Goal: Task Accomplishment & Management: Complete application form

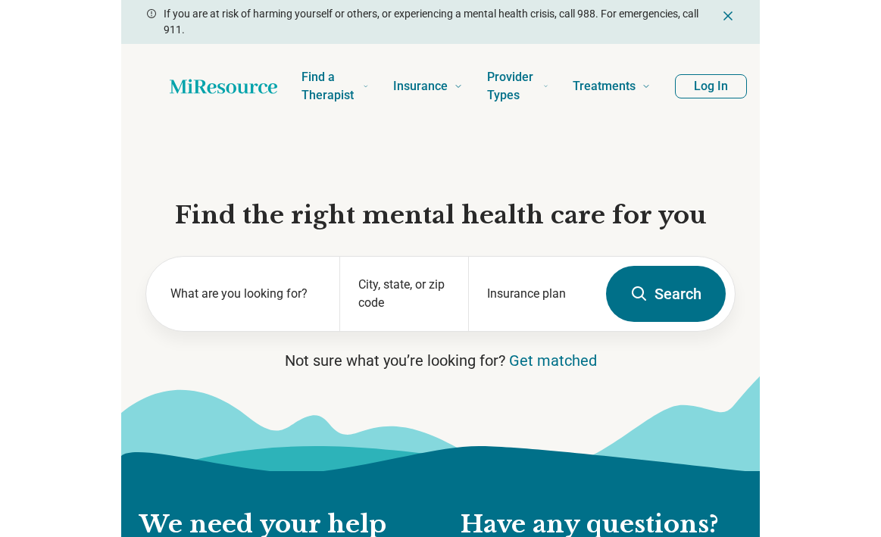
scroll to position [0, -47]
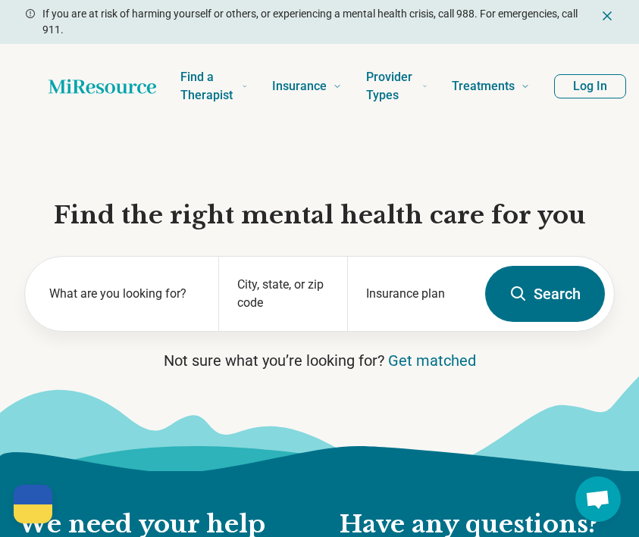
click at [585, 89] on button "Log In" at bounding box center [590, 86] width 72 height 24
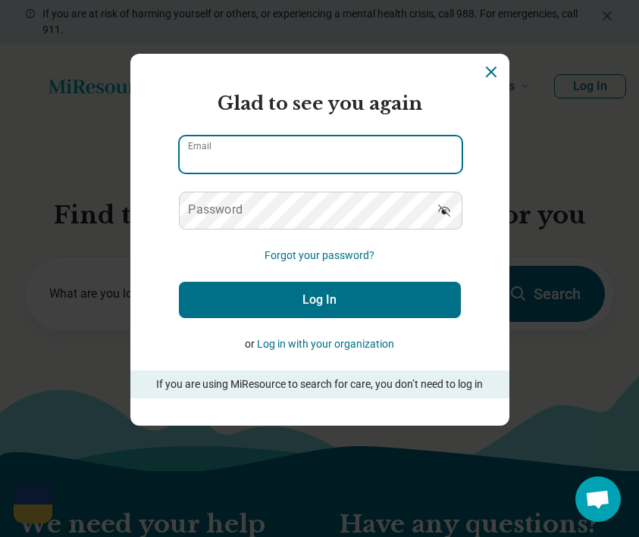
type input "**********"
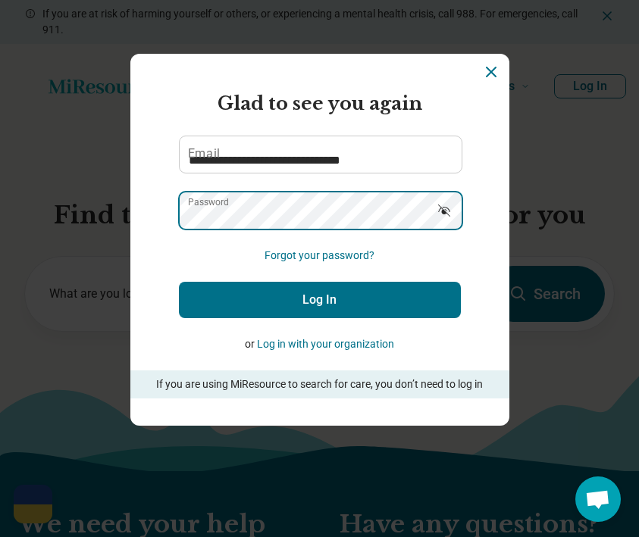
click at [319, 299] on button "Log In" at bounding box center [320, 300] width 282 height 36
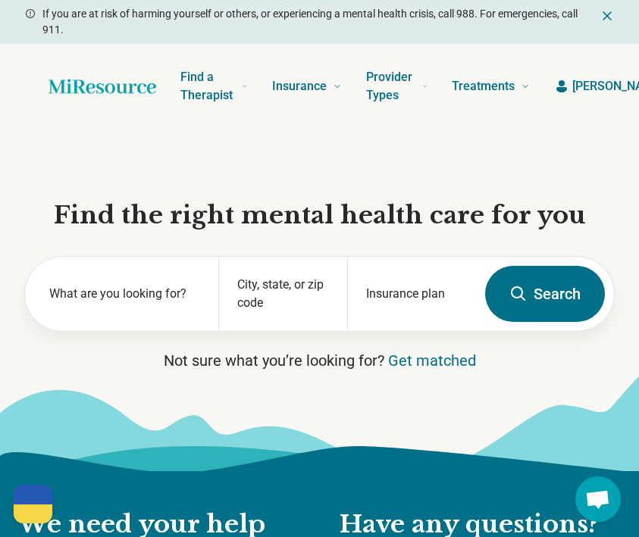
click at [496, 51] on div "Find a Therapist Mental Health Conditions [MEDICAL_DATA] Anxiety [MEDICAL_DATA]…" at bounding box center [319, 86] width 639 height 85
click at [579, 88] on span "[PERSON_NAME]" at bounding box center [618, 86] width 92 height 18
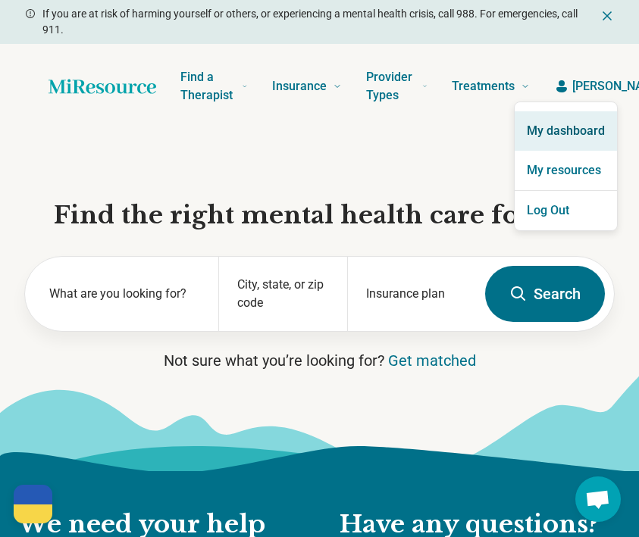
click at [564, 128] on link "My dashboard" at bounding box center [565, 130] width 102 height 39
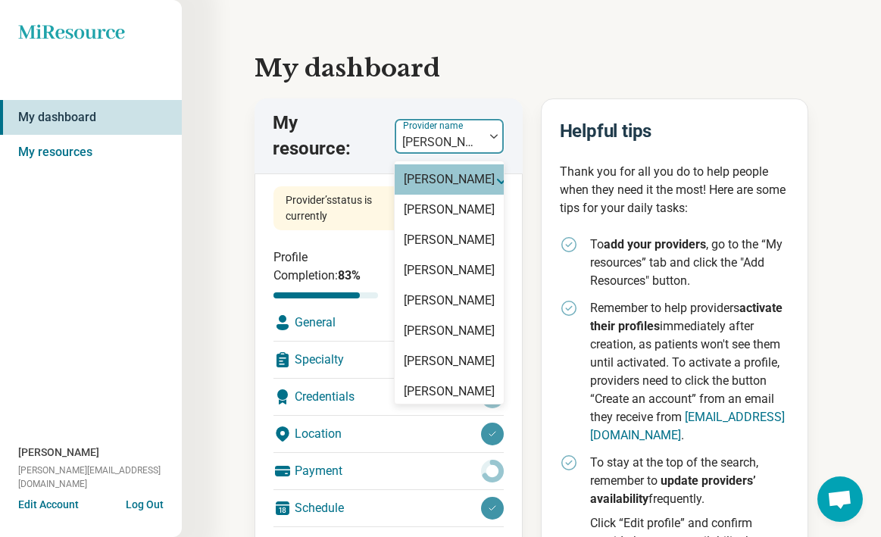
click at [466, 120] on div "[PERSON_NAME]" at bounding box center [439, 136] width 89 height 33
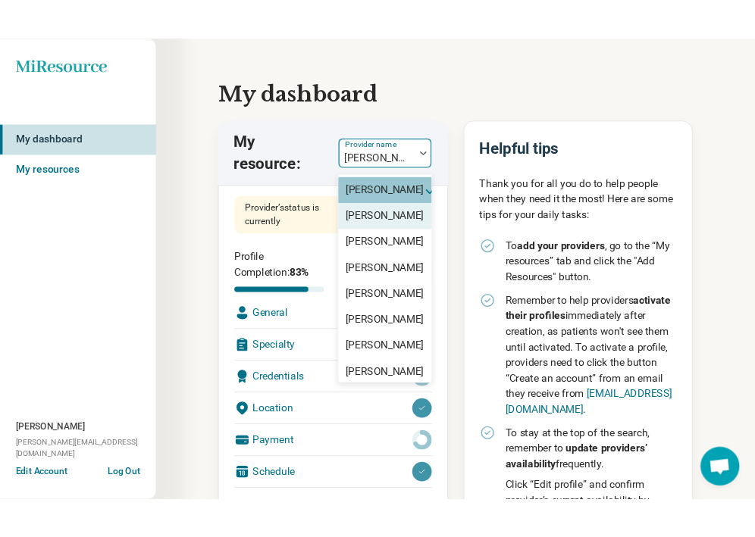
scroll to position [4, 0]
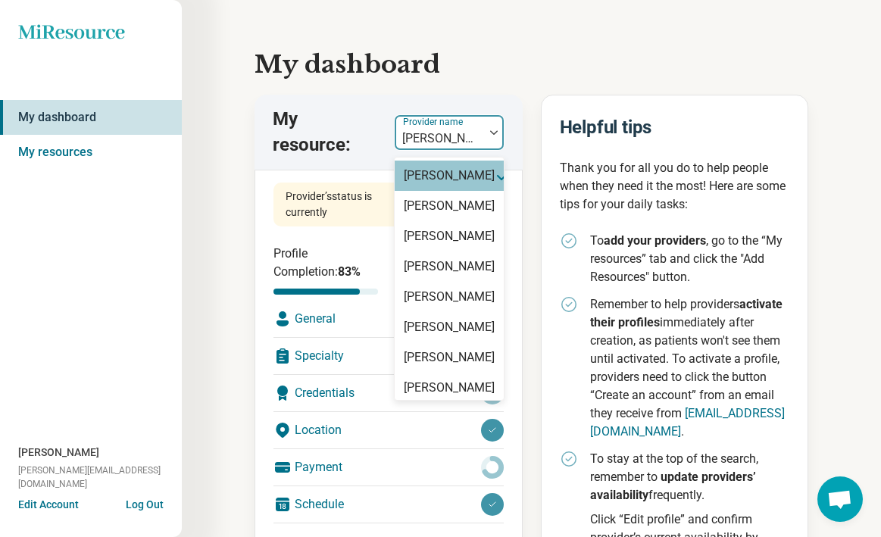
click at [457, 185] on div "[PERSON_NAME]" at bounding box center [449, 176] width 91 height 18
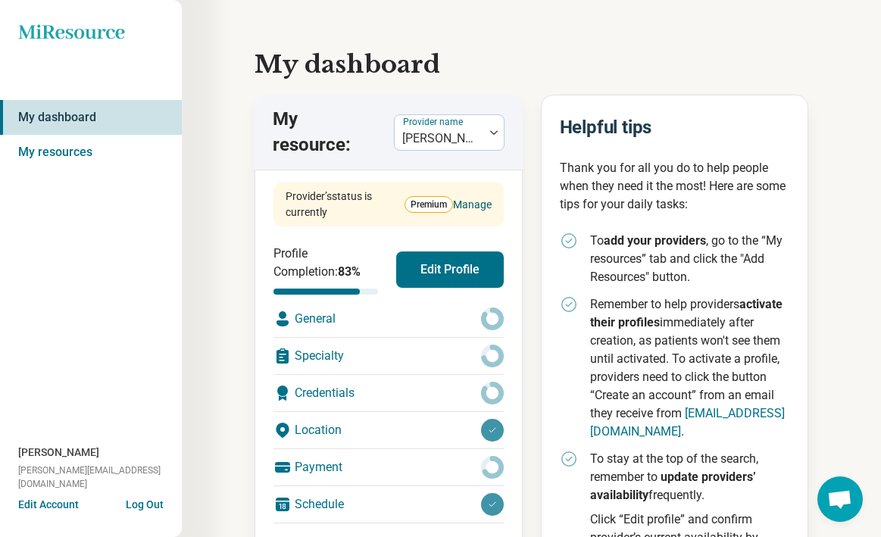
click at [465, 202] on link "Manage" at bounding box center [472, 205] width 39 height 16
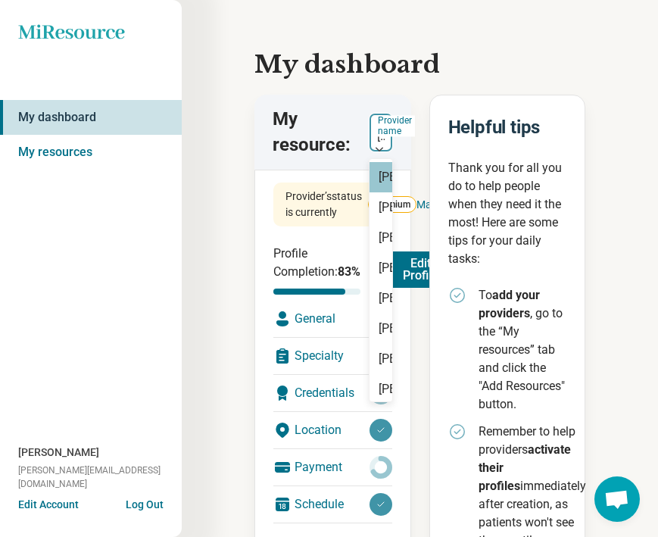
click at [380, 145] on div at bounding box center [381, 136] width 11 height 21
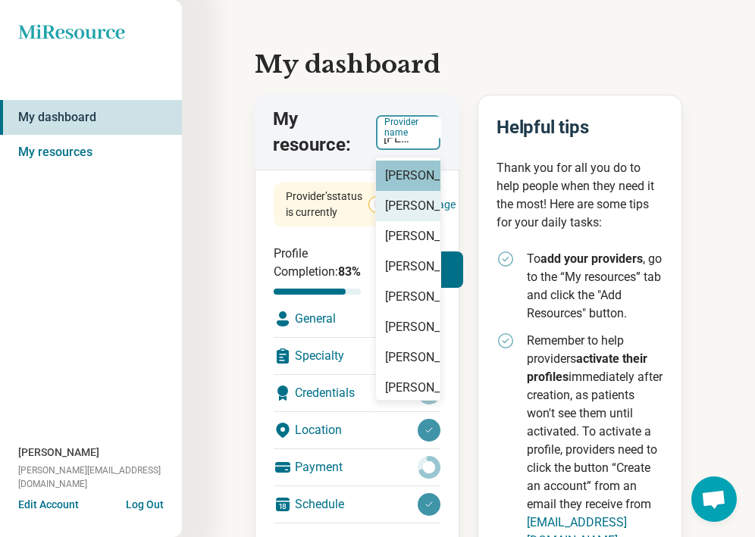
click at [403, 215] on div "[PERSON_NAME]" at bounding box center [430, 206] width 91 height 18
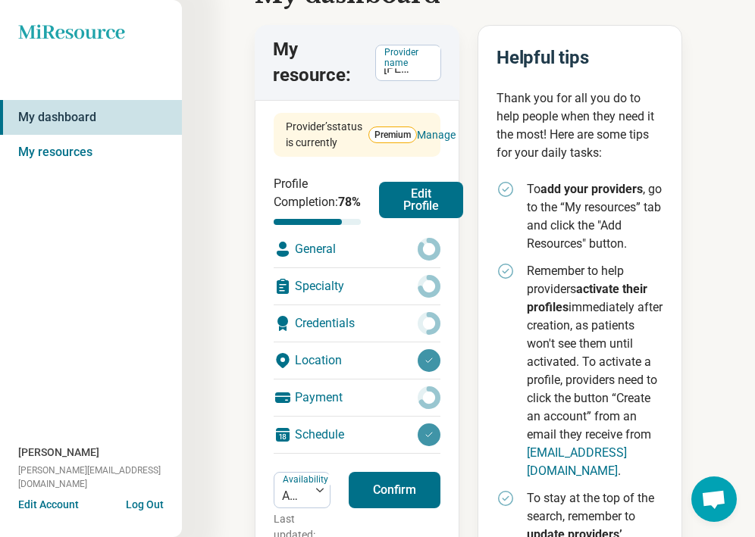
scroll to position [83, 0]
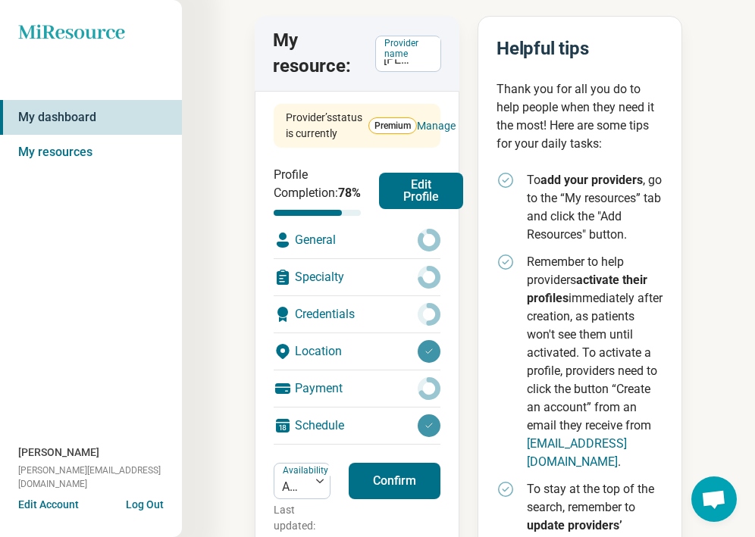
click at [344, 407] on div "Payment" at bounding box center [357, 388] width 167 height 36
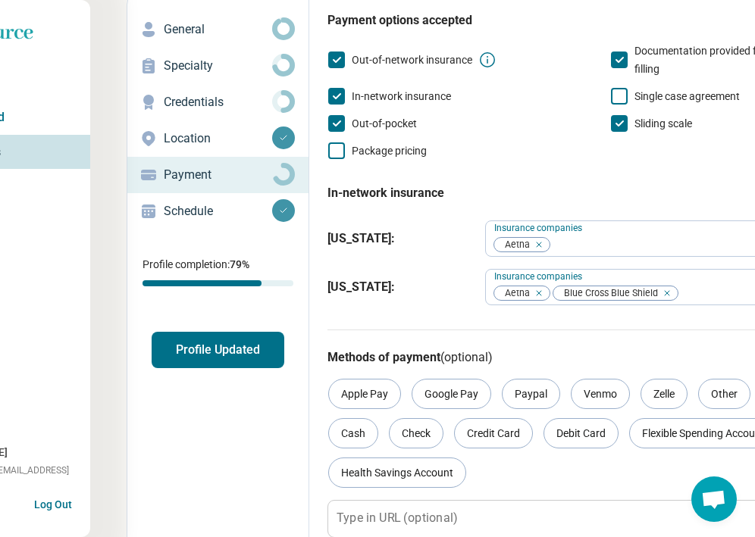
scroll to position [94, 92]
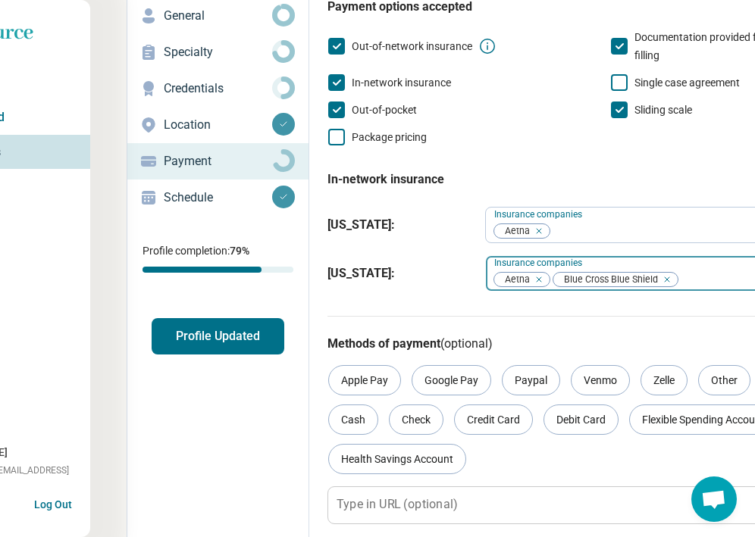
click at [638, 281] on icon "Remove [object Object]" at bounding box center [663, 279] width 11 height 11
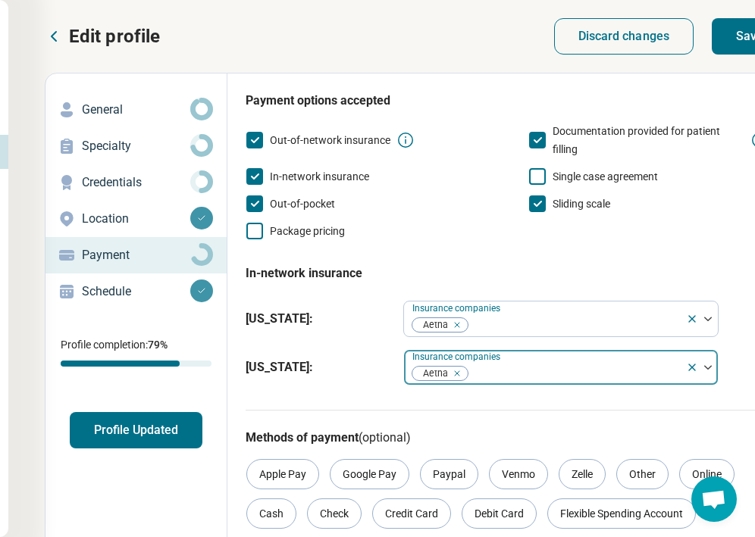
scroll to position [0, 173]
click at [638, 43] on button "Save" at bounding box center [749, 36] width 76 height 36
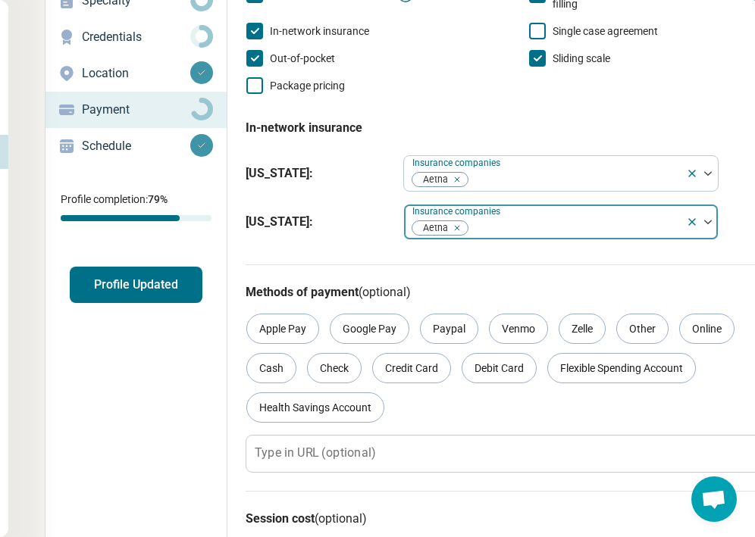
scroll to position [144, 173]
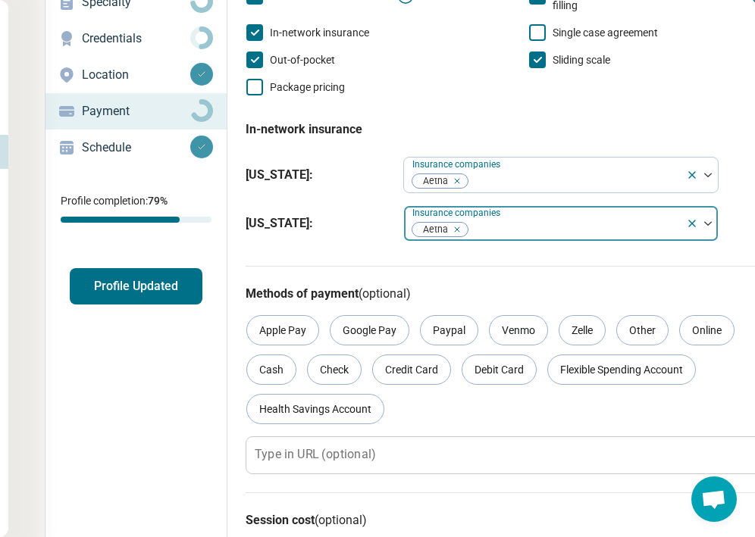
click at [153, 290] on button "Profile Updated" at bounding box center [136, 286] width 133 height 36
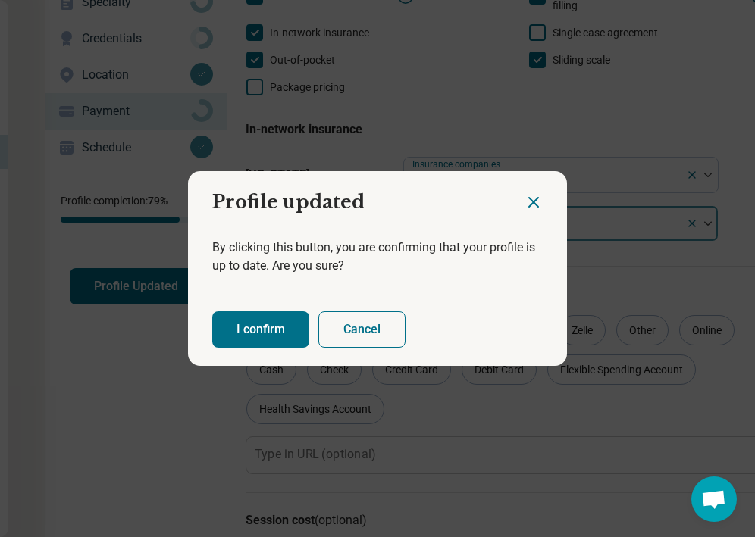
click at [234, 325] on button "I confirm" at bounding box center [260, 329] width 97 height 36
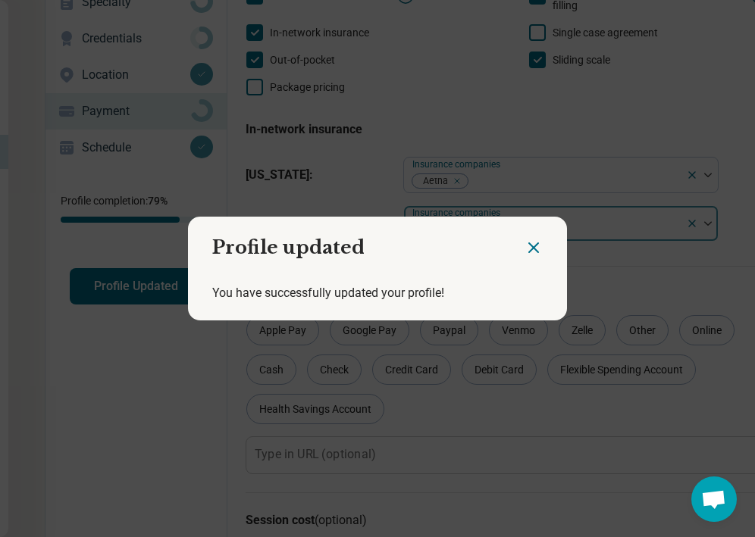
click at [532, 243] on icon "Close dialog" at bounding box center [533, 248] width 18 height 18
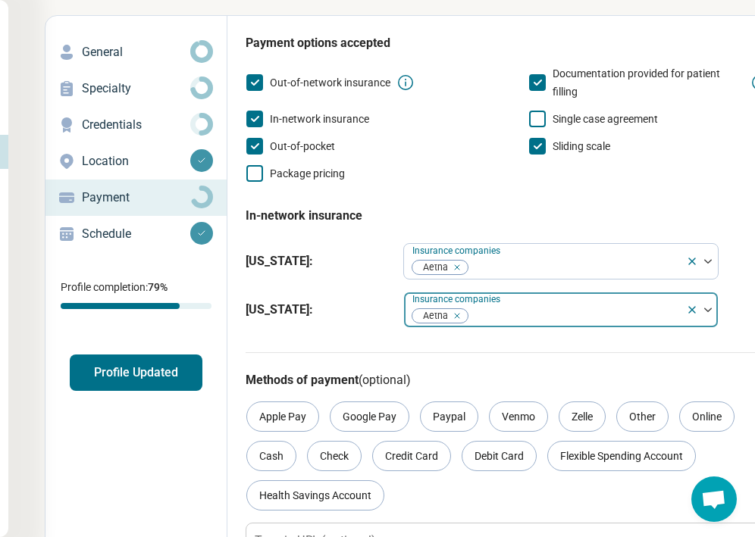
scroll to position [48, 173]
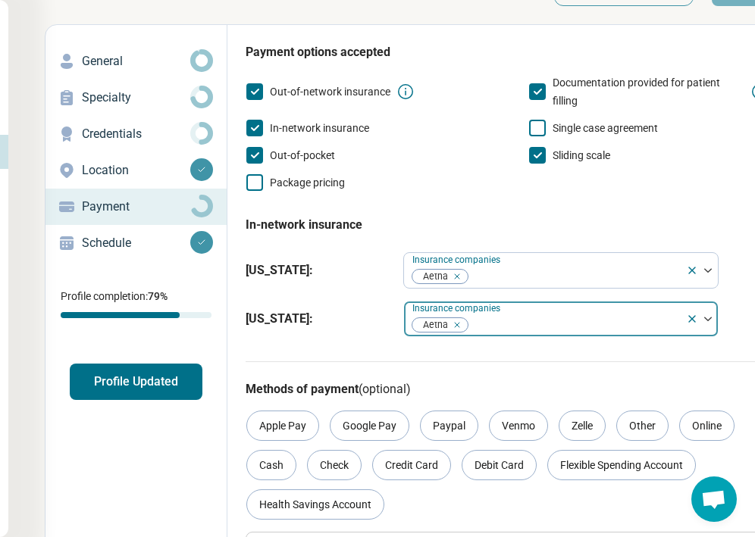
click at [156, 141] on p "Credentials" at bounding box center [136, 134] width 108 height 18
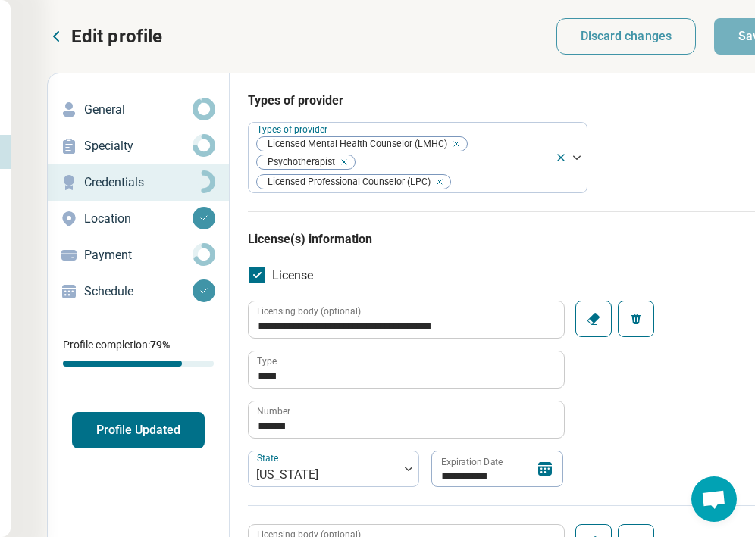
scroll to position [0, 171]
click at [163, 138] on p "Specialty" at bounding box center [138, 146] width 108 height 18
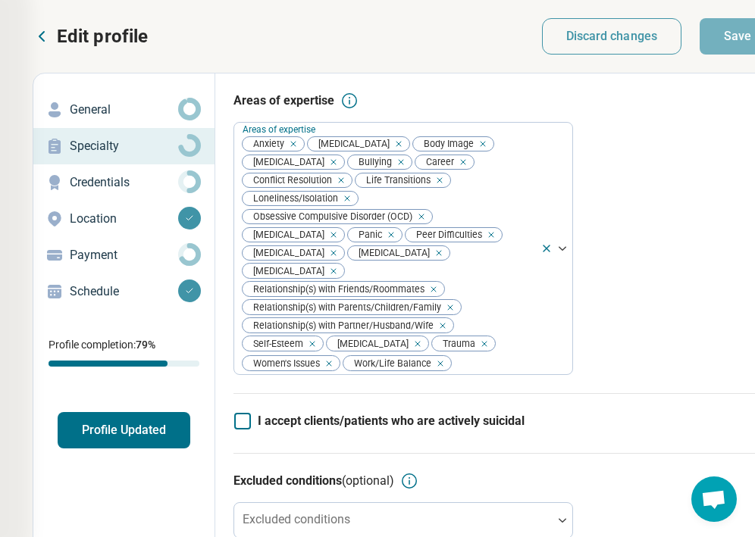
scroll to position [0, 186]
click at [153, 115] on p "General" at bounding box center [124, 110] width 108 height 18
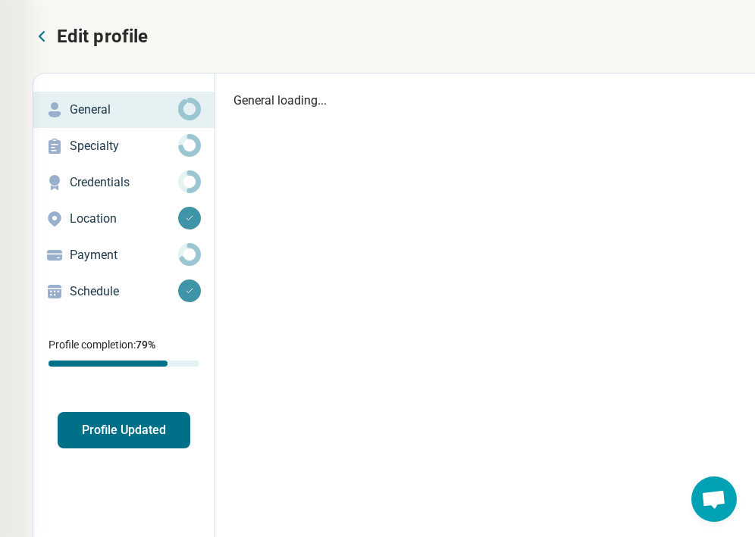
type textarea "*"
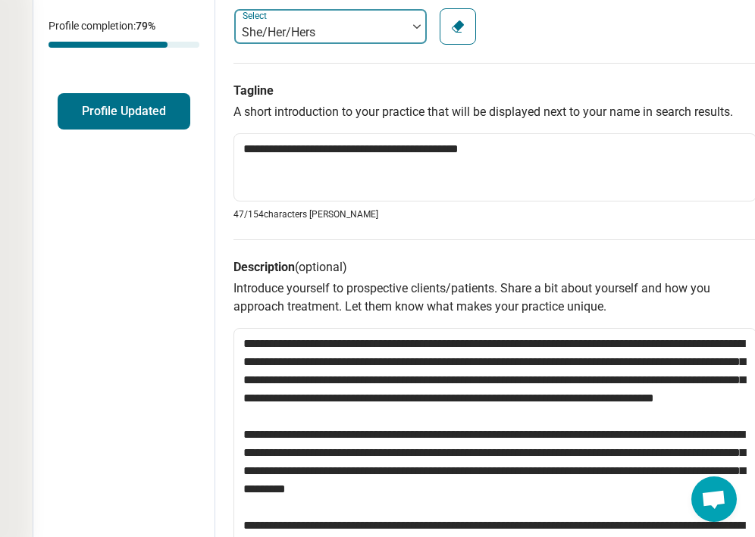
scroll to position [336, 186]
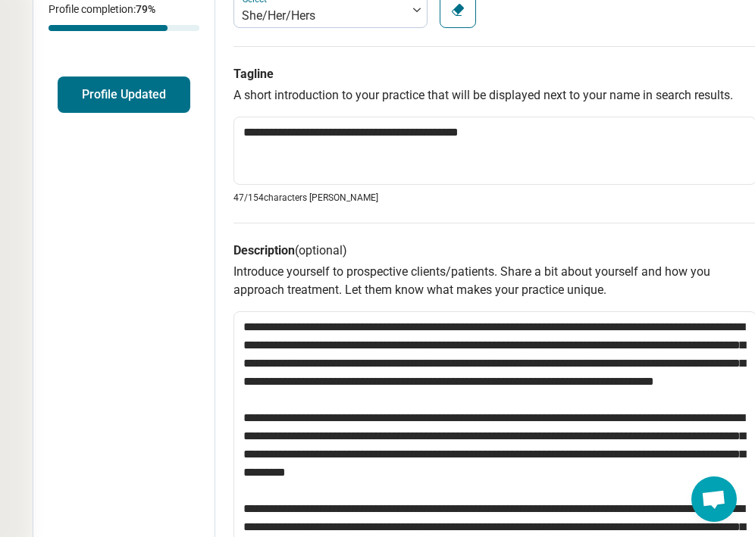
click at [94, 112] on button "Profile Updated" at bounding box center [124, 95] width 133 height 36
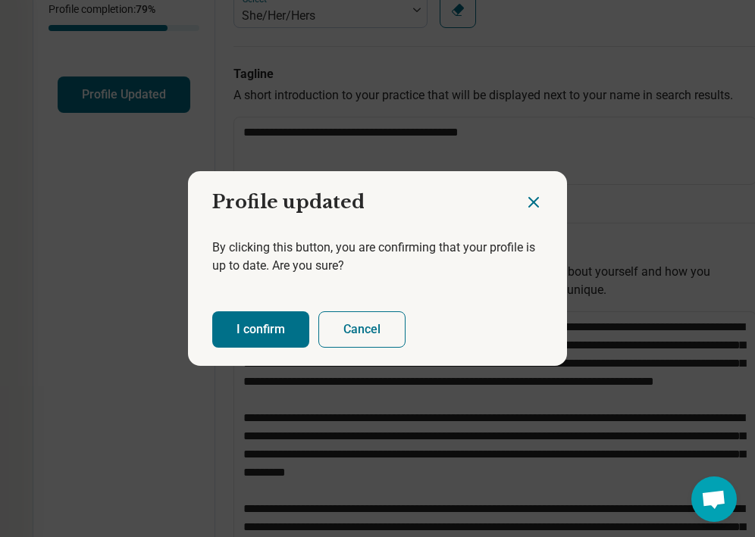
click at [236, 338] on button "I confirm" at bounding box center [260, 329] width 97 height 36
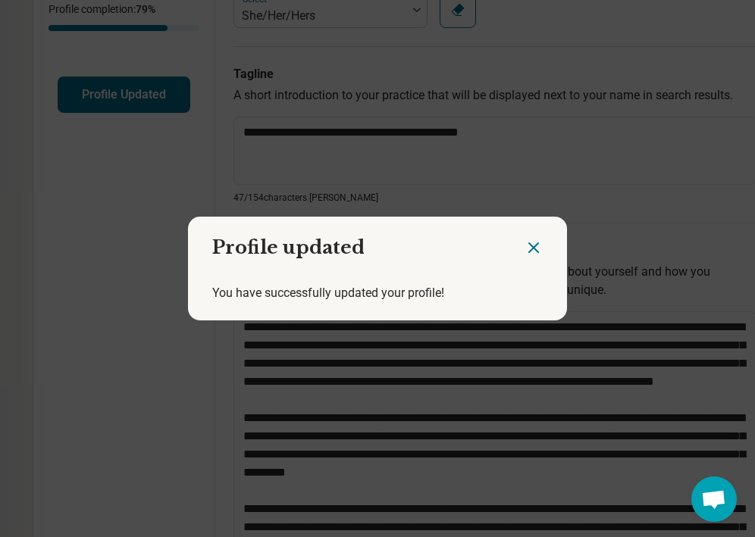
click at [534, 250] on icon "Close dialog" at bounding box center [533, 248] width 18 height 18
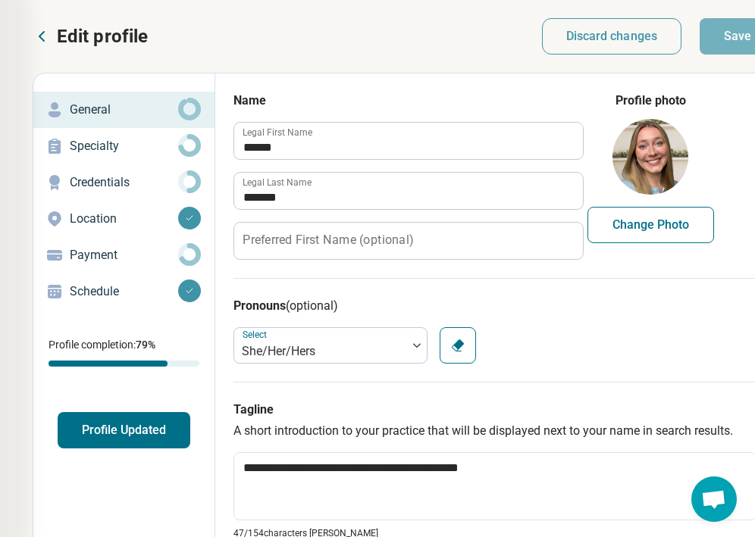
scroll to position [0, 186]
click at [41, 36] on icon at bounding box center [42, 36] width 18 height 18
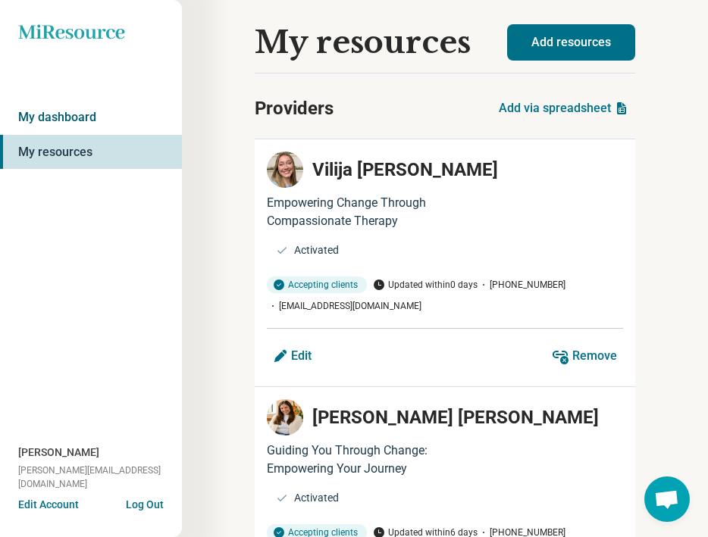
click at [67, 121] on link "My dashboard" at bounding box center [91, 117] width 182 height 35
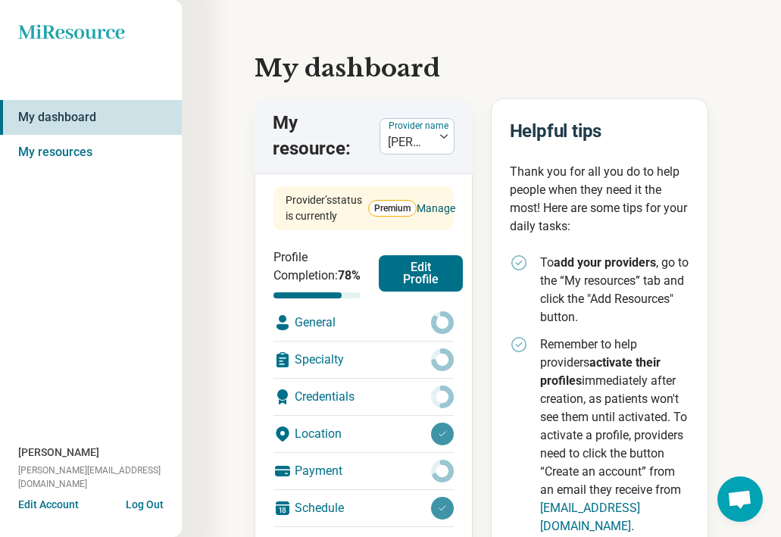
click at [425, 217] on link "Manage" at bounding box center [436, 209] width 39 height 16
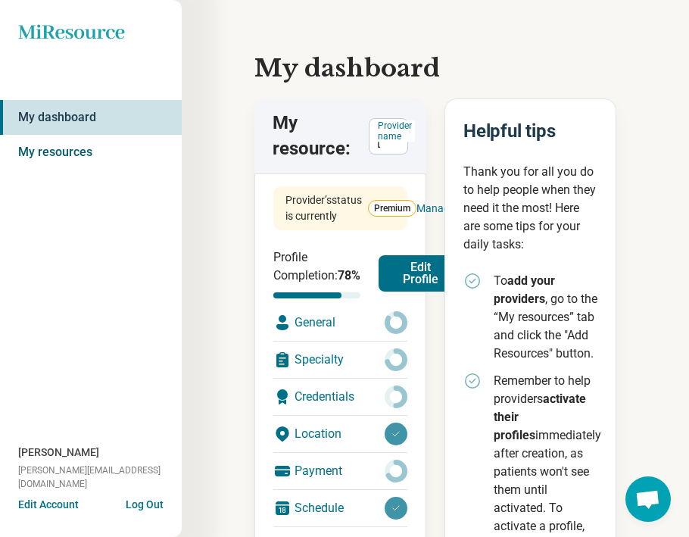
click at [53, 164] on link "My resources" at bounding box center [91, 152] width 182 height 35
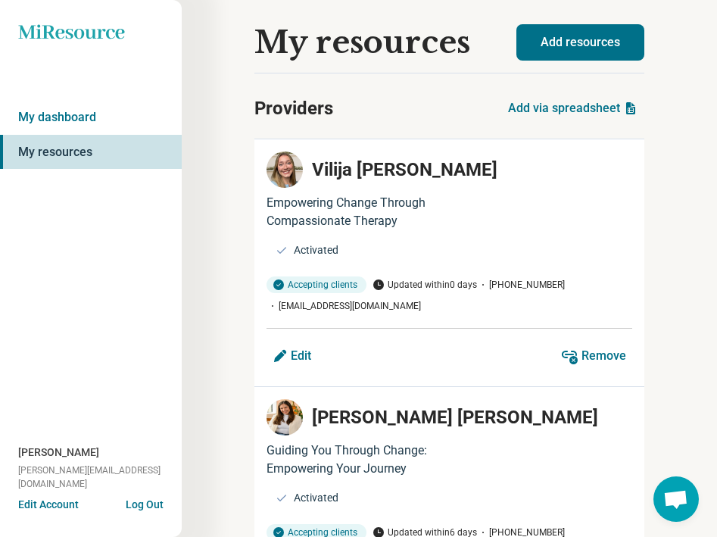
click at [542, 45] on button "Add resources" at bounding box center [581, 42] width 128 height 36
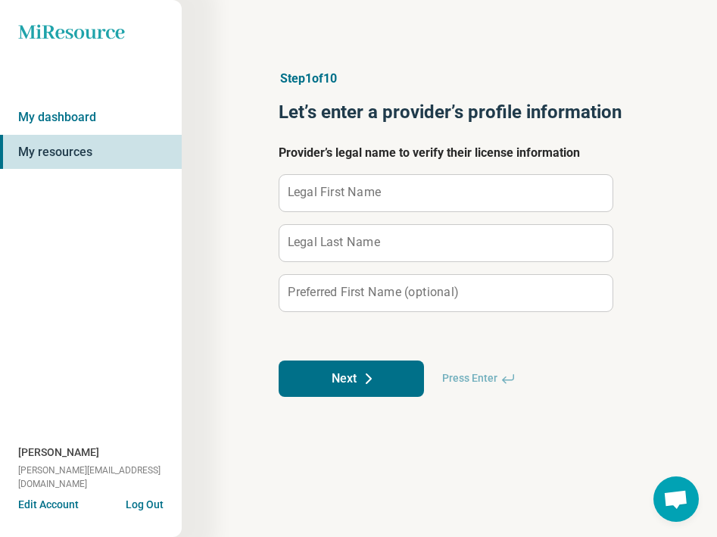
click at [354, 195] on label "Legal First Name" at bounding box center [334, 192] width 93 height 12
click at [354, 195] on input "Legal First Name" at bounding box center [446, 193] width 333 height 36
type input "*********"
click at [351, 239] on label "Legal Last Name" at bounding box center [334, 242] width 92 height 12
click at [351, 239] on input "Legal Last Name" at bounding box center [446, 243] width 333 height 36
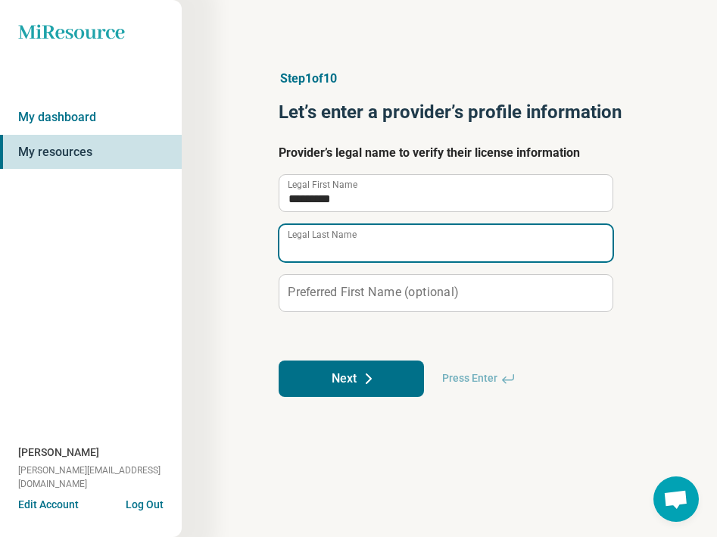
paste input "**********"
type input "**********"
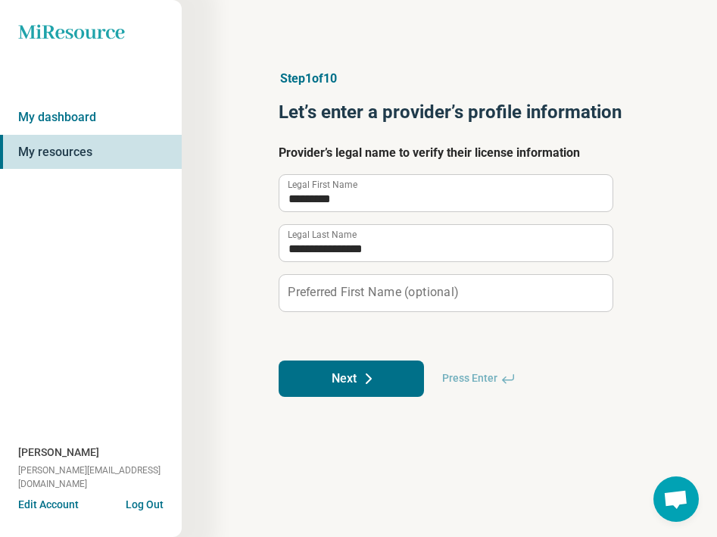
click at [360, 291] on label "Preferred First Name (optional)" at bounding box center [373, 292] width 170 height 12
click at [360, 291] on input "Preferred First Name (optional)" at bounding box center [446, 293] width 333 height 36
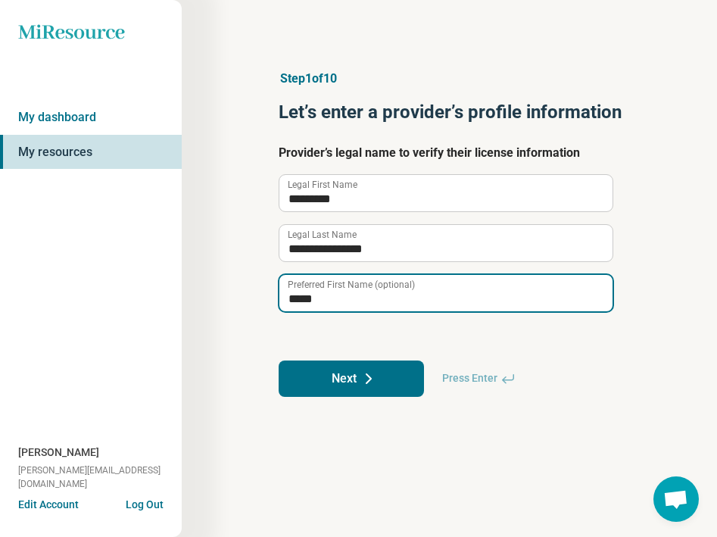
type input "*****"
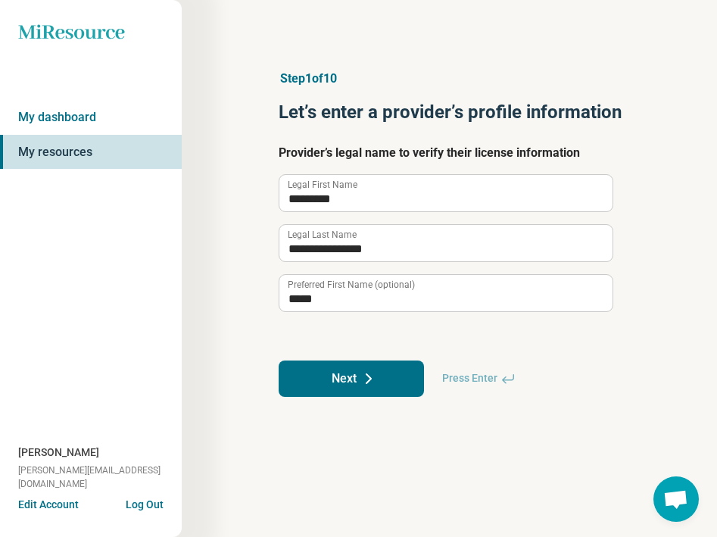
click at [366, 375] on icon at bounding box center [369, 379] width 18 height 18
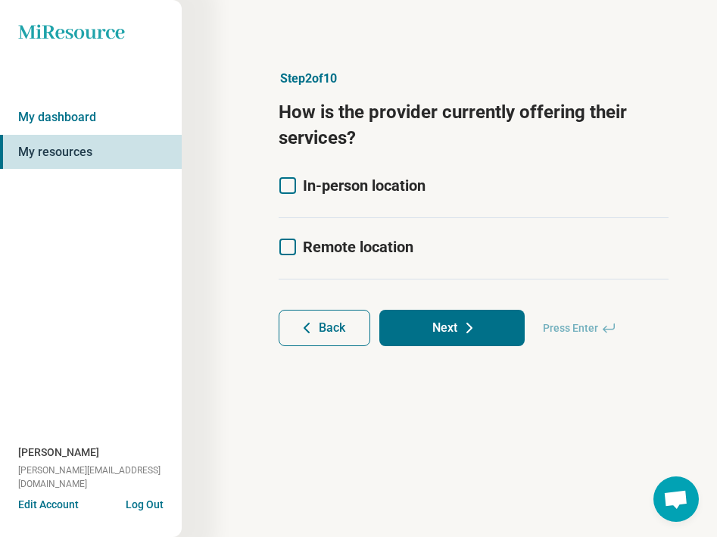
click at [292, 245] on icon at bounding box center [288, 247] width 17 height 17
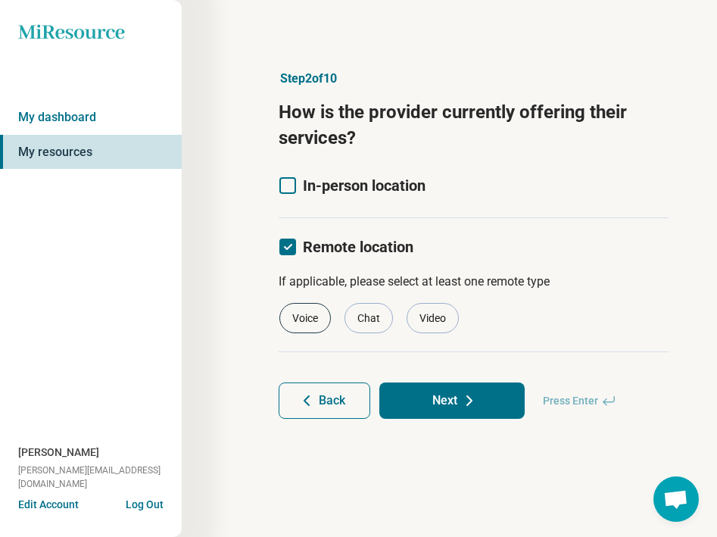
click at [298, 328] on div "Voice" at bounding box center [306, 318] width 52 height 30
click at [368, 319] on div "Chat" at bounding box center [369, 318] width 48 height 30
click at [433, 320] on div "Video" at bounding box center [433, 318] width 52 height 30
click at [370, 326] on div "Chat" at bounding box center [369, 318] width 48 height 30
click at [465, 403] on icon at bounding box center [470, 401] width 18 height 18
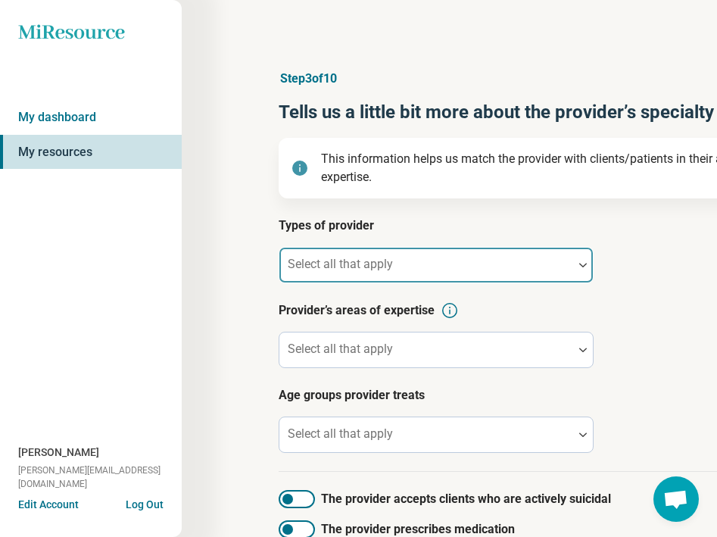
click at [395, 265] on div at bounding box center [427, 271] width 282 height 21
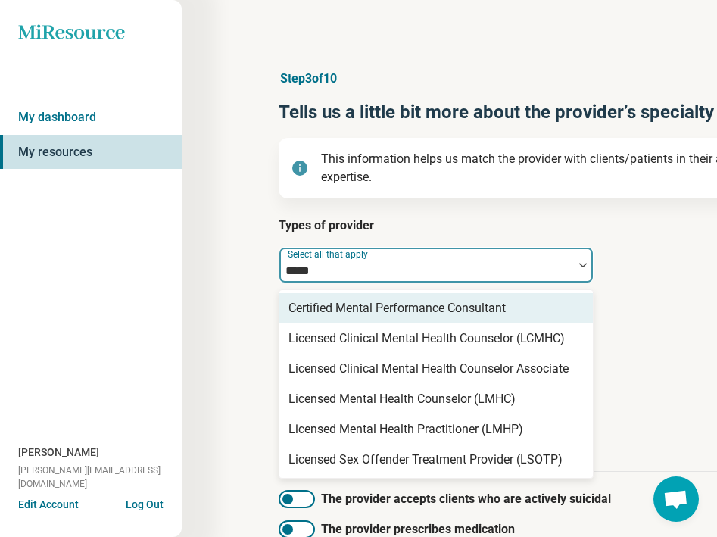
type input "******"
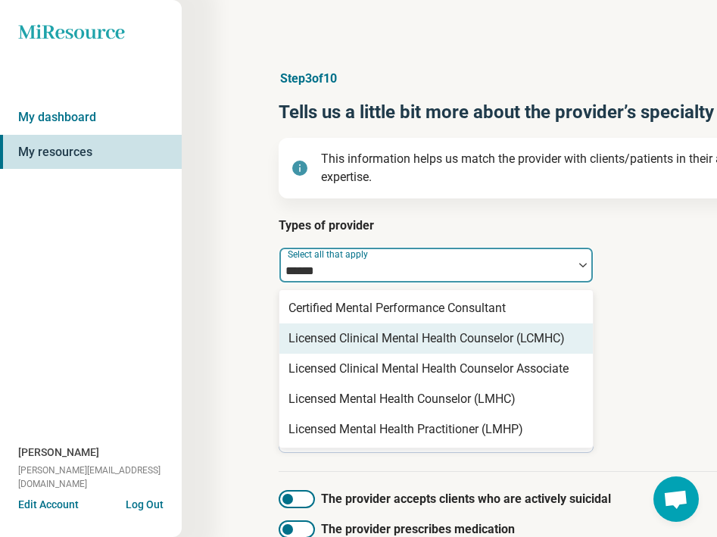
scroll to position [0, 1]
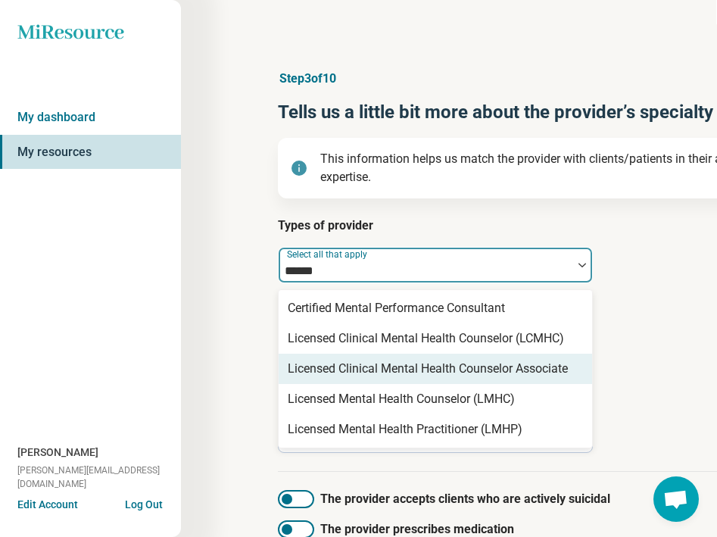
click at [455, 368] on div "Licensed Clinical Mental Health Counselor Associate" at bounding box center [428, 369] width 280 height 18
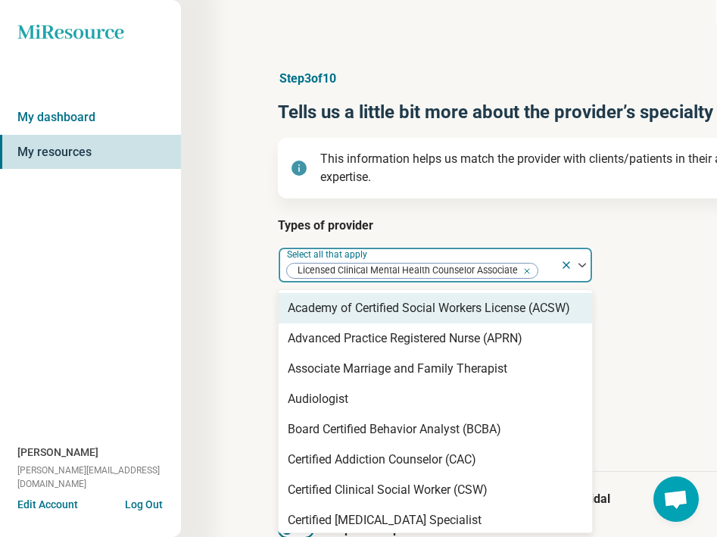
click at [635, 308] on h3 "Provider’s areas of expertise" at bounding box center [543, 311] width 530 height 18
click at [555, 270] on div "Licensed Clinical Mental Health Counselor Associate" at bounding box center [420, 265] width 282 height 33
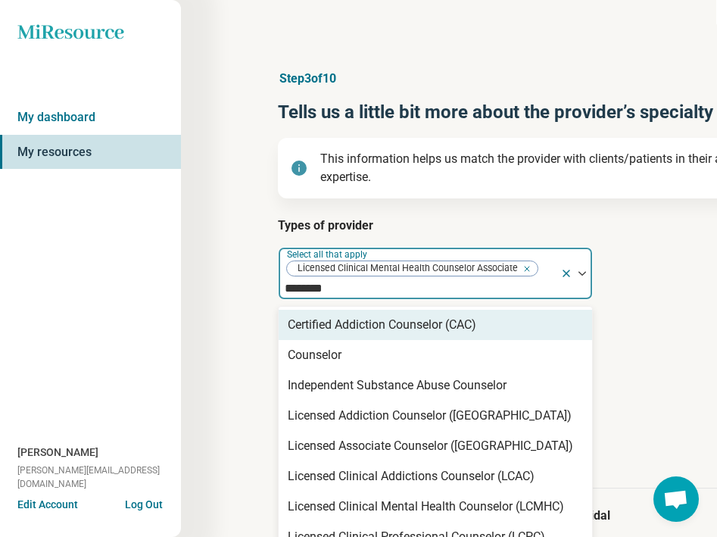
type input "*********"
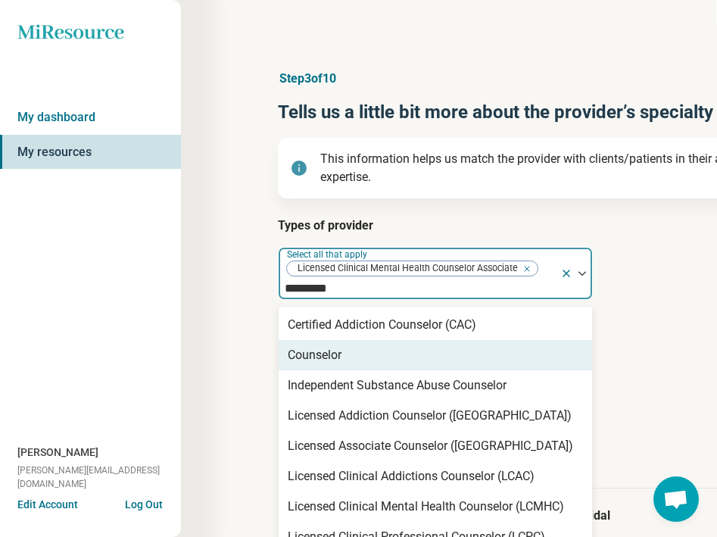
click at [371, 358] on div "Counselor" at bounding box center [436, 355] width 314 height 30
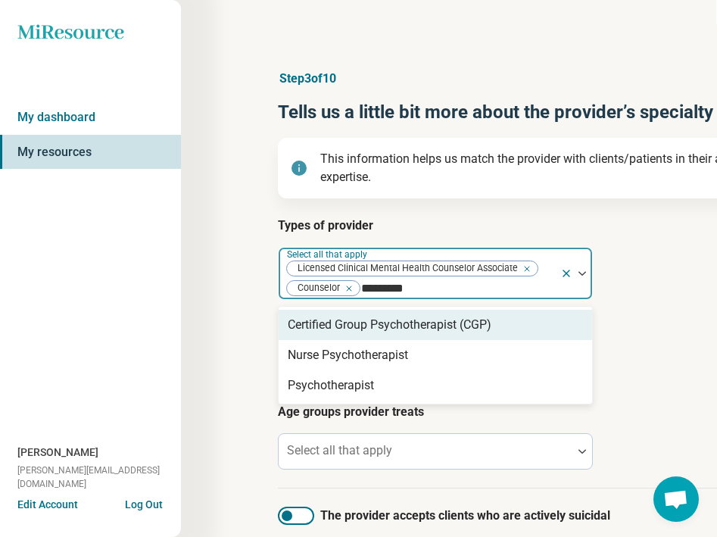
type input "**********"
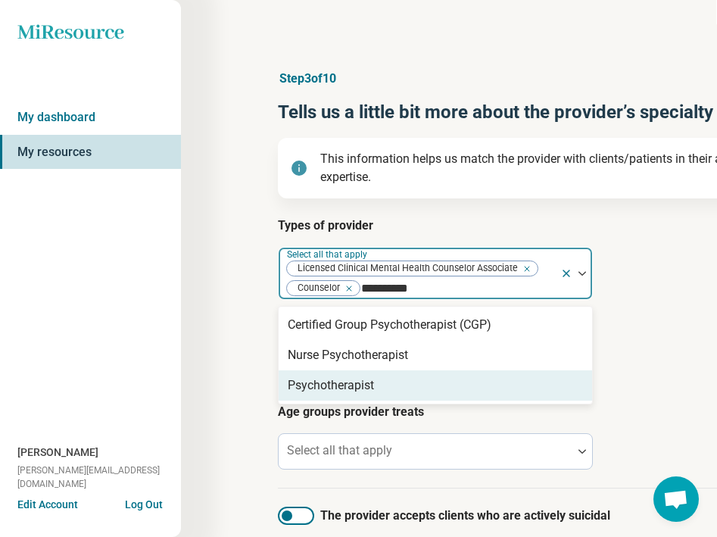
click at [336, 386] on div "Psychotherapist" at bounding box center [331, 386] width 86 height 18
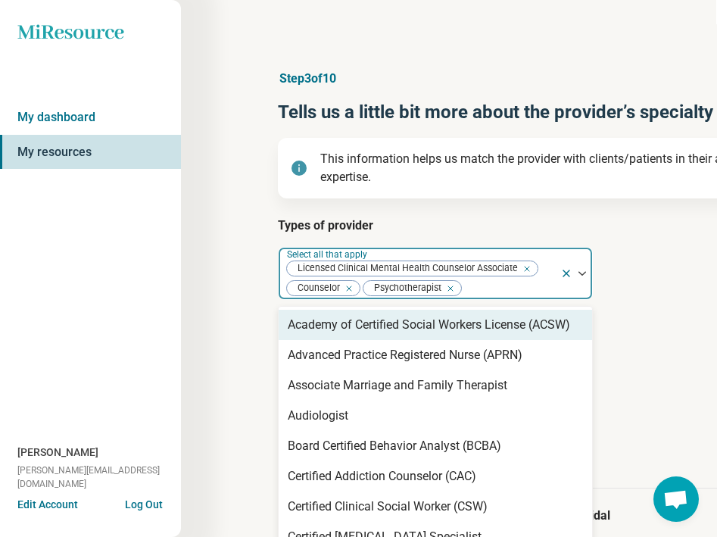
click at [627, 338] on article "Provider’s areas of expertise Select all that apply" at bounding box center [543, 351] width 530 height 67
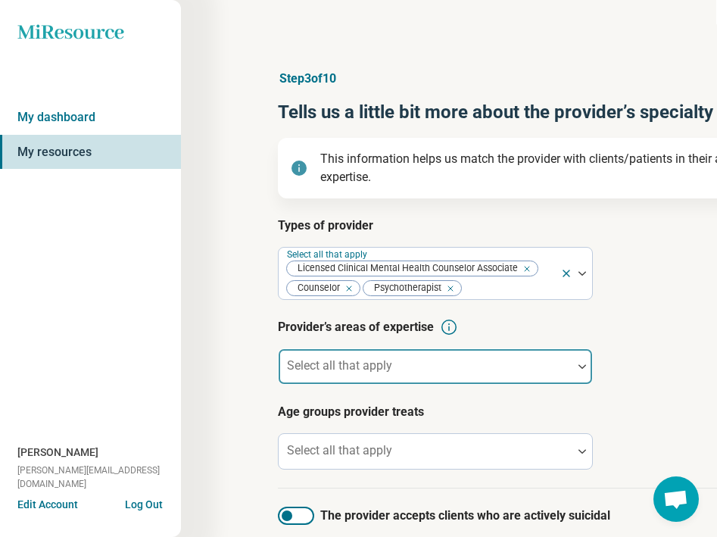
click at [523, 363] on div at bounding box center [426, 372] width 282 height 21
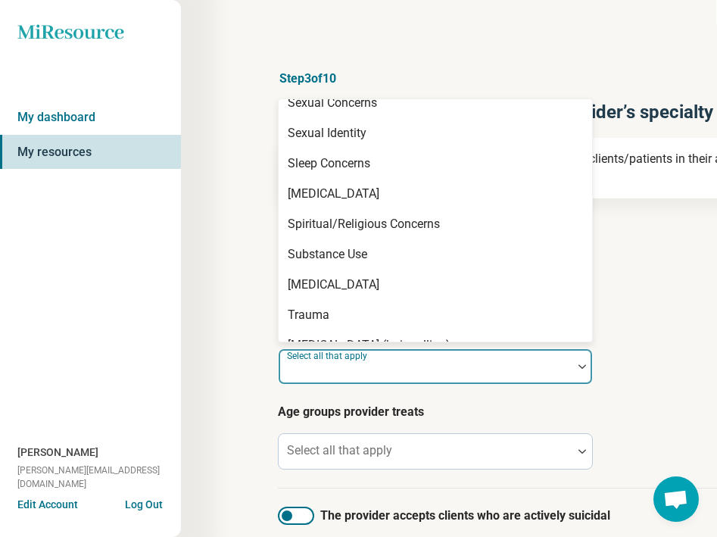
scroll to position [2794, 0]
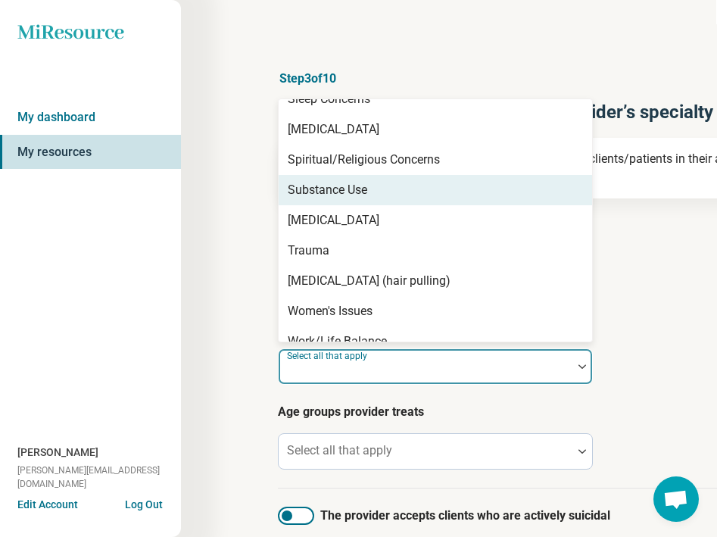
click at [379, 181] on div "Substance Use" at bounding box center [436, 190] width 314 height 30
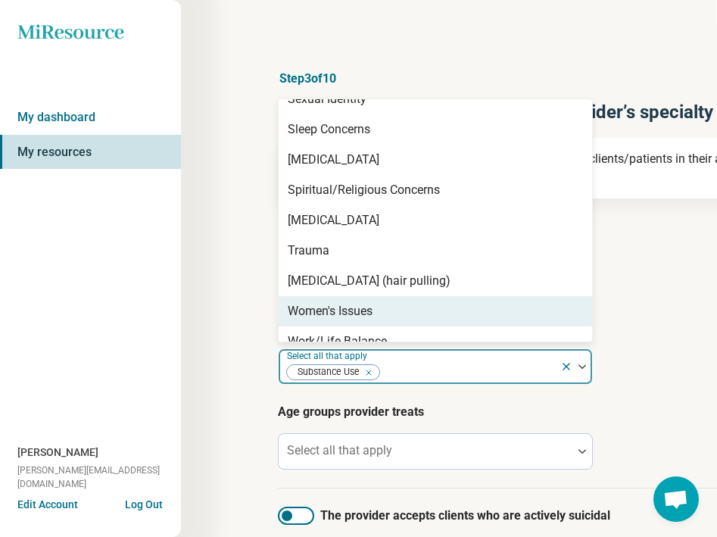
click at [369, 302] on div "Women's Issues" at bounding box center [330, 311] width 85 height 18
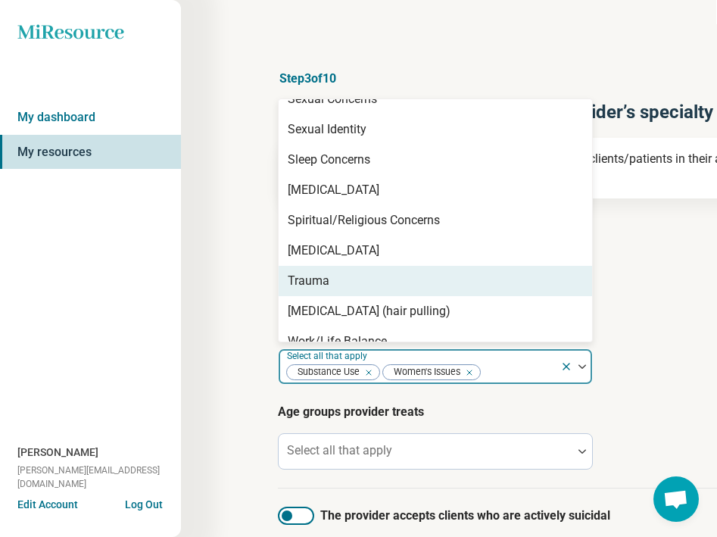
click at [392, 267] on div "Trauma" at bounding box center [436, 281] width 314 height 30
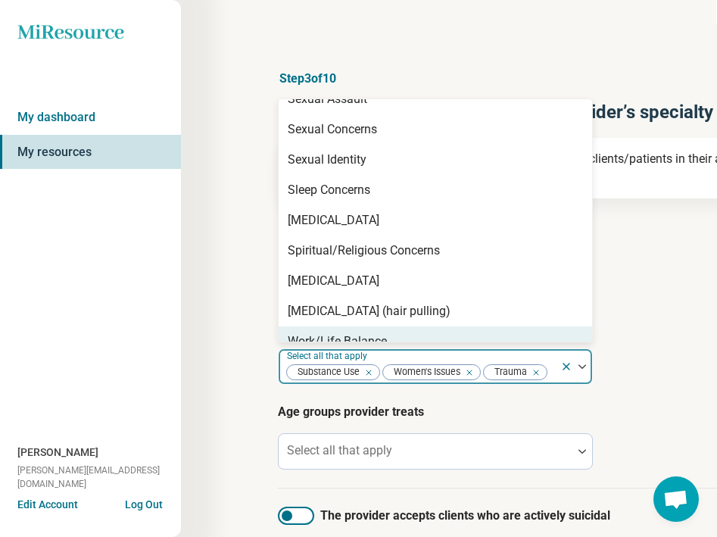
click at [361, 333] on div "Work/Life Balance" at bounding box center [337, 342] width 99 height 18
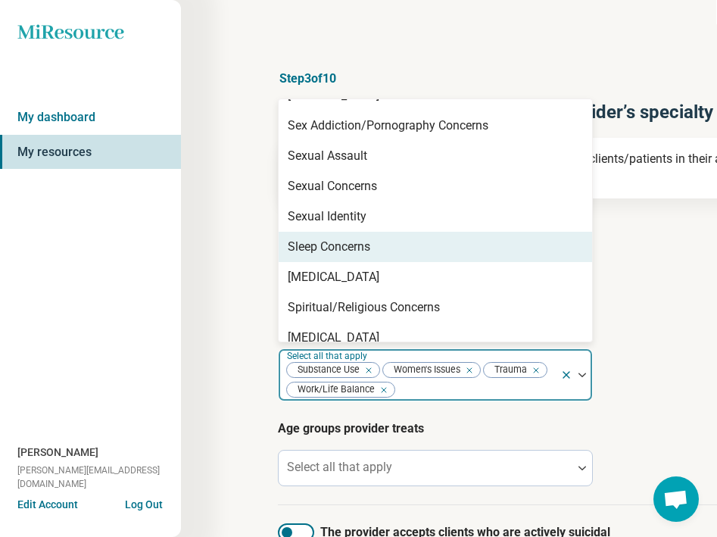
scroll to position [2646, 0]
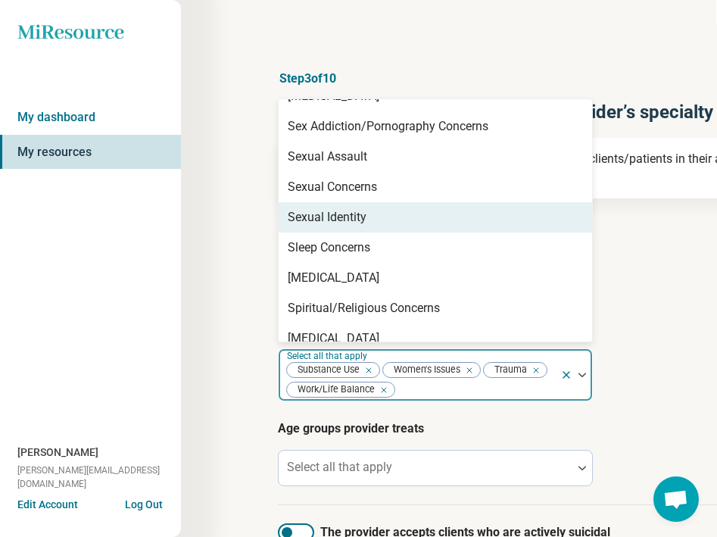
click at [352, 208] on div "Sexual Identity" at bounding box center [327, 217] width 79 height 18
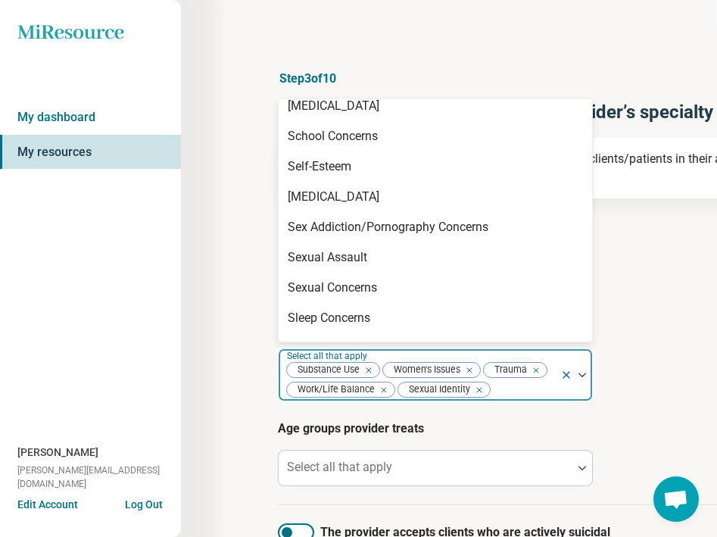
scroll to position [2539, 0]
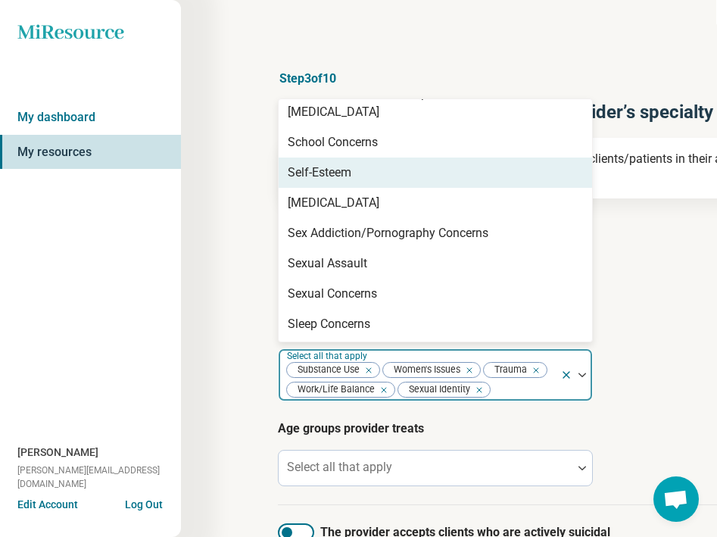
click at [336, 164] on div "Self-Esteem" at bounding box center [320, 173] width 64 height 18
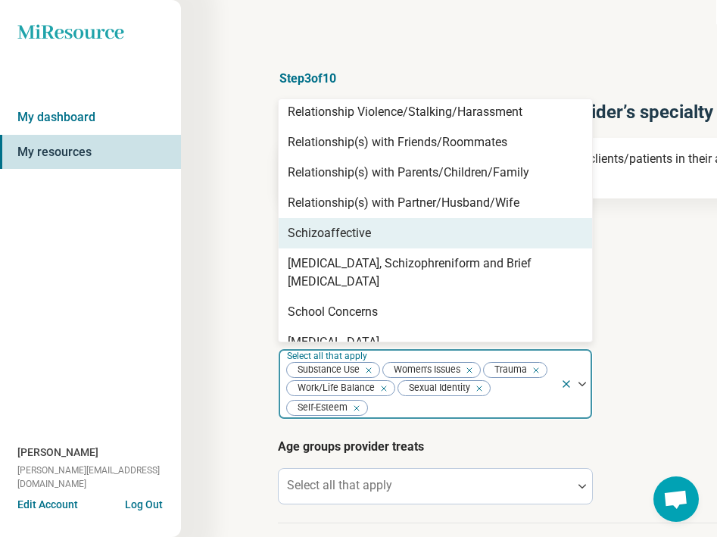
scroll to position [2365, 0]
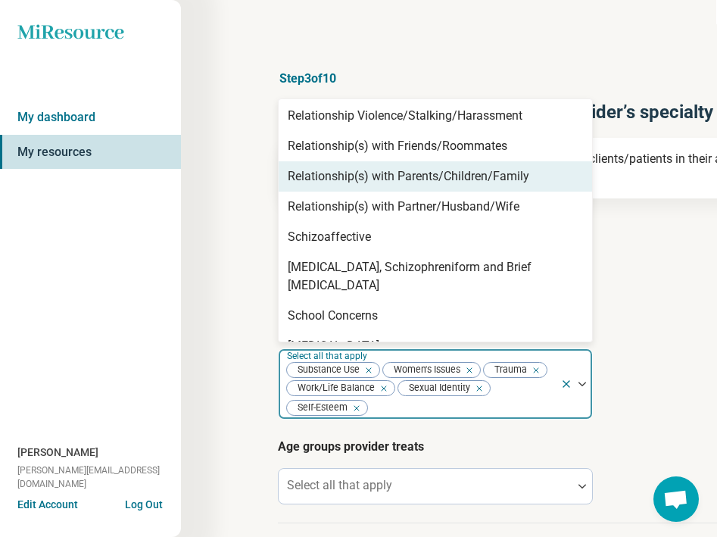
click at [320, 187] on div "Relationship(s) with Parents/Children/Family" at bounding box center [436, 176] width 314 height 30
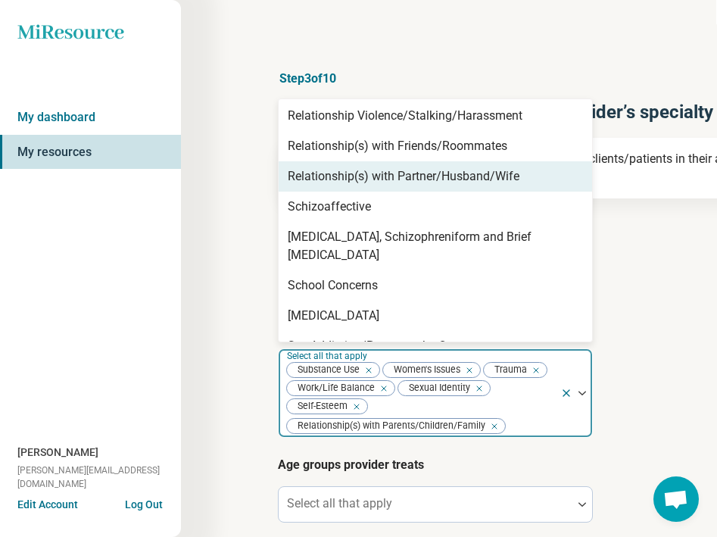
click at [322, 181] on div "Relationship(s) with Partner/Husband/Wife" at bounding box center [404, 176] width 232 height 18
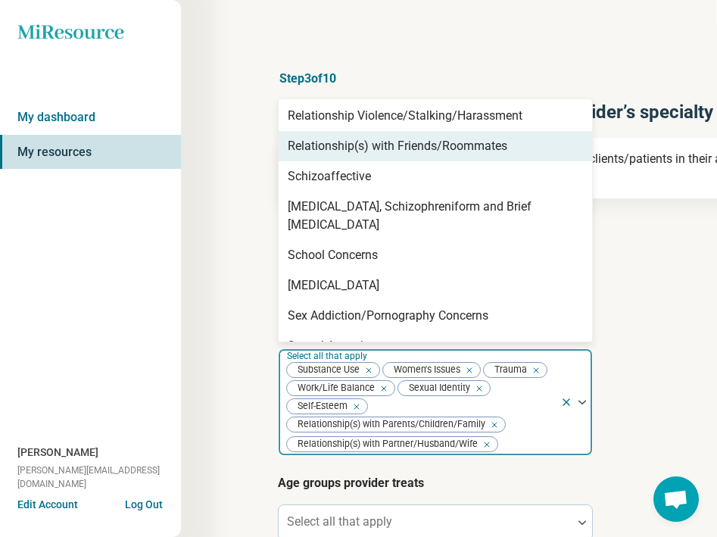
click at [323, 148] on div "Relationship(s) with Friends/Roommates" at bounding box center [398, 146] width 220 height 18
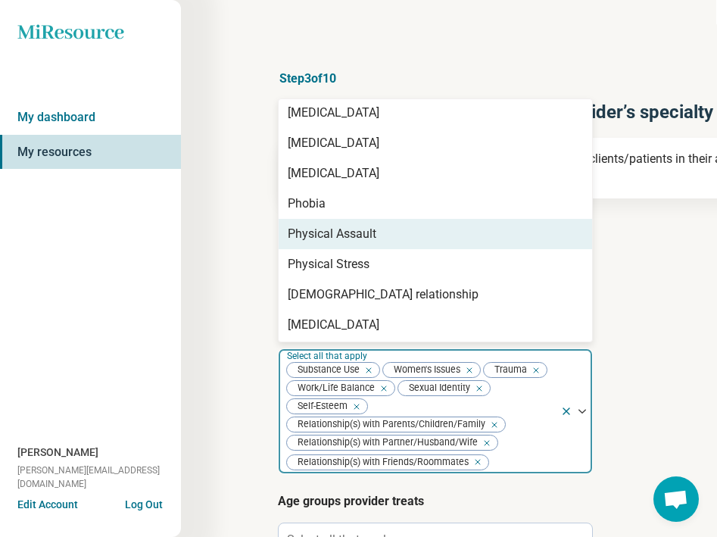
scroll to position [1958, 0]
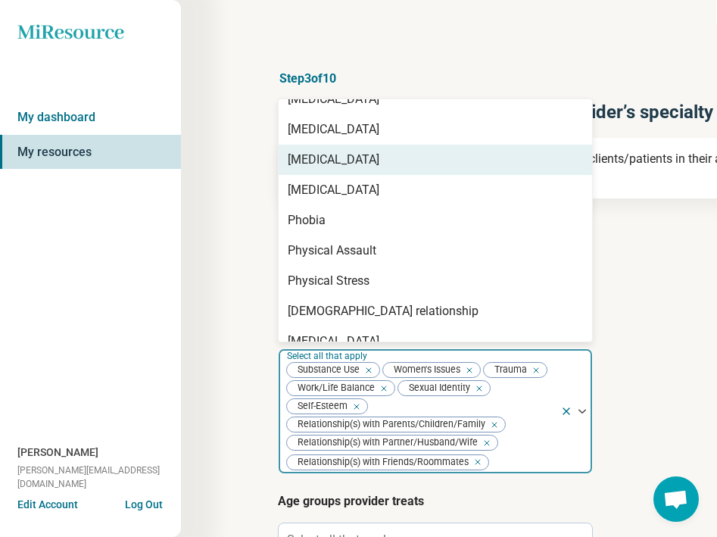
click at [311, 164] on div "[MEDICAL_DATA]" at bounding box center [334, 160] width 92 height 18
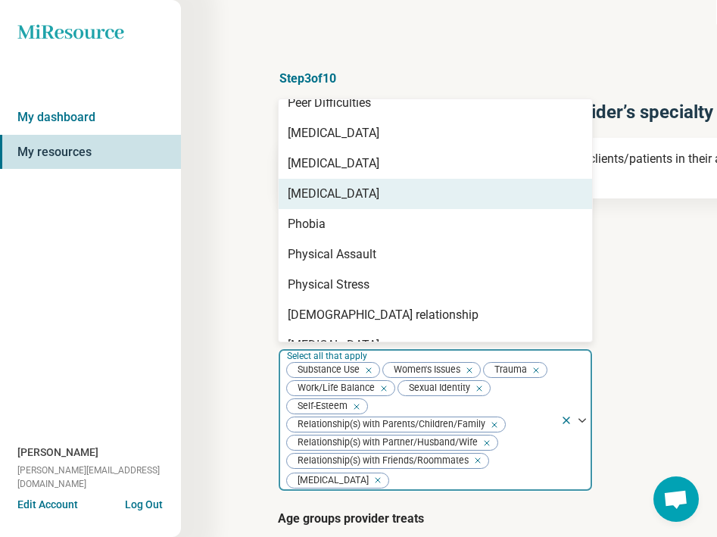
scroll to position [1921, 0]
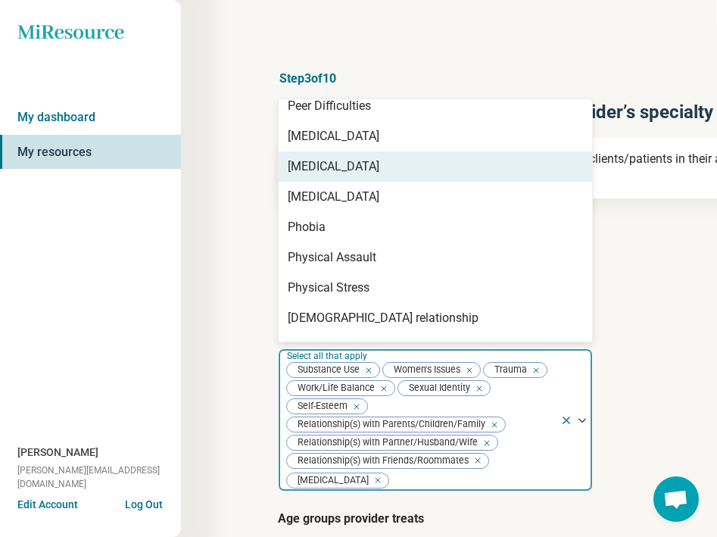
click at [313, 161] on div "[MEDICAL_DATA]" at bounding box center [334, 167] width 92 height 18
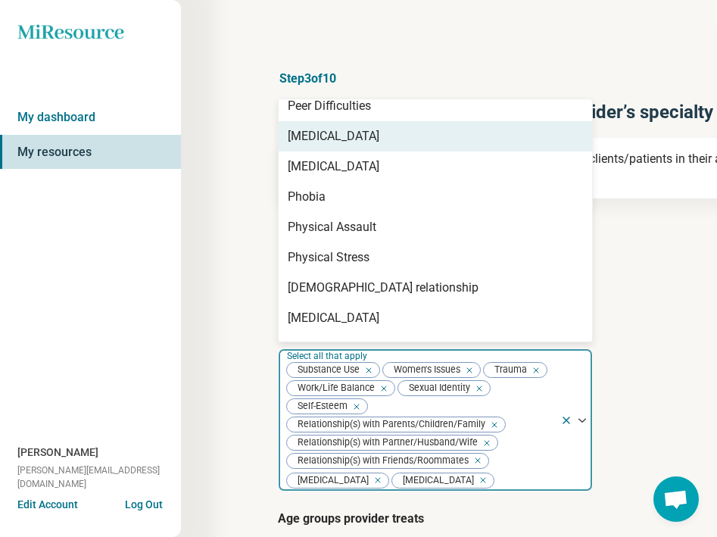
click at [314, 140] on div "[MEDICAL_DATA]" at bounding box center [334, 136] width 92 height 18
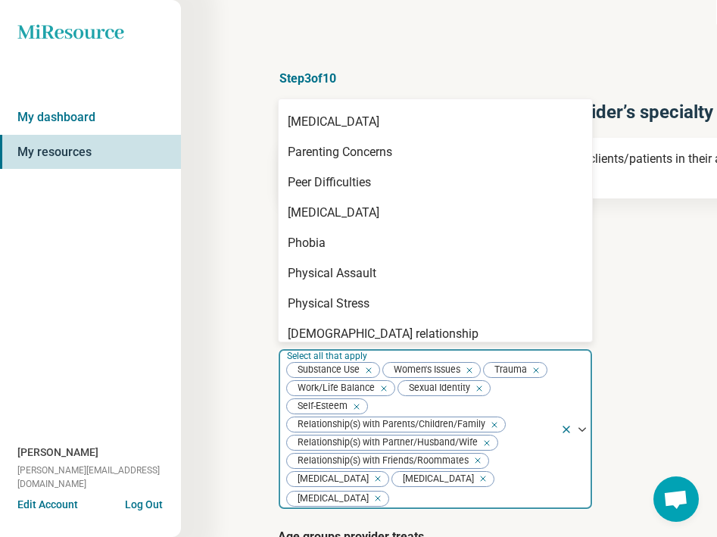
scroll to position [1841, 0]
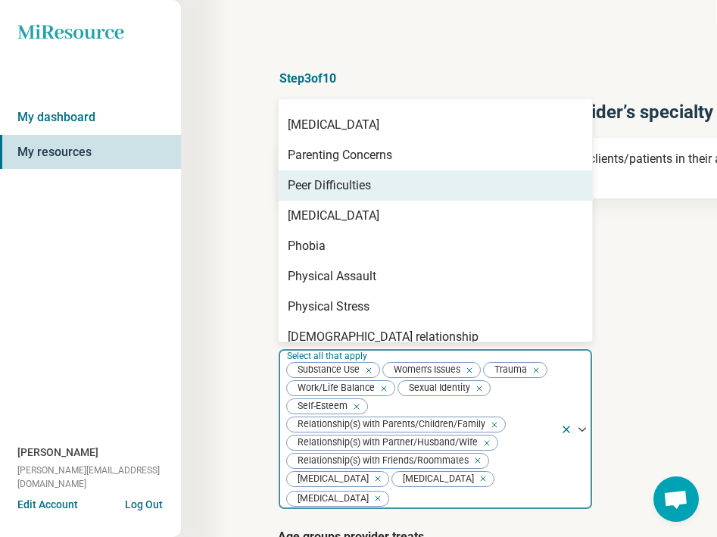
click at [305, 177] on div "Peer Difficulties" at bounding box center [329, 186] width 83 height 18
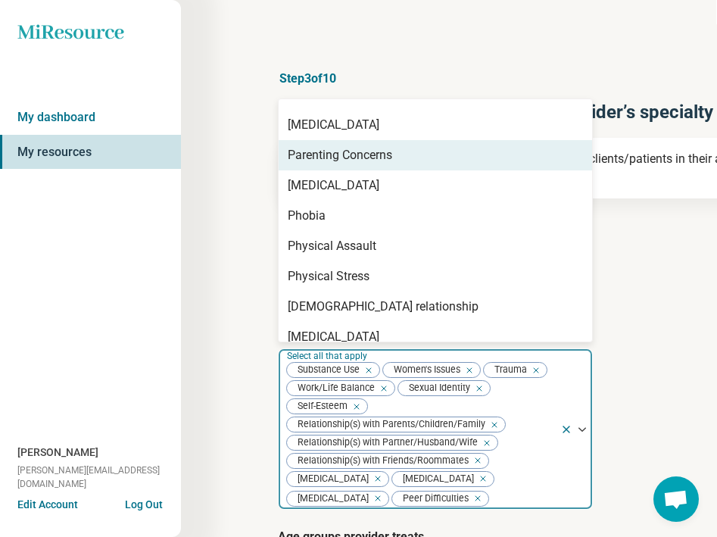
click at [305, 155] on div "Parenting Concerns" at bounding box center [340, 155] width 105 height 18
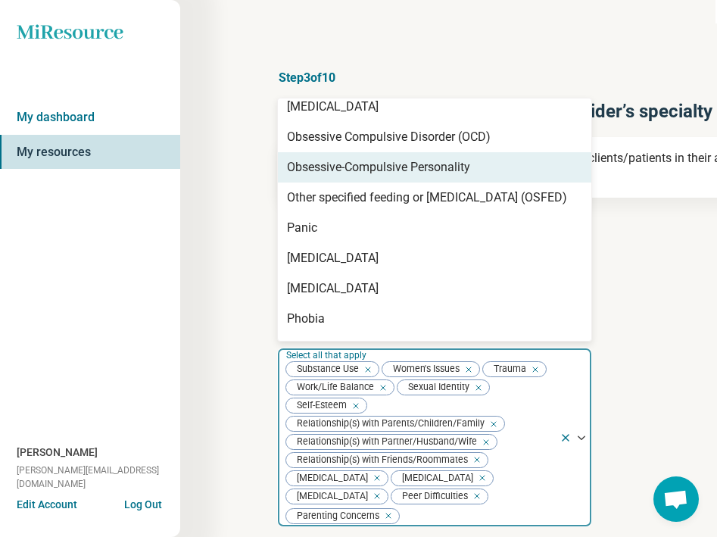
scroll to position [1697, 0]
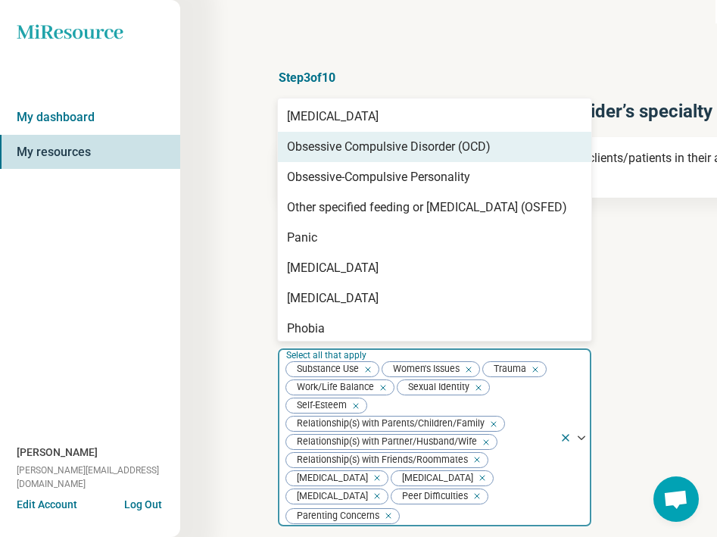
click at [426, 142] on div "Obsessive Compulsive Disorder (OCD)" at bounding box center [389, 147] width 204 height 18
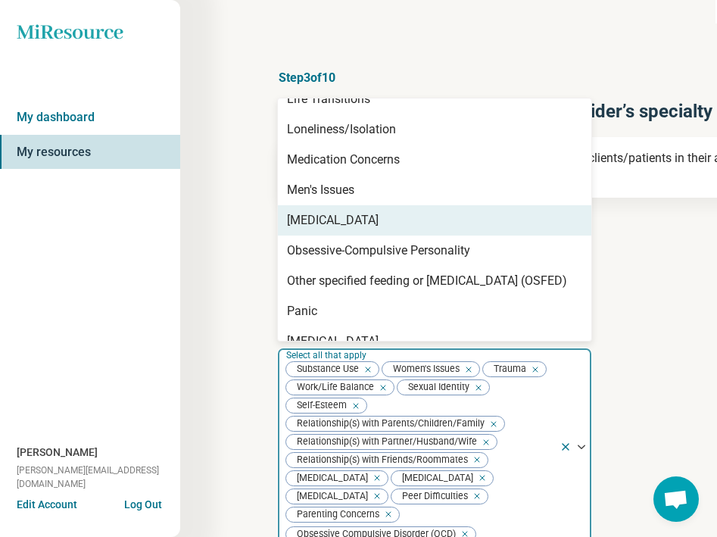
scroll to position [1591, 0]
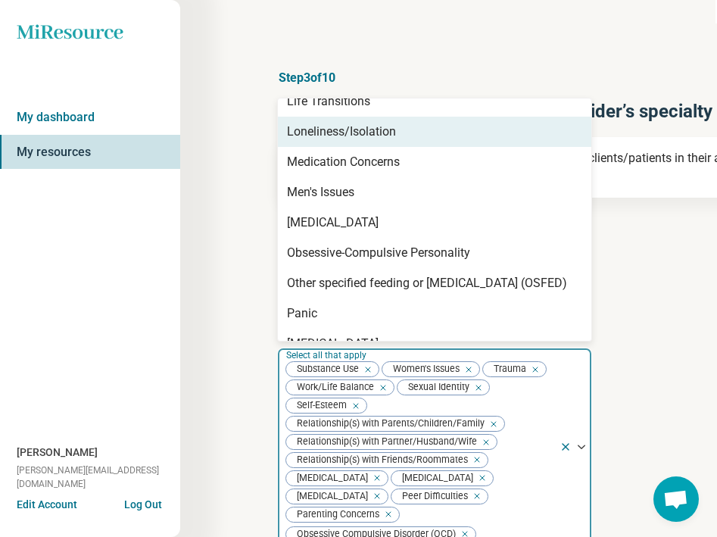
click at [376, 134] on div "Loneliness/Isolation" at bounding box center [341, 132] width 109 height 18
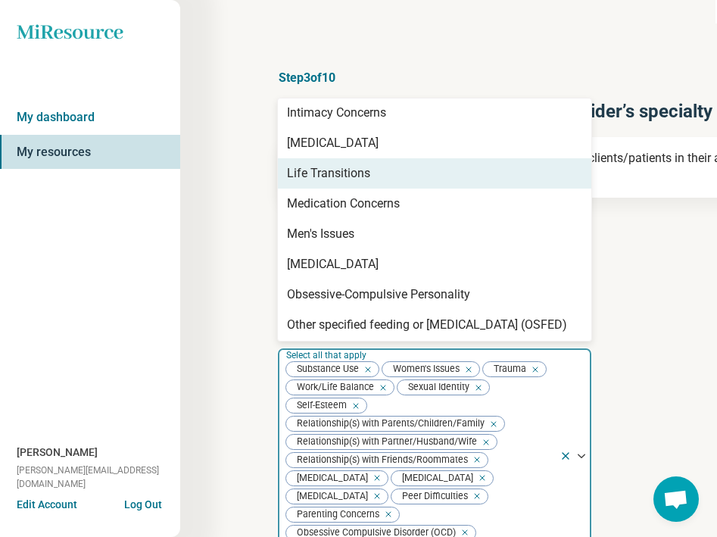
click at [370, 172] on div "Life Transitions" at bounding box center [435, 173] width 314 height 30
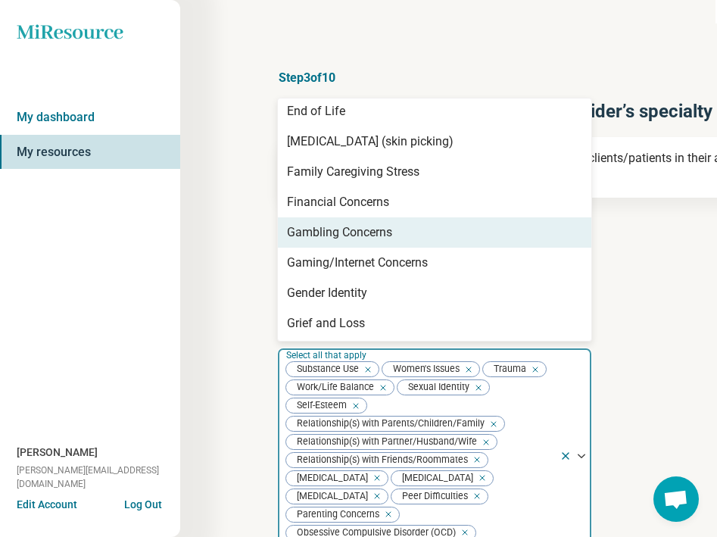
scroll to position [1054, 0]
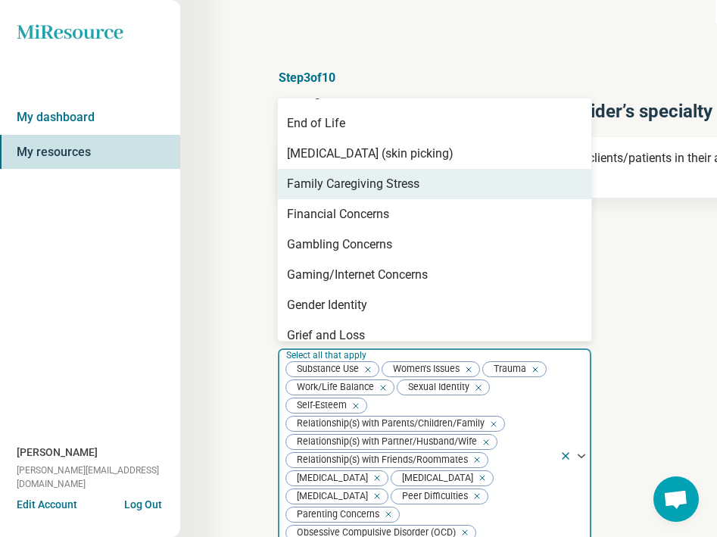
click at [365, 180] on div "Family Caregiving Stress" at bounding box center [353, 184] width 133 height 18
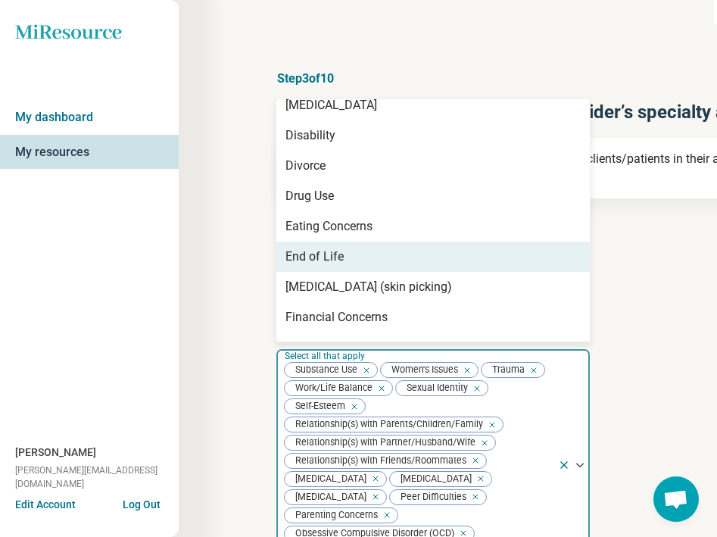
scroll to position [918, 0]
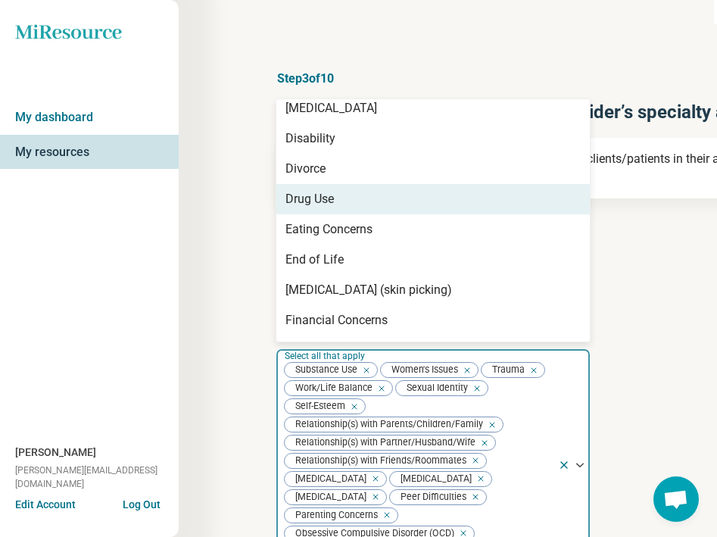
click at [306, 199] on div "Drug Use" at bounding box center [310, 199] width 48 height 18
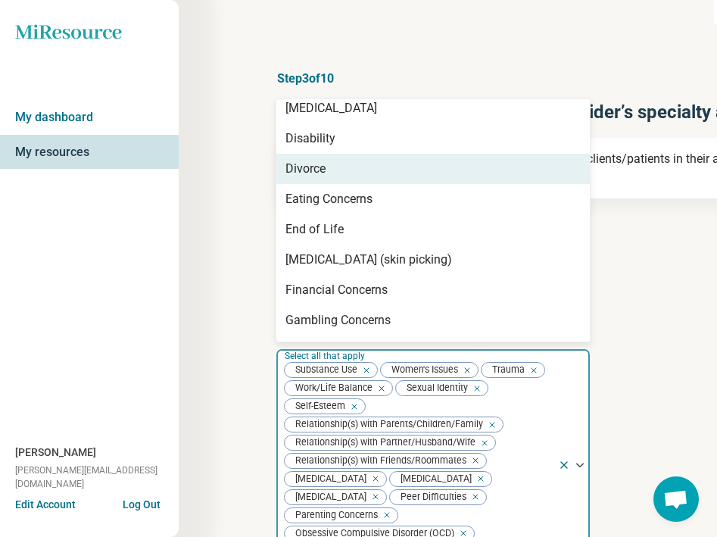
click at [314, 160] on div "Divorce" at bounding box center [306, 169] width 40 height 18
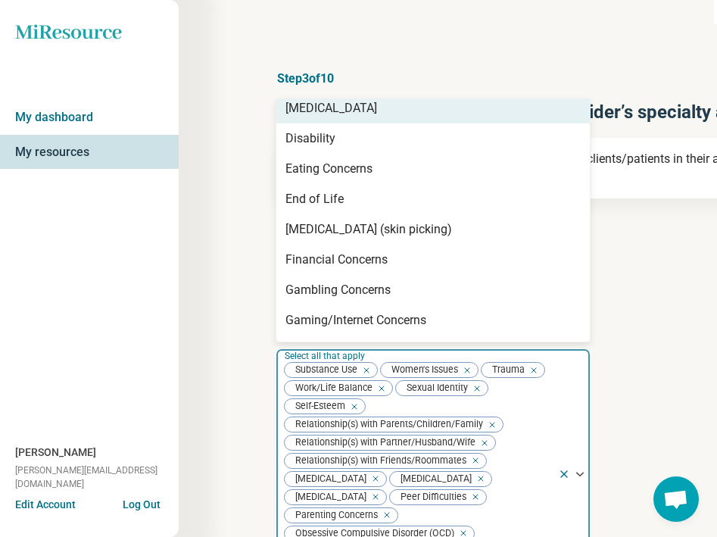
click at [313, 117] on div "[MEDICAL_DATA]" at bounding box center [332, 108] width 92 height 18
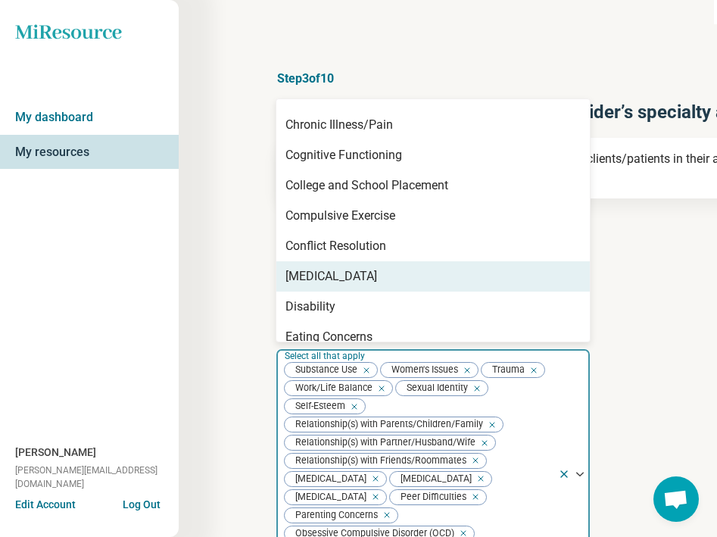
scroll to position [719, 0]
click at [308, 280] on div "[MEDICAL_DATA]" at bounding box center [332, 277] width 92 height 18
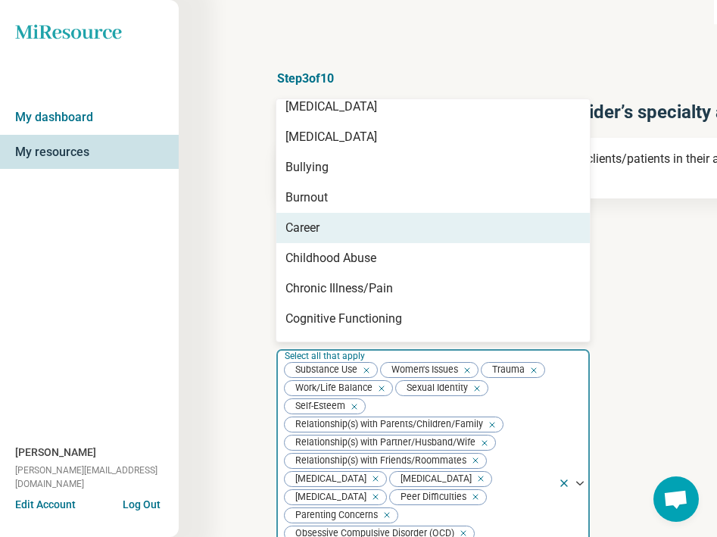
scroll to position [545, 0]
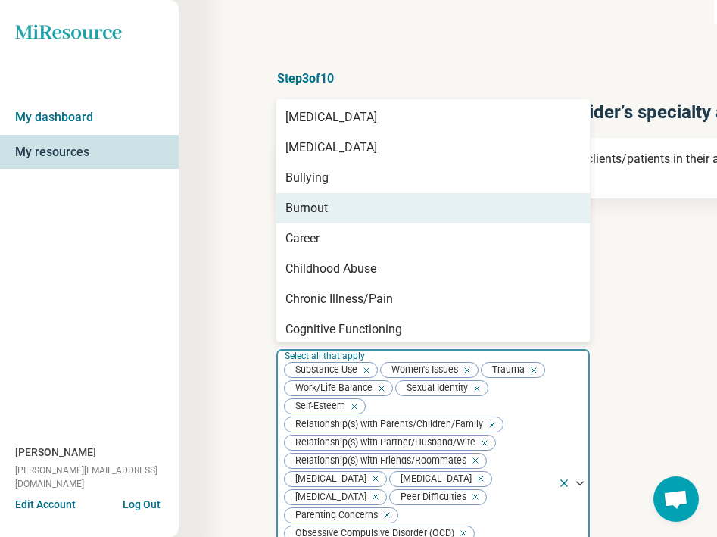
click at [314, 206] on div "Burnout" at bounding box center [307, 208] width 42 height 18
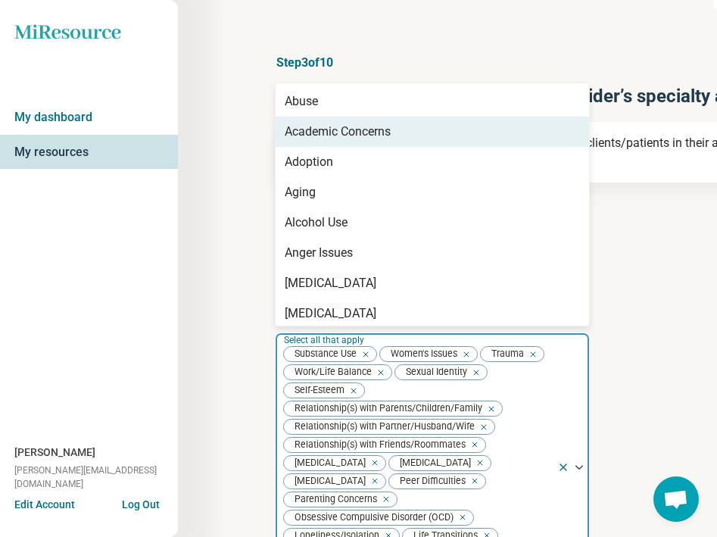
scroll to position [22, 4]
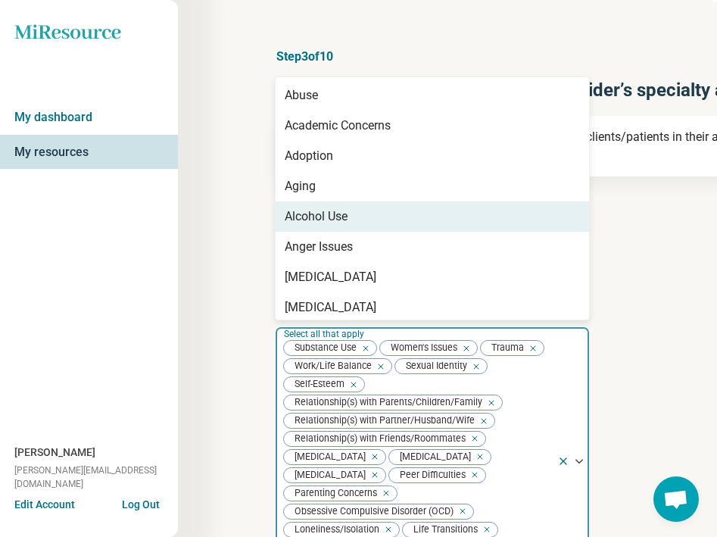
click at [310, 214] on div "Alcohol Use" at bounding box center [316, 217] width 63 height 18
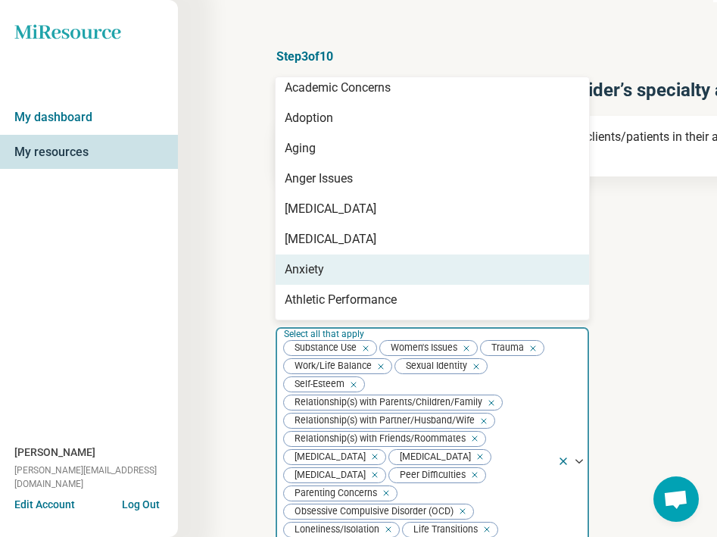
click at [302, 268] on div "Anxiety" at bounding box center [304, 270] width 39 height 18
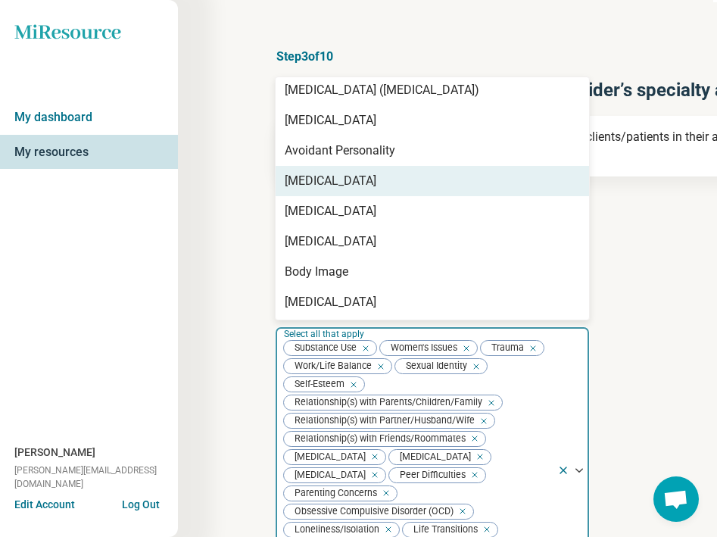
scroll to position [284, 0]
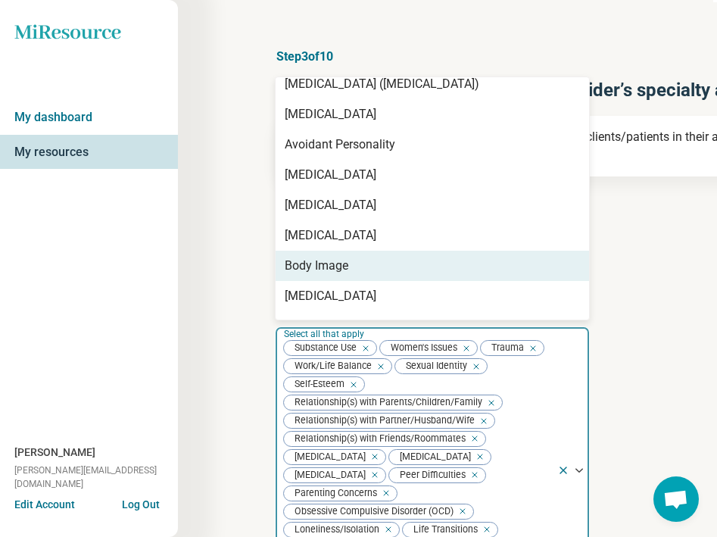
click at [326, 264] on div "Body Image" at bounding box center [317, 266] width 64 height 18
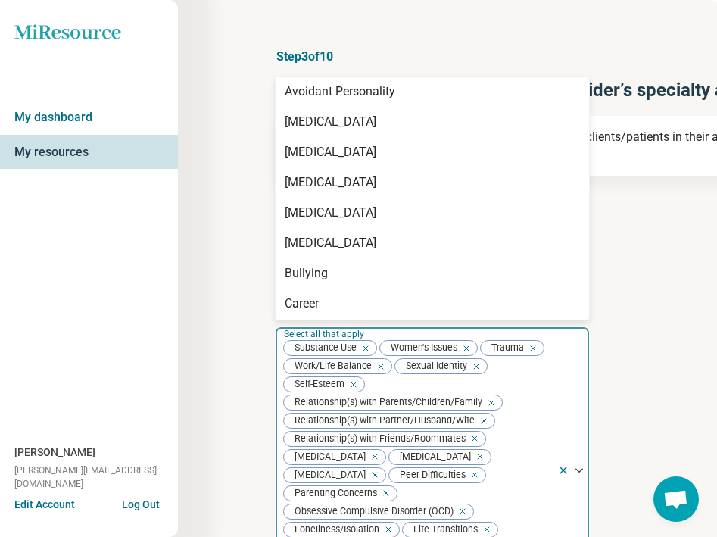
scroll to position [339, 0]
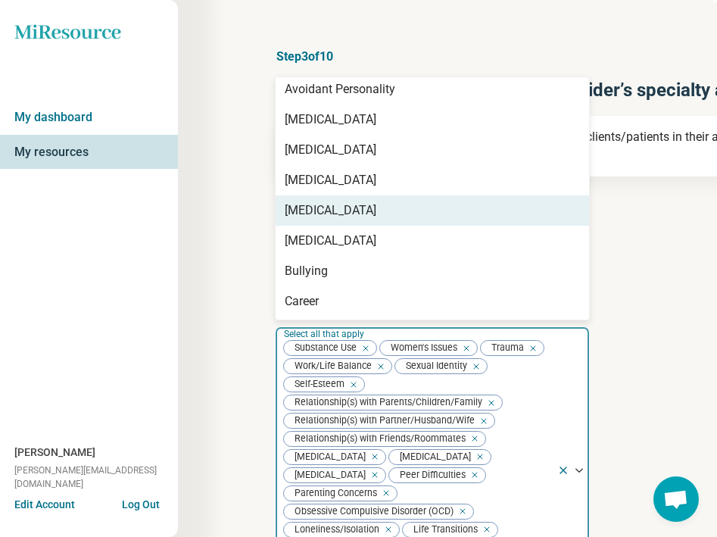
click at [353, 216] on div "[MEDICAL_DATA]" at bounding box center [331, 211] width 92 height 18
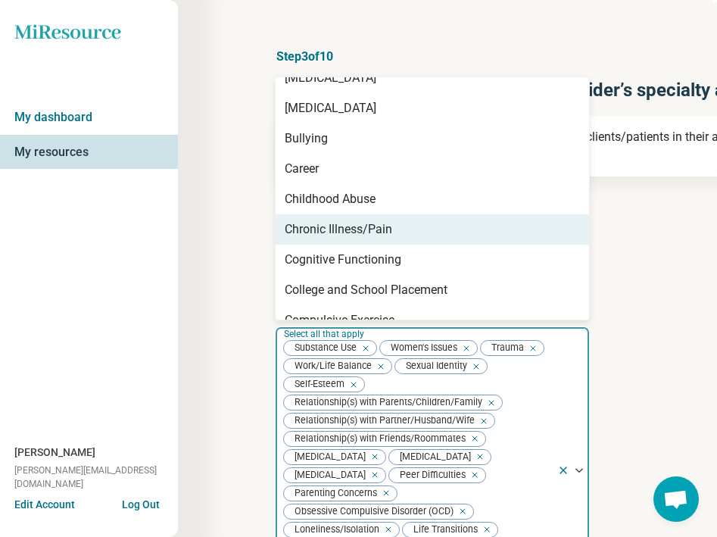
scroll to position [447, 0]
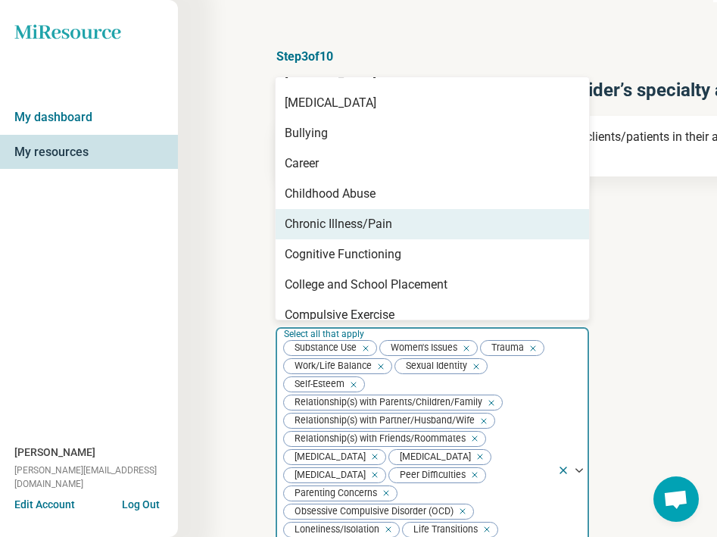
click at [241, 300] on div "Step 3 of 10 Tells us a little bit more about the provider’s specialty areas Th…" at bounding box center [540, 452] width 724 height 948
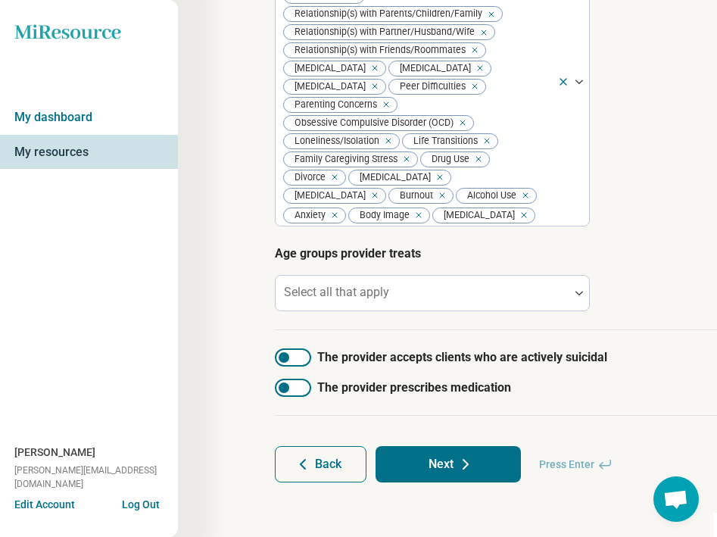
scroll to position [431, 4]
click at [342, 310] on div "Select all that apply" at bounding box center [432, 293] width 315 height 36
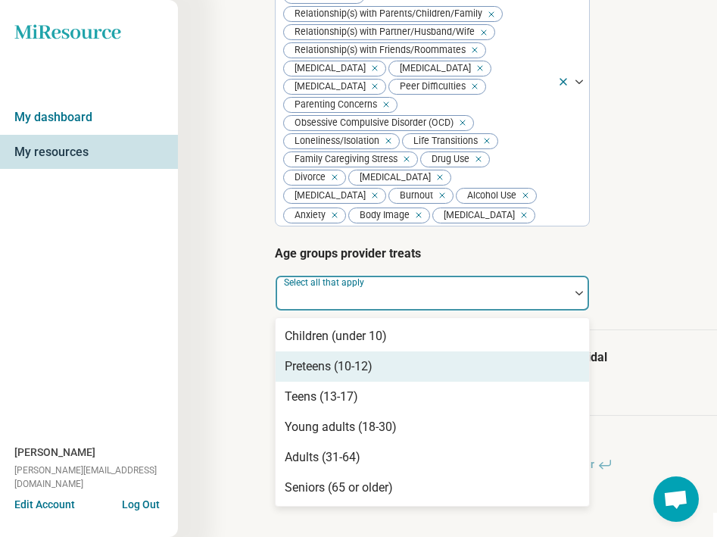
click at [320, 360] on div "Preteens (10-12)" at bounding box center [329, 367] width 88 height 18
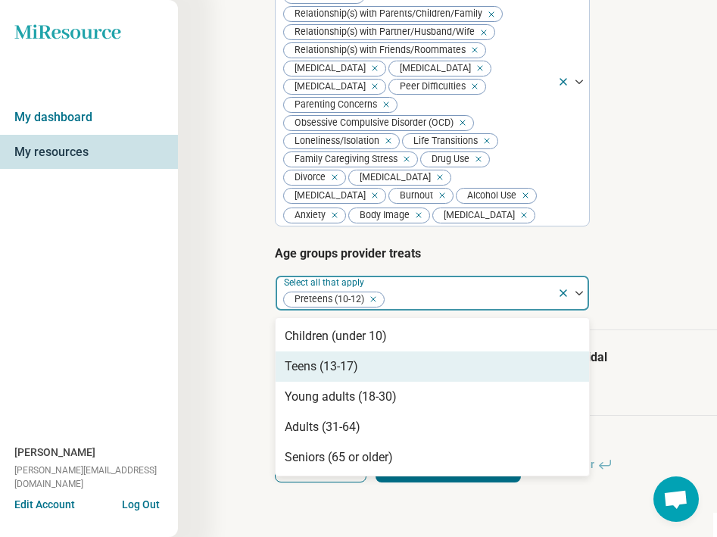
click at [319, 370] on div "Teens (13-17)" at bounding box center [321, 367] width 73 height 18
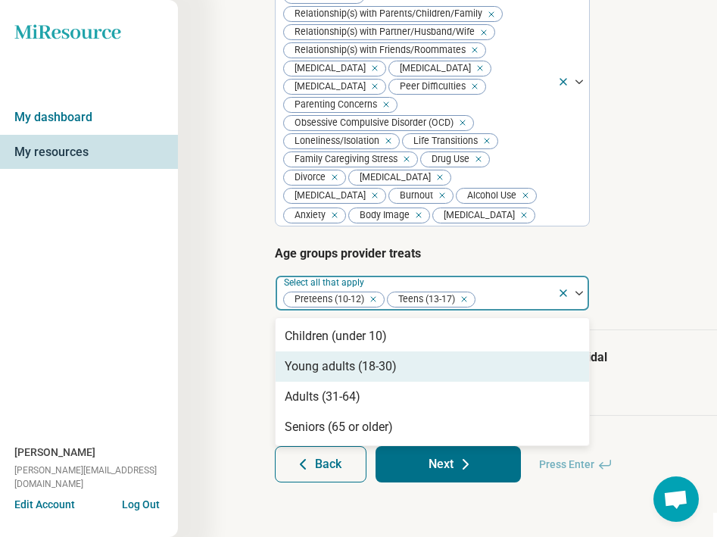
click at [319, 373] on div "Young adults (18-30)" at bounding box center [341, 367] width 112 height 18
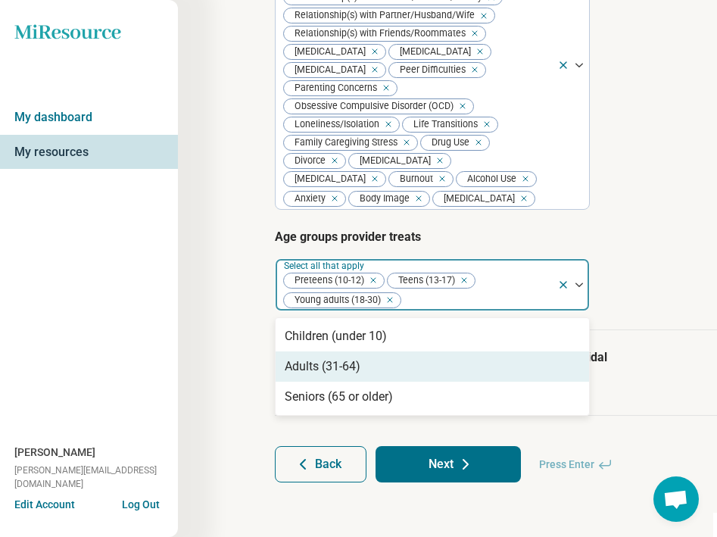
click at [317, 376] on div "Adults (31-64)" at bounding box center [323, 367] width 76 height 18
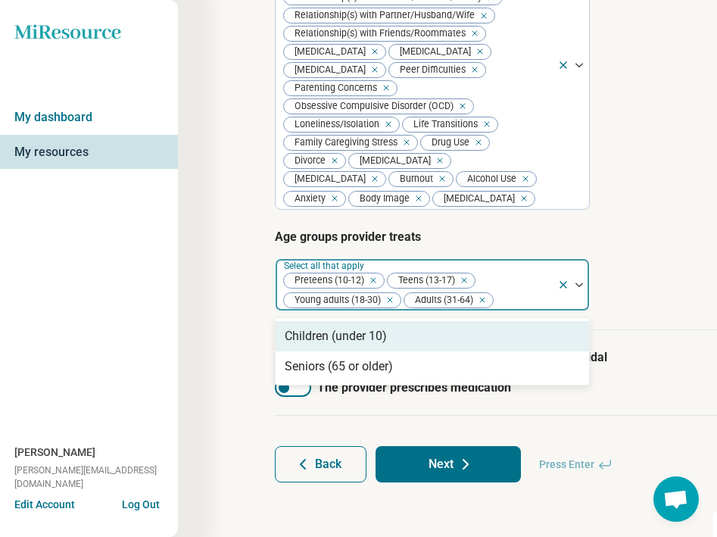
click at [248, 313] on div "Step 3 of 10 Tells us a little bit more about the provider’s specialty areas Th…" at bounding box center [540, 55] width 724 height 964
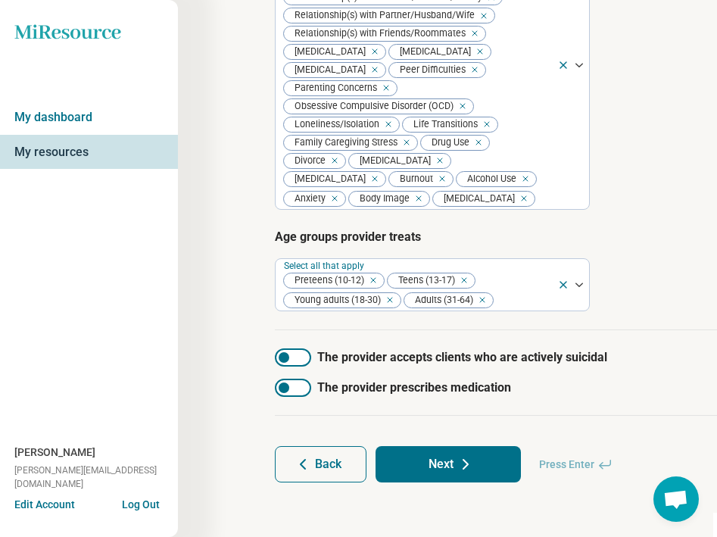
click at [430, 480] on button "Next" at bounding box center [448, 464] width 145 height 36
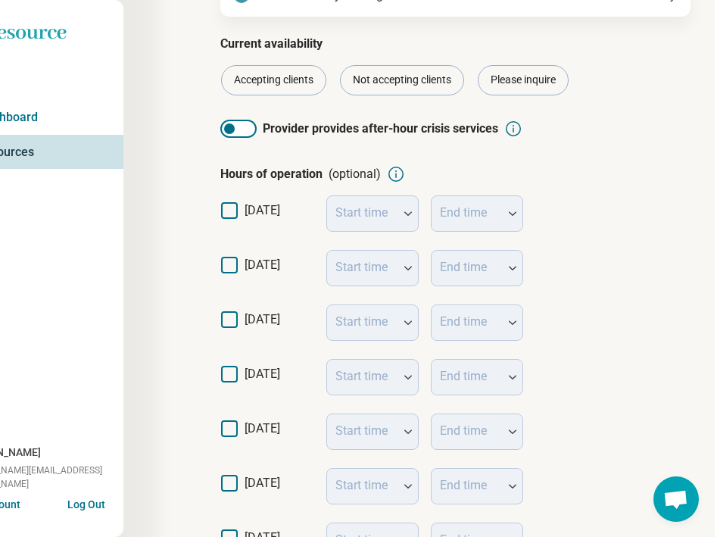
scroll to position [177, 58]
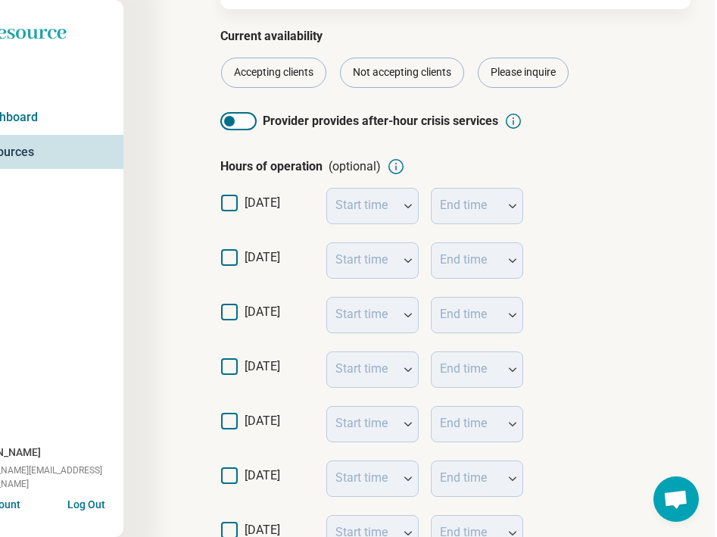
click at [224, 255] on icon at bounding box center [229, 257] width 17 height 17
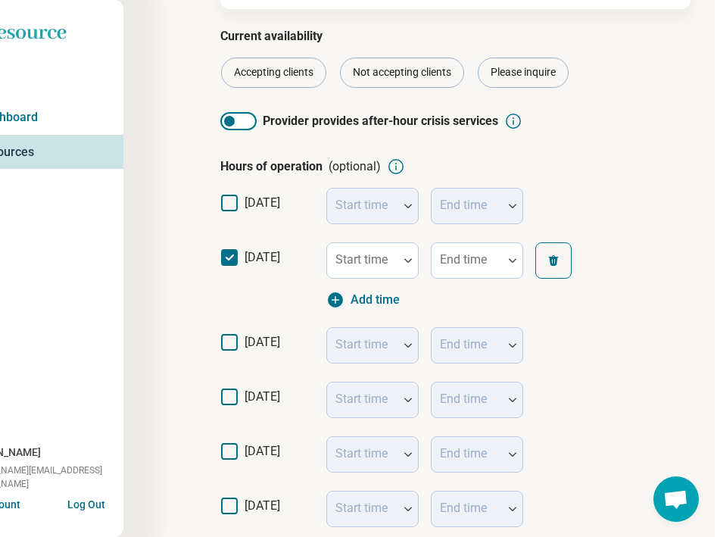
click at [227, 342] on icon at bounding box center [229, 342] width 17 height 17
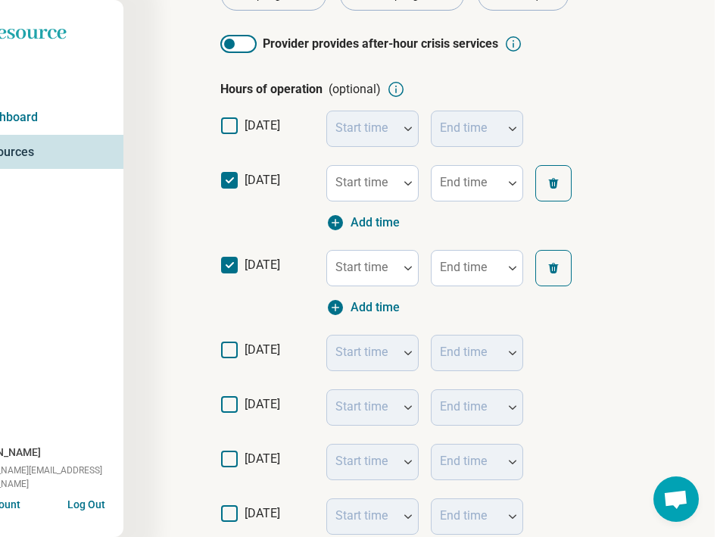
scroll to position [291, 58]
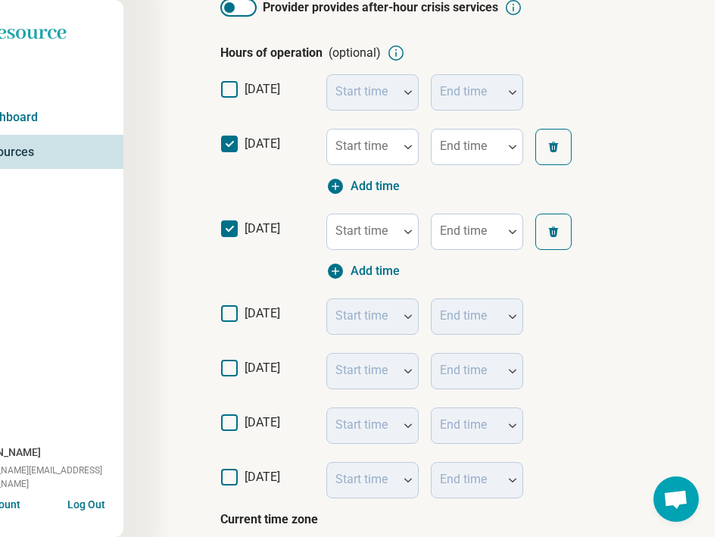
click at [227, 317] on icon at bounding box center [229, 313] width 17 height 17
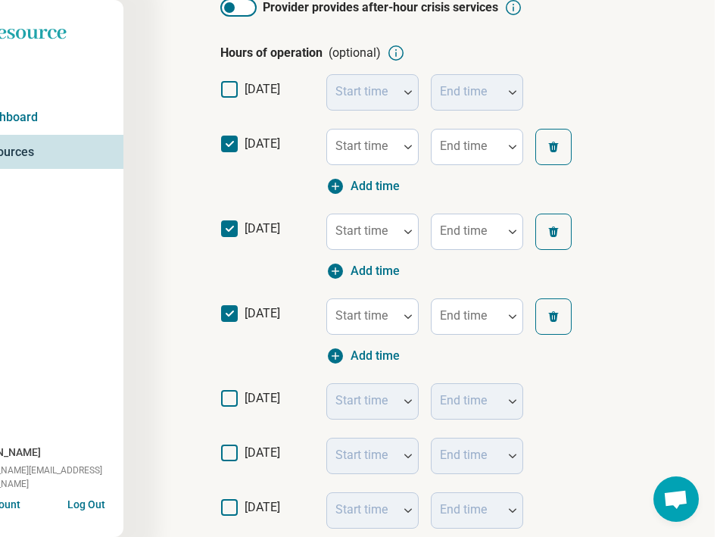
scroll to position [10, 0]
click at [227, 402] on icon at bounding box center [229, 398] width 17 height 17
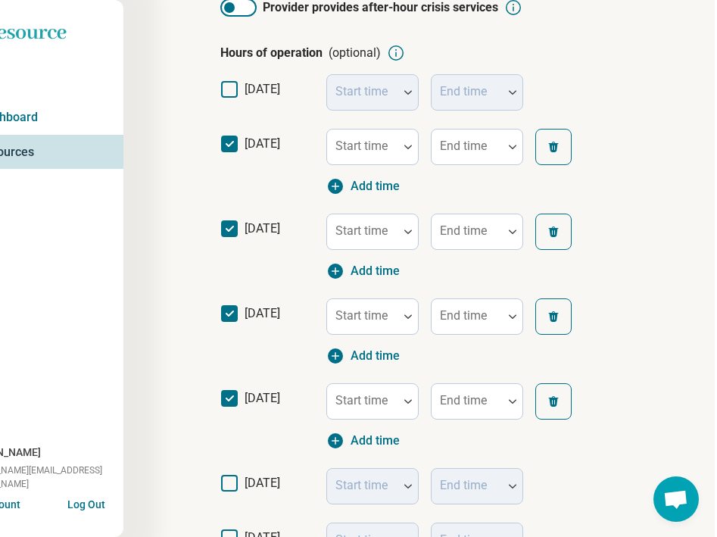
click at [231, 486] on icon at bounding box center [229, 483] width 17 height 17
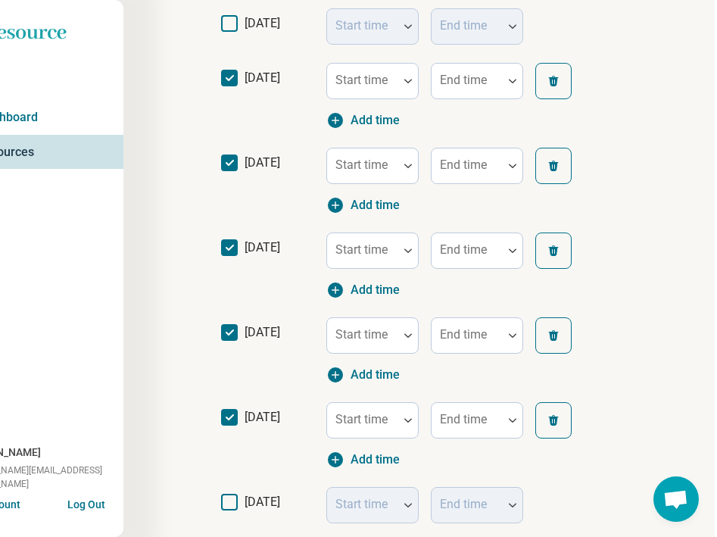
scroll to position [365, 58]
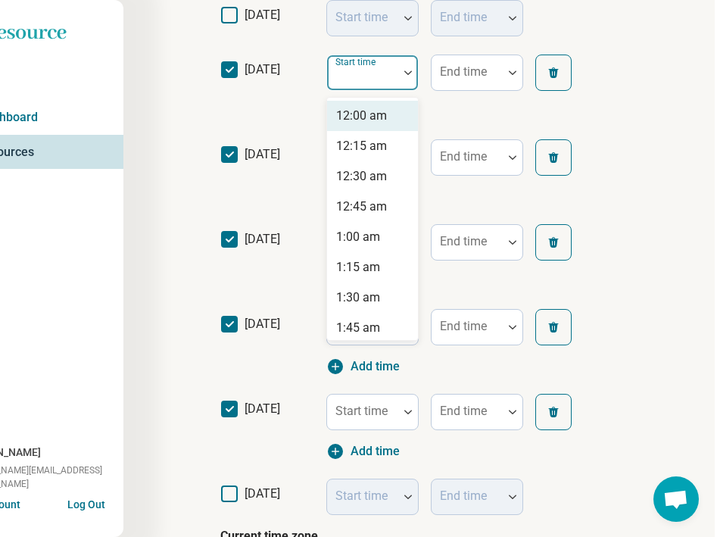
click at [383, 80] on div at bounding box center [362, 78] width 59 height 21
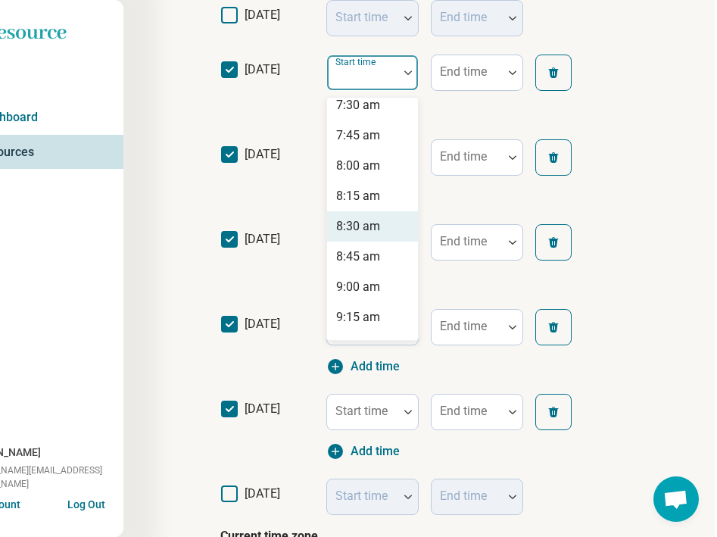
scroll to position [927, 0]
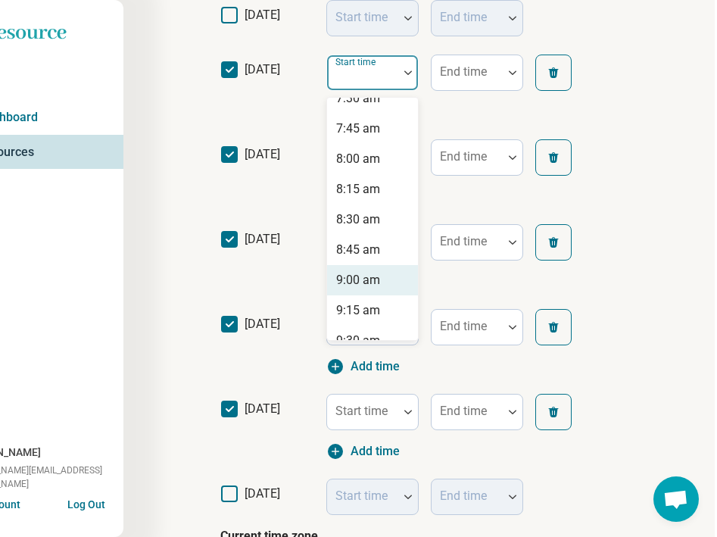
click at [355, 280] on div "9:00 am" at bounding box center [358, 280] width 44 height 18
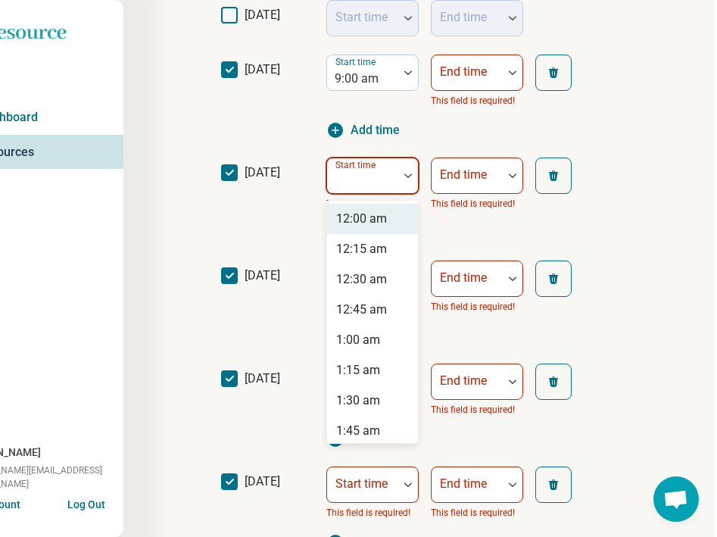
click at [371, 183] on div at bounding box center [362, 181] width 59 height 21
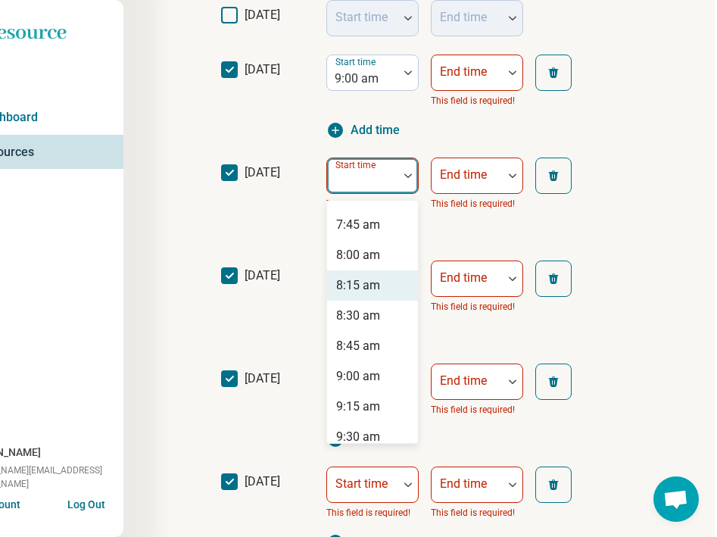
scroll to position [947, 0]
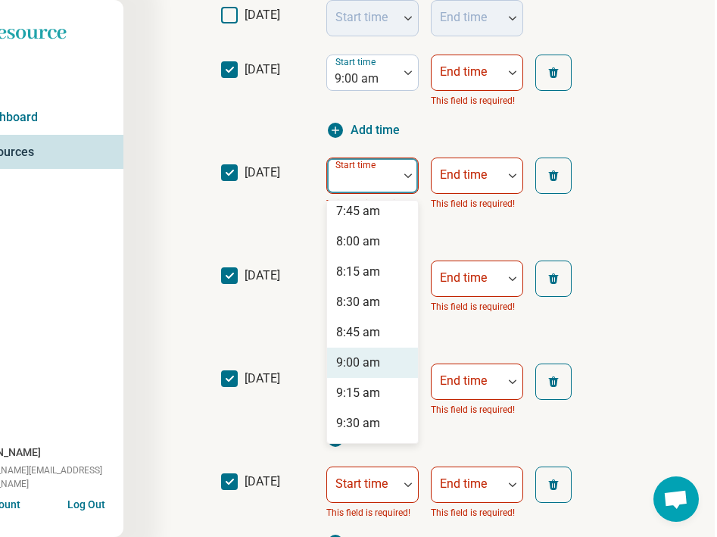
click at [347, 355] on div "9:00 am" at bounding box center [358, 363] width 44 height 18
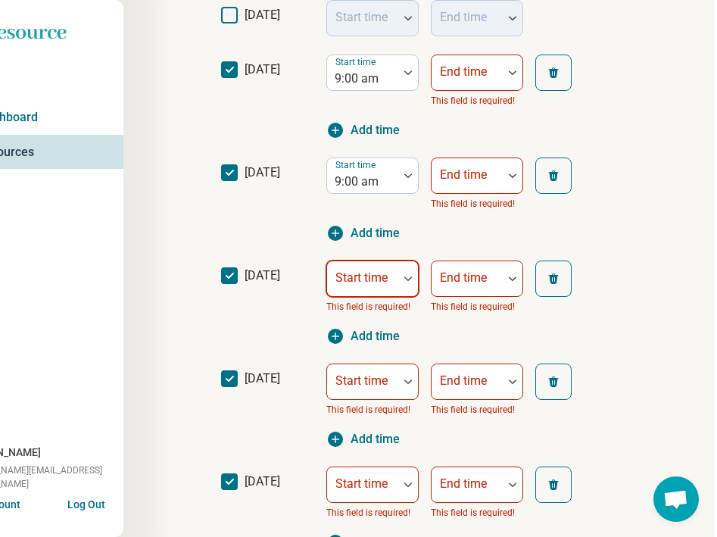
click at [363, 284] on div at bounding box center [362, 284] width 59 height 21
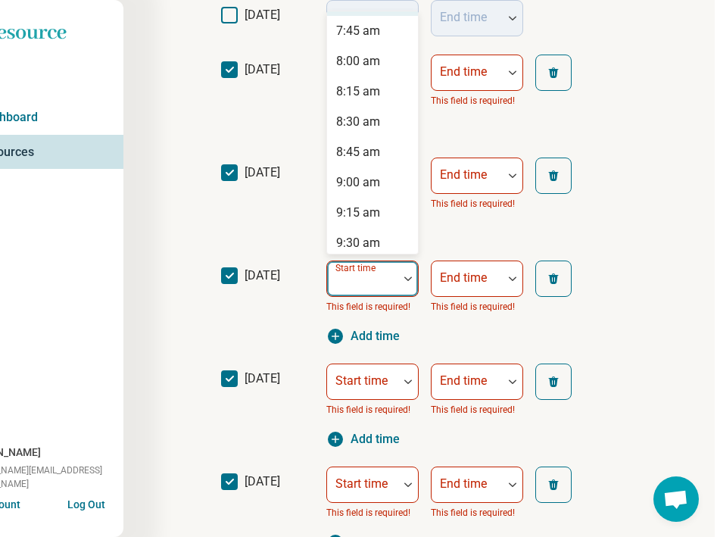
scroll to position [946, 0]
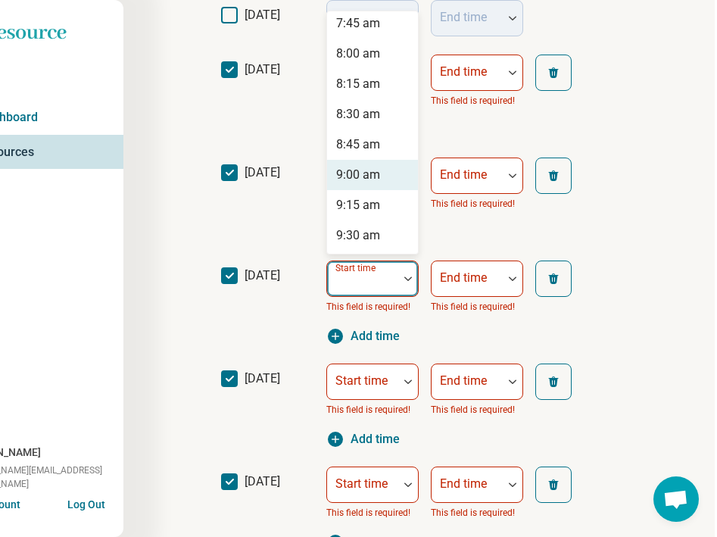
click at [358, 180] on div "9:00 am" at bounding box center [358, 175] width 44 height 18
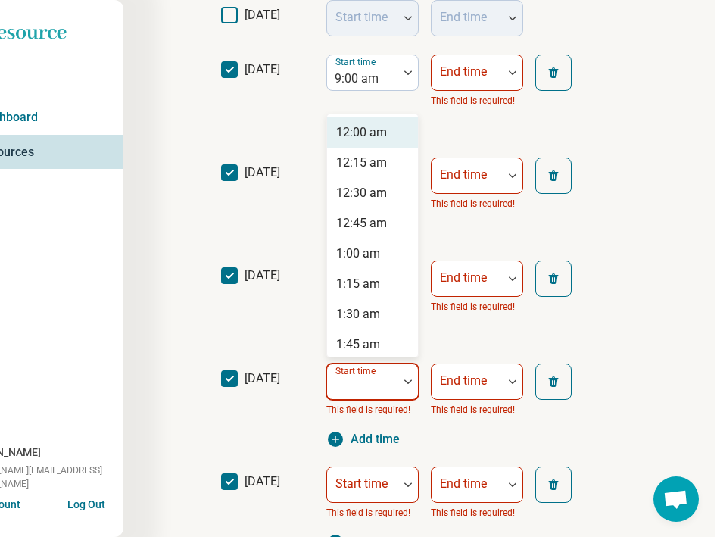
click at [361, 380] on div "Start time" at bounding box center [373, 382] width 92 height 36
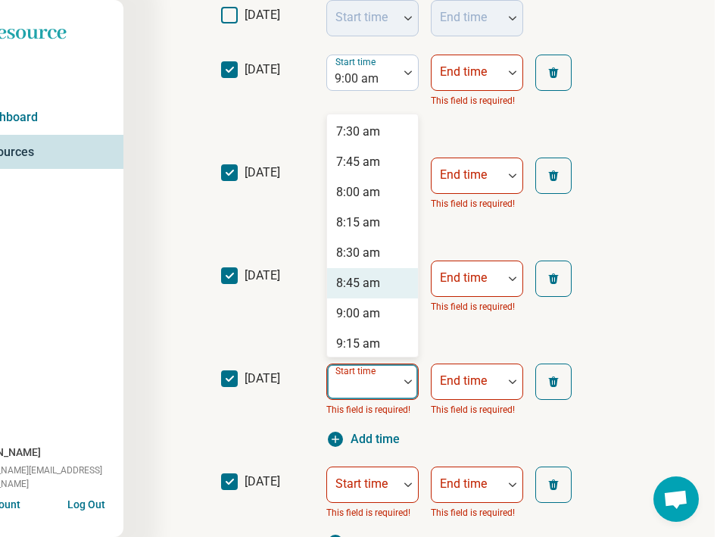
scroll to position [931, 0]
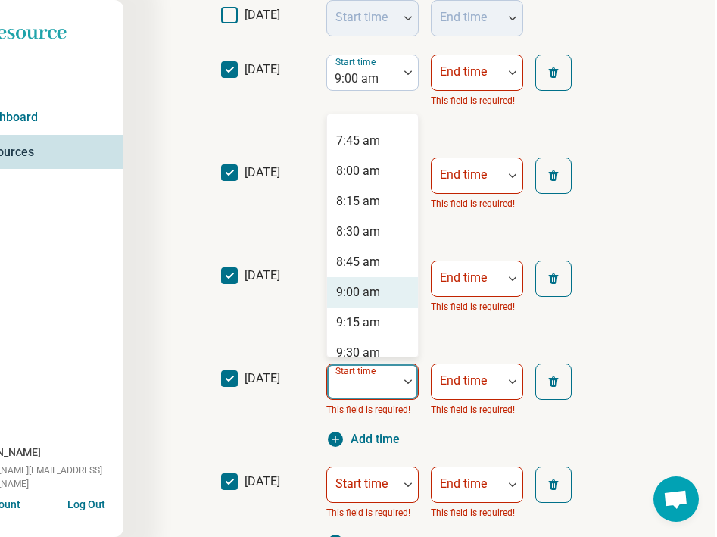
click at [358, 299] on div "9:00 am" at bounding box center [358, 292] width 44 height 18
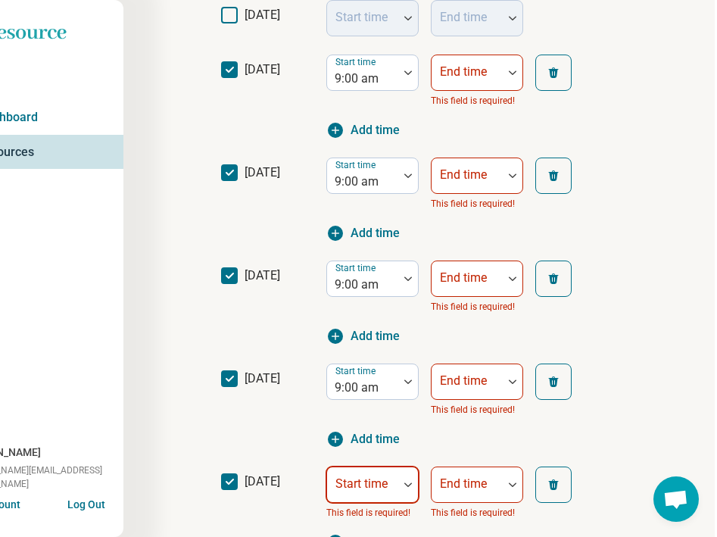
click at [371, 486] on div "Start time" at bounding box center [373, 485] width 92 height 36
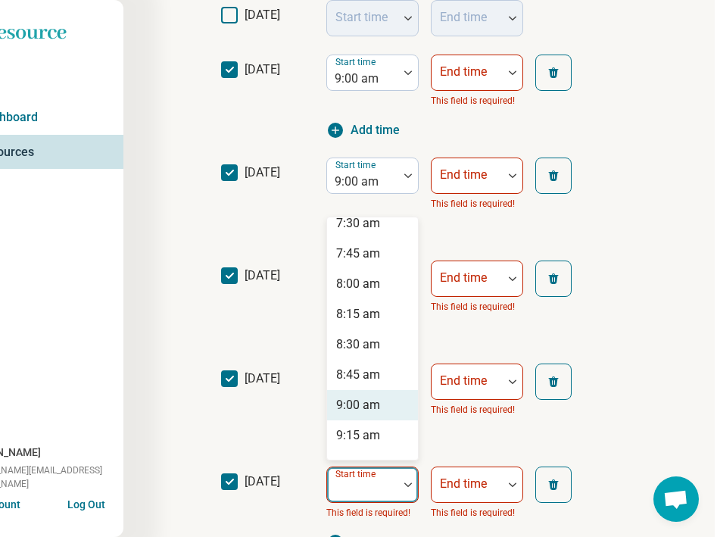
scroll to position [946, 0]
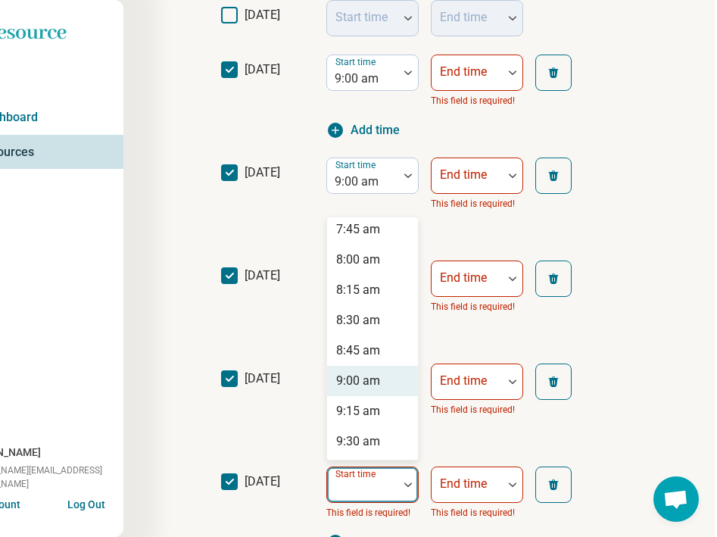
click at [380, 377] on div "9:00 am" at bounding box center [358, 381] width 44 height 18
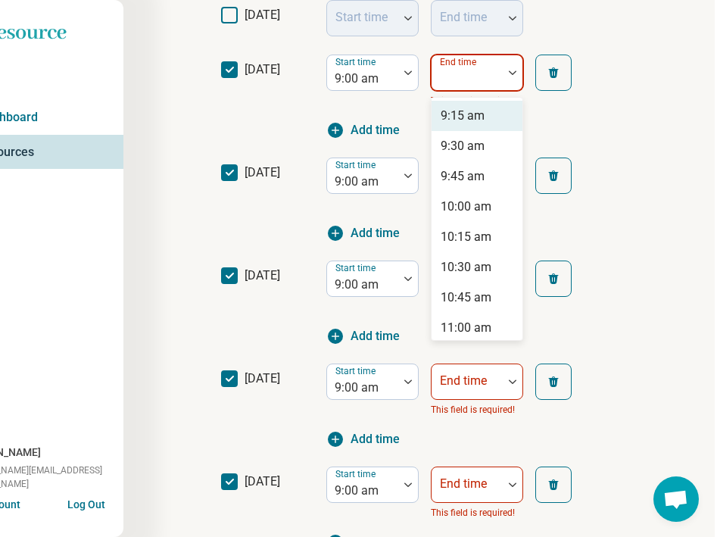
click at [482, 82] on div at bounding box center [467, 78] width 59 height 21
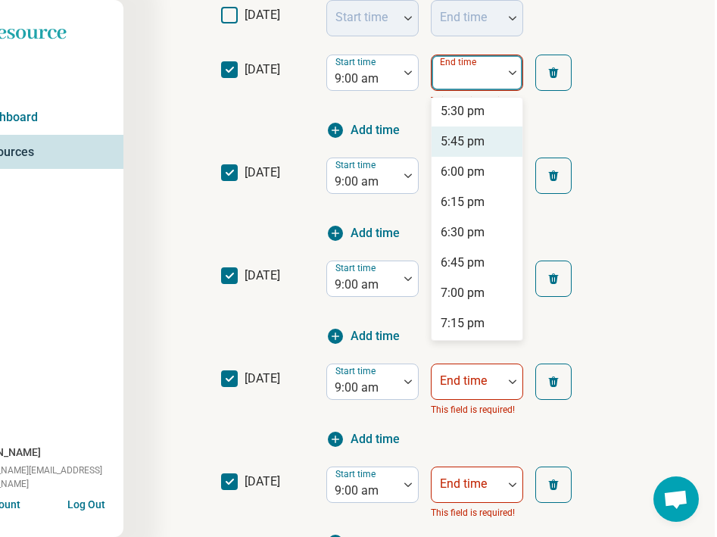
scroll to position [1007, 0]
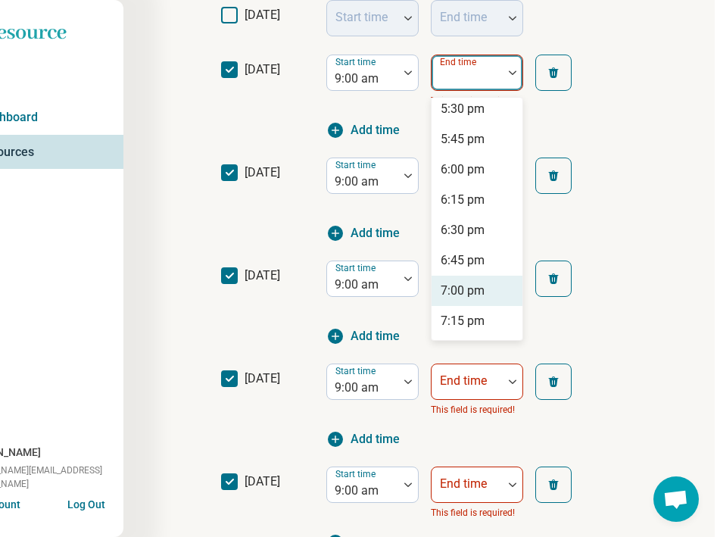
click at [467, 285] on div "7:00 pm" at bounding box center [463, 291] width 44 height 18
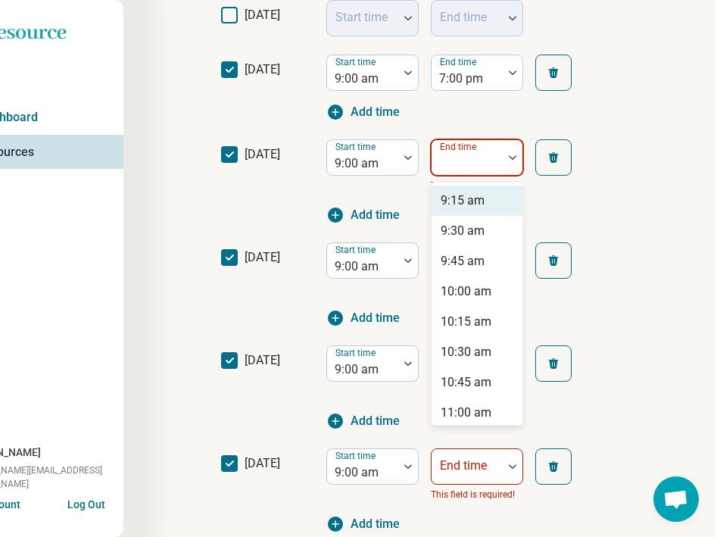
click at [475, 160] on div "End time" at bounding box center [477, 157] width 92 height 36
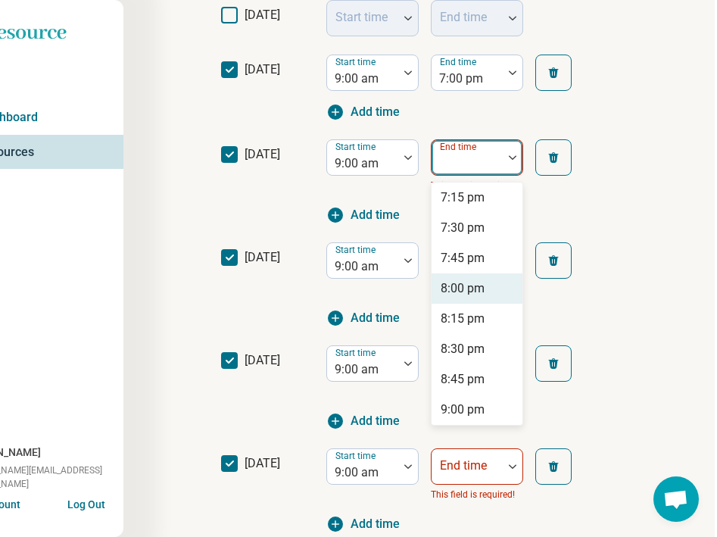
scroll to position [1193, 0]
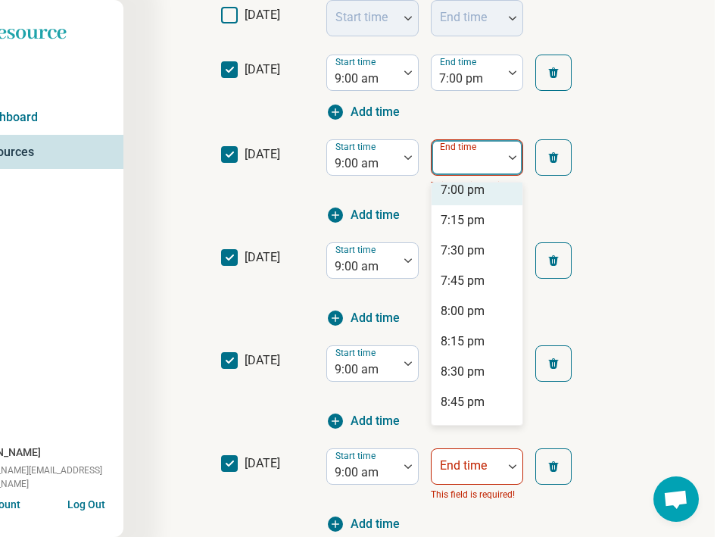
click at [479, 193] on div "7:00 pm" at bounding box center [463, 190] width 44 height 18
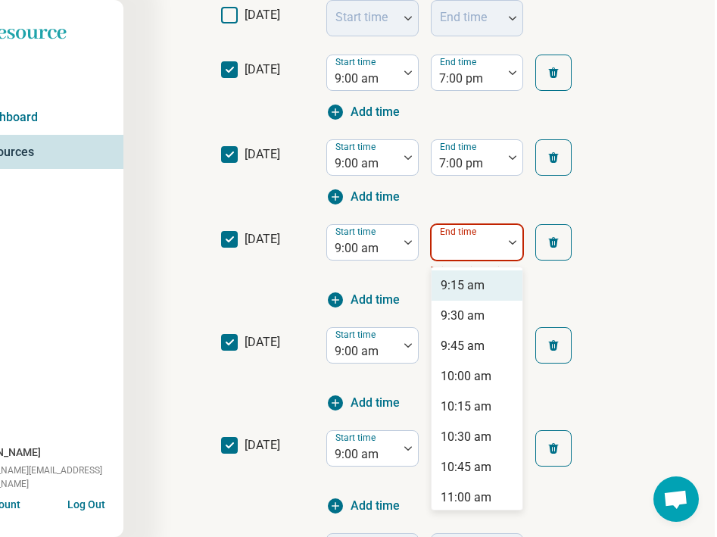
click at [472, 227] on div "End time" at bounding box center [477, 242] width 92 height 36
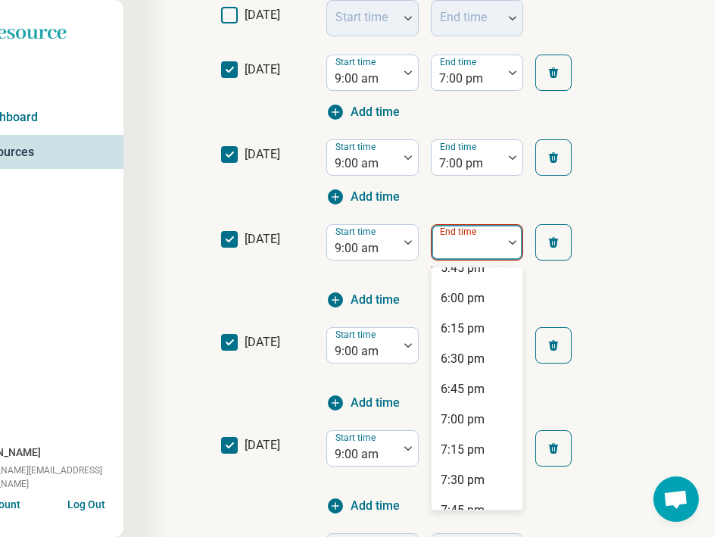
scroll to position [1057, 0]
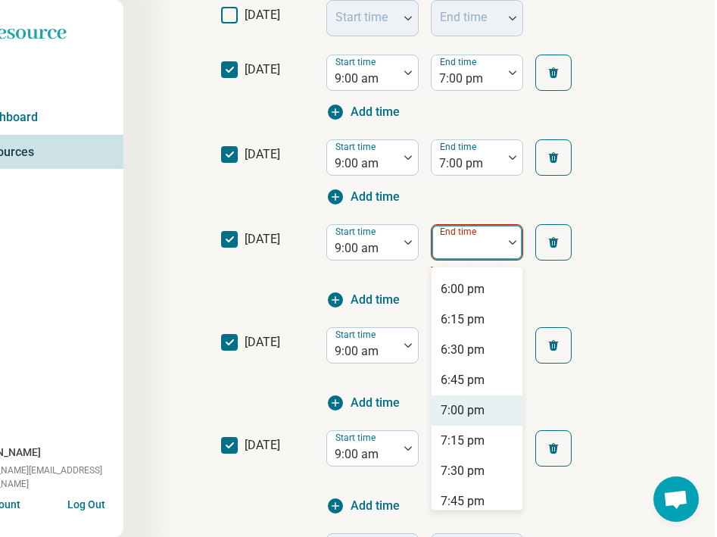
click at [473, 405] on div "7:00 pm" at bounding box center [463, 411] width 44 height 18
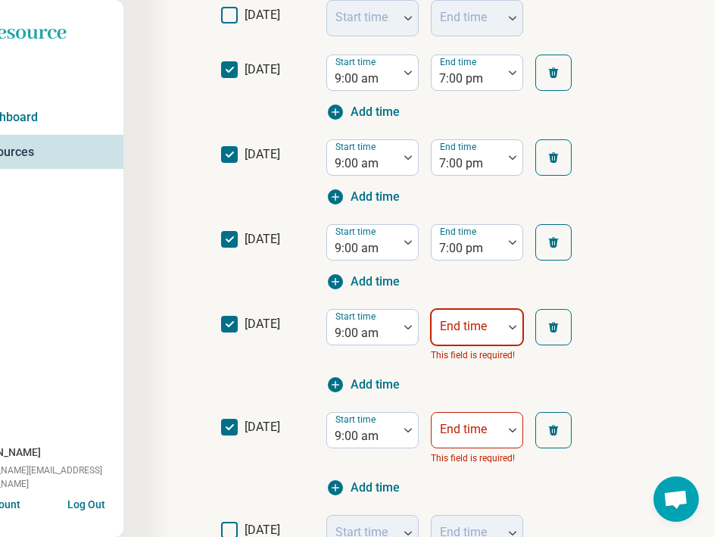
click at [480, 337] on div at bounding box center [467, 333] width 59 height 21
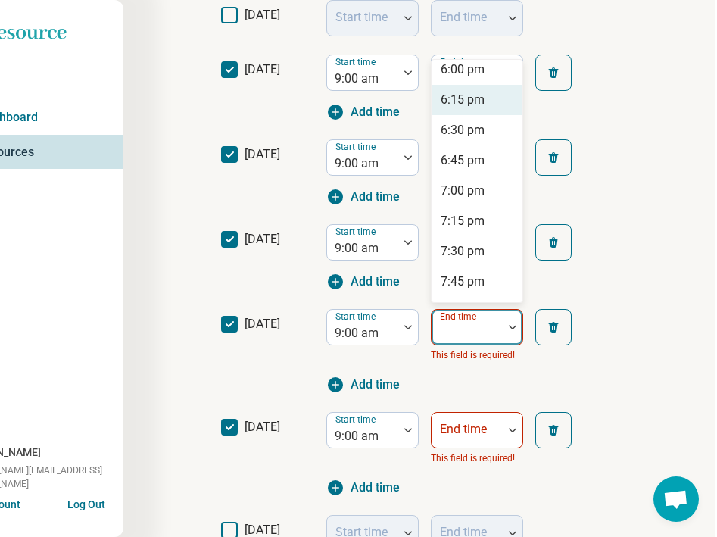
scroll to position [1076, 0]
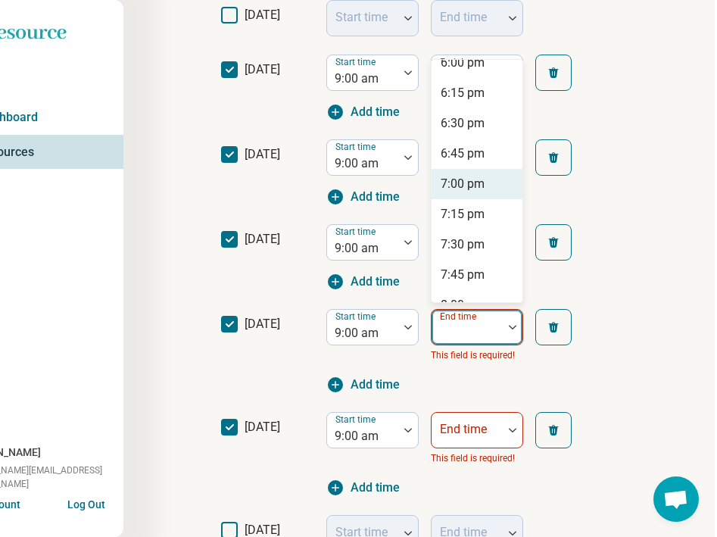
click at [472, 182] on div "7:00 pm" at bounding box center [463, 184] width 44 height 18
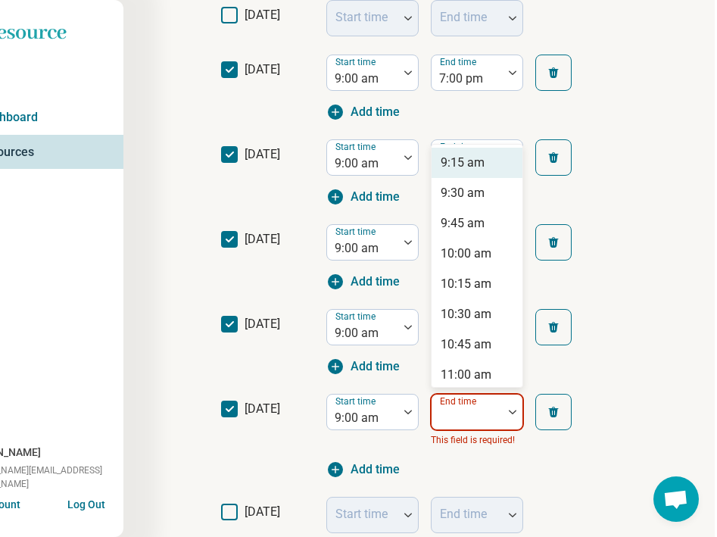
click at [451, 411] on div "End time" at bounding box center [477, 412] width 92 height 36
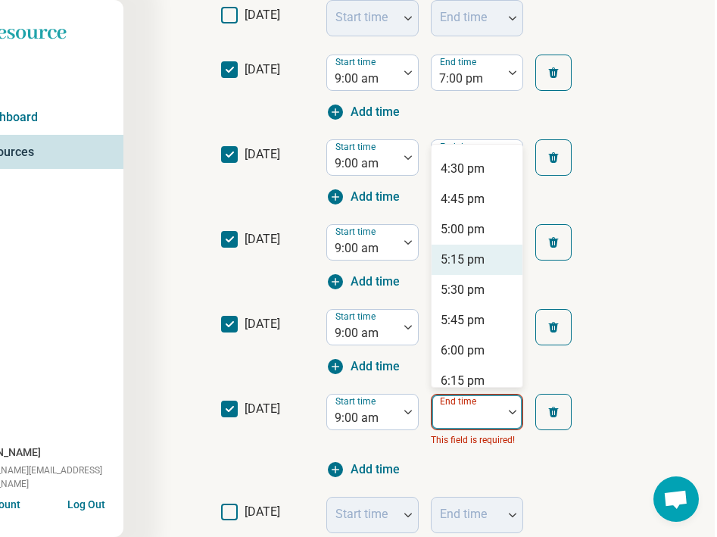
scroll to position [870, 0]
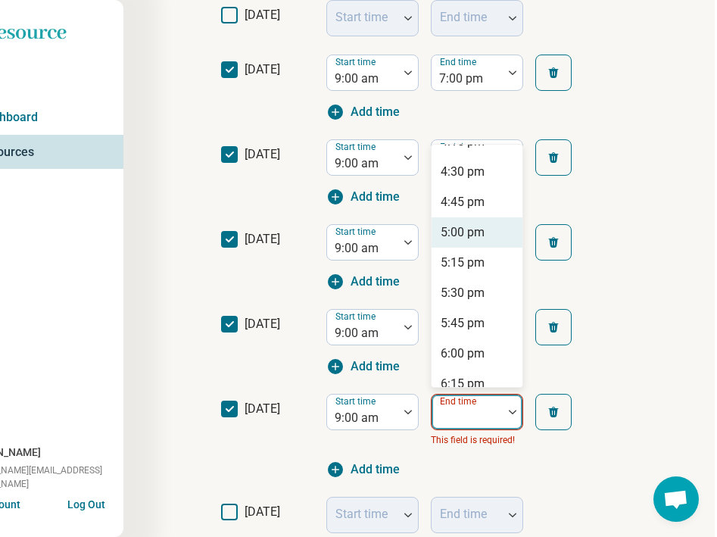
click at [473, 229] on div "5:00 pm" at bounding box center [463, 233] width 44 height 18
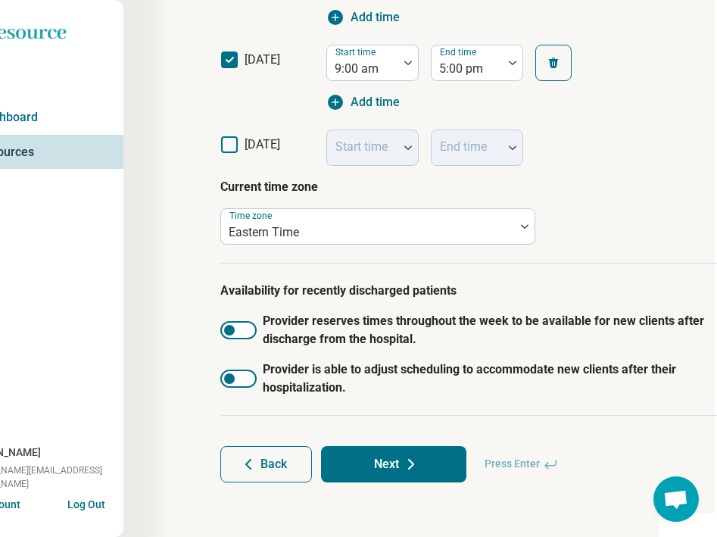
scroll to position [714, 58]
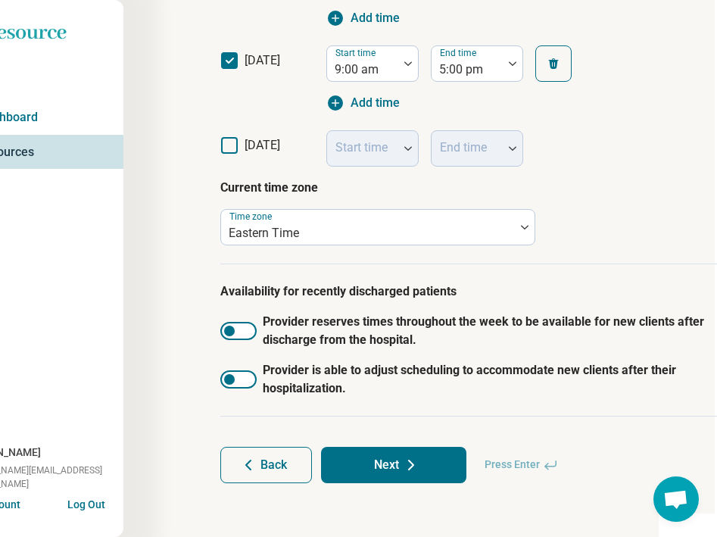
click at [396, 460] on button "Next" at bounding box center [393, 465] width 145 height 36
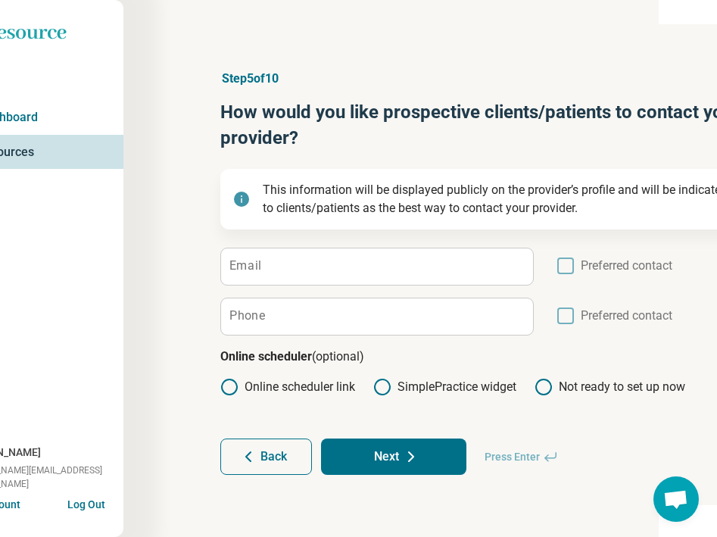
scroll to position [0, 58]
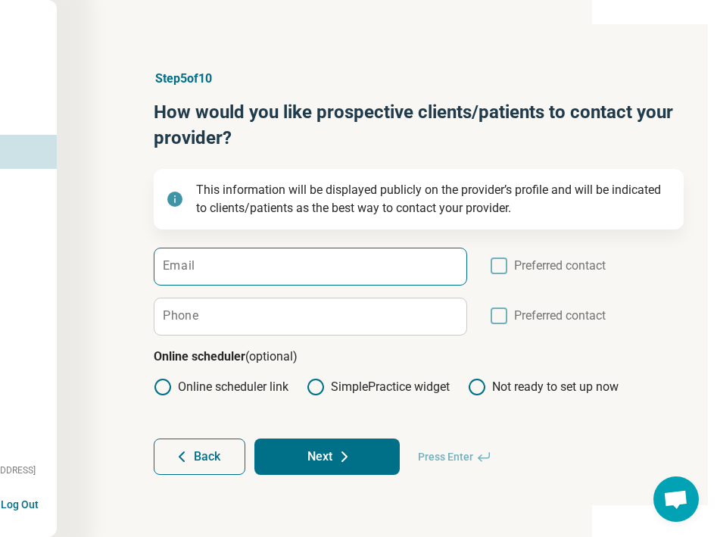
scroll to position [0, 137]
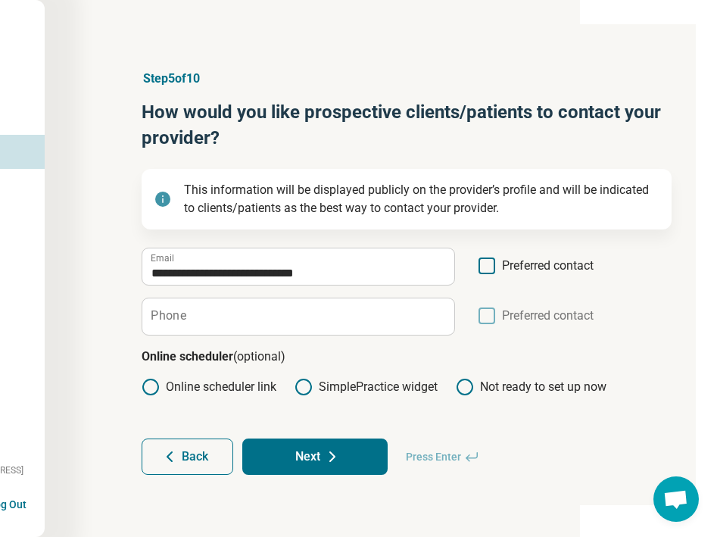
click at [501, 257] on label "Preferred contact" at bounding box center [536, 271] width 116 height 29
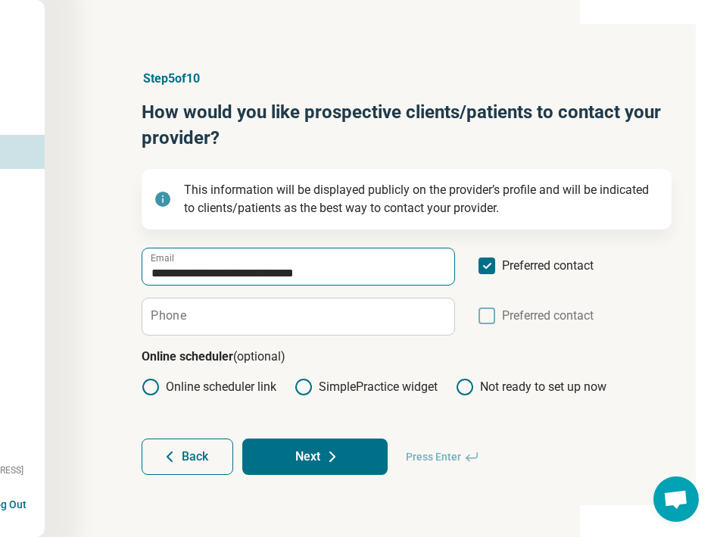
scroll to position [0, 138]
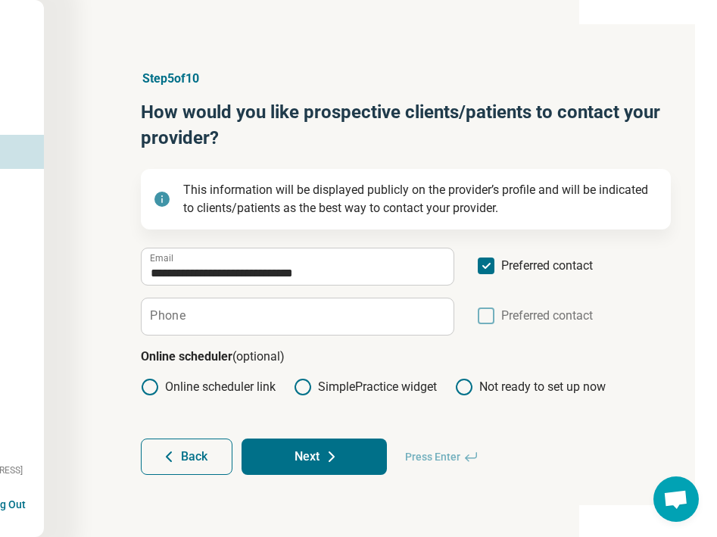
click at [141, 271] on div "**********" at bounding box center [297, 267] width 312 height 38
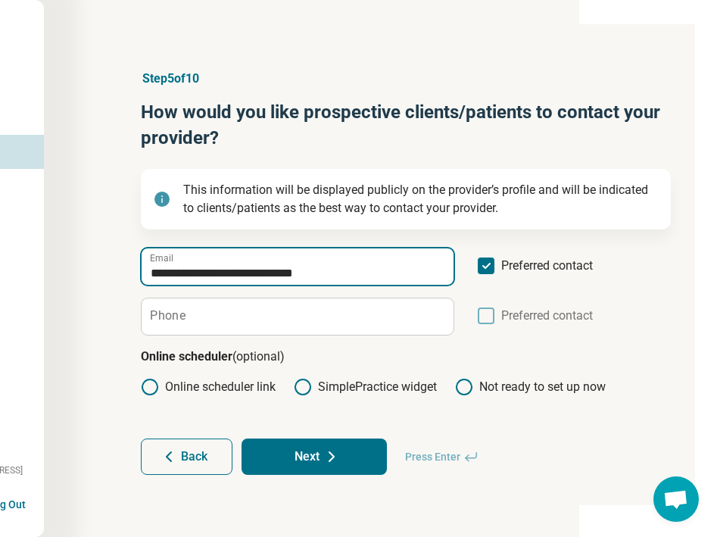
click at [155, 276] on input "**********" at bounding box center [298, 267] width 312 height 36
type input "**********"
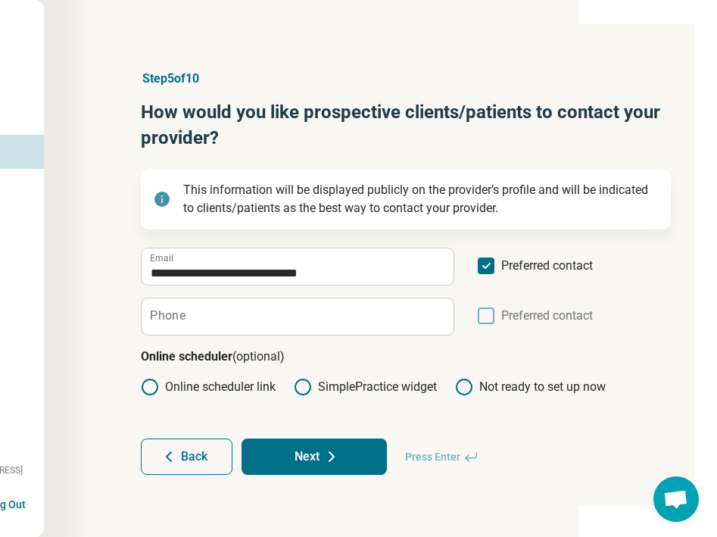
click at [182, 320] on label "Phone" at bounding box center [168, 316] width 36 height 12
click at [182, 320] on input "Phone" at bounding box center [298, 317] width 312 height 36
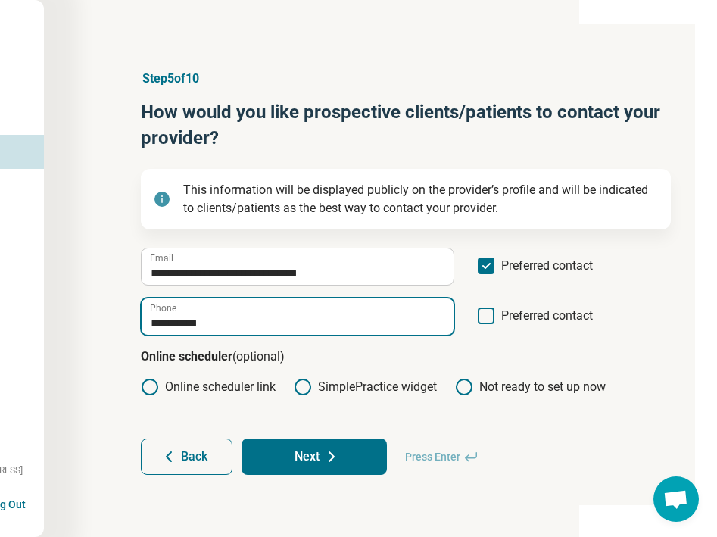
type input "**********"
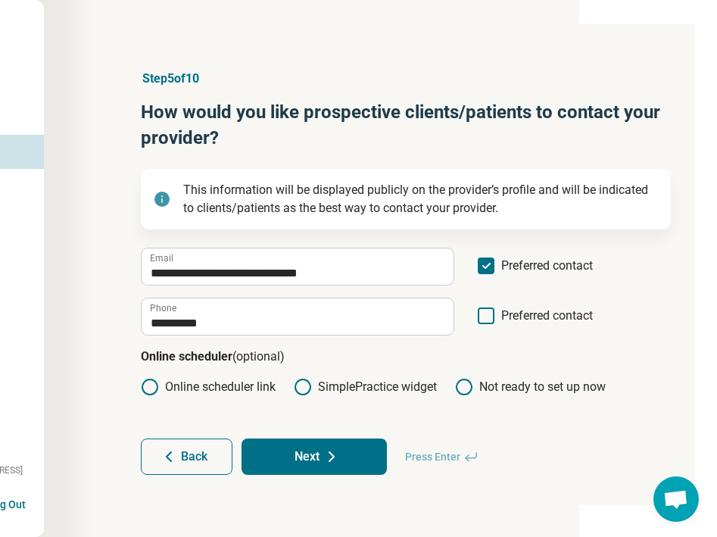
click at [227, 399] on form "**********" at bounding box center [406, 361] width 530 height 227
click at [230, 385] on label "Online scheduler link" at bounding box center [208, 387] width 135 height 18
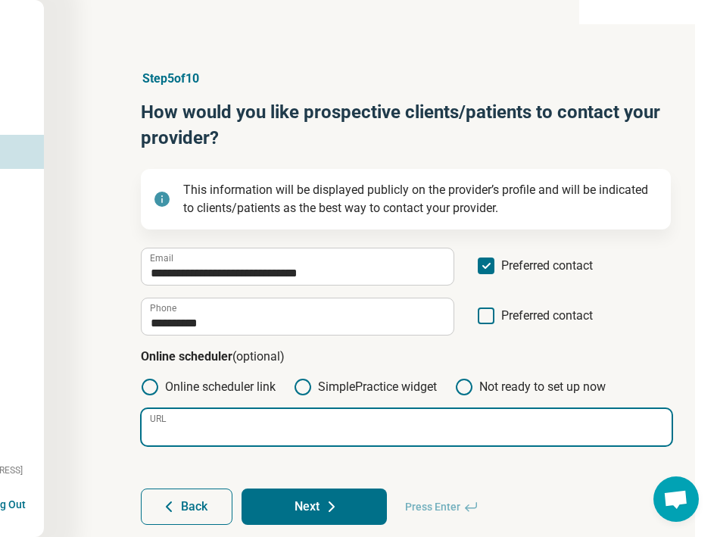
click at [230, 420] on input "URL" at bounding box center [407, 427] width 530 height 36
paste input "**********"
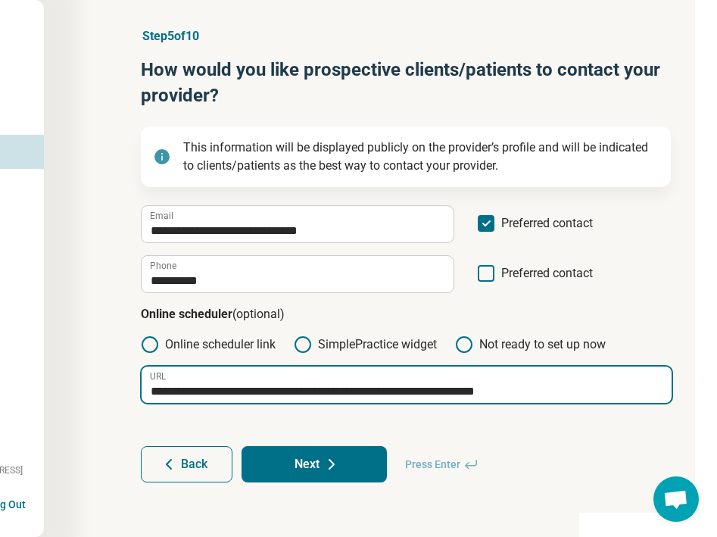
scroll to position [42, 138]
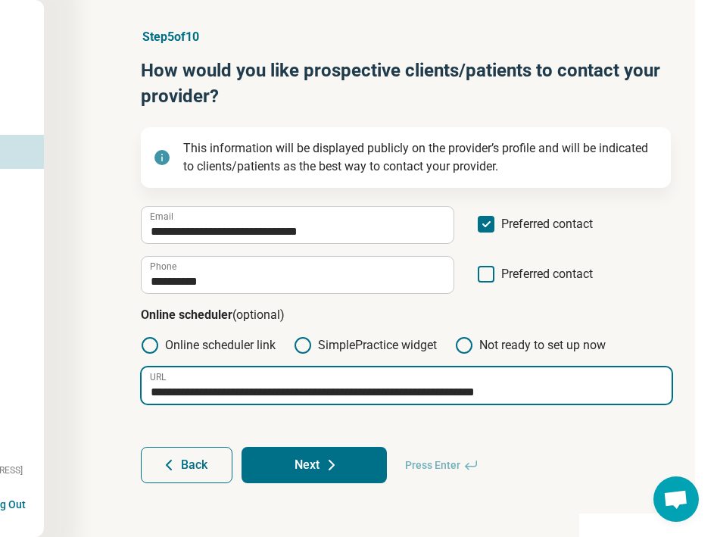
type input "**********"
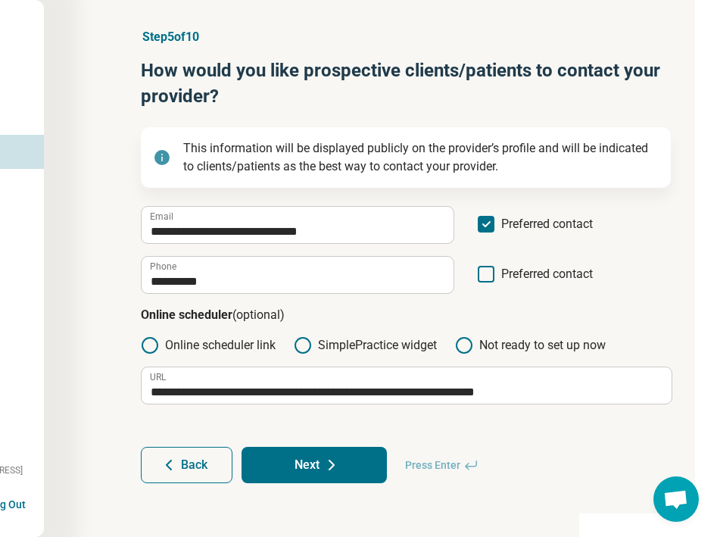
click at [278, 454] on button "Next" at bounding box center [314, 465] width 145 height 36
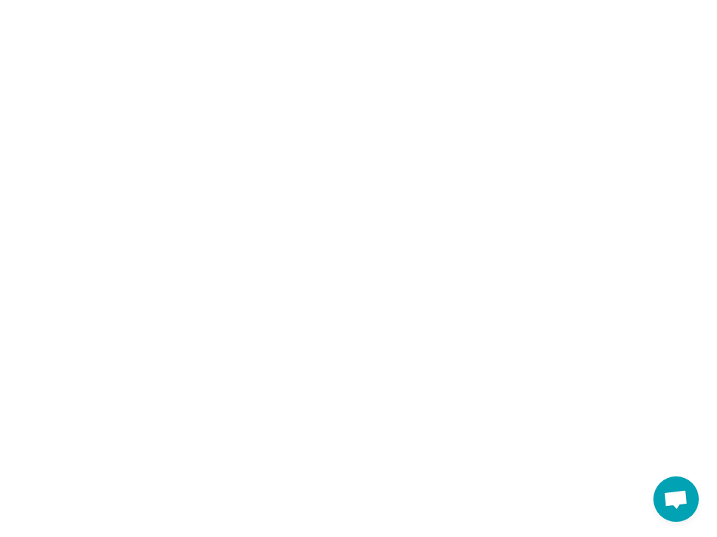
scroll to position [0, 0]
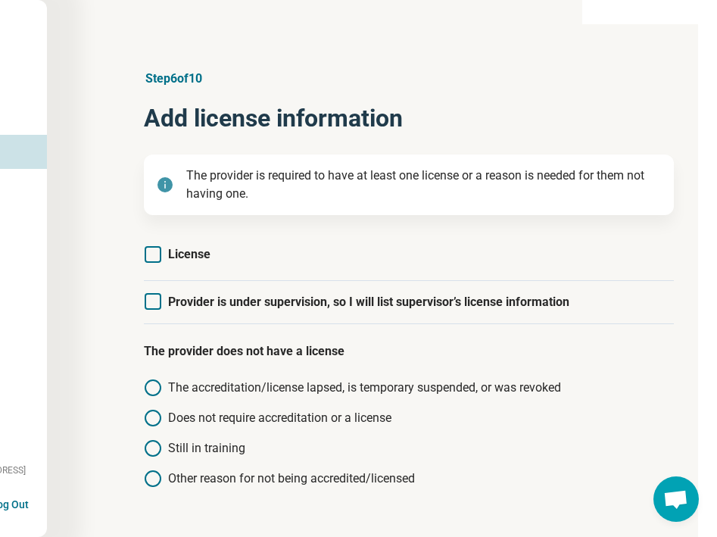
scroll to position [0, 138]
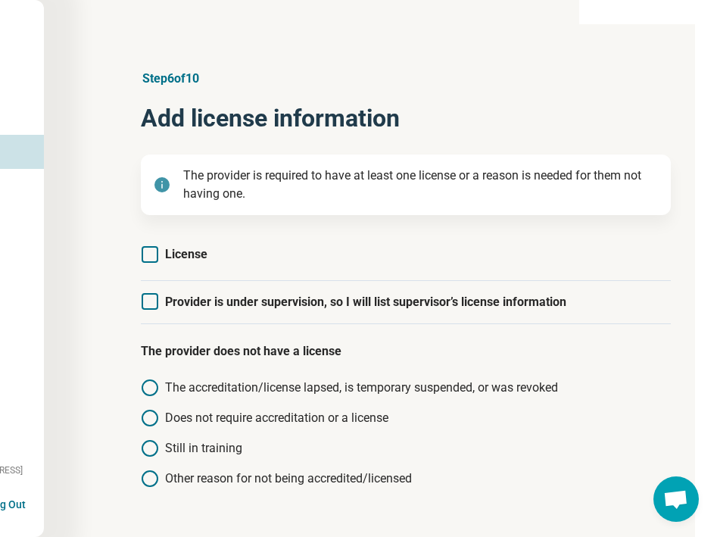
click at [295, 299] on span "Provider is under supervision, so I will list supervisor’s license information" at bounding box center [366, 302] width 402 height 14
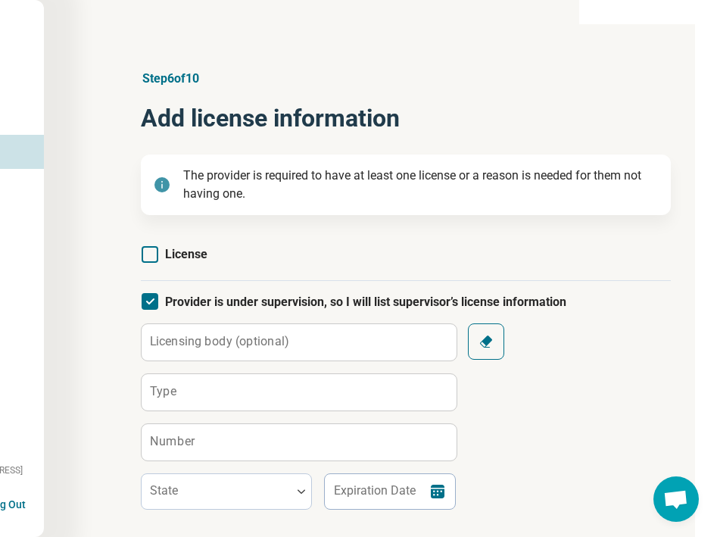
click at [184, 257] on span "License" at bounding box center [186, 254] width 42 height 14
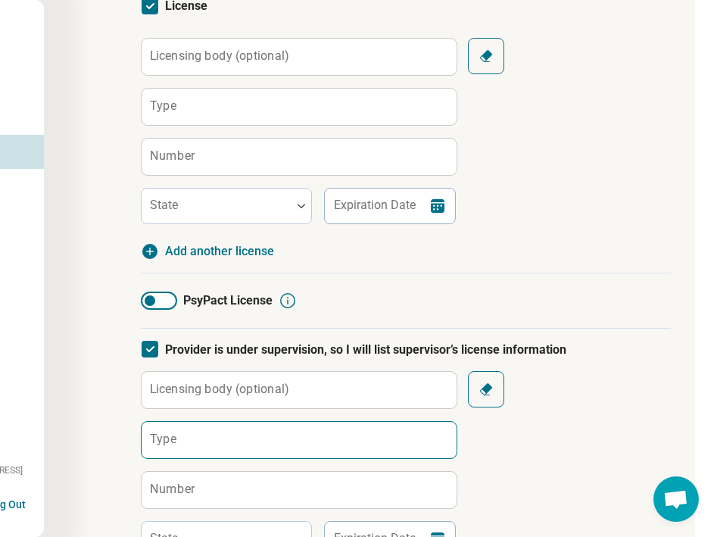
scroll to position [139, 138]
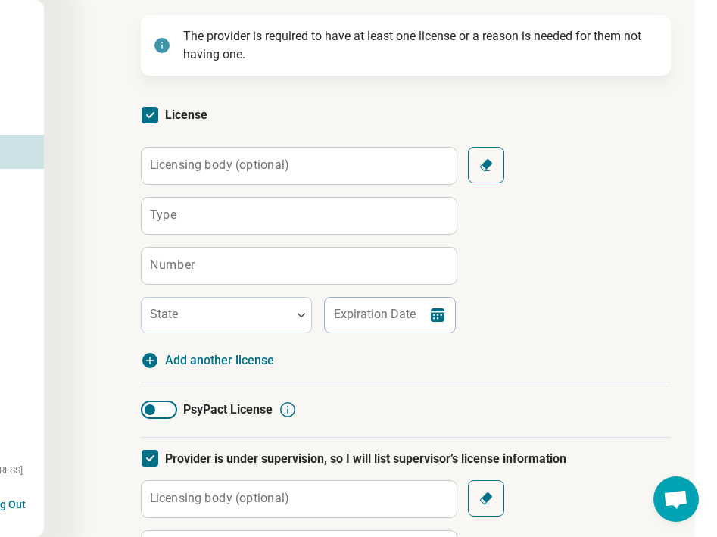
click at [208, 164] on label "Licensing body (optional)" at bounding box center [219, 165] width 139 height 12
click at [208, 164] on input "Licensing body (optional)" at bounding box center [299, 166] width 315 height 36
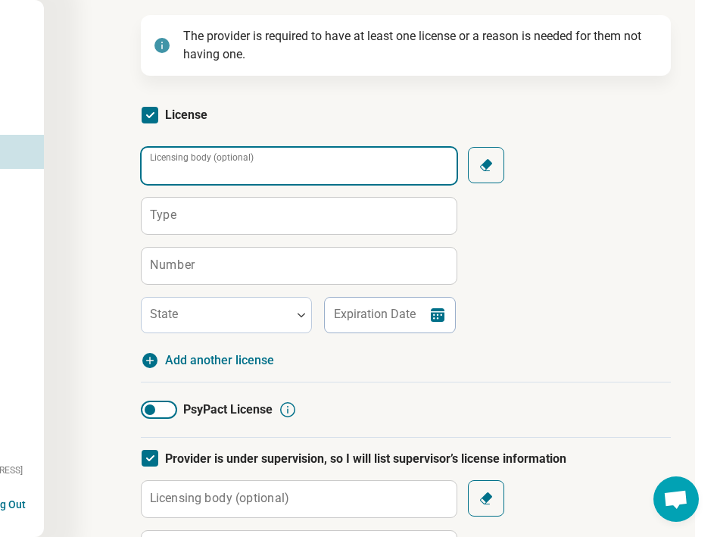
scroll to position [149, 135]
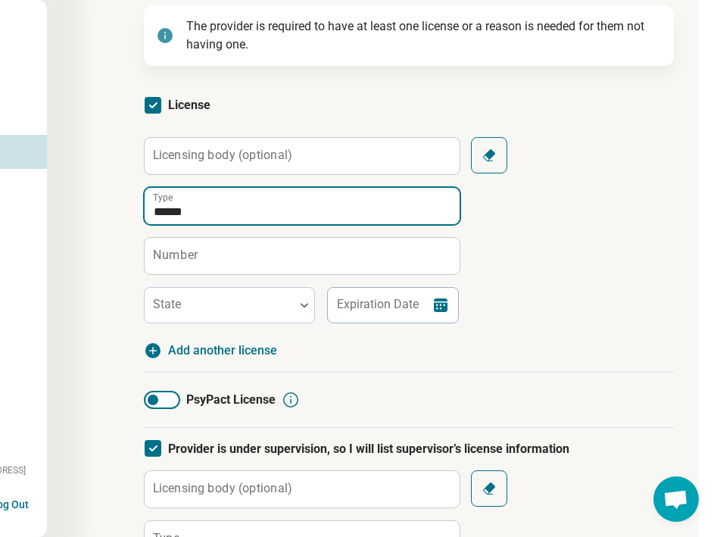
type input "******"
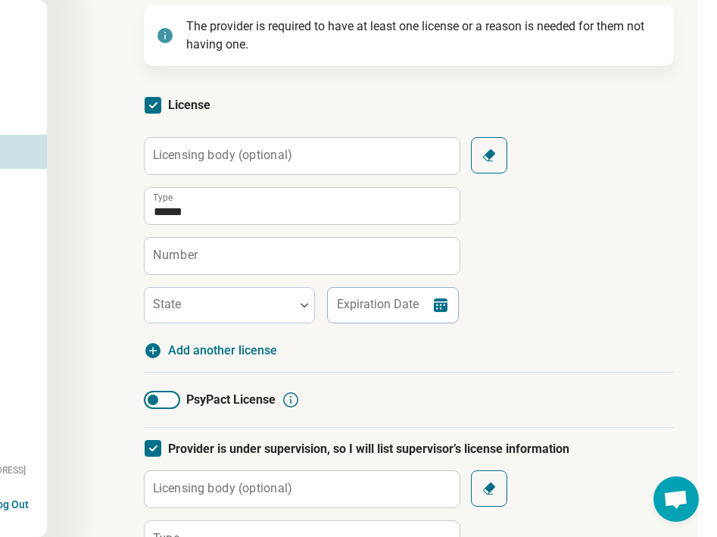
click at [241, 157] on label "Licensing body (optional)" at bounding box center [222, 155] width 139 height 12
click at [241, 157] on input "Licensing body (optional)" at bounding box center [302, 156] width 315 height 36
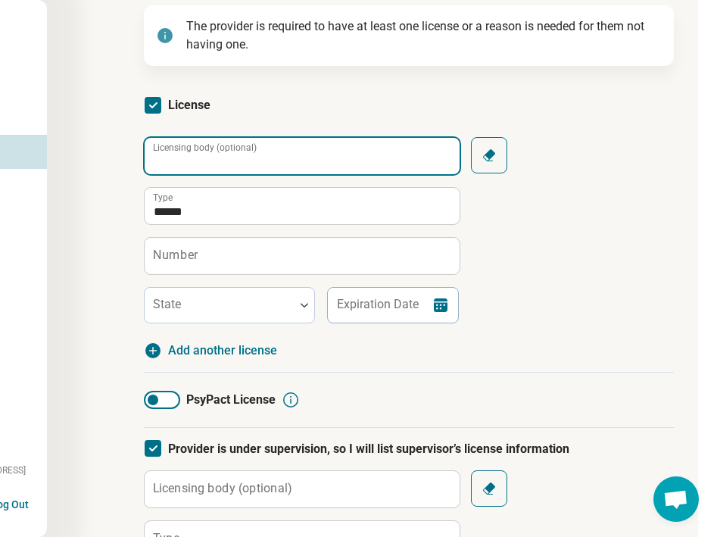
paste input "**********"
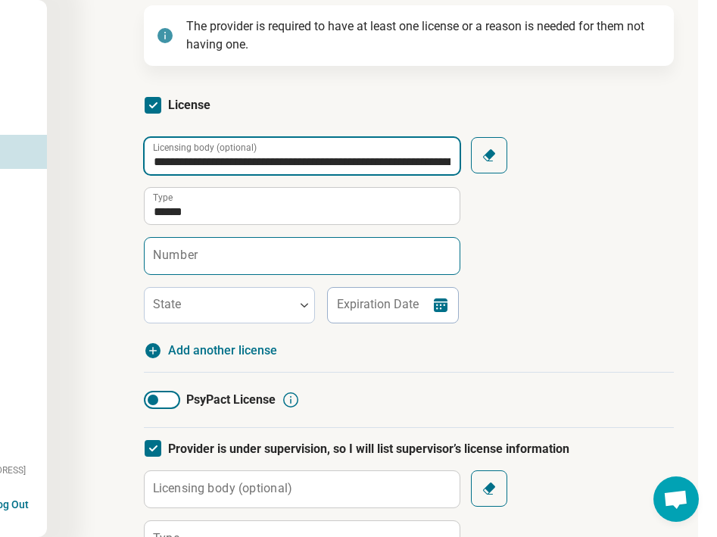
type input "**********"
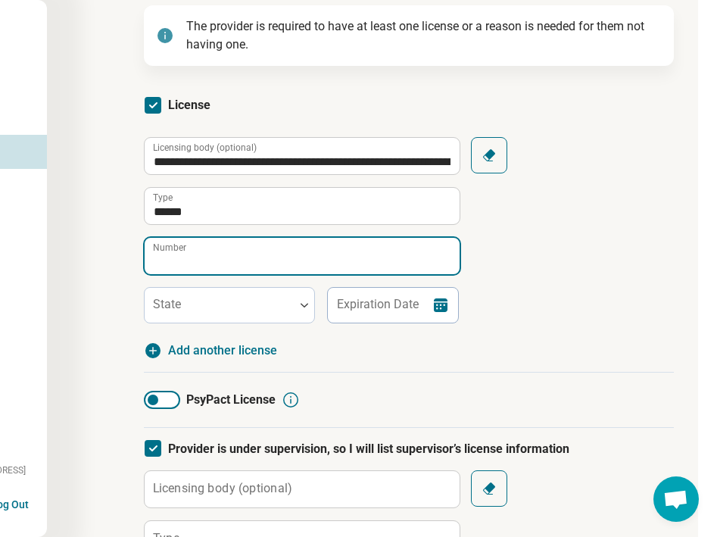
click at [228, 256] on input "Number" at bounding box center [302, 256] width 315 height 36
paste input "*******"
type input "*******"
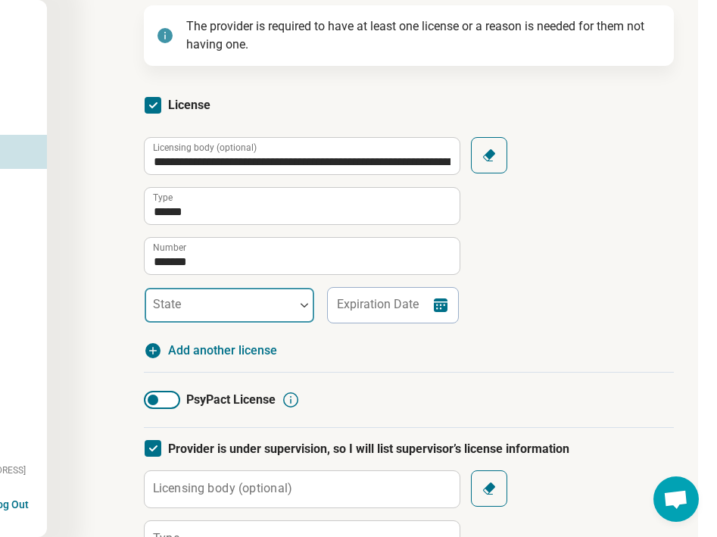
click at [222, 303] on div at bounding box center [220, 311] width 138 height 21
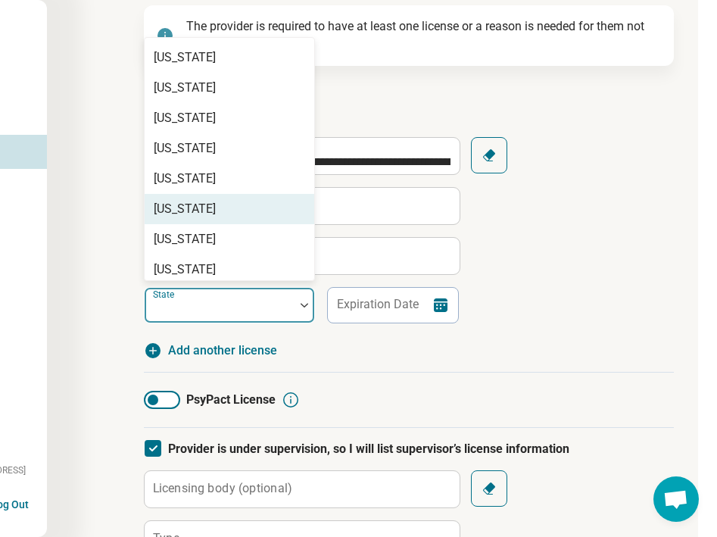
scroll to position [791, 0]
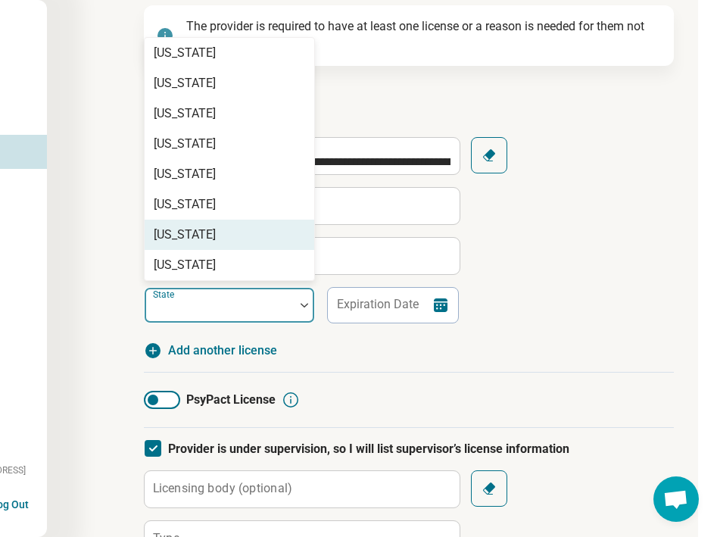
click at [224, 225] on div "[US_STATE]" at bounding box center [230, 235] width 170 height 30
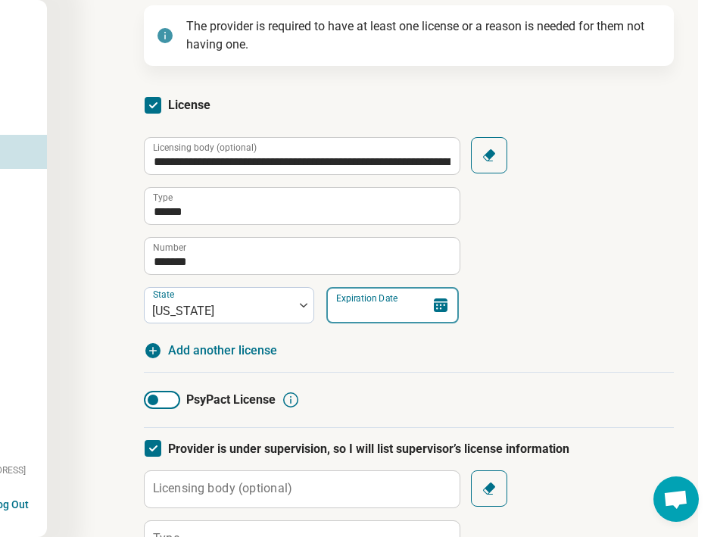
click at [371, 306] on input "Expiration Date" at bounding box center [393, 305] width 133 height 36
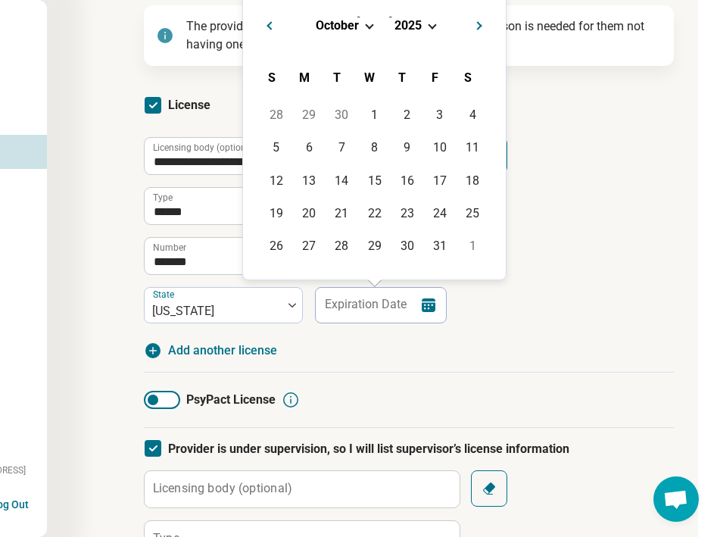
click at [425, 25] on div "[DATE]" at bounding box center [374, 25] width 239 height 16
click at [418, 25] on span "2025" at bounding box center [408, 25] width 27 height 14
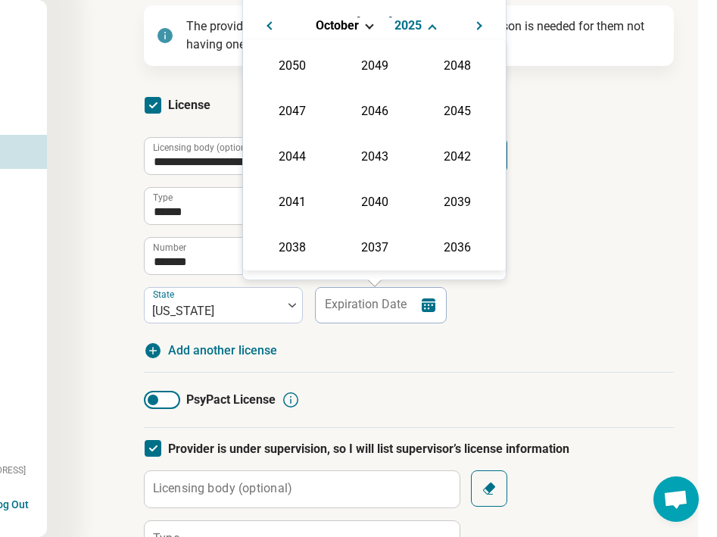
scroll to position [274, 0]
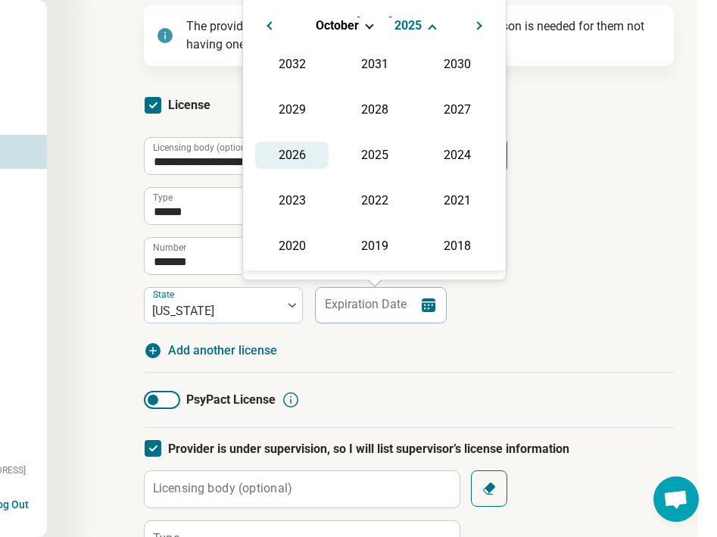
click at [306, 158] on div "2026" at bounding box center [291, 155] width 73 height 27
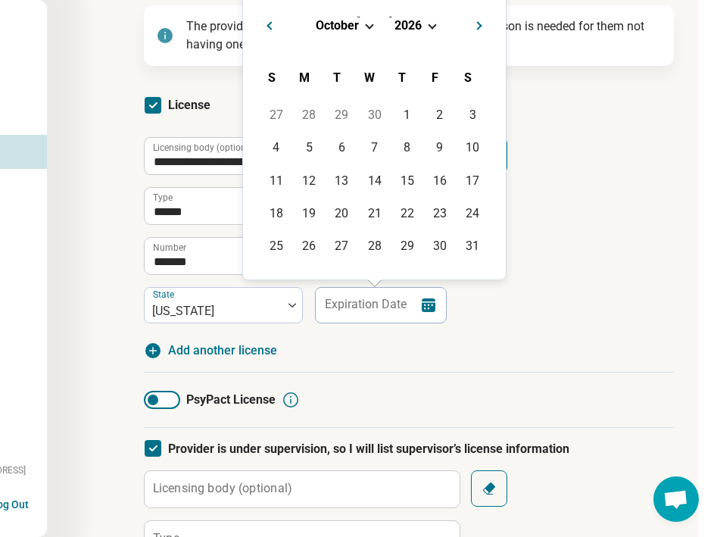
click at [345, 30] on span "October" at bounding box center [337, 25] width 43 height 14
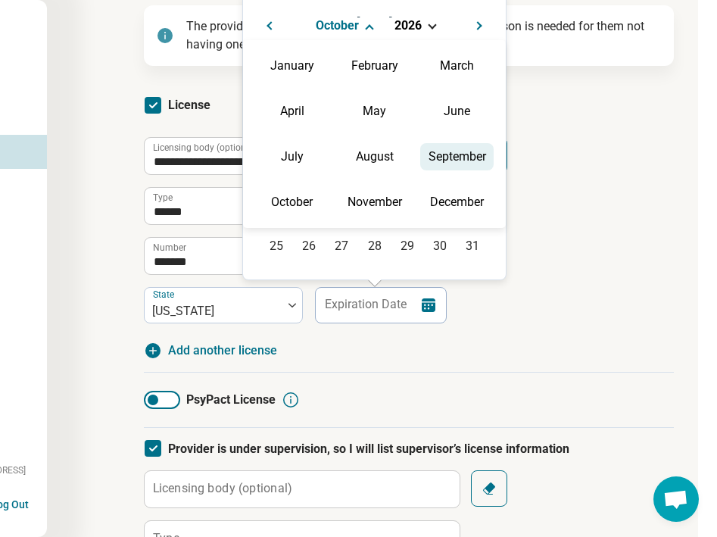
click at [427, 155] on div "September" at bounding box center [456, 156] width 73 height 27
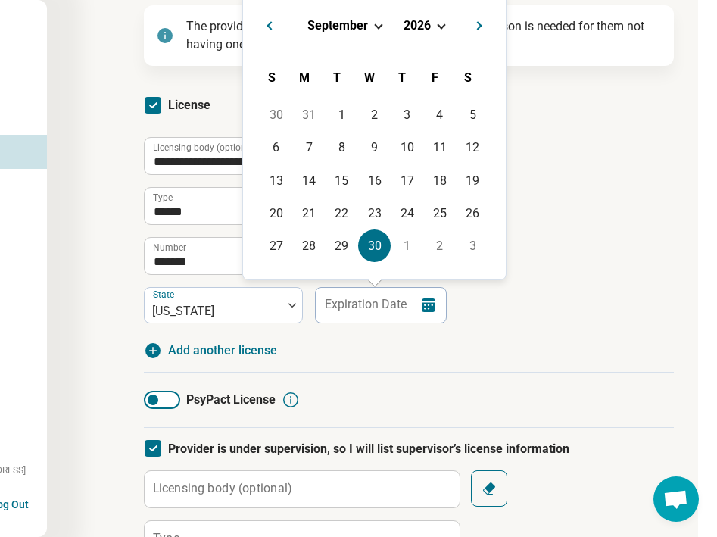
click at [376, 250] on div "30" at bounding box center [374, 246] width 33 height 33
type input "**********"
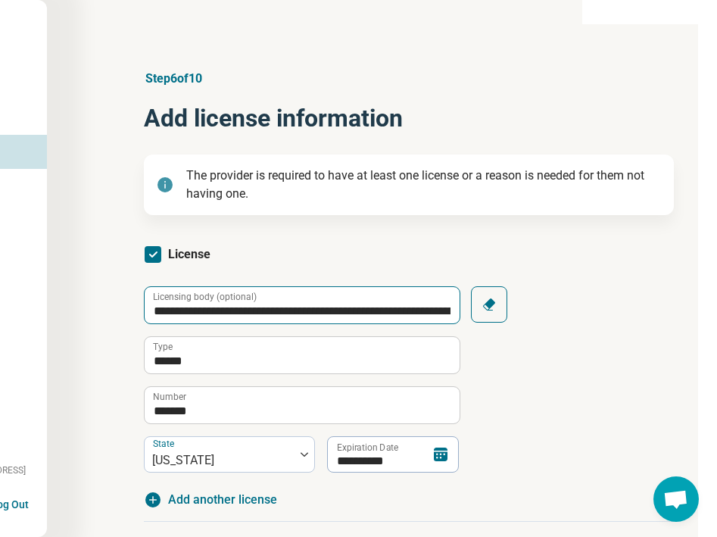
scroll to position [0, 135]
click at [272, 308] on input "**********" at bounding box center [302, 305] width 315 height 36
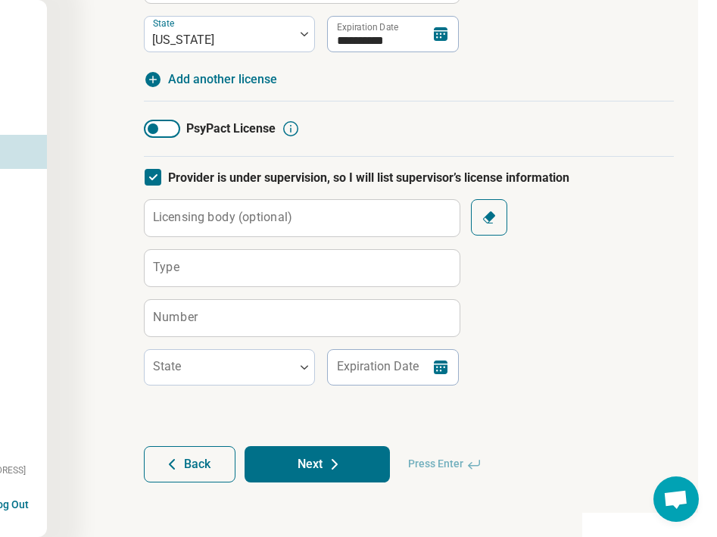
scroll to position [420, 135]
click at [249, 219] on label "Licensing body (optional)" at bounding box center [222, 217] width 139 height 12
click at [249, 219] on input "Licensing body (optional)" at bounding box center [302, 218] width 315 height 36
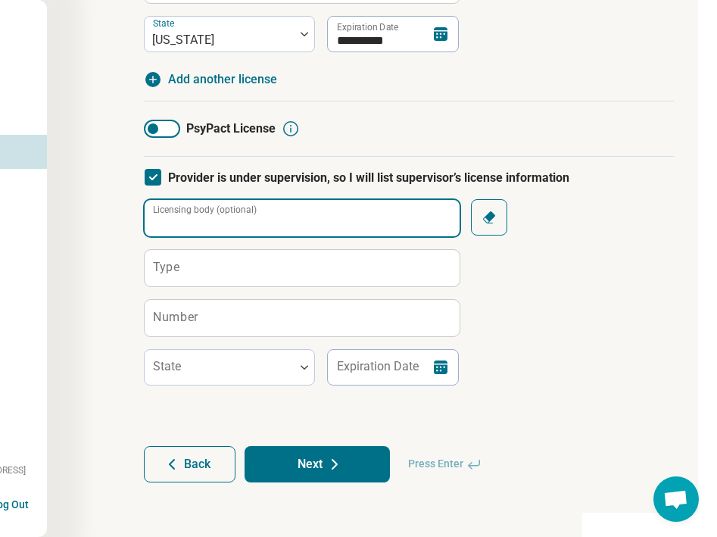
paste input "**********"
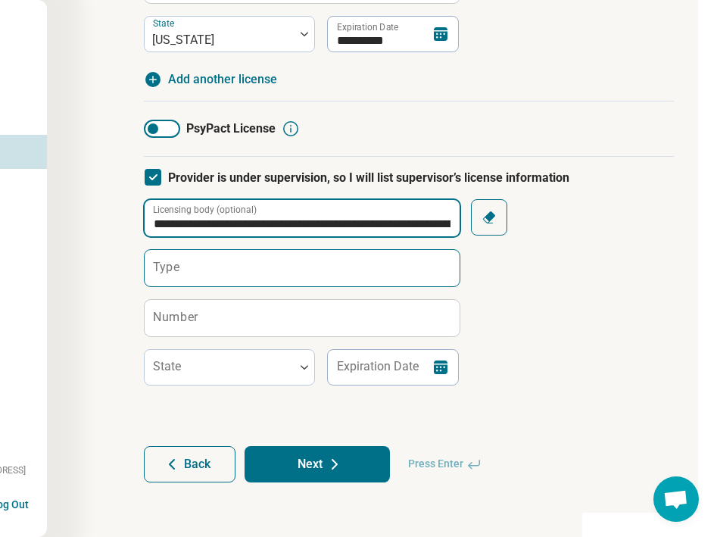
type input "**********"
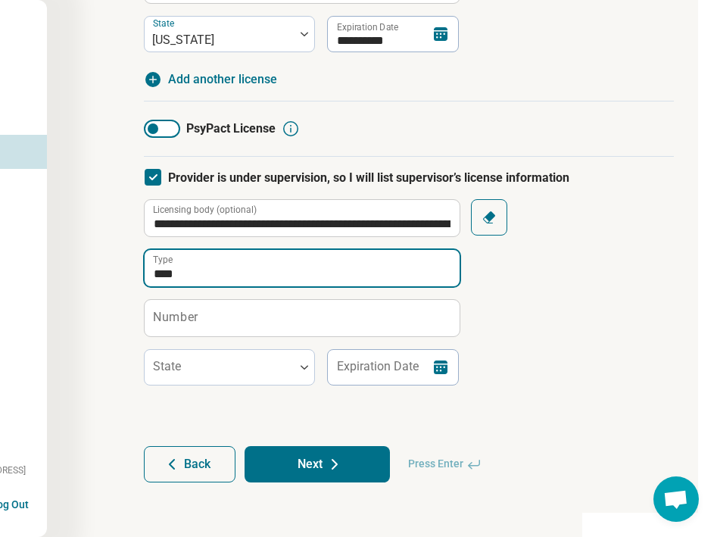
type input "****"
click at [183, 318] on label "Number" at bounding box center [175, 317] width 45 height 12
click at [183, 318] on input "Number" at bounding box center [302, 318] width 315 height 36
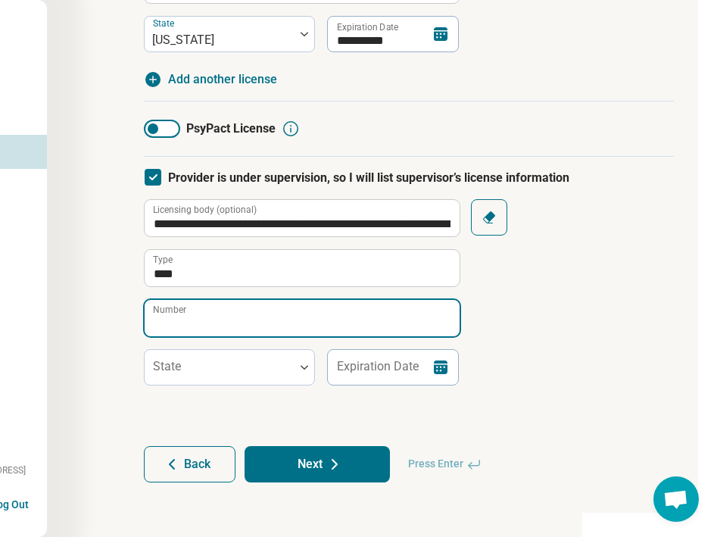
paste input "******"
type input "******"
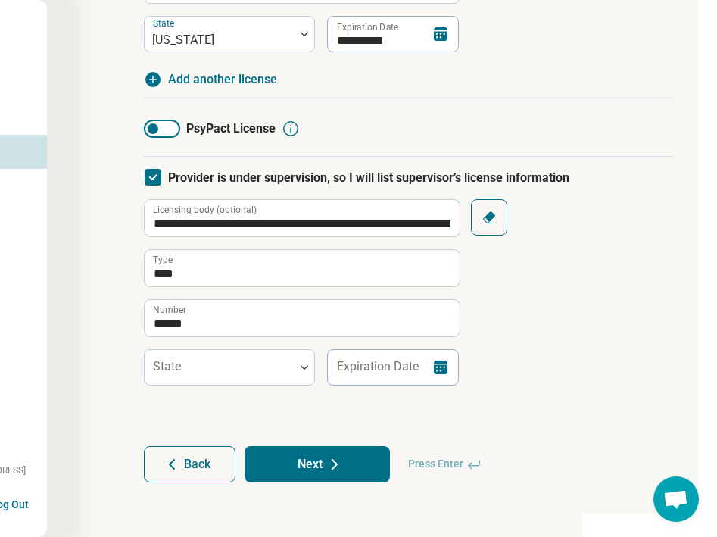
click at [263, 347] on fieldset "**********" at bounding box center [301, 292] width 315 height 186
click at [257, 363] on div at bounding box center [220, 373] width 138 height 21
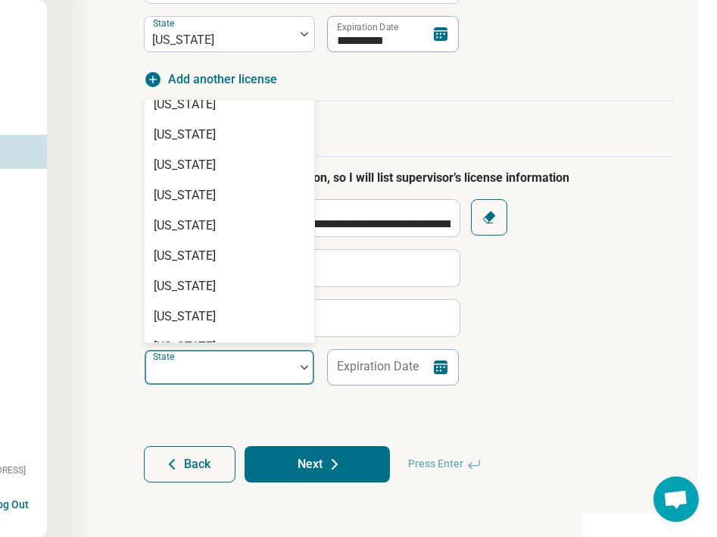
scroll to position [921, 0]
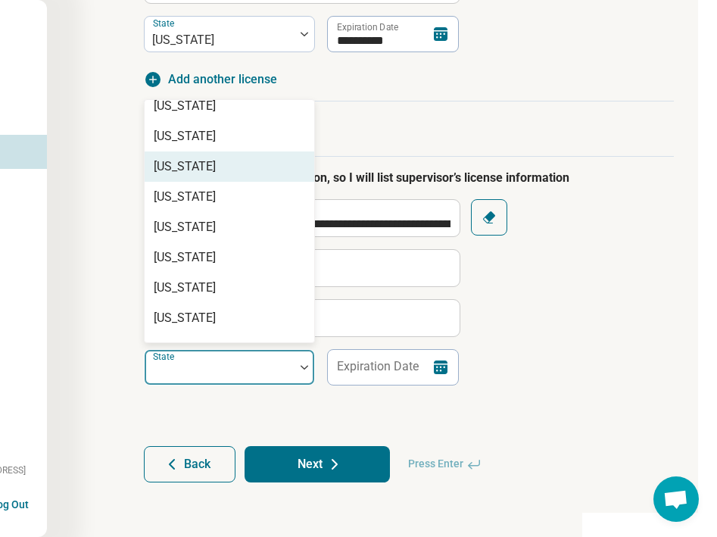
click at [218, 173] on div "[US_STATE]" at bounding box center [230, 167] width 170 height 30
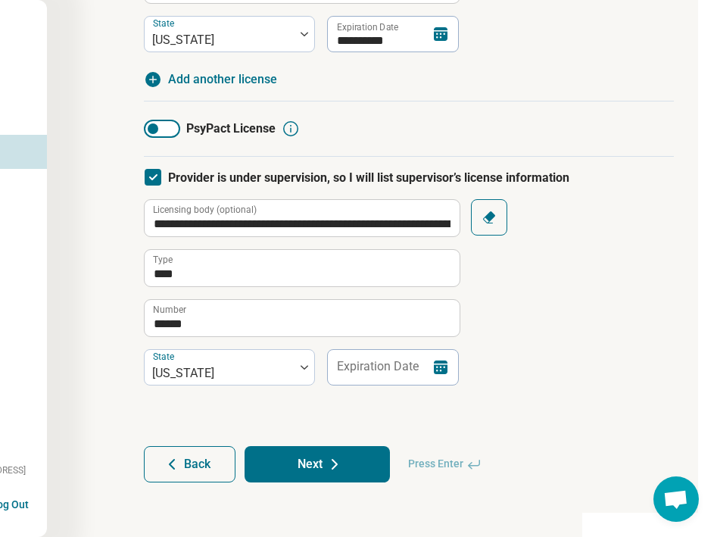
click at [357, 391] on form "**********" at bounding box center [409, 148] width 530 height 670
click at [358, 378] on input "Expiration Date" at bounding box center [393, 367] width 133 height 36
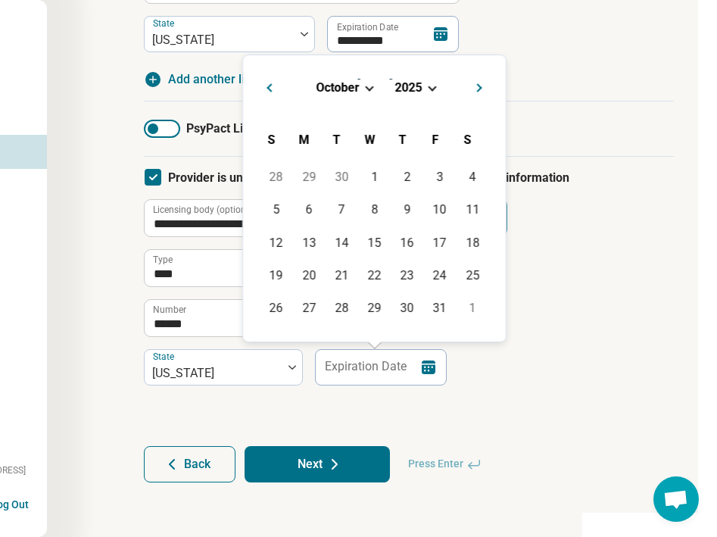
click at [371, 86] on span "Choose Date" at bounding box center [369, 87] width 8 height 8
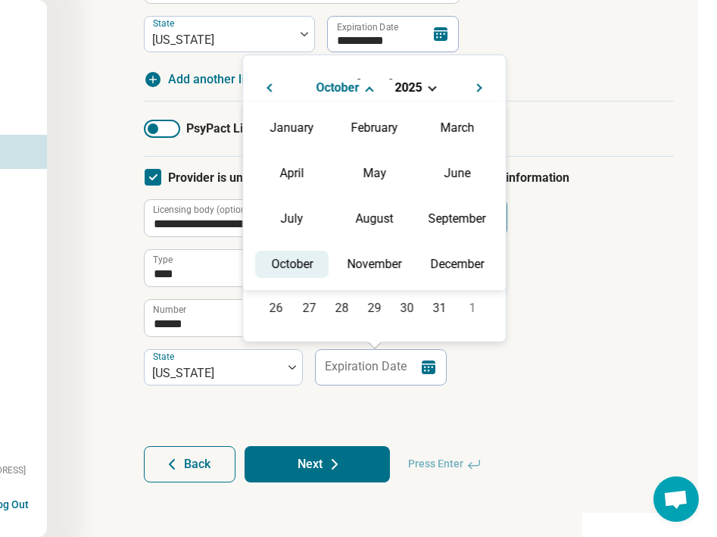
click at [289, 260] on div "✓ October" at bounding box center [291, 264] width 73 height 27
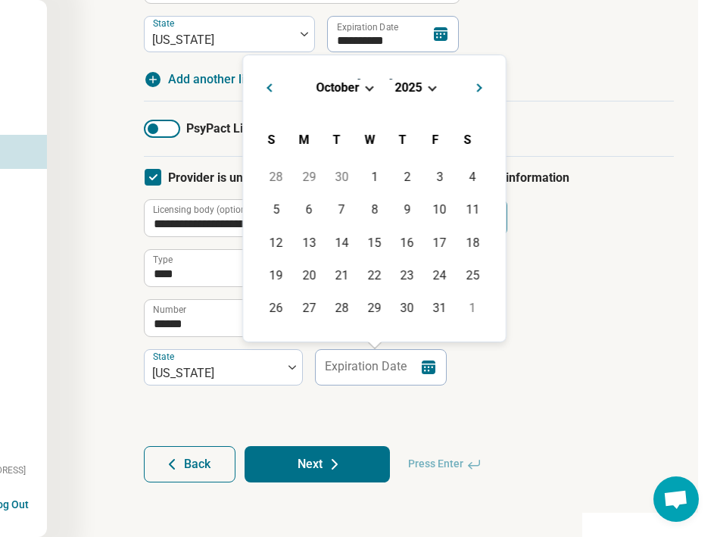
click at [421, 80] on span "2025" at bounding box center [408, 87] width 27 height 14
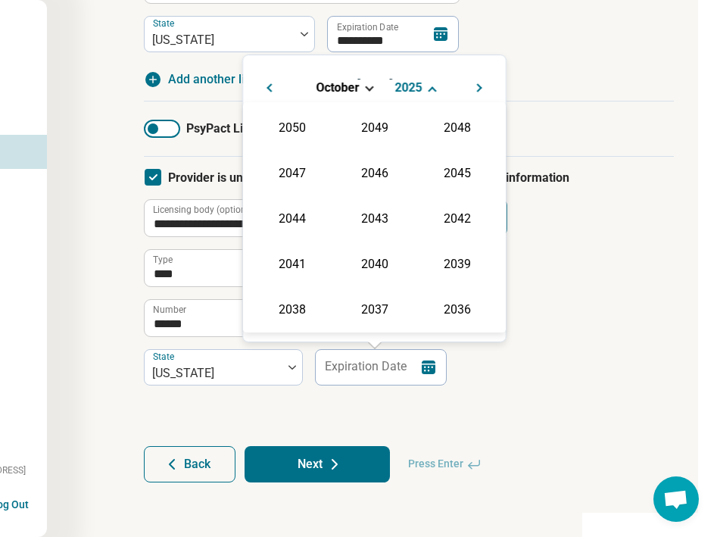
scroll to position [274, 0]
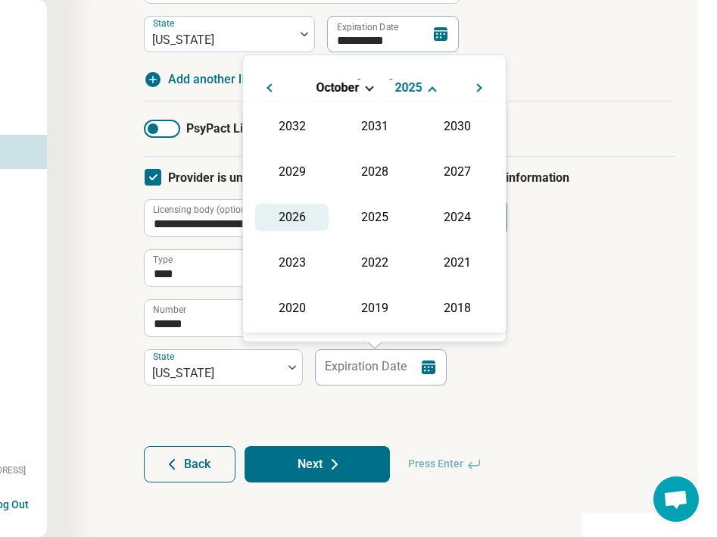
click at [296, 214] on div "2026" at bounding box center [291, 217] width 73 height 27
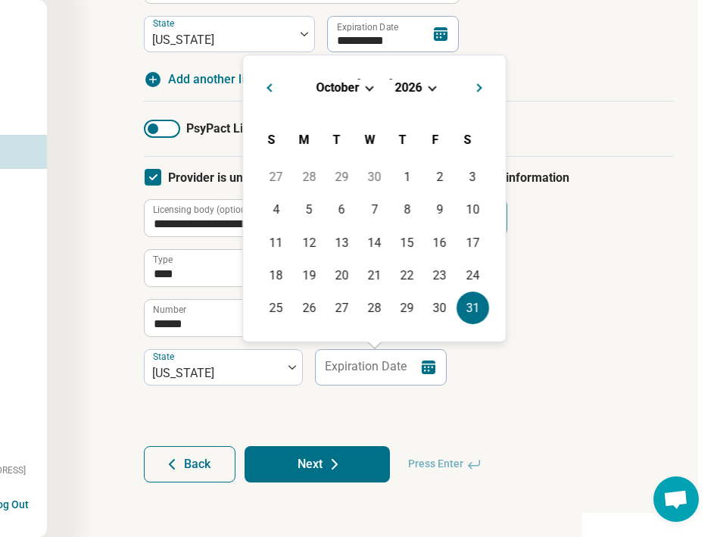
click at [474, 306] on div "31" at bounding box center [473, 308] width 33 height 33
type input "**********"
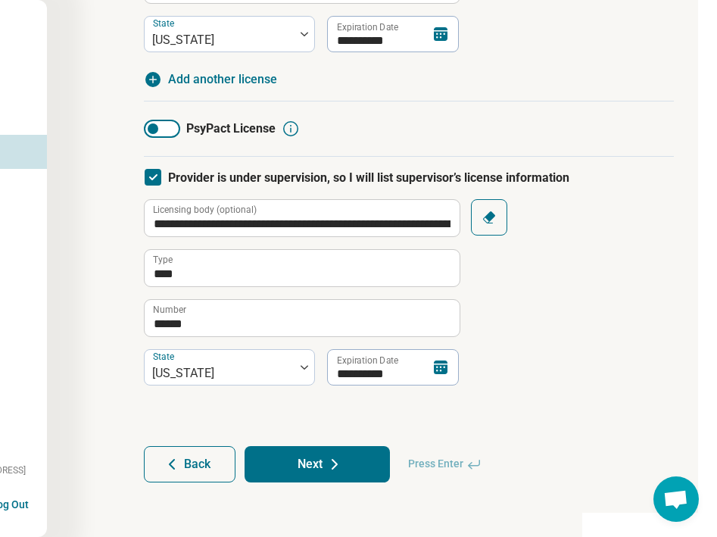
click at [325, 464] on button "Next" at bounding box center [317, 464] width 145 height 36
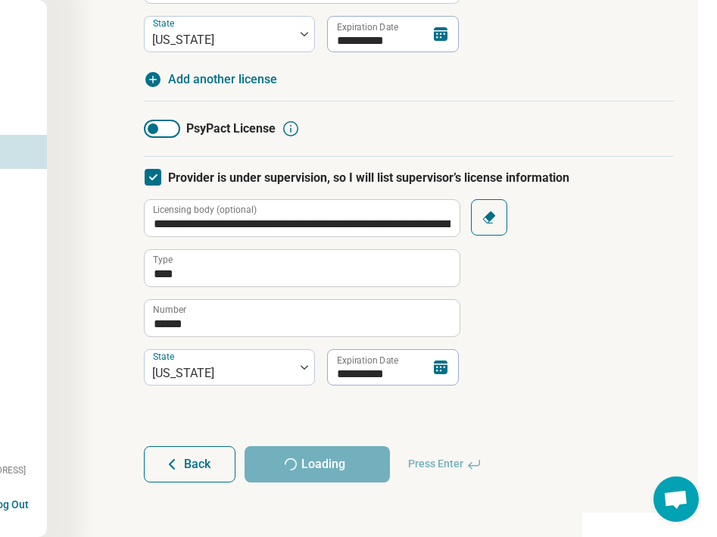
scroll to position [0, 0]
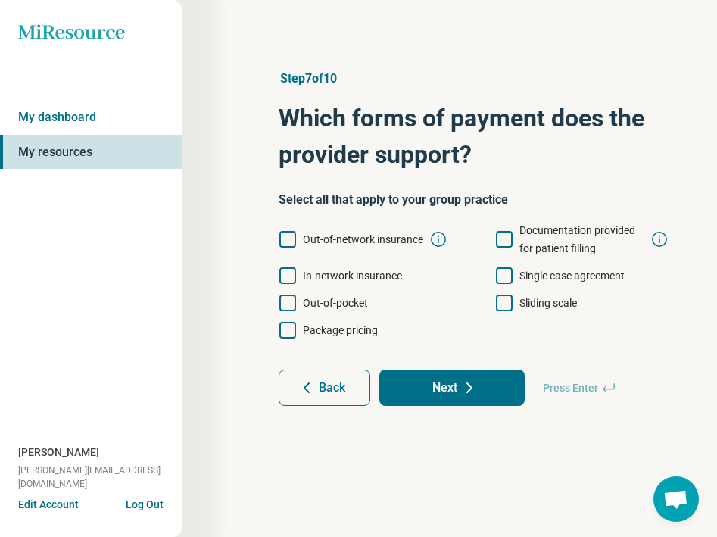
click at [331, 242] on span "Out-of-network insurance" at bounding box center [363, 239] width 120 height 12
click at [304, 311] on span "Out-of-pocket" at bounding box center [335, 303] width 65 height 18
click at [501, 242] on icon at bounding box center [504, 239] width 17 height 17
click at [501, 303] on icon at bounding box center [504, 303] width 17 height 17
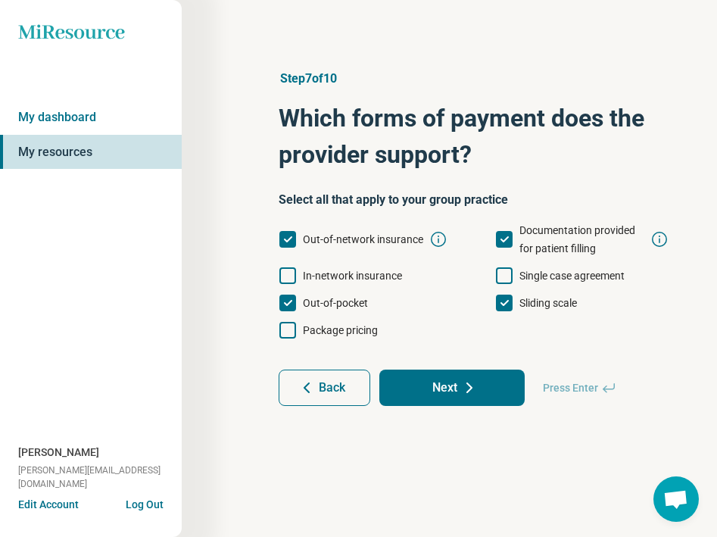
click at [439, 389] on button "Next" at bounding box center [452, 388] width 145 height 36
type textarea "*"
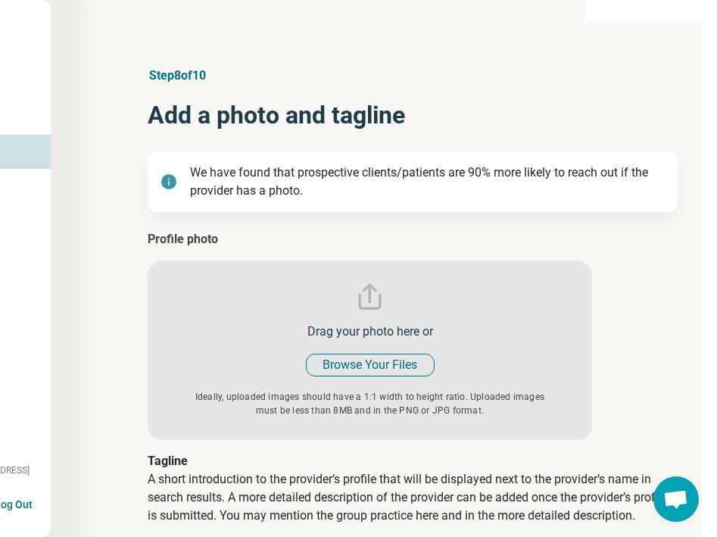
scroll to position [3, 144]
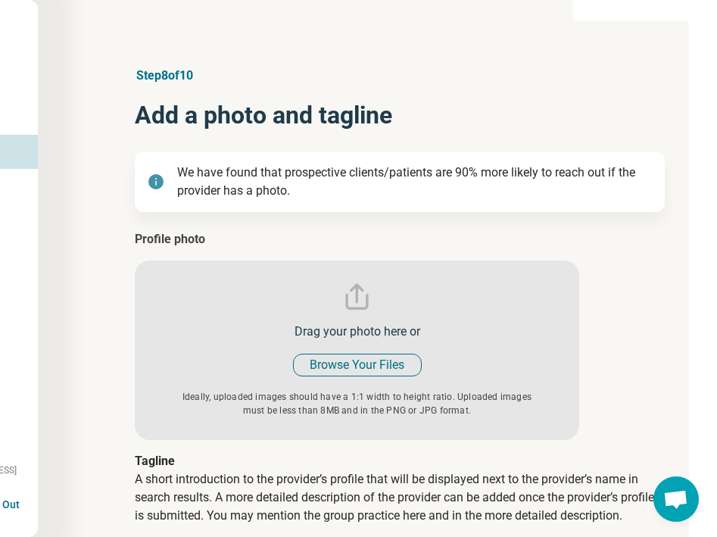
click at [383, 367] on input "file" at bounding box center [357, 335] width 445 height 210
type input "**********"
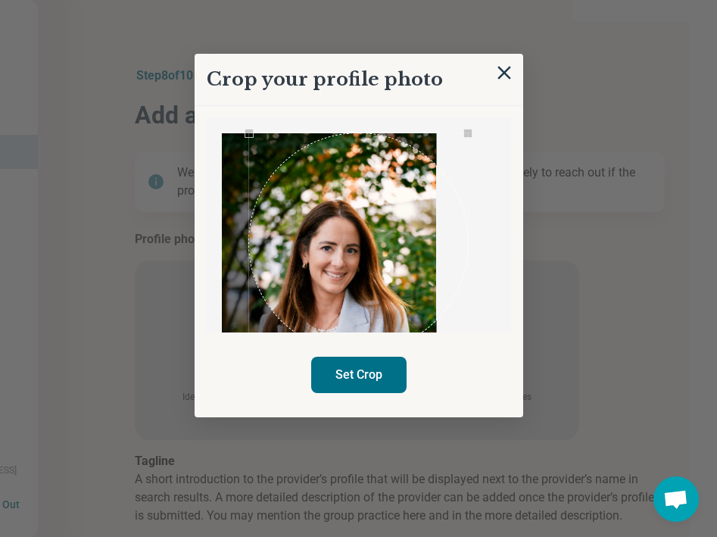
scroll to position [2, 155]
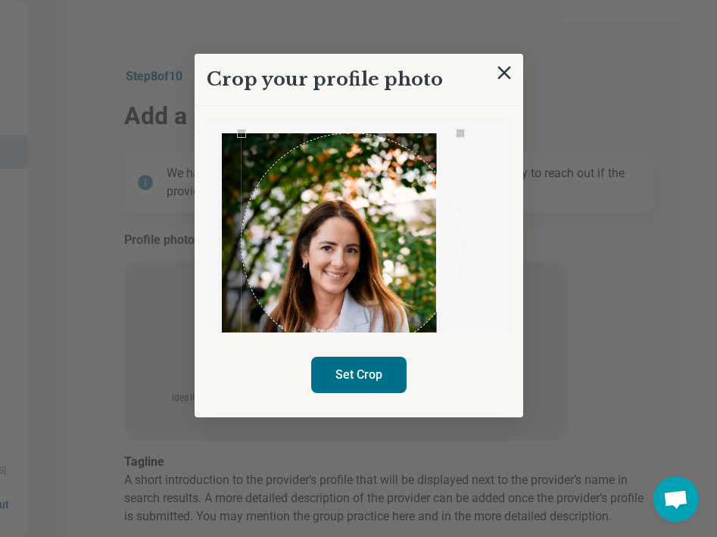
click at [426, 187] on div "Use the arrow keys to move the crop selection area" at bounding box center [352, 243] width 220 height 220
click at [375, 222] on div "Use the arrow keys to move the crop selection area" at bounding box center [350, 243] width 220 height 220
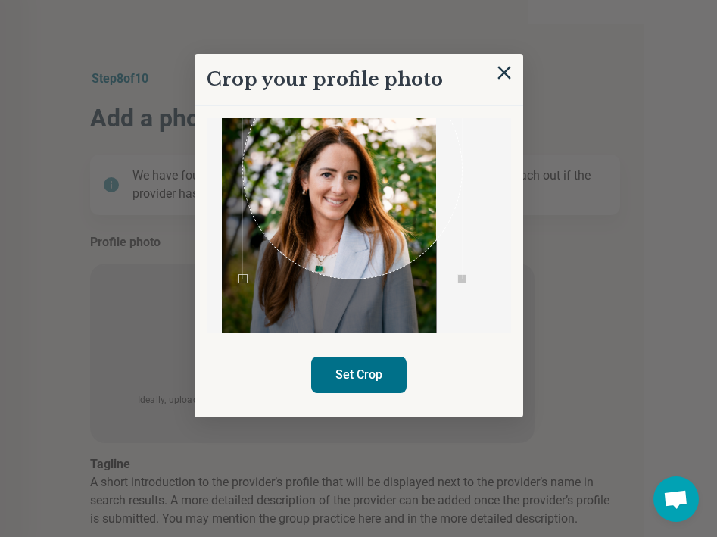
scroll to position [75, 0]
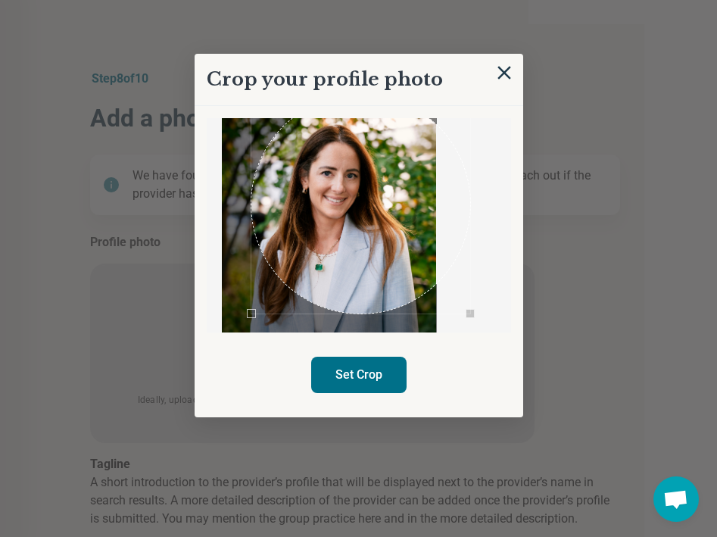
click at [377, 258] on div "Use the arrow keys to move the crop selection area" at bounding box center [362, 205] width 220 height 220
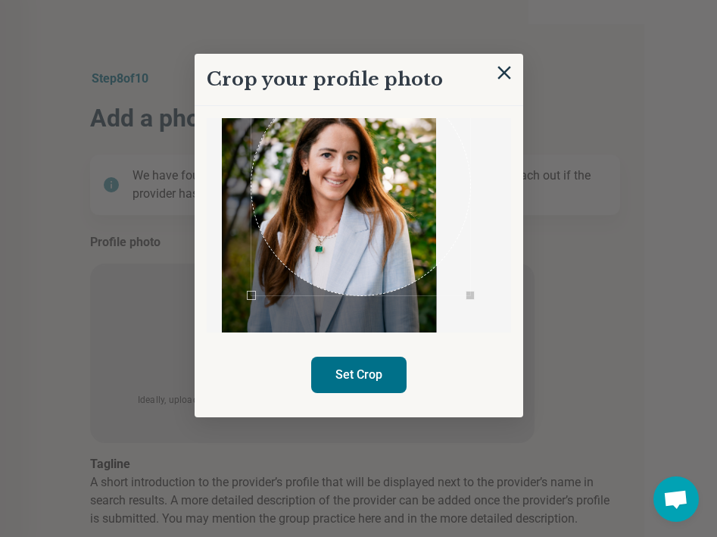
scroll to position [98, 0]
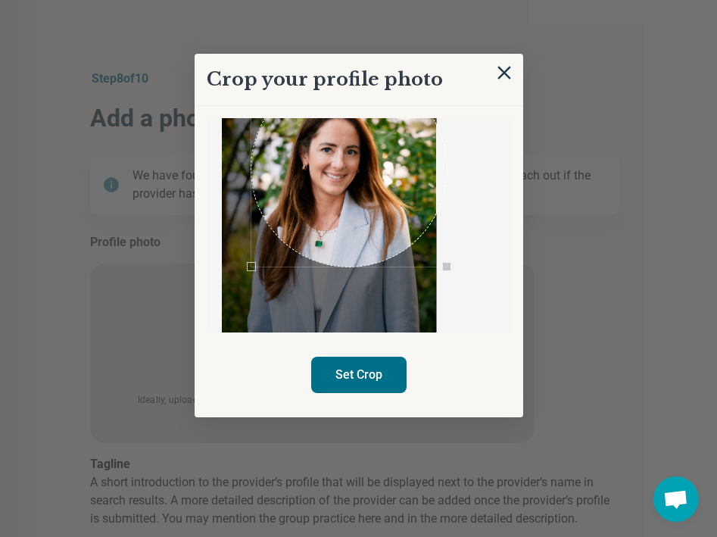
click at [437, 283] on div at bounding box center [329, 196] width 215 height 322
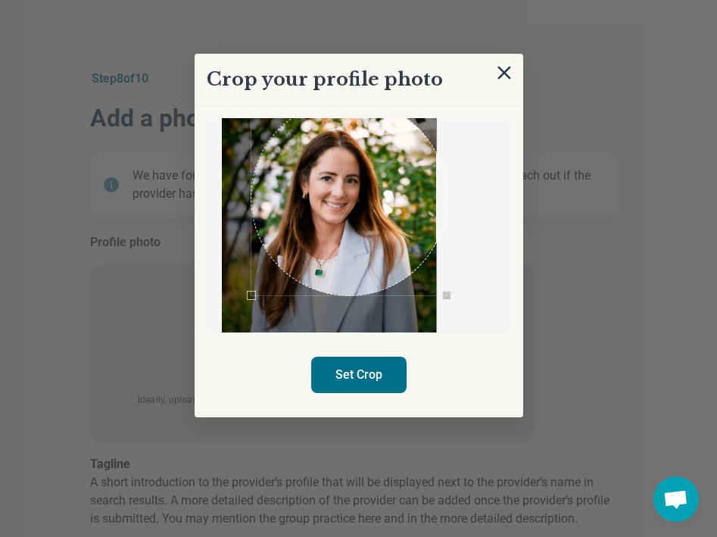
scroll to position [65, 0]
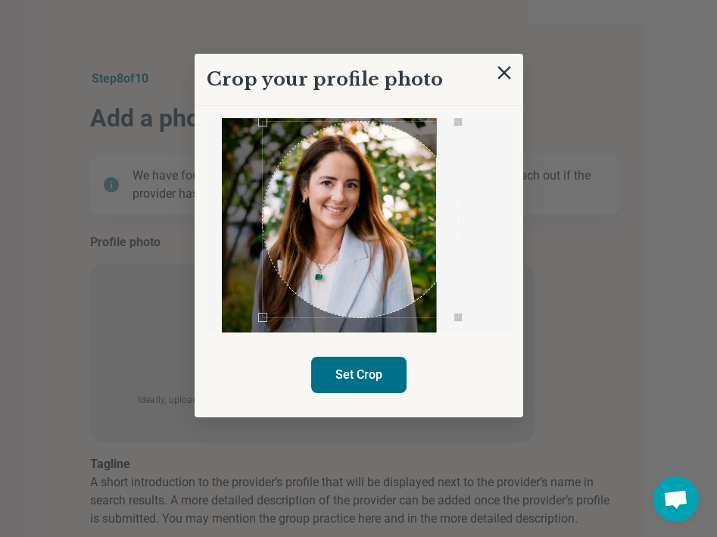
click at [386, 233] on div "Use the arrow keys to move the crop selection area" at bounding box center [361, 220] width 196 height 196
click at [364, 368] on button "Set Crop" at bounding box center [358, 375] width 95 height 36
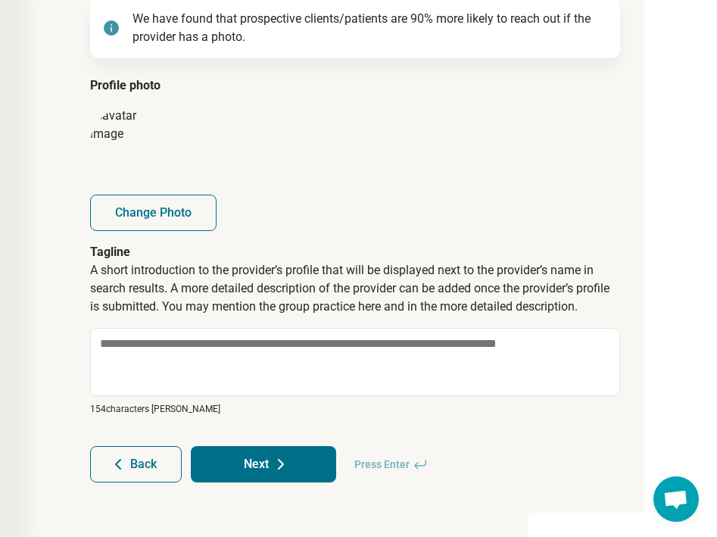
scroll to position [157, 189]
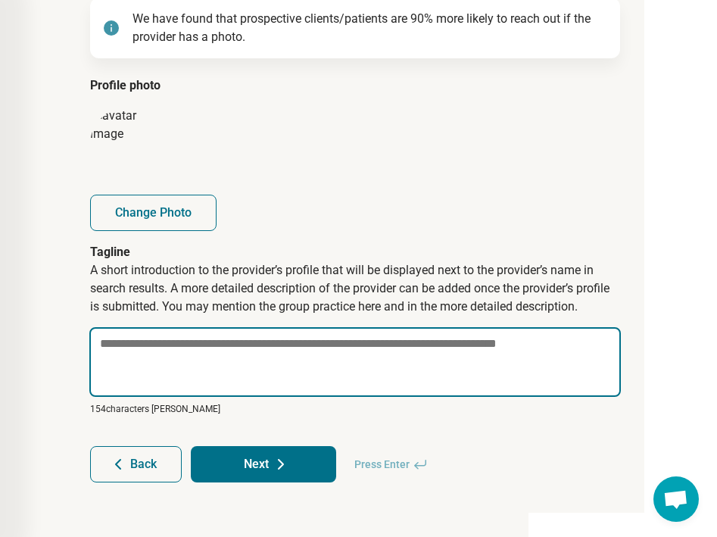
click at [361, 357] on textarea at bounding box center [355, 362] width 532 height 70
paste textarea "**********"
type textarea "*"
type textarea "**********"
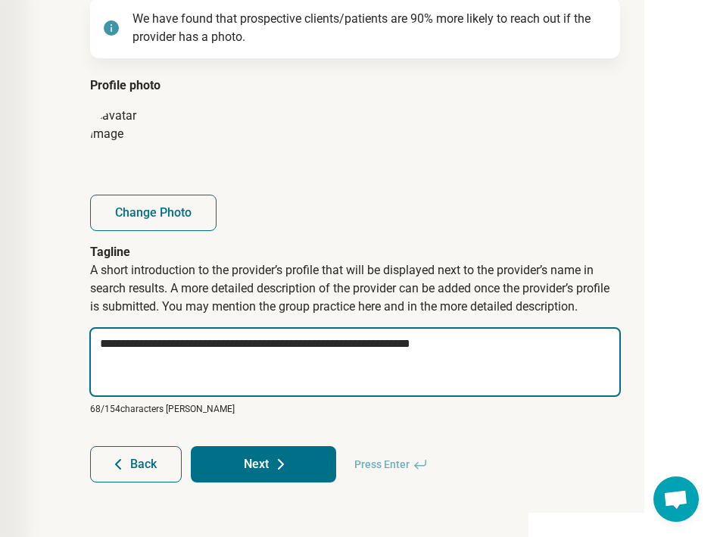
click at [463, 348] on textarea "**********" at bounding box center [355, 362] width 532 height 70
type textarea "*"
type textarea "**********"
type textarea "*"
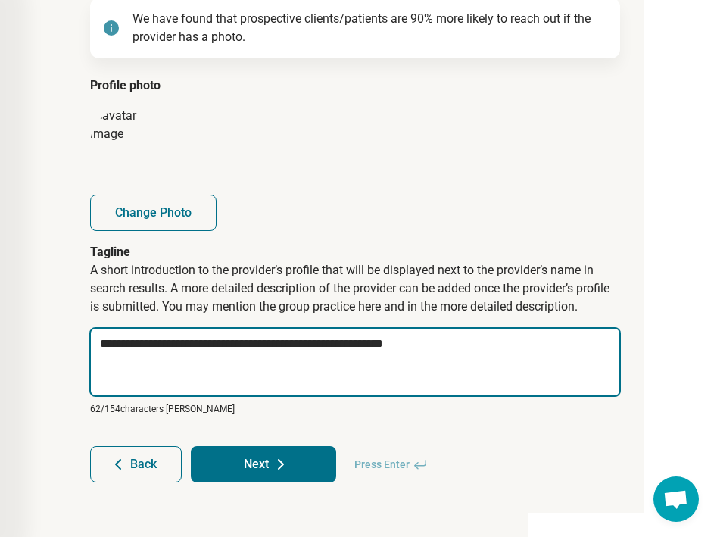
type textarea "**********"
type textarea "*"
type textarea "**********"
type textarea "*"
type textarea "**********"
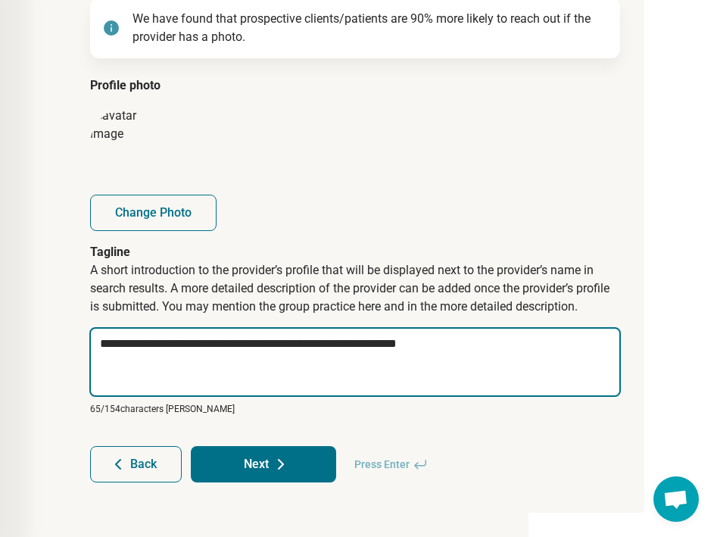
type textarea "*"
type textarea "**********"
type textarea "*"
type textarea "**********"
type textarea "*"
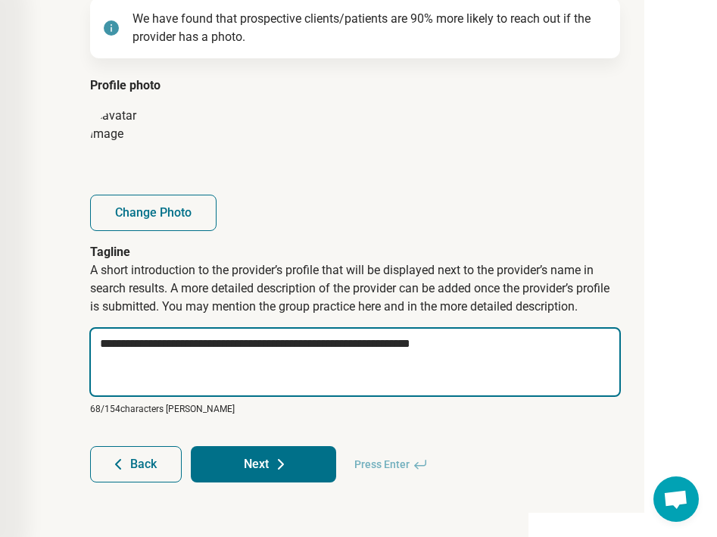
type textarea "**********"
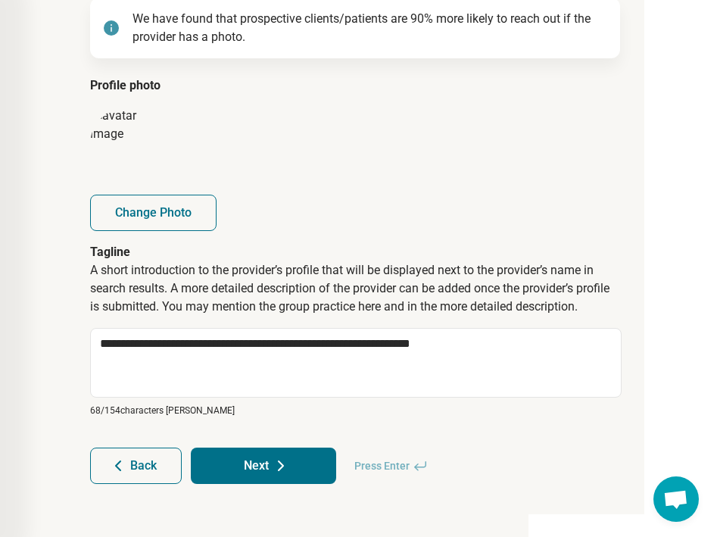
click at [274, 459] on icon at bounding box center [281, 466] width 18 height 18
type textarea "*"
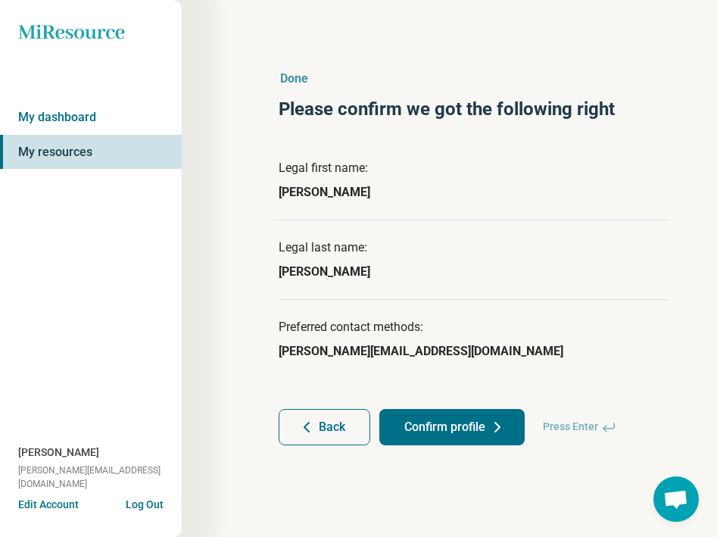
click at [424, 431] on button "Confirm profile" at bounding box center [452, 427] width 145 height 36
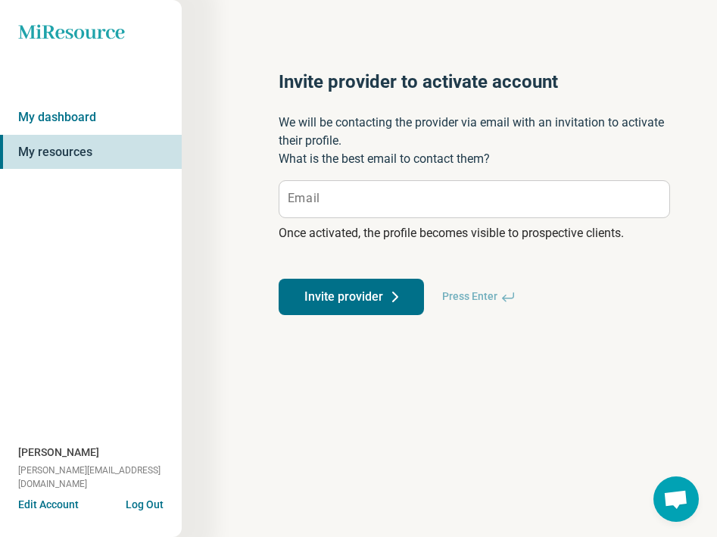
click at [308, 205] on label "Email" at bounding box center [304, 198] width 32 height 12
click at [308, 205] on input "Email" at bounding box center [475, 199] width 390 height 36
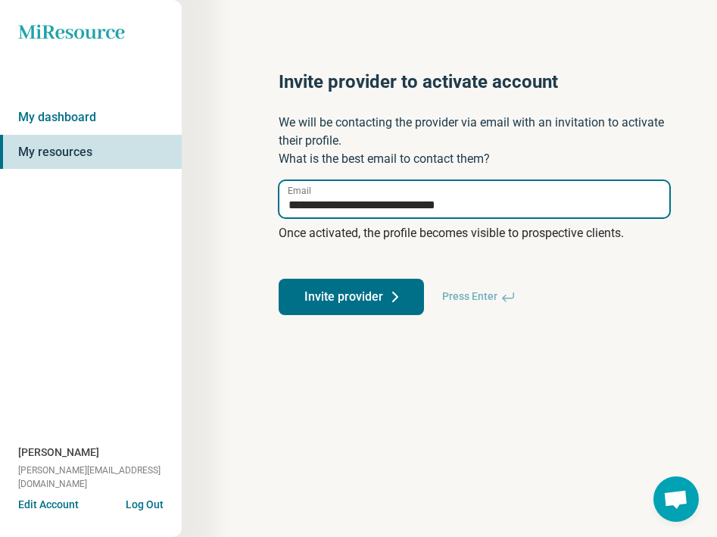
type input "**********"
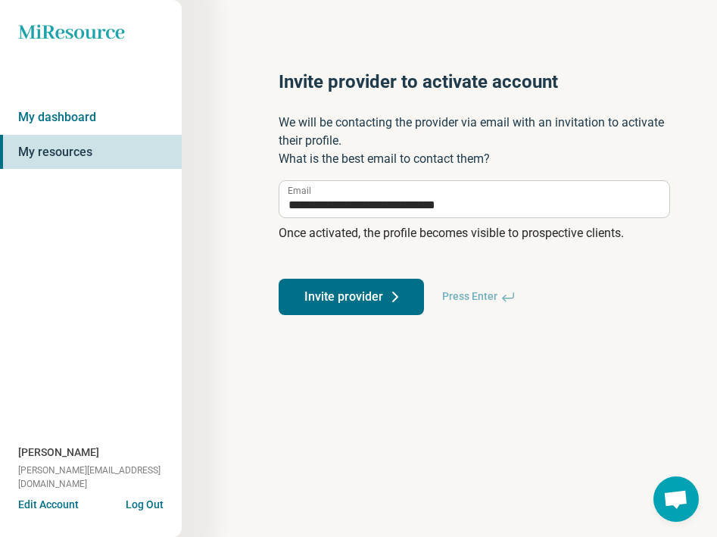
click at [311, 302] on button "Invite provider" at bounding box center [351, 297] width 145 height 36
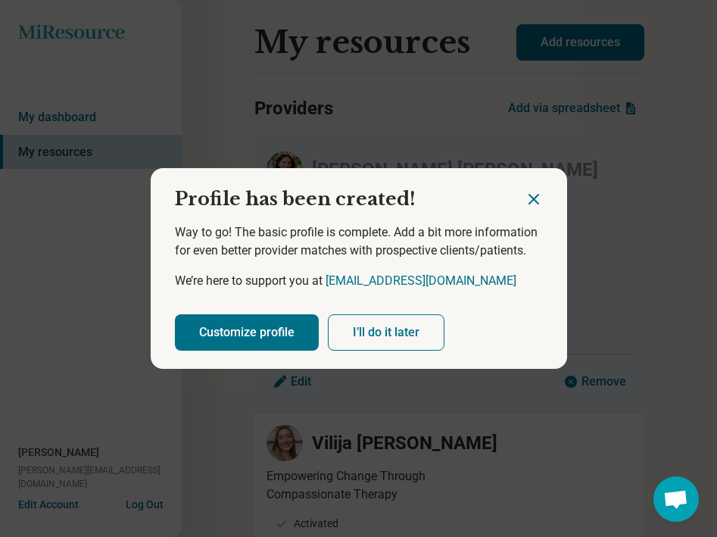
click at [277, 330] on button "Customize profile" at bounding box center [247, 332] width 144 height 36
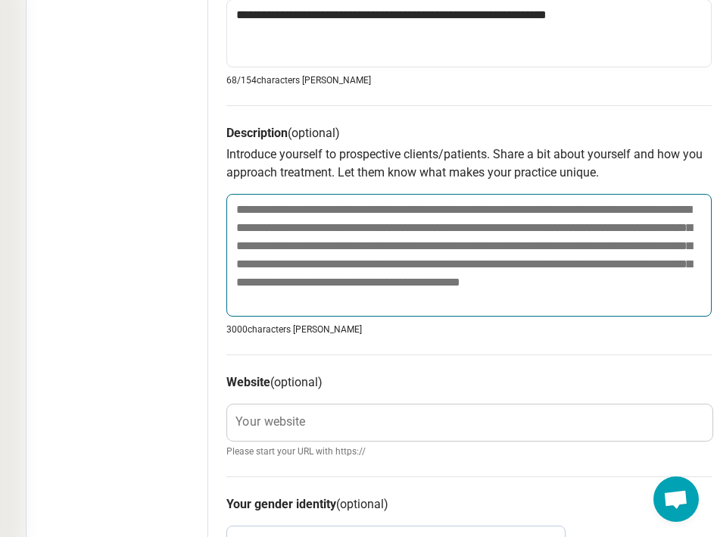
scroll to position [470, 188]
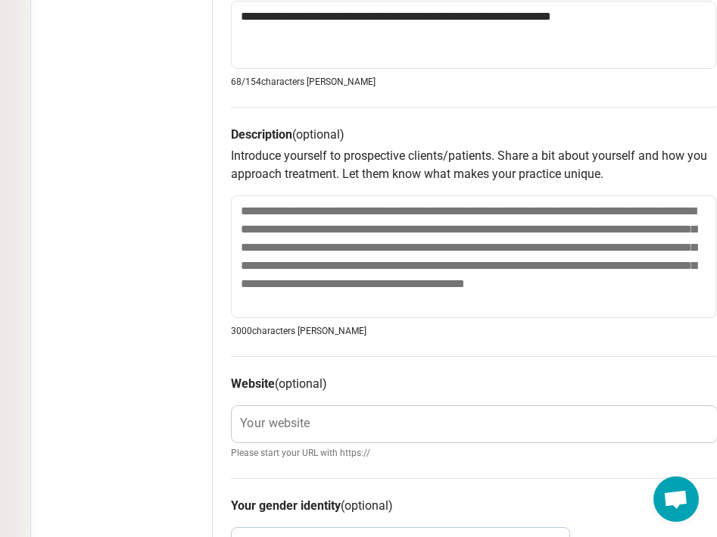
click at [308, 420] on label "Your website" at bounding box center [275, 423] width 70 height 12
click at [308, 420] on input "Your website" at bounding box center [475, 424] width 486 height 36
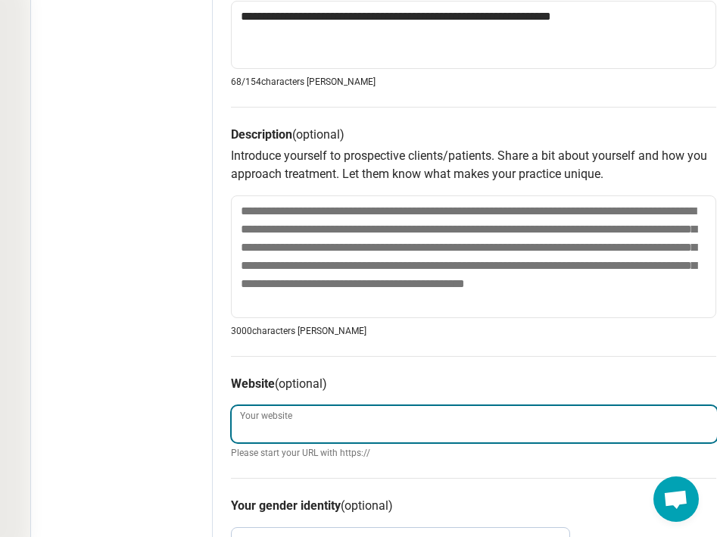
paste input "**********"
type textarea "*"
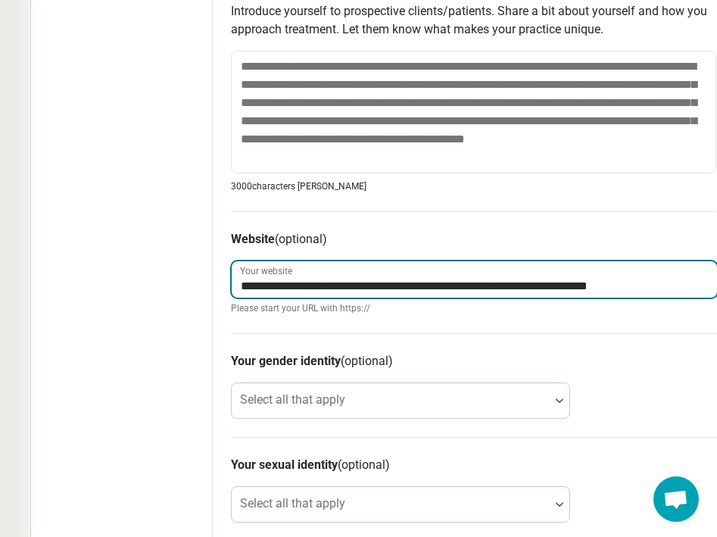
scroll to position [660, 188]
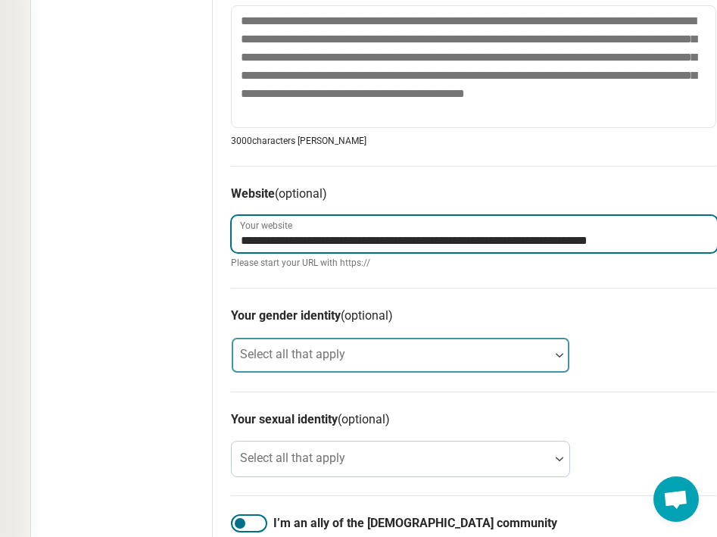
type input "**********"
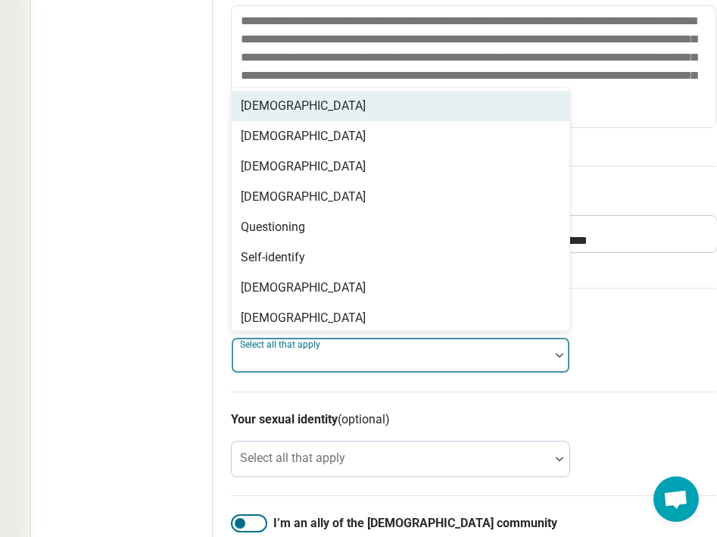
click at [299, 351] on div "Select all that apply" at bounding box center [400, 355] width 339 height 36
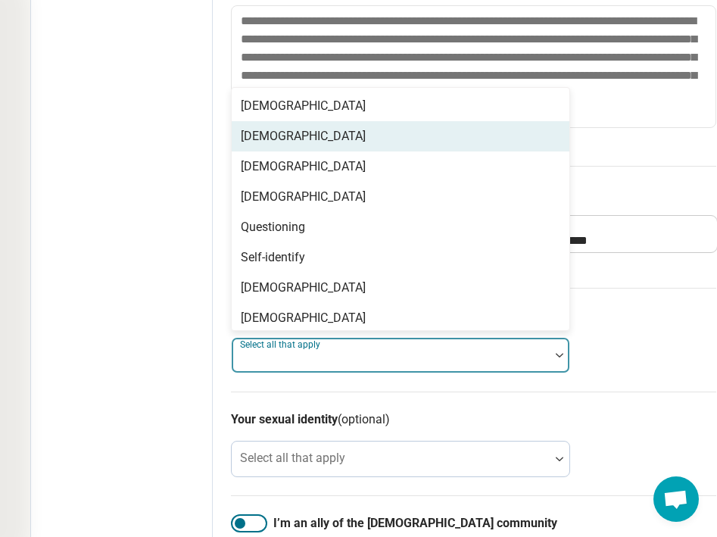
click at [306, 133] on div "[DEMOGRAPHIC_DATA]" at bounding box center [303, 136] width 125 height 18
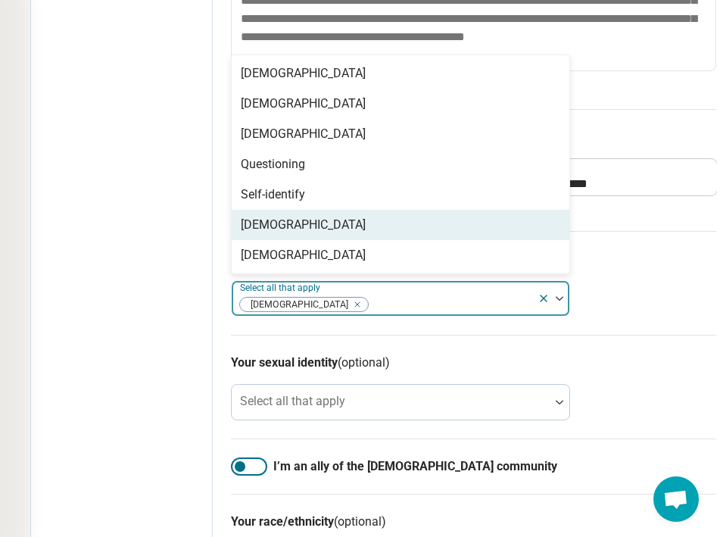
scroll to position [742, 188]
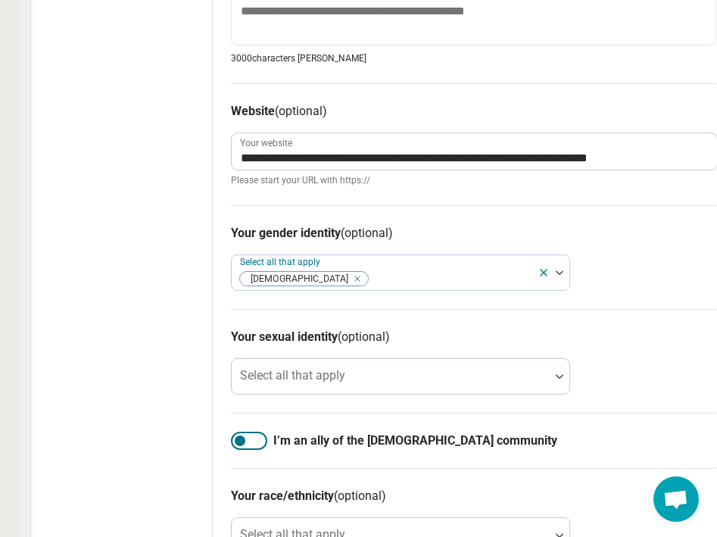
click at [145, 332] on div "Edit profile General Specialty Credentials Location Payment Schedule Profile co…" at bounding box center [122, 12] width 182 height 1363
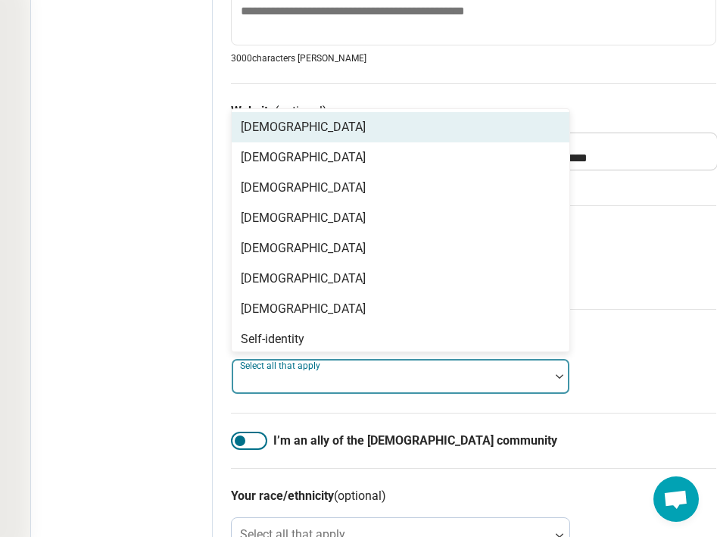
click at [266, 373] on div "Select all that apply" at bounding box center [400, 376] width 339 height 36
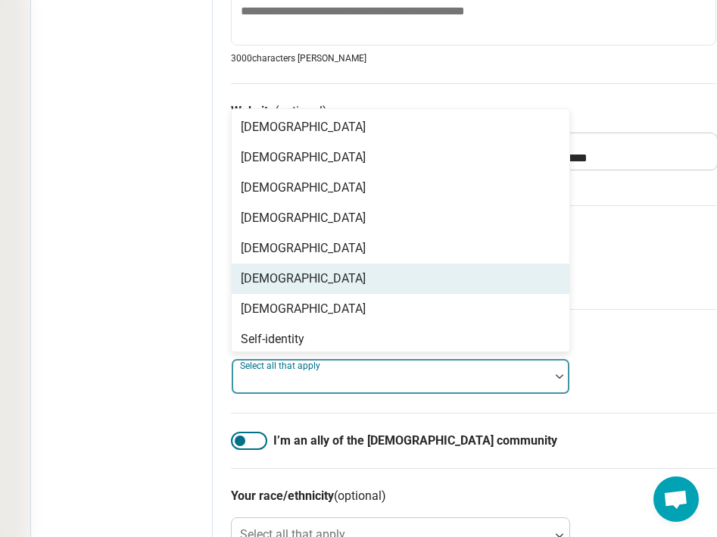
scroll to position [0, 0]
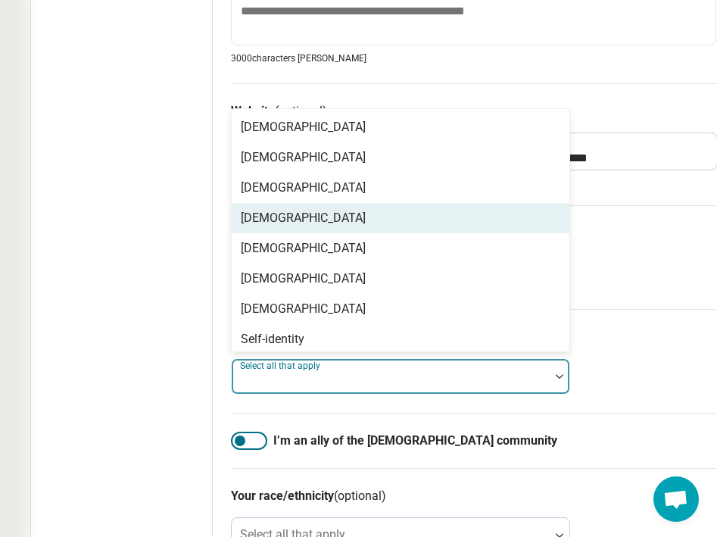
click at [267, 216] on div "[DEMOGRAPHIC_DATA]" at bounding box center [303, 218] width 125 height 18
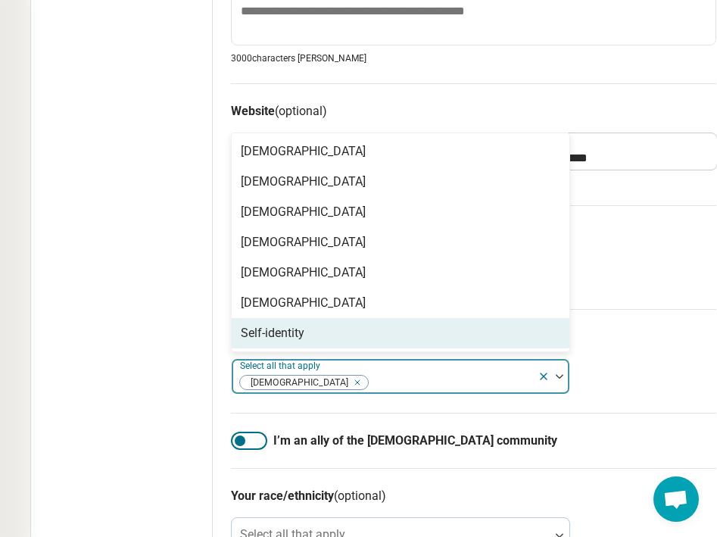
click at [256, 452] on div "I’m an ally of the [DEMOGRAPHIC_DATA] community" at bounding box center [474, 440] width 486 height 55
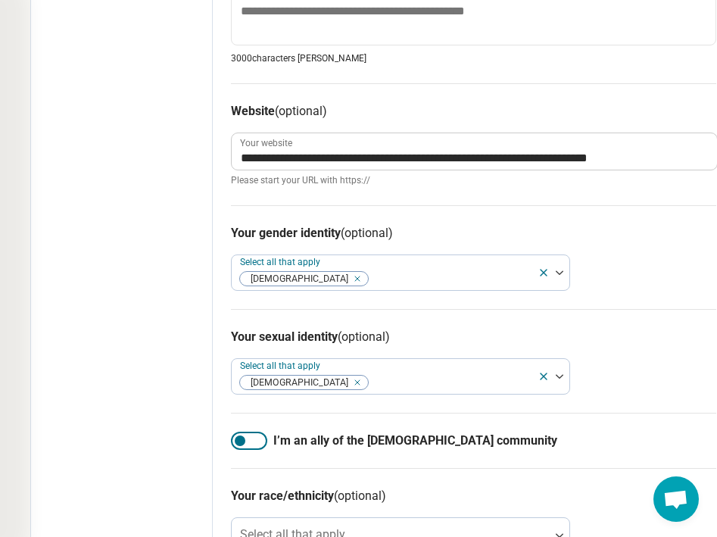
click at [256, 439] on div at bounding box center [249, 441] width 36 height 18
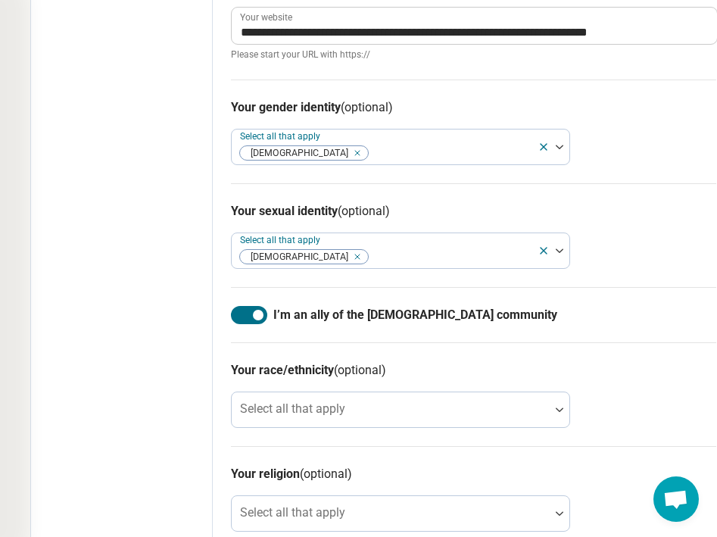
scroll to position [896, 188]
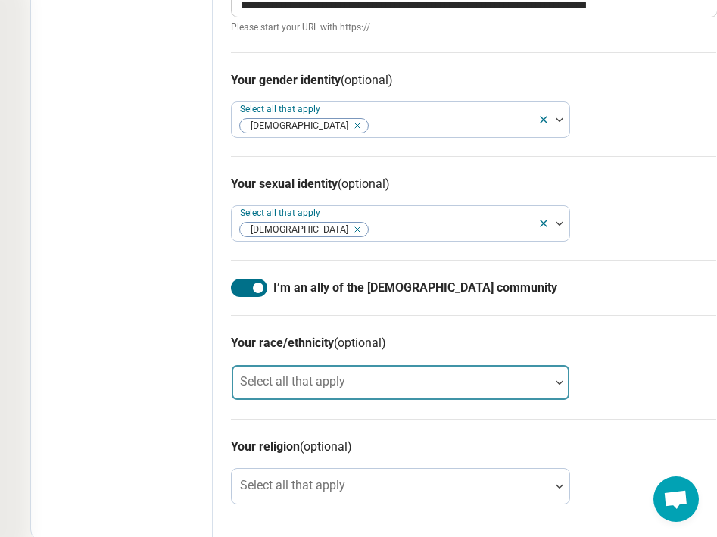
click at [270, 391] on div at bounding box center [391, 388] width 306 height 21
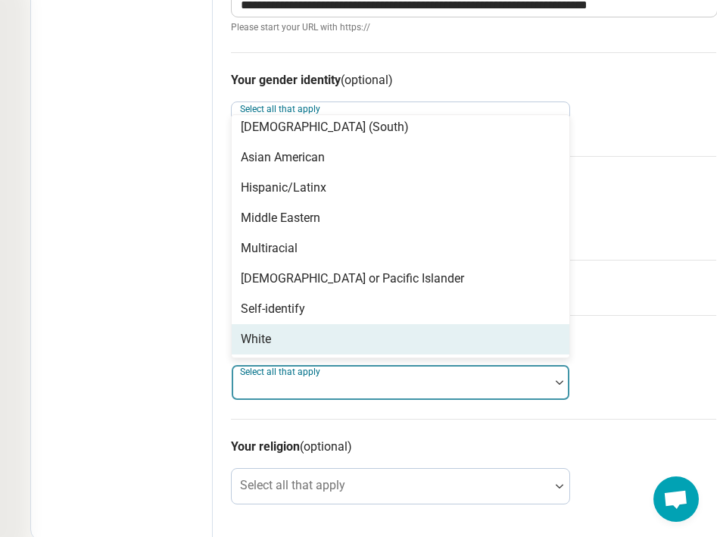
click at [271, 343] on div "White" at bounding box center [256, 339] width 30 height 18
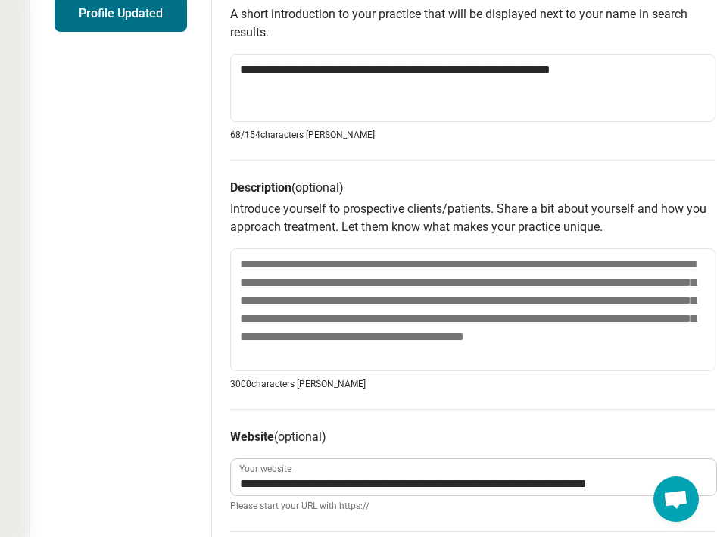
scroll to position [421, 189]
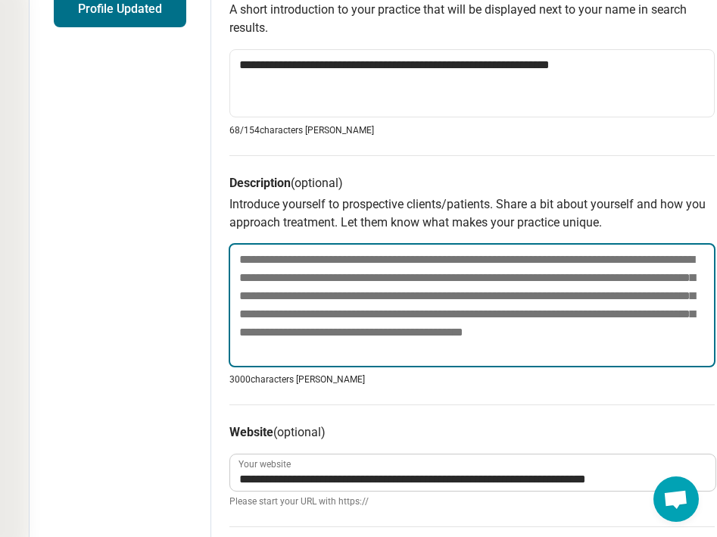
click at [373, 257] on textarea at bounding box center [472, 305] width 487 height 124
paste textarea "**********"
type textarea "*"
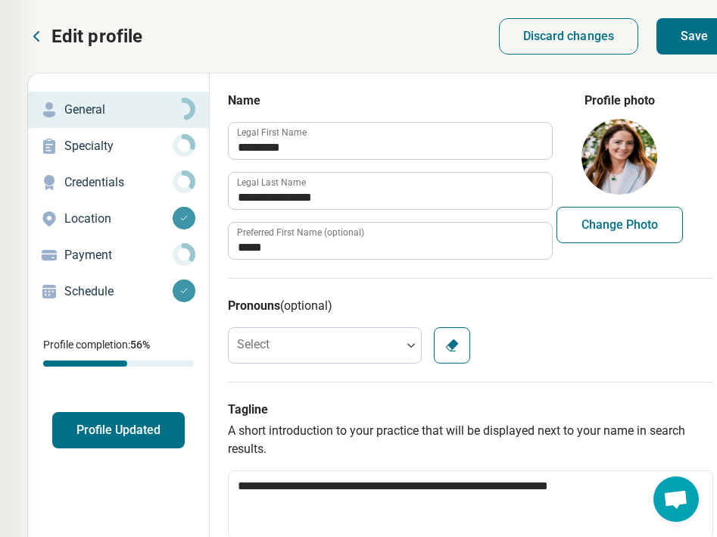
scroll to position [0, 191]
type textarea "**********"
click at [638, 33] on button "Save" at bounding box center [695, 36] width 76 height 36
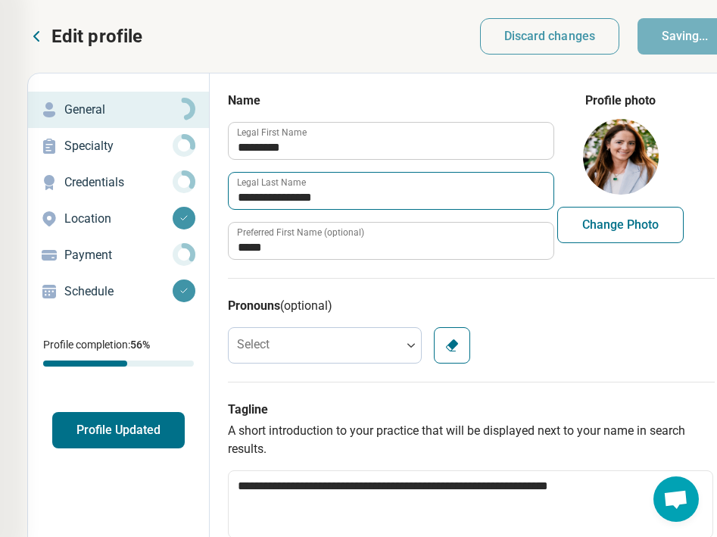
type textarea "*"
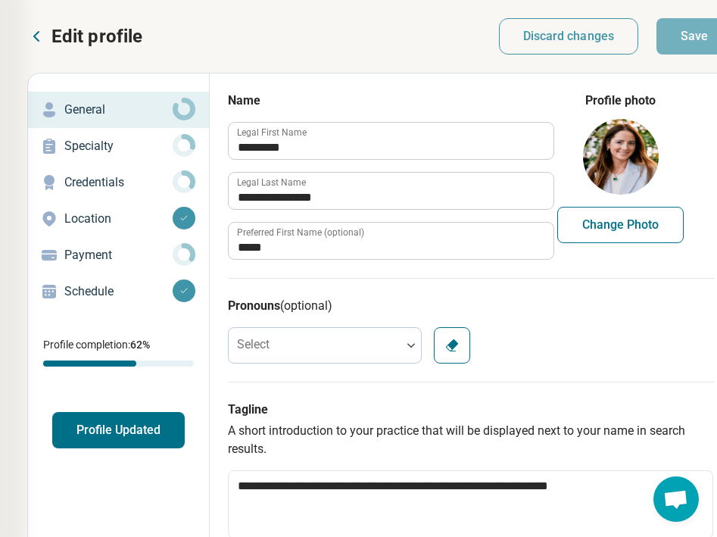
click at [153, 143] on p "Specialty" at bounding box center [118, 146] width 108 height 18
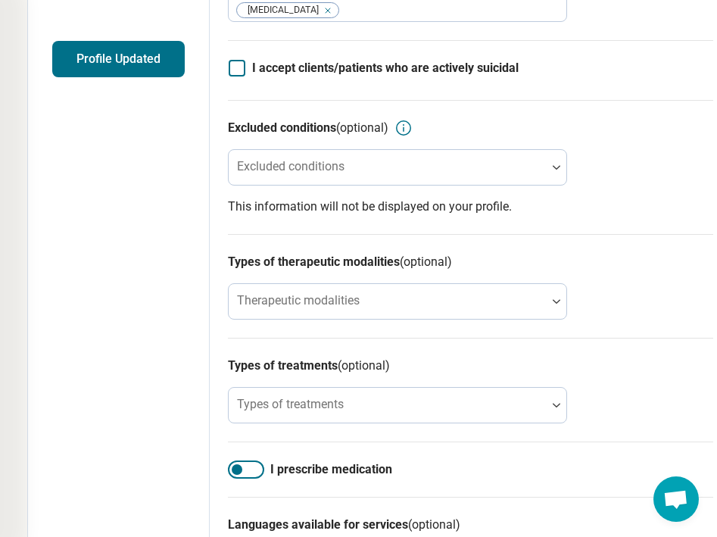
scroll to position [385, 191]
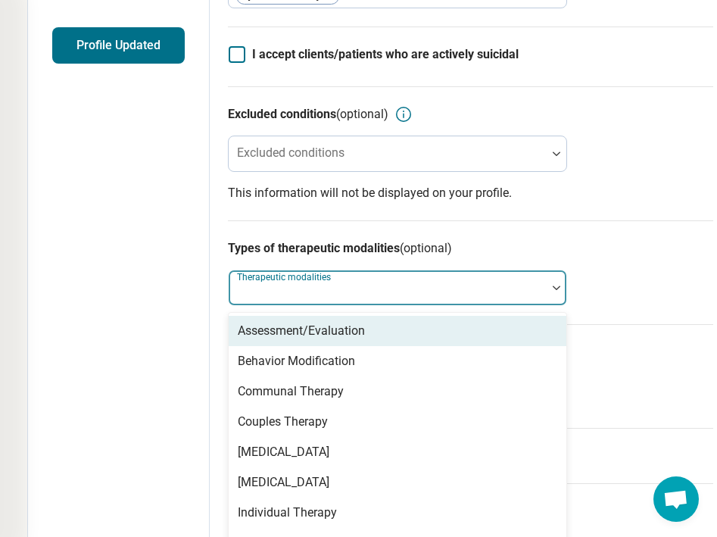
click at [290, 289] on div "Therapeutic modalities" at bounding box center [397, 288] width 339 height 36
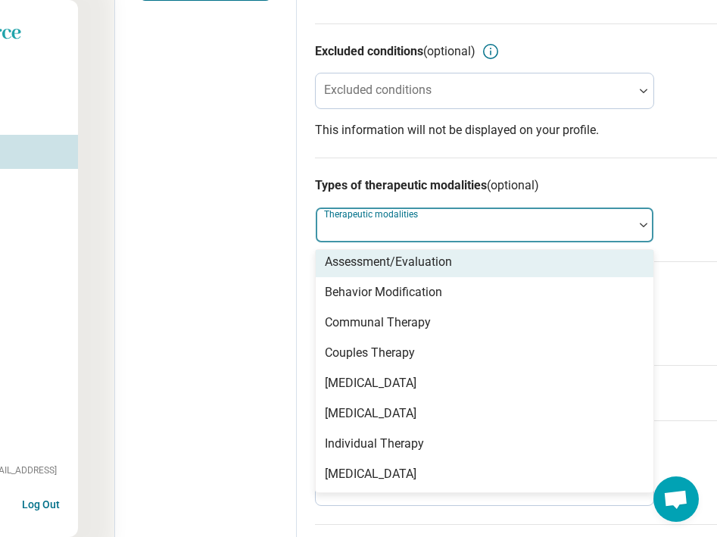
scroll to position [6, 0]
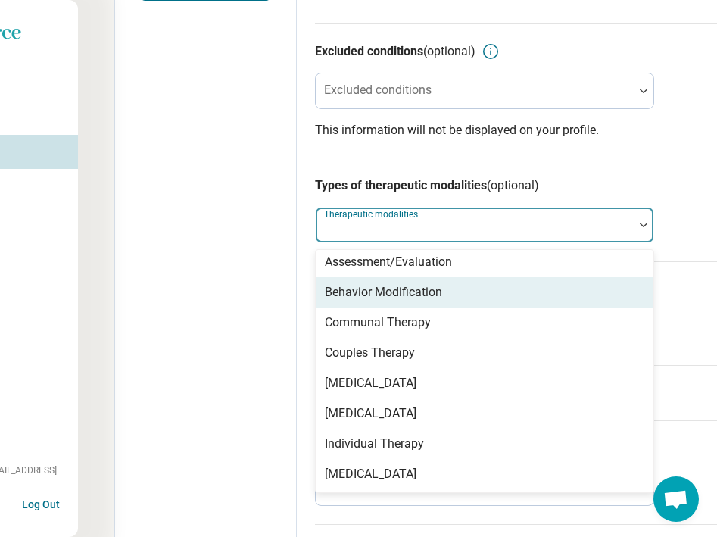
click at [399, 289] on div "Behavior Modification" at bounding box center [383, 292] width 117 height 18
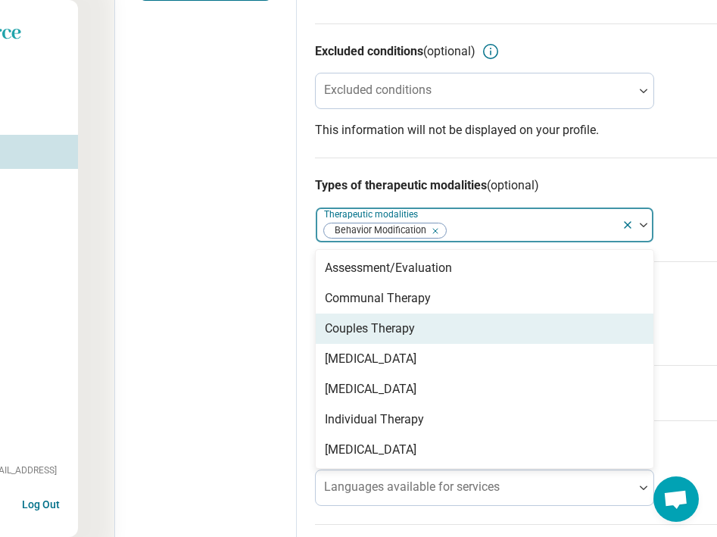
click at [386, 324] on div "Couples Therapy" at bounding box center [370, 329] width 90 height 18
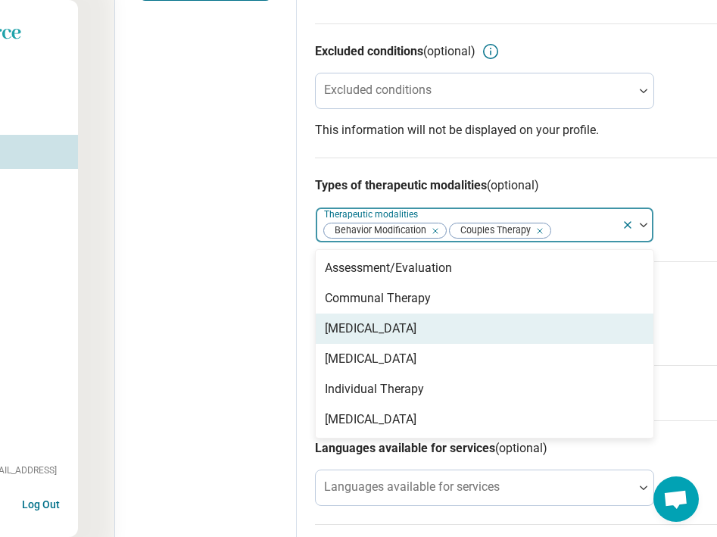
click at [377, 333] on div "[MEDICAL_DATA]" at bounding box center [371, 329] width 92 height 18
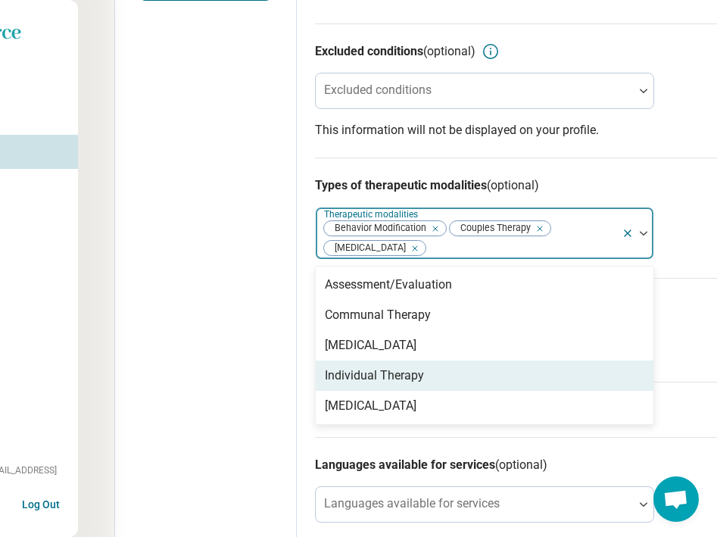
click at [363, 369] on div "Individual Therapy" at bounding box center [374, 376] width 99 height 18
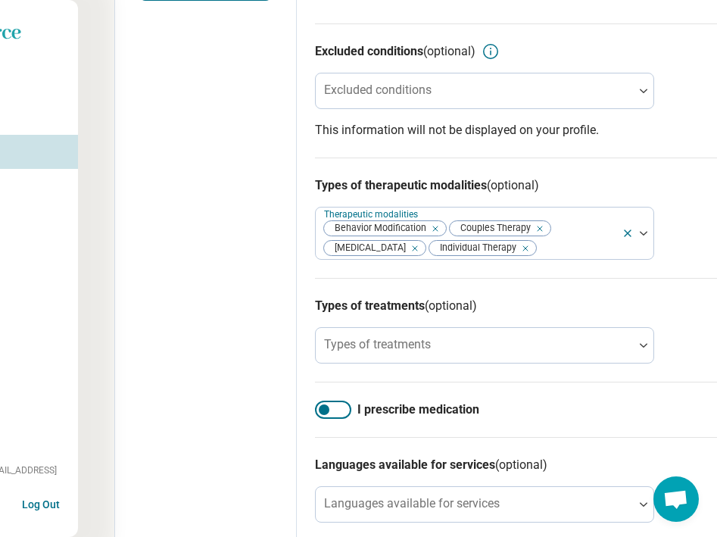
click at [267, 327] on div "Edit profile General Specialty Credentials Location Payment Schedule Profile co…" at bounding box center [206, 205] width 182 height 1158
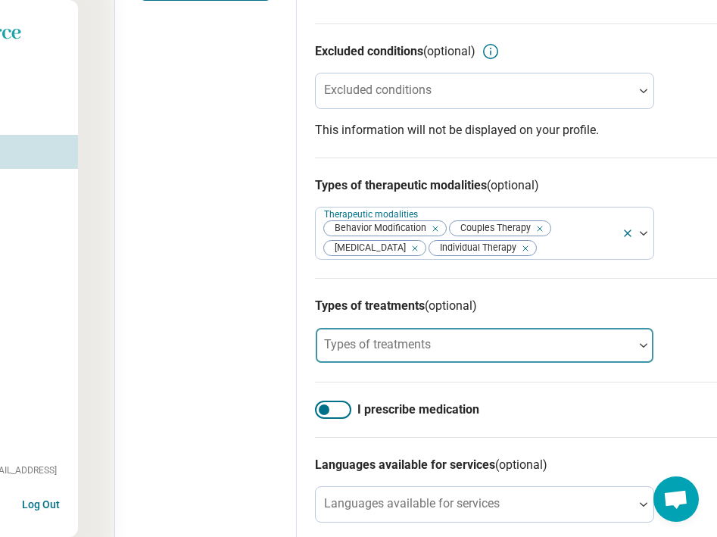
click at [358, 343] on div "Types of treatments" at bounding box center [484, 345] width 339 height 36
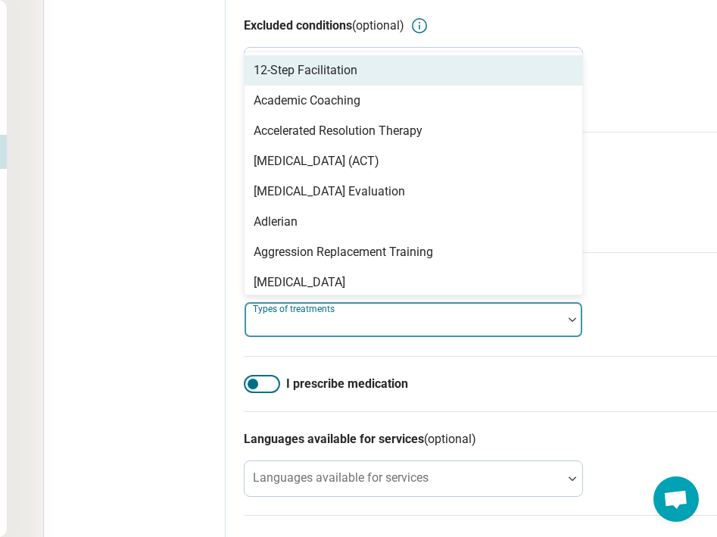
scroll to position [474, 177]
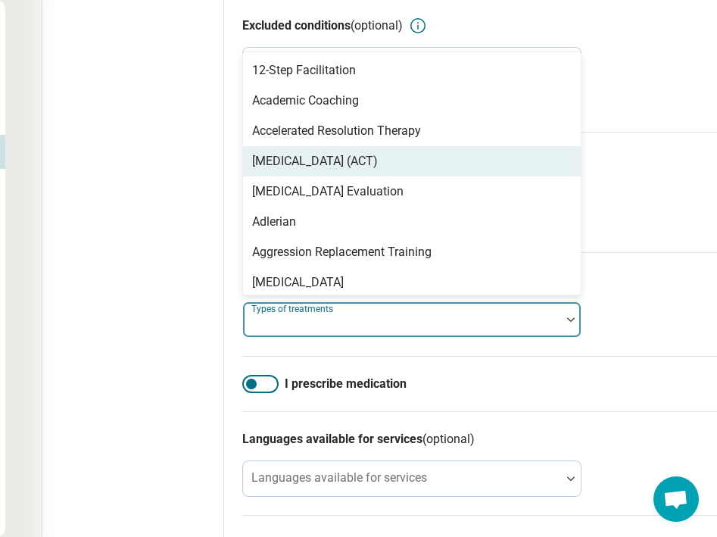
click at [345, 157] on div "[MEDICAL_DATA] (ACT)" at bounding box center [315, 161] width 126 height 18
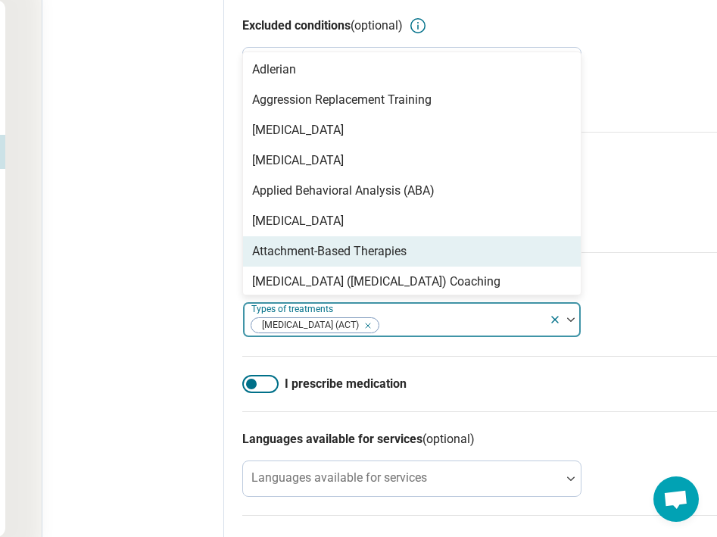
scroll to position [127, 0]
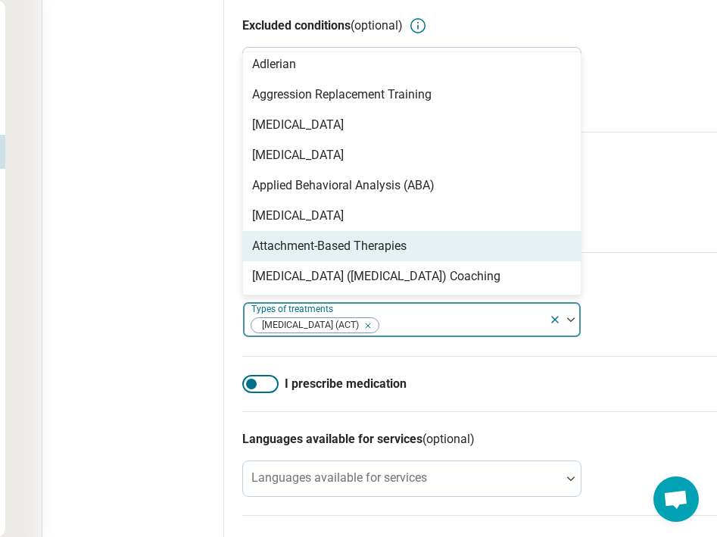
click at [308, 248] on div "Attachment-Based Therapies" at bounding box center [329, 246] width 155 height 18
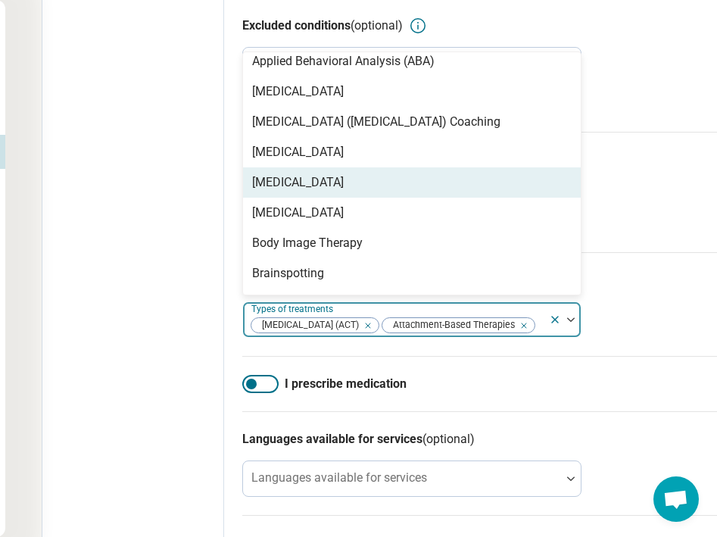
scroll to position [252, 0]
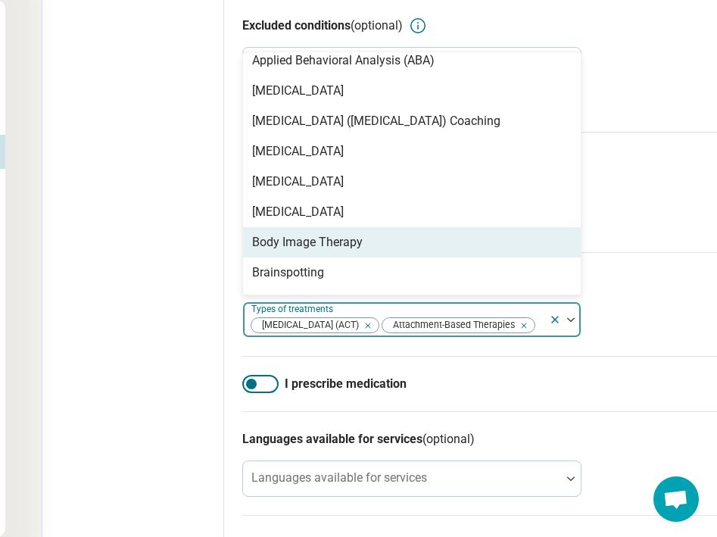
click at [314, 249] on div "Body Image Therapy" at bounding box center [307, 242] width 111 height 18
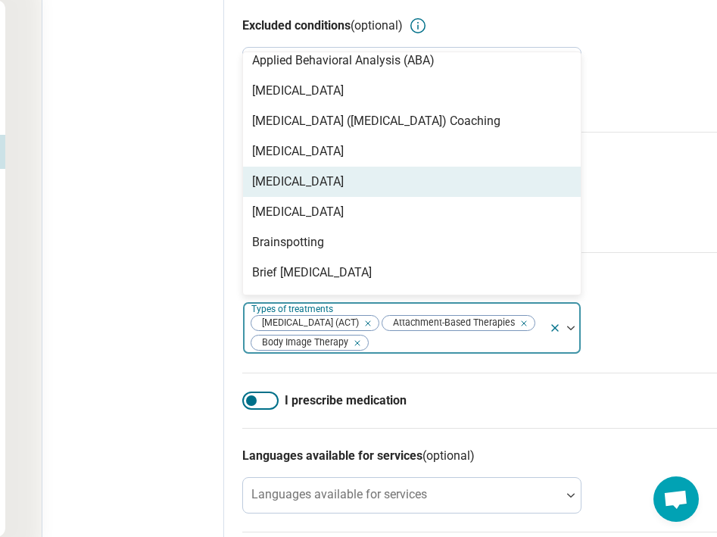
click at [317, 184] on div "[MEDICAL_DATA]" at bounding box center [298, 182] width 92 height 18
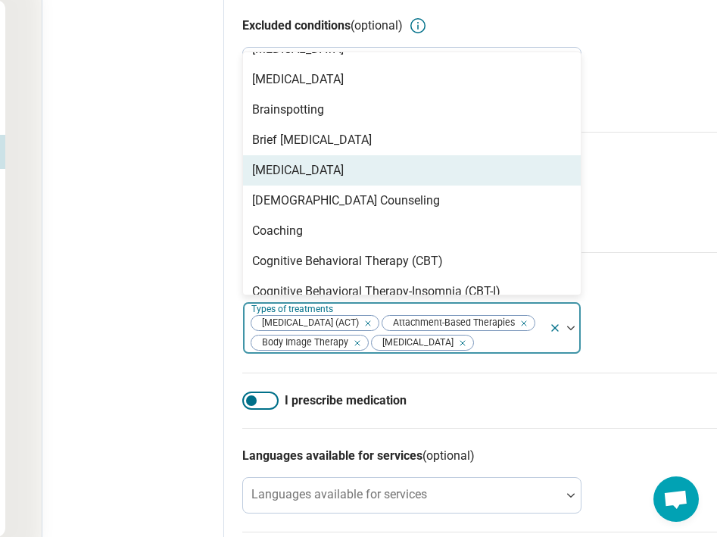
scroll to position [360, 0]
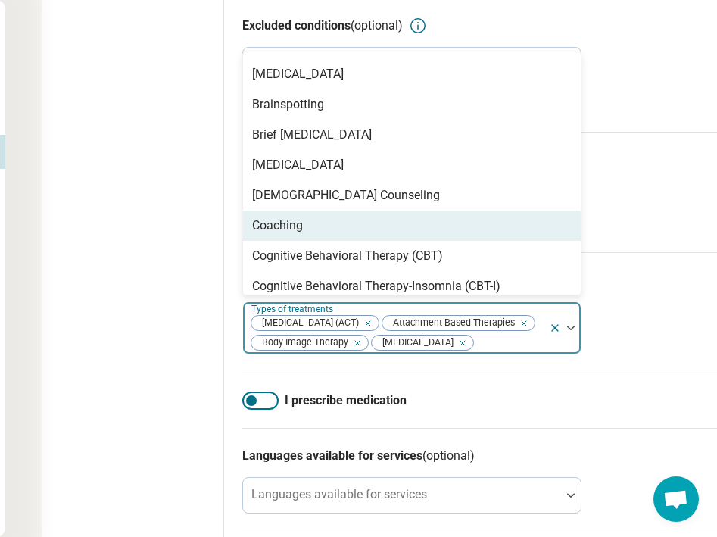
click at [297, 233] on div "Coaching" at bounding box center [277, 226] width 51 height 18
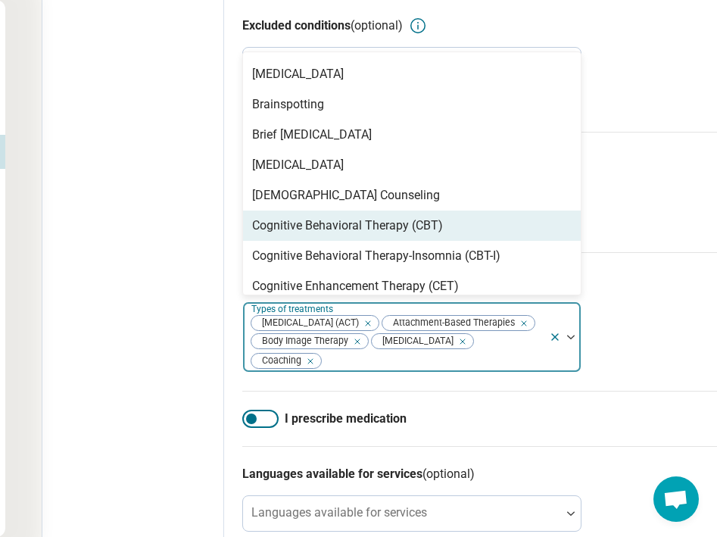
drag, startPoint x: 292, startPoint y: 249, endPoint x: 295, endPoint y: 229, distance: 20.6
click at [295, 229] on div "12-Step Facilitation Academic Coaching Accelerated Resolution Therapy [MEDICAL_…" at bounding box center [412, 173] width 338 height 242
click at [295, 229] on div "Cognitive Behavioral Therapy (CBT)" at bounding box center [347, 226] width 191 height 18
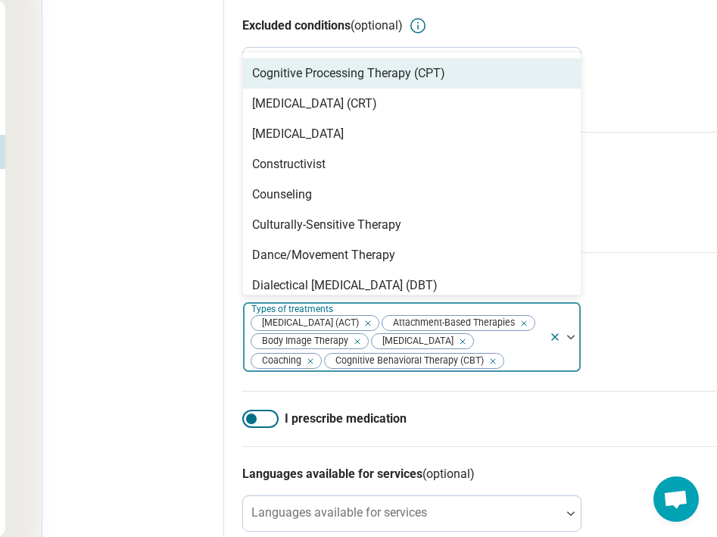
scroll to position [584, 0]
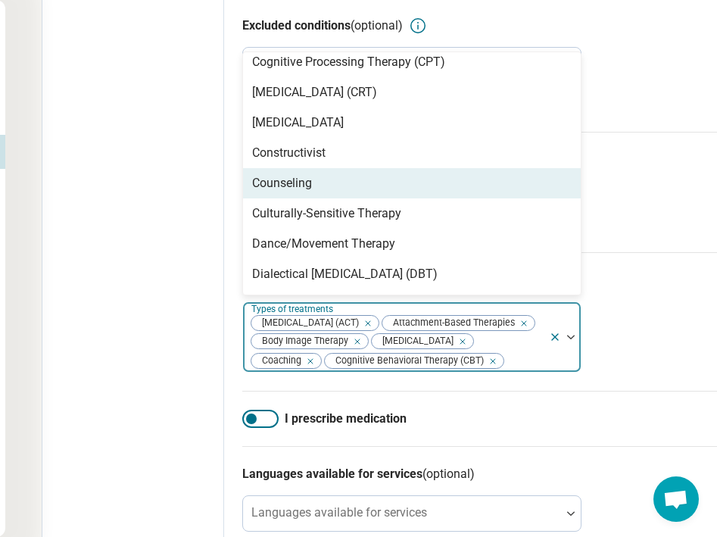
click at [302, 184] on div "Counseling" at bounding box center [282, 183] width 60 height 18
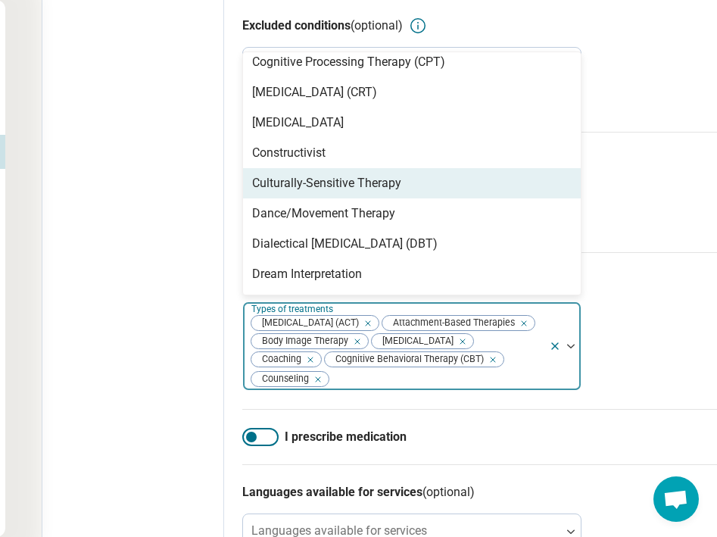
click at [302, 184] on div "Culturally-Sensitive Therapy" at bounding box center [326, 183] width 149 height 18
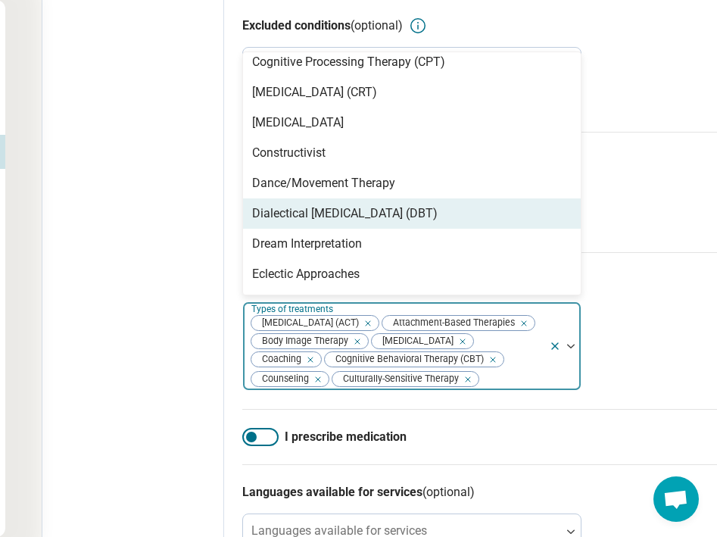
click at [295, 214] on div "Dialectical [MEDICAL_DATA] (DBT)" at bounding box center [345, 214] width 186 height 18
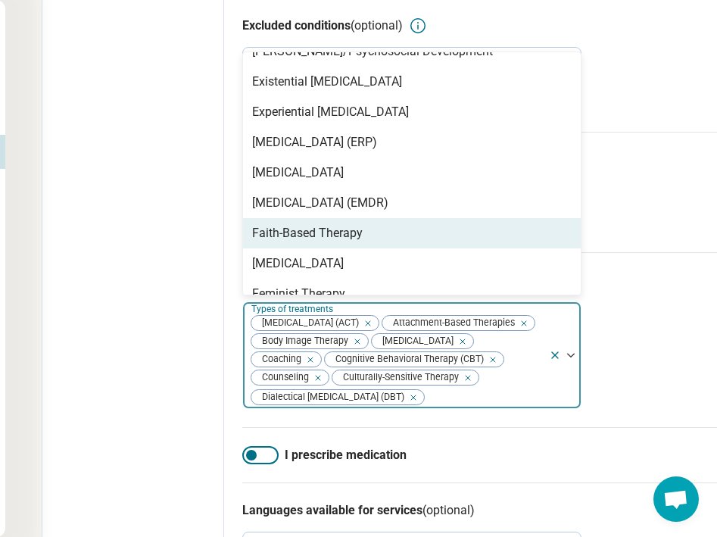
scroll to position [872, 0]
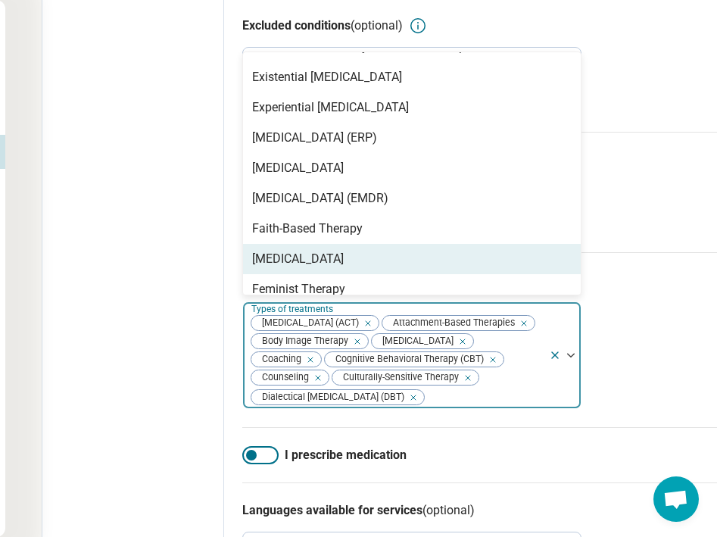
click at [292, 261] on div "[MEDICAL_DATA]" at bounding box center [298, 259] width 92 height 18
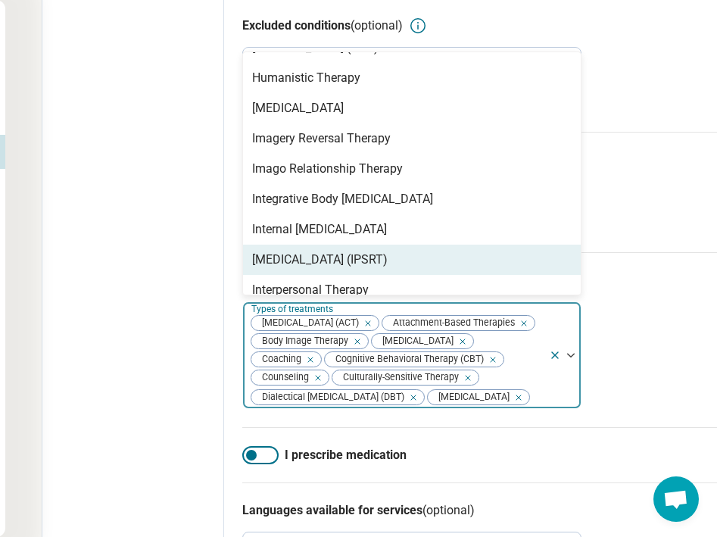
scroll to position [1251, 0]
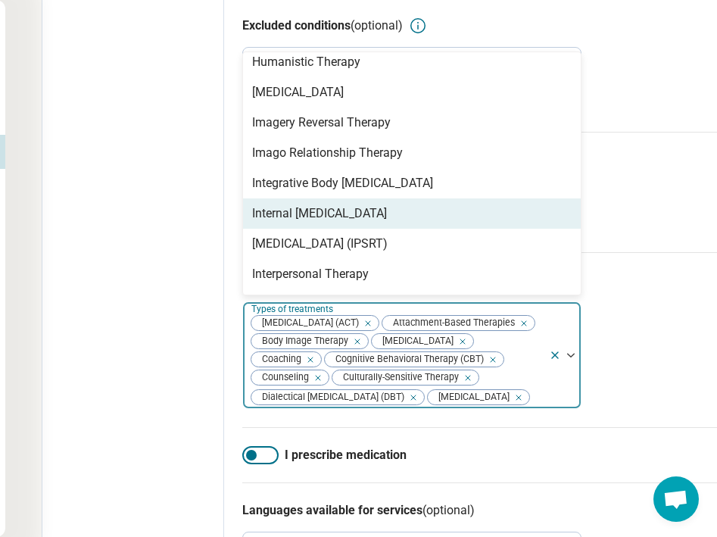
click at [315, 214] on div "Internal [MEDICAL_DATA]" at bounding box center [319, 214] width 135 height 18
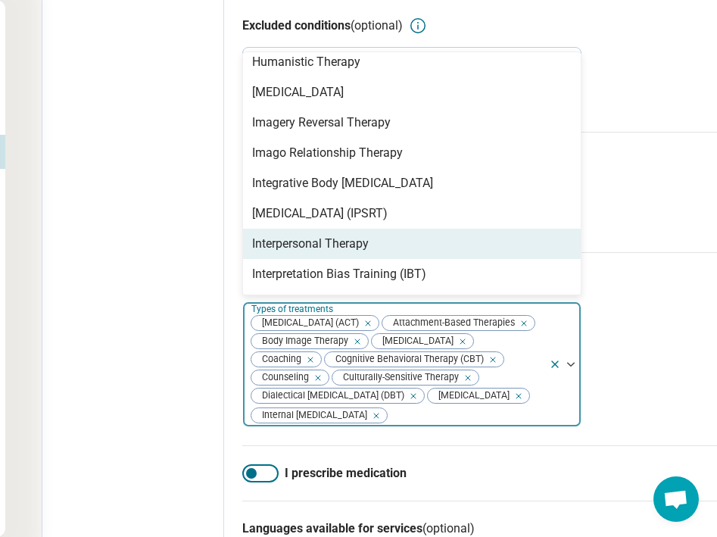
click at [303, 241] on div "Interpersonal Therapy" at bounding box center [310, 244] width 117 height 18
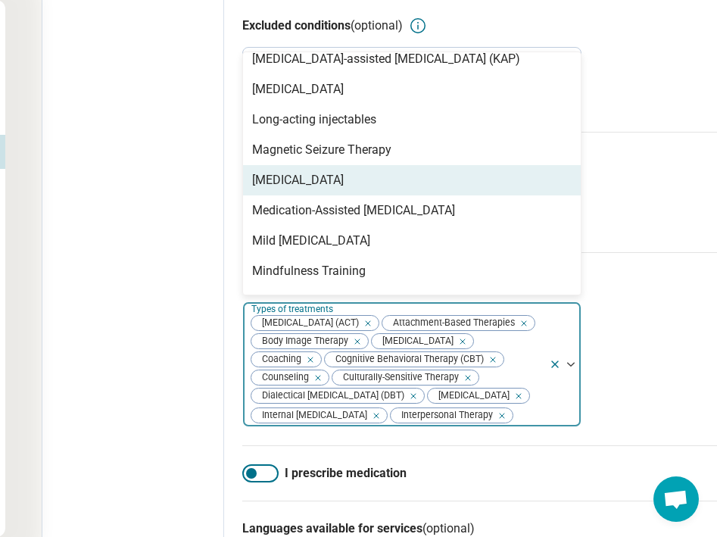
scroll to position [1521, 0]
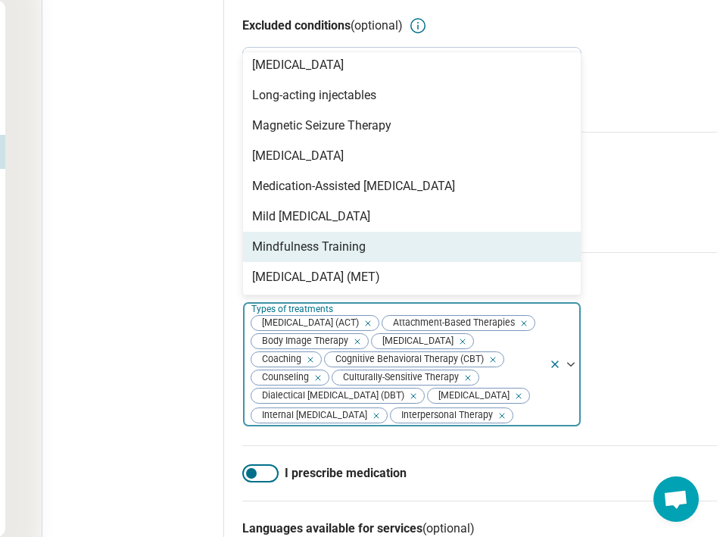
click at [302, 243] on div "Mindfulness Training" at bounding box center [309, 247] width 114 height 18
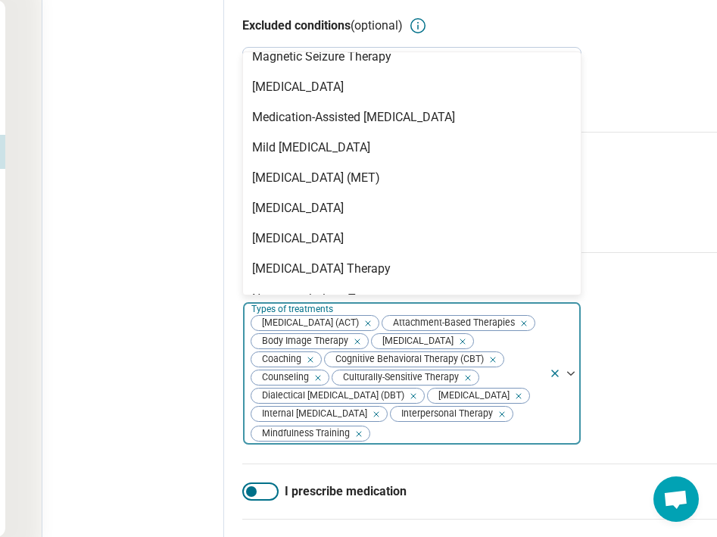
scroll to position [1592, 0]
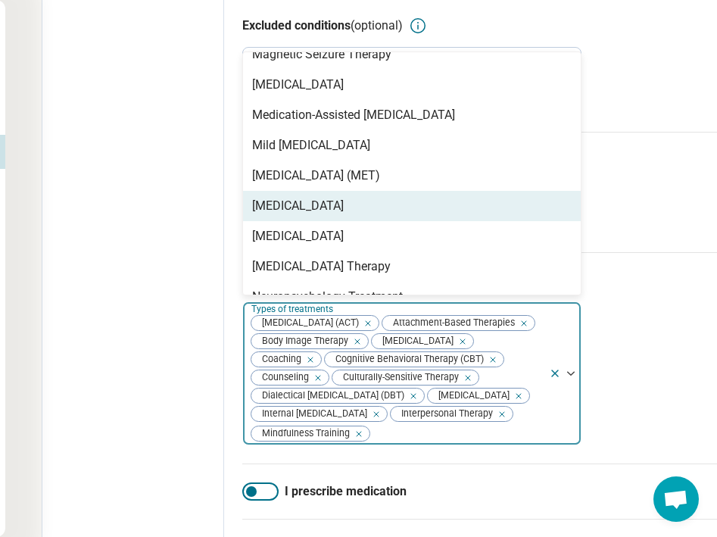
click at [314, 220] on div "[MEDICAL_DATA]" at bounding box center [412, 206] width 338 height 30
click at [314, 211] on div "[MEDICAL_DATA]" at bounding box center [298, 206] width 92 height 18
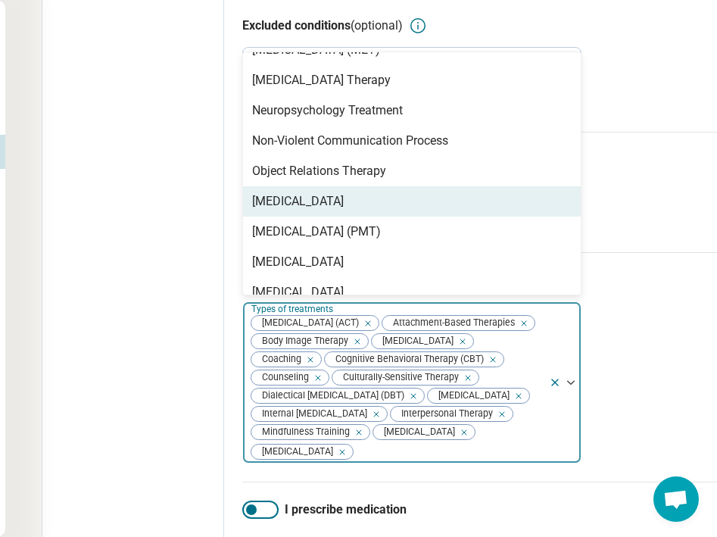
scroll to position [1724, 0]
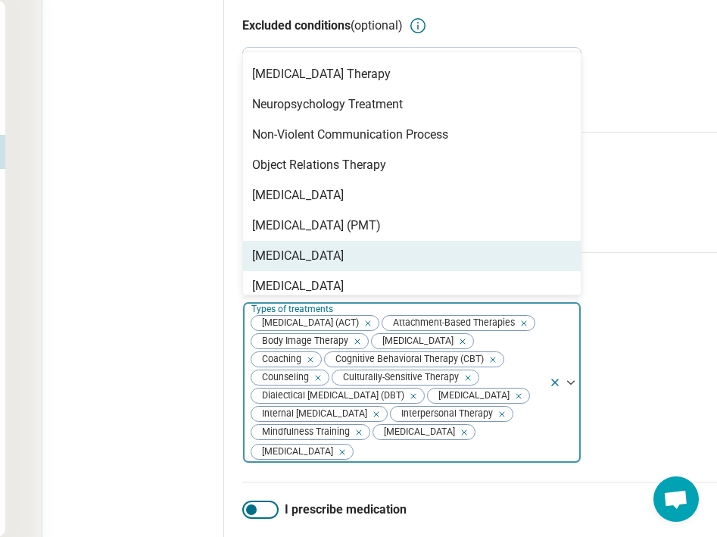
click at [304, 251] on div "[MEDICAL_DATA]" at bounding box center [298, 256] width 92 height 18
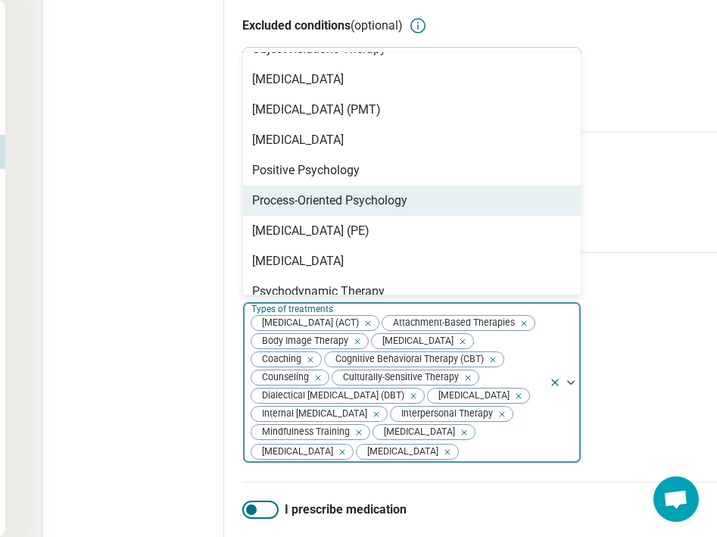
scroll to position [1870, 0]
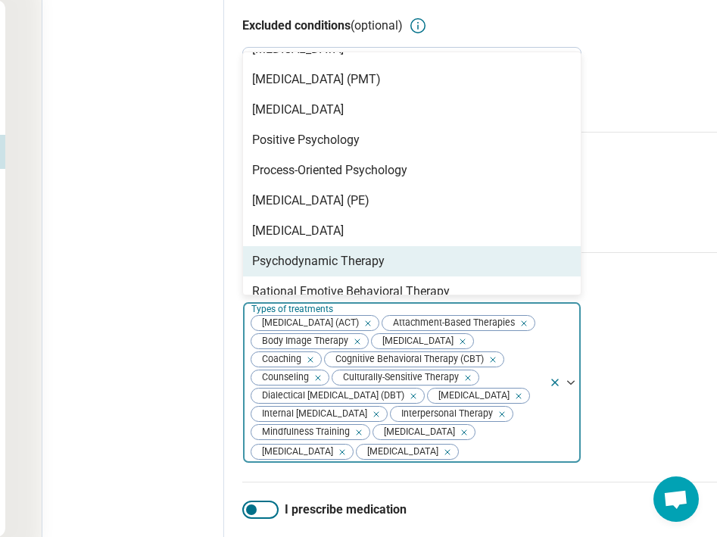
click at [303, 259] on div "Psychodynamic Therapy" at bounding box center [318, 261] width 133 height 18
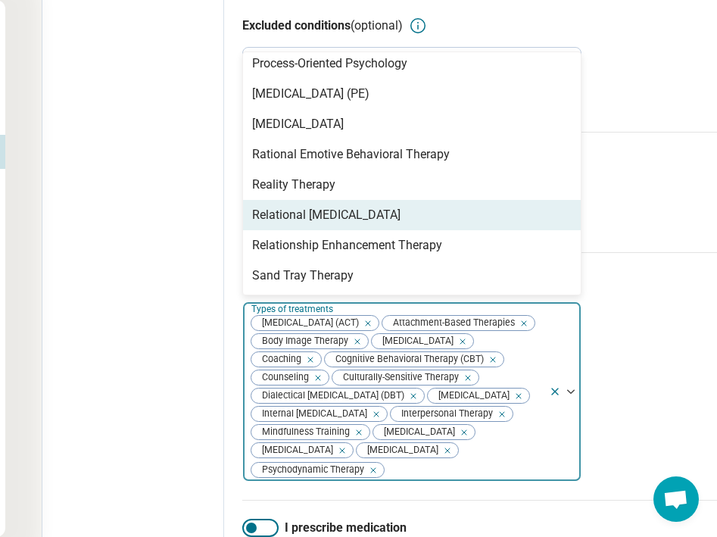
scroll to position [1981, 0]
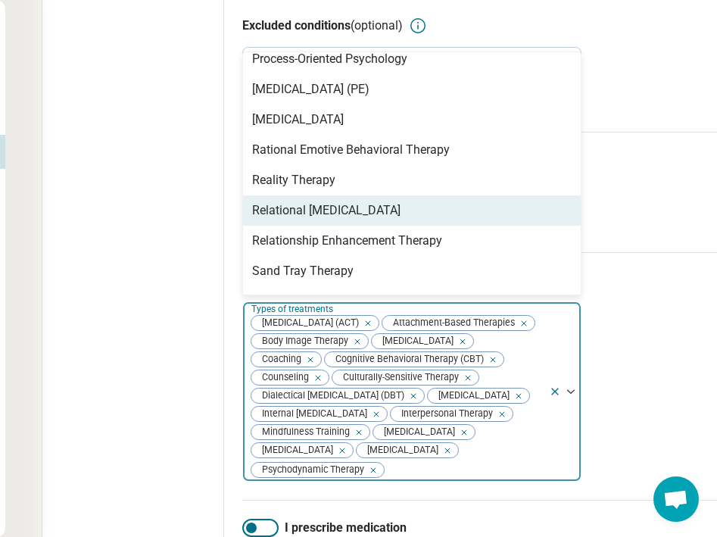
click at [315, 219] on div "Relational [MEDICAL_DATA]" at bounding box center [326, 211] width 148 height 18
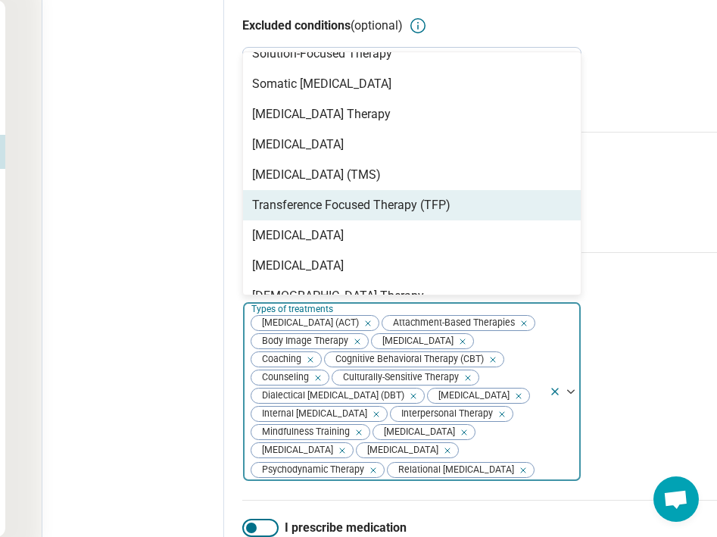
scroll to position [2370, 0]
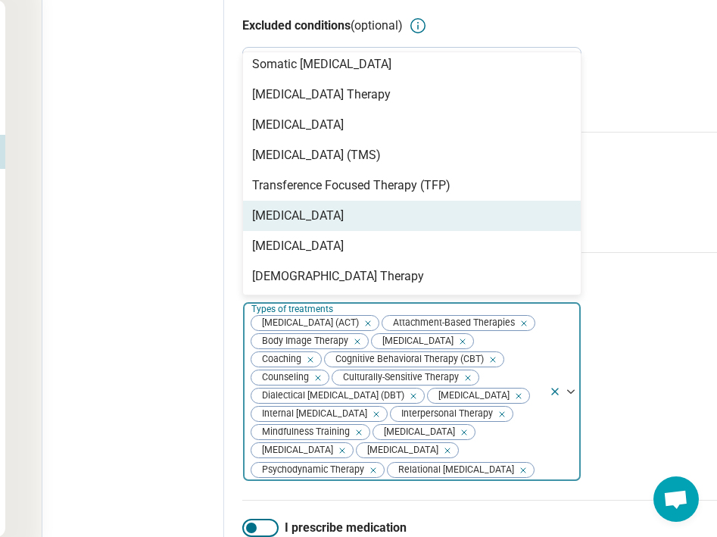
click at [300, 220] on div "[MEDICAL_DATA]" at bounding box center [298, 216] width 92 height 18
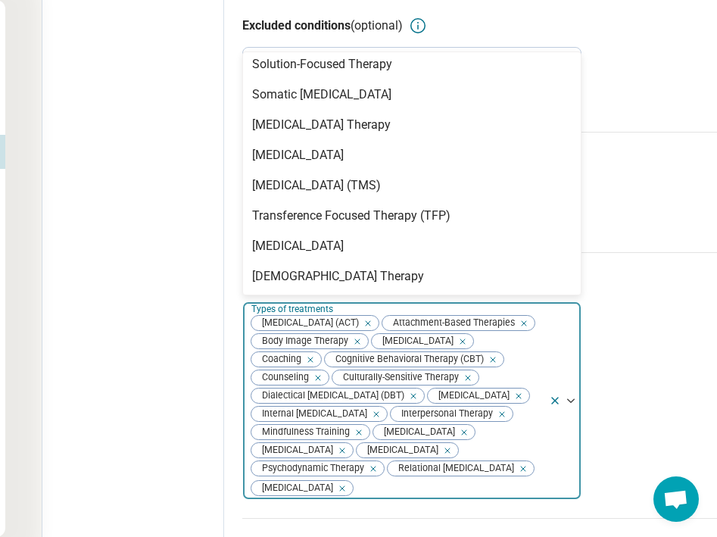
scroll to position [474, 176]
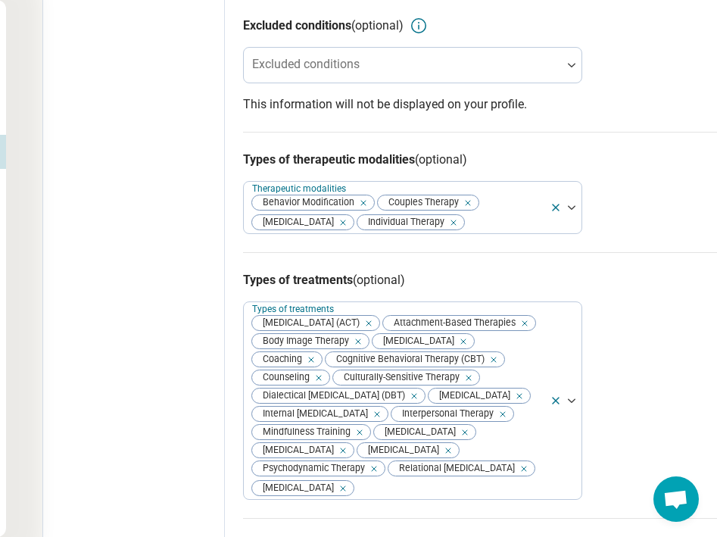
click at [200, 239] on div "Edit profile General Specialty Credentials Location Payment Schedule Profile co…" at bounding box center [134, 260] width 182 height 1320
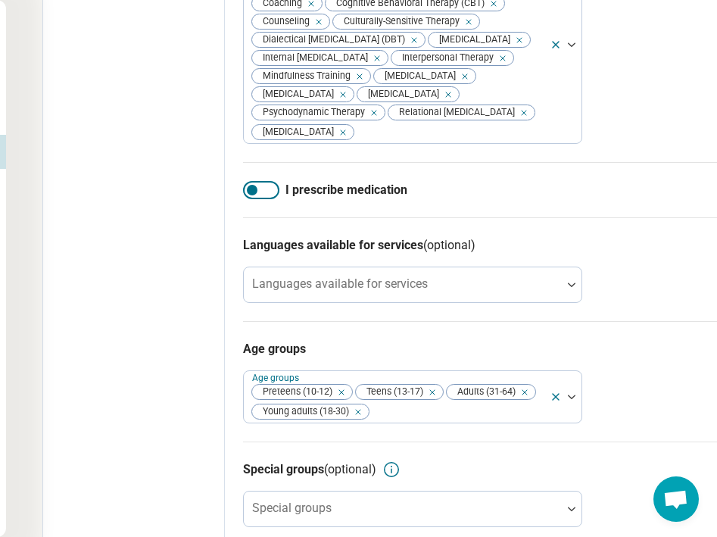
scroll to position [869, 176]
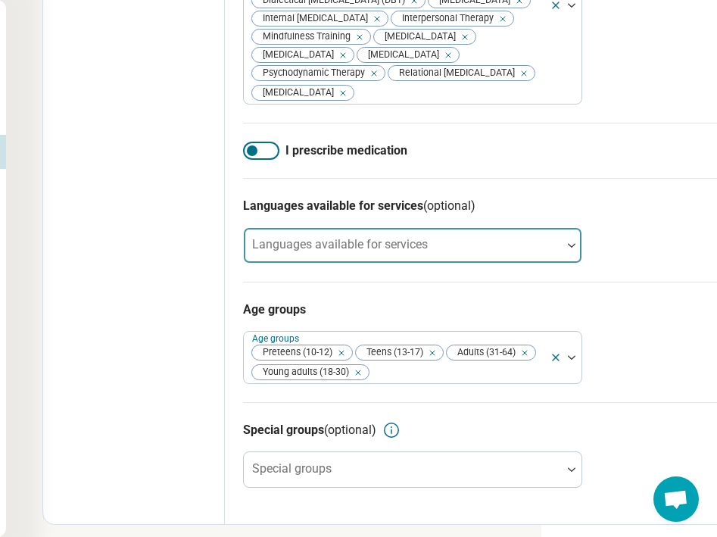
click at [295, 264] on div "Languages available for services" at bounding box center [412, 245] width 339 height 36
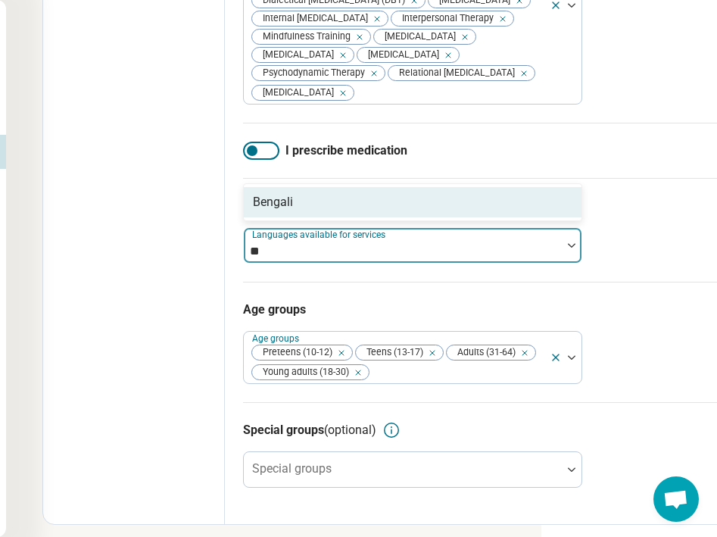
type input "*"
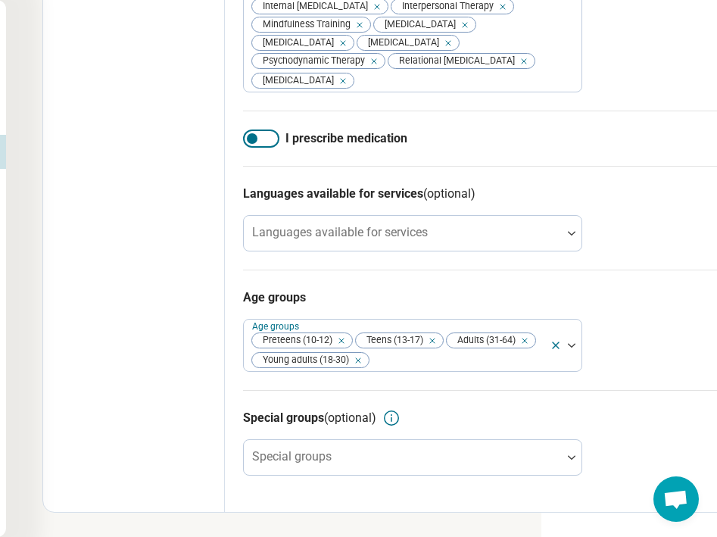
scroll to position [939, 176]
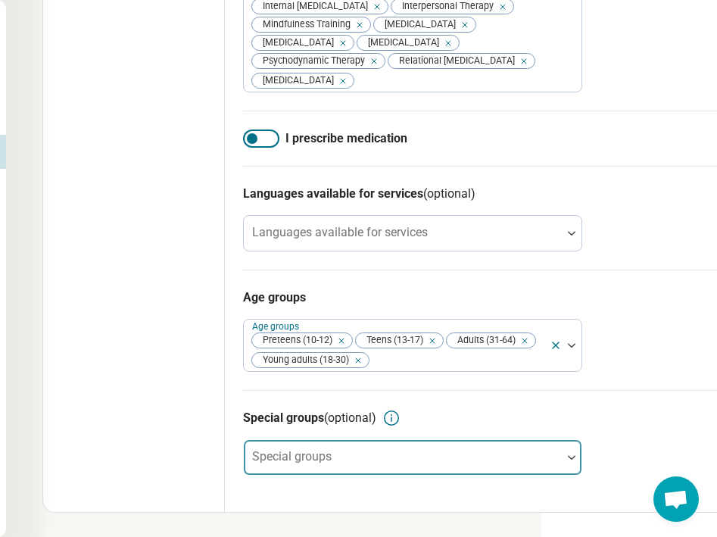
click at [267, 452] on label "Special groups" at bounding box center [292, 456] width 80 height 14
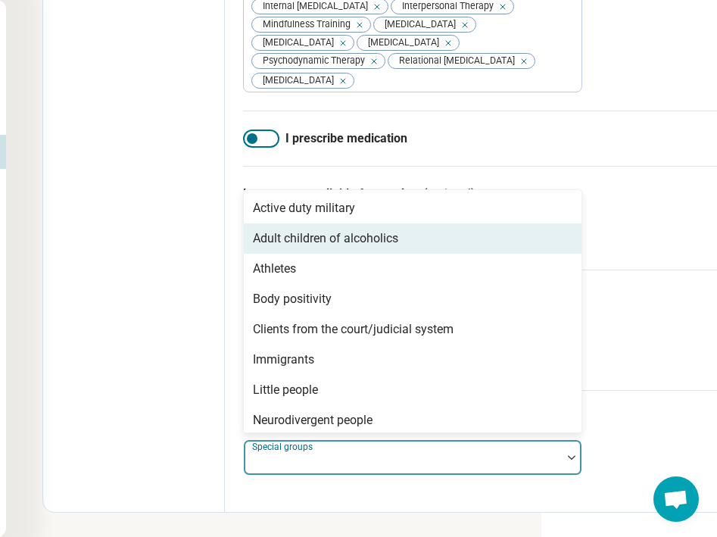
click at [302, 239] on div "Adult children of alcoholics" at bounding box center [325, 239] width 145 height 18
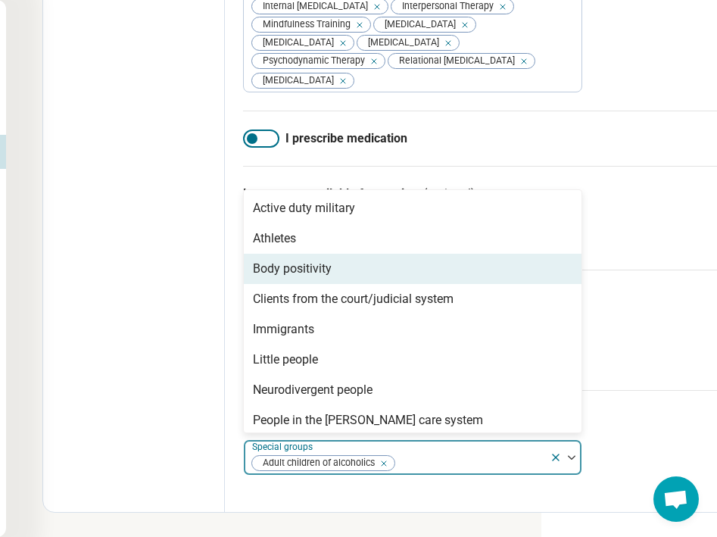
click at [308, 271] on div "Body positivity" at bounding box center [292, 269] width 79 height 18
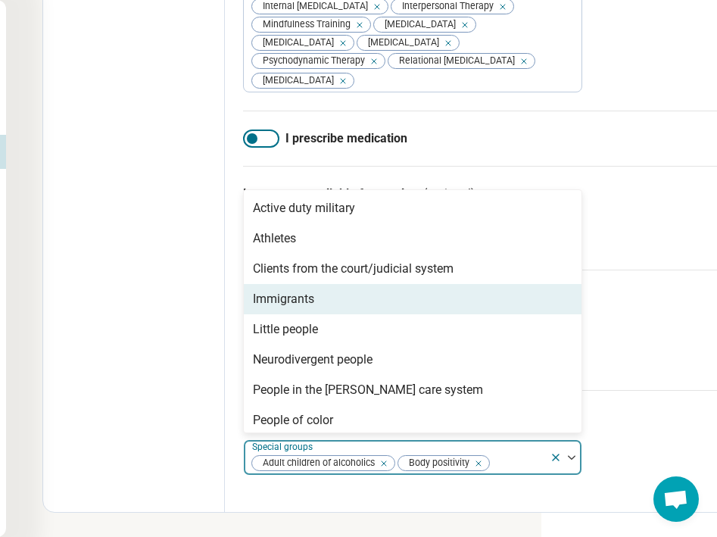
click at [306, 303] on div "Immigrants" at bounding box center [283, 299] width 61 height 18
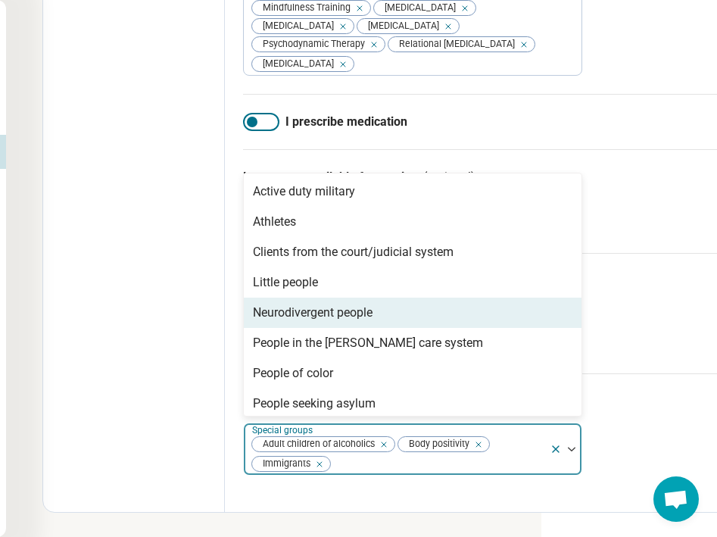
click at [301, 322] on div "Neurodivergent people" at bounding box center [313, 313] width 120 height 18
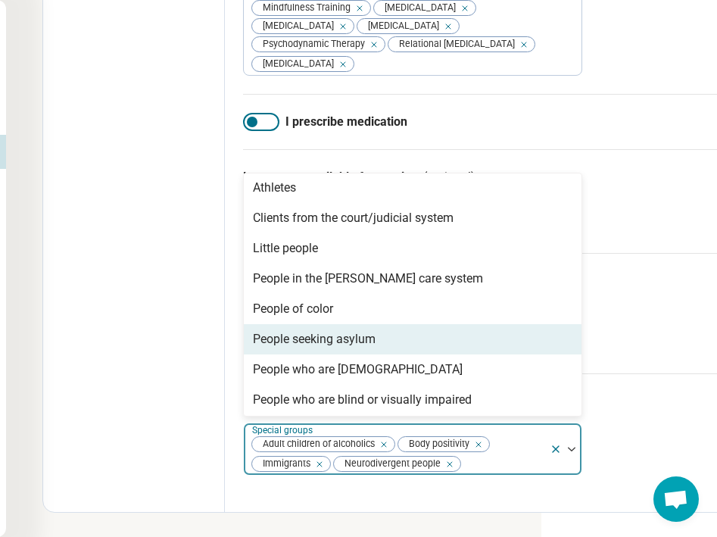
scroll to position [41, 0]
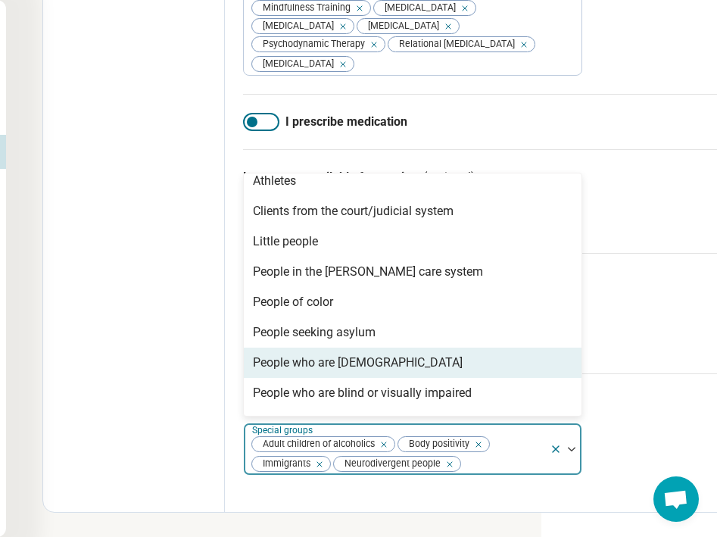
click at [295, 372] on div "People who are [DEMOGRAPHIC_DATA]" at bounding box center [358, 363] width 210 height 18
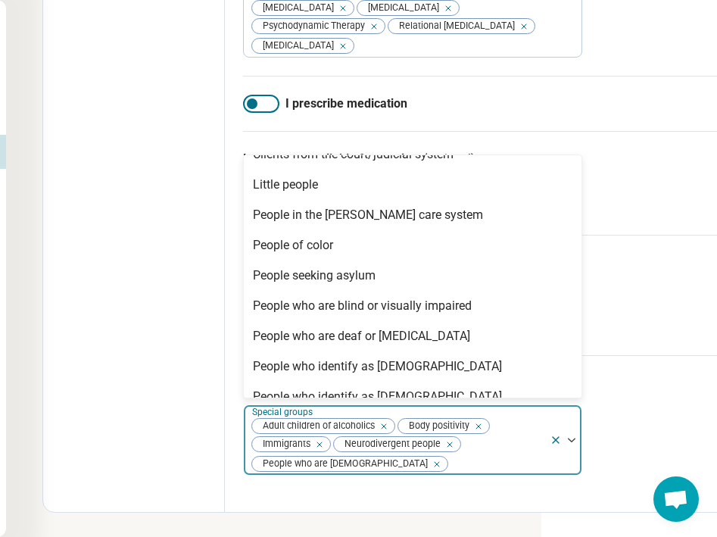
scroll to position [81, 0]
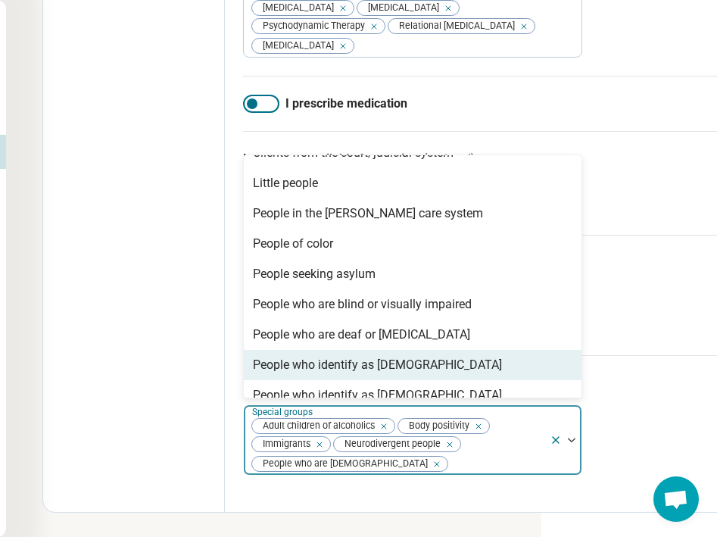
click at [302, 374] on div "People who identify as [DEMOGRAPHIC_DATA]" at bounding box center [377, 365] width 249 height 18
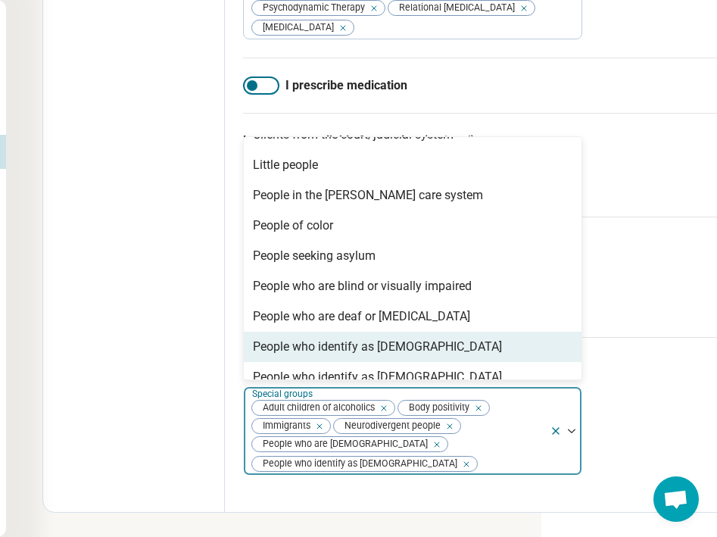
click at [302, 356] on div "People who identify as [DEMOGRAPHIC_DATA]" at bounding box center [377, 347] width 249 height 18
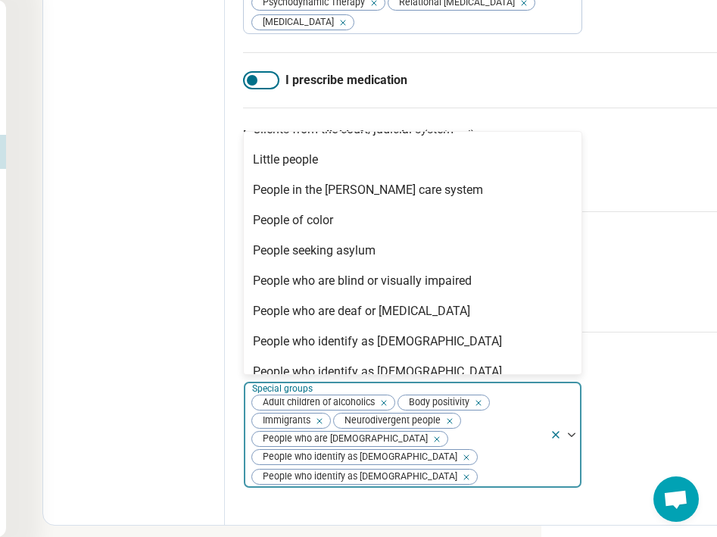
click at [302, 351] on div "People who identify as [DEMOGRAPHIC_DATA]" at bounding box center [377, 342] width 249 height 18
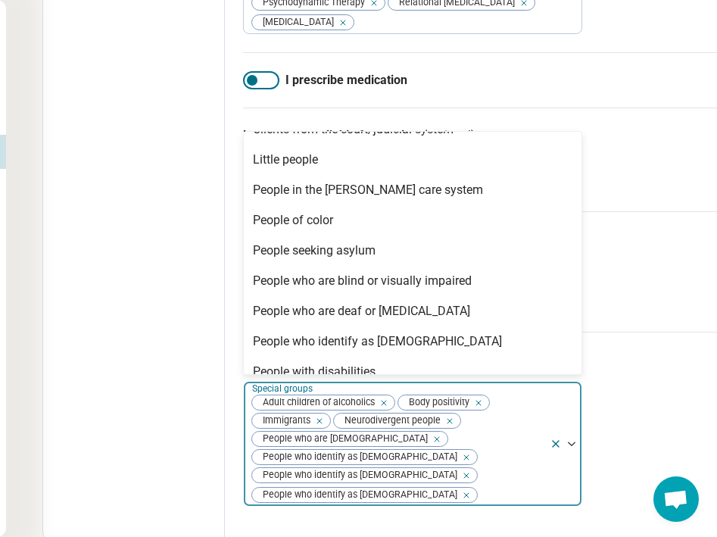
click at [302, 351] on div "People who identify as [DEMOGRAPHIC_DATA]" at bounding box center [377, 342] width 249 height 18
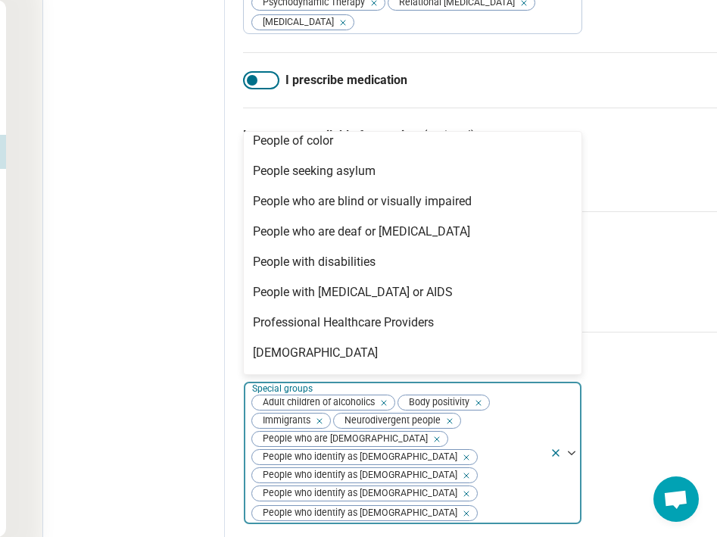
scroll to position [164, 0]
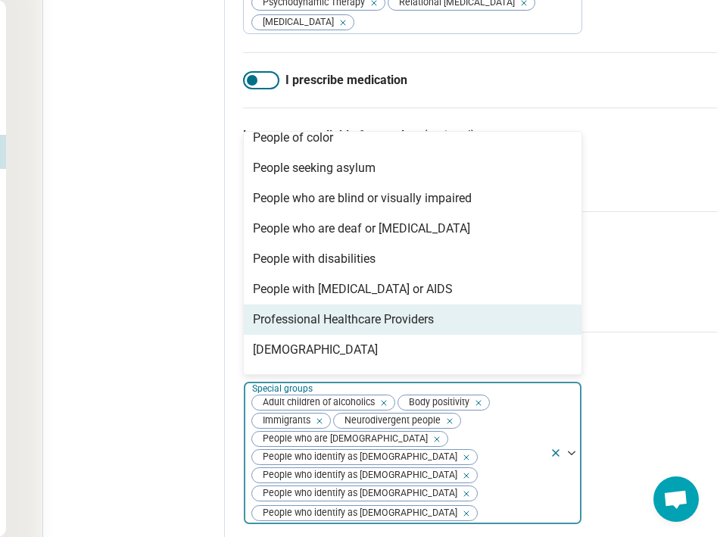
click at [313, 329] on div "Professional Healthcare Providers" at bounding box center [343, 320] width 181 height 18
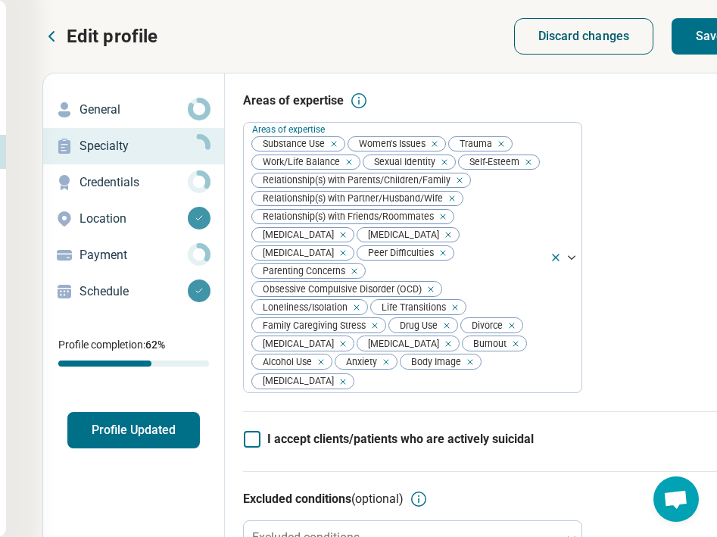
scroll to position [0, 176]
click at [638, 35] on button "Save" at bounding box center [710, 36] width 76 height 36
click at [137, 185] on p "Credentials" at bounding box center [134, 182] width 108 height 18
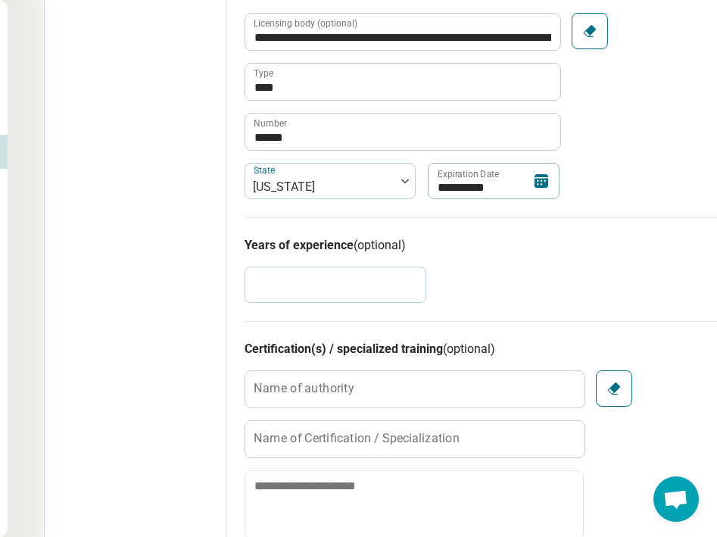
scroll to position [652, 174]
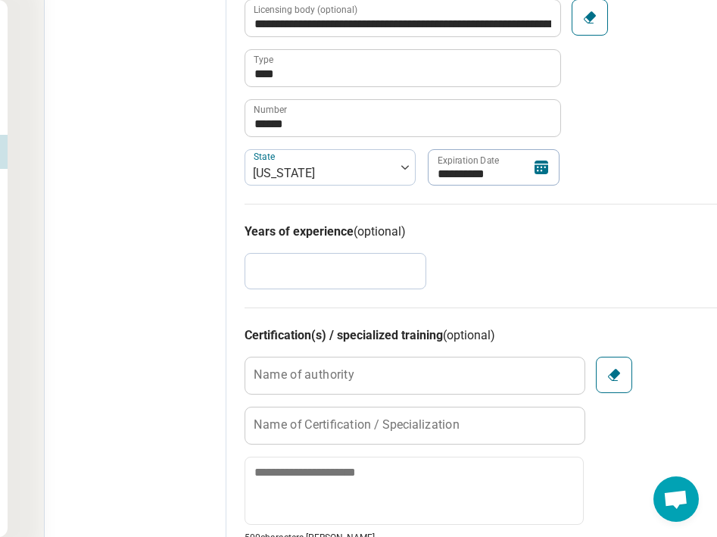
click at [364, 274] on input "*" at bounding box center [336, 271] width 182 height 36
type textarea "*"
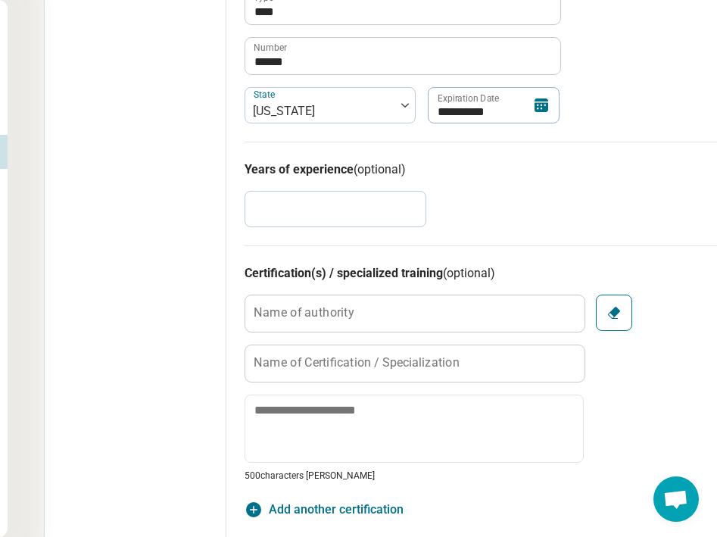
type input "*"
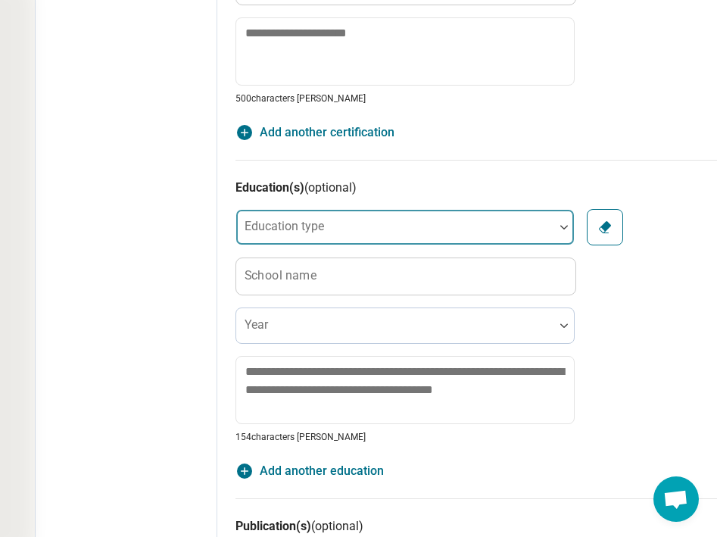
scroll to position [1113, 183]
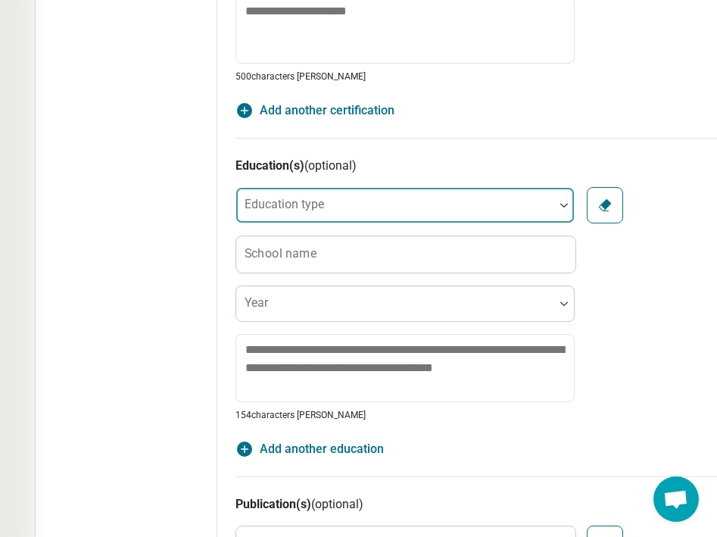
click at [389, 211] on div at bounding box center [395, 211] width 306 height 21
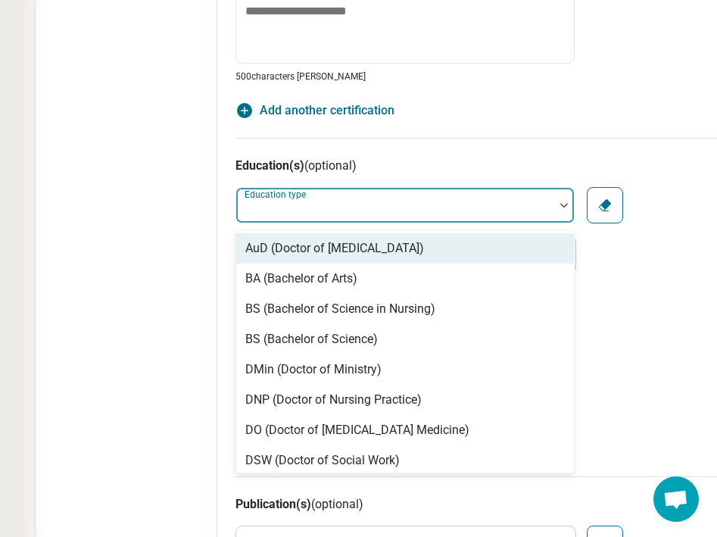
paste input "**********"
type input "**********"
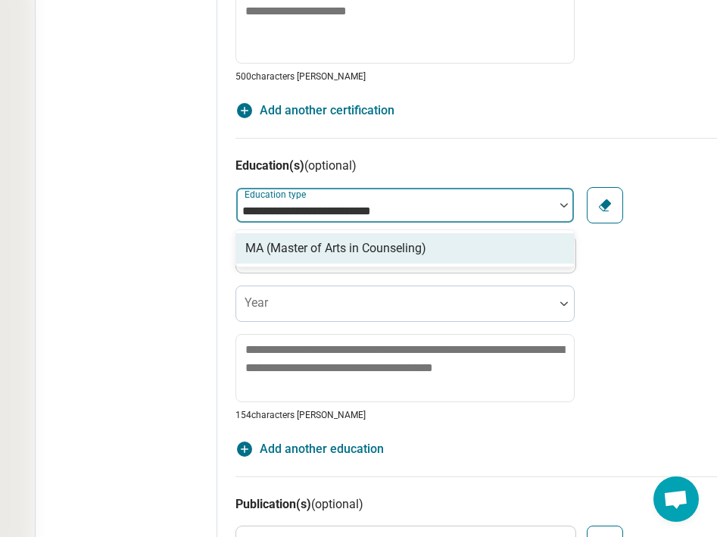
click at [352, 245] on div "MA (Master of Arts in Counseling)" at bounding box center [335, 248] width 181 height 18
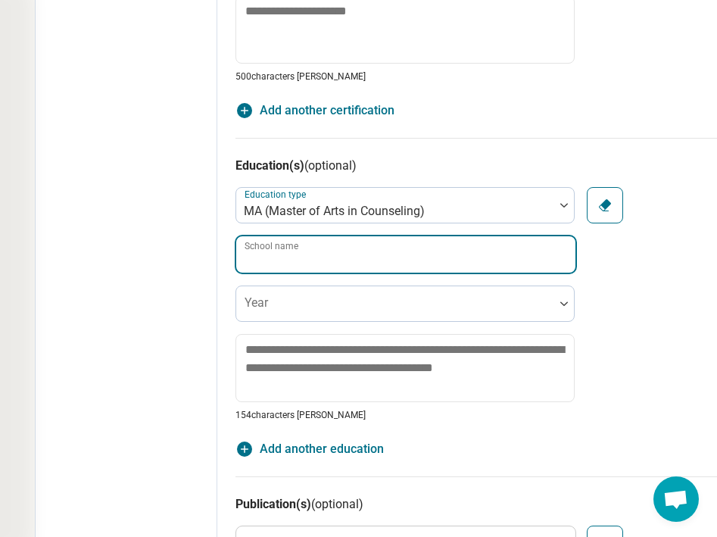
paste input "**********"
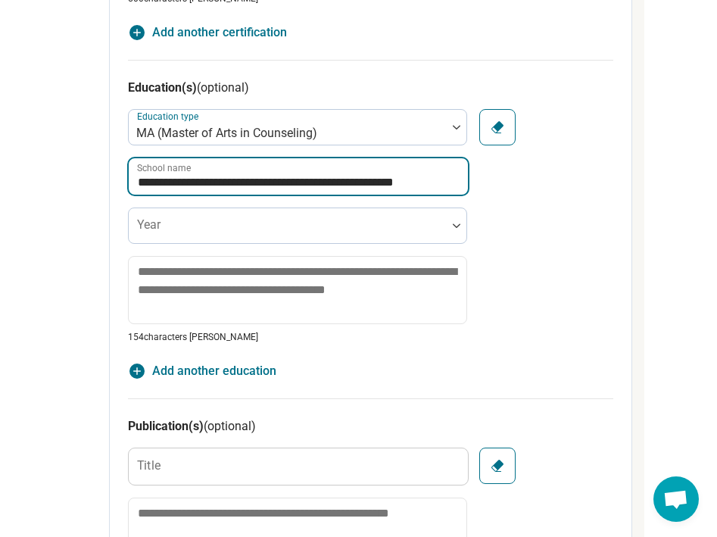
scroll to position [1191, 291]
type input "**********"
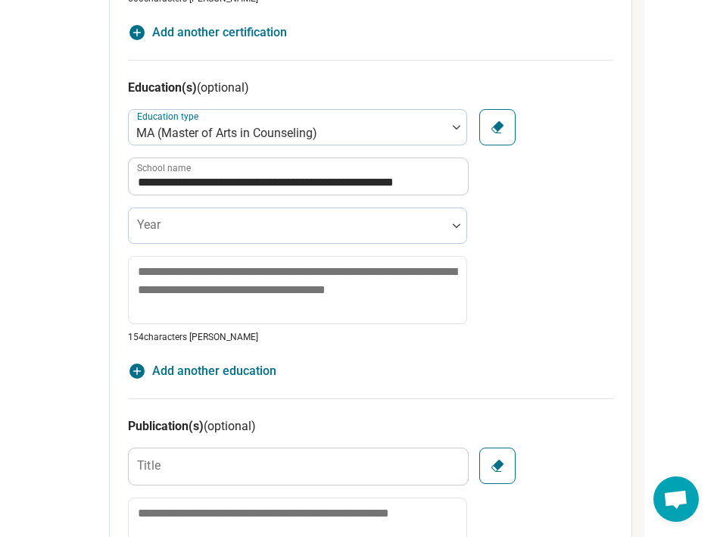
click at [233, 367] on span "Add another education" at bounding box center [214, 371] width 124 height 18
type textarea "*"
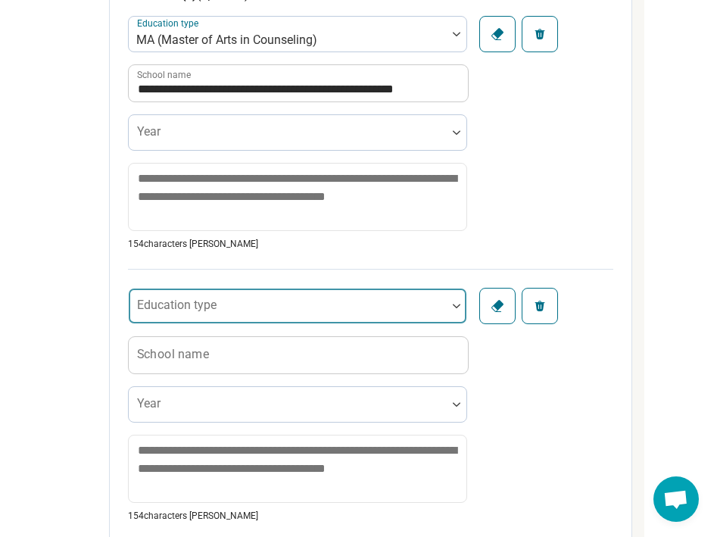
scroll to position [1301, 291]
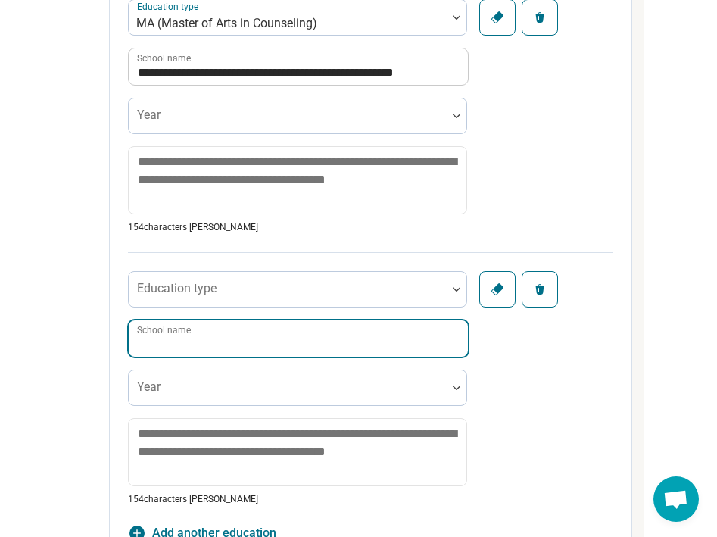
paste input "**********"
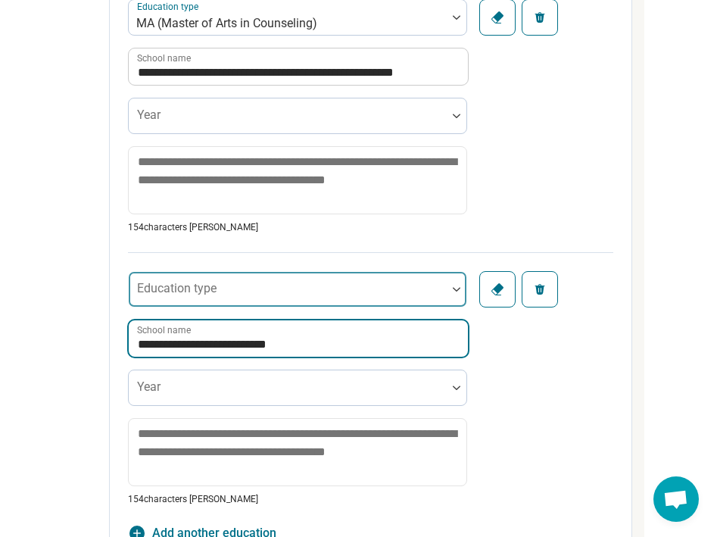
type input "**********"
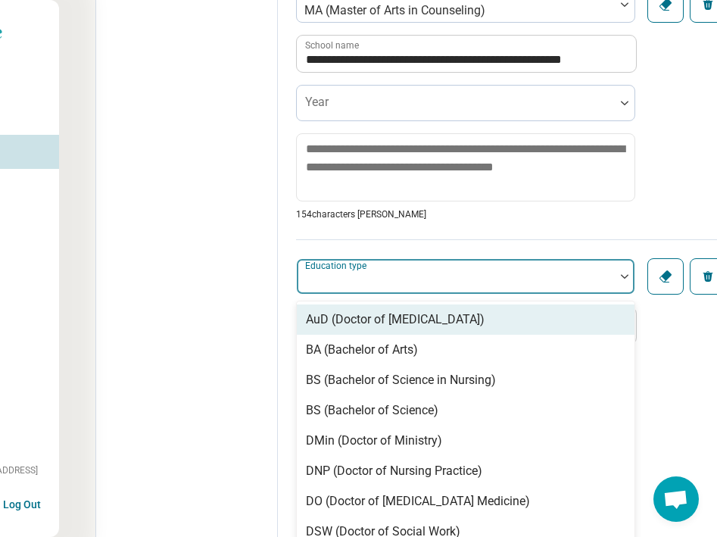
scroll to position [1327, 0]
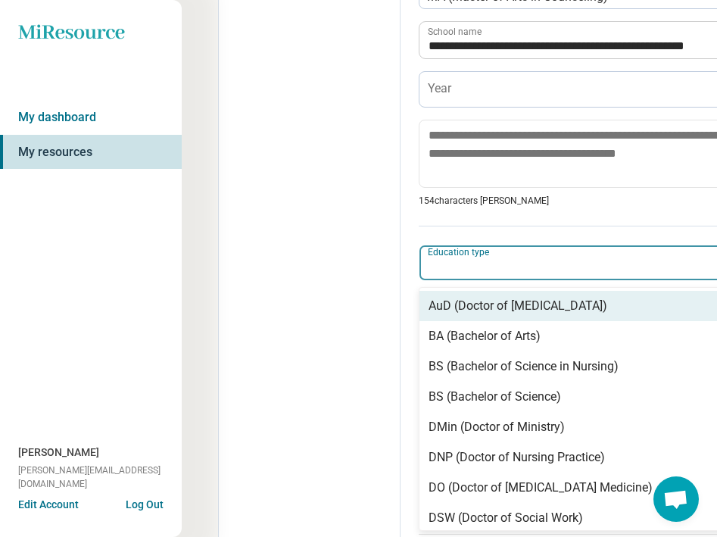
paste input "**********"
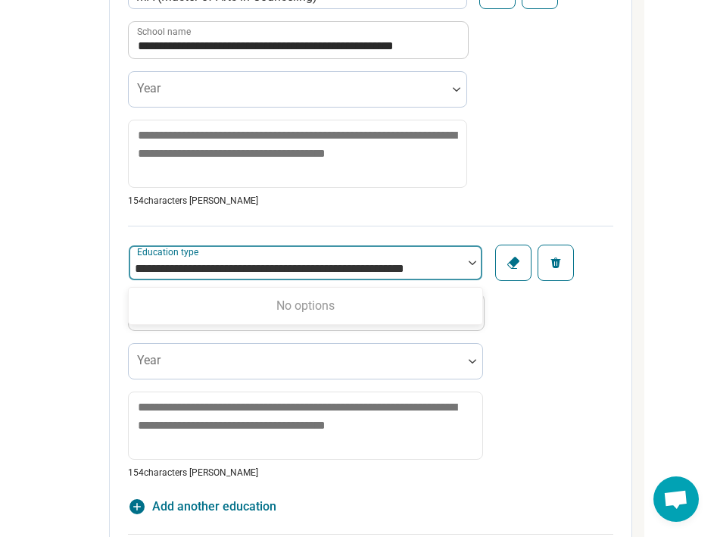
scroll to position [0, 20]
drag, startPoint x: 401, startPoint y: 267, endPoint x: 41, endPoint y: 248, distance: 360.4
click at [207, 274] on input "**********" at bounding box center [286, 269] width 342 height 18
drag, startPoint x: 228, startPoint y: 267, endPoint x: 98, endPoint y: 261, distance: 129.7
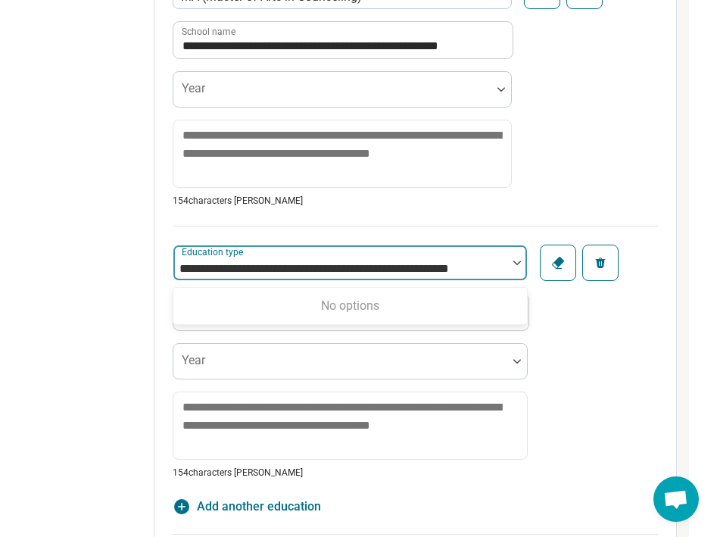
scroll to position [1327, 243]
type input "**********"
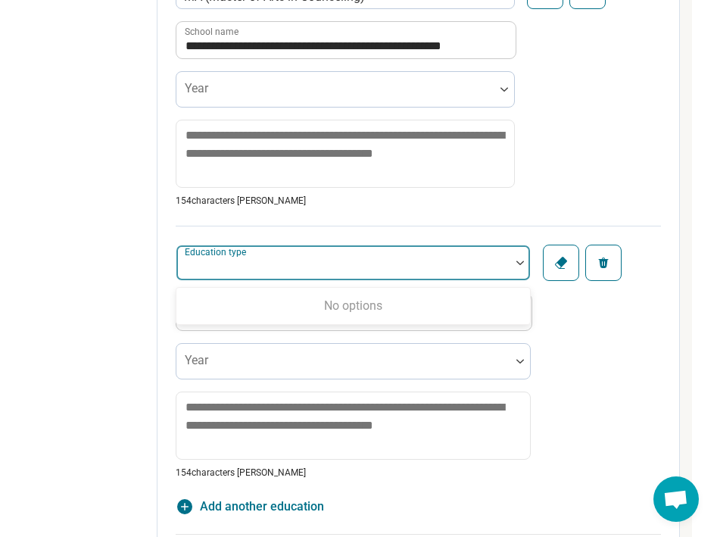
click at [583, 348] on div "**********" at bounding box center [419, 353] width 486 height 254
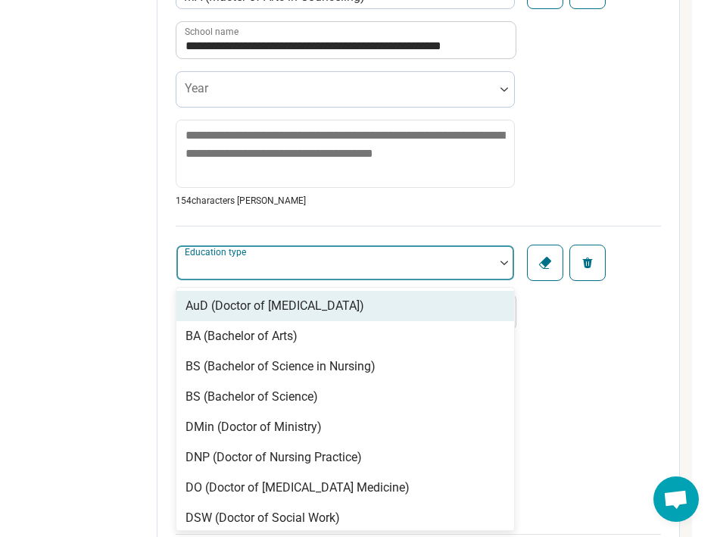
click at [352, 269] on div at bounding box center [336, 268] width 306 height 21
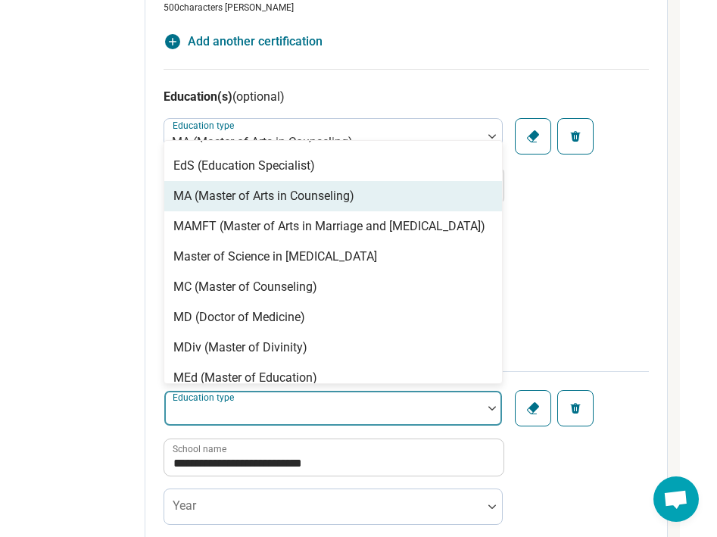
scroll to position [1174, 255]
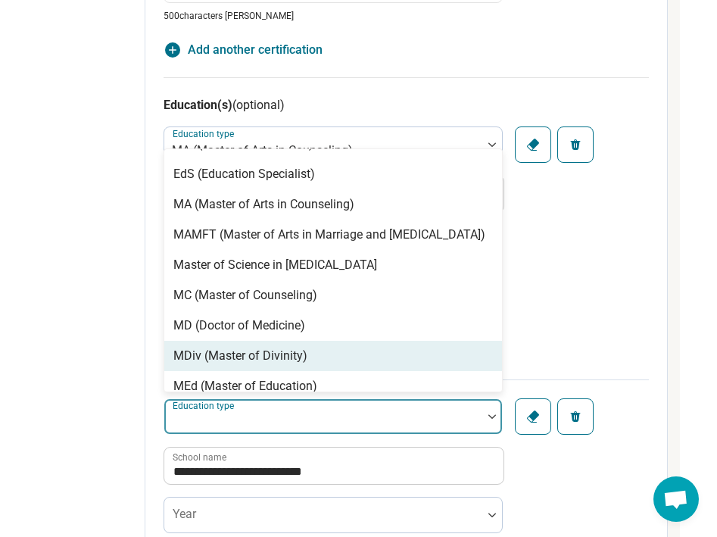
paste input "**********"
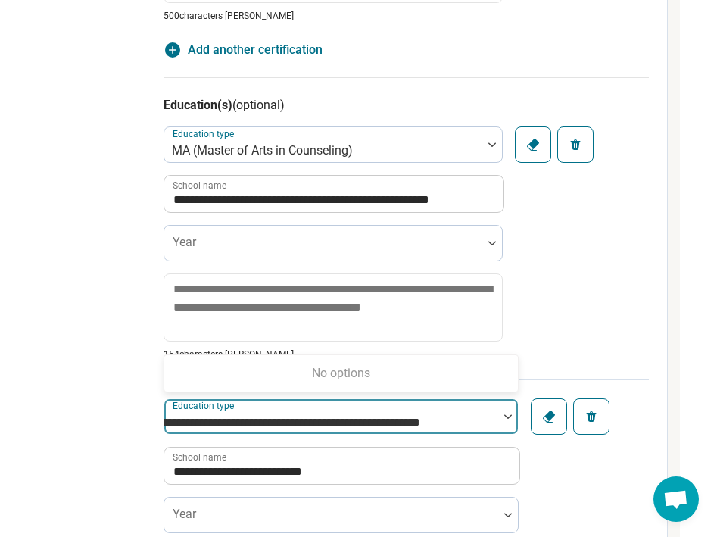
type input "**********"
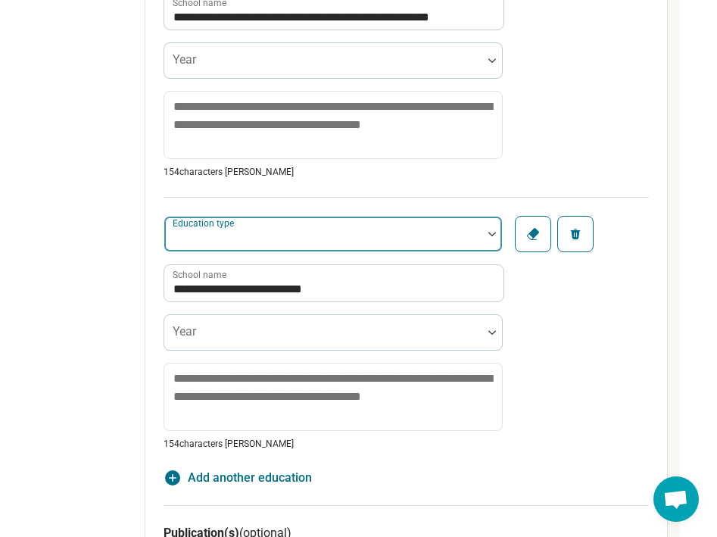
scroll to position [0, 0]
click at [505, 230] on div "**********" at bounding box center [407, 324] width 486 height 254
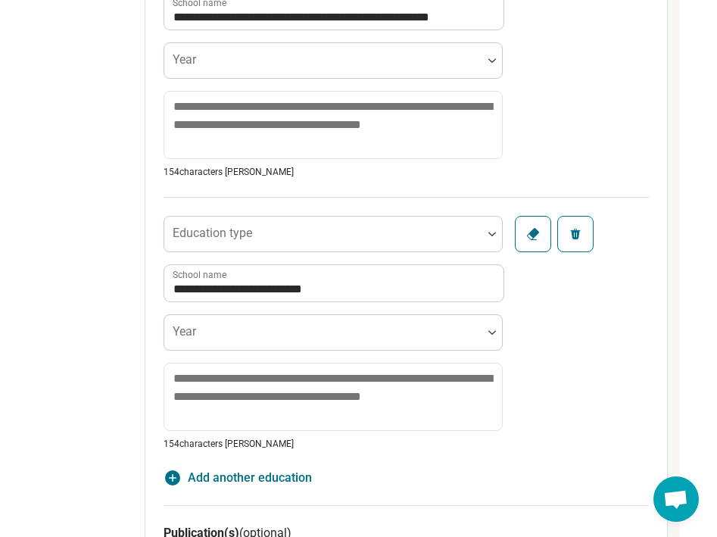
click at [576, 230] on icon "button" at bounding box center [576, 234] width 12 height 12
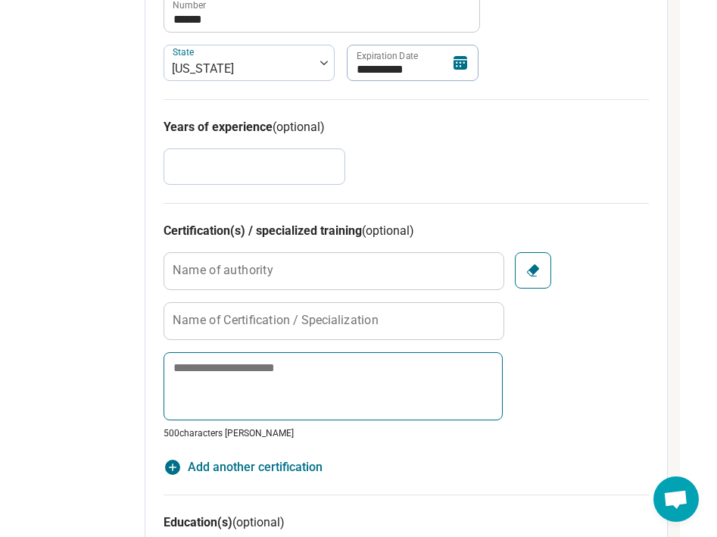
scroll to position [736, 255]
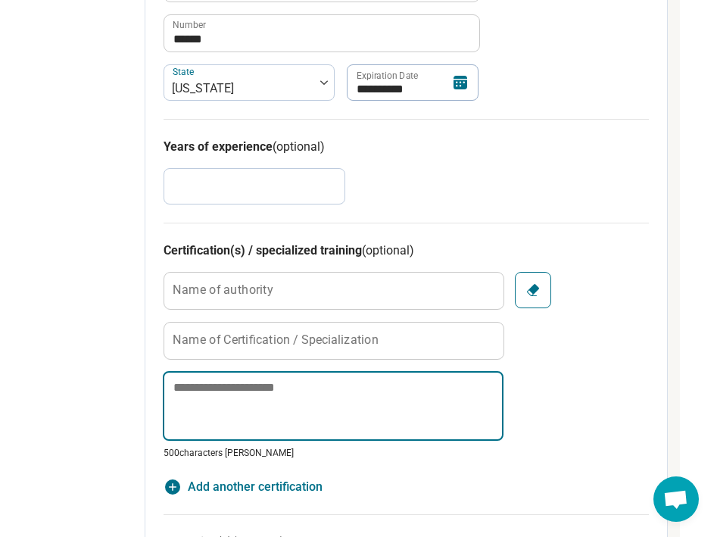
click at [216, 392] on textarea at bounding box center [333, 406] width 341 height 70
paste textarea "**********"
type textarea "*"
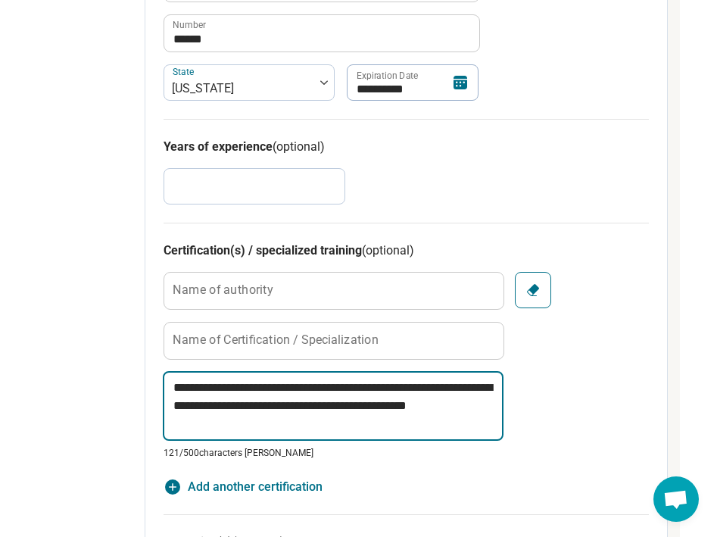
click at [325, 387] on textarea "**********" at bounding box center [333, 406] width 341 height 70
drag, startPoint x: 329, startPoint y: 387, endPoint x: 236, endPoint y: 407, distance: 95.2
click at [236, 407] on textarea "**********" at bounding box center [333, 406] width 341 height 70
type textarea "**********"
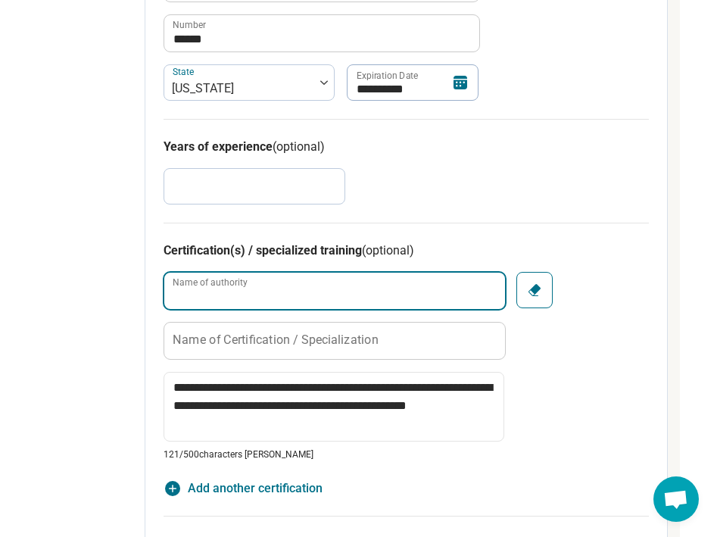
paste input "**********"
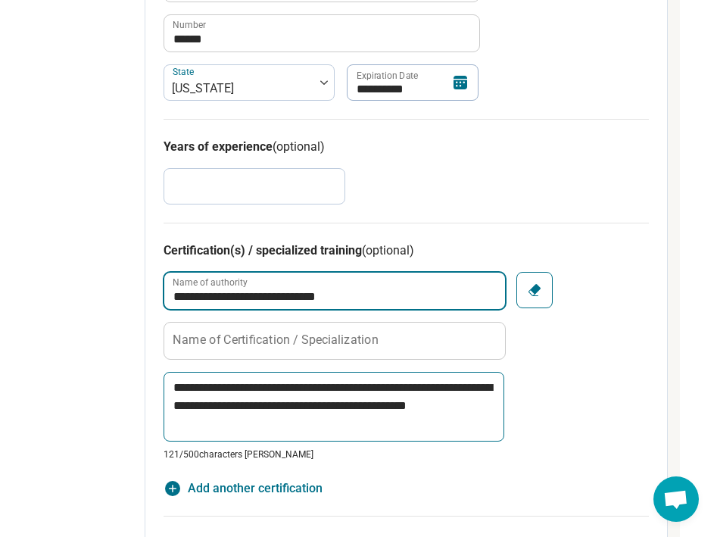
type input "**********"
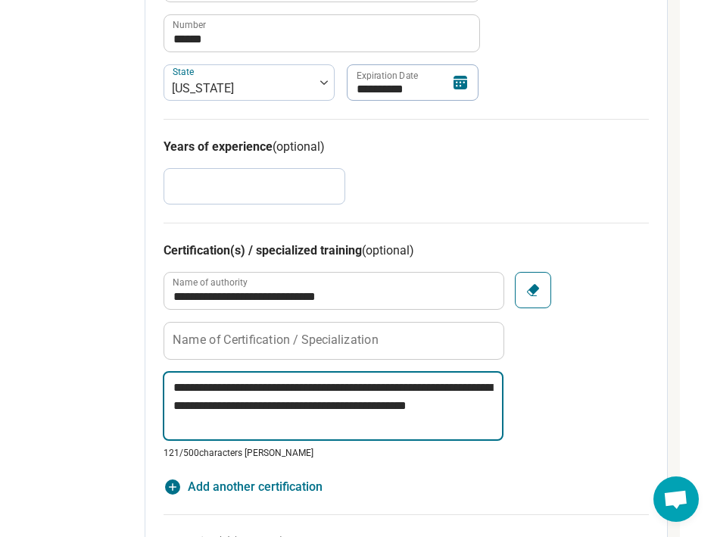
drag, startPoint x: 173, startPoint y: 386, endPoint x: 289, endPoint y: 382, distance: 116.0
click at [289, 382] on textarea "**********" at bounding box center [333, 406] width 341 height 70
type textarea "*"
type textarea "**********"
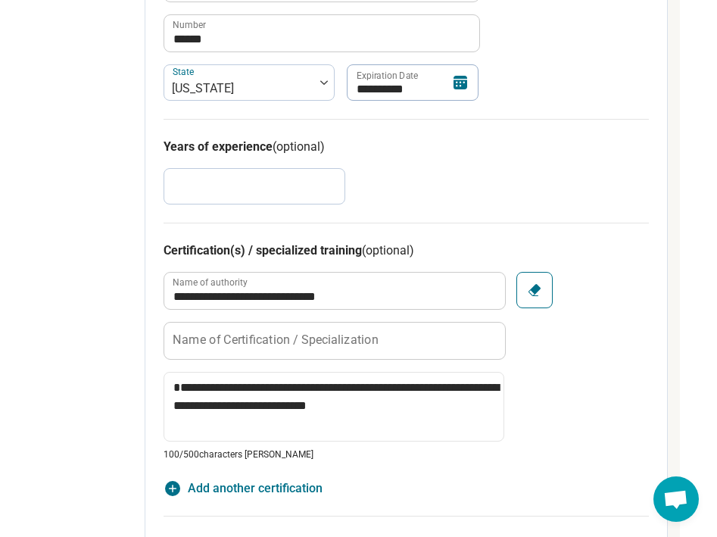
click at [292, 337] on label "Name of Certification / Specialization" at bounding box center [276, 340] width 206 height 12
click at [292, 337] on input "Name of Certification / Specialization" at bounding box center [334, 341] width 341 height 36
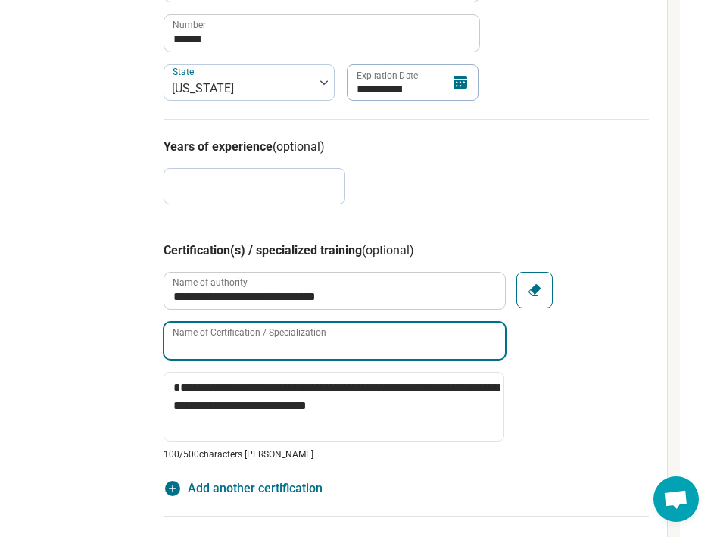
paste input "**********"
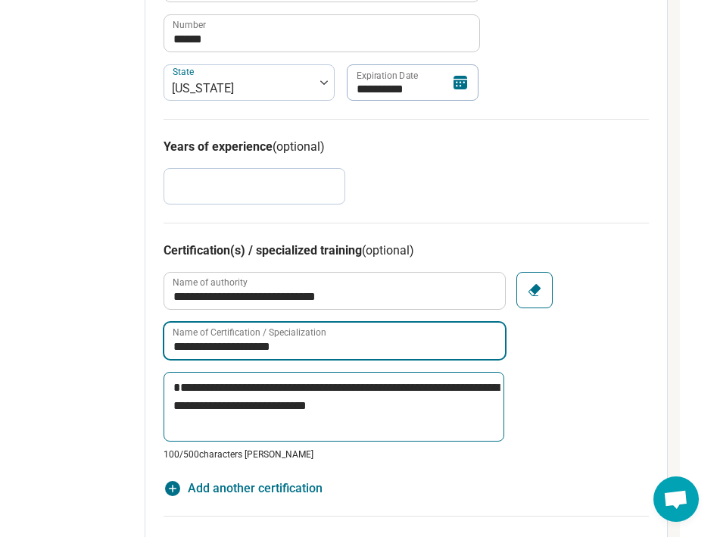
type input "**********"
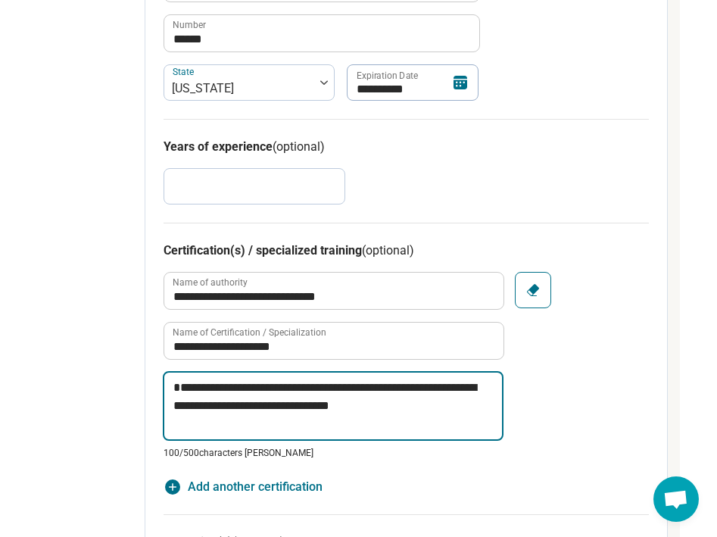
click at [177, 386] on textarea "**********" at bounding box center [333, 406] width 341 height 70
paste textarea "**********"
type textarea "*"
type textarea "**********"
type textarea "*"
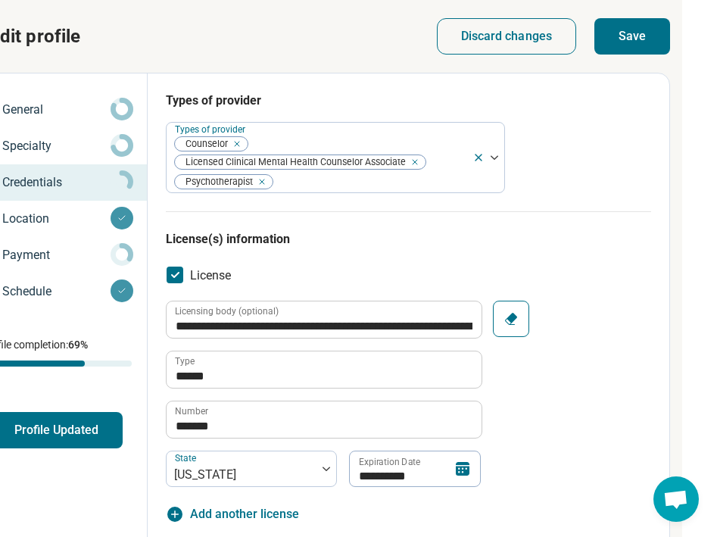
scroll to position [0, 253]
type textarea "**********"
click at [638, 35] on button "Save" at bounding box center [633, 36] width 76 height 36
click at [636, 34] on button "Save" at bounding box center [633, 36] width 76 height 36
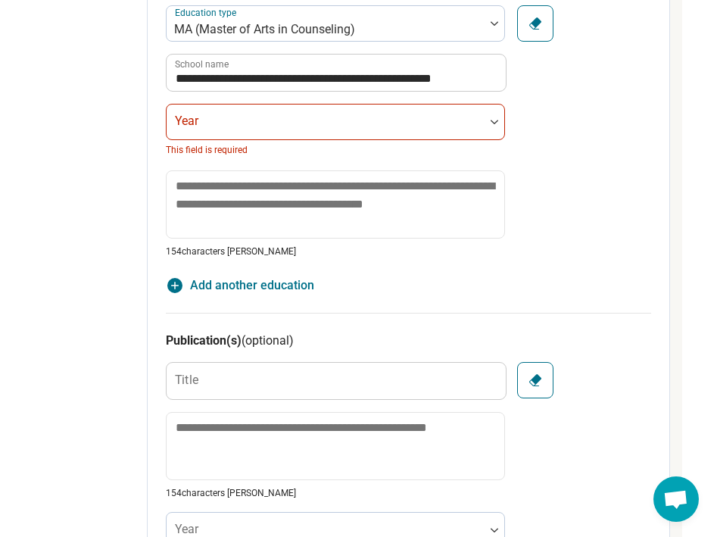
scroll to position [1157, 253]
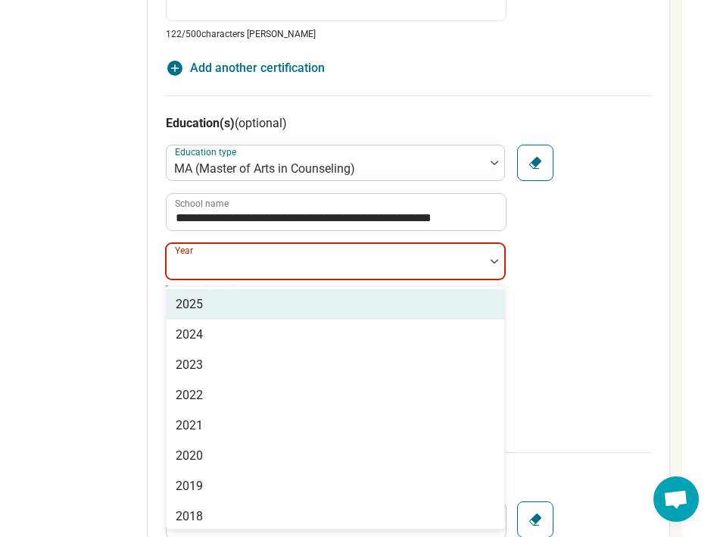
click at [257, 262] on div at bounding box center [326, 267] width 306 height 21
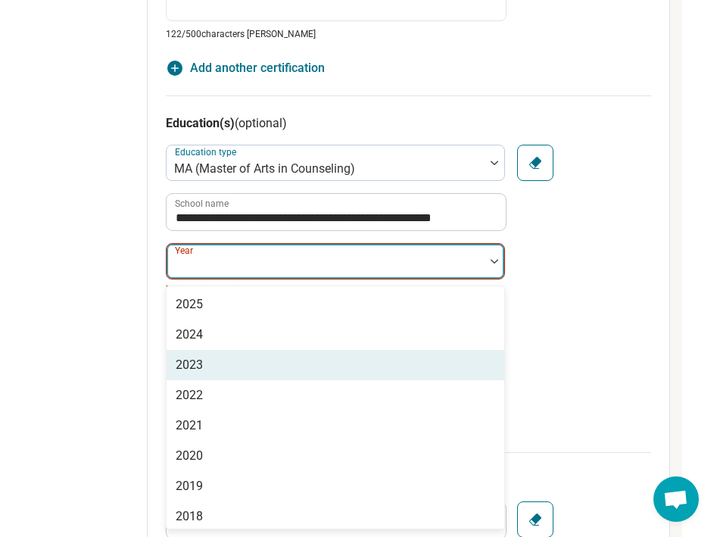
click at [215, 354] on div "2023" at bounding box center [336, 365] width 338 height 30
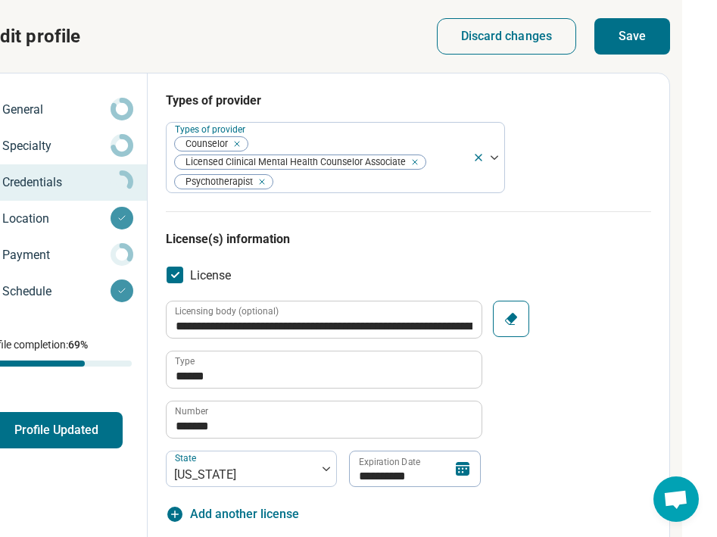
scroll to position [-1, 253]
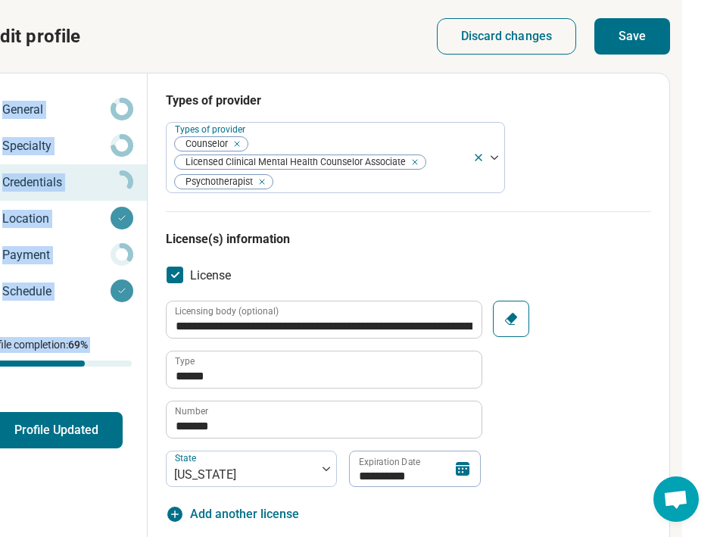
drag, startPoint x: 636, startPoint y: 55, endPoint x: 637, endPoint y: 47, distance: 8.4
click at [637, 47] on button "Save" at bounding box center [633, 36] width 76 height 36
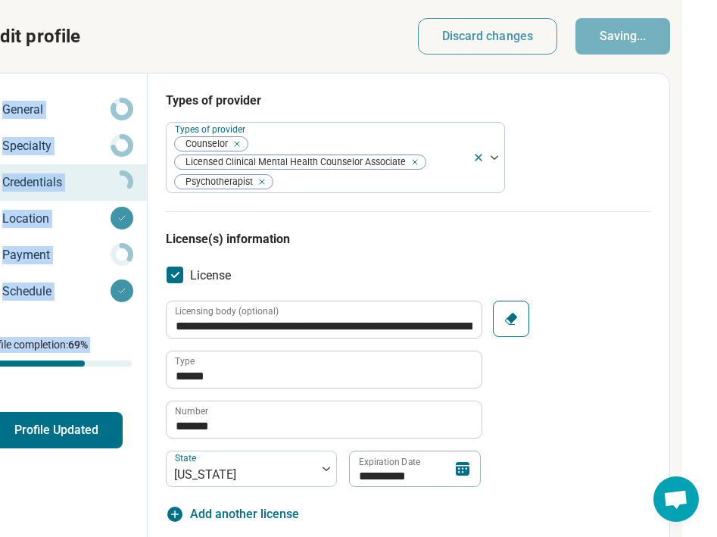
type textarea "*"
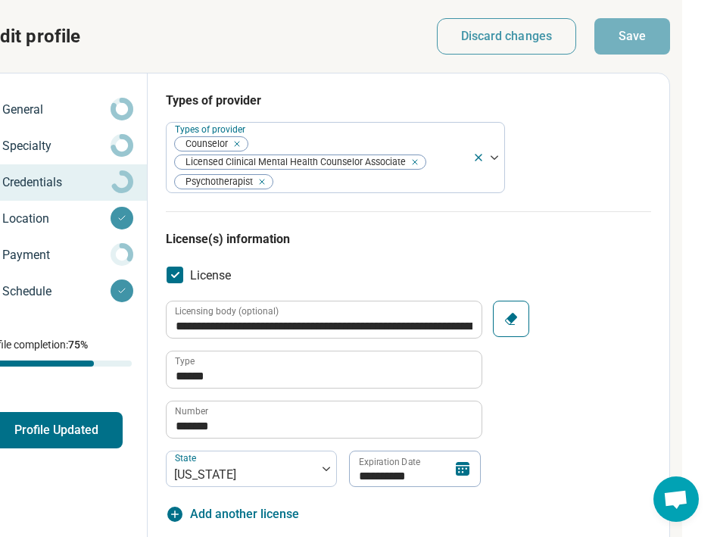
click at [637, 217] on div "**********" at bounding box center [409, 533] width 486 height 644
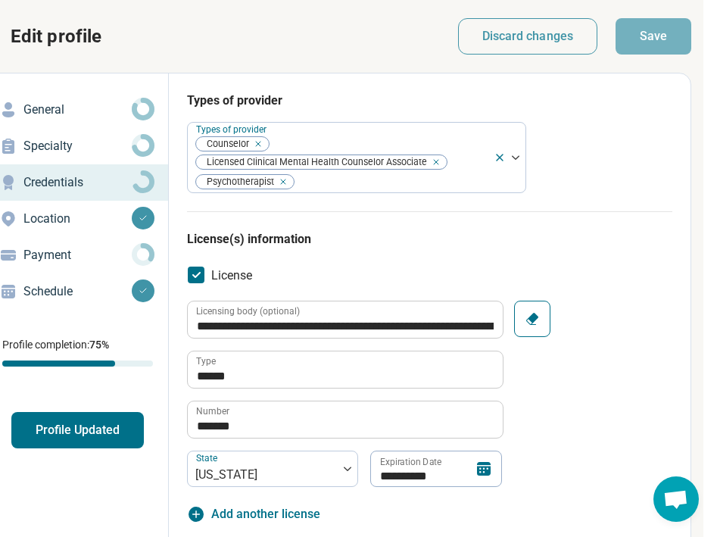
scroll to position [0, 232]
click at [117, 245] on div "Payment" at bounding box center [77, 255] width 157 height 24
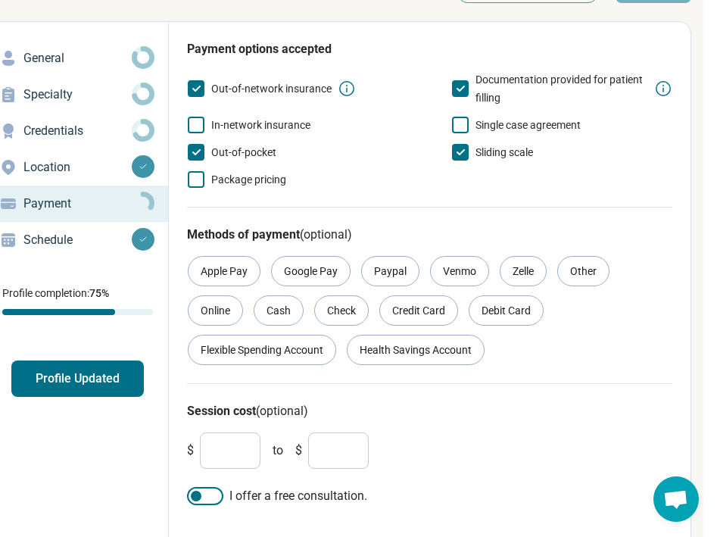
scroll to position [65, 232]
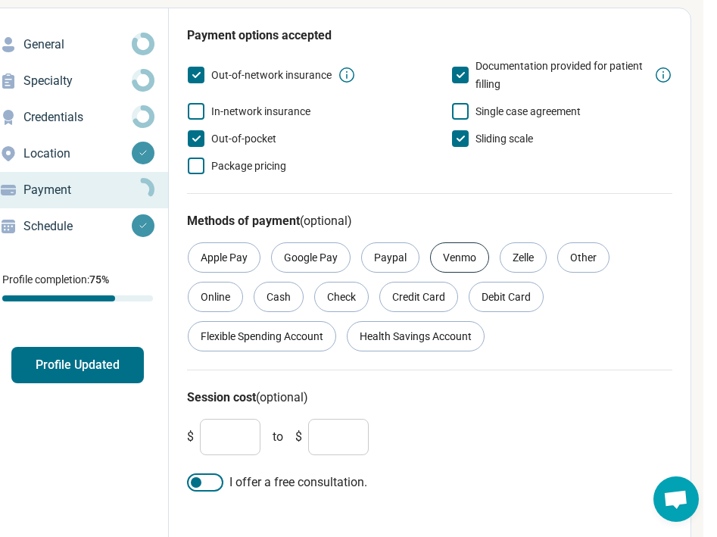
click at [470, 253] on div "Venmo" at bounding box center [459, 257] width 59 height 30
click at [474, 253] on div "Venmo" at bounding box center [459, 257] width 59 height 30
click at [514, 302] on div "Debit Card" at bounding box center [506, 297] width 75 height 30
click at [442, 302] on div "Credit Card" at bounding box center [419, 297] width 79 height 30
click at [404, 338] on div "Health Savings Account" at bounding box center [416, 336] width 138 height 30
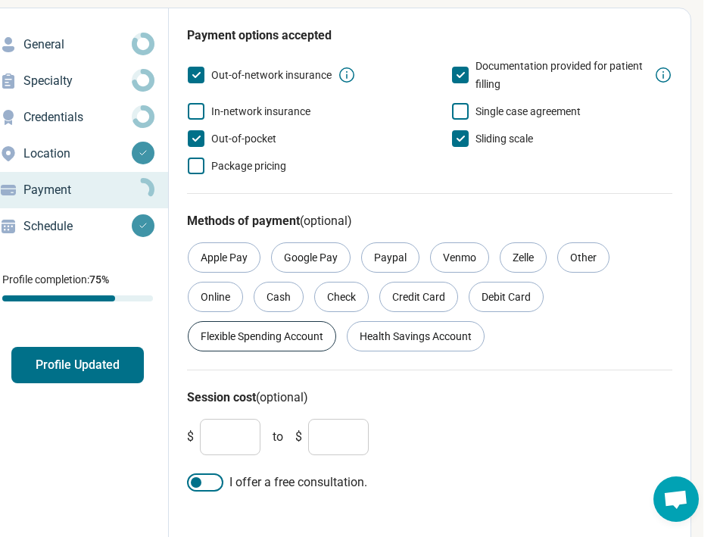
click at [295, 336] on div "Flexible Spending Account" at bounding box center [262, 336] width 148 height 30
click at [224, 295] on div "Online" at bounding box center [215, 297] width 55 height 30
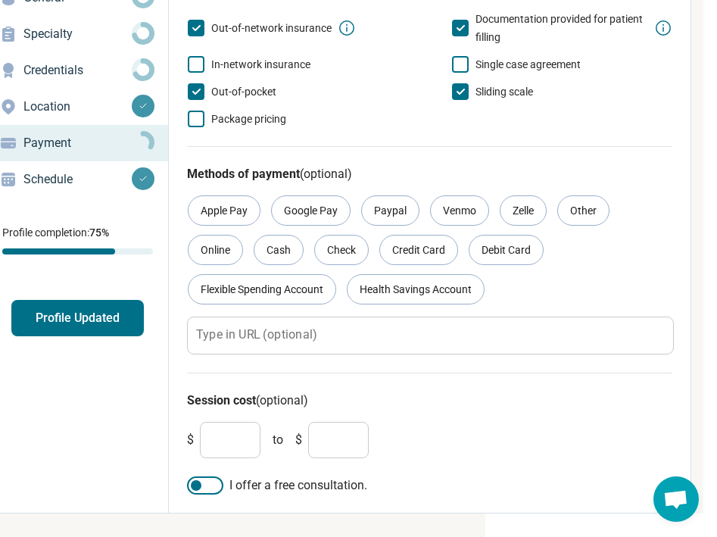
scroll to position [111, 232]
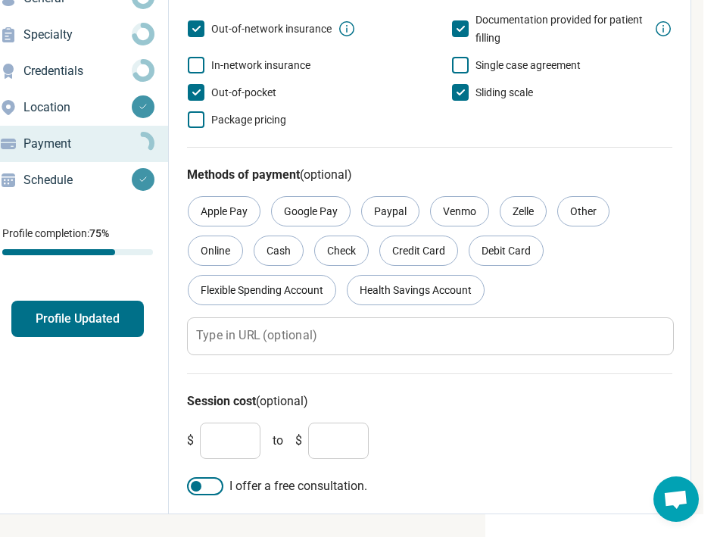
click at [208, 488] on div at bounding box center [205, 486] width 36 height 18
click at [342, 447] on input "*" at bounding box center [338, 441] width 61 height 36
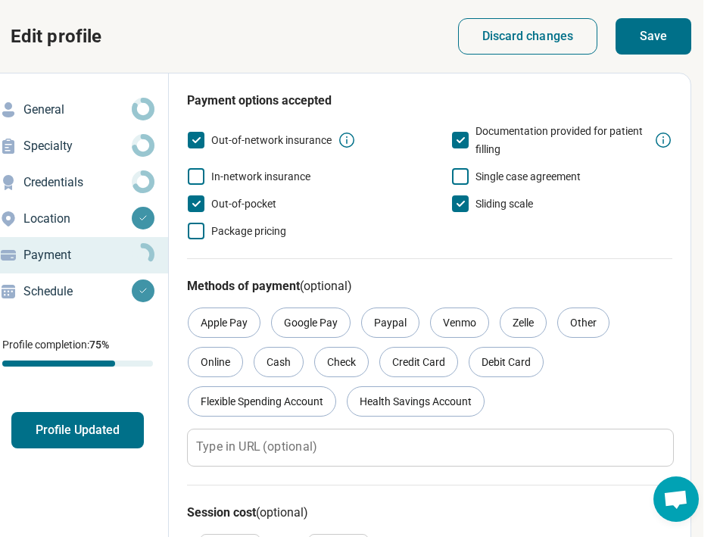
scroll to position [0, 232]
type input "***"
click at [638, 42] on button "Save" at bounding box center [654, 36] width 76 height 36
click at [92, 442] on button "Profile Updated" at bounding box center [77, 430] width 133 height 36
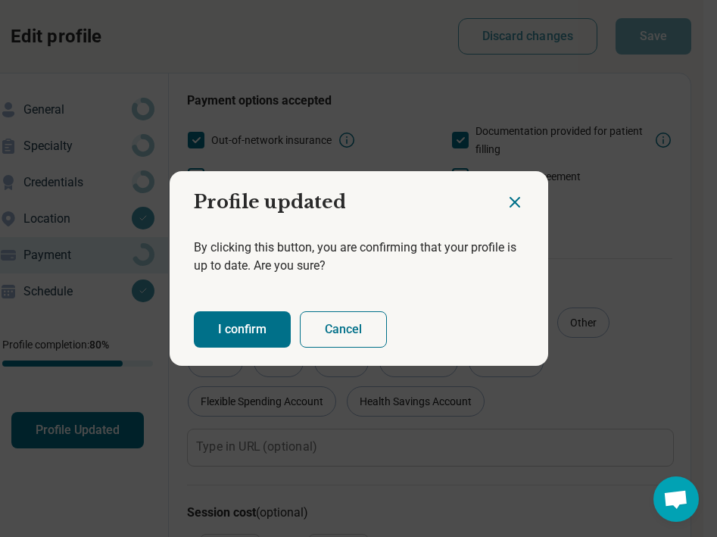
click at [267, 328] on button "I confirm" at bounding box center [242, 329] width 97 height 36
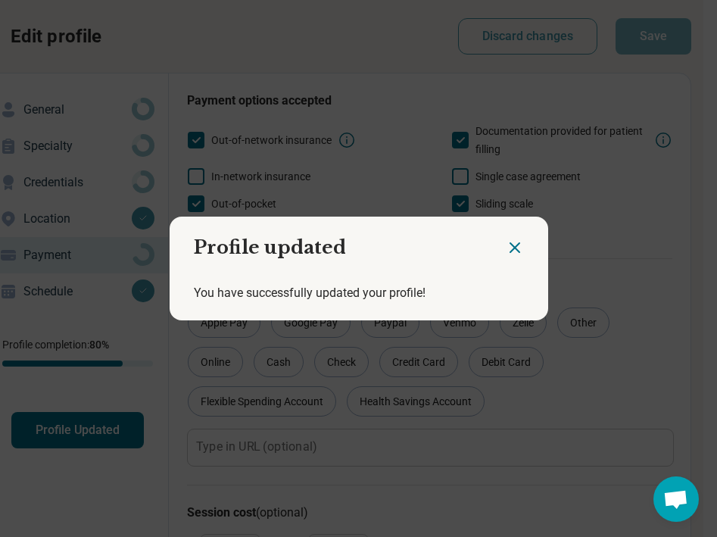
click at [520, 250] on icon "Close dialog" at bounding box center [515, 248] width 18 height 18
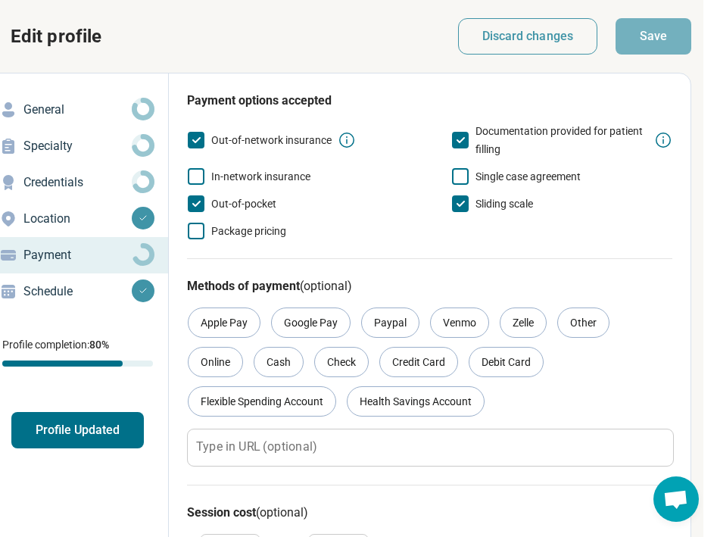
click at [102, 428] on button "Profile Updated" at bounding box center [77, 430] width 133 height 36
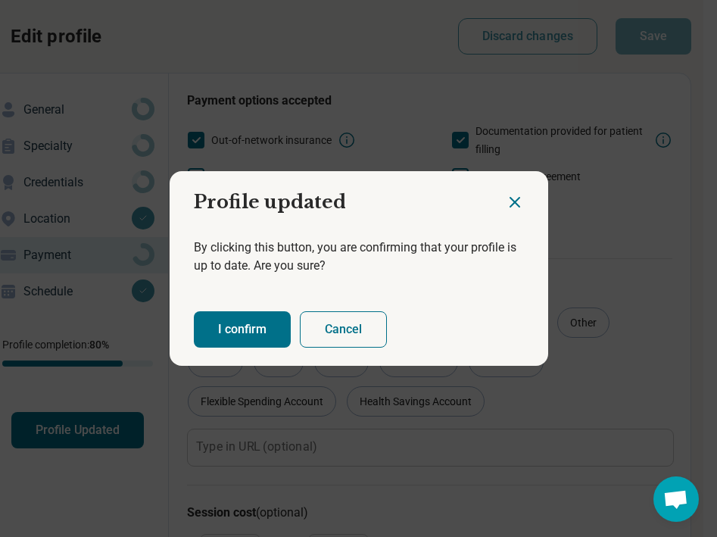
click at [262, 322] on button "I confirm" at bounding box center [242, 329] width 97 height 36
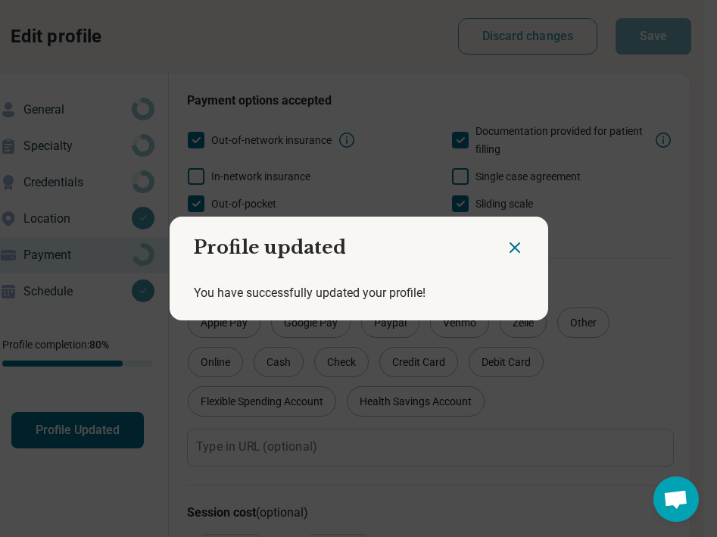
click at [514, 238] on div at bounding box center [527, 242] width 42 height 50
click at [512, 252] on icon "Close dialog" at bounding box center [515, 248] width 18 height 18
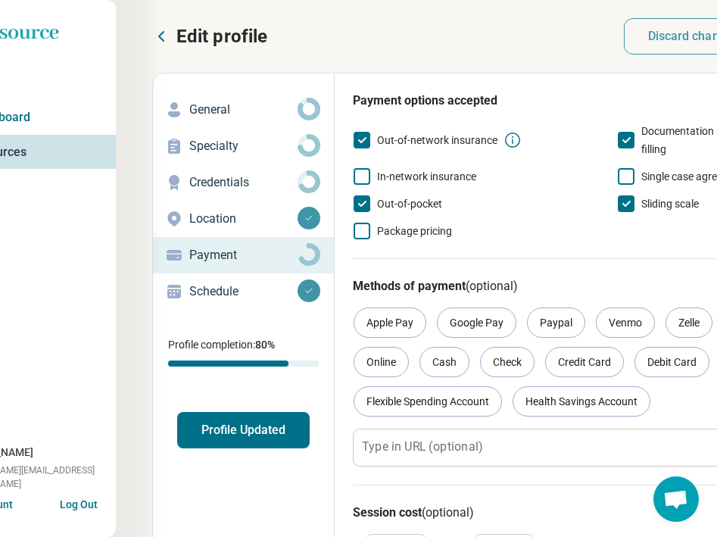
scroll to position [0, 45]
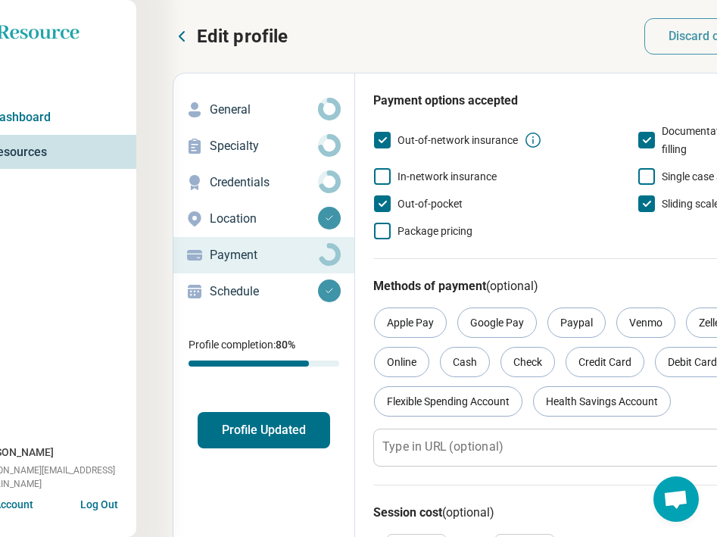
click at [180, 36] on icon at bounding box center [182, 36] width 5 height 9
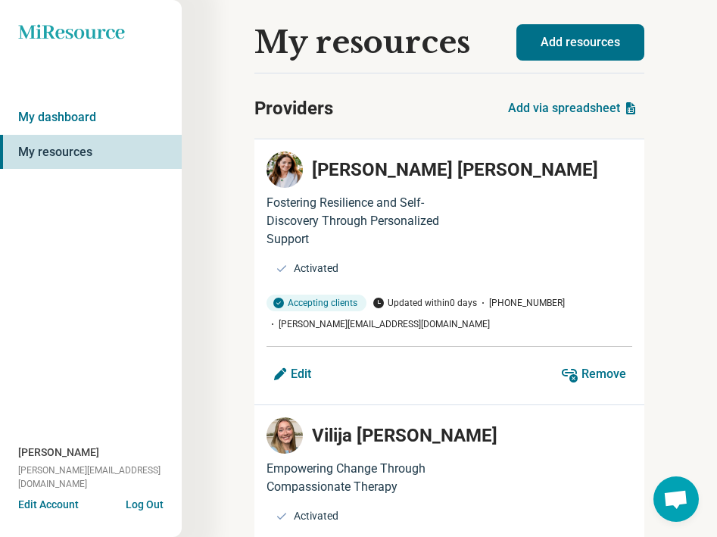
click at [542, 37] on button "Add resources" at bounding box center [581, 42] width 128 height 36
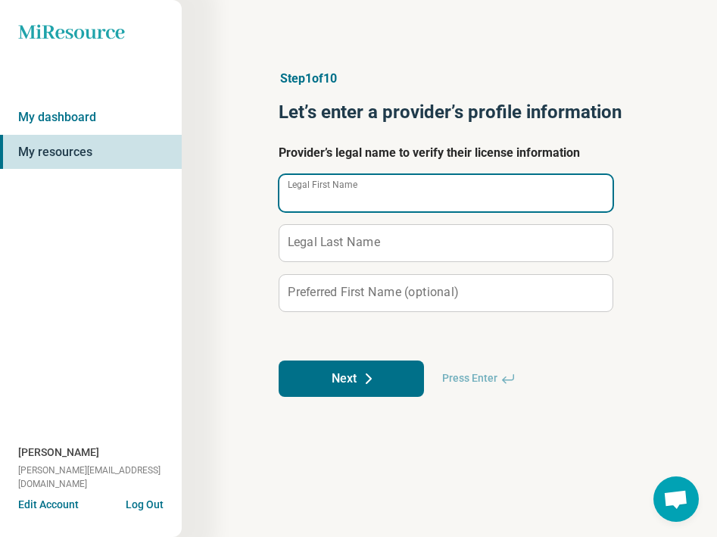
click at [384, 204] on input "Legal First Name" at bounding box center [446, 193] width 333 height 36
type input "********"
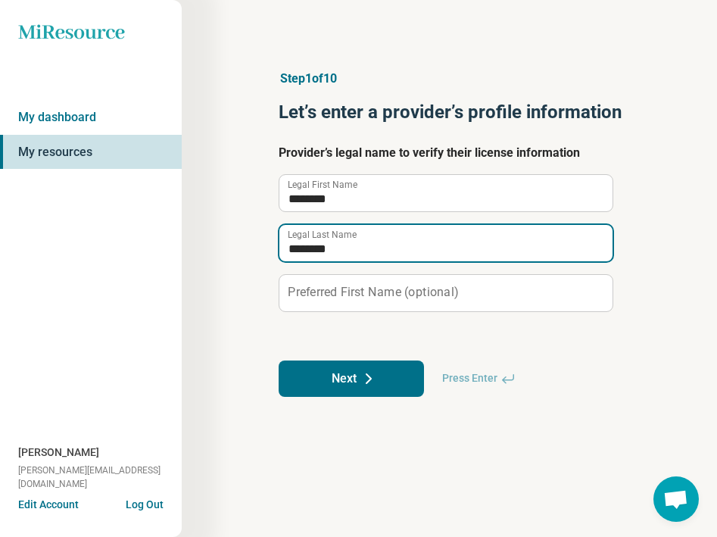
type input "********"
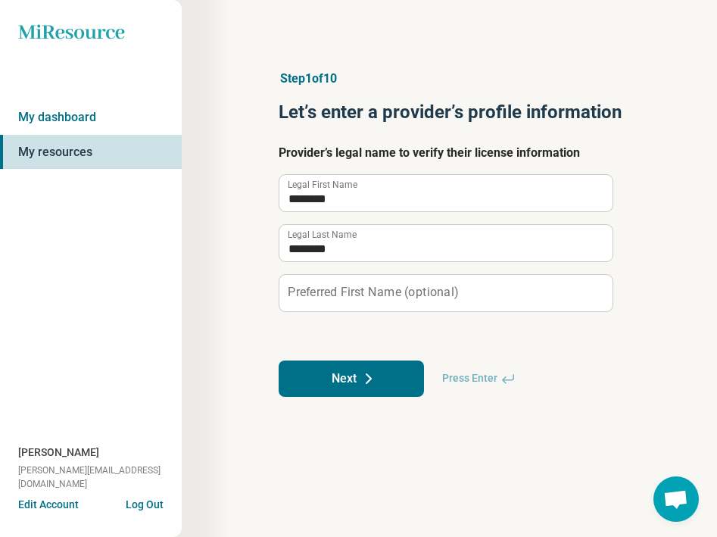
click at [362, 370] on icon at bounding box center [369, 379] width 18 height 18
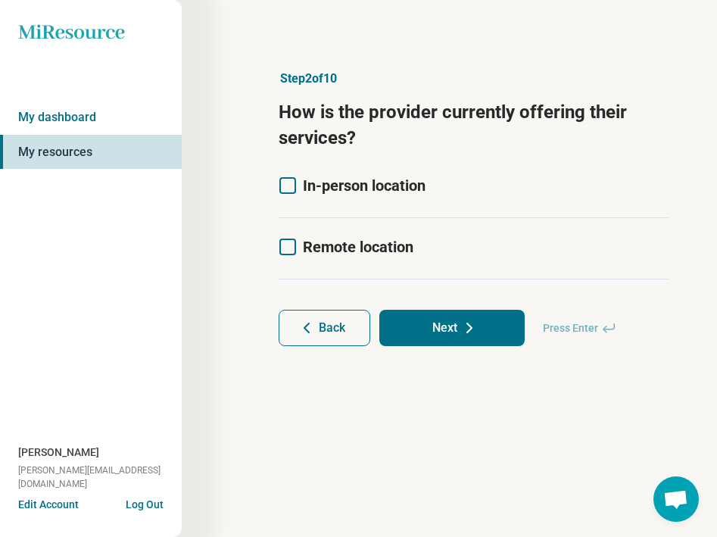
click at [324, 252] on span "Remote location" at bounding box center [358, 247] width 111 height 18
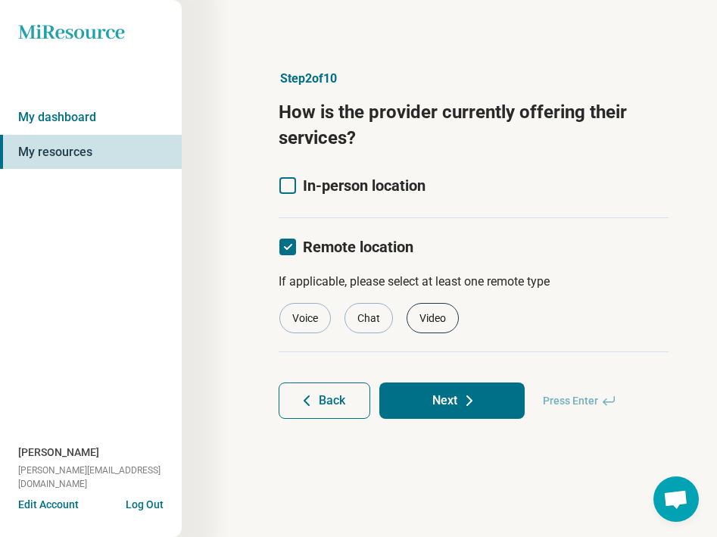
click at [434, 320] on div "Video" at bounding box center [433, 318] width 52 height 30
click at [311, 322] on div "Voice" at bounding box center [306, 318] width 52 height 30
click at [446, 404] on button "Next" at bounding box center [452, 401] width 145 height 36
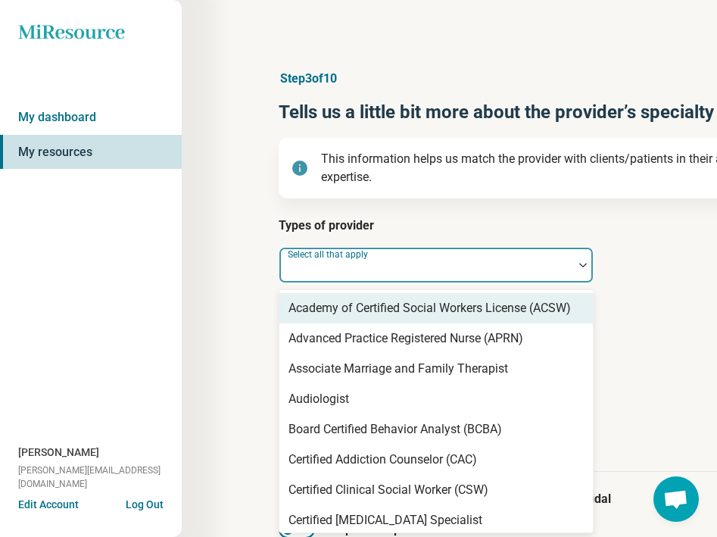
click at [403, 269] on div at bounding box center [427, 271] width 282 height 21
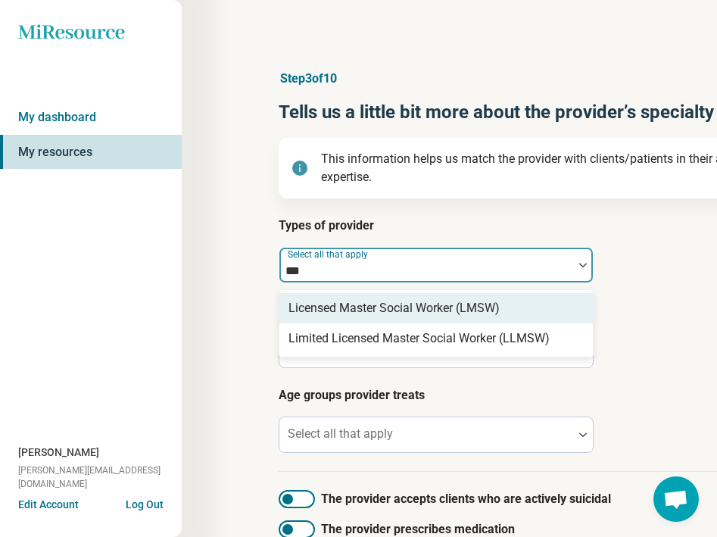
type input "****"
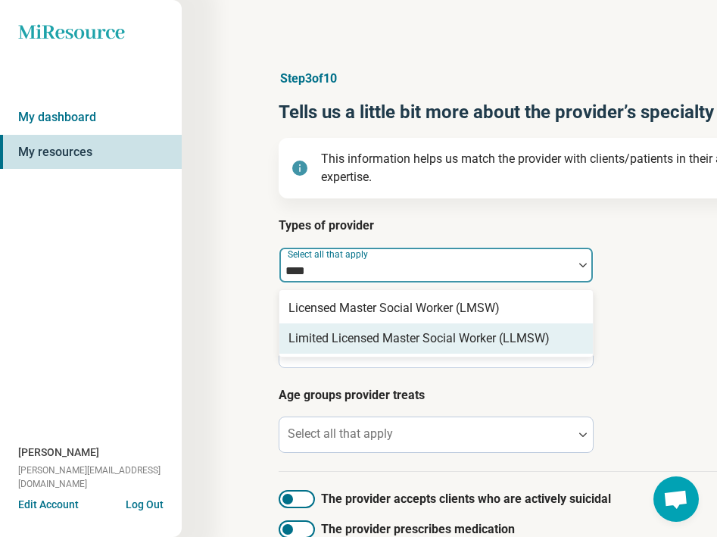
click at [384, 343] on div "Limited Licensed Master Social Worker (LLMSW)" at bounding box center [419, 339] width 261 height 18
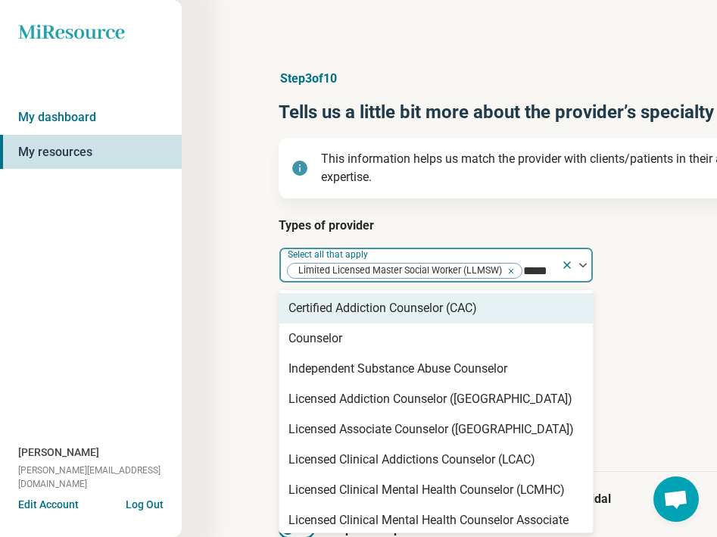
type input "******"
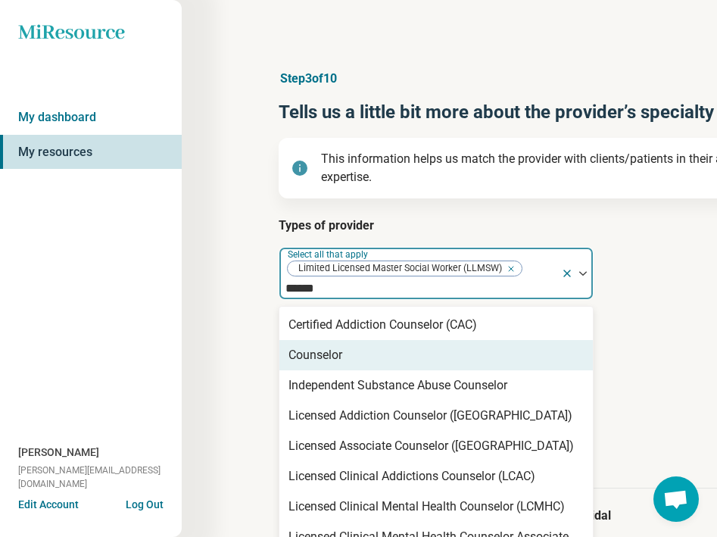
click at [336, 359] on div "Counselor" at bounding box center [316, 355] width 54 height 18
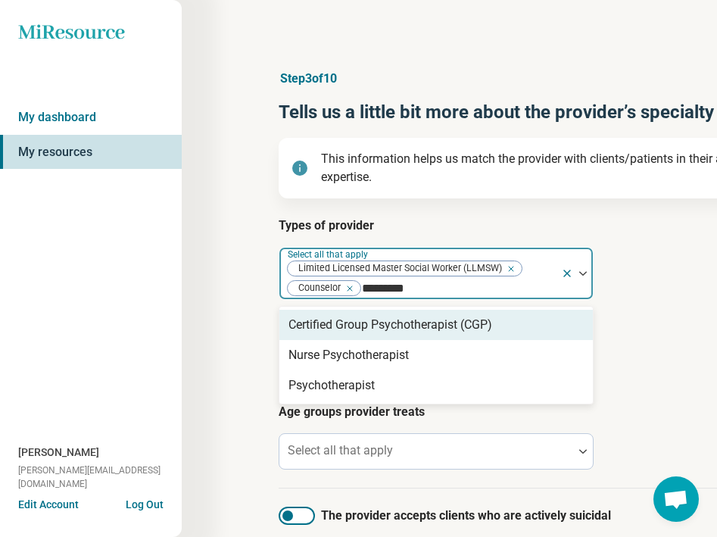
type input "**********"
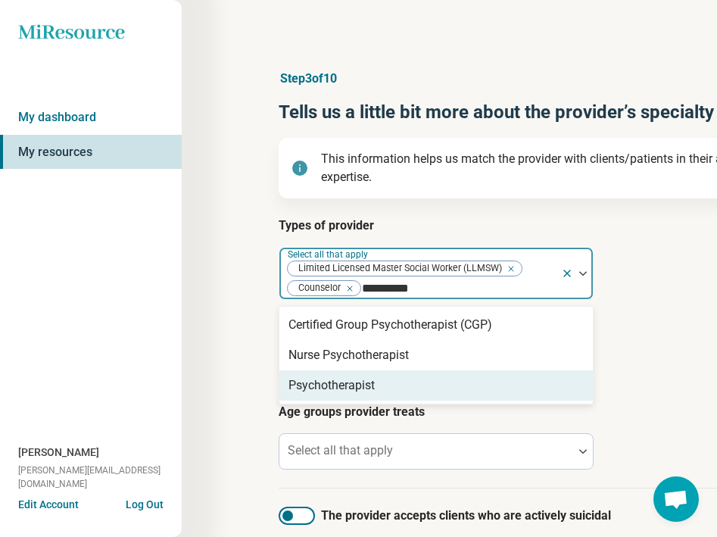
click at [334, 380] on div "Psychotherapist" at bounding box center [332, 386] width 86 height 18
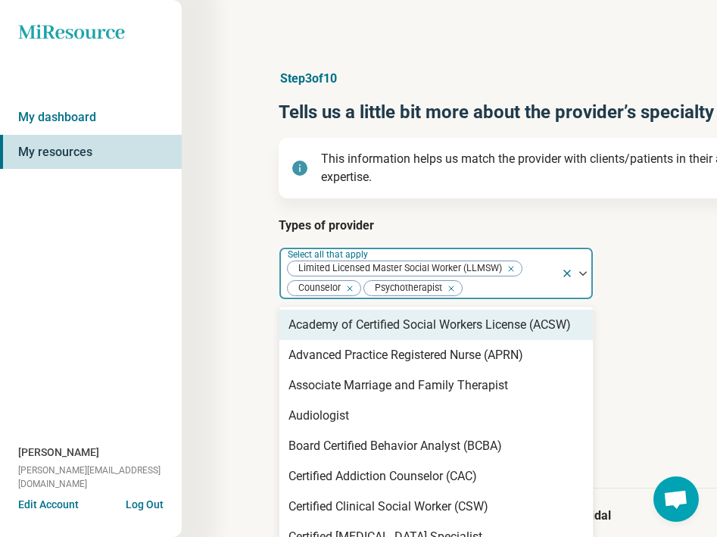
click at [218, 322] on div "Step 3 of 10 Tells us a little bit more about the provider’s specialty areas Th…" at bounding box center [544, 348] width 724 height 696
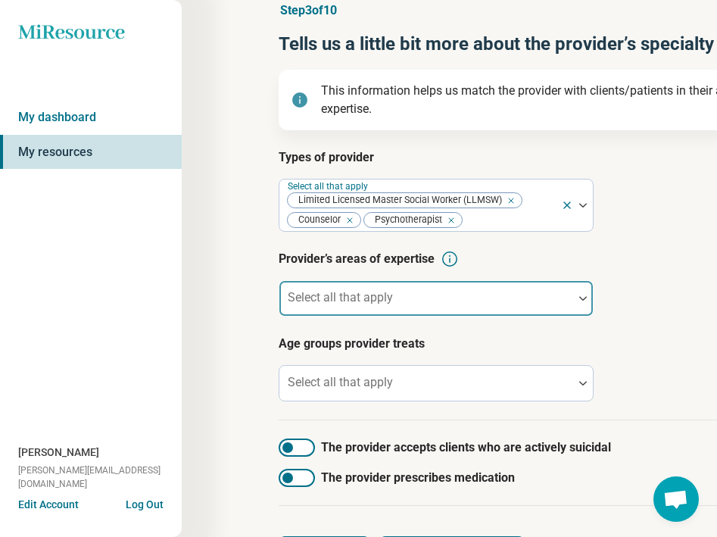
scroll to position [75, 0]
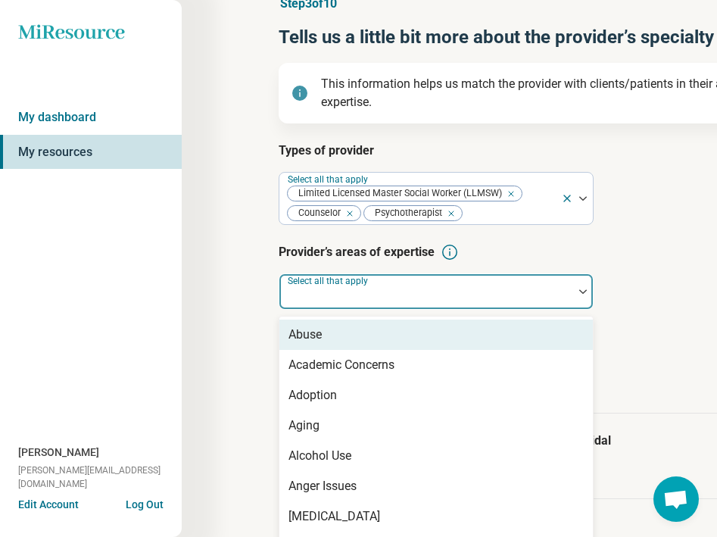
click at [355, 292] on div "Types of provider Select all that apply Limited Licensed Master Social Worker (…" at bounding box center [544, 278] width 530 height 272
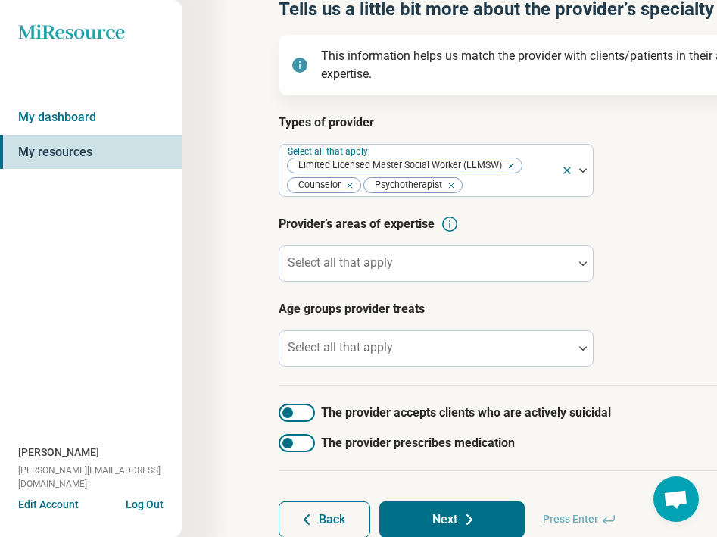
click at [239, 299] on div "Step 3 of 10 Tells us a little bit more about the provider’s specialty areas Th…" at bounding box center [544, 245] width 724 height 696
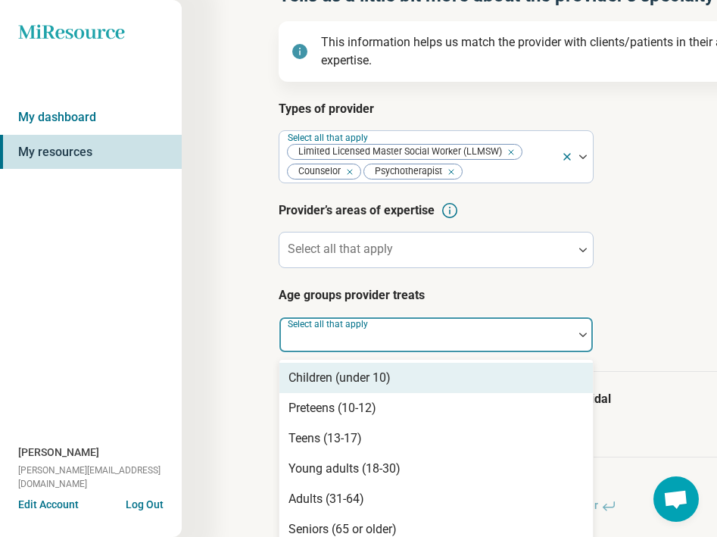
click at [330, 345] on div "Types of provider Select all that apply Limited Licensed Master Social Worker (…" at bounding box center [544, 236] width 530 height 272
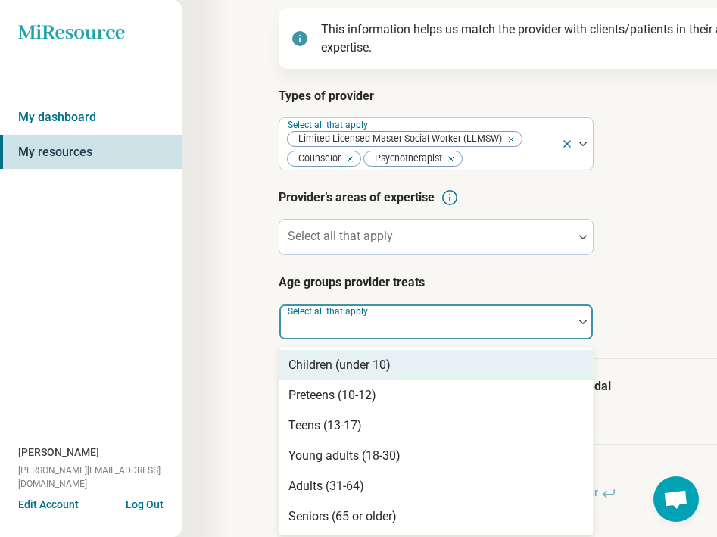
scroll to position [133, 0]
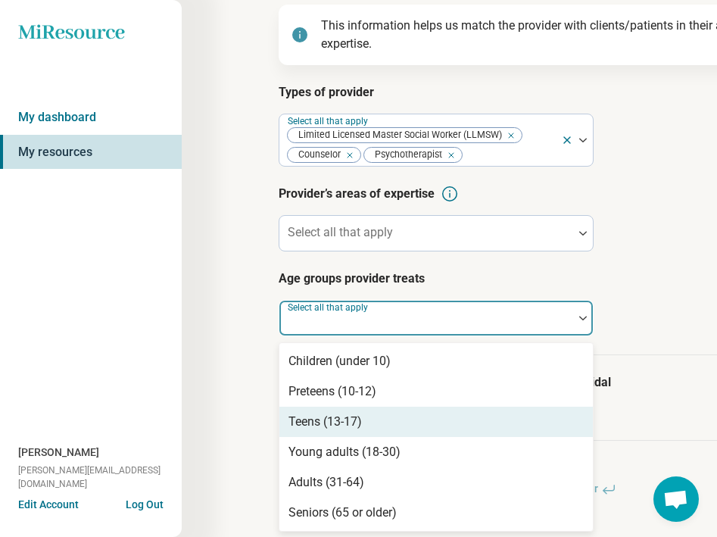
click at [329, 427] on div "Teens (13-17)" at bounding box center [325, 422] width 73 height 18
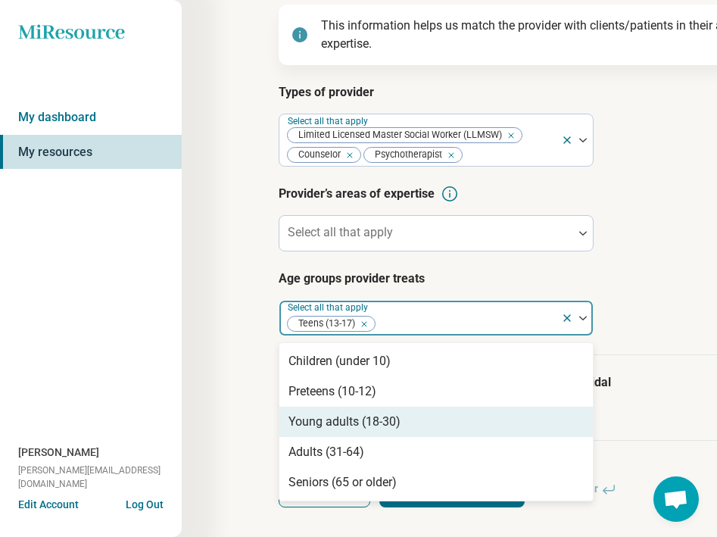
click at [332, 423] on div "Young adults (18-30)" at bounding box center [345, 422] width 112 height 18
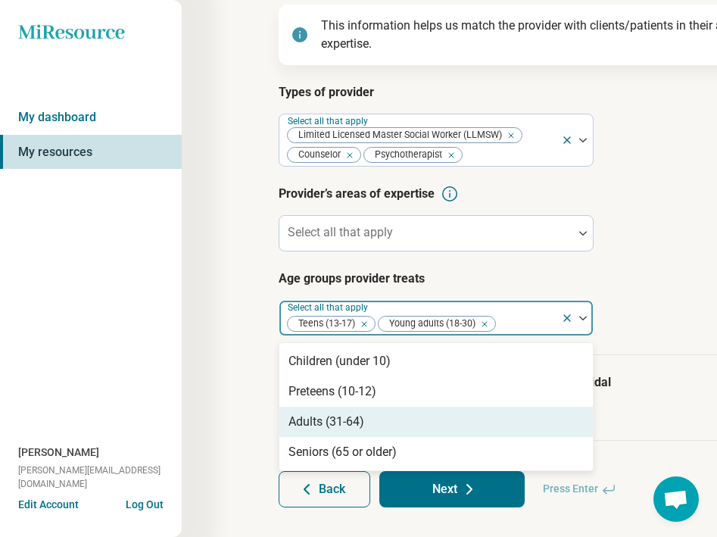
click at [330, 419] on div "Adults (31-64)" at bounding box center [327, 422] width 76 height 18
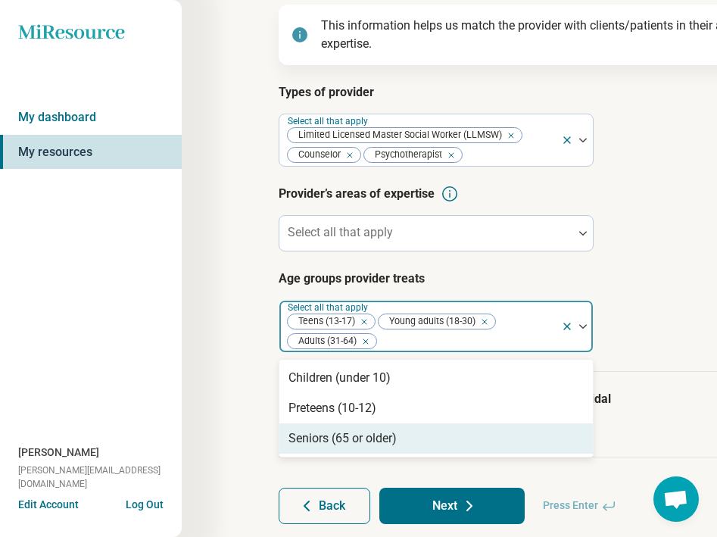
click at [430, 495] on button "Next" at bounding box center [452, 506] width 145 height 36
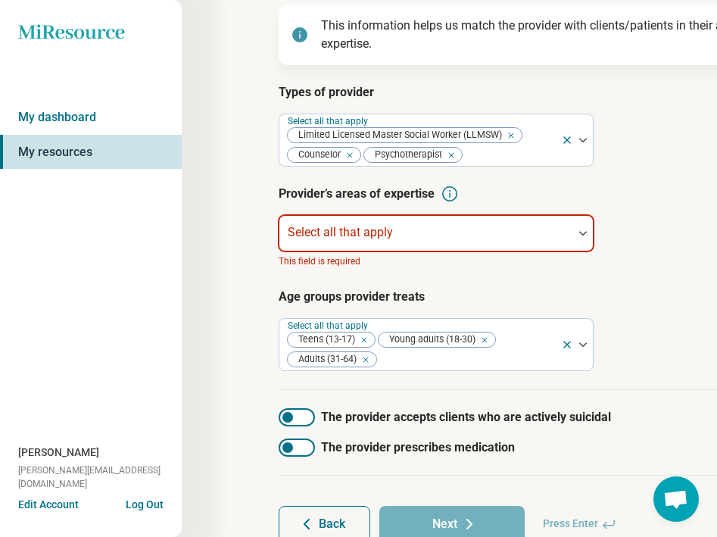
click at [364, 241] on div at bounding box center [427, 239] width 282 height 21
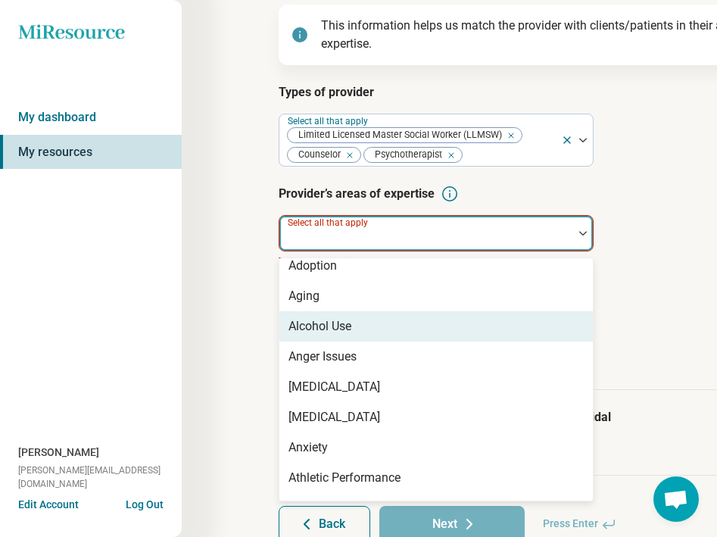
scroll to position [0, 0]
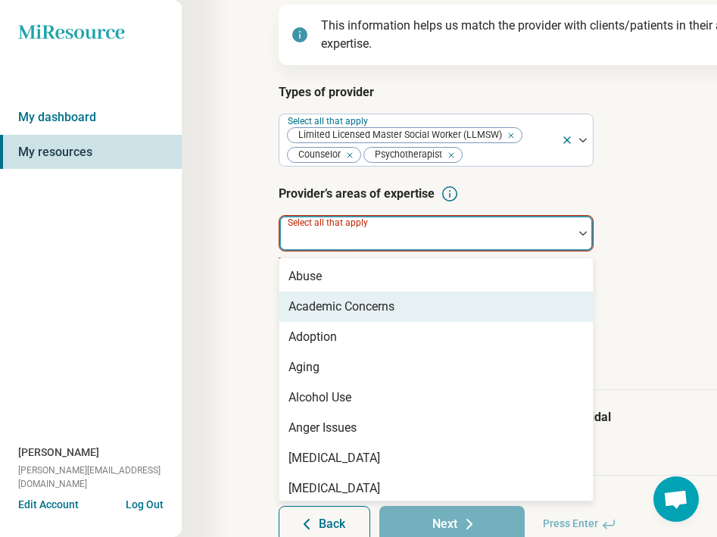
click at [373, 305] on div "Academic Concerns" at bounding box center [342, 307] width 106 height 18
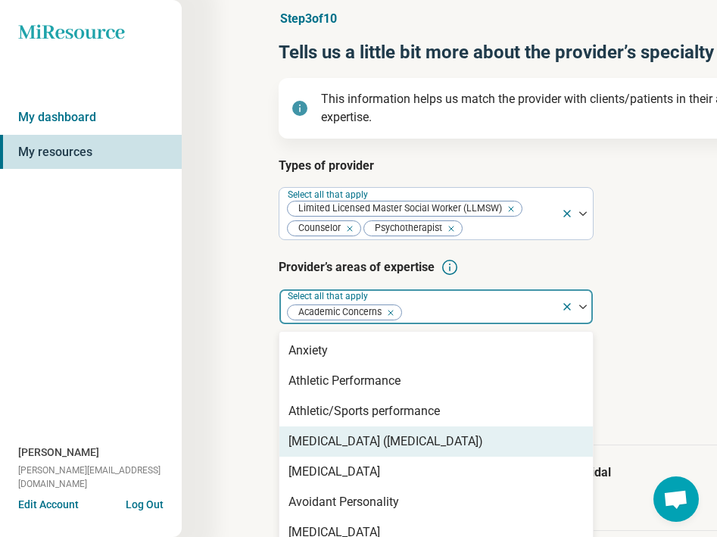
scroll to position [54, 2]
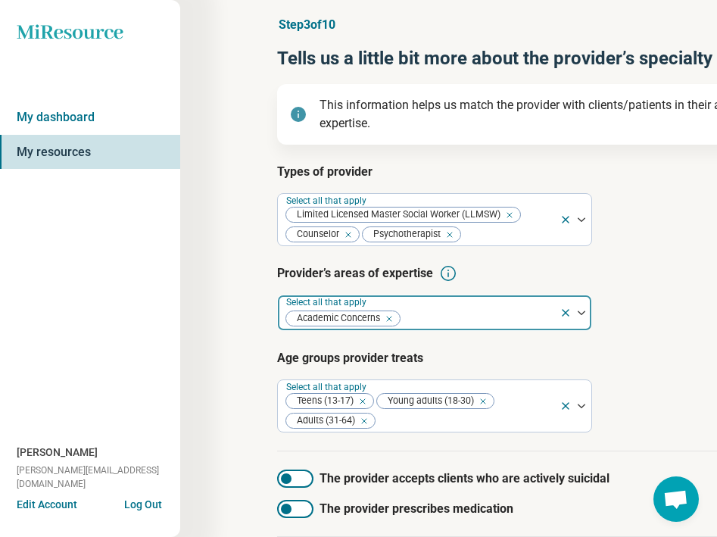
click at [427, 316] on div at bounding box center [478, 318] width 152 height 21
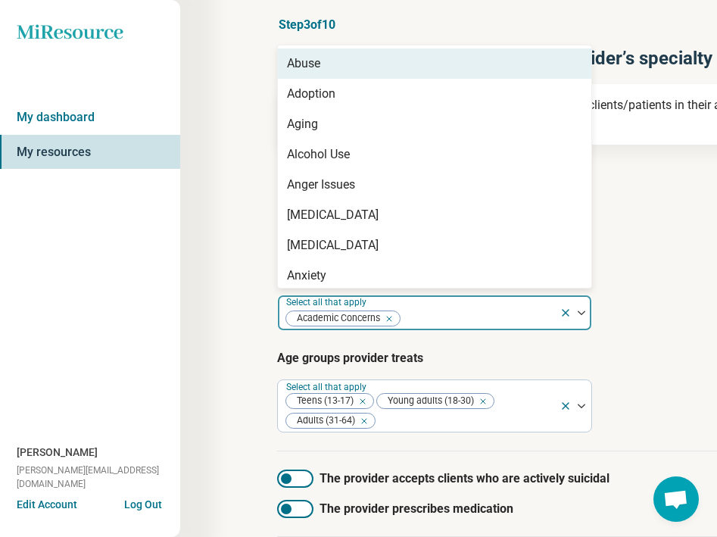
click at [439, 307] on div "Academic Concerns" at bounding box center [419, 312] width 282 height 33
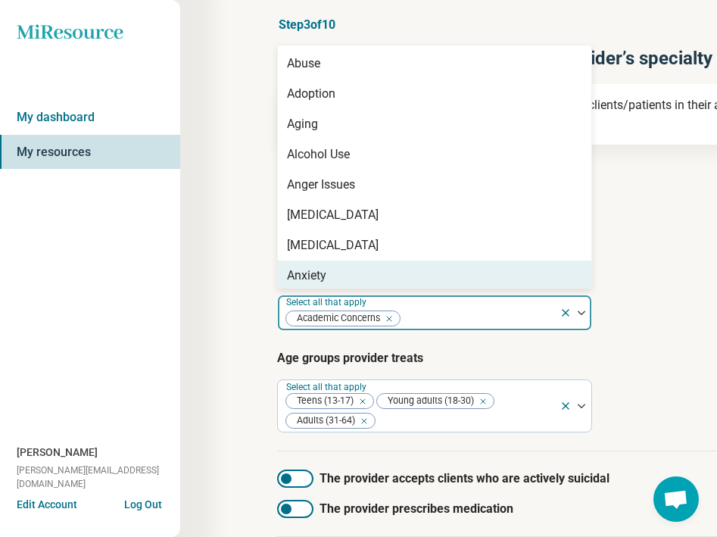
click at [323, 267] on div "Anxiety" at bounding box center [306, 276] width 39 height 18
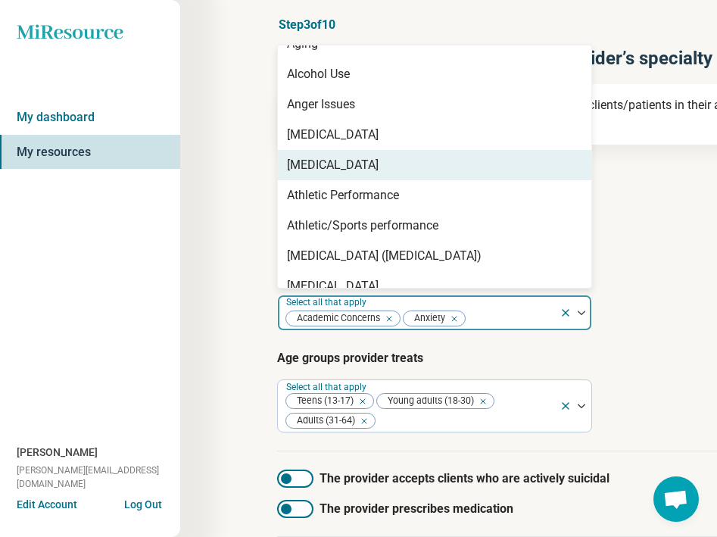
scroll to position [92, 0]
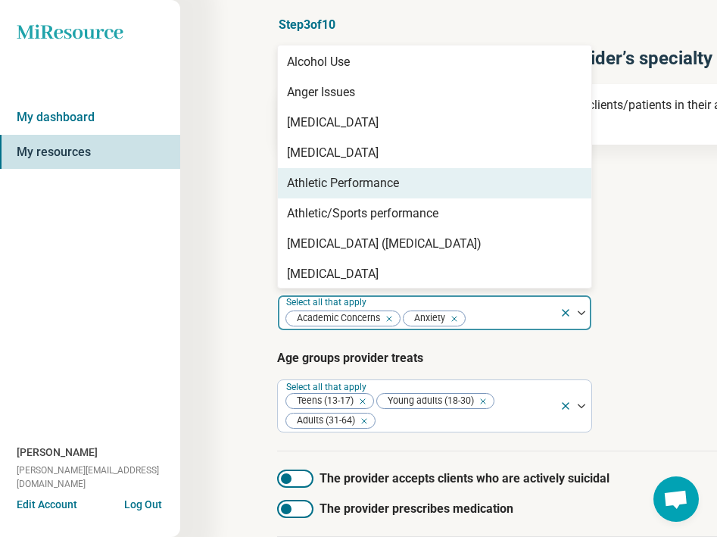
click at [386, 180] on div "Athletic Performance" at bounding box center [343, 183] width 112 height 18
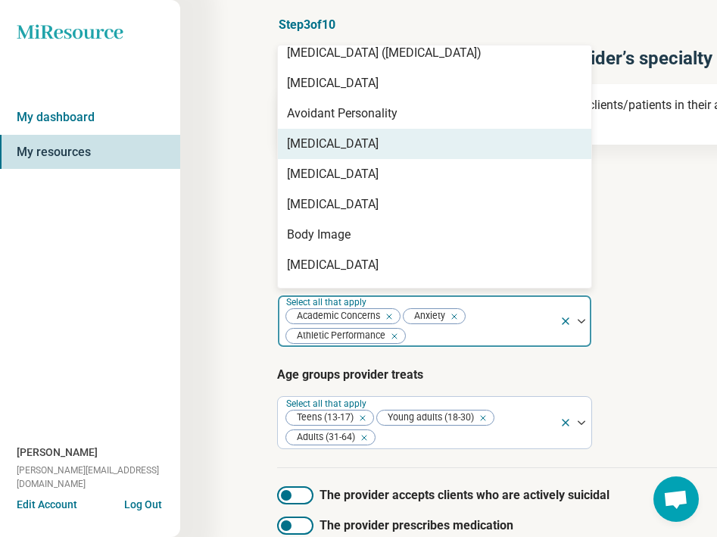
scroll to position [271, 0]
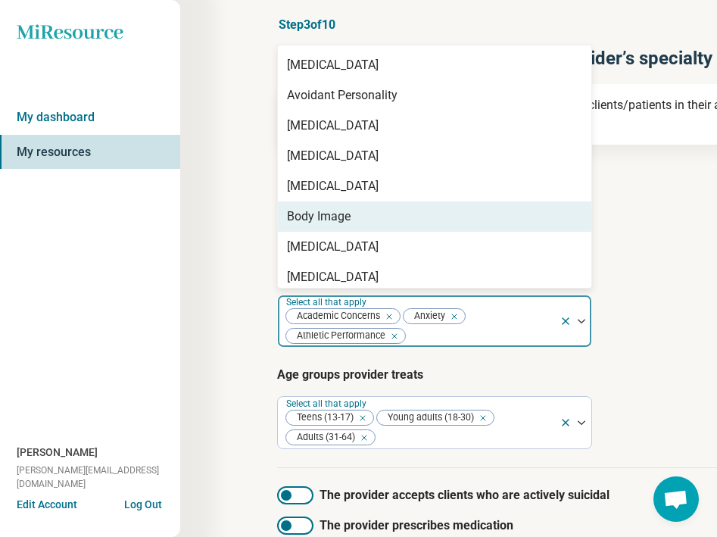
click at [395, 217] on div "Body Image" at bounding box center [435, 217] width 314 height 30
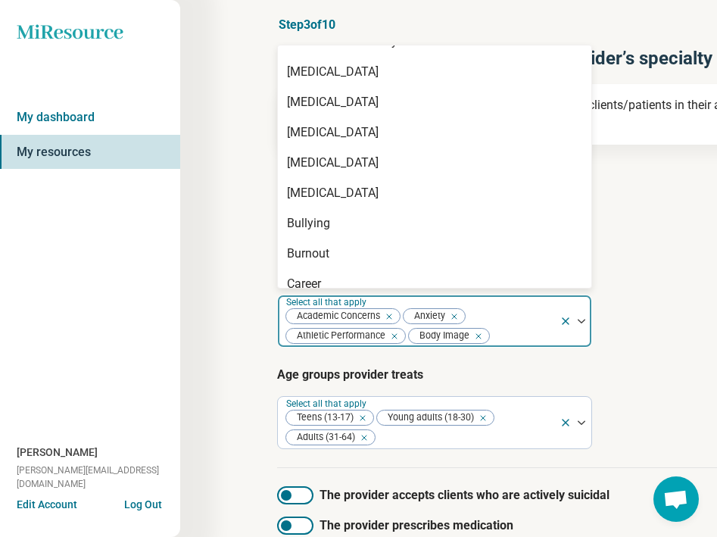
scroll to position [327, 0]
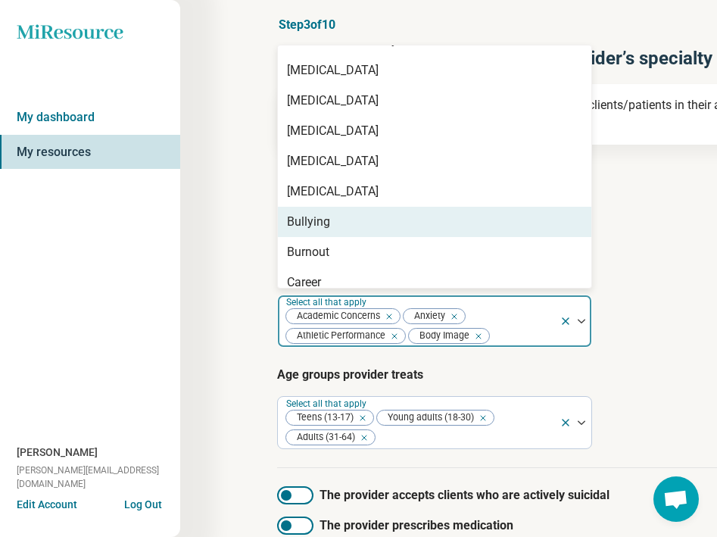
click at [395, 217] on div "Bullying" at bounding box center [435, 222] width 314 height 30
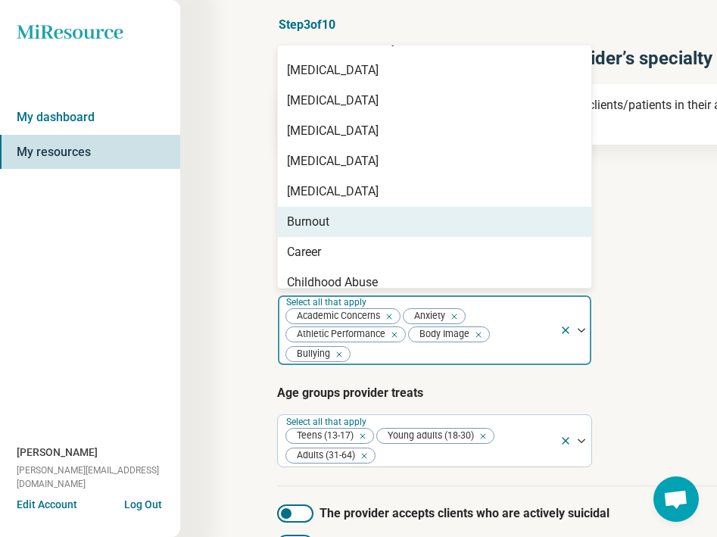
click at [388, 225] on div "Burnout" at bounding box center [435, 222] width 314 height 30
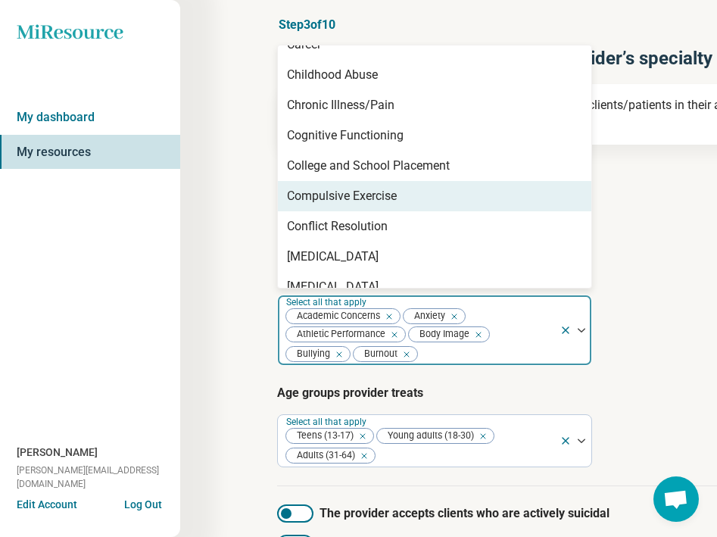
scroll to position [522, 0]
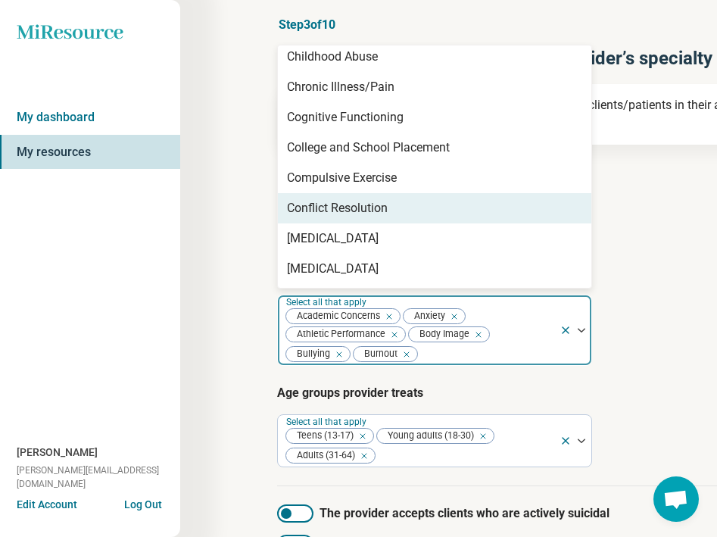
click at [383, 211] on div "Conflict Resolution" at bounding box center [337, 208] width 101 height 18
click at [378, 214] on div "[MEDICAL_DATA]" at bounding box center [333, 208] width 92 height 18
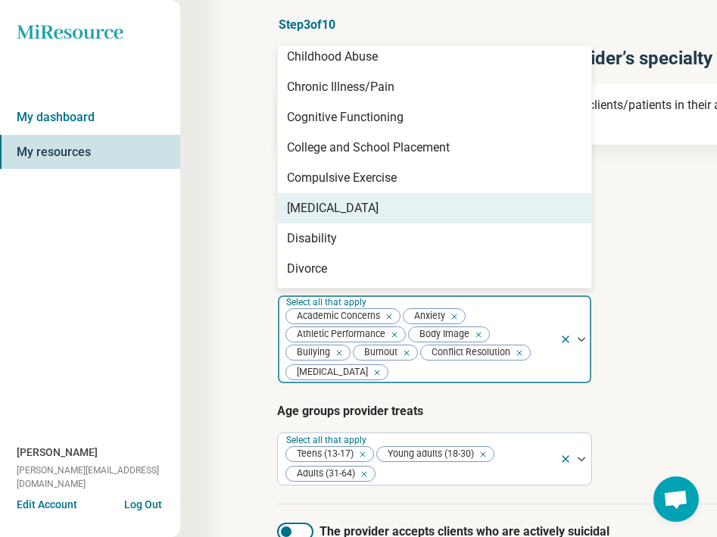
click at [377, 214] on div "[MEDICAL_DATA]" at bounding box center [435, 208] width 314 height 30
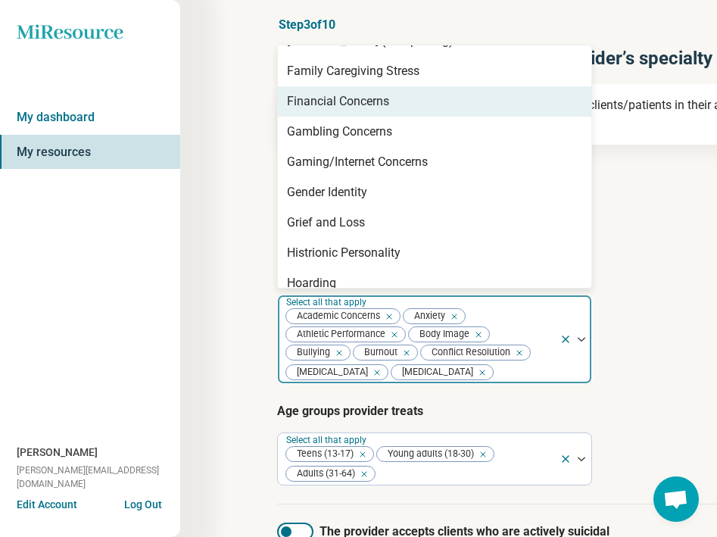
scroll to position [844, 0]
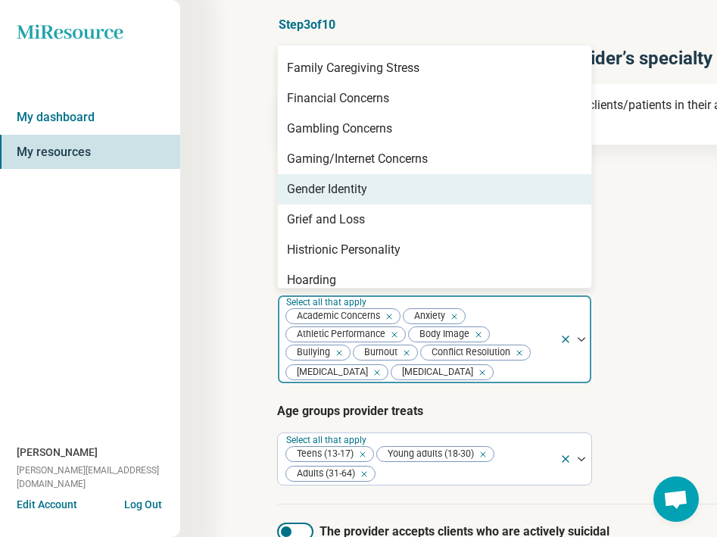
click at [374, 192] on div "Gender Identity" at bounding box center [435, 189] width 314 height 30
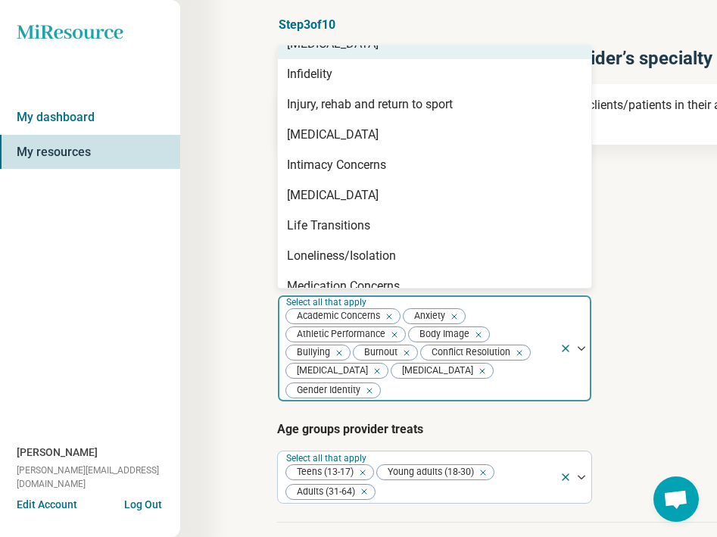
scroll to position [1114, 0]
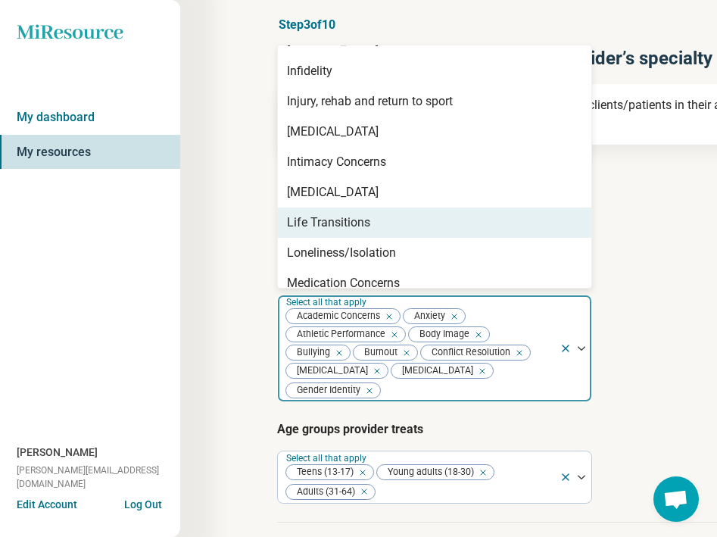
click at [366, 217] on div "Life Transitions" at bounding box center [328, 223] width 83 height 18
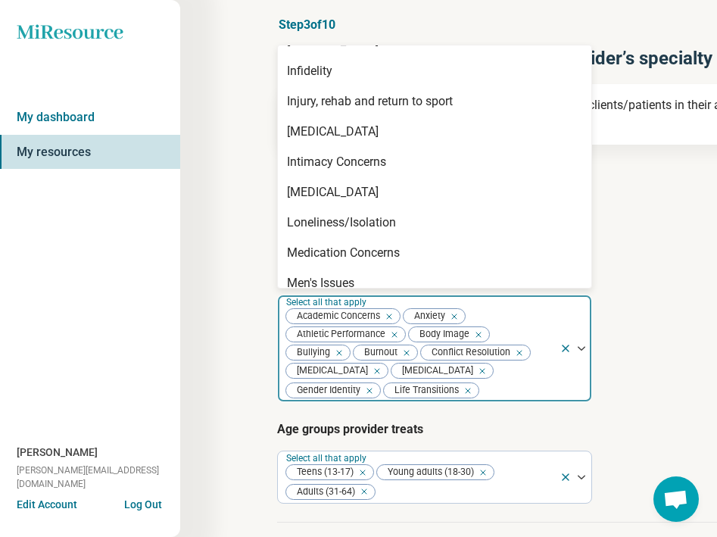
scroll to position [1157, 0]
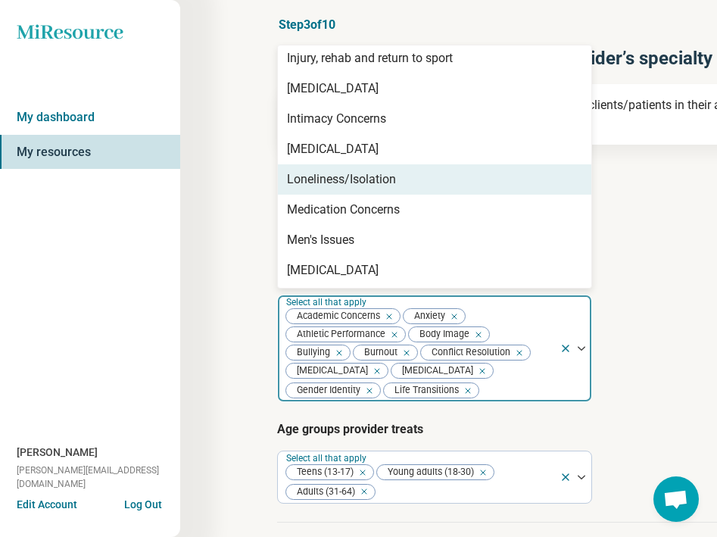
click at [372, 180] on div "Loneliness/Isolation" at bounding box center [341, 179] width 109 height 18
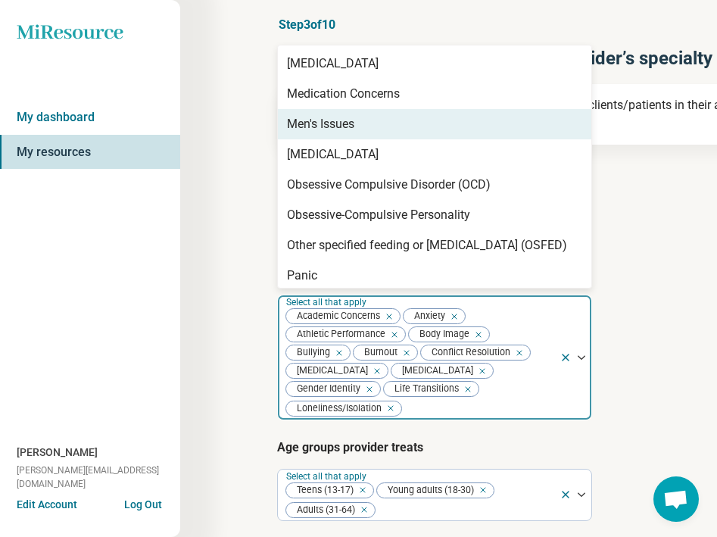
scroll to position [1250, 0]
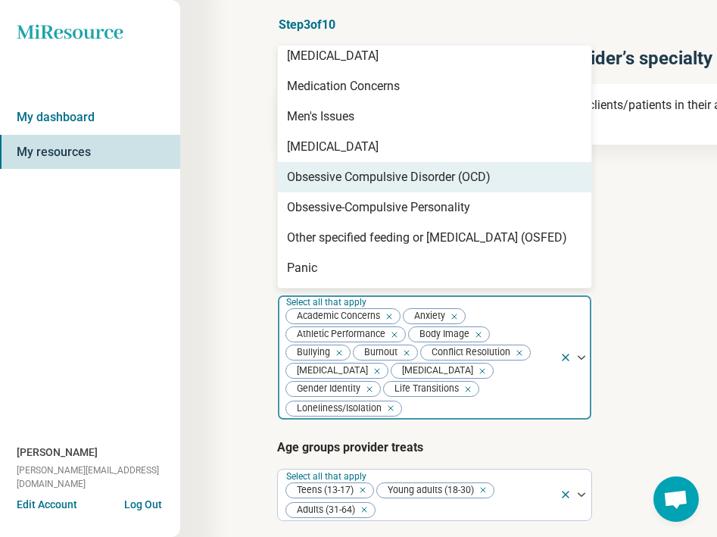
click at [364, 185] on div "Obsessive Compulsive Disorder (OCD)" at bounding box center [389, 177] width 204 height 18
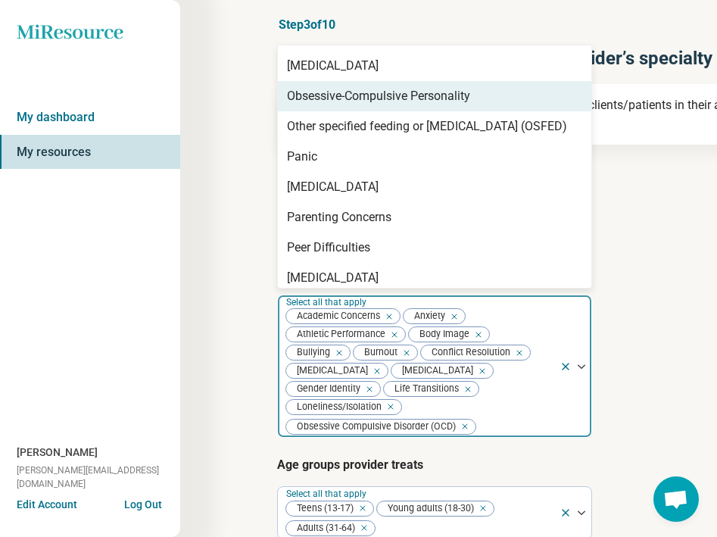
scroll to position [1339, 0]
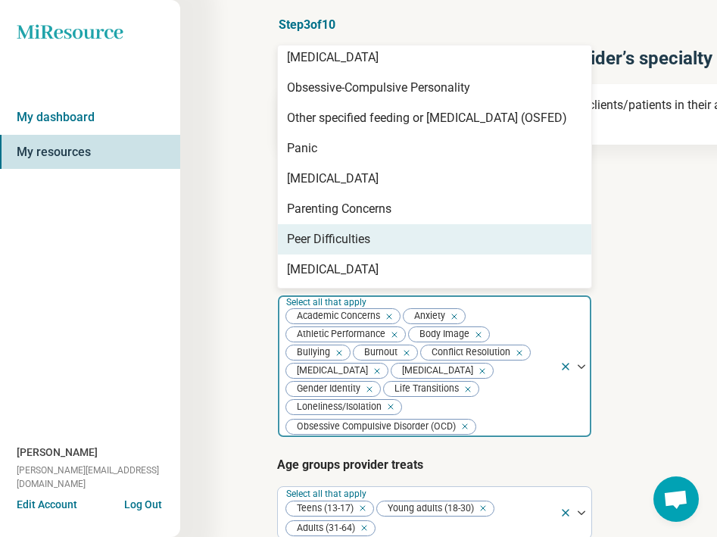
click at [350, 235] on div "Peer Difficulties" at bounding box center [328, 239] width 83 height 18
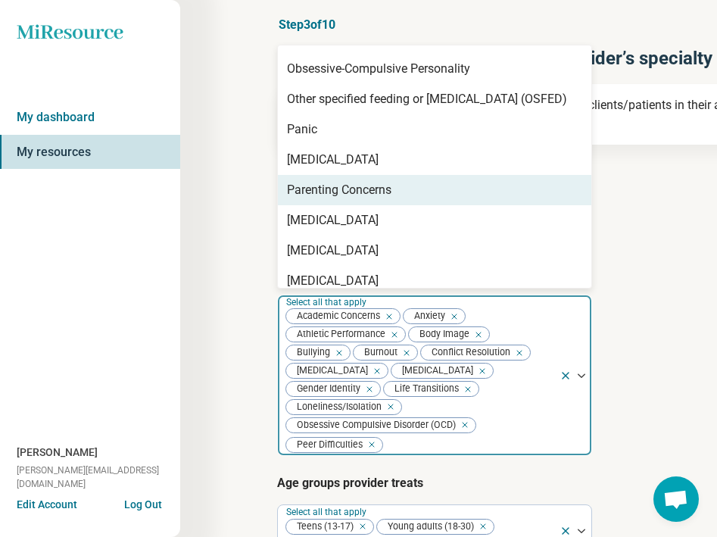
scroll to position [1361, 0]
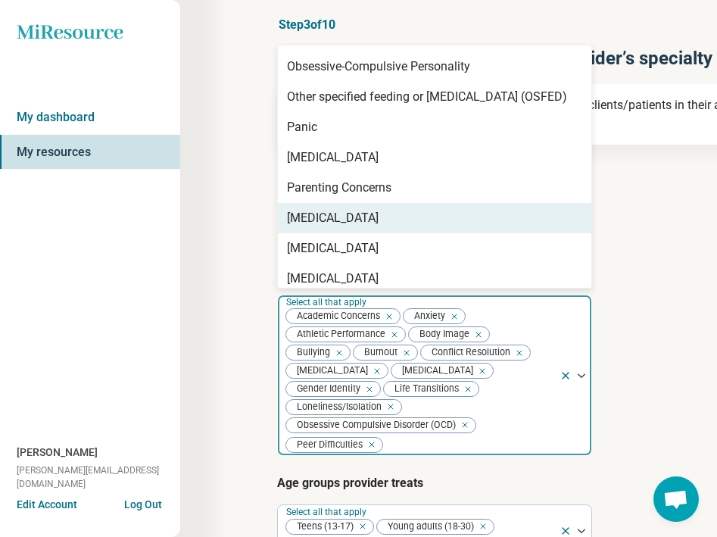
click at [352, 208] on div "[MEDICAL_DATA]" at bounding box center [435, 218] width 314 height 30
click at [350, 217] on div "[MEDICAL_DATA]" at bounding box center [333, 218] width 92 height 18
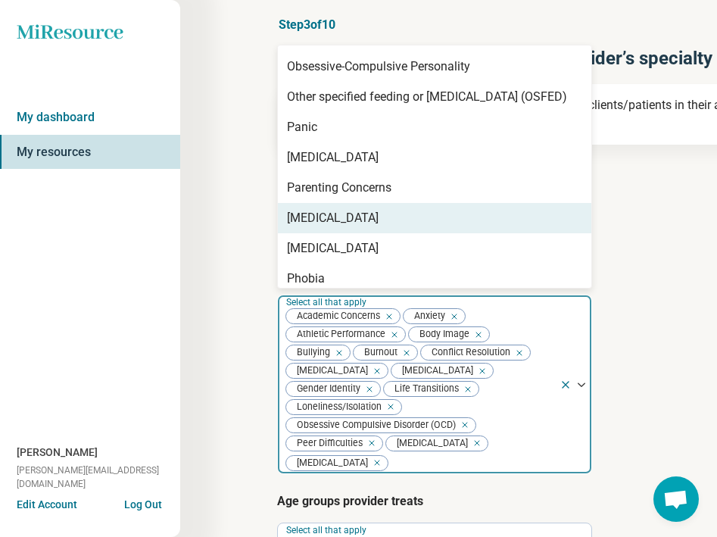
click at [350, 217] on div "[MEDICAL_DATA]" at bounding box center [333, 218] width 92 height 18
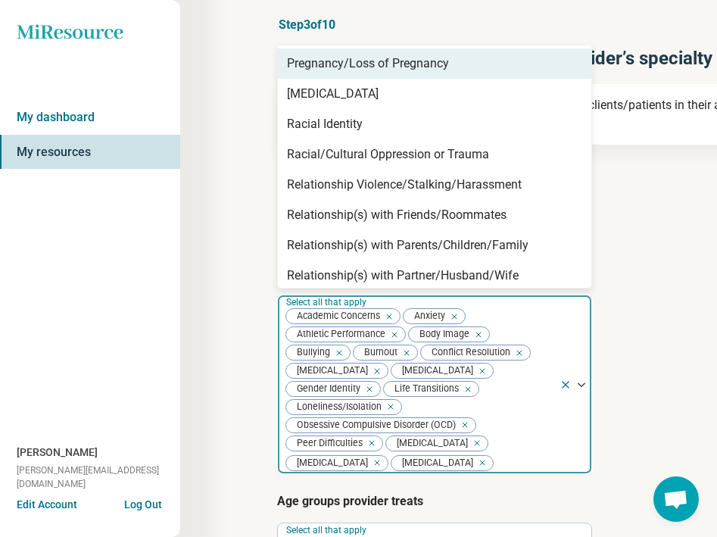
scroll to position [1736, 0]
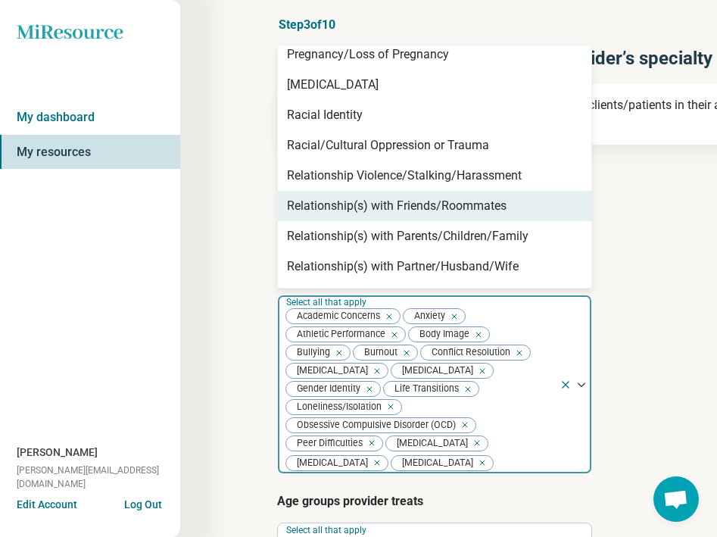
click at [352, 205] on div "Relationship(s) with Friends/Roommates" at bounding box center [397, 206] width 220 height 18
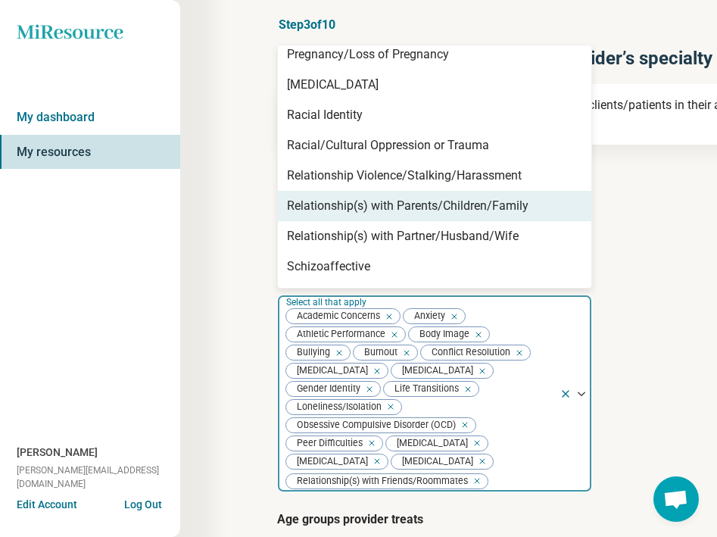
click at [351, 204] on div "Relationship(s) with Parents/Children/Family" at bounding box center [408, 206] width 242 height 18
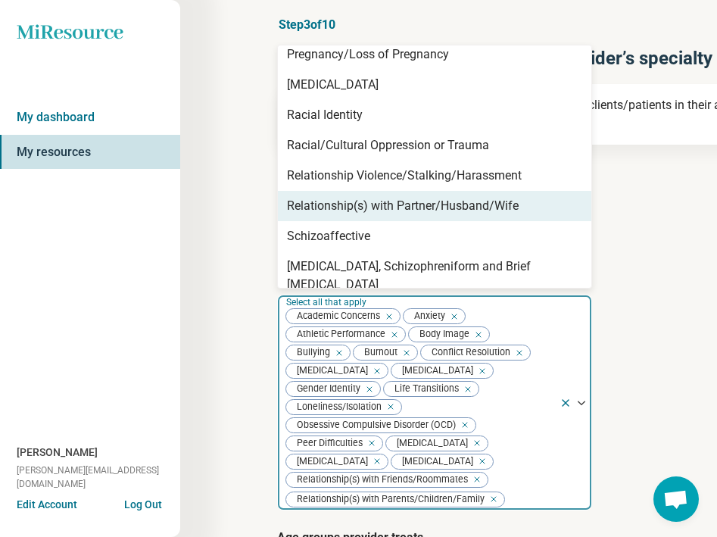
click at [349, 210] on div "Relationship(s) with Partner/Husband/Wife" at bounding box center [403, 206] width 232 height 18
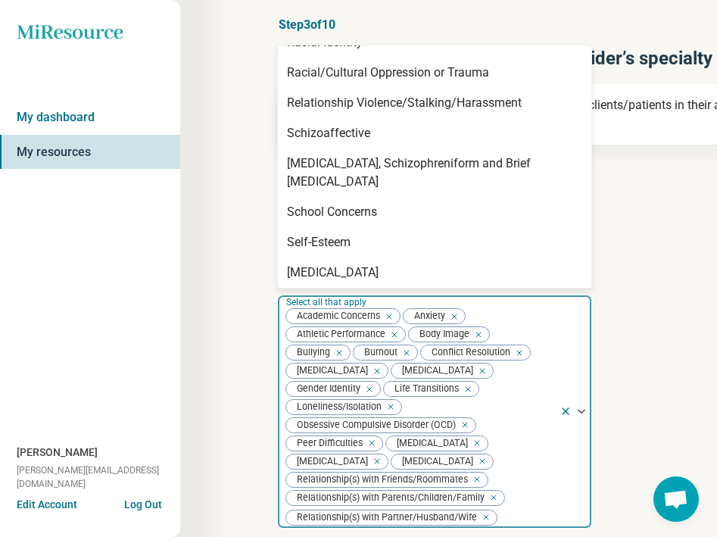
scroll to position [1886, 0]
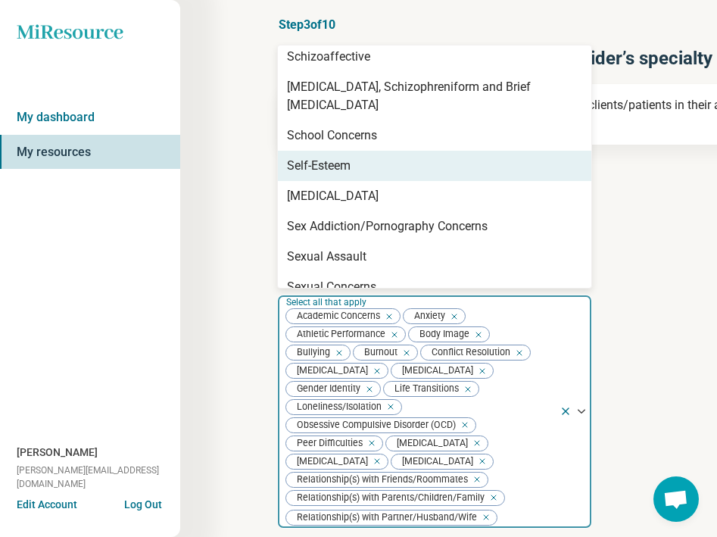
click at [345, 157] on div "Self-Esteem" at bounding box center [319, 166] width 64 height 18
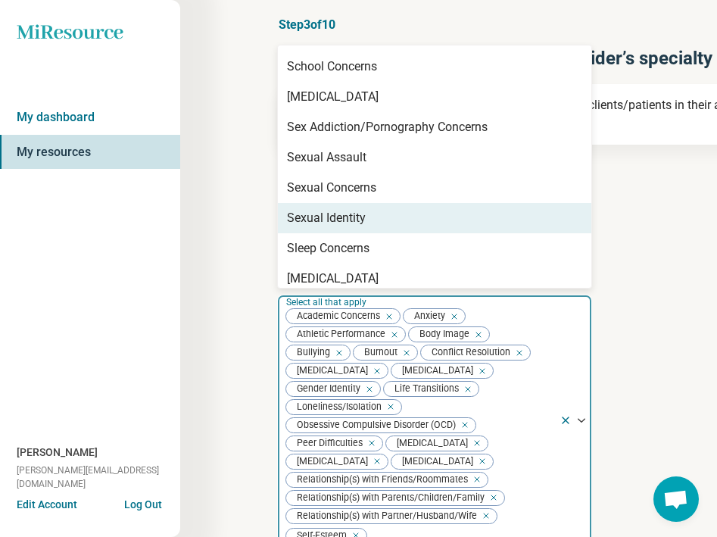
scroll to position [1958, 0]
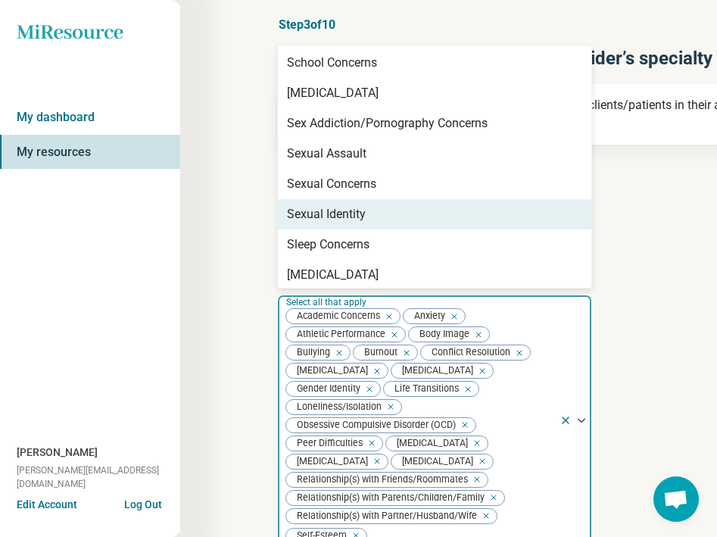
click at [347, 205] on div "Sexual Identity" at bounding box center [326, 214] width 79 height 18
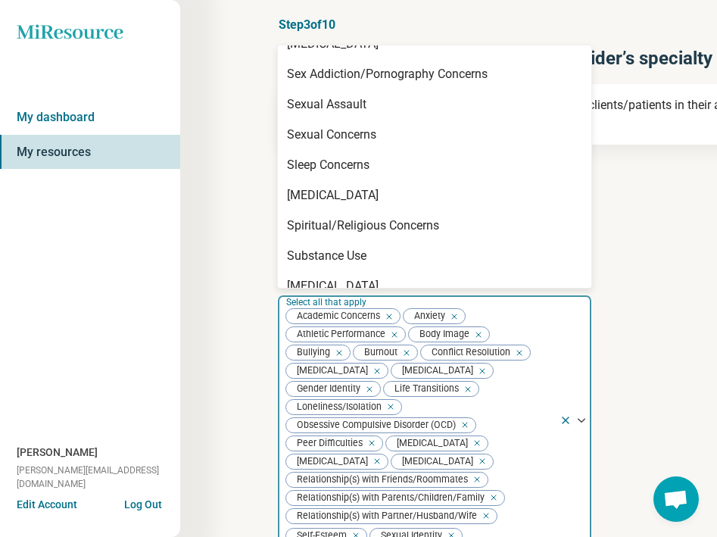
scroll to position [2009, 0]
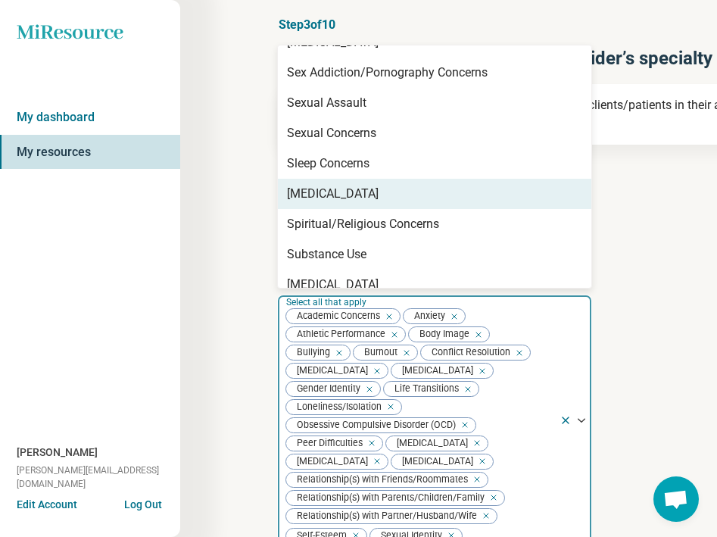
click at [347, 185] on div "[MEDICAL_DATA]" at bounding box center [333, 194] width 92 height 18
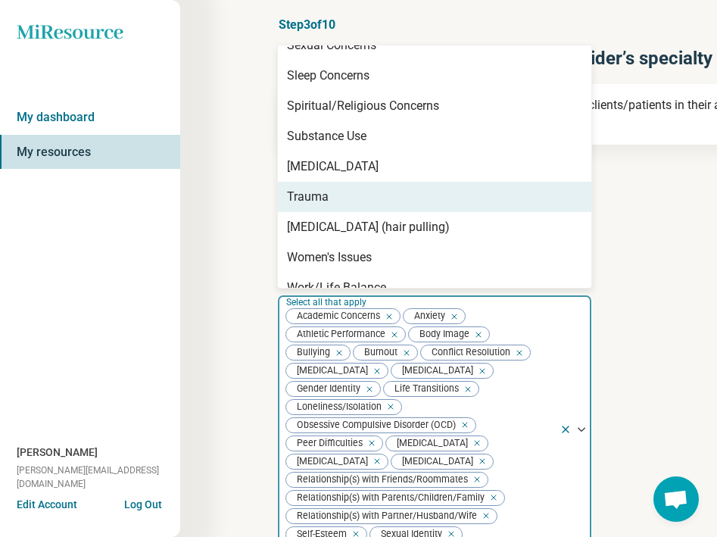
click at [347, 182] on div "Trauma" at bounding box center [435, 197] width 314 height 30
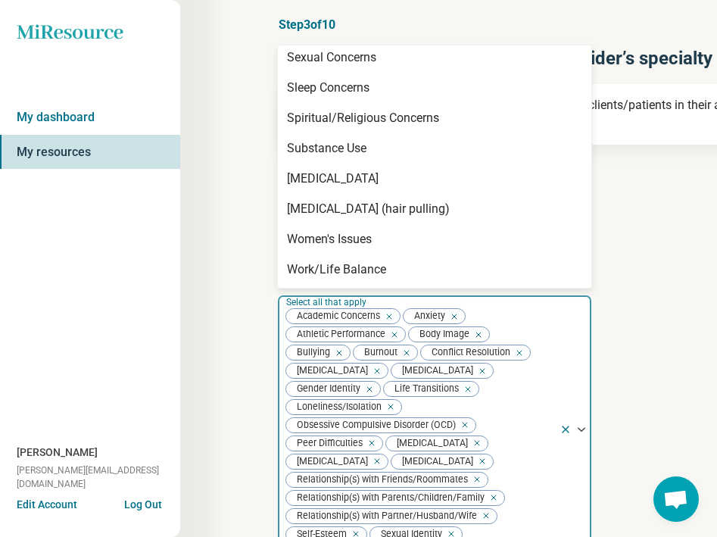
scroll to position [2067, 0]
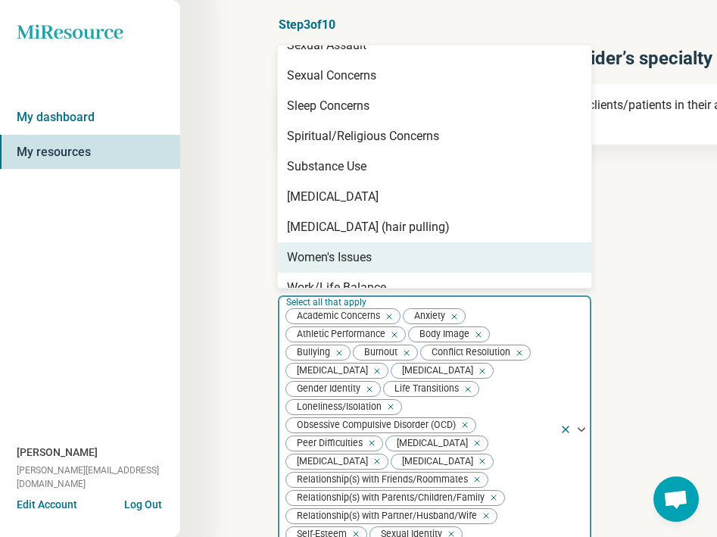
click at [342, 249] on div "Women's Issues" at bounding box center [329, 258] width 85 height 18
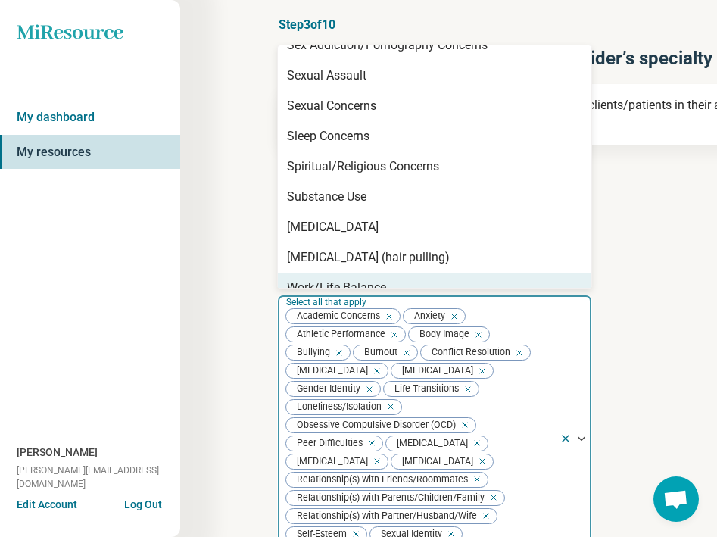
click at [339, 279] on div "Work/Life Balance" at bounding box center [336, 288] width 99 height 18
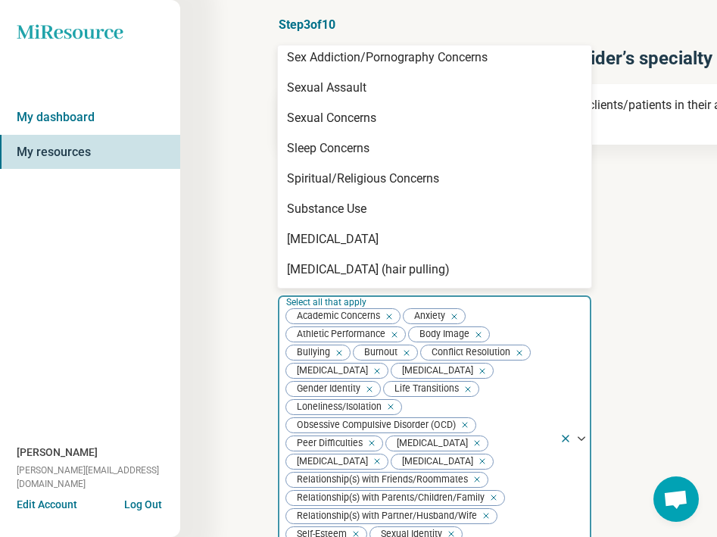
scroll to position [2006, 0]
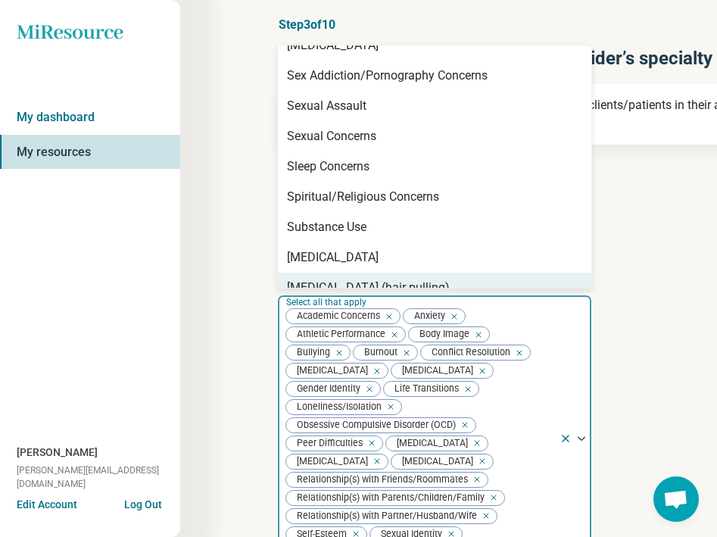
click at [638, 359] on article "Provider’s areas of expertise option Work/Life Balance, selected. [MEDICAL_DATA…" at bounding box center [542, 424] width 530 height 320
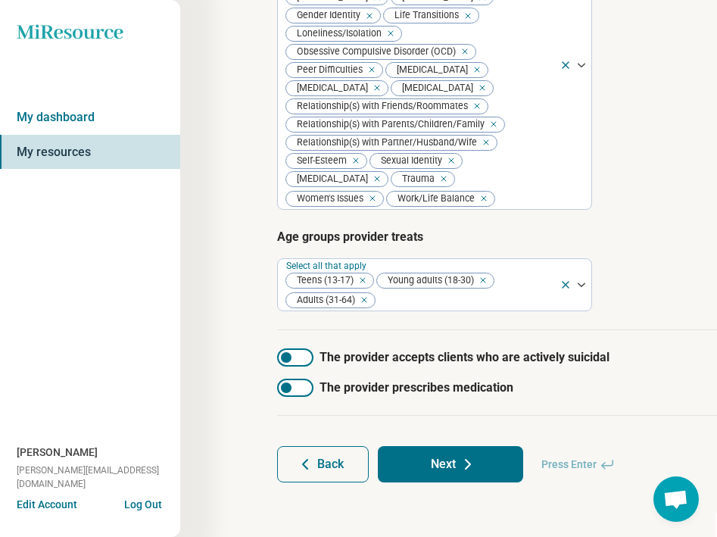
scroll to position [430, 2]
click at [477, 461] on icon at bounding box center [468, 464] width 18 height 18
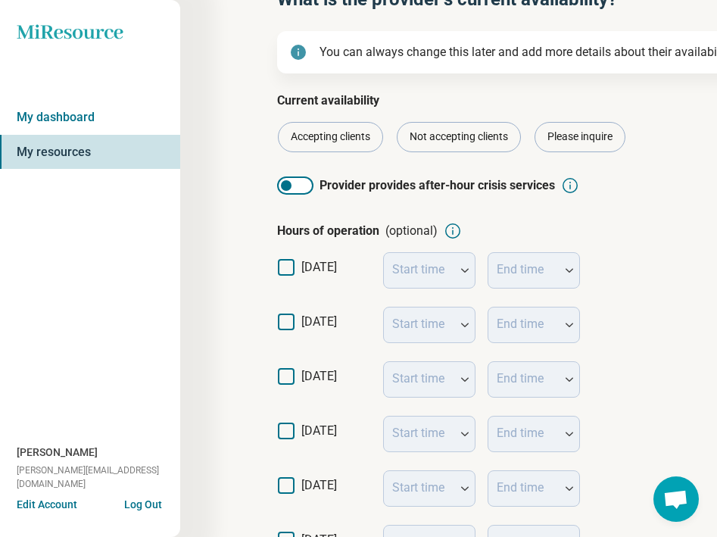
scroll to position [157, 2]
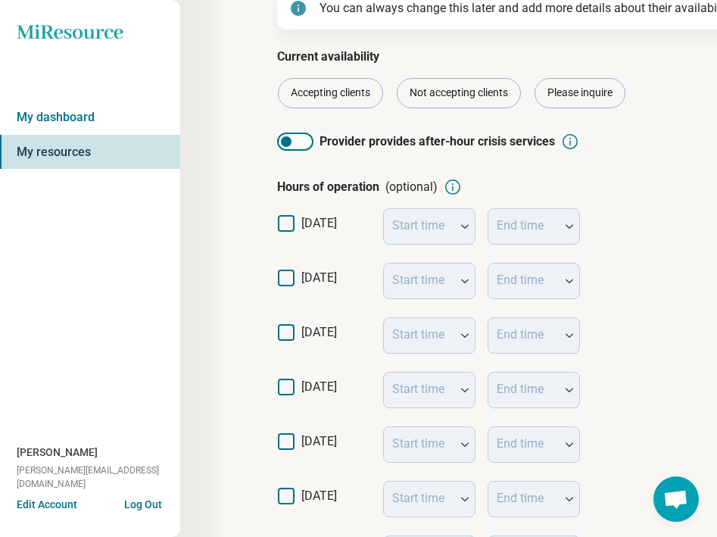
click at [286, 273] on icon at bounding box center [286, 278] width 17 height 17
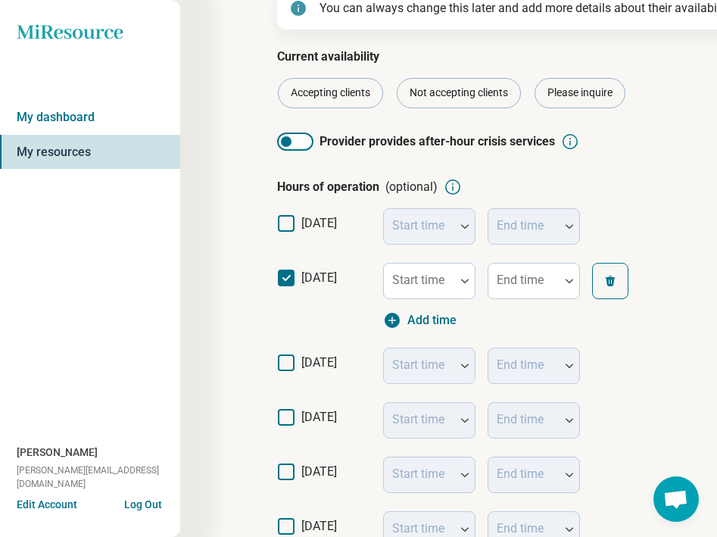
click at [288, 369] on icon at bounding box center [286, 363] width 17 height 17
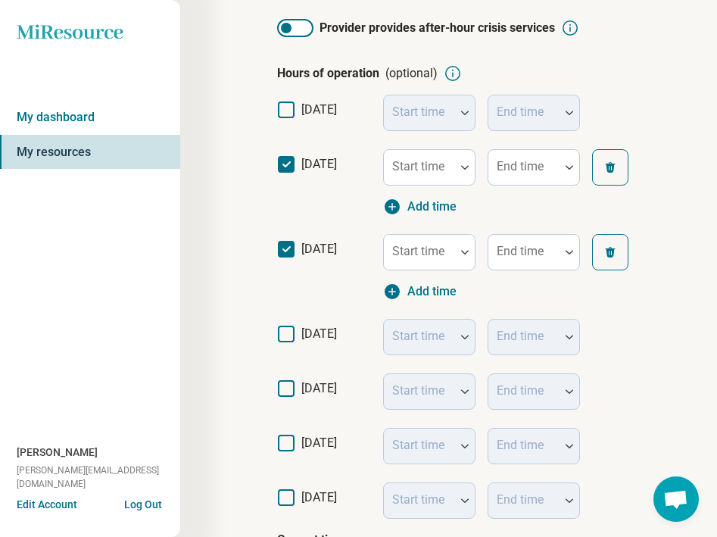
scroll to position [299, 2]
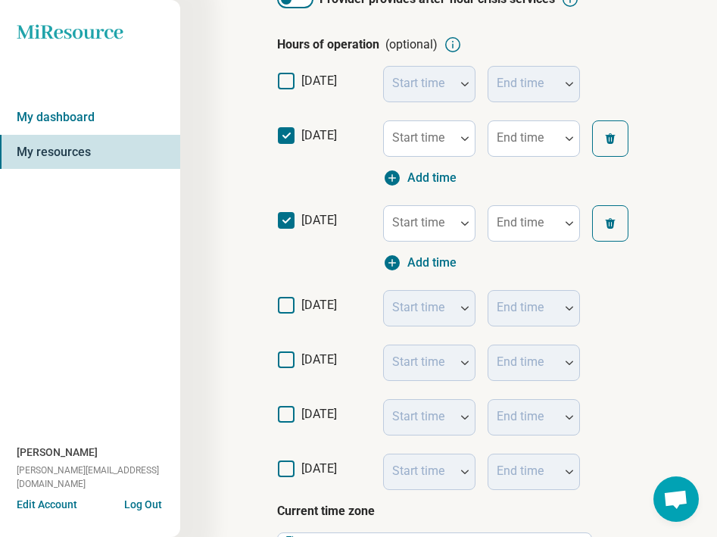
click at [285, 298] on icon at bounding box center [286, 305] width 17 height 17
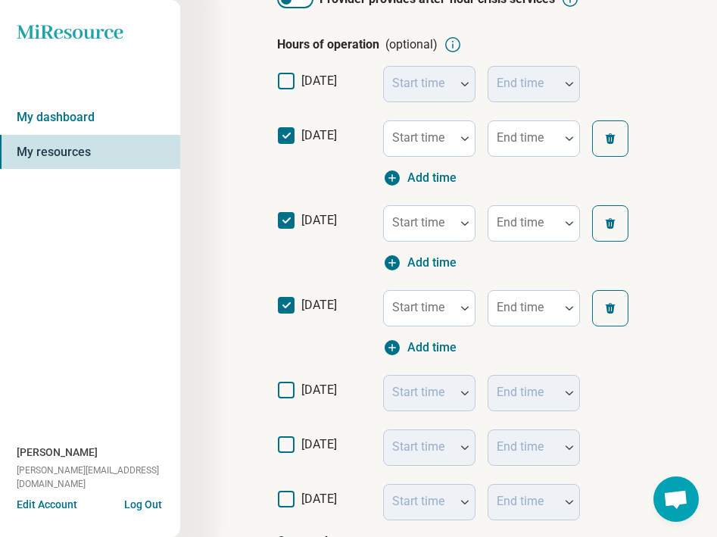
click at [284, 382] on icon at bounding box center [286, 390] width 17 height 17
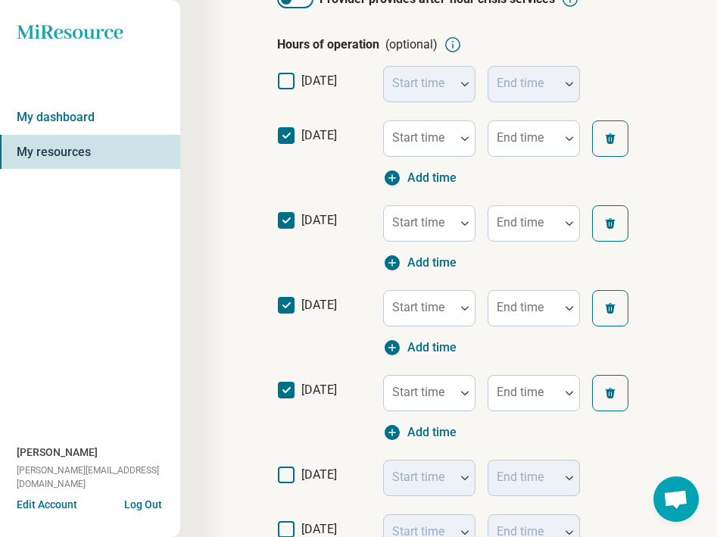
click at [293, 473] on icon at bounding box center [286, 475] width 17 height 17
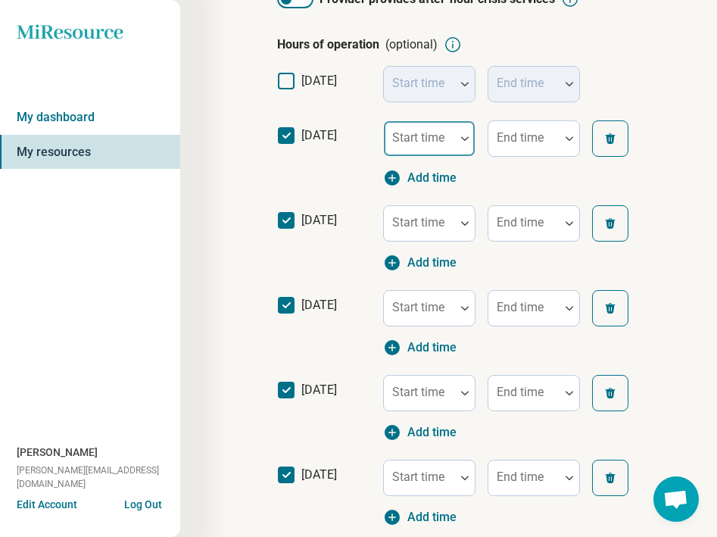
click at [442, 141] on div "Start time" at bounding box center [429, 138] width 92 height 36
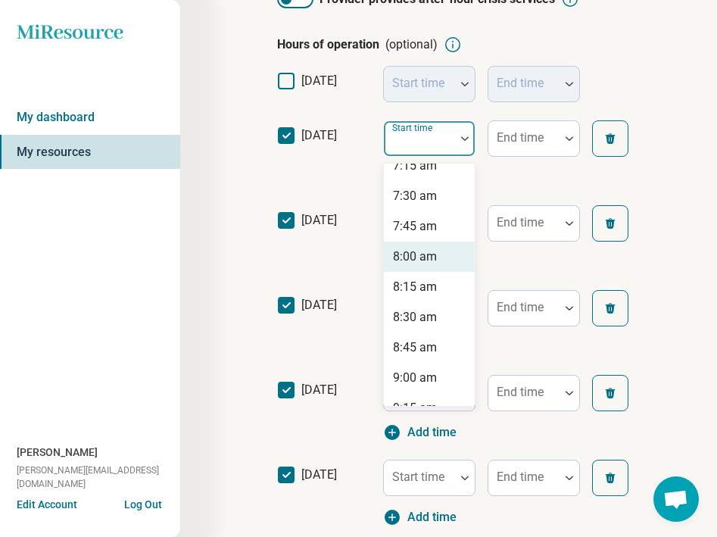
scroll to position [899, 0]
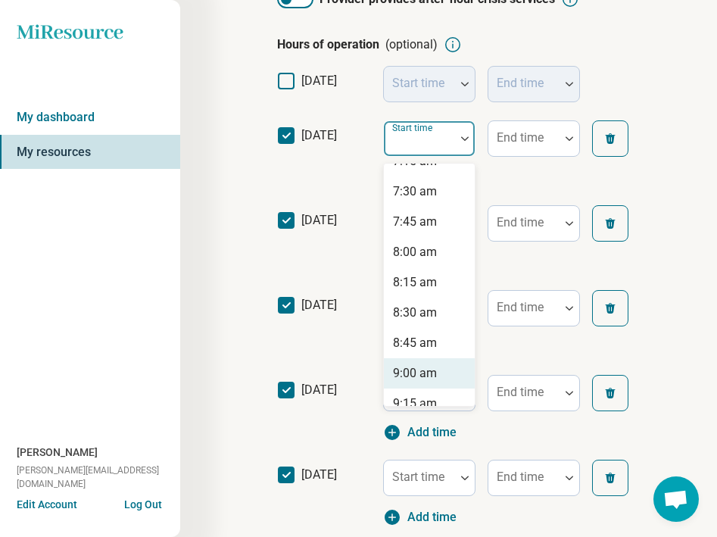
click at [414, 378] on div "9:00 am" at bounding box center [415, 373] width 44 height 18
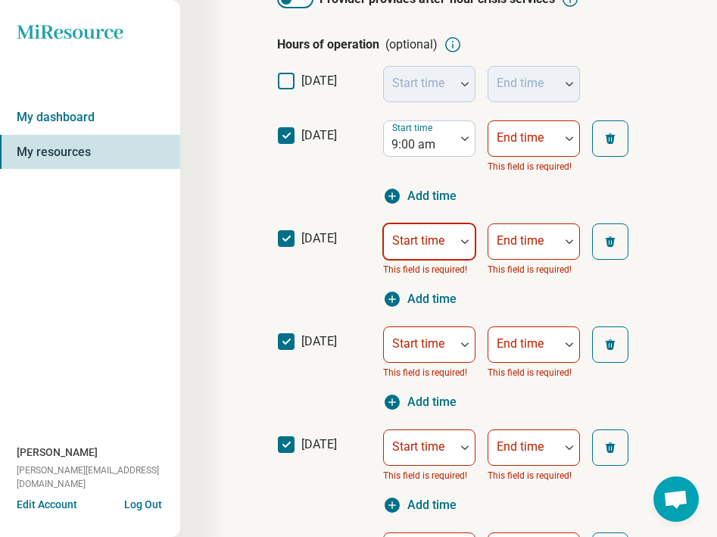
click at [420, 253] on div at bounding box center [419, 247] width 59 height 21
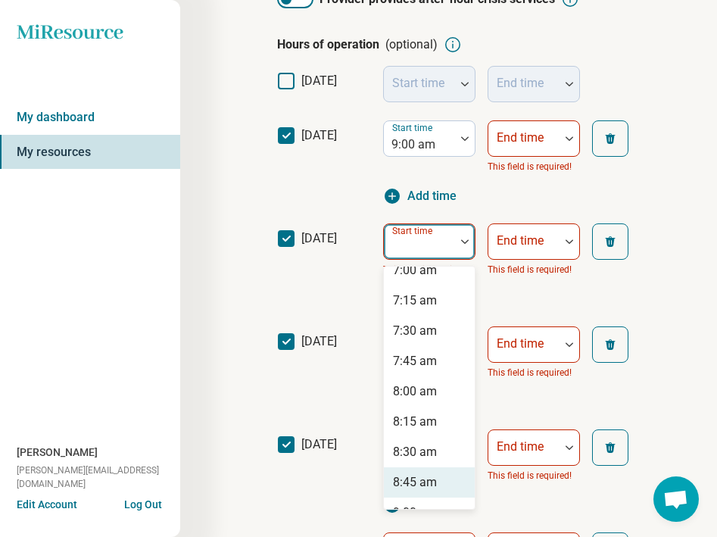
scroll to position [895, 0]
click at [409, 480] on div "9:00 am" at bounding box center [415, 481] width 44 height 18
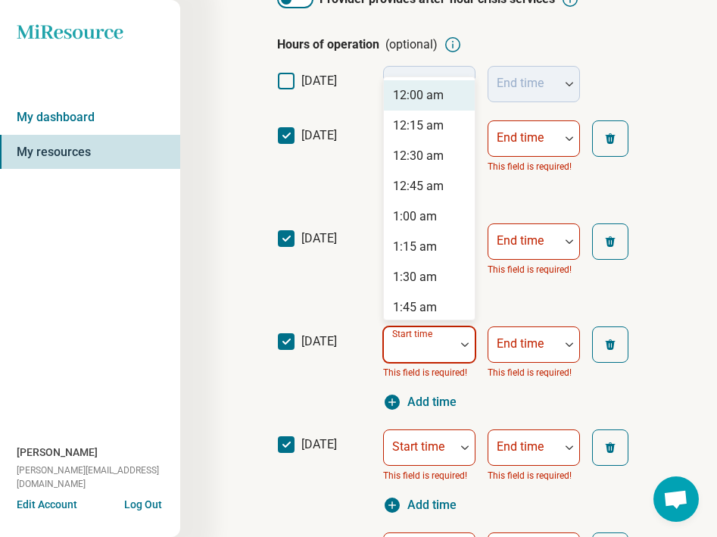
click at [432, 339] on label "Start time" at bounding box center [413, 334] width 43 height 11
type input "*"
click at [441, 94] on div "9:00 am" at bounding box center [429, 95] width 91 height 30
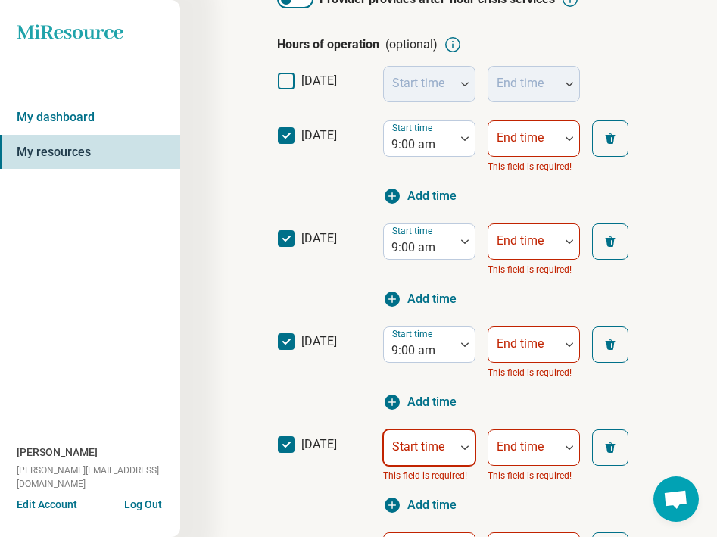
click at [420, 445] on div "Start time" at bounding box center [429, 448] width 92 height 36
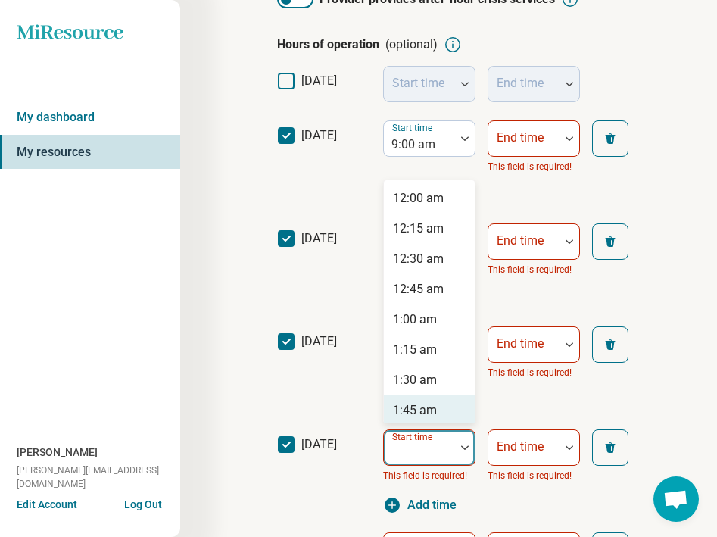
type input "*"
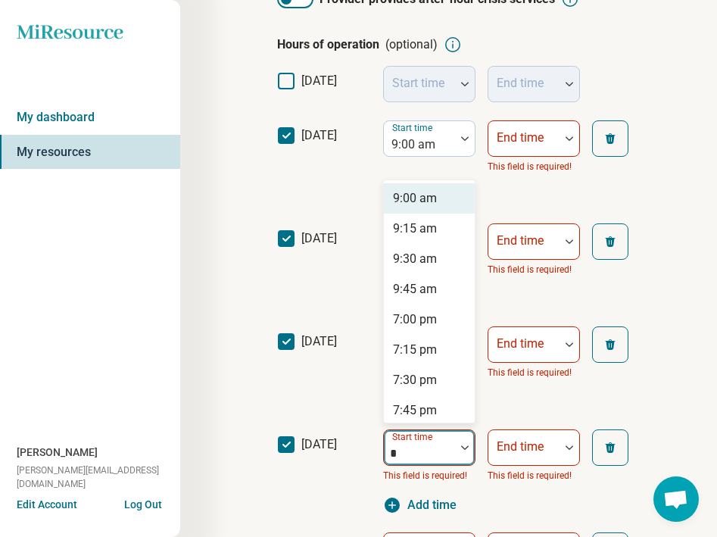
click at [436, 198] on div "9:00 am" at bounding box center [415, 198] width 44 height 18
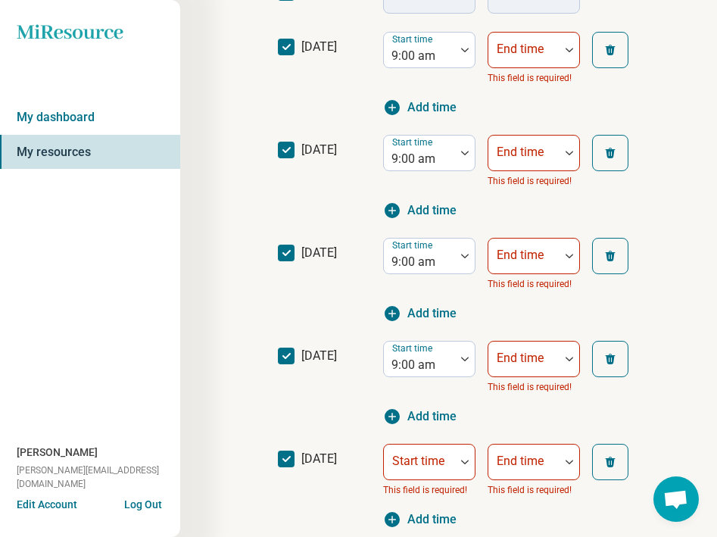
scroll to position [386, 3]
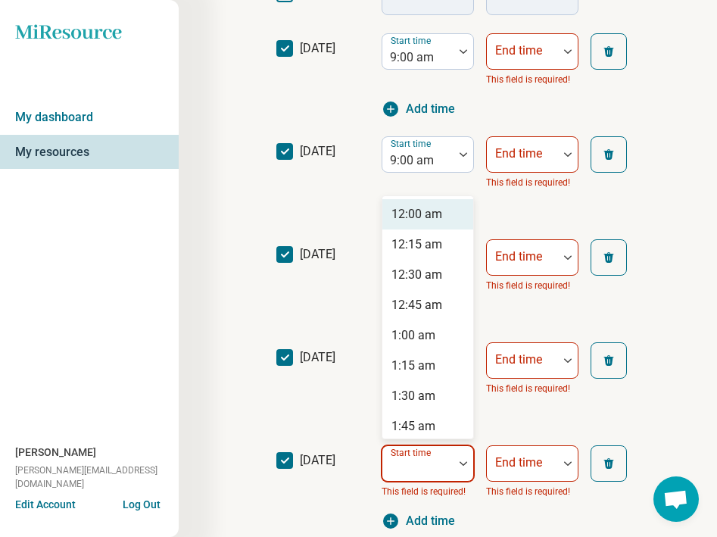
click at [417, 468] on div "Start time" at bounding box center [428, 463] width 92 height 36
type input "*"
click at [429, 207] on div "9:00 am" at bounding box center [414, 214] width 44 height 18
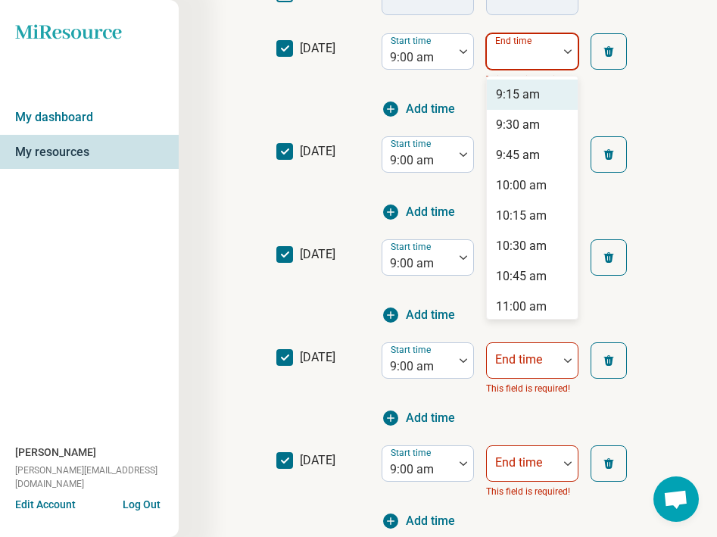
click at [516, 60] on div at bounding box center [522, 57] width 59 height 21
type input "*"
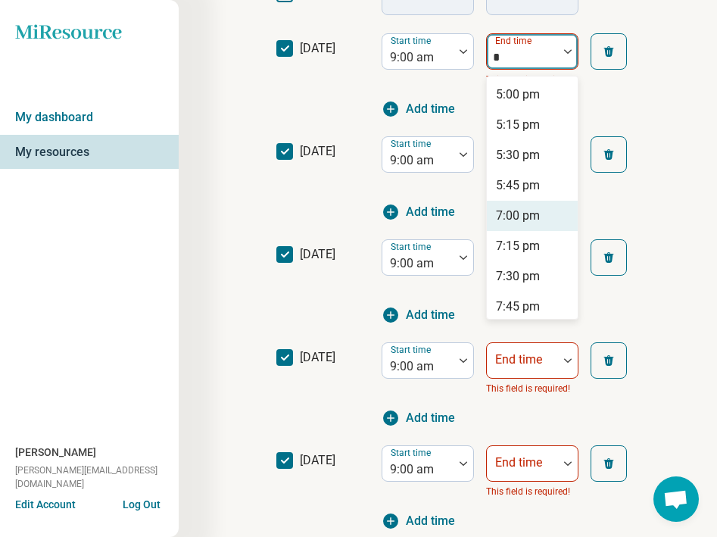
click at [521, 221] on div "7:00 pm" at bounding box center [518, 216] width 44 height 18
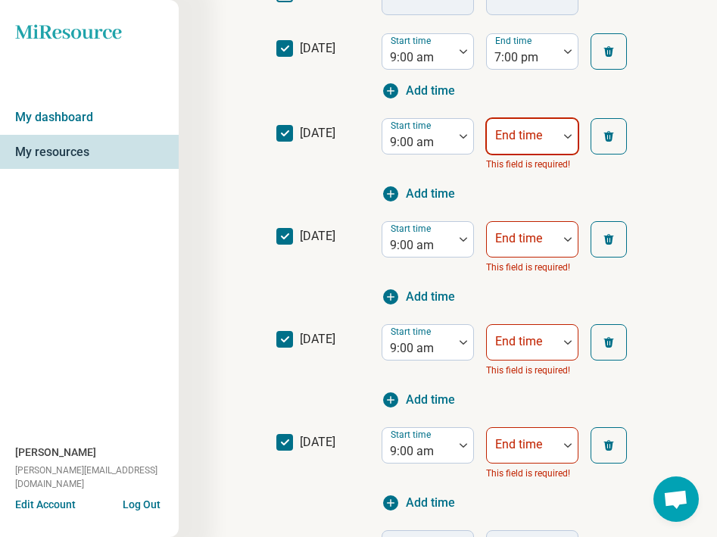
click at [533, 136] on div "End time" at bounding box center [532, 136] width 92 height 36
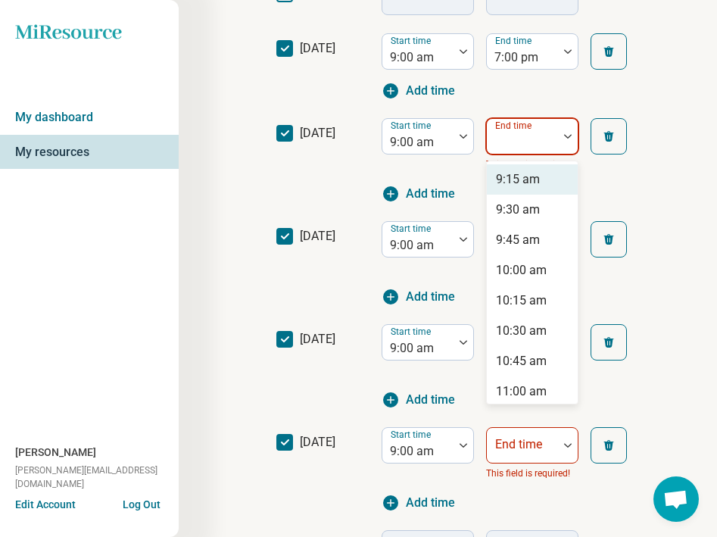
type input "*"
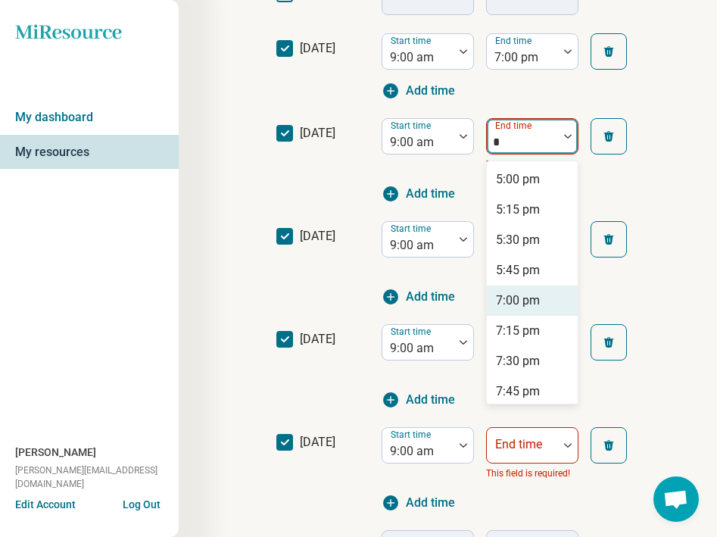
click at [519, 293] on div "7:00 pm" at bounding box center [518, 301] width 44 height 18
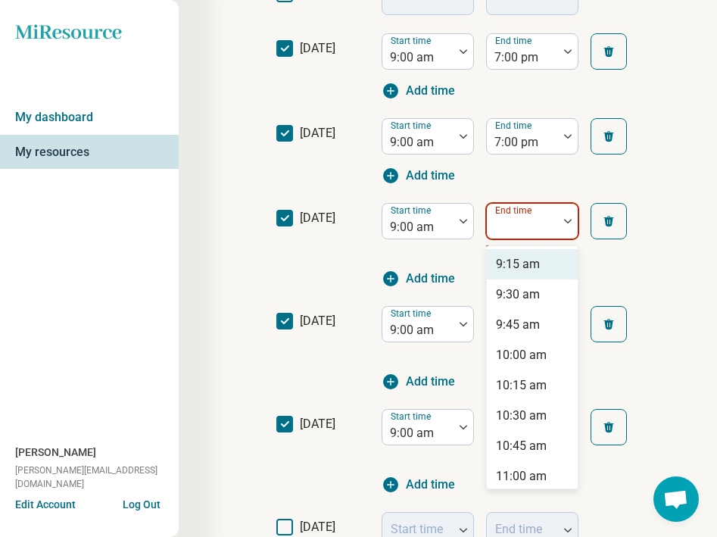
click at [520, 225] on div "End time" at bounding box center [532, 221] width 92 height 36
type input "*"
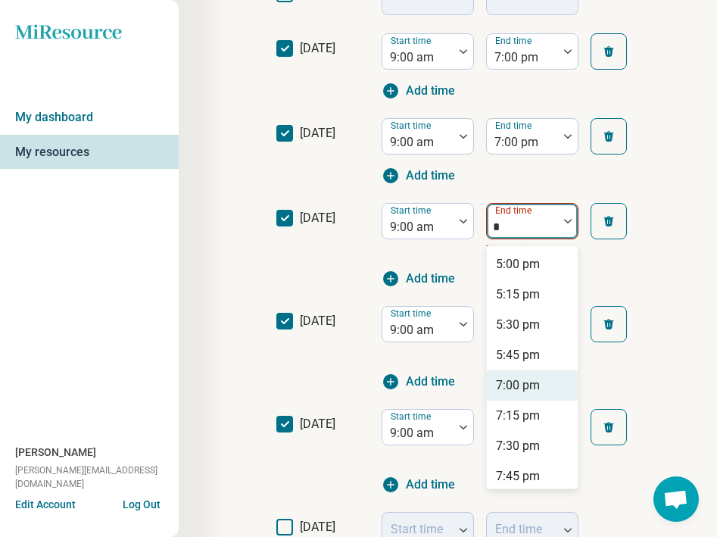
click at [509, 388] on div "7:00 pm" at bounding box center [518, 386] width 44 height 18
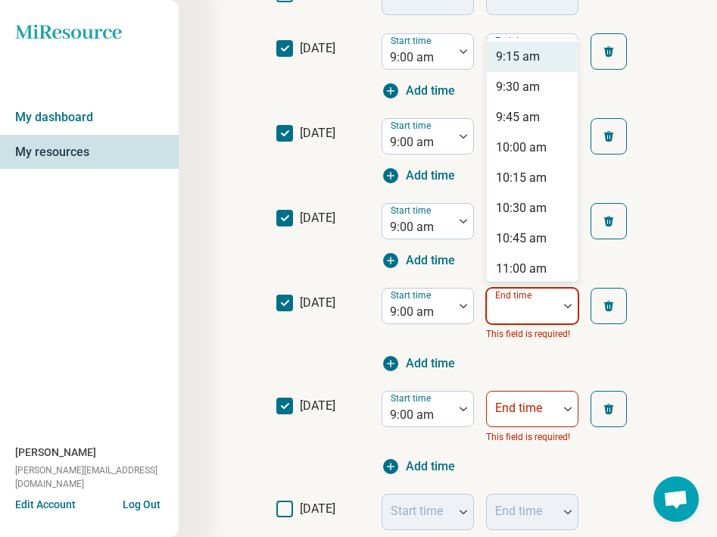
click at [519, 316] on div at bounding box center [522, 312] width 59 height 21
type input "*"
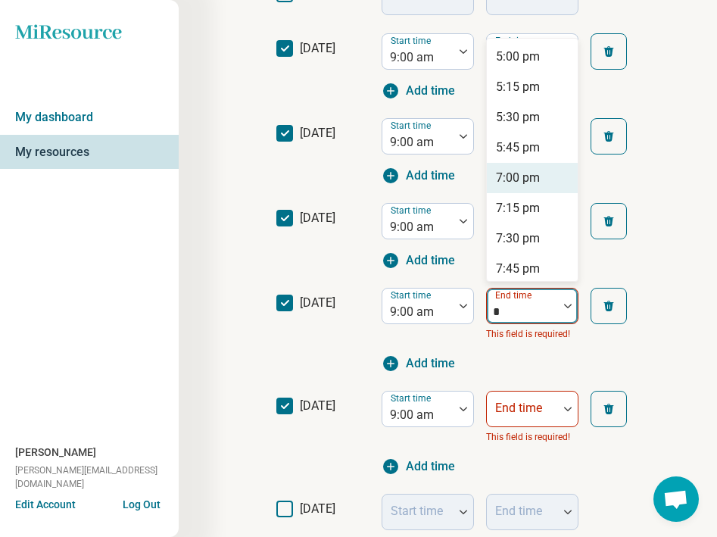
click at [522, 183] on div "7:00 pm" at bounding box center [518, 178] width 44 height 18
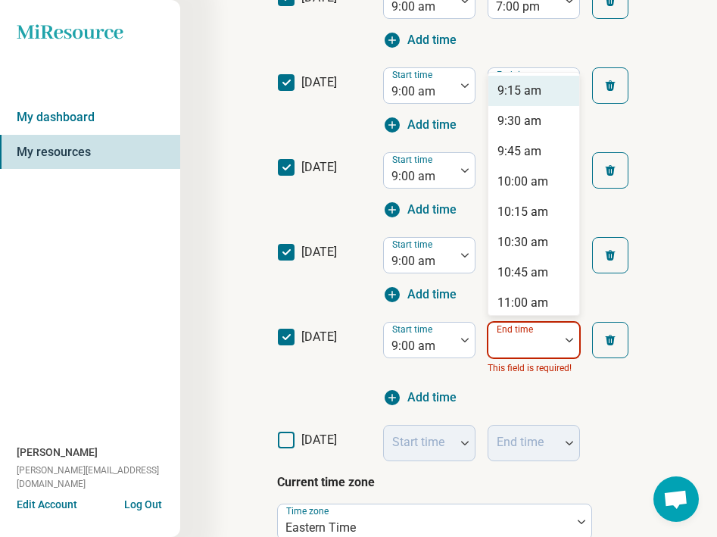
click at [529, 377] on div "9:15 am, 1 of 59. 59 results available. Use Up and Down to choose options, pres…" at bounding box center [534, 349] width 92 height 55
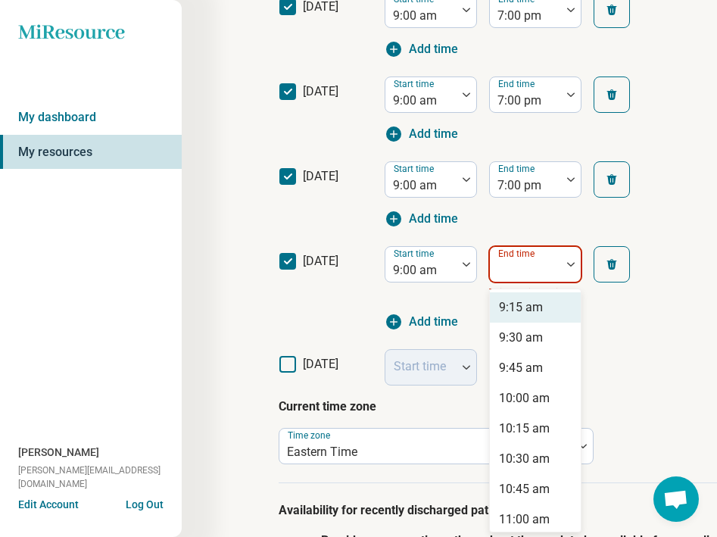
scroll to position [514, 0]
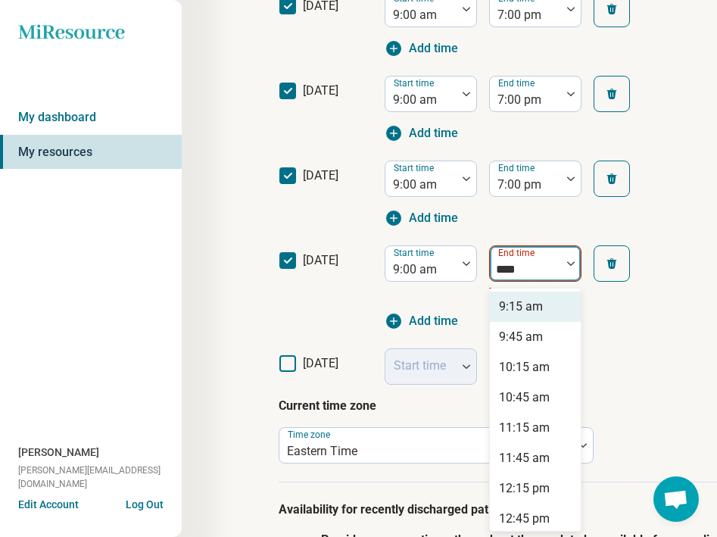
type input "****"
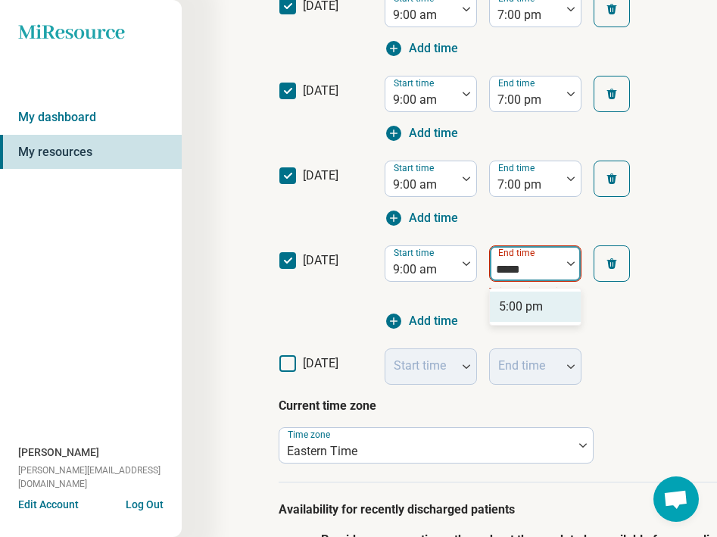
click at [519, 313] on div "5:00 pm" at bounding box center [521, 307] width 44 height 18
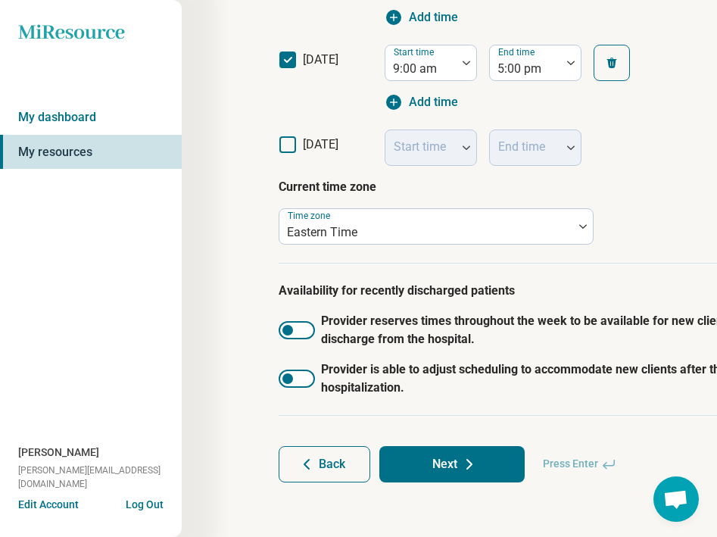
scroll to position [714, 0]
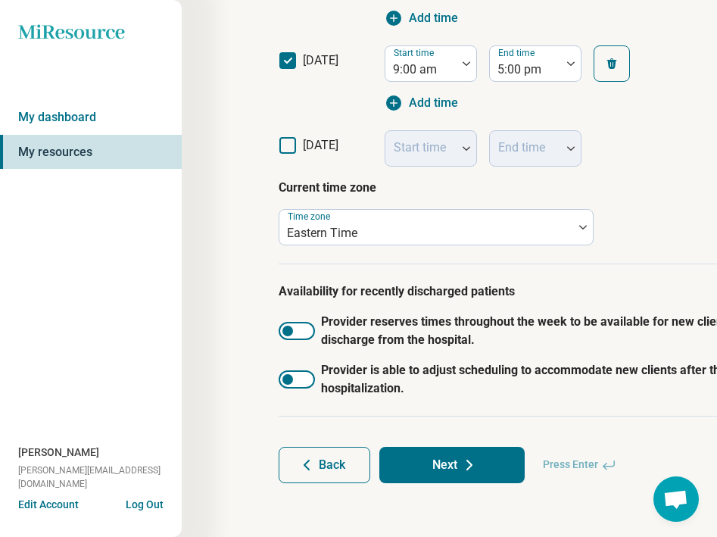
click at [451, 458] on button "Next" at bounding box center [452, 465] width 145 height 36
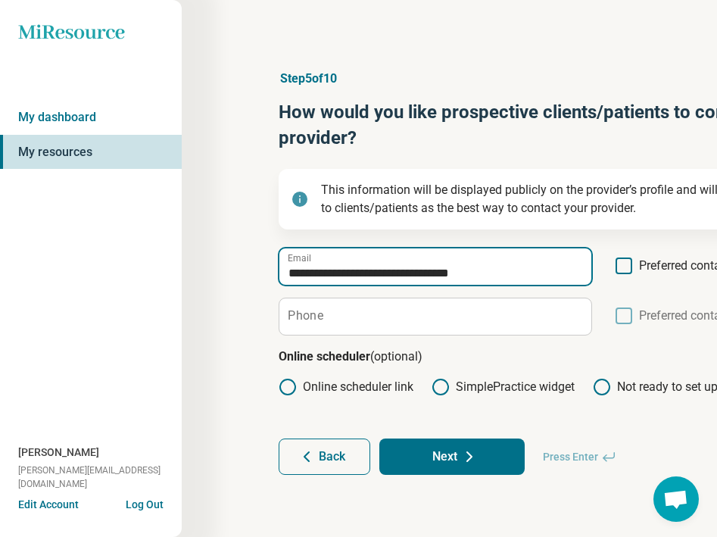
type input "**********"
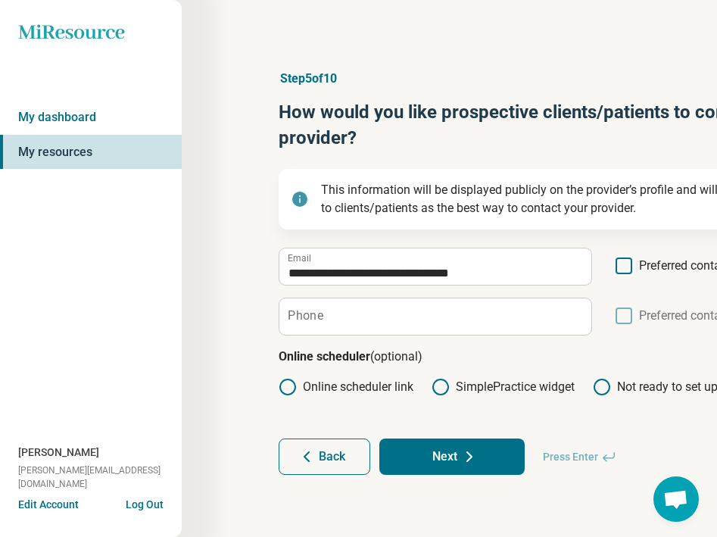
click at [629, 258] on icon at bounding box center [624, 266] width 17 height 17
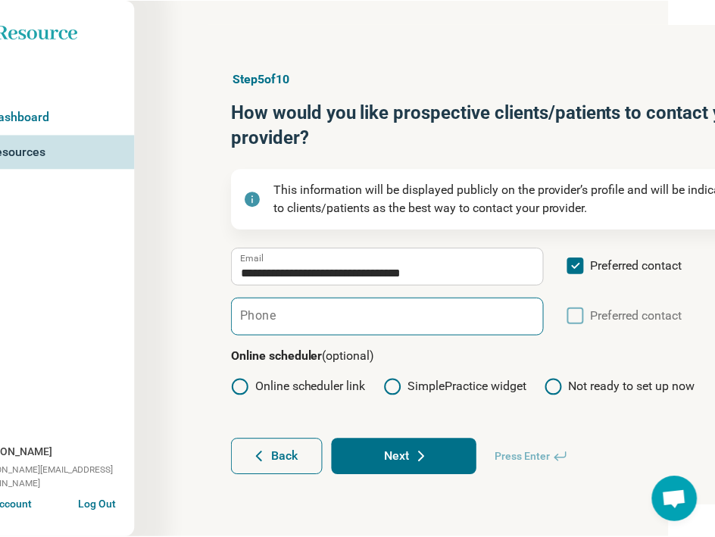
scroll to position [0, 47]
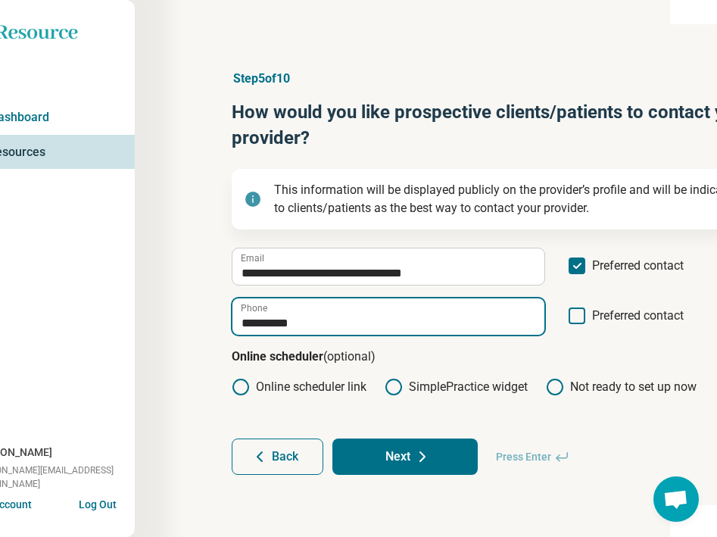
type input "**********"
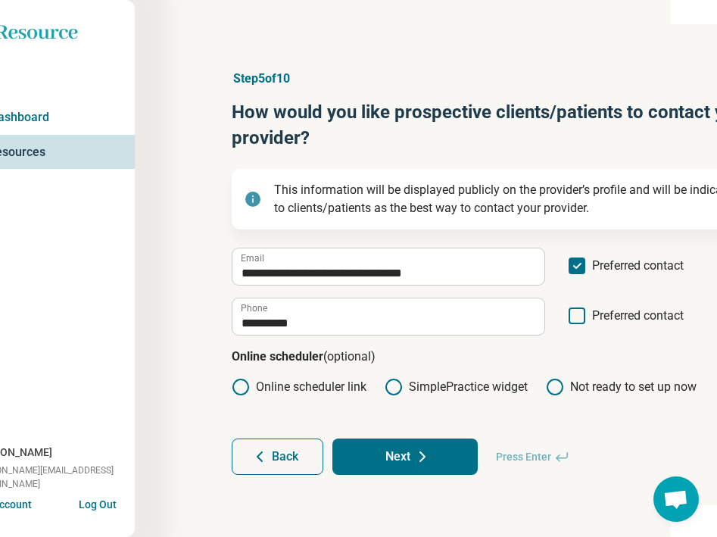
click at [325, 386] on label "Online scheduler link" at bounding box center [299, 387] width 135 height 18
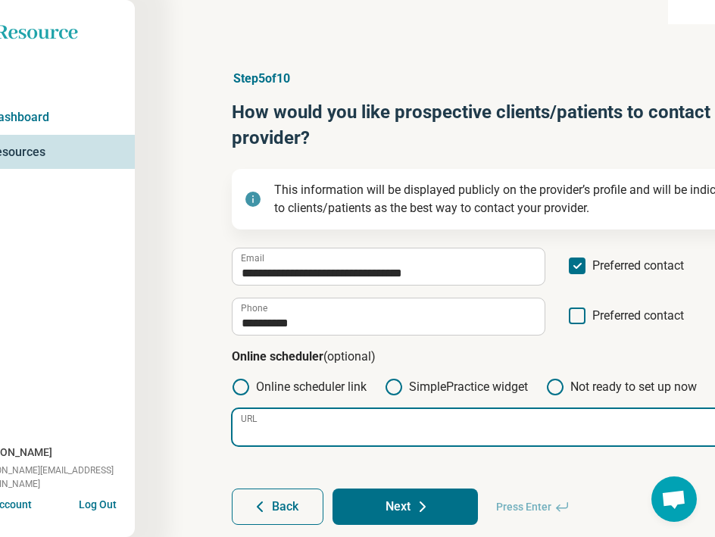
click at [365, 442] on input "URL" at bounding box center [498, 427] width 530 height 36
paste input "**********"
type input "**********"
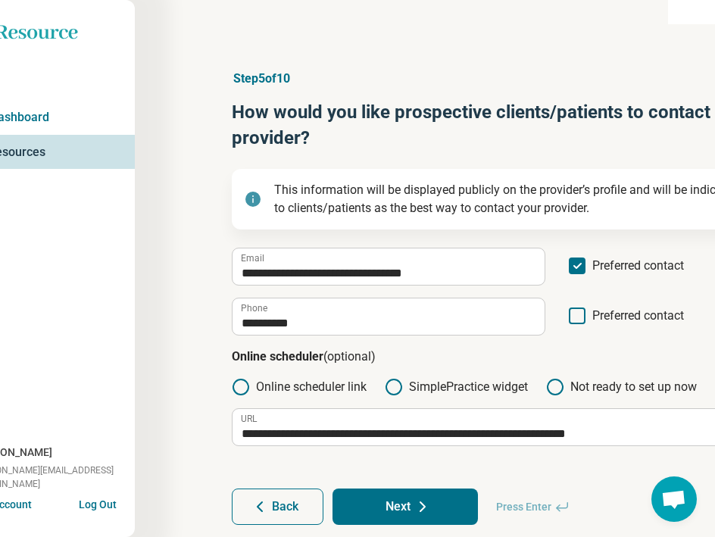
click at [402, 511] on button "Next" at bounding box center [405, 507] width 145 height 36
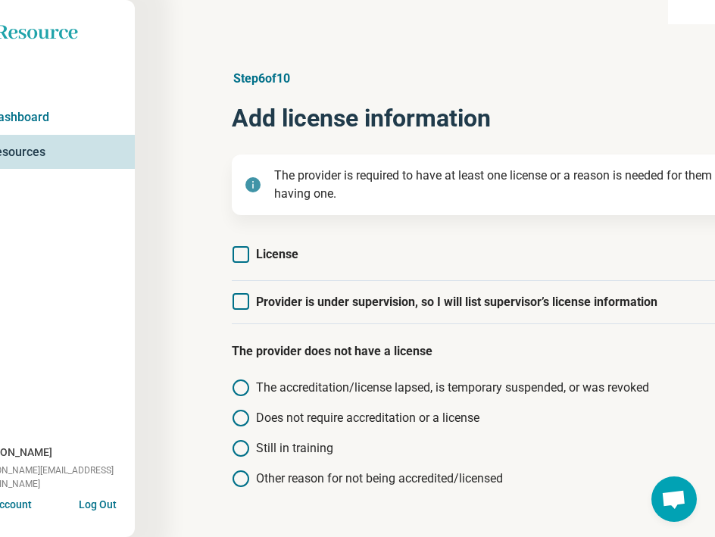
click at [260, 251] on span "License" at bounding box center [277, 254] width 42 height 14
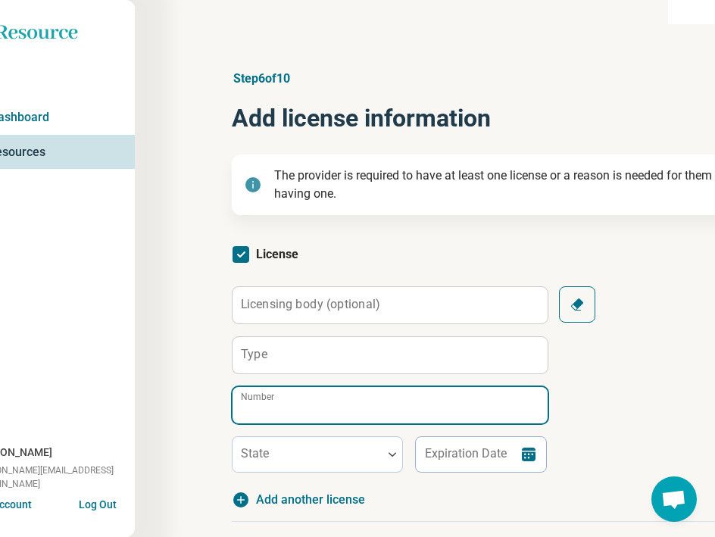
click at [321, 403] on input "Number" at bounding box center [390, 405] width 315 height 36
paste input "*******"
type input "*******"
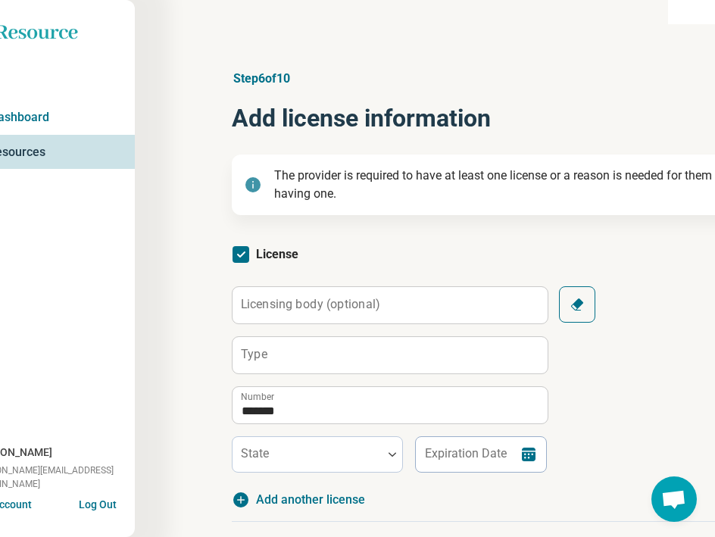
click at [325, 308] on label "Licensing body (optional)" at bounding box center [310, 305] width 139 height 12
click at [325, 308] on input "Licensing body (optional)" at bounding box center [390, 305] width 315 height 36
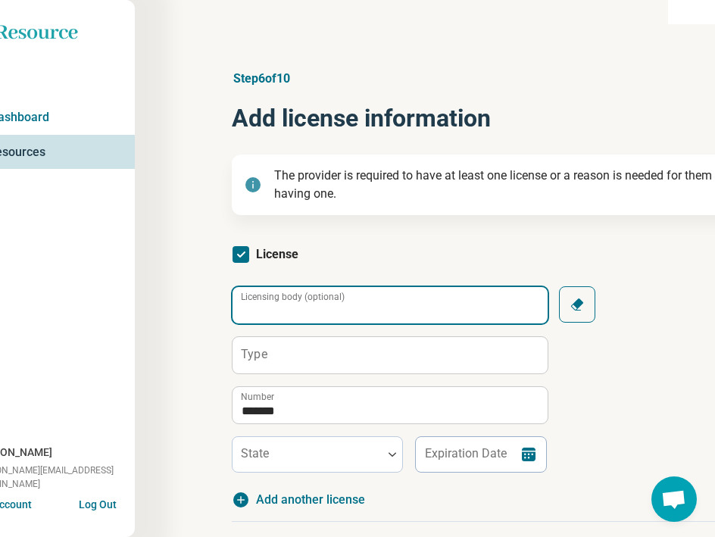
paste input "**********"
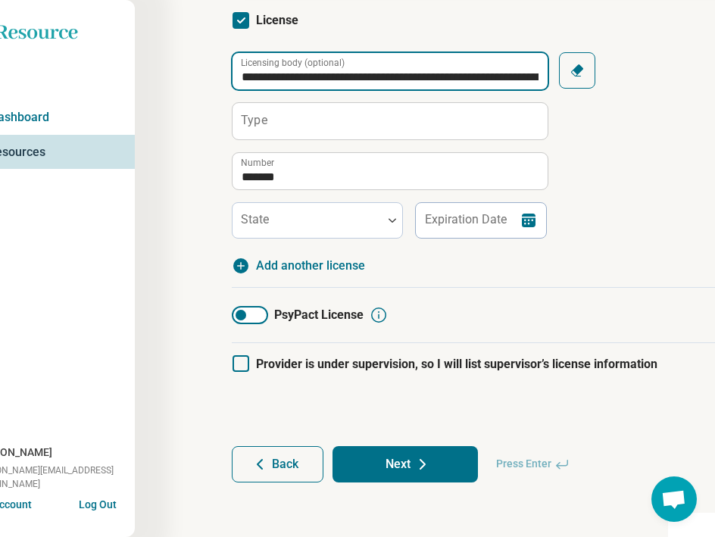
scroll to position [234, 47]
type input "**********"
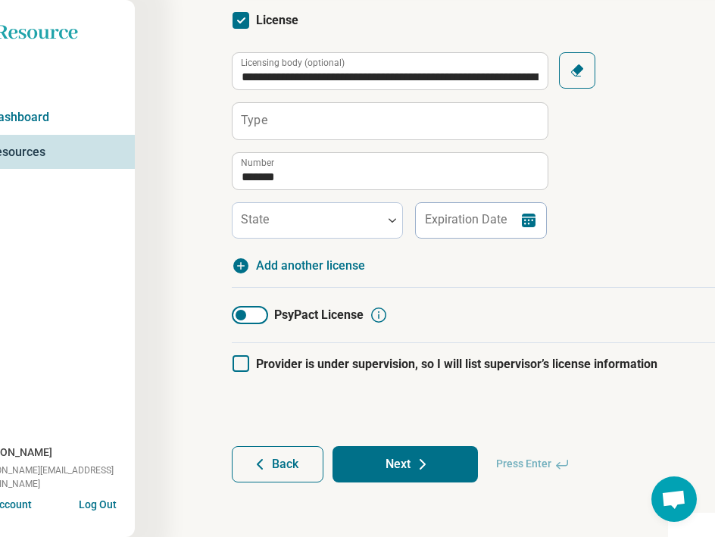
click at [273, 363] on span "Provider is under supervision, so I will list supervisor’s license information" at bounding box center [457, 364] width 402 height 14
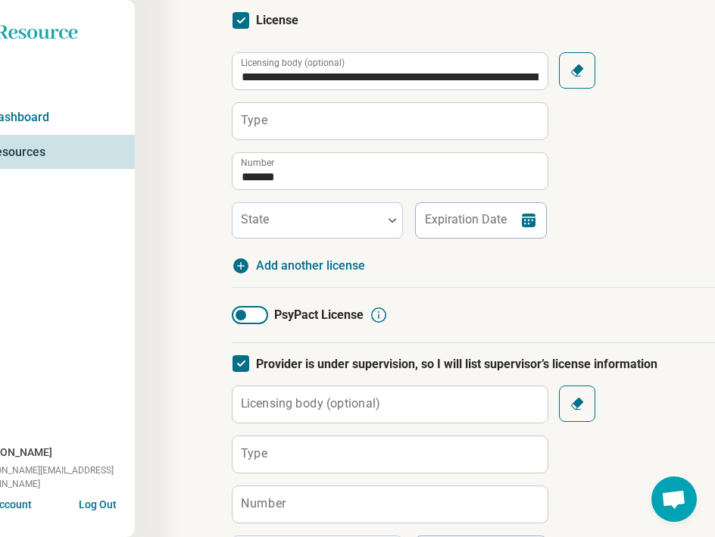
scroll to position [10, 0]
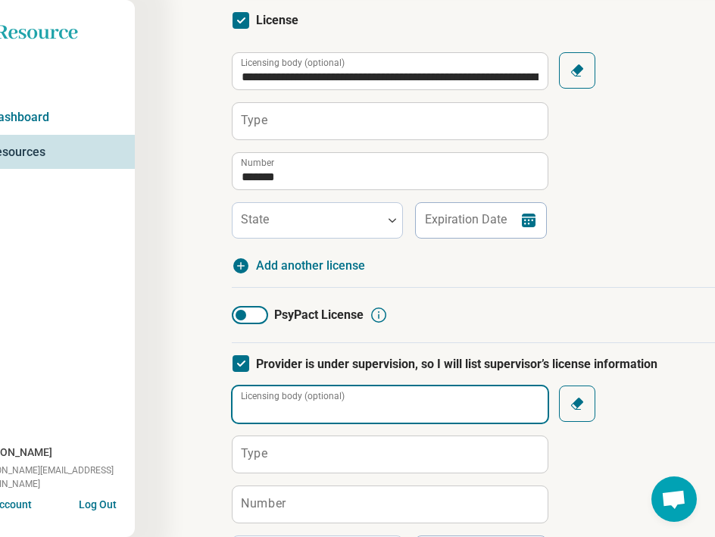
paste input "**********"
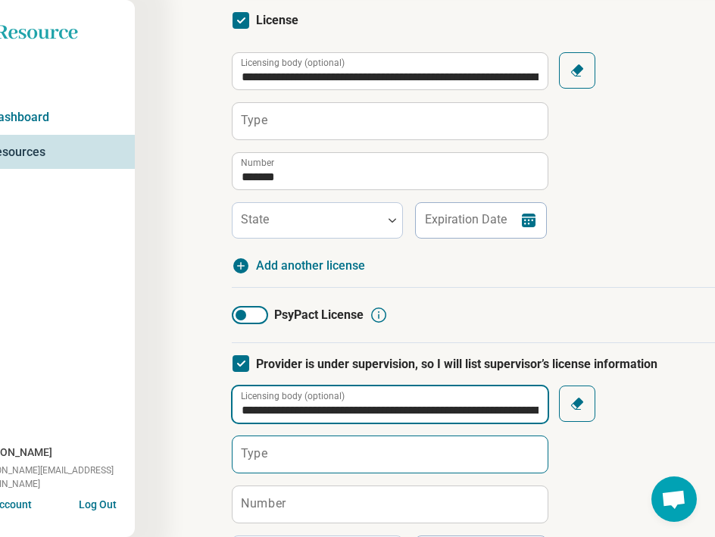
type input "**********"
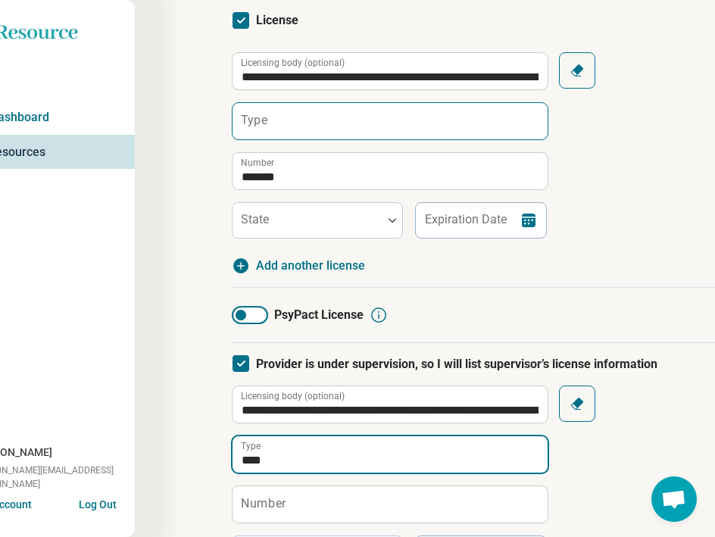
type input "****"
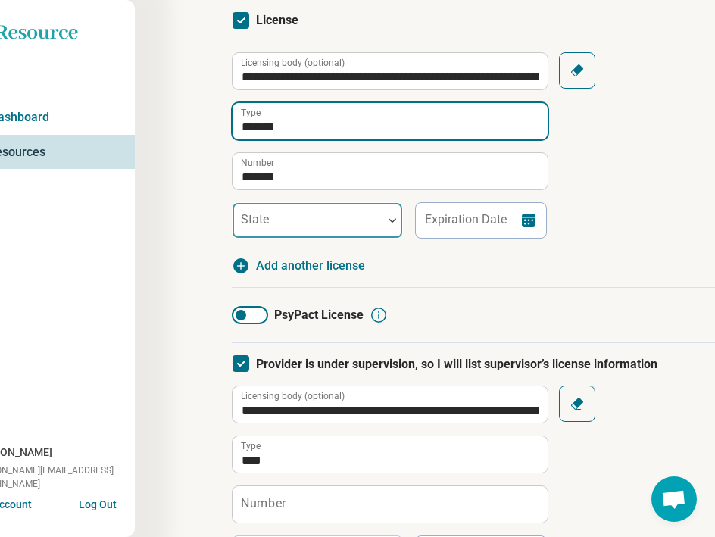
type input "*******"
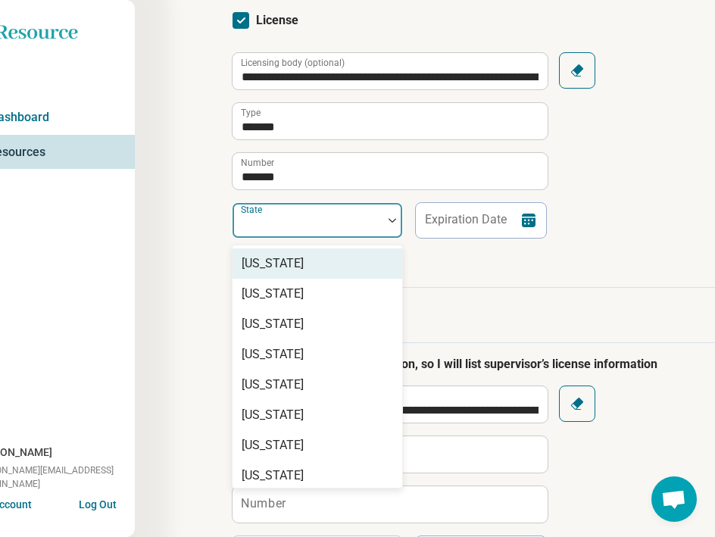
click at [297, 216] on div at bounding box center [308, 226] width 138 height 21
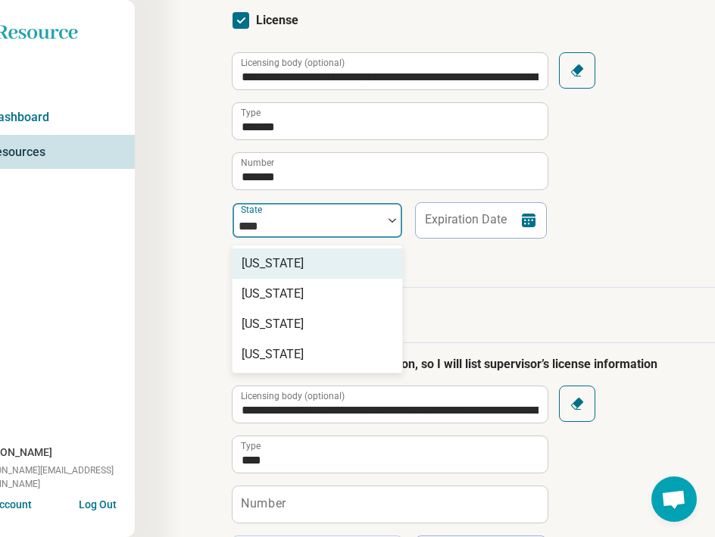
type input "*****"
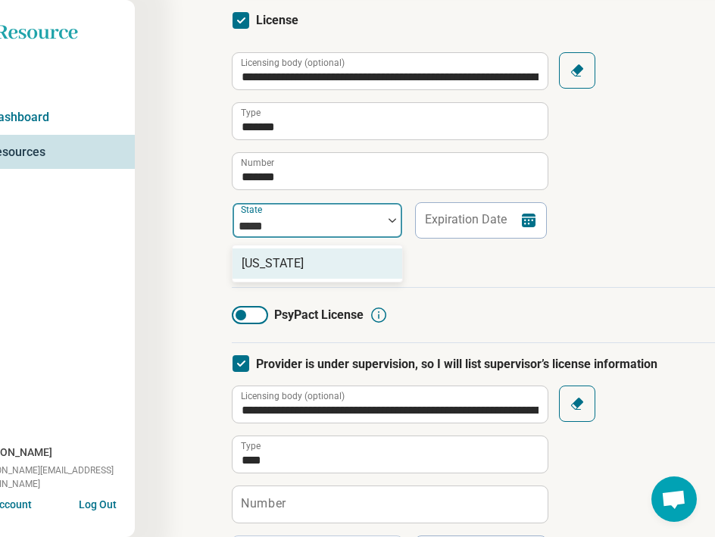
click at [298, 264] on div "[US_STATE]" at bounding box center [318, 264] width 170 height 30
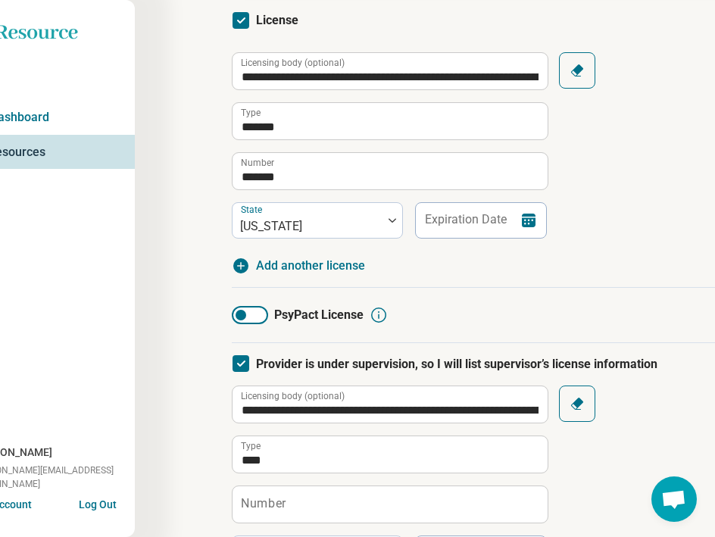
click at [527, 217] on icon at bounding box center [529, 220] width 18 height 18
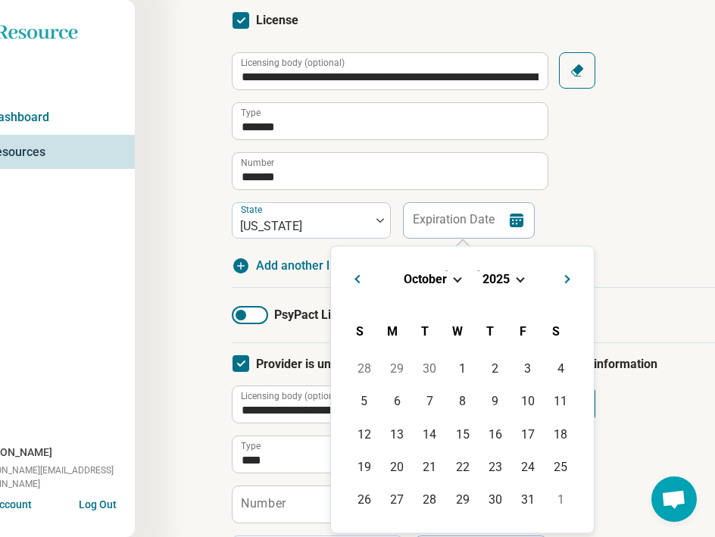
click at [442, 277] on span "October" at bounding box center [425, 278] width 43 height 14
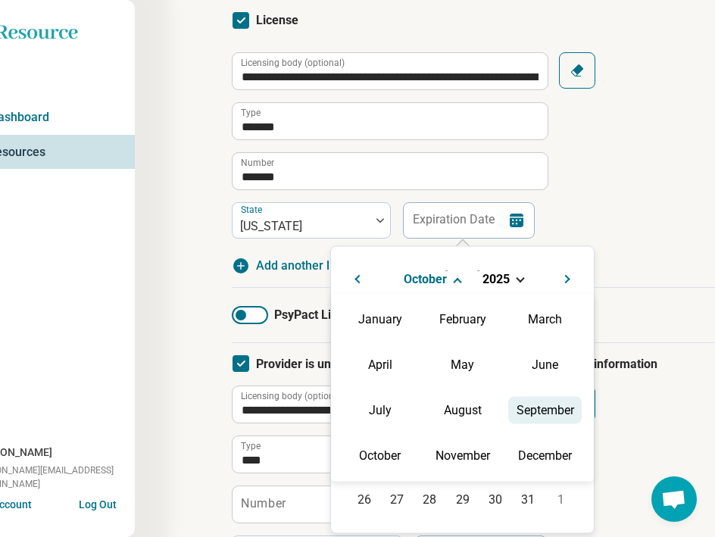
click at [515, 412] on div "September" at bounding box center [544, 409] width 73 height 27
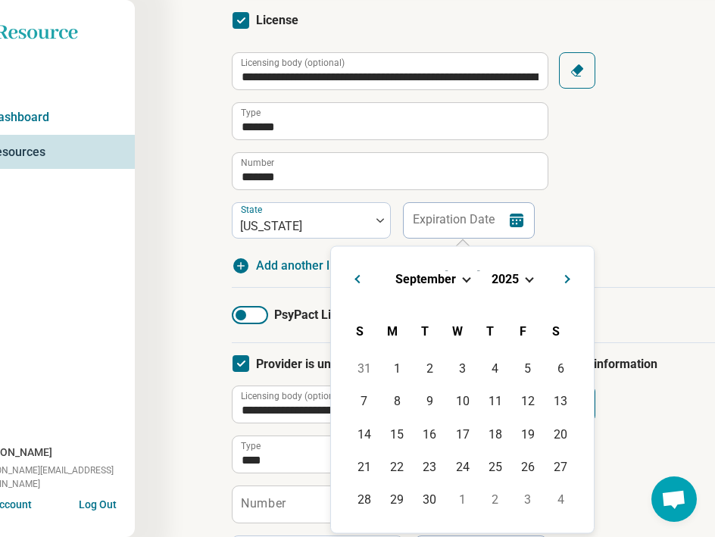
click at [502, 286] on span "2025" at bounding box center [505, 278] width 27 height 14
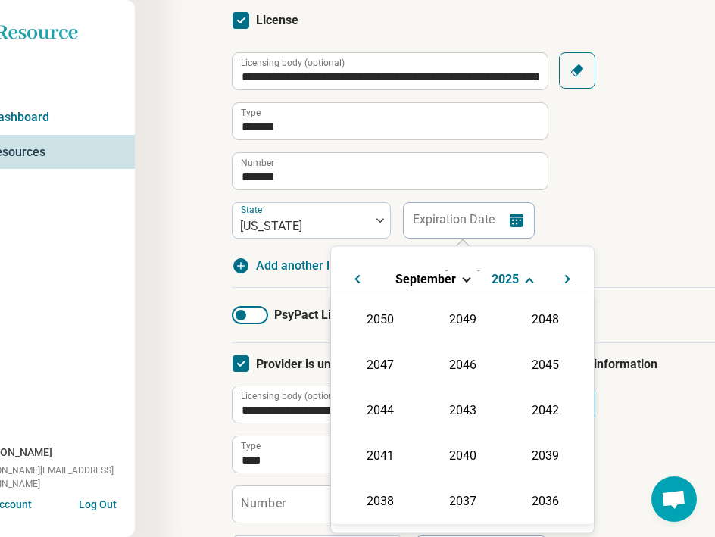
scroll to position [274, 0]
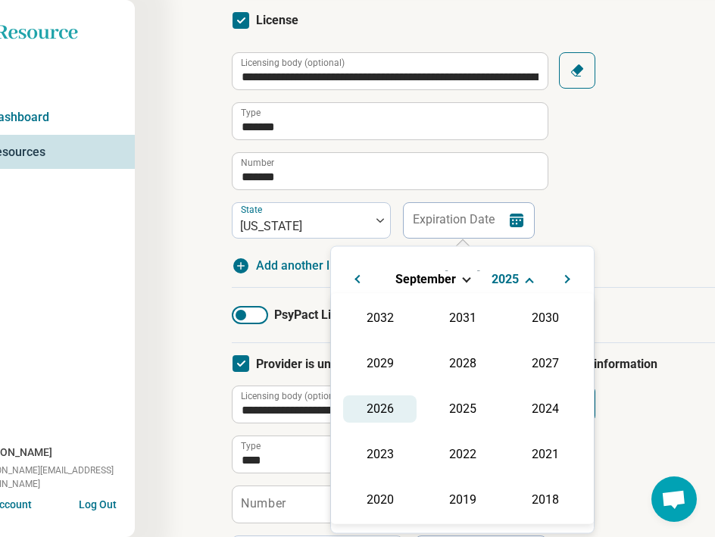
click at [393, 414] on div "2026" at bounding box center [379, 408] width 73 height 27
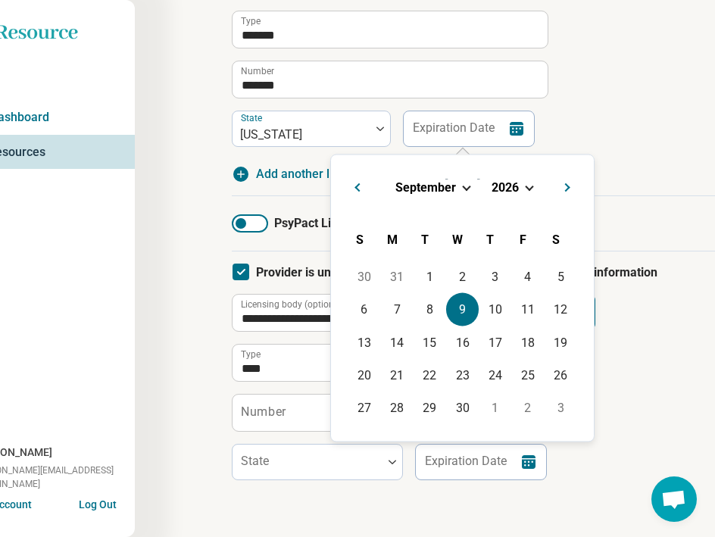
scroll to position [356, 47]
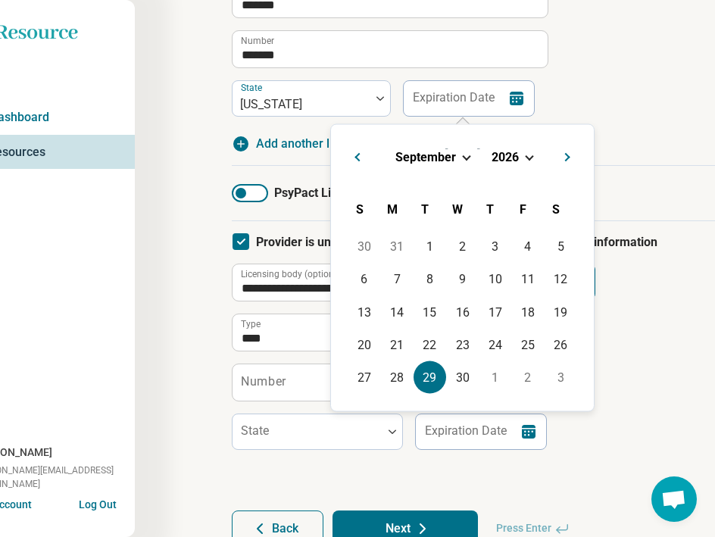
click at [424, 379] on div "29" at bounding box center [430, 377] width 33 height 33
type input "**********"
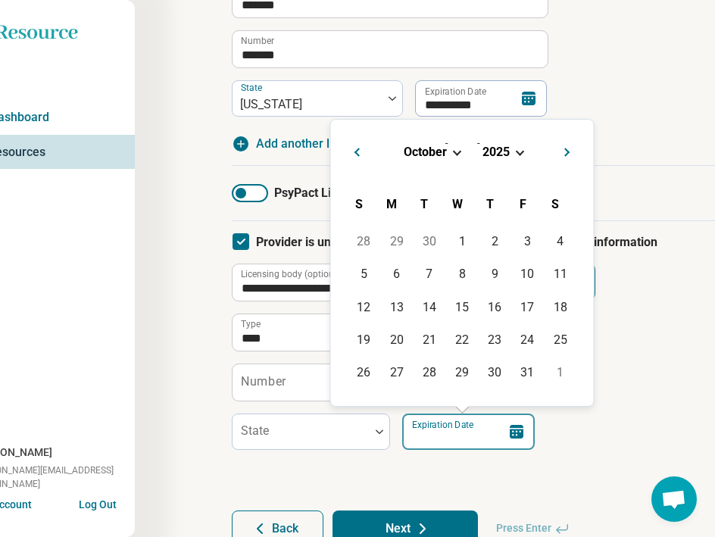
click at [437, 434] on input "Expiration Date" at bounding box center [468, 432] width 133 height 36
click at [499, 145] on span "2025" at bounding box center [496, 152] width 27 height 14
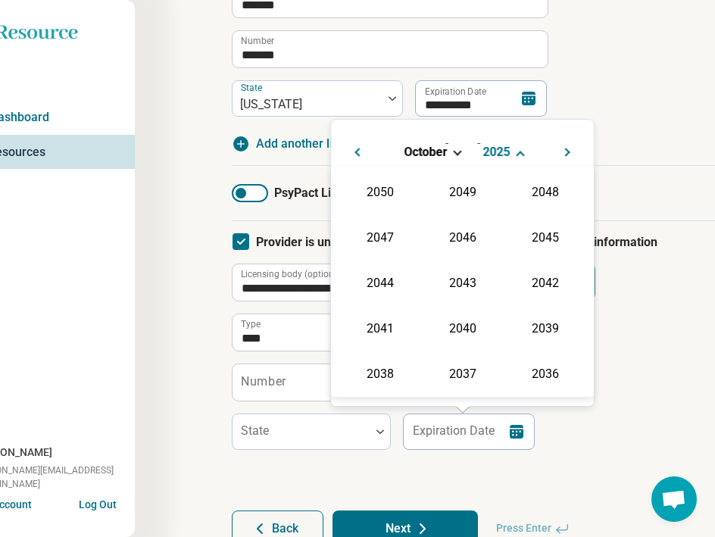
scroll to position [274, 0]
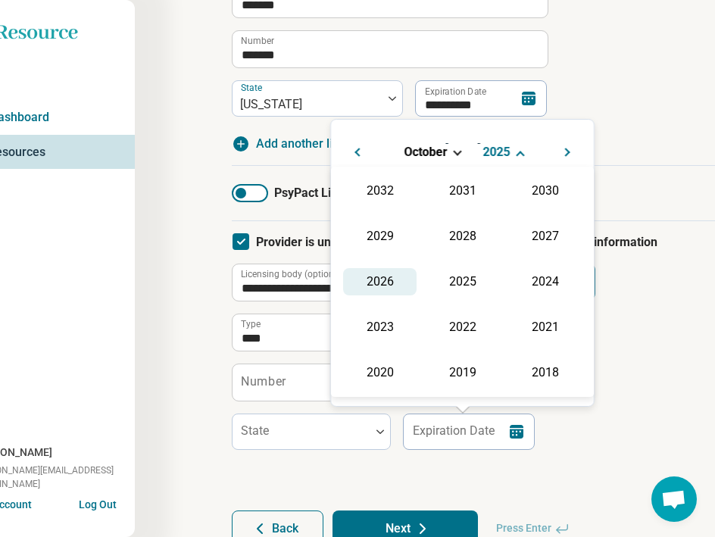
click at [389, 296] on div "2050 2049 2048 2047 2046 2045 2044 2043 2042 2041 2040 2039 2038 2037 2036 2035…" at bounding box center [462, 282] width 263 height 230
click at [389, 295] on div "2026" at bounding box center [379, 281] width 73 height 27
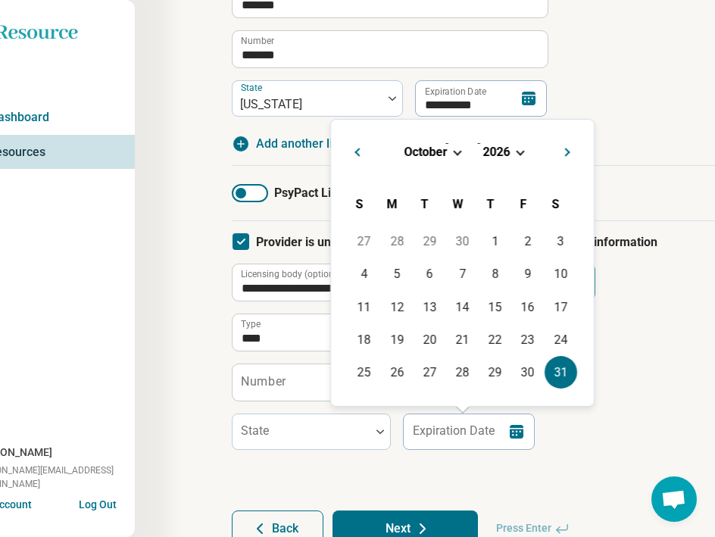
click at [559, 378] on div "31" at bounding box center [561, 372] width 33 height 33
type input "**********"
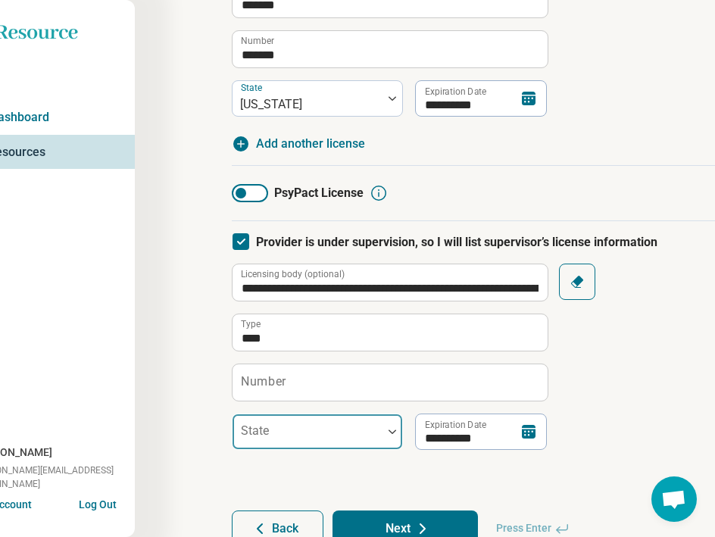
click at [332, 440] on div at bounding box center [308, 437] width 138 height 21
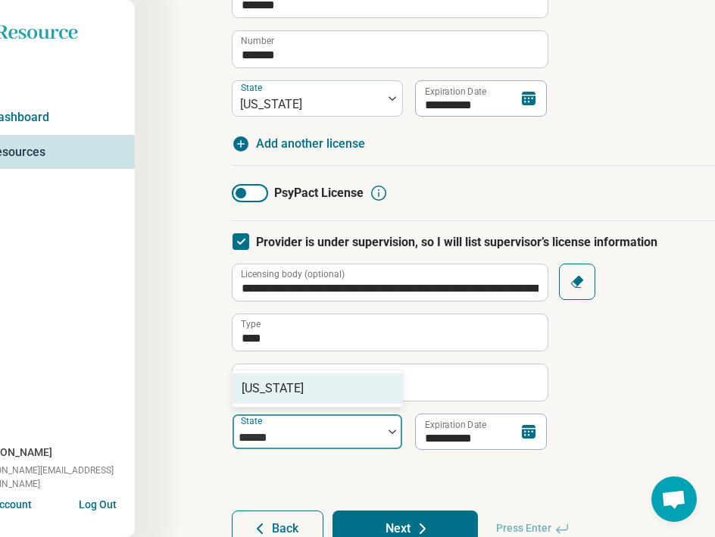
type input "*******"
click at [273, 383] on div "[US_STATE]" at bounding box center [273, 389] width 62 height 18
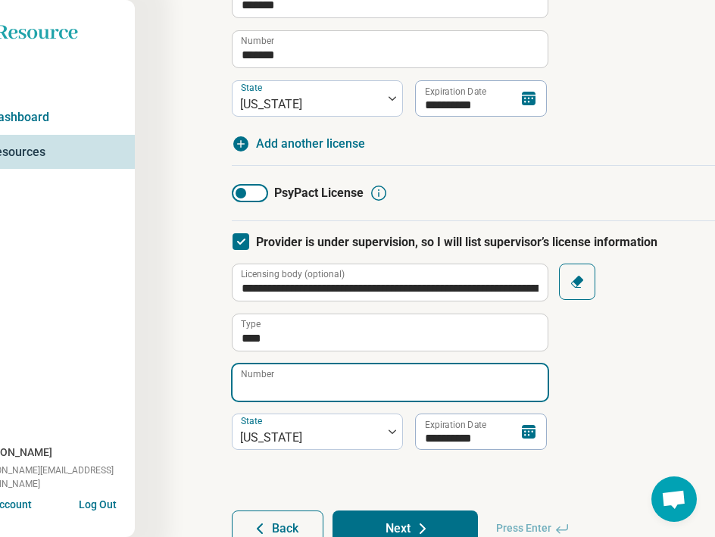
click at [349, 369] on input "Number" at bounding box center [390, 382] width 315 height 36
paste input "******"
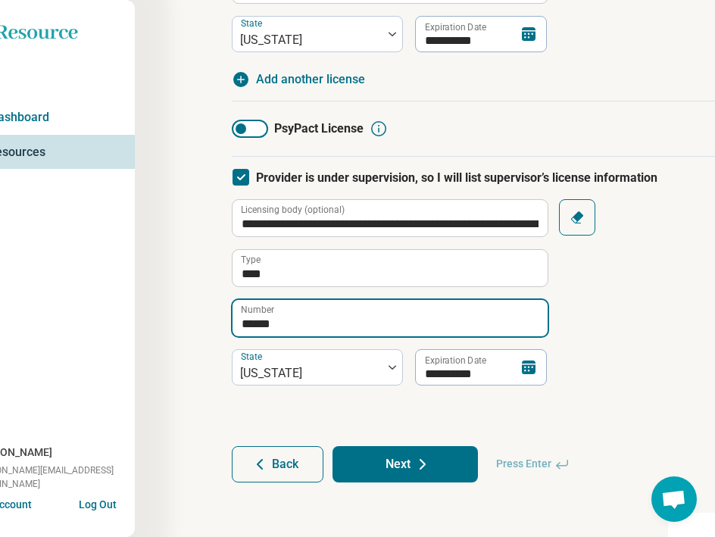
type input "******"
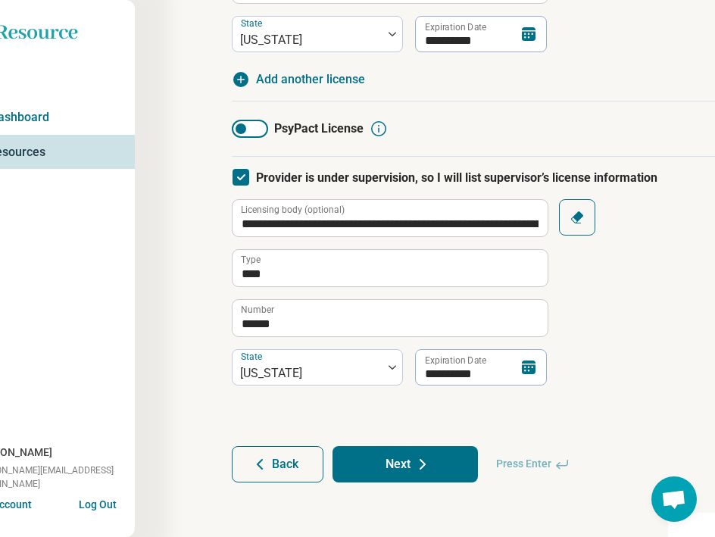
click at [404, 459] on button "Next" at bounding box center [405, 464] width 145 height 36
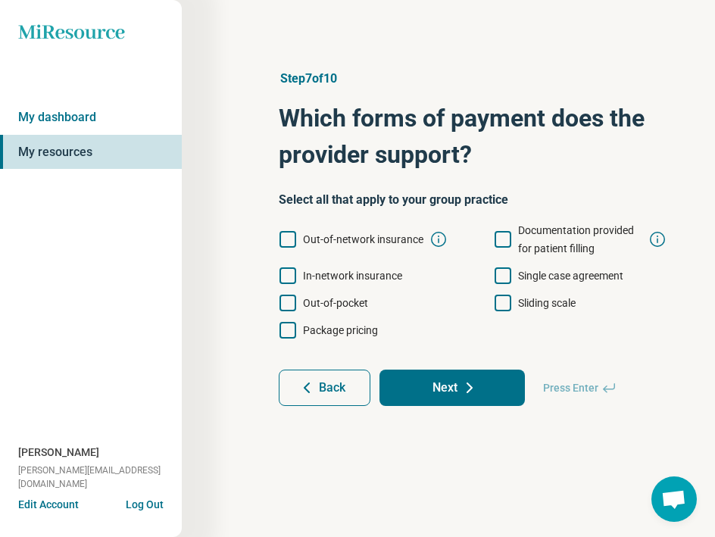
click at [316, 239] on span "Out-of-network insurance" at bounding box center [363, 239] width 120 height 12
click at [308, 299] on span "Out-of-pocket" at bounding box center [335, 303] width 65 height 12
click at [564, 230] on span "Documentation provided for patient filling" at bounding box center [576, 239] width 116 height 30
click at [527, 305] on span "Sliding scale" at bounding box center [547, 303] width 58 height 12
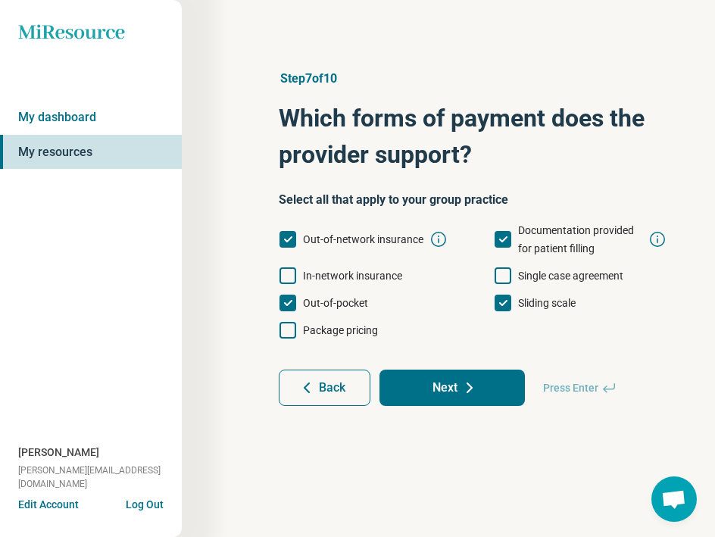
click at [465, 385] on icon at bounding box center [470, 388] width 18 height 18
type textarea "*"
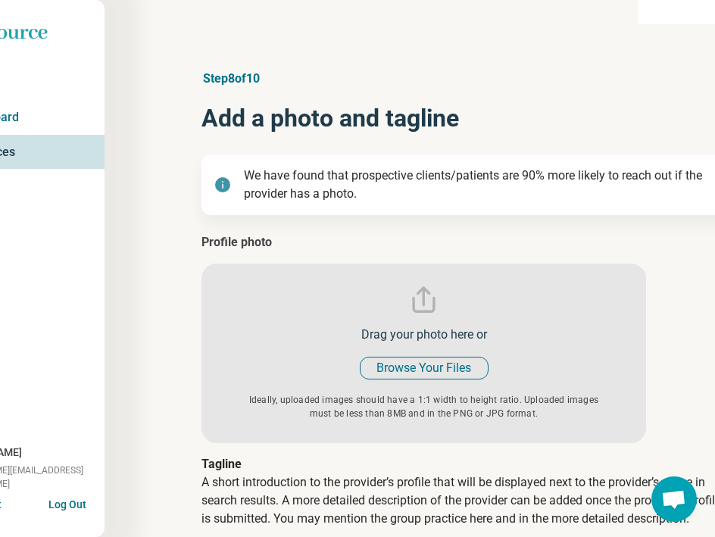
scroll to position [3, 120]
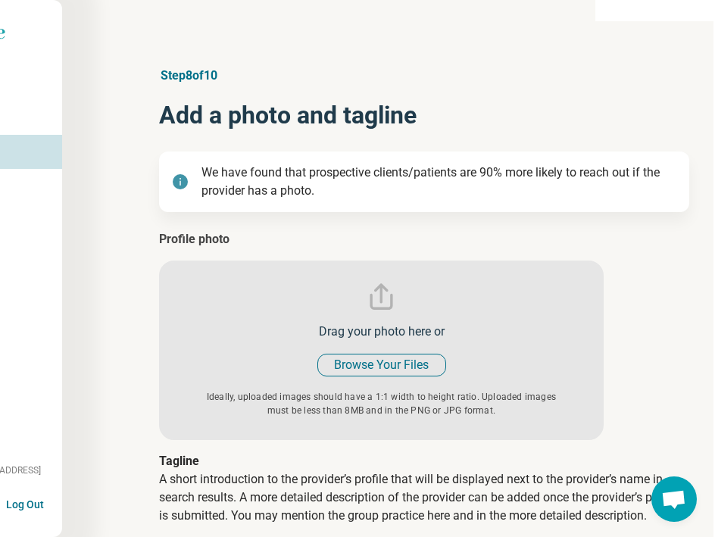
click at [392, 359] on input "file" at bounding box center [381, 335] width 445 height 210
click at [389, 366] on input "file" at bounding box center [381, 335] width 445 height 210
type input "**********"
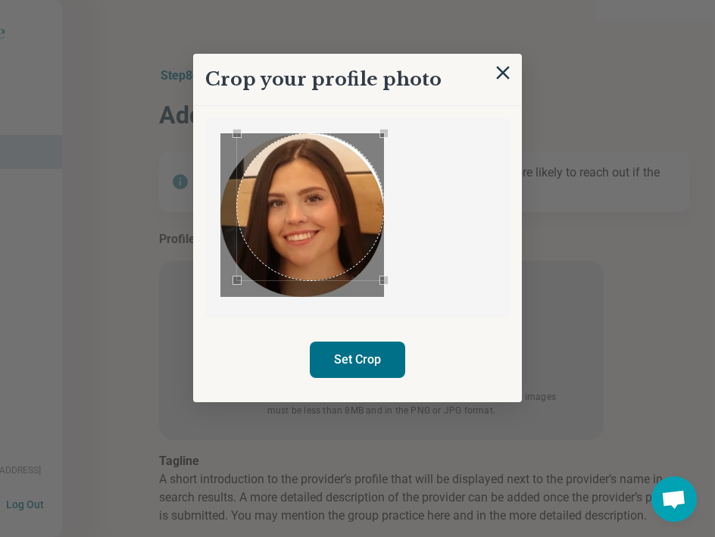
click at [414, 370] on div "Crop your profile photo Set Crop" at bounding box center [357, 228] width 329 height 349
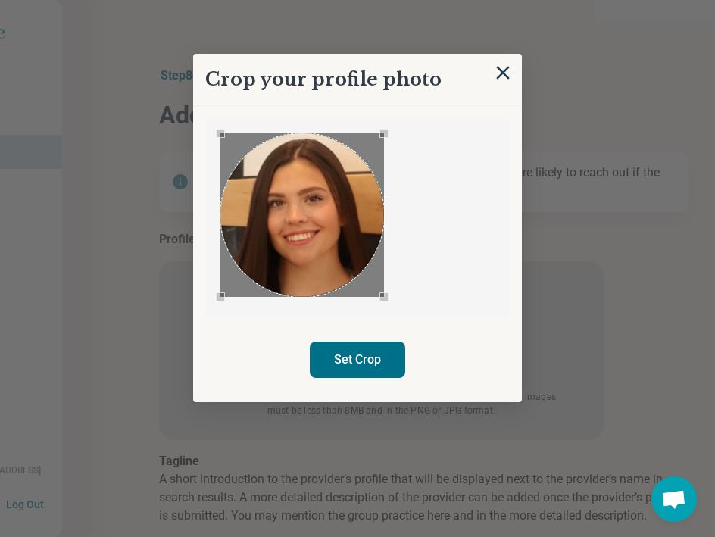
click at [195, 336] on div "Crop your profile photo Set Crop" at bounding box center [357, 228] width 329 height 349
click at [362, 364] on button "Set Crop" at bounding box center [357, 360] width 95 height 36
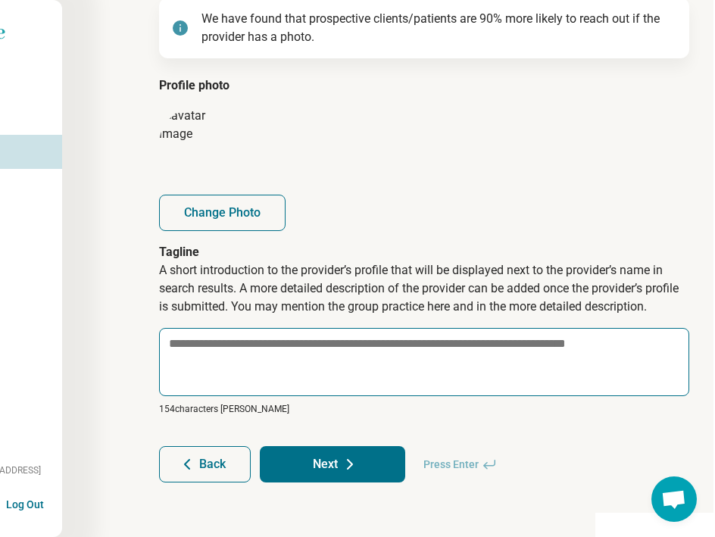
scroll to position [157, 120]
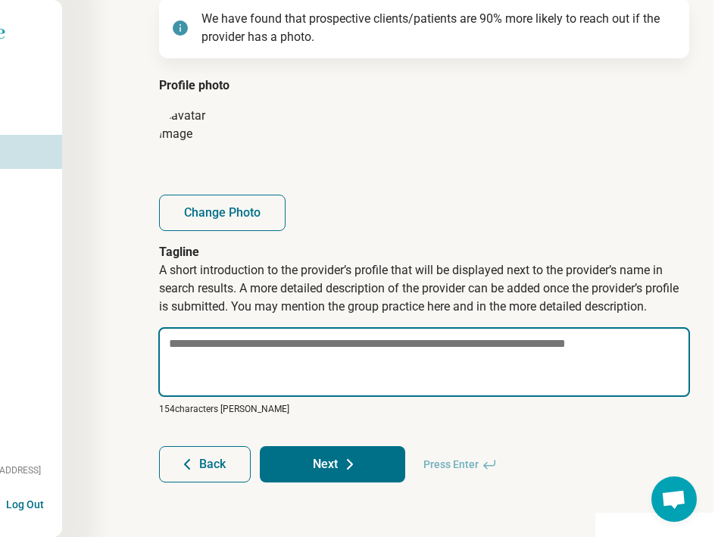
click at [320, 355] on textarea at bounding box center [424, 362] width 532 height 70
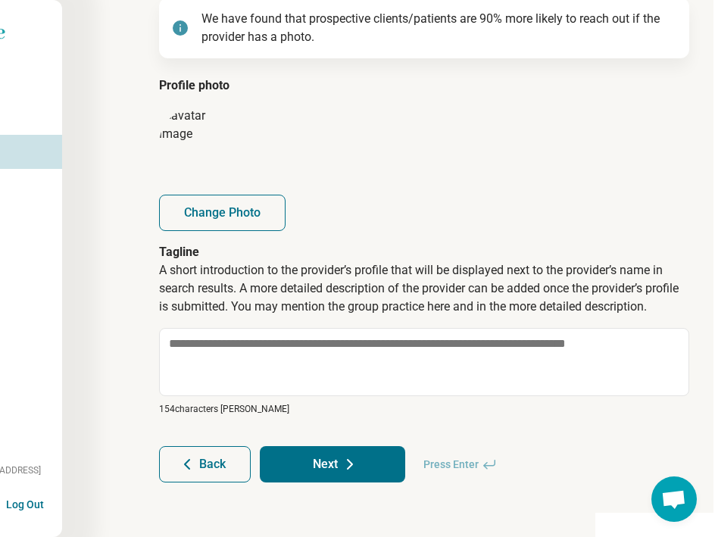
click at [353, 461] on icon at bounding box center [350, 464] width 18 height 18
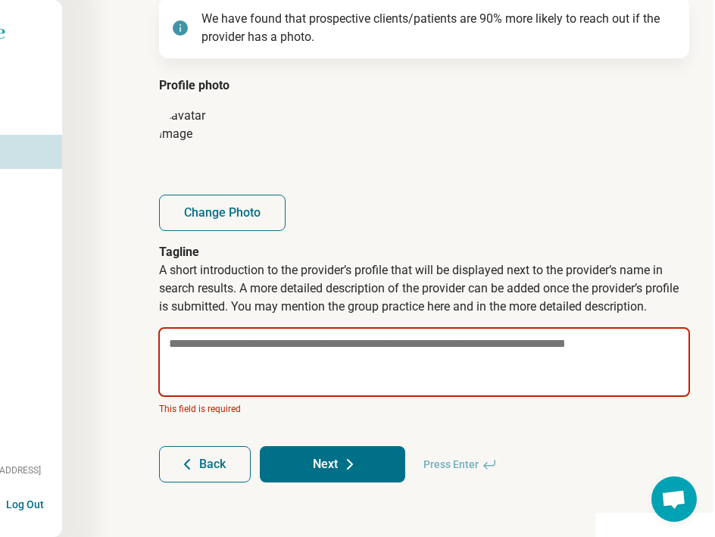
click at [317, 361] on textarea at bounding box center [424, 362] width 532 height 70
paste textarea "**********"
type textarea "*"
type textarea "**********"
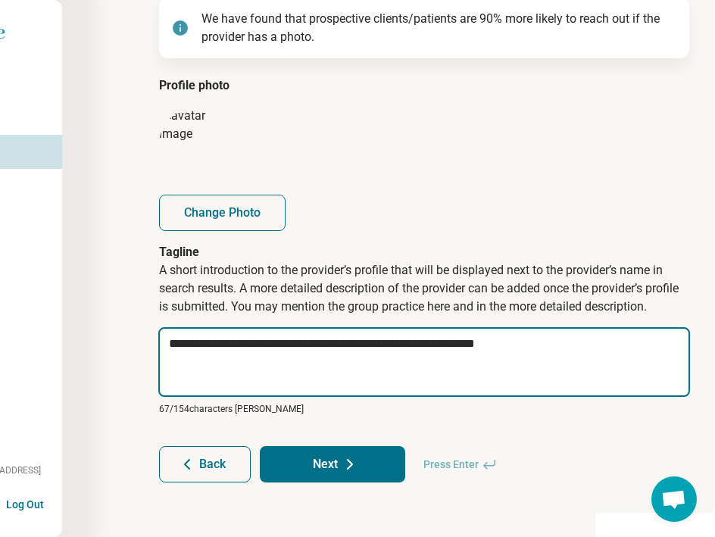
drag, startPoint x: 392, startPoint y: 341, endPoint x: 618, endPoint y: 338, distance: 225.8
click at [618, 338] on textarea "**********" at bounding box center [424, 362] width 532 height 70
type textarea "*"
type textarea "**********"
type textarea "*"
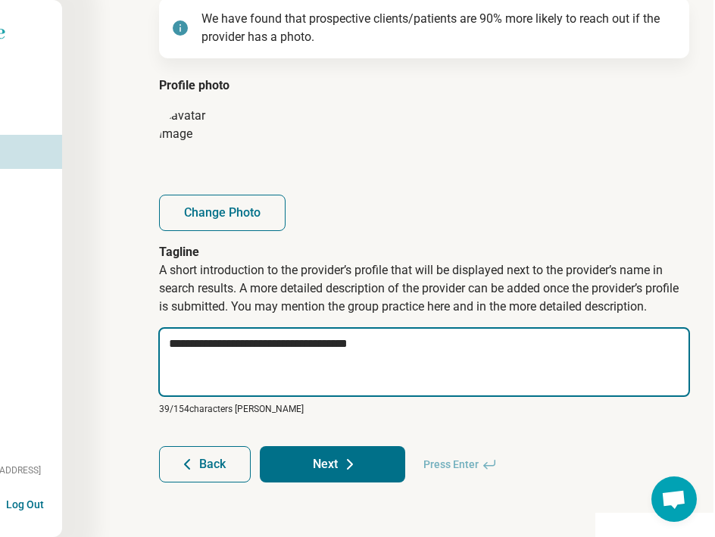
type textarea "**********"
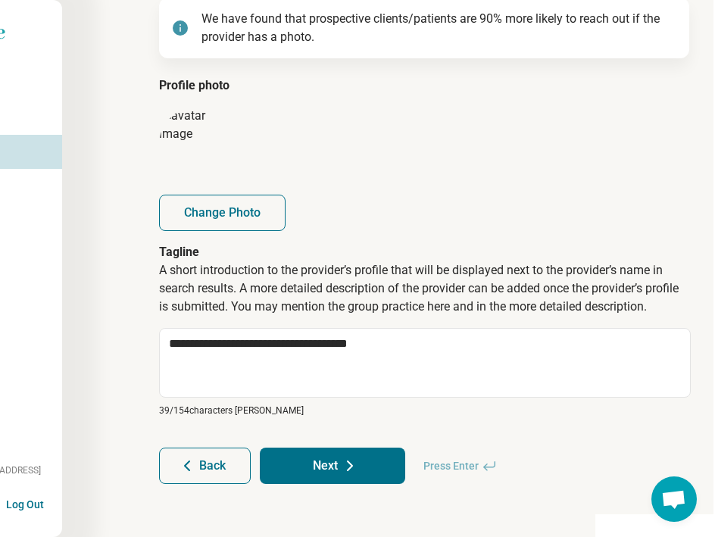
click at [353, 476] on button "Next" at bounding box center [332, 466] width 145 height 36
type textarea "*"
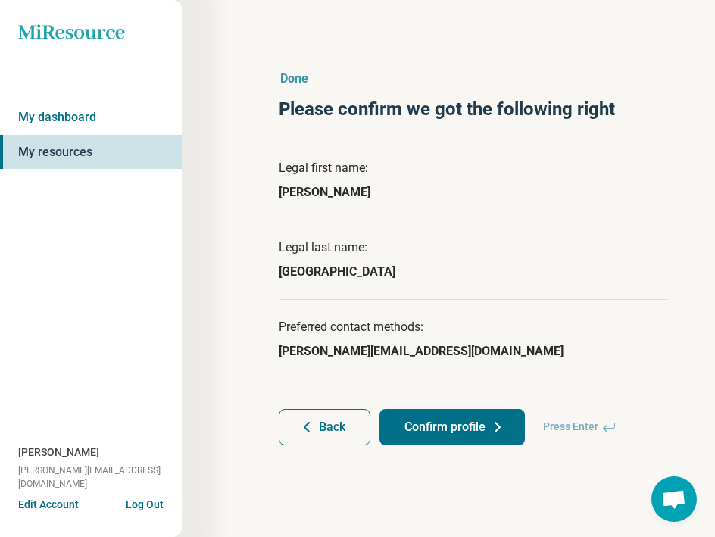
click at [418, 432] on button "Confirm profile" at bounding box center [452, 427] width 145 height 36
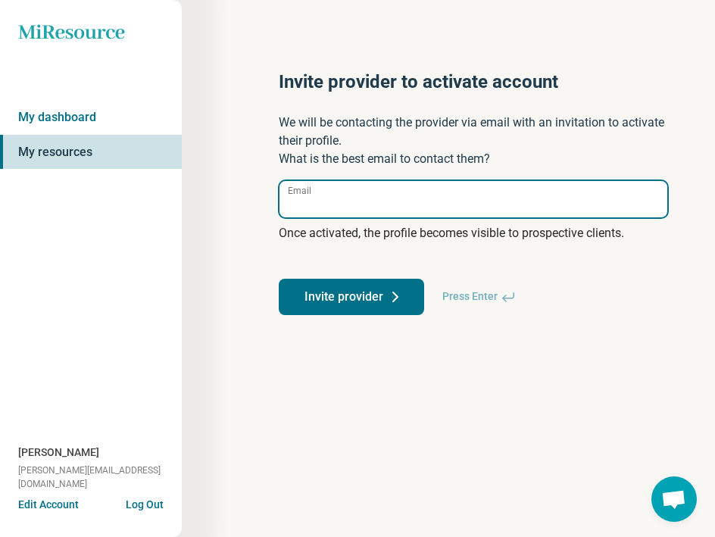
click at [402, 204] on input "Email" at bounding box center [474, 199] width 388 height 36
type input "**********"
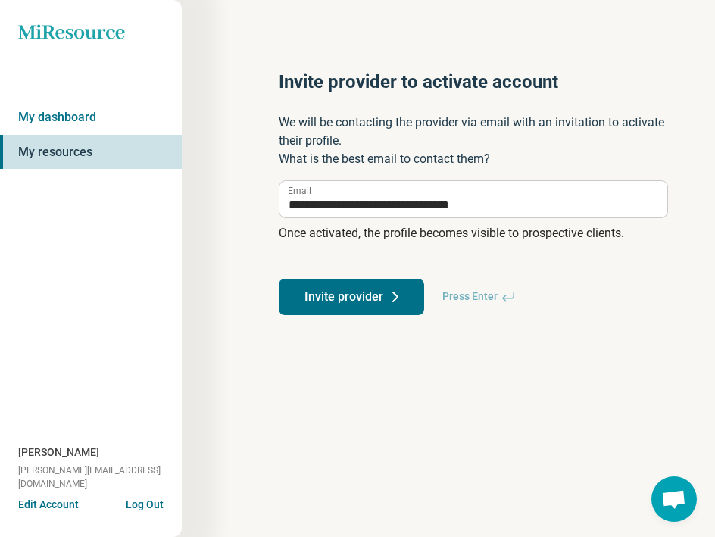
click at [358, 298] on button "Invite provider" at bounding box center [351, 297] width 145 height 36
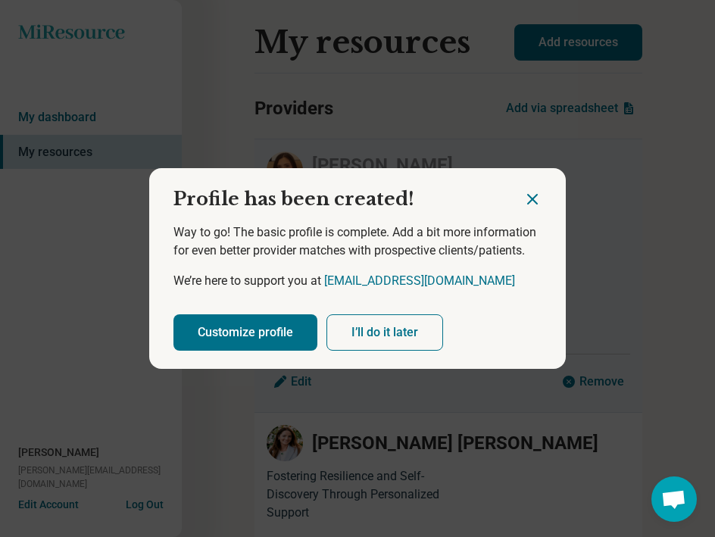
click at [281, 333] on button "Customize profile" at bounding box center [245, 332] width 144 height 36
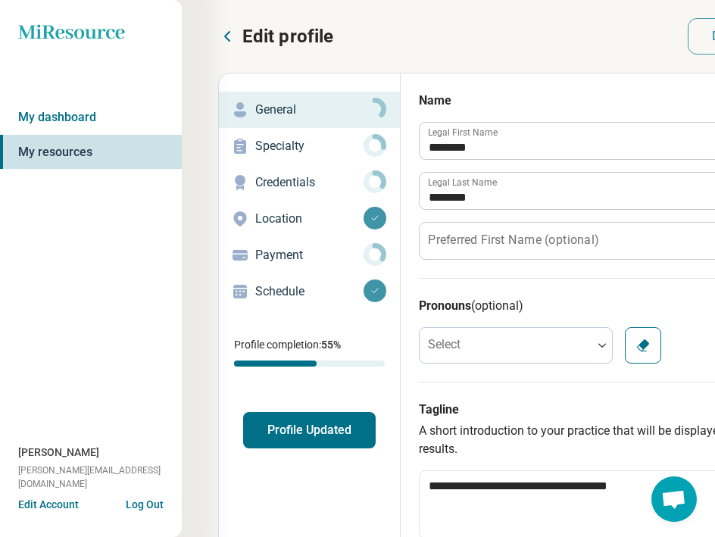
click at [357, 255] on p "Payment" at bounding box center [309, 255] width 108 height 18
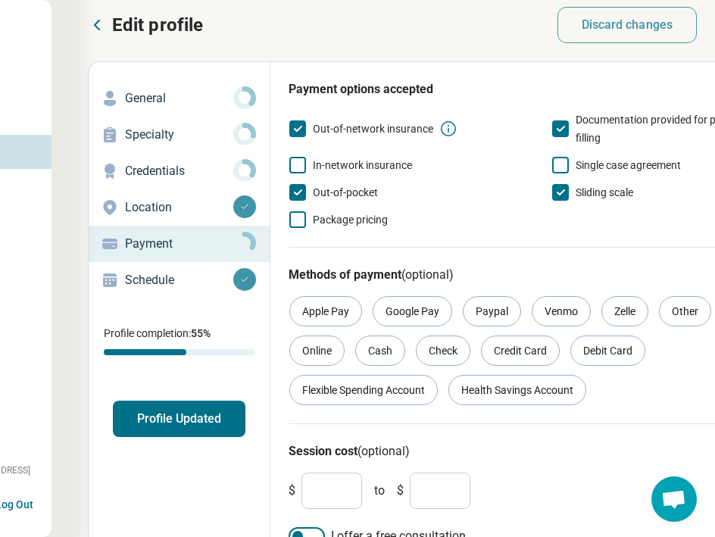
scroll to position [11, 132]
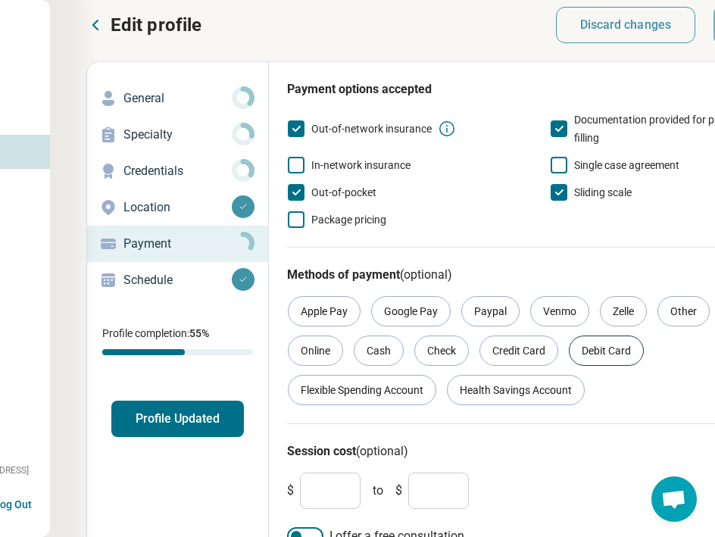
drag, startPoint x: 611, startPoint y: 354, endPoint x: 598, endPoint y: 352, distance: 13.8
click at [610, 354] on div "Debit Card" at bounding box center [606, 351] width 75 height 30
click at [528, 345] on div "Credit Card" at bounding box center [519, 351] width 79 height 30
click at [336, 352] on div "Online" at bounding box center [315, 351] width 55 height 30
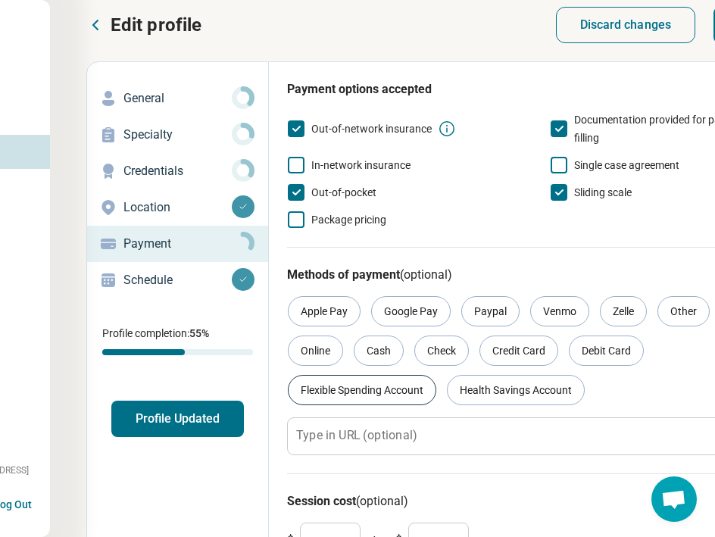
click at [394, 389] on div "Flexible Spending Account" at bounding box center [362, 390] width 148 height 30
click at [489, 391] on div "Health Savings Account" at bounding box center [516, 390] width 138 height 30
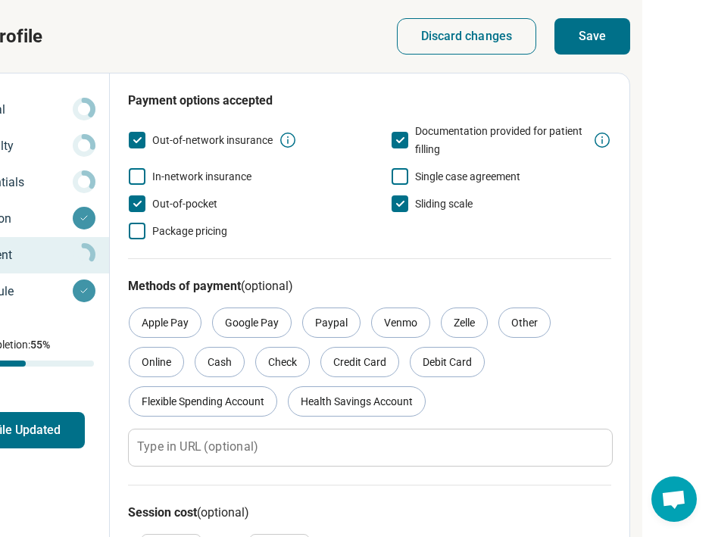
scroll to position [0, 291]
click at [574, 45] on button "Save" at bounding box center [593, 36] width 76 height 36
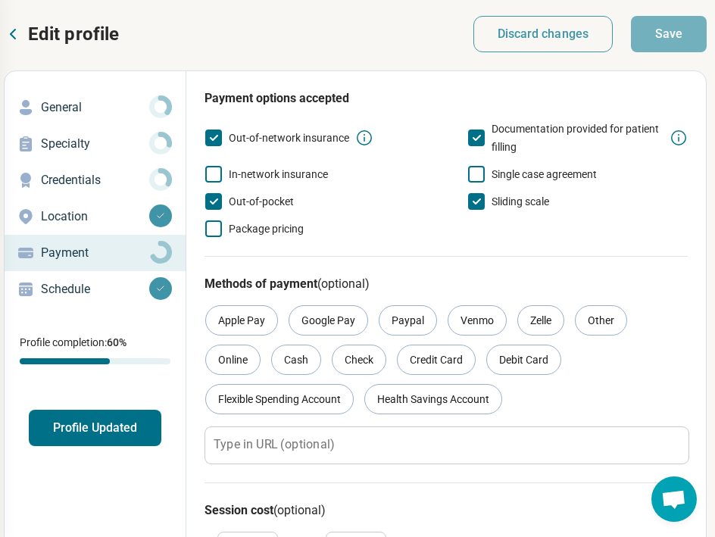
scroll to position [1, 214]
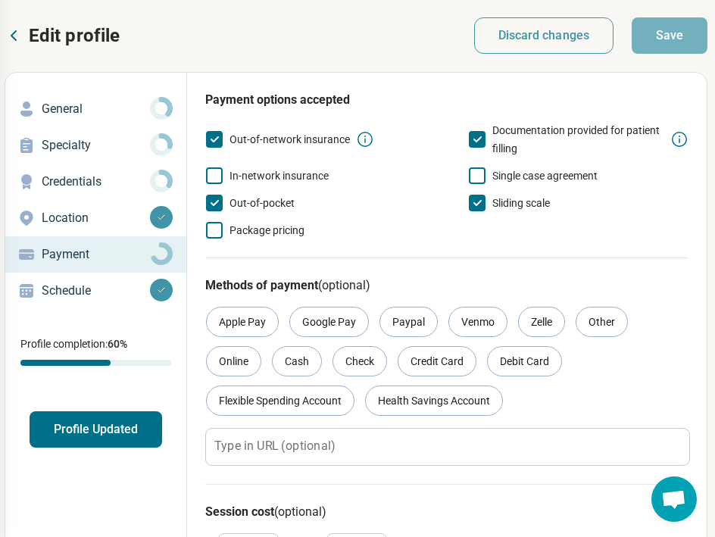
click at [139, 179] on p "Credentials" at bounding box center [96, 182] width 108 height 18
type textarea "*"
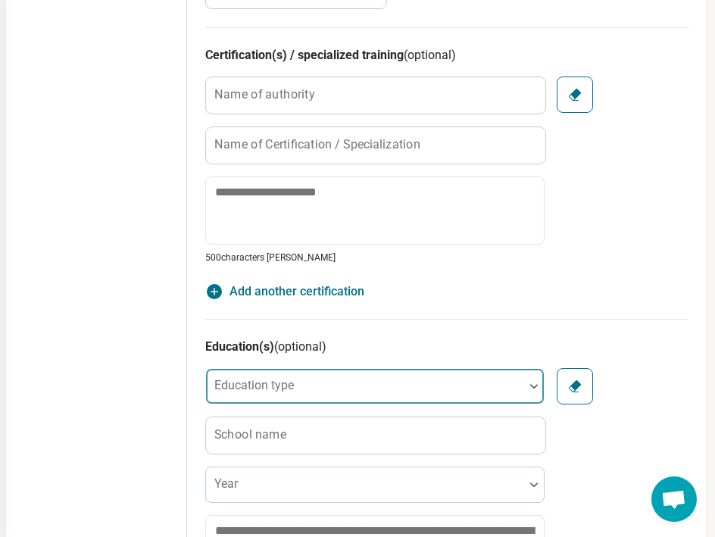
scroll to position [925, 214]
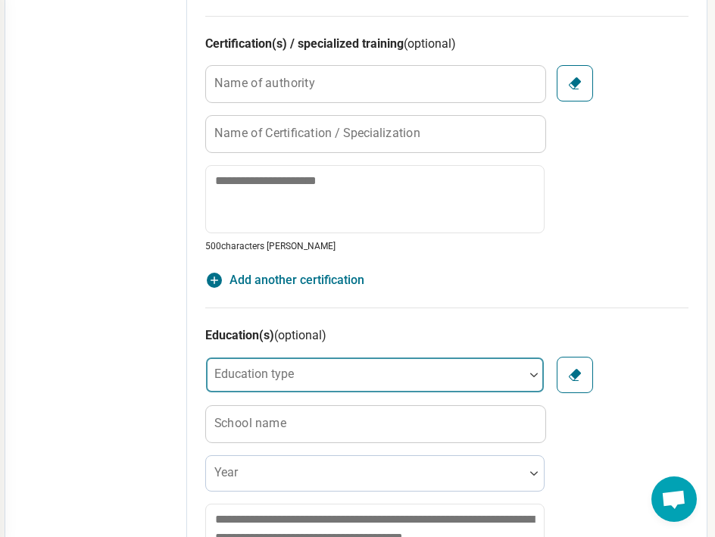
click at [292, 374] on div "Education type" at bounding box center [374, 375] width 339 height 36
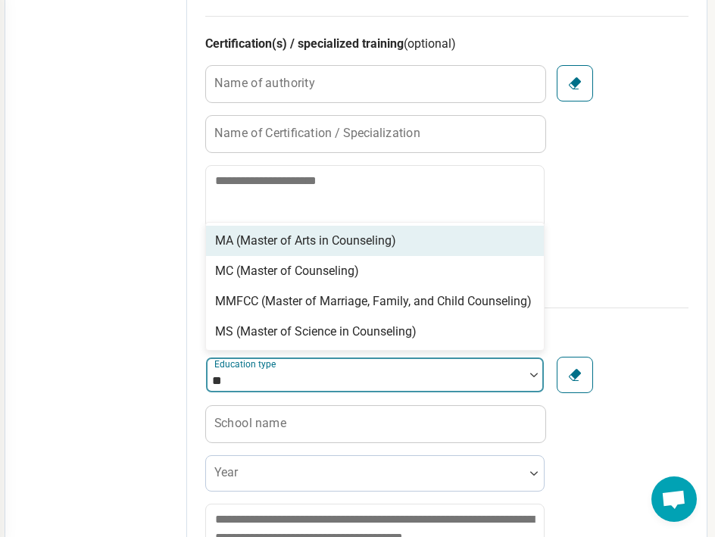
type input "*"
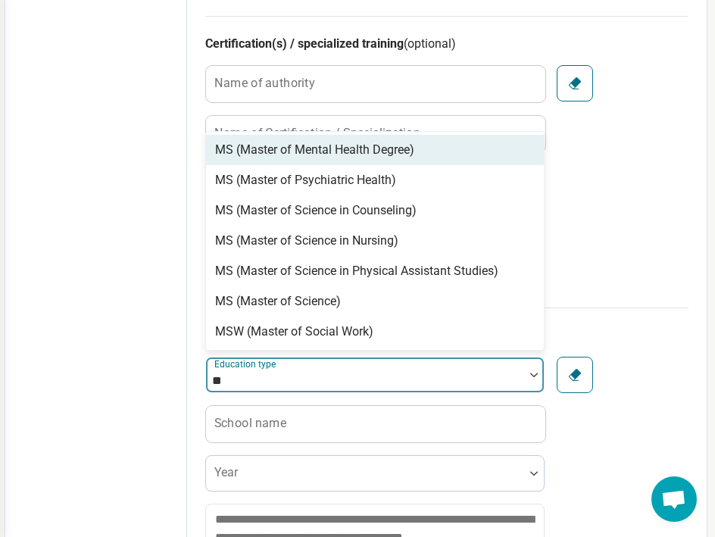
type input "***"
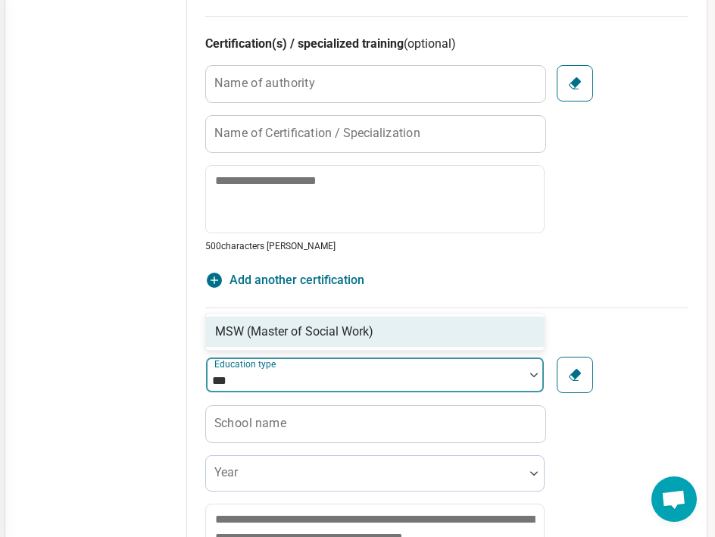
click at [331, 328] on div "MSW (Master of Social Work)" at bounding box center [294, 332] width 158 height 18
type textarea "*"
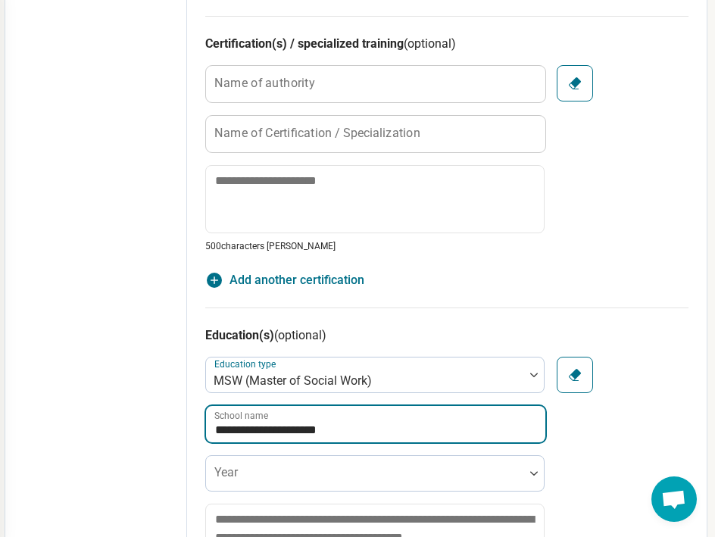
type input "**********"
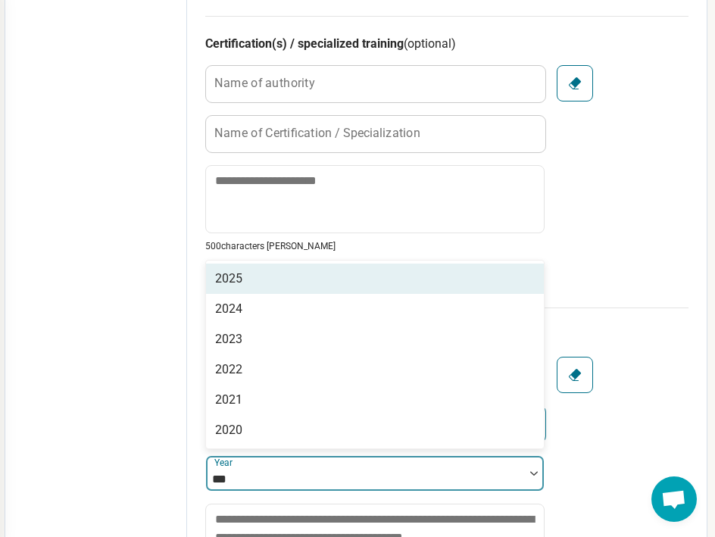
type input "****"
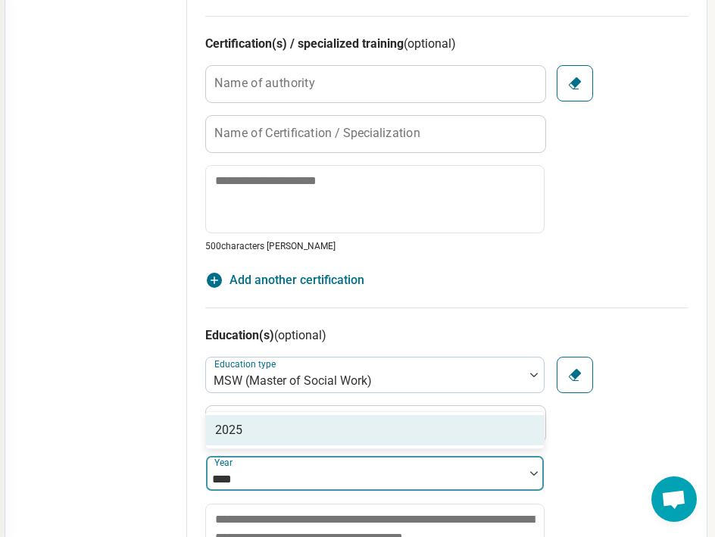
click at [270, 437] on div "2025" at bounding box center [375, 430] width 338 height 30
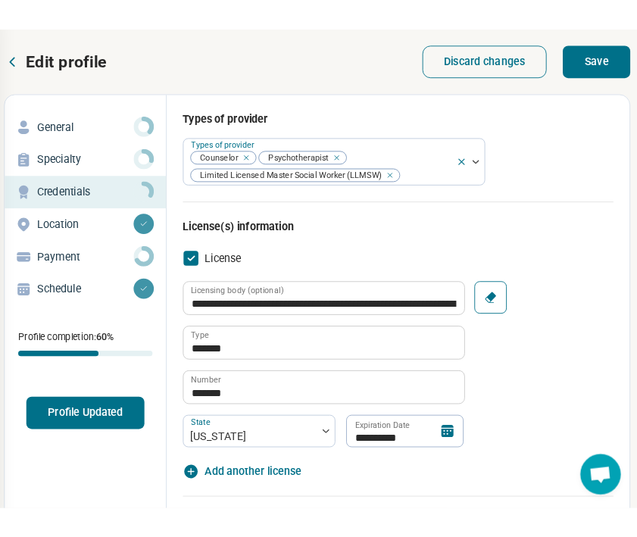
scroll to position [0, 214]
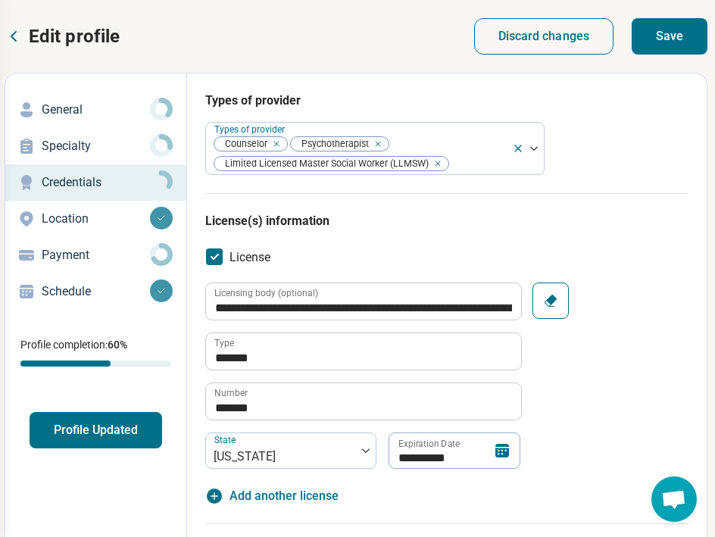
click at [638, 43] on button "Save" at bounding box center [670, 36] width 76 height 36
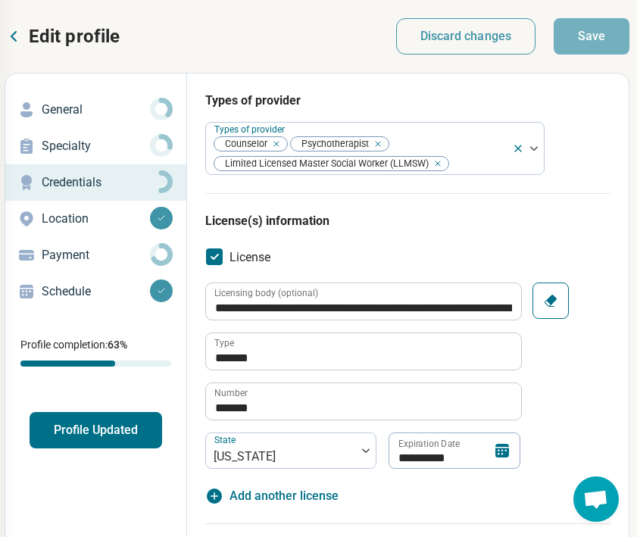
click at [96, 141] on p "Specialty" at bounding box center [96, 146] width 108 height 18
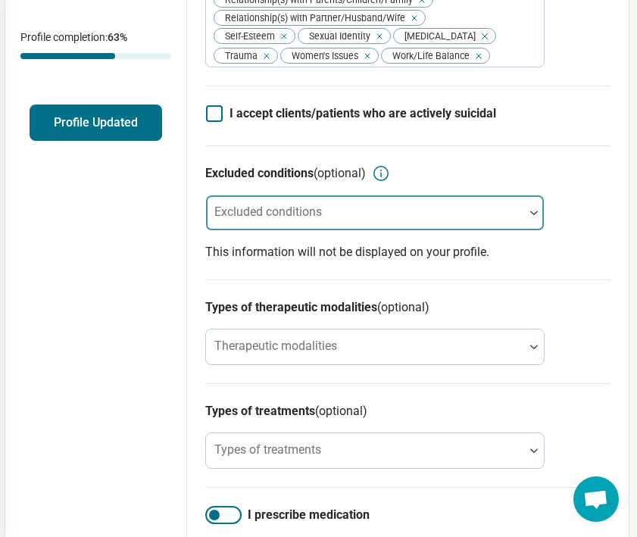
scroll to position [333, 214]
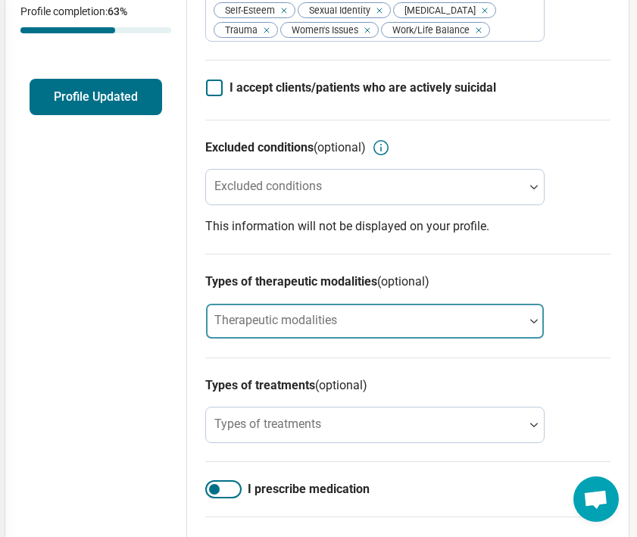
click at [285, 327] on label "Therapeutic modalities" at bounding box center [275, 320] width 123 height 14
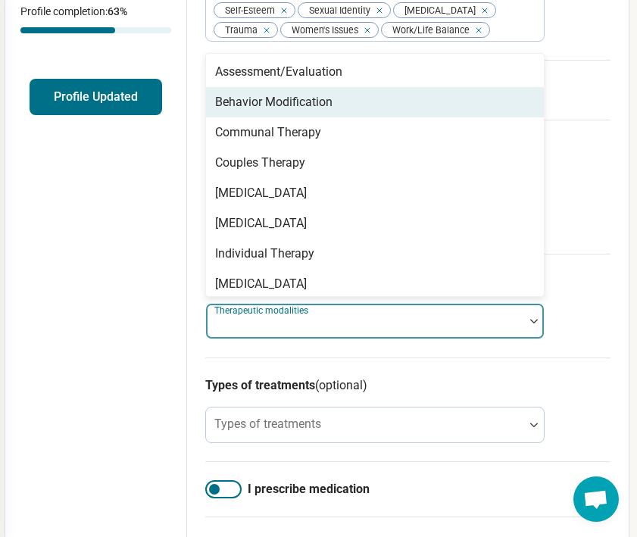
click at [270, 111] on div "Behavior Modification" at bounding box center [273, 102] width 117 height 18
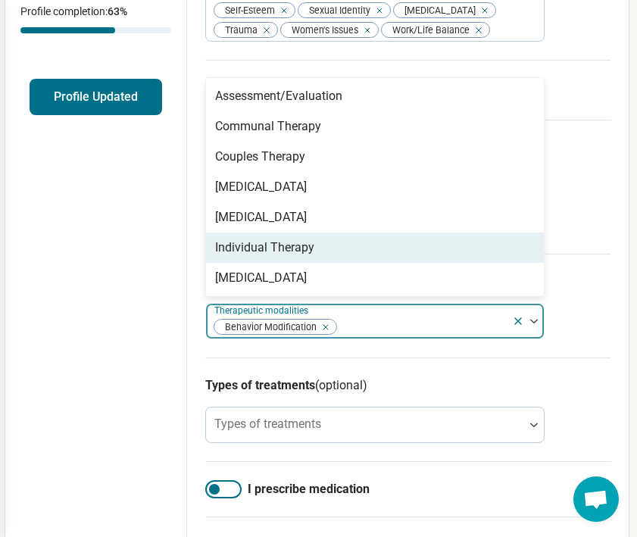
click at [262, 257] on div "Individual Therapy" at bounding box center [264, 248] width 99 height 18
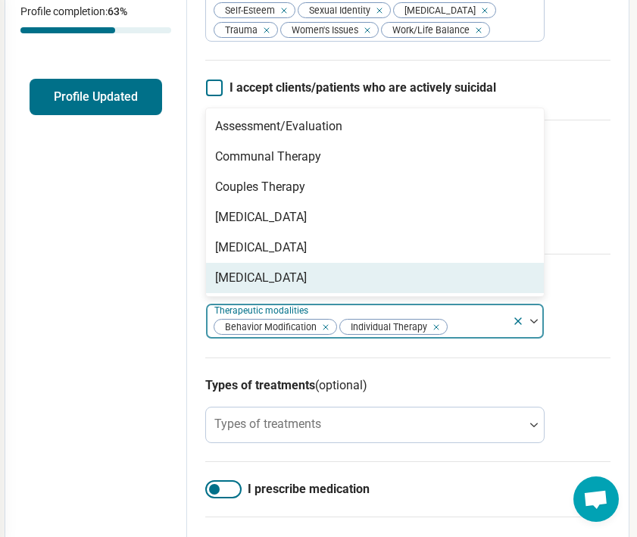
click at [230, 395] on h3 "Types of treatments (optional)" at bounding box center [407, 386] width 405 height 18
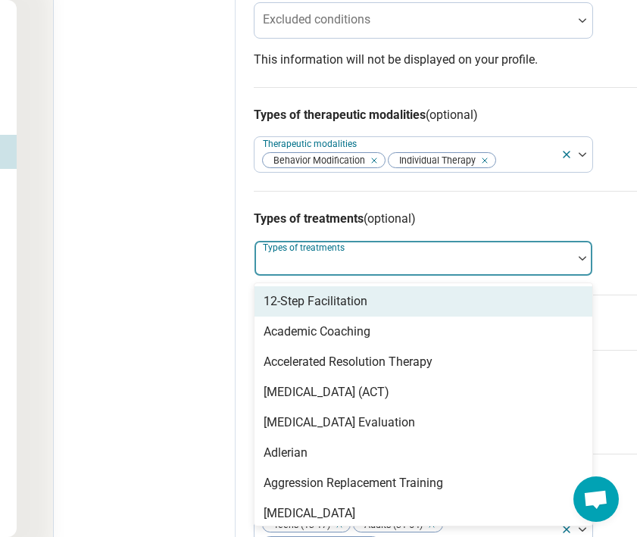
click at [282, 275] on div at bounding box center [414, 264] width 306 height 21
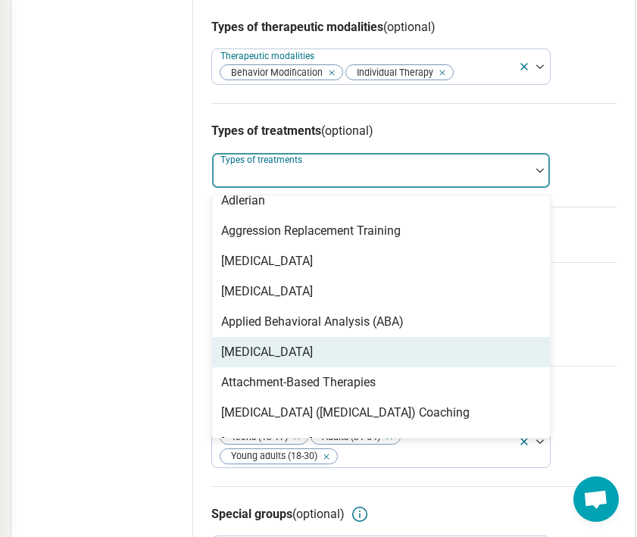
scroll to position [180, 0]
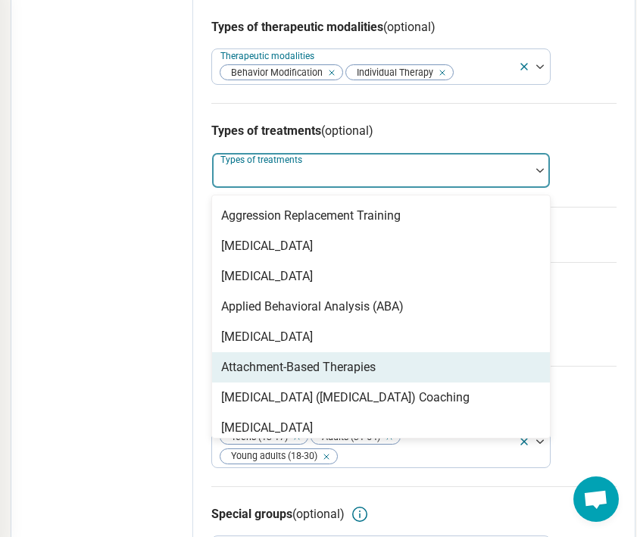
click at [335, 377] on div "Attachment-Based Therapies" at bounding box center [298, 367] width 155 height 18
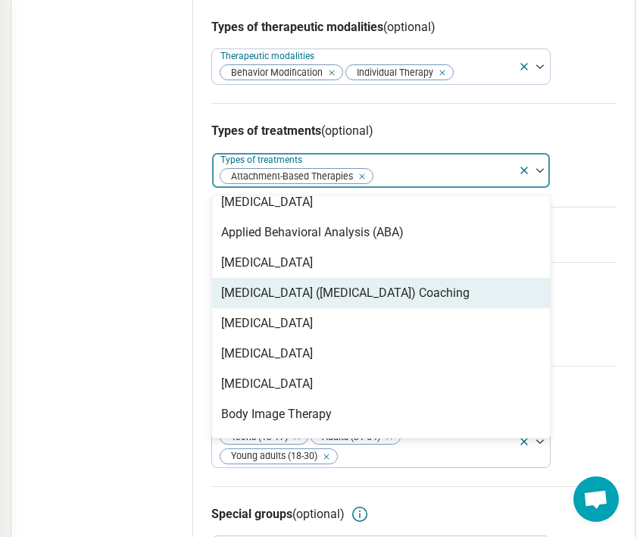
scroll to position [255, 0]
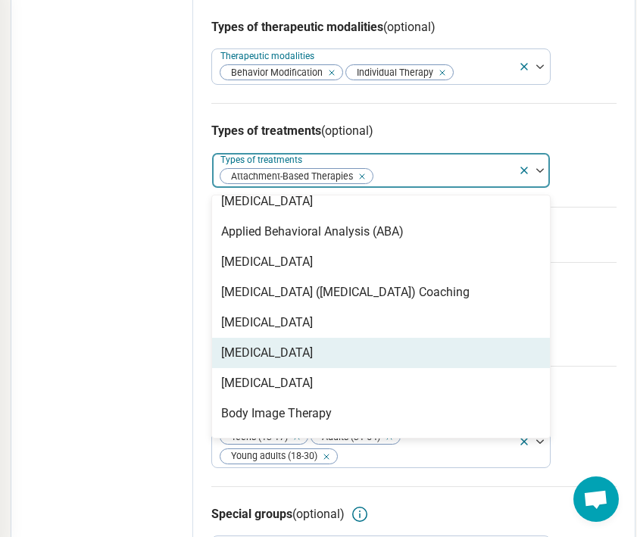
click at [324, 368] on div "[MEDICAL_DATA]" at bounding box center [381, 353] width 338 height 30
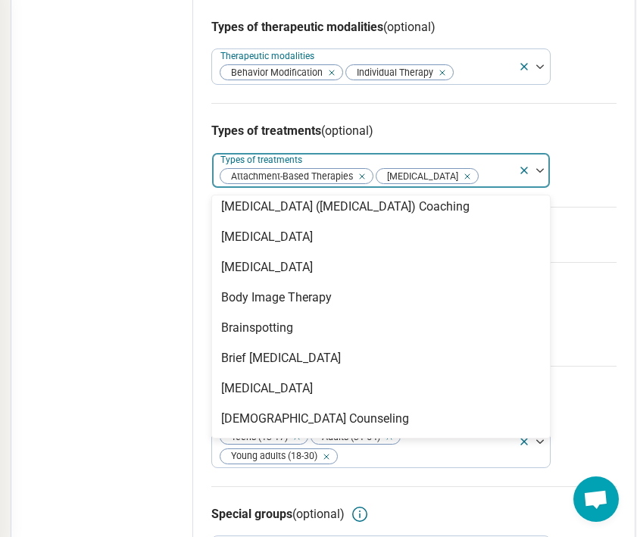
scroll to position [374, 0]
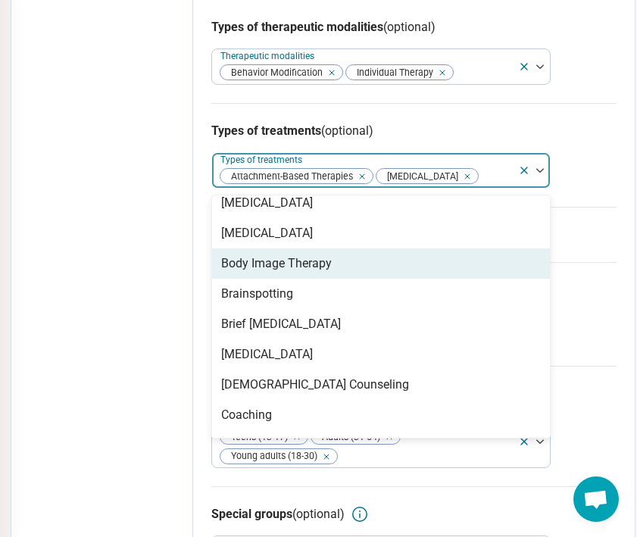
click at [311, 273] on div "Body Image Therapy" at bounding box center [276, 264] width 111 height 18
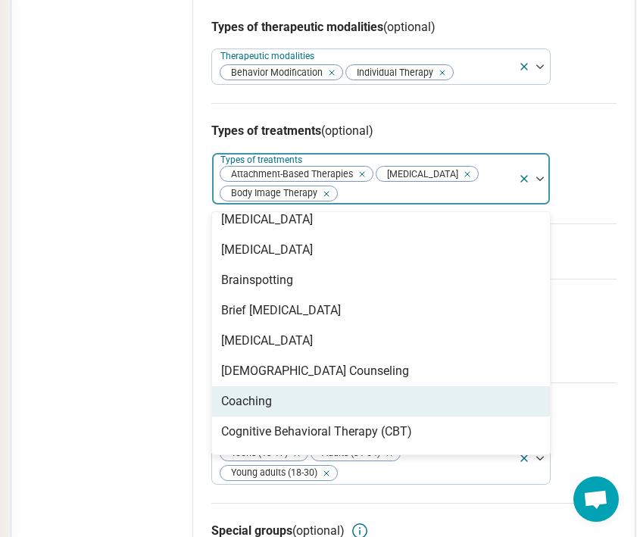
click at [269, 411] on div "Coaching" at bounding box center [246, 401] width 51 height 18
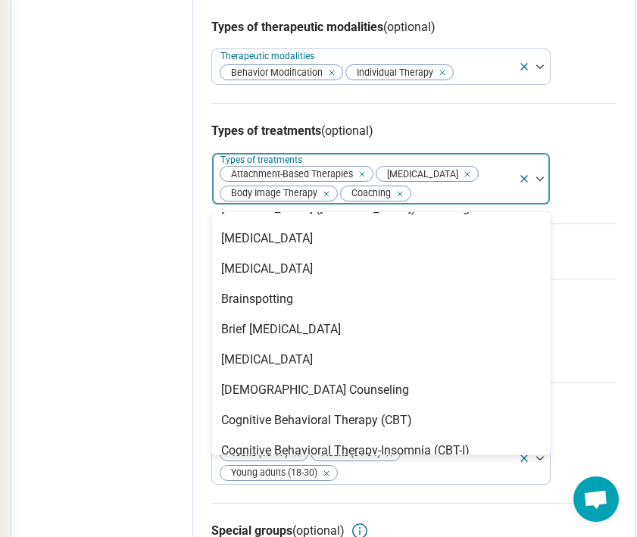
scroll to position [383, 0]
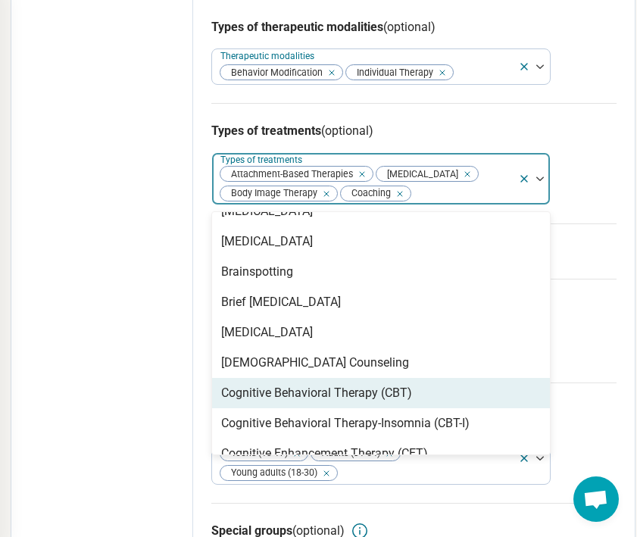
click at [269, 402] on div "Cognitive Behavioral Therapy (CBT)" at bounding box center [316, 393] width 191 height 18
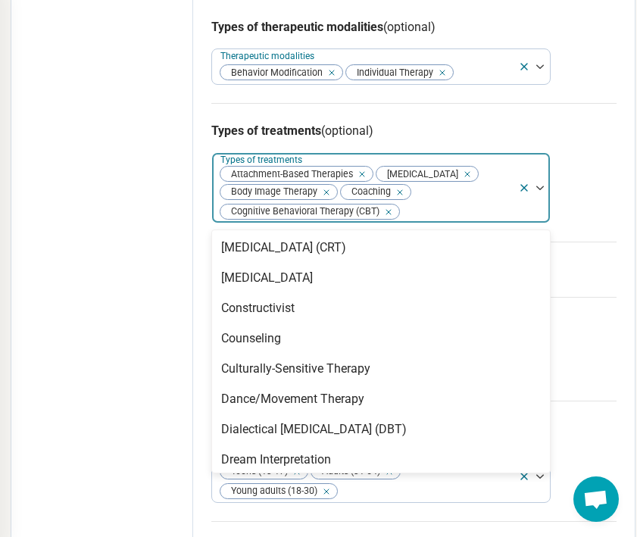
scroll to position [663, 0]
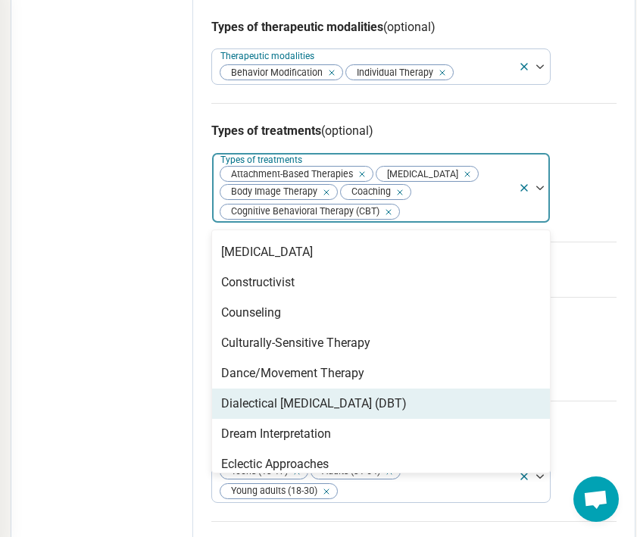
click at [269, 413] on div "Dialectical [MEDICAL_DATA] (DBT)" at bounding box center [314, 404] width 186 height 18
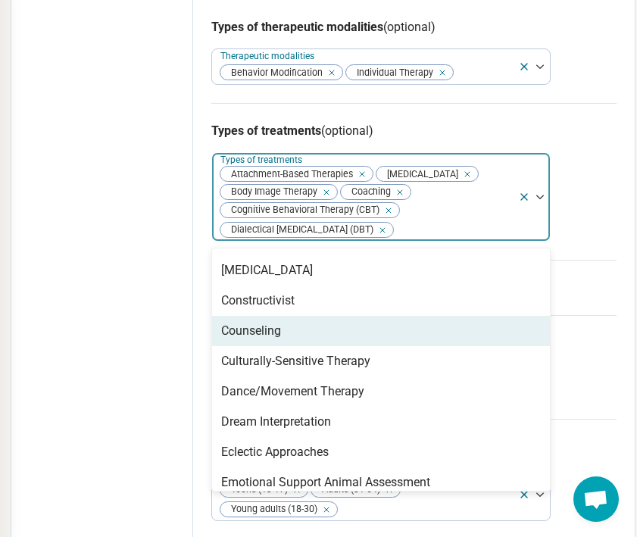
click at [285, 343] on div "Counseling" at bounding box center [381, 331] width 338 height 30
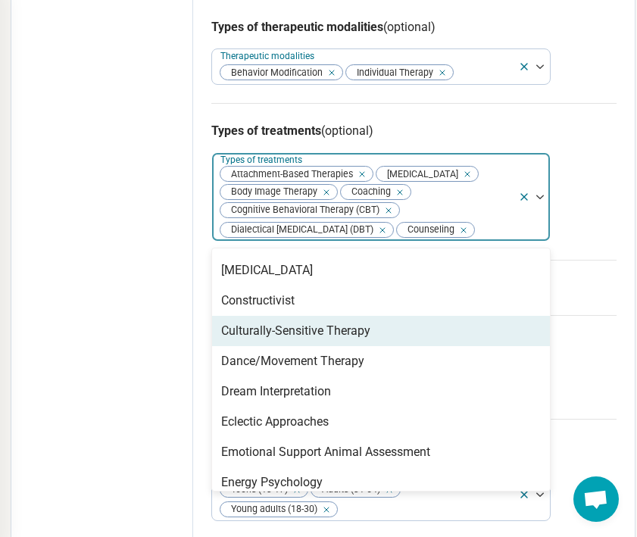
click at [280, 340] on div "Culturally-Sensitive Therapy" at bounding box center [295, 331] width 149 height 18
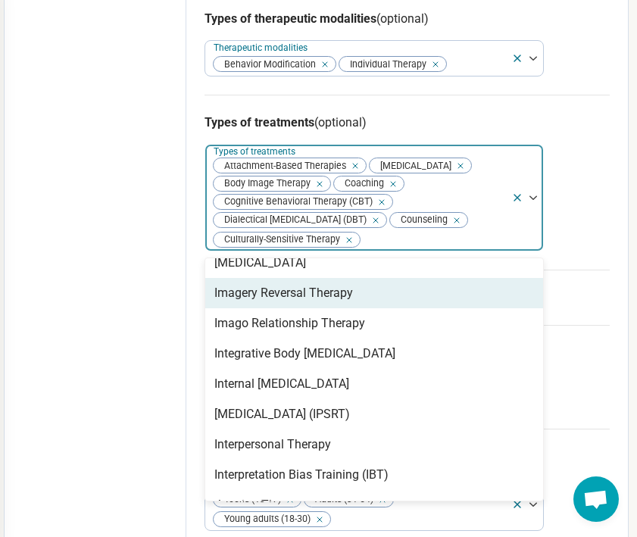
scroll to position [1350, 0]
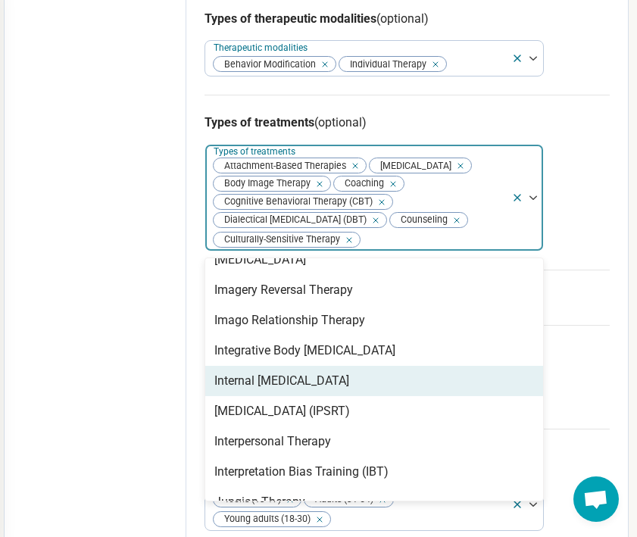
click at [270, 390] on div "Internal [MEDICAL_DATA]" at bounding box center [281, 381] width 135 height 18
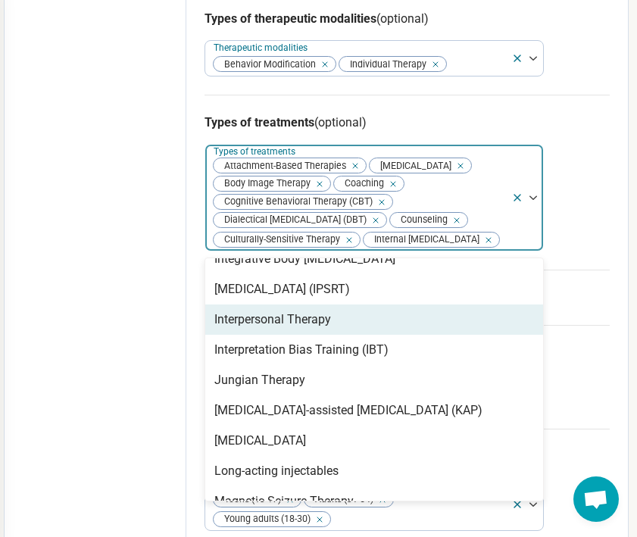
scroll to position [1446, 0]
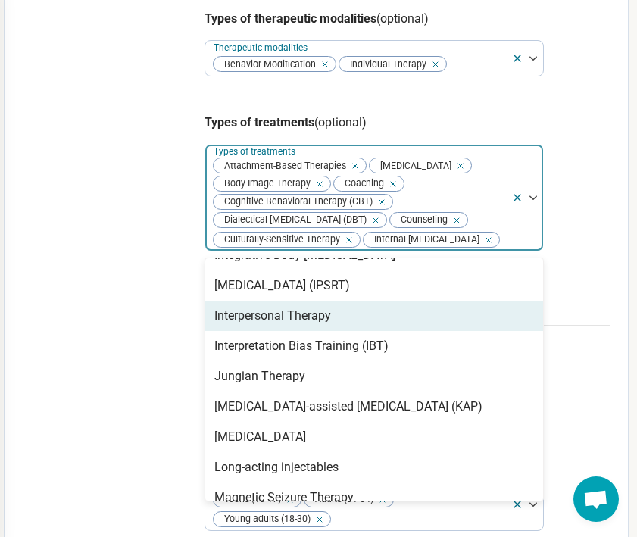
click at [285, 325] on div "Interpersonal Therapy" at bounding box center [272, 316] width 117 height 18
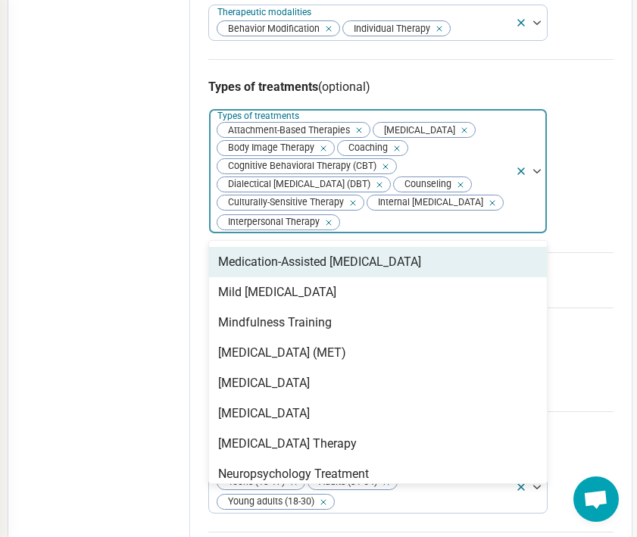
scroll to position [1696, 0]
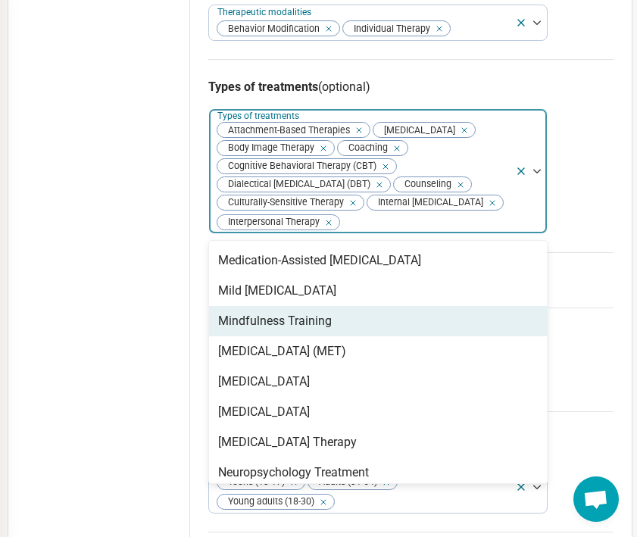
click at [282, 330] on div "Mindfulness Training" at bounding box center [275, 321] width 114 height 18
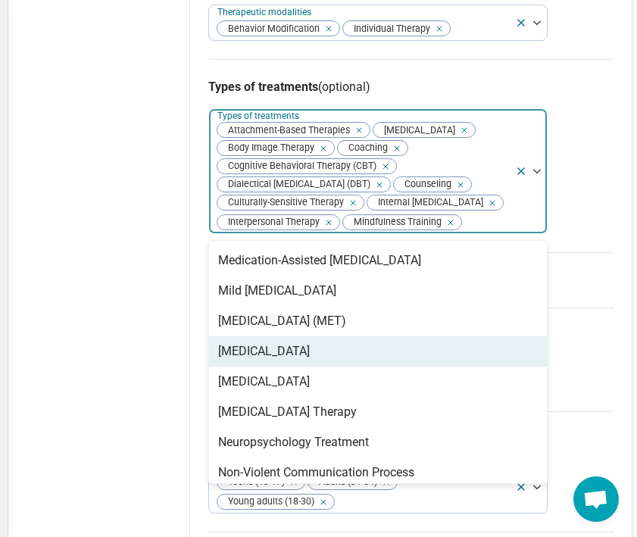
click at [277, 361] on div "[MEDICAL_DATA]" at bounding box center [264, 351] width 92 height 18
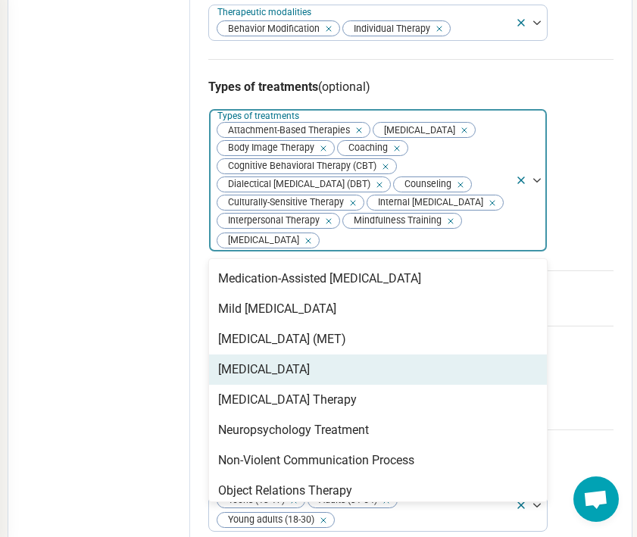
click at [271, 379] on div "[MEDICAL_DATA]" at bounding box center [264, 370] width 92 height 18
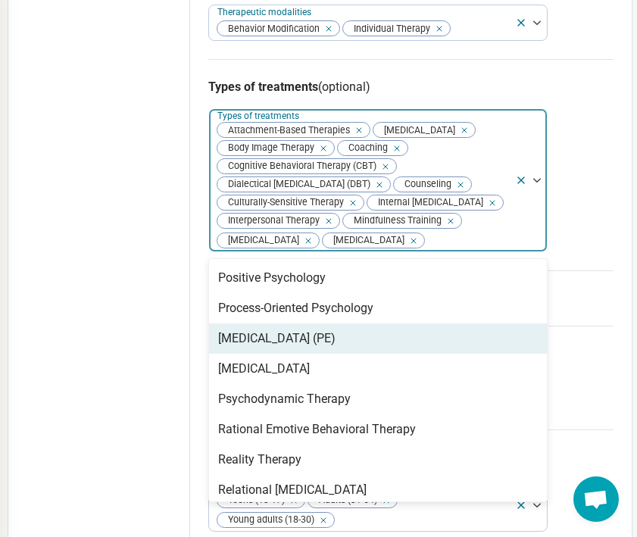
scroll to position [2041, 0]
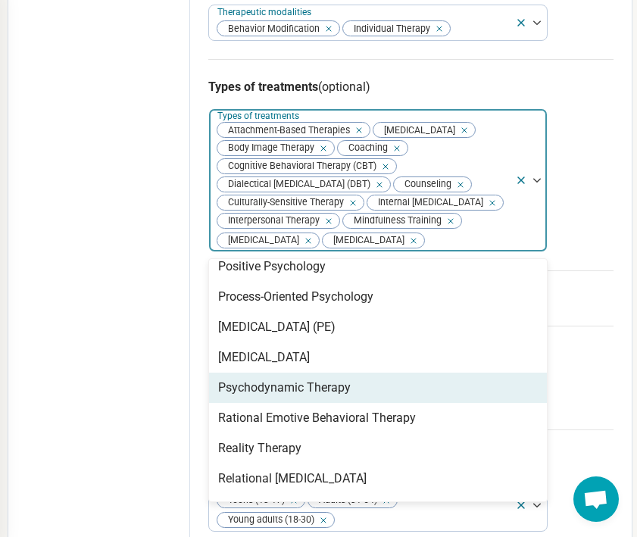
click at [267, 397] on div "Psychodynamic Therapy" at bounding box center [284, 388] width 133 height 18
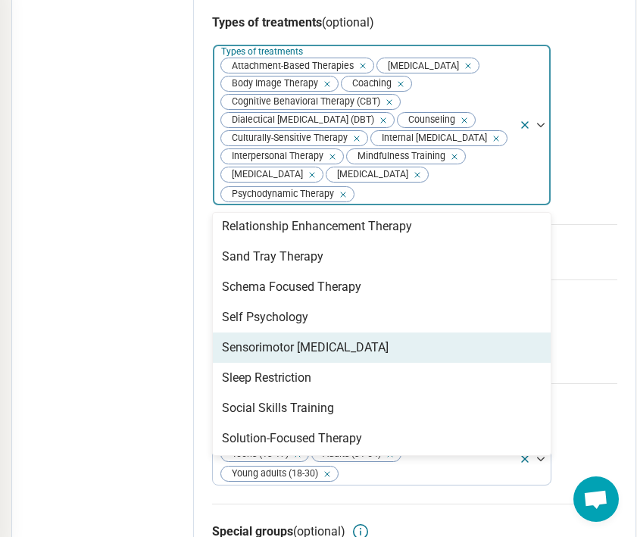
scroll to position [2249, 0]
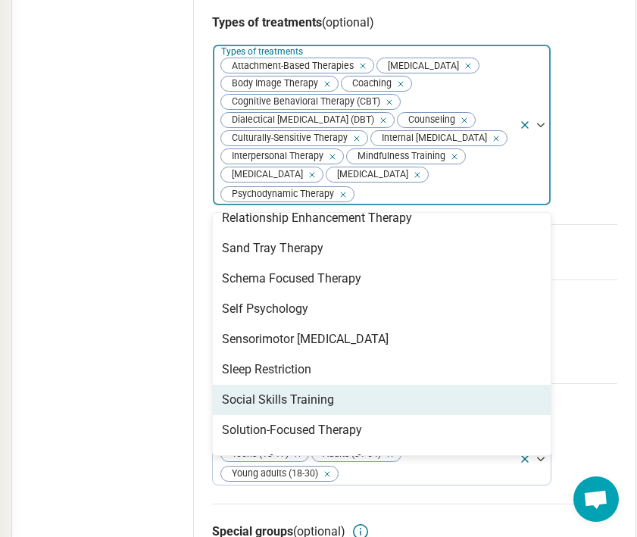
click at [269, 409] on div "Social Skills Training" at bounding box center [278, 400] width 112 height 18
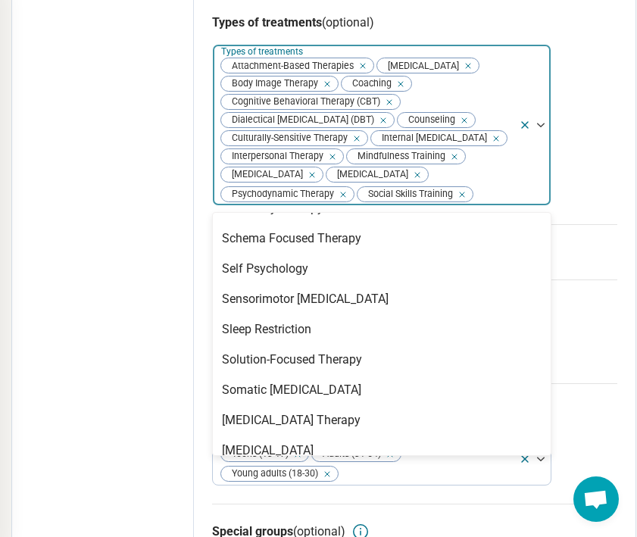
scroll to position [2314, 0]
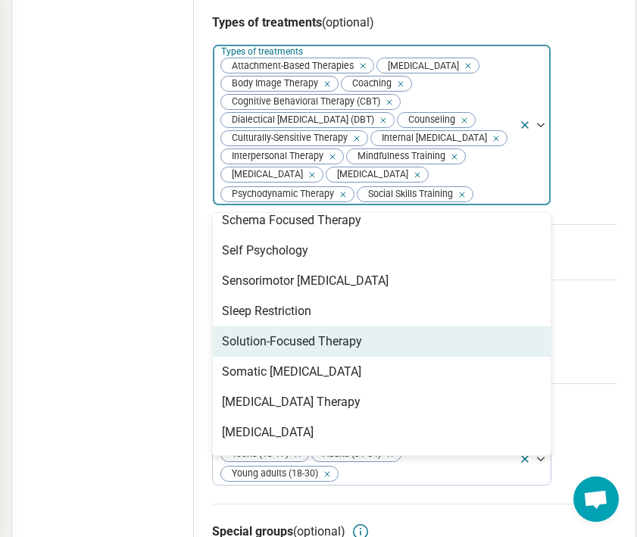
click at [274, 351] on div "Solution-Focused Therapy" at bounding box center [292, 342] width 140 height 18
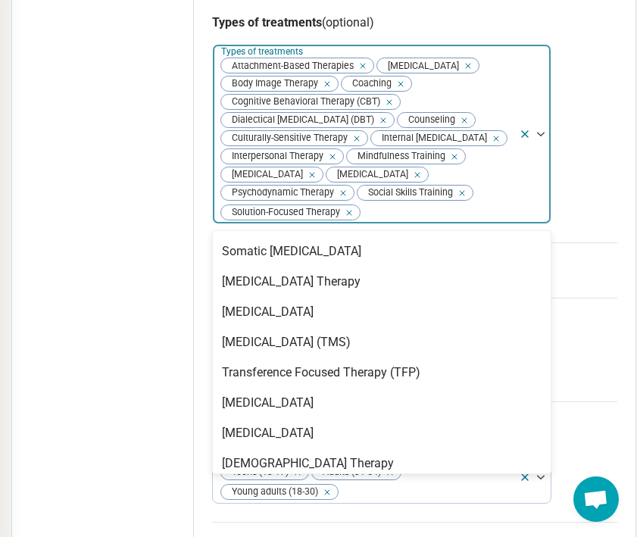
scroll to position [2430, 0]
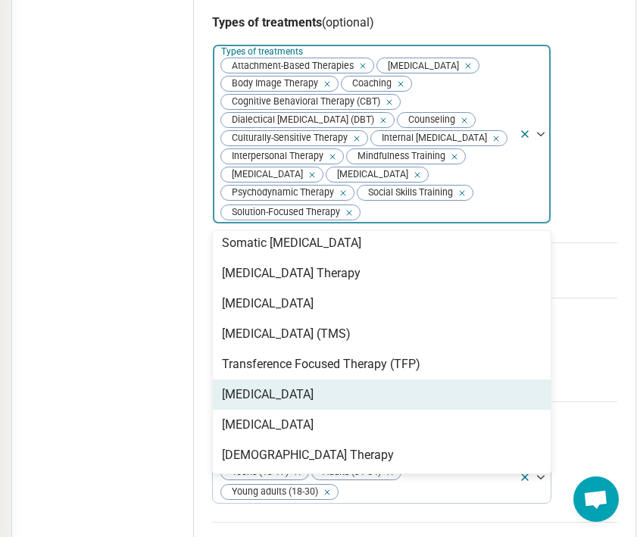
click at [274, 404] on div "[MEDICAL_DATA]" at bounding box center [268, 395] width 92 height 18
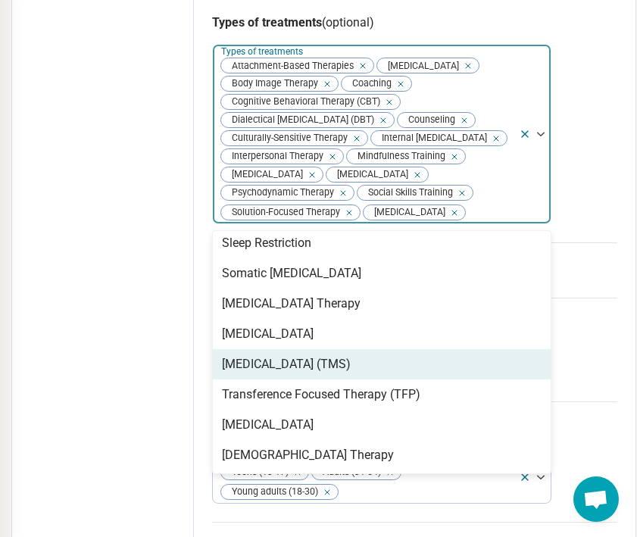
click at [148, 420] on div "Edit profile General Specialty Credentials Location Payment Schedule Profile co…" at bounding box center [103, 10] width 182 height 1267
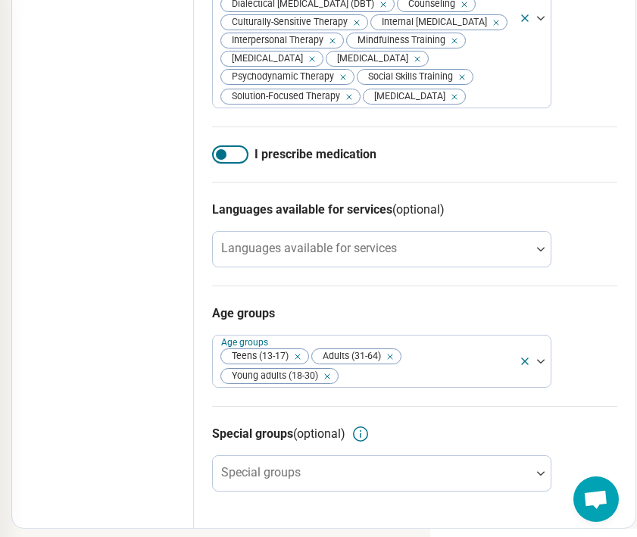
scroll to position [813, 207]
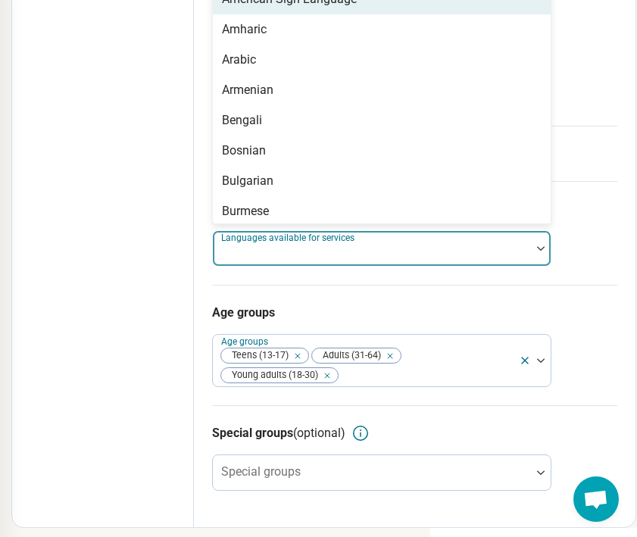
click at [265, 265] on div at bounding box center [372, 254] width 306 height 21
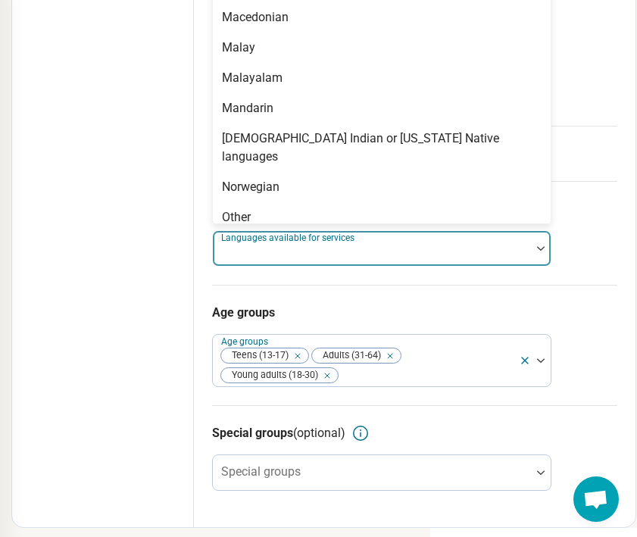
scroll to position [924, 0]
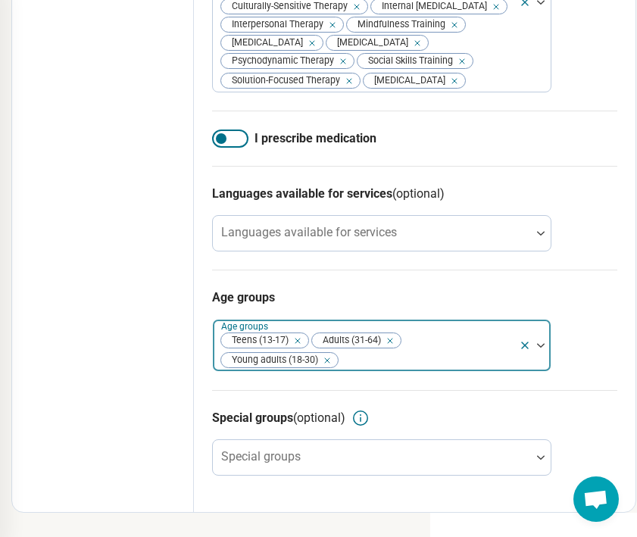
scroll to position [886, 207]
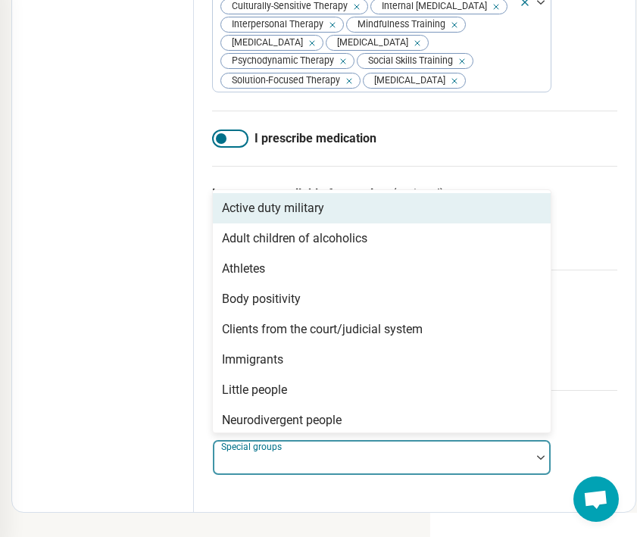
click at [261, 470] on div at bounding box center [372, 463] width 306 height 21
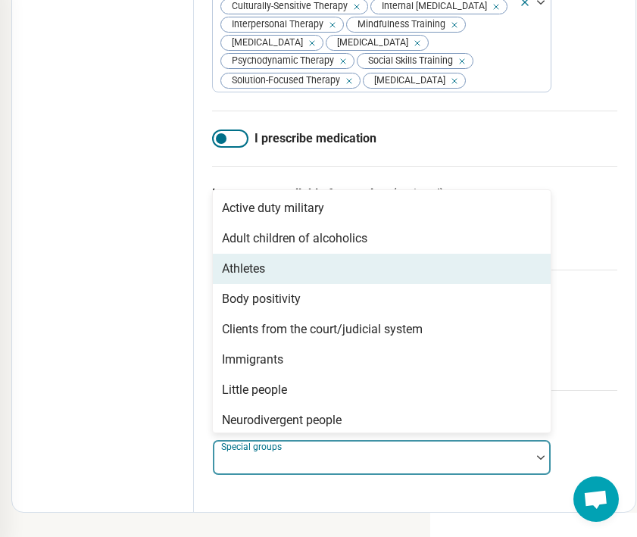
click at [276, 270] on div "Athletes" at bounding box center [382, 269] width 338 height 30
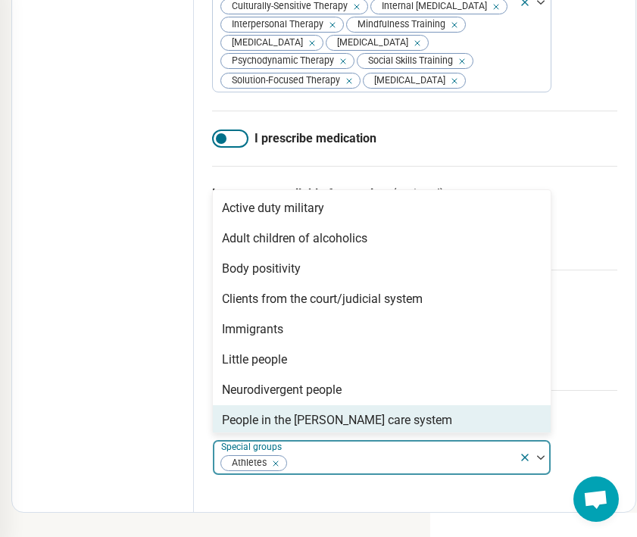
click at [276, 461] on icon "Remove [object Object]" at bounding box center [272, 463] width 11 height 11
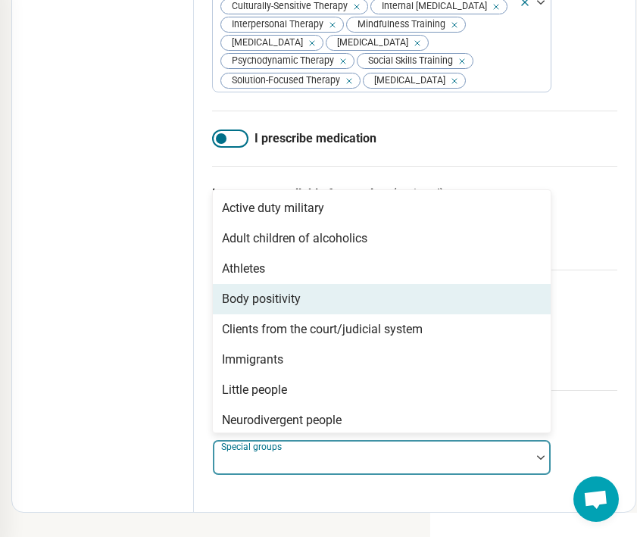
click at [285, 295] on div "Body positivity" at bounding box center [261, 299] width 79 height 18
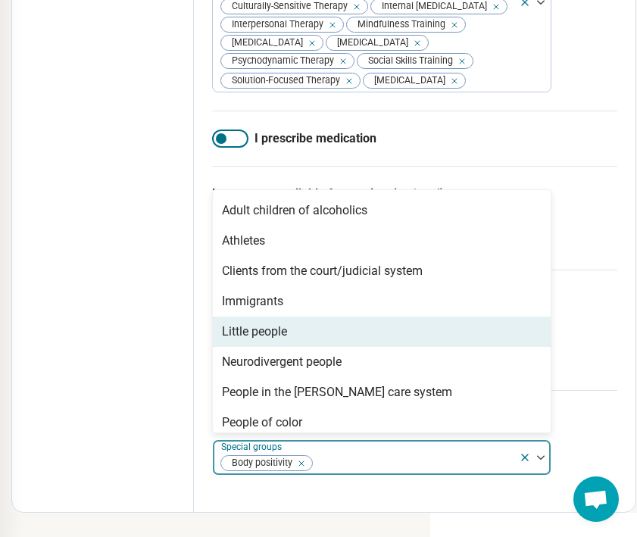
scroll to position [56, 0]
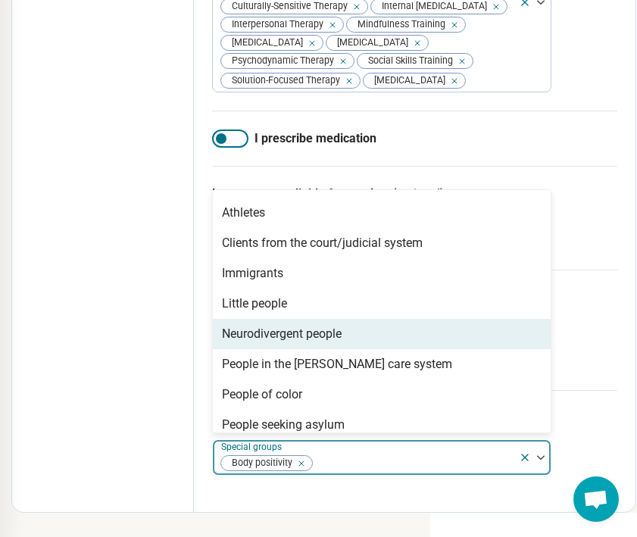
click at [267, 342] on div "Neurodivergent people" at bounding box center [282, 334] width 120 height 18
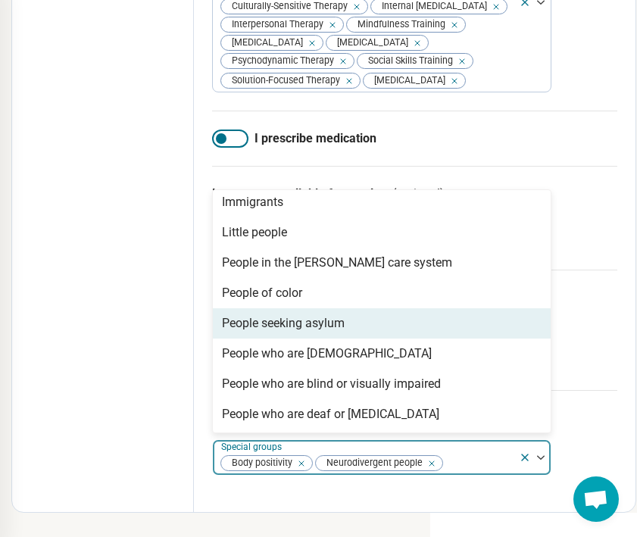
scroll to position [137, 0]
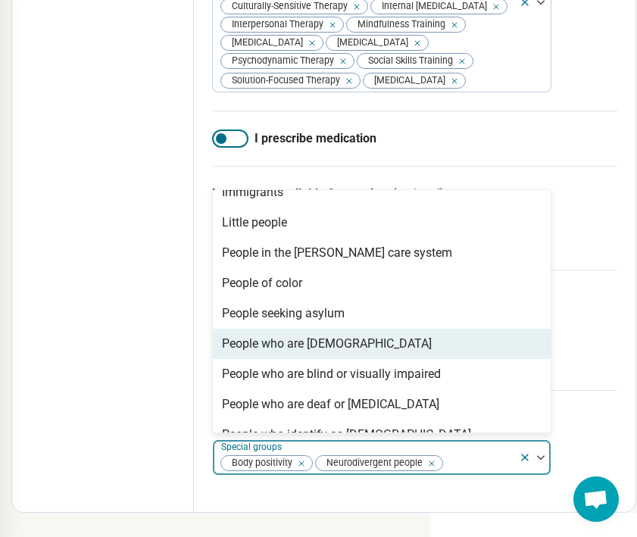
click at [265, 339] on div "People who are [DEMOGRAPHIC_DATA]" at bounding box center [327, 344] width 210 height 18
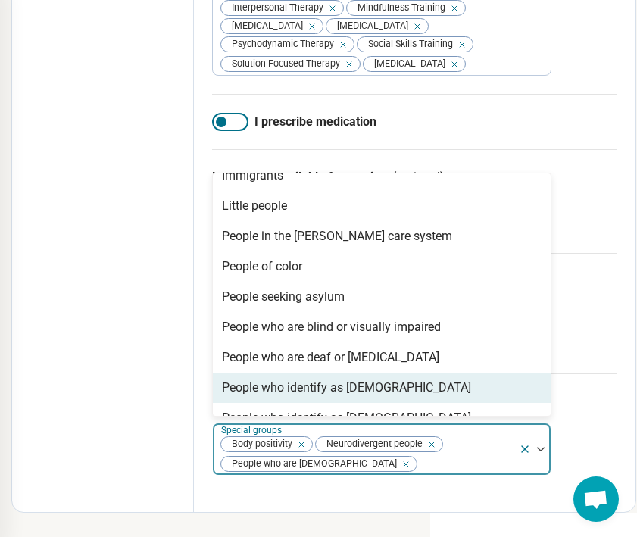
click at [258, 397] on div "People who identify as [DEMOGRAPHIC_DATA]" at bounding box center [346, 388] width 249 height 18
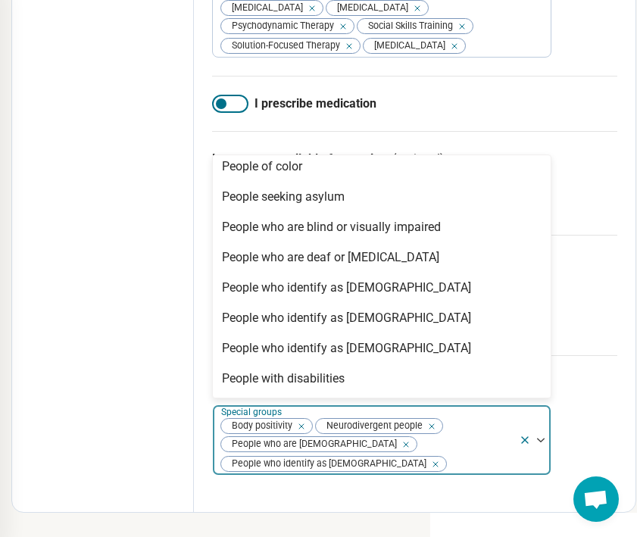
scroll to position [225, 0]
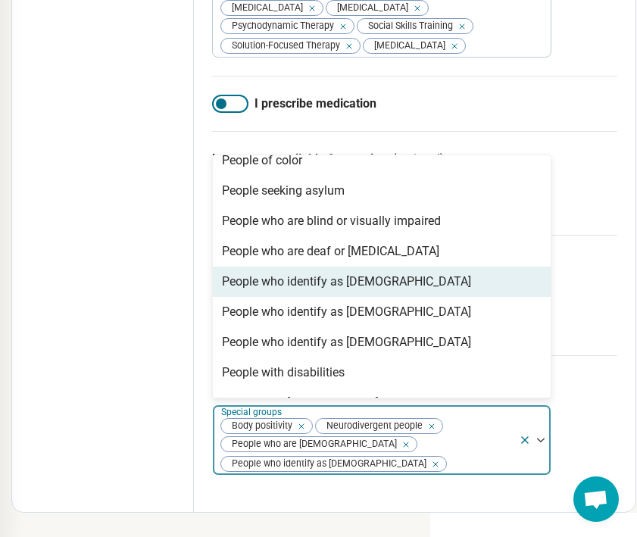
click at [270, 291] on div "People who identify as [DEMOGRAPHIC_DATA]" at bounding box center [346, 282] width 249 height 18
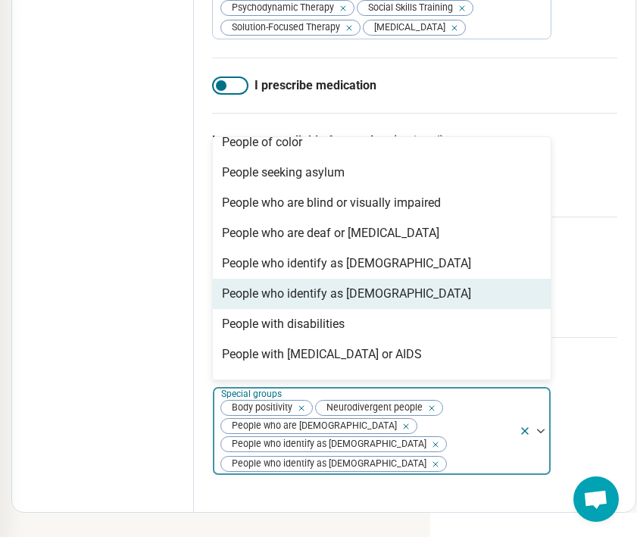
click at [270, 303] on div "People who identify as [DEMOGRAPHIC_DATA]" at bounding box center [346, 294] width 249 height 18
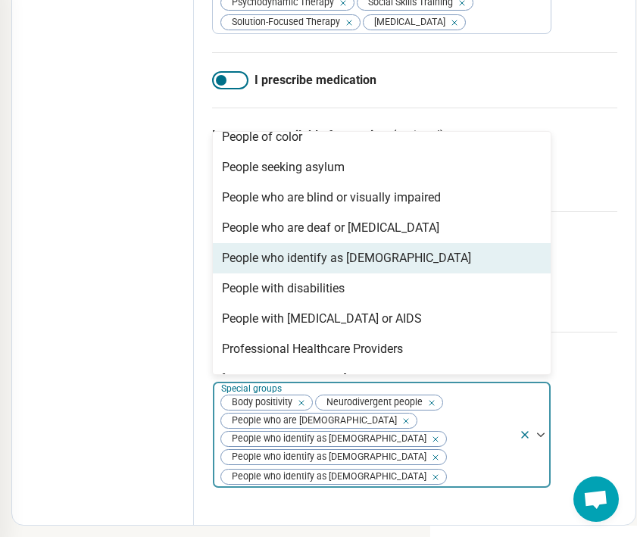
click at [271, 267] on div "People who identify as [DEMOGRAPHIC_DATA]" at bounding box center [346, 258] width 249 height 18
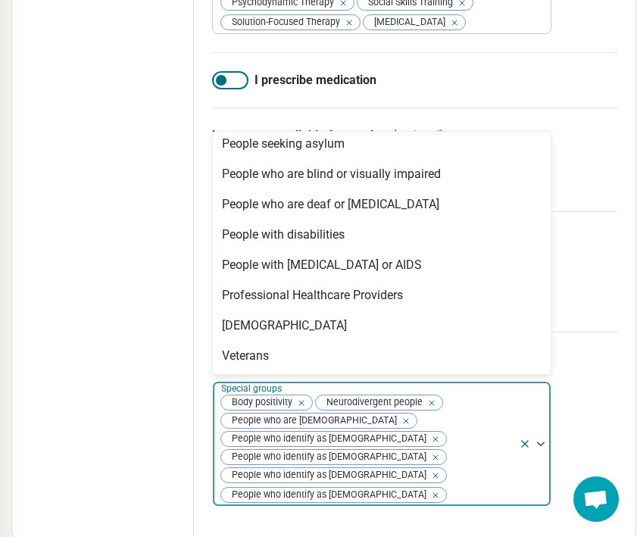
scroll to position [249, 0]
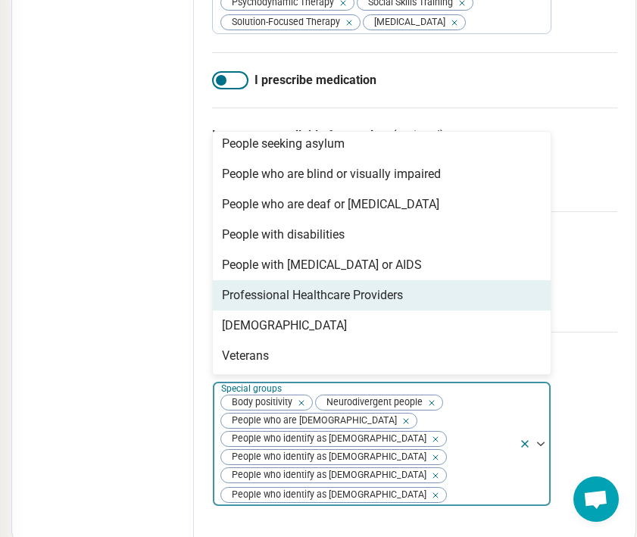
click at [264, 305] on div "Professional Healthcare Providers" at bounding box center [312, 295] width 181 height 18
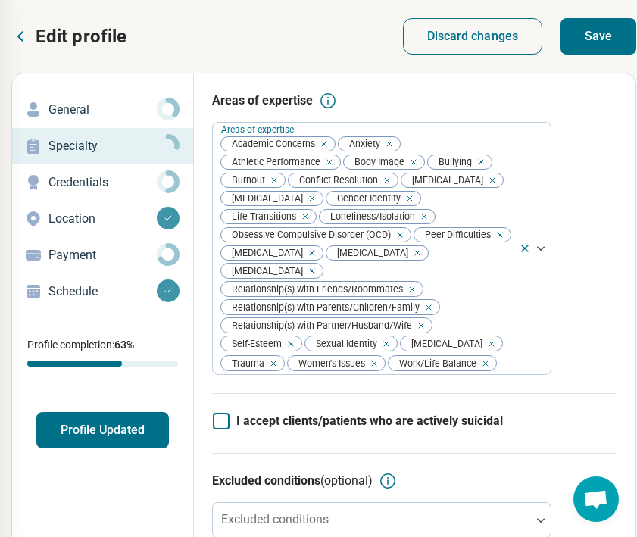
scroll to position [0, 207]
click at [594, 43] on button "Save" at bounding box center [599, 36] width 76 height 36
click at [96, 98] on div "General" at bounding box center [102, 110] width 157 height 24
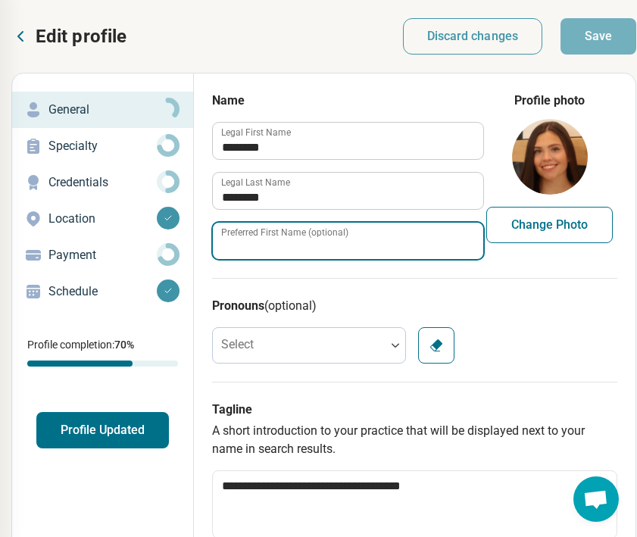
click at [295, 251] on input "Preferred First Name (optional)" at bounding box center [348, 241] width 270 height 36
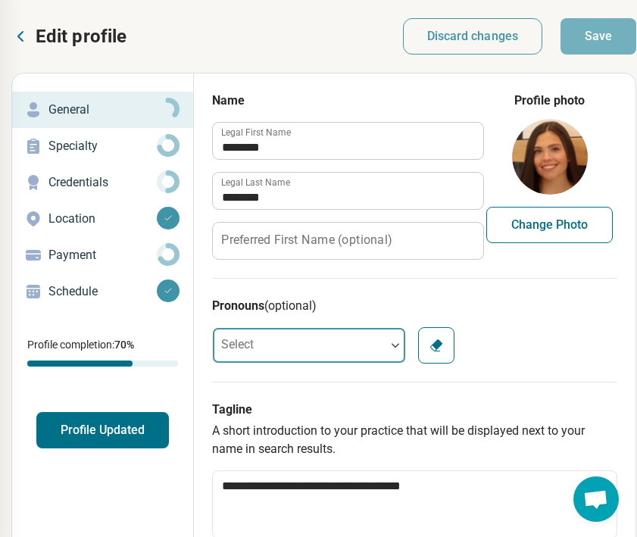
scroll to position [0, 205]
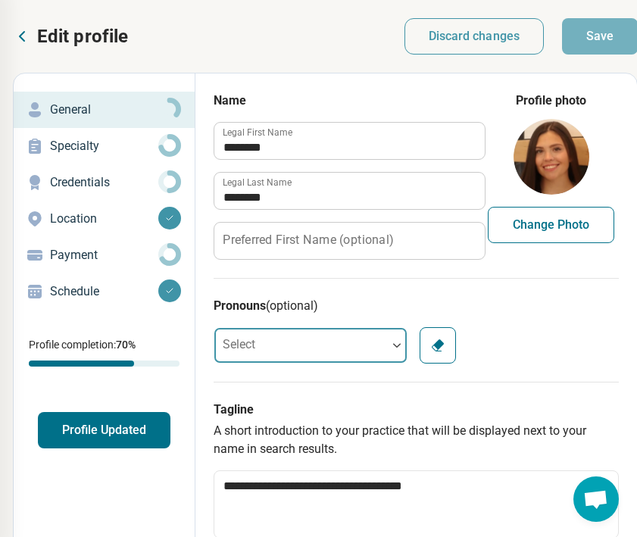
click at [285, 339] on div at bounding box center [300, 345] width 173 height 30
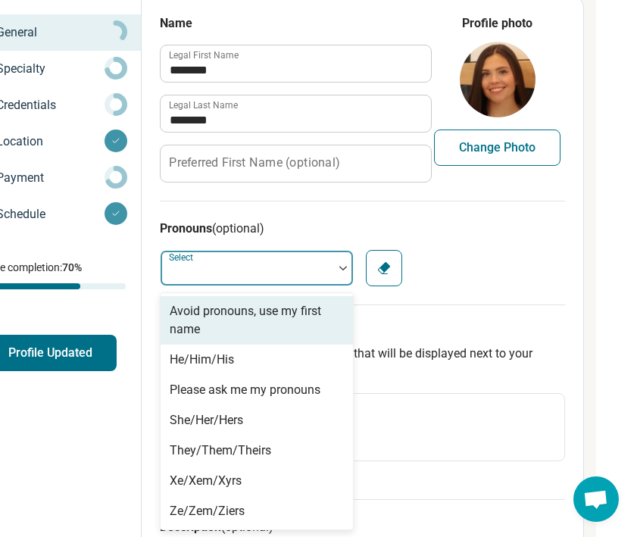
scroll to position [77, 274]
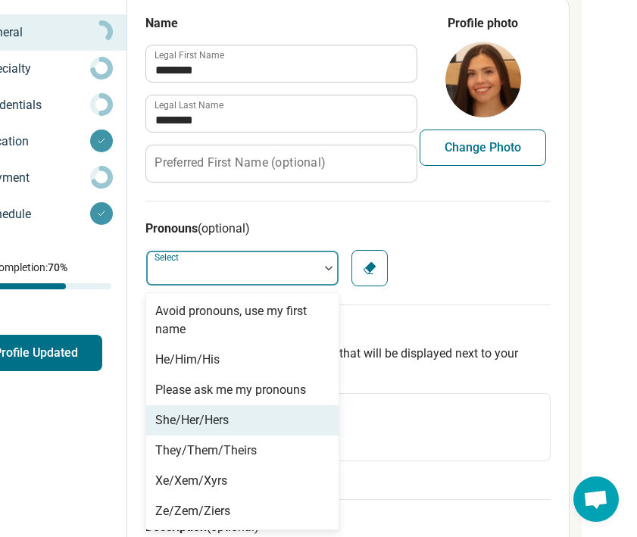
click at [211, 430] on div "She/Her/Hers" at bounding box center [242, 420] width 192 height 30
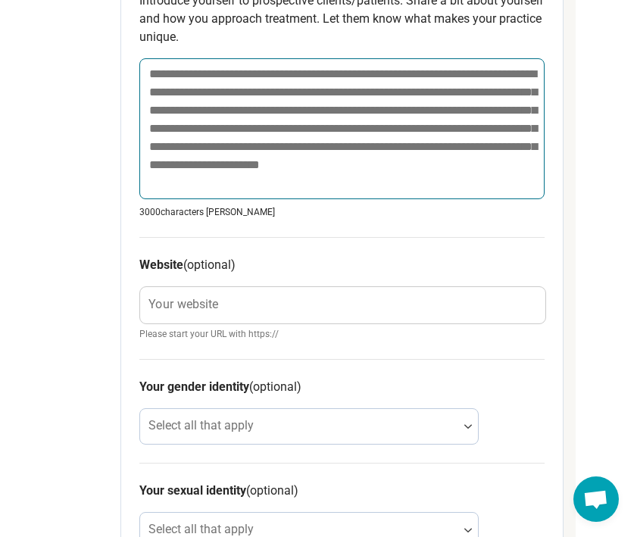
scroll to position [653, 280]
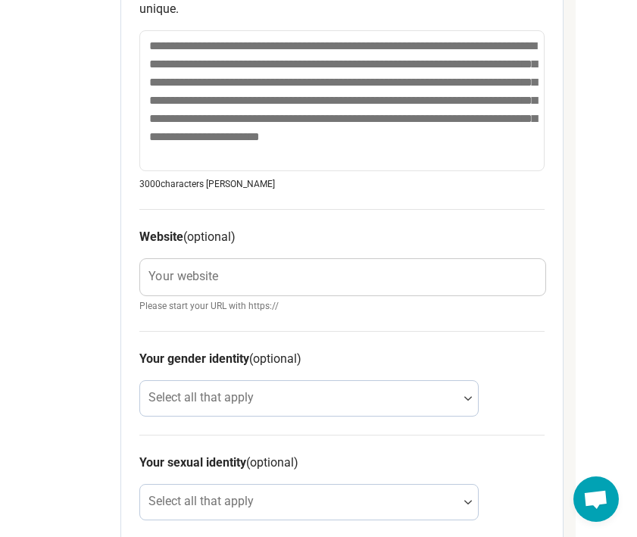
click at [214, 281] on label "Your website" at bounding box center [183, 276] width 70 height 12
click at [214, 281] on input "Your website" at bounding box center [342, 277] width 405 height 36
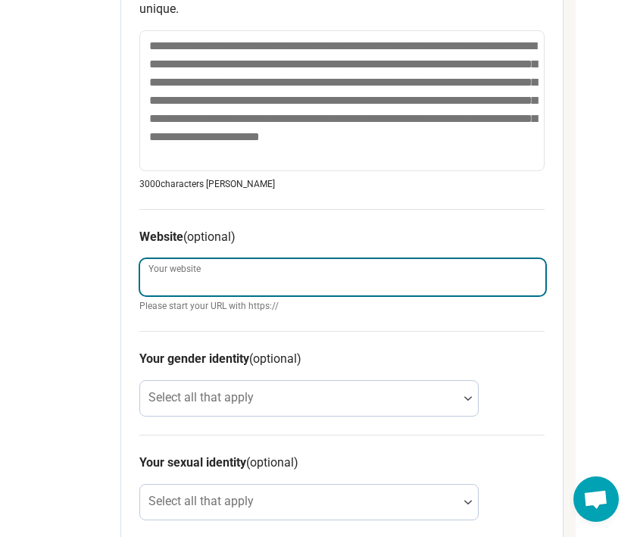
paste input "**********"
type textarea "*"
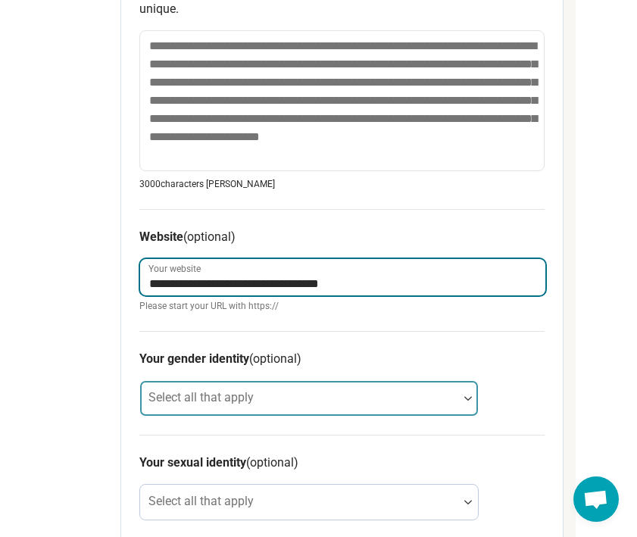
type input "**********"
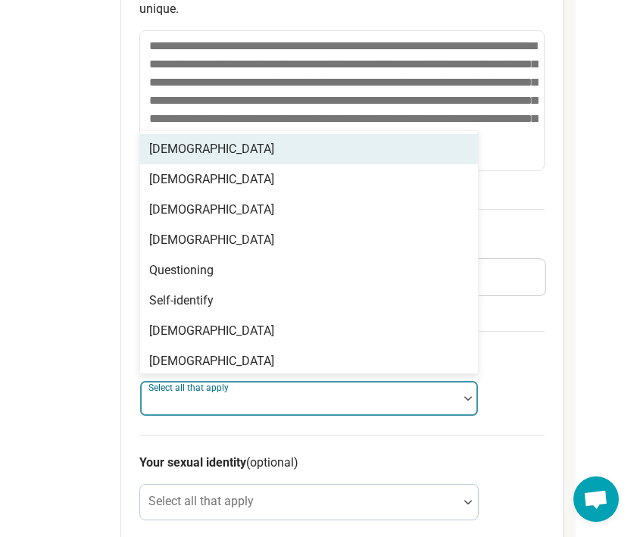
click at [195, 388] on div "Select all that apply" at bounding box center [308, 398] width 339 height 36
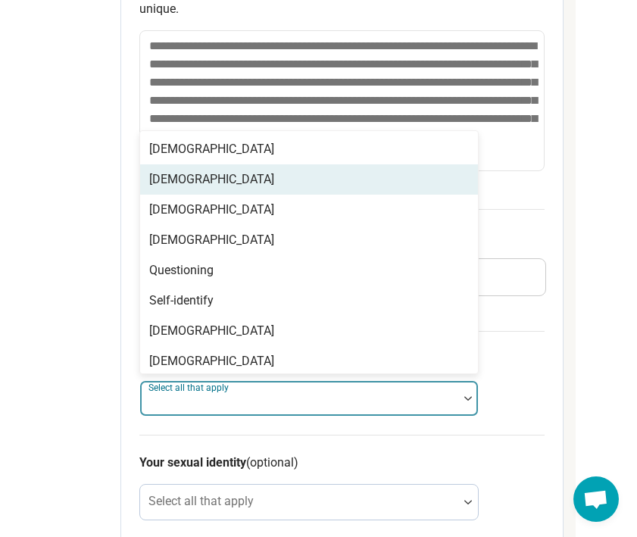
click at [229, 170] on div "[DEMOGRAPHIC_DATA]" at bounding box center [211, 179] width 125 height 18
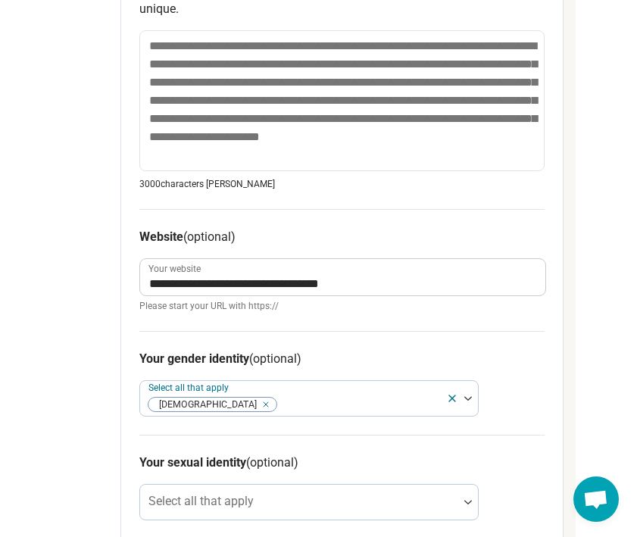
click at [113, 411] on div "Edit profile General Specialty Credentials Location Payment Schedule Profile co…" at bounding box center [30, 119] width 182 height 1399
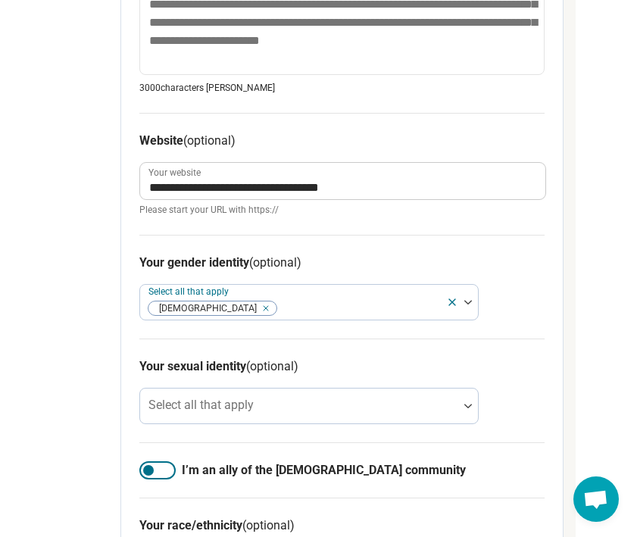
scroll to position [777, 280]
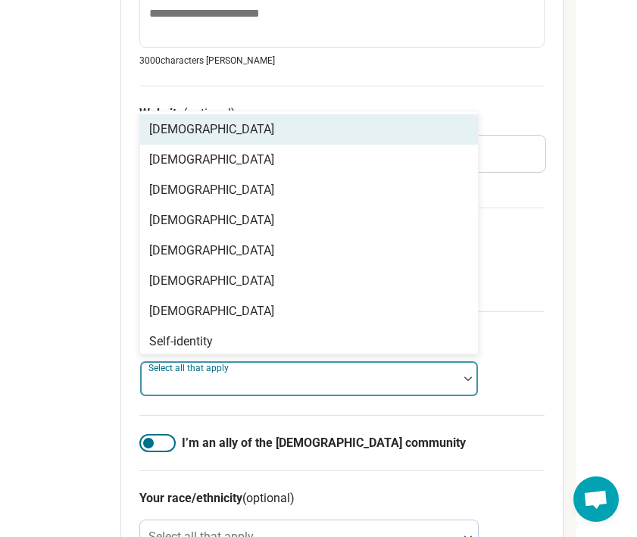
click at [182, 380] on div "Select all that apply" at bounding box center [308, 379] width 339 height 36
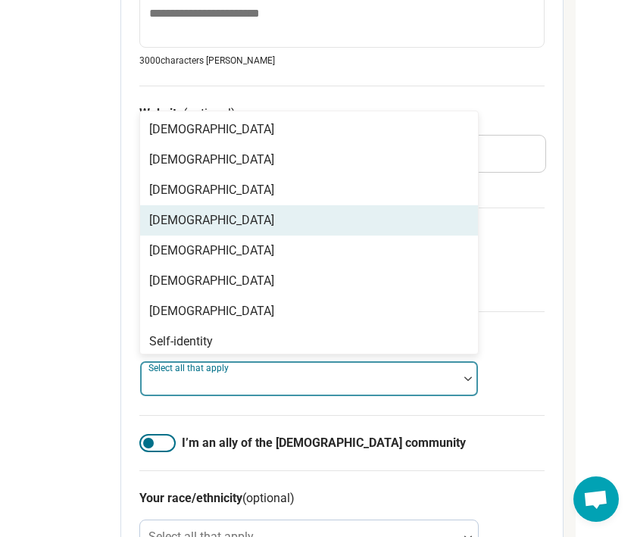
click at [174, 222] on div "[DEMOGRAPHIC_DATA]" at bounding box center [211, 220] width 125 height 18
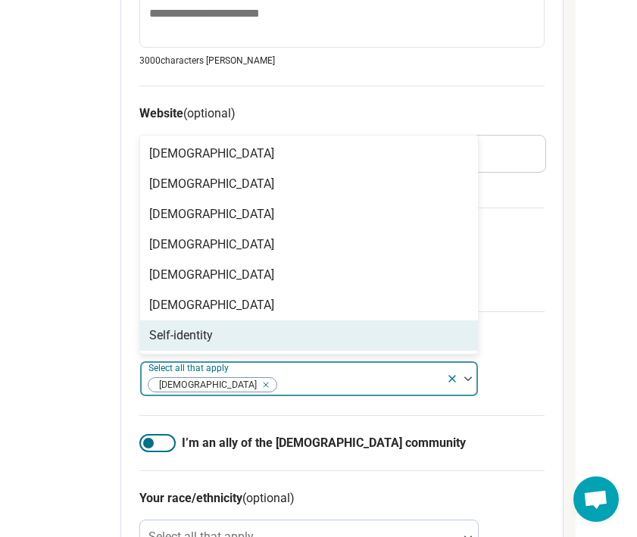
click at [158, 444] on div at bounding box center [157, 443] width 36 height 18
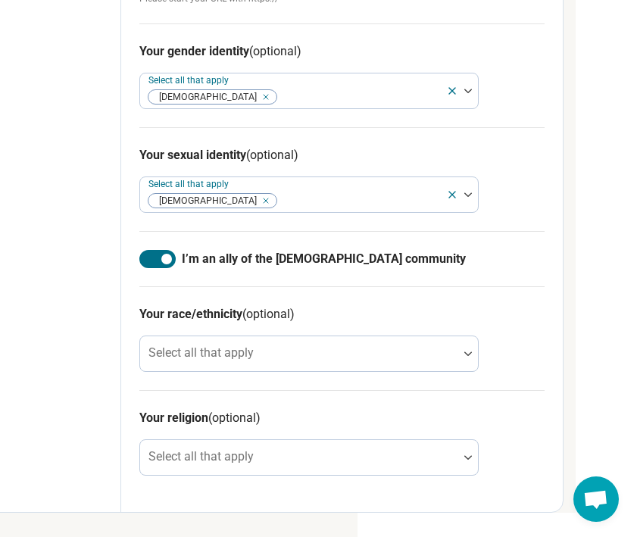
scroll to position [961, 280]
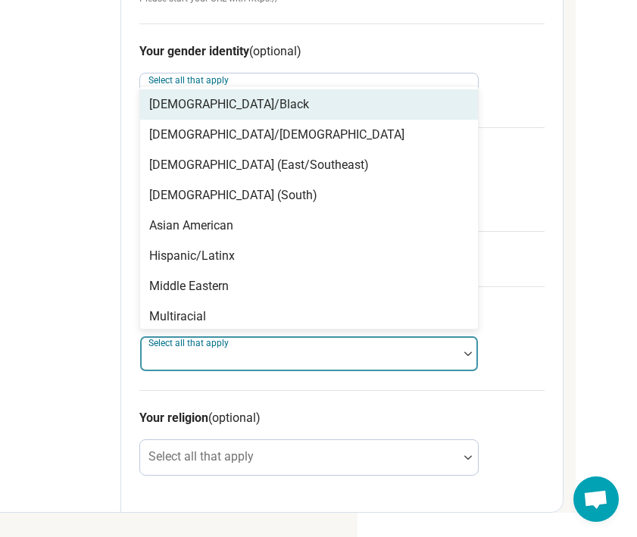
click at [183, 367] on div at bounding box center [299, 359] width 306 height 21
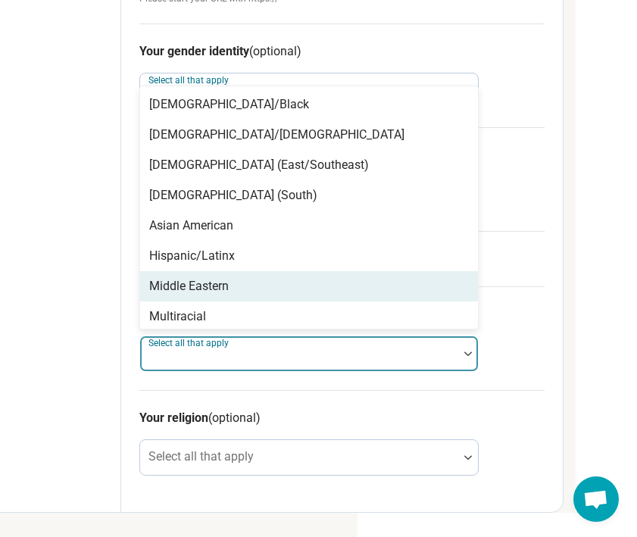
scroll to position [97, 0]
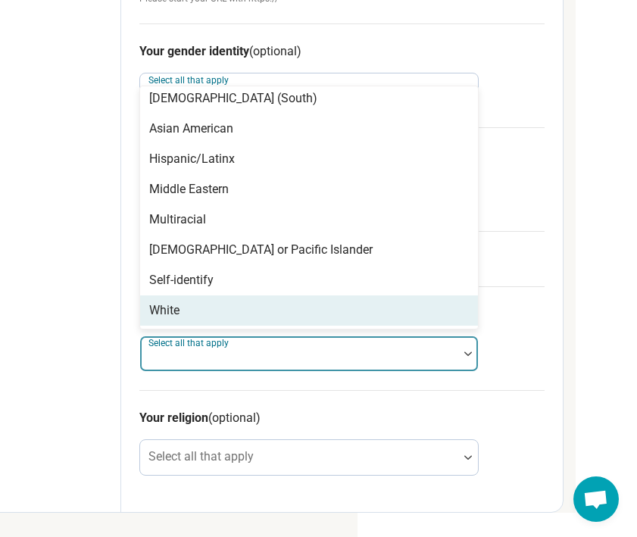
click at [186, 313] on div "White" at bounding box center [309, 310] width 338 height 30
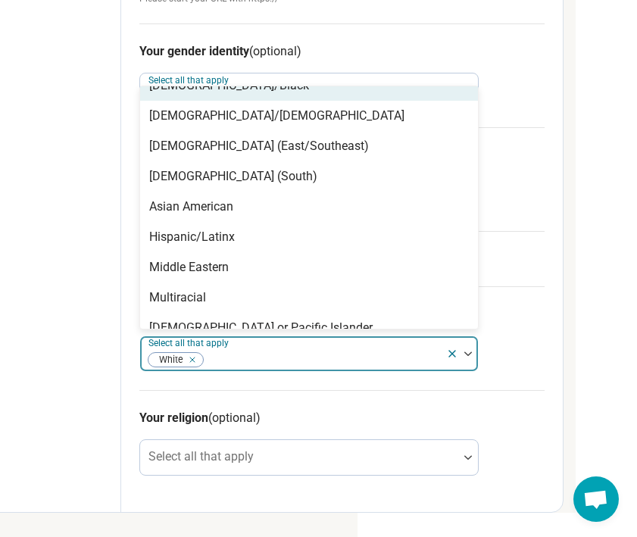
scroll to position [0, 0]
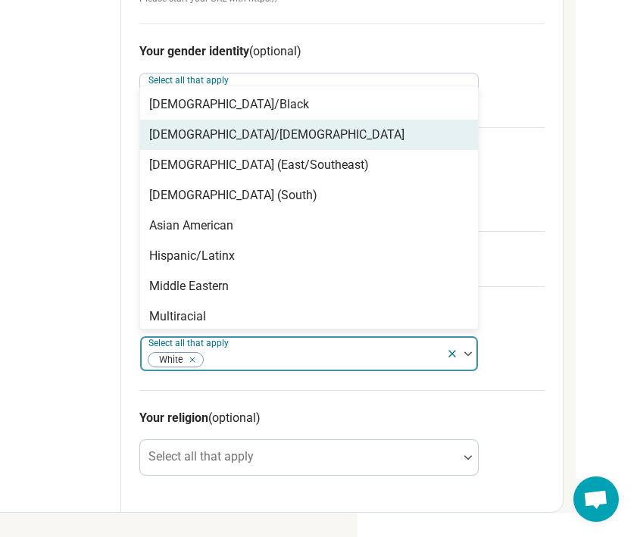
click at [220, 139] on div "[DEMOGRAPHIC_DATA]/[DEMOGRAPHIC_DATA]" at bounding box center [276, 135] width 255 height 18
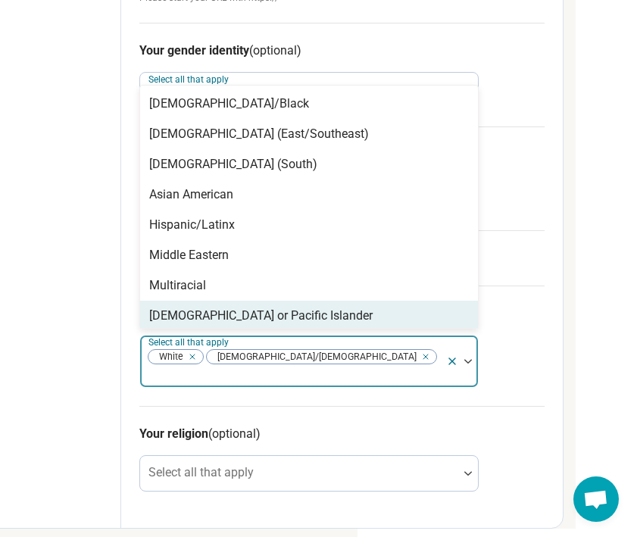
scroll to position [961, 280]
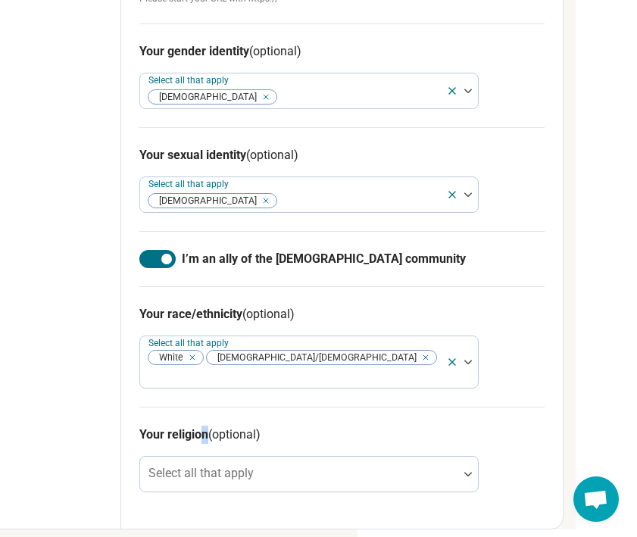
click at [205, 426] on h3 "Your religion (optional)" at bounding box center [341, 435] width 405 height 18
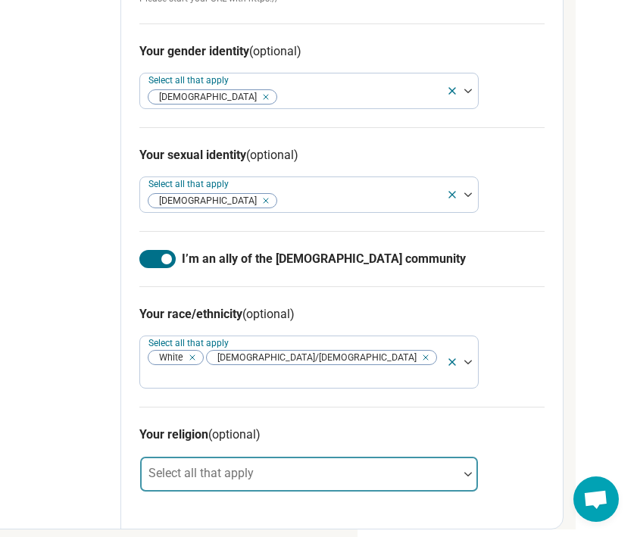
click at [192, 458] on div "Select all that apply" at bounding box center [308, 474] width 339 height 36
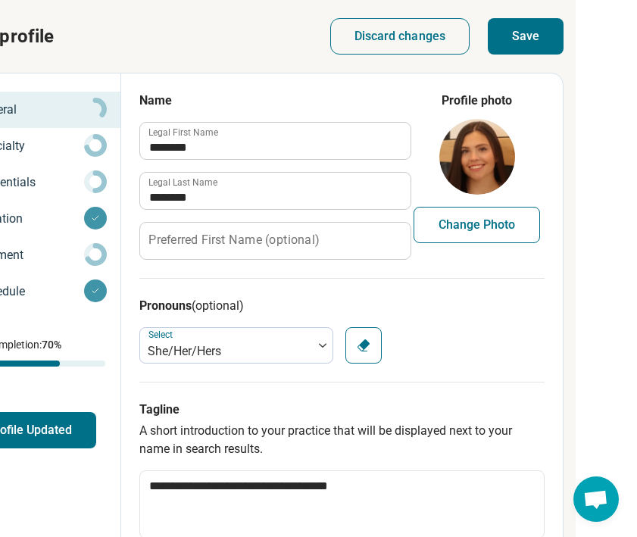
scroll to position [0, 280]
click at [531, 48] on button "Save" at bounding box center [526, 36] width 76 height 36
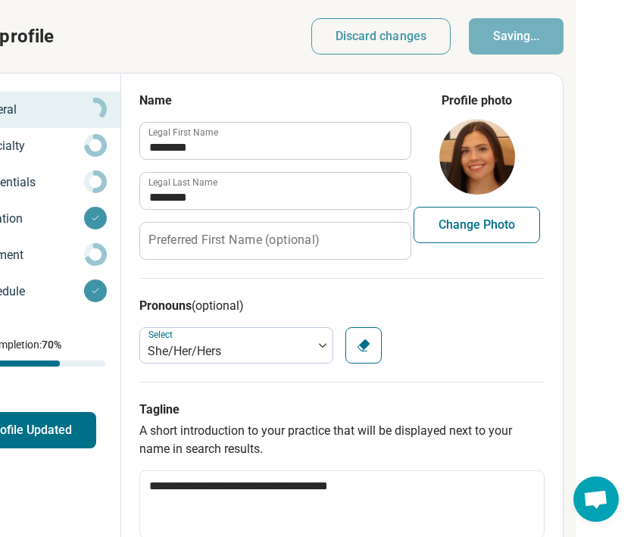
type textarea "*"
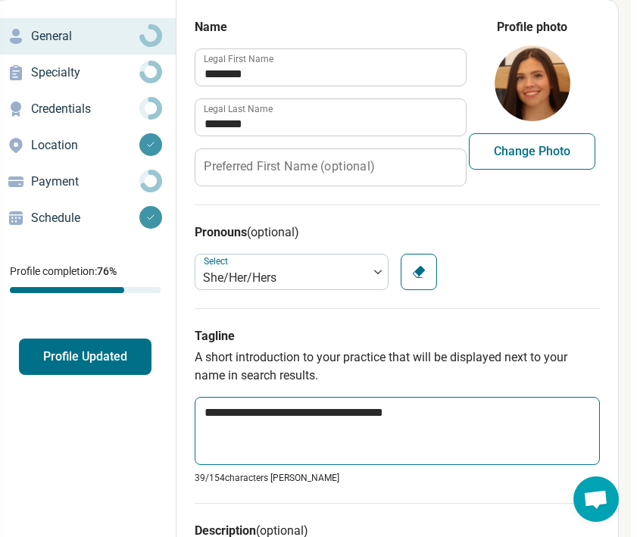
scroll to position [76, 224]
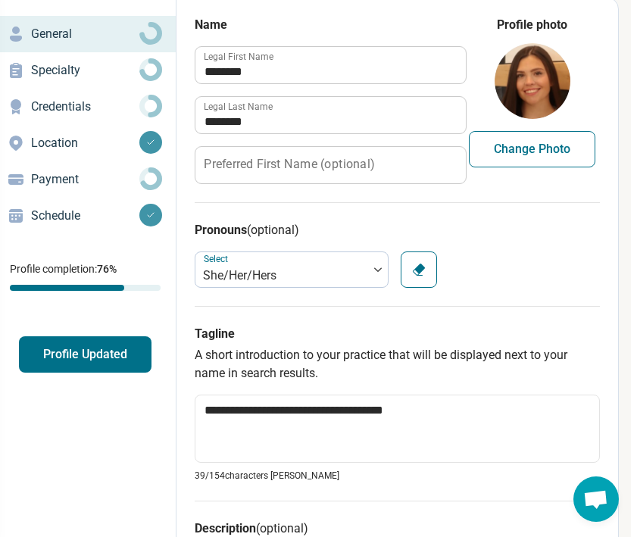
click at [100, 352] on button "Profile Updated" at bounding box center [85, 354] width 133 height 36
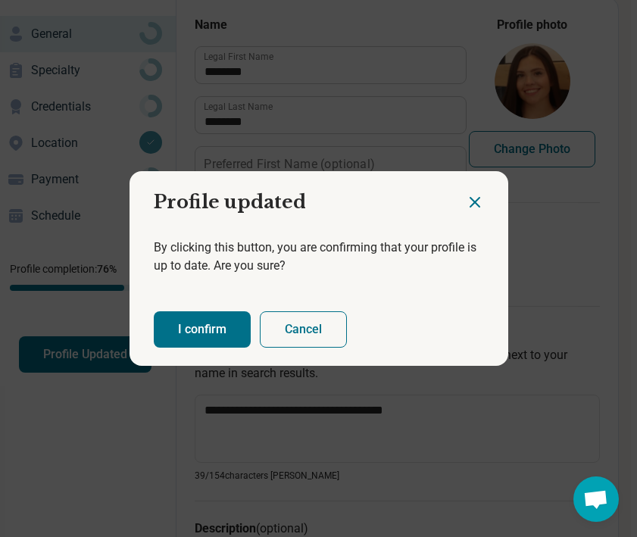
click at [227, 318] on button "I confirm" at bounding box center [202, 329] width 97 height 36
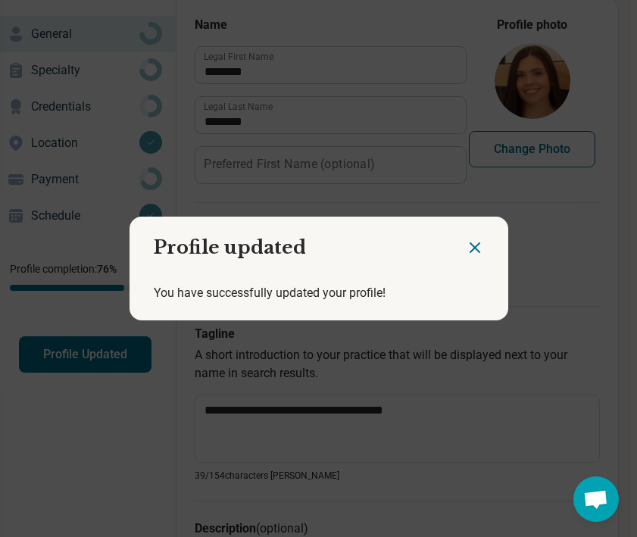
click at [473, 247] on icon "Close dialog" at bounding box center [475, 248] width 18 height 18
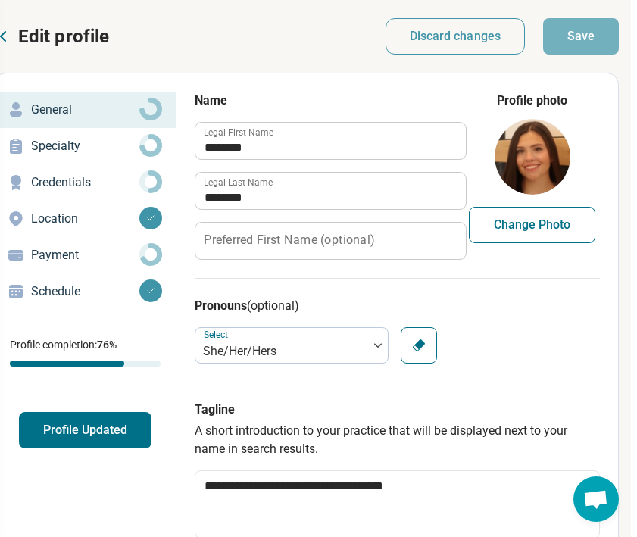
scroll to position [0, 224]
click at [88, 433] on button "Profile Updated" at bounding box center [85, 430] width 133 height 36
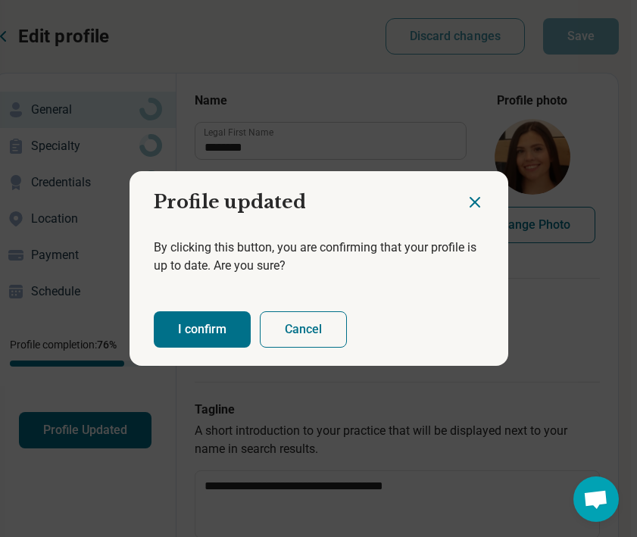
click at [197, 317] on button "I confirm" at bounding box center [202, 329] width 97 height 36
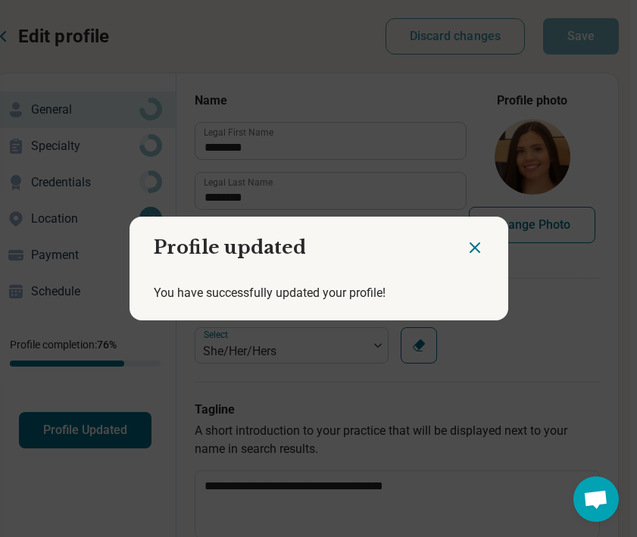
click at [473, 243] on icon "Close dialog" at bounding box center [475, 248] width 18 height 18
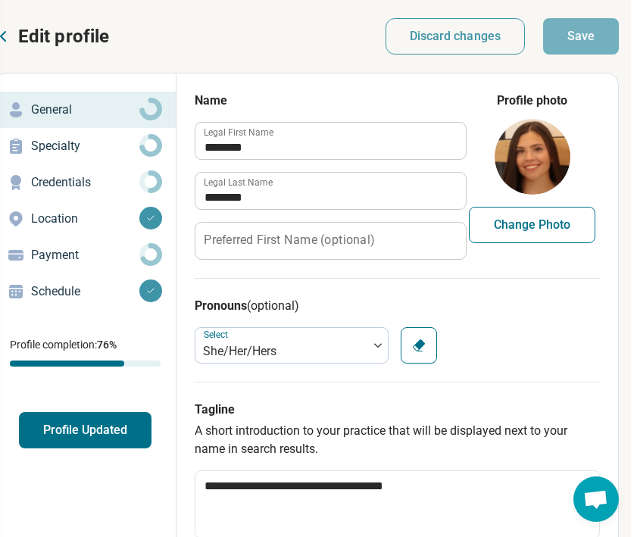
click at [37, 36] on p "Edit profile" at bounding box center [63, 36] width 91 height 24
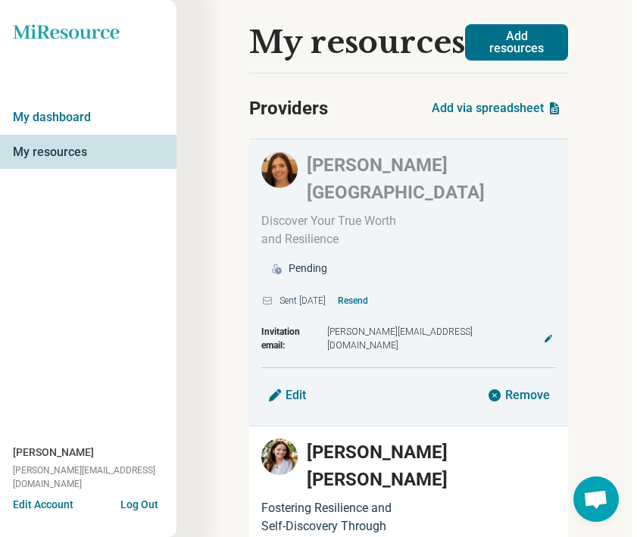
click at [483, 48] on button "Add resources" at bounding box center [516, 42] width 103 height 36
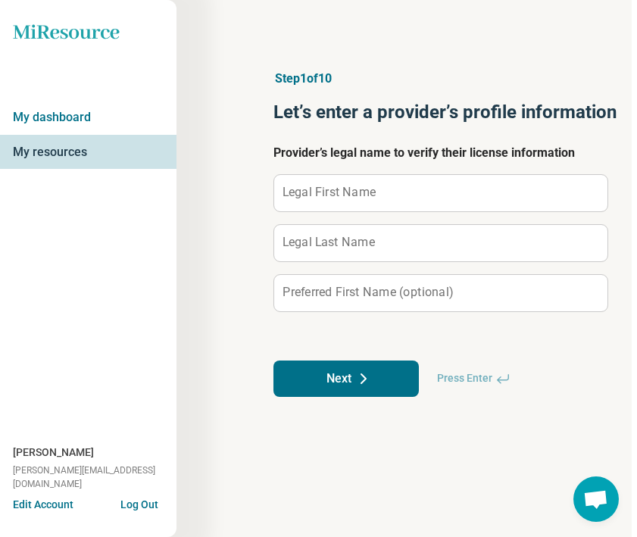
click at [362, 188] on label "Legal First Name" at bounding box center [329, 192] width 93 height 12
click at [362, 188] on input "Legal First Name" at bounding box center [440, 193] width 333 height 36
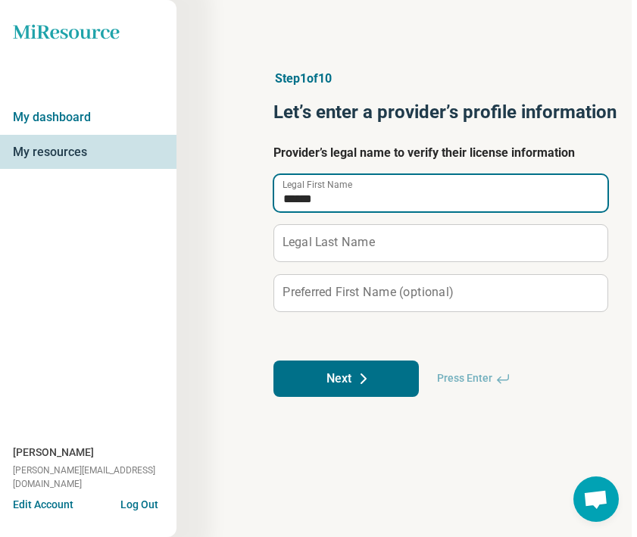
type input "******"
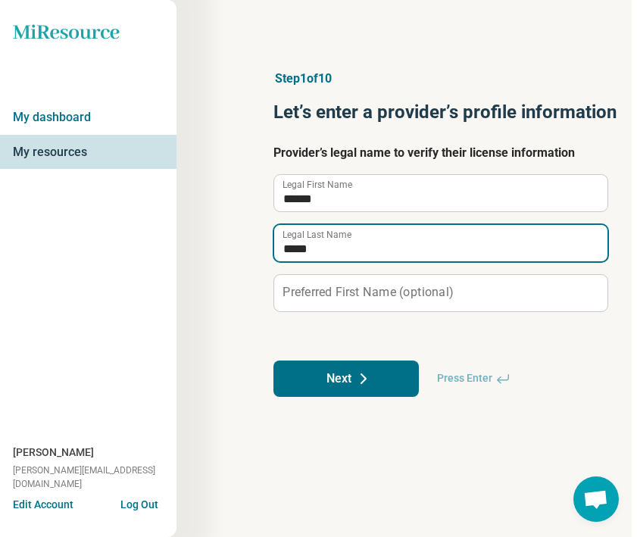
type input "*****"
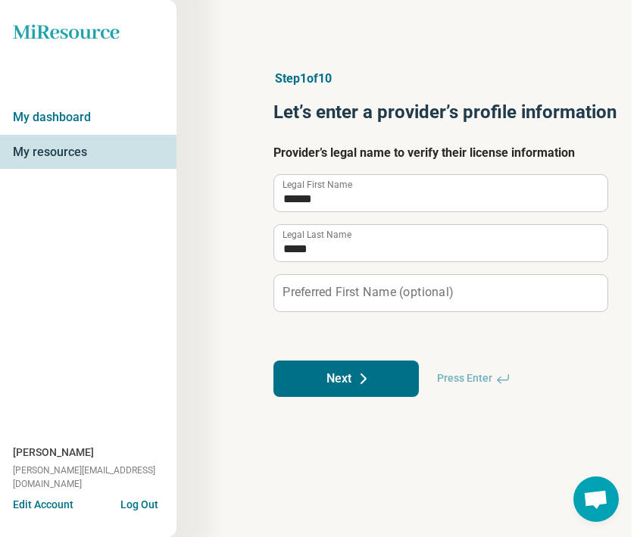
click at [345, 367] on button "Next" at bounding box center [346, 379] width 145 height 36
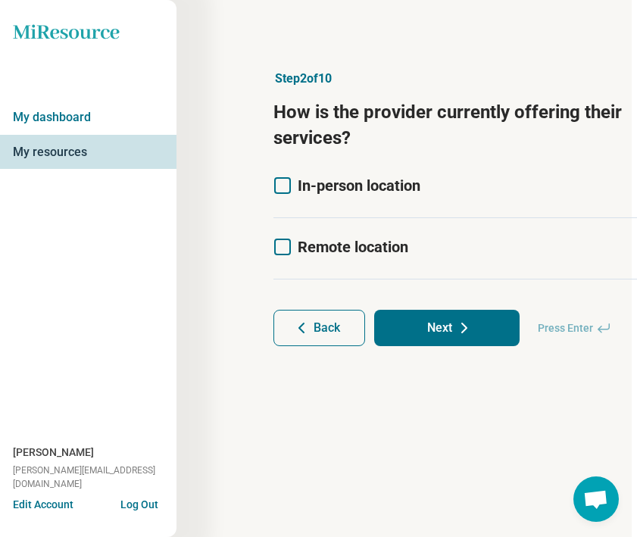
click at [318, 183] on span "In-person location" at bounding box center [359, 186] width 123 height 18
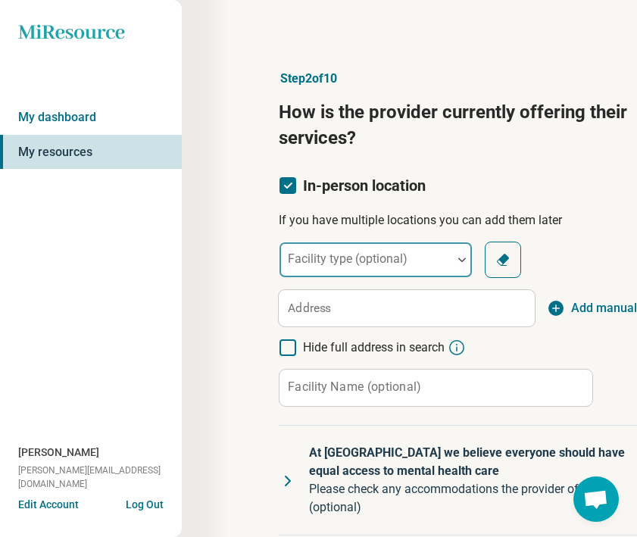
click at [338, 265] on div "Facility type (optional)" at bounding box center [376, 260] width 194 height 36
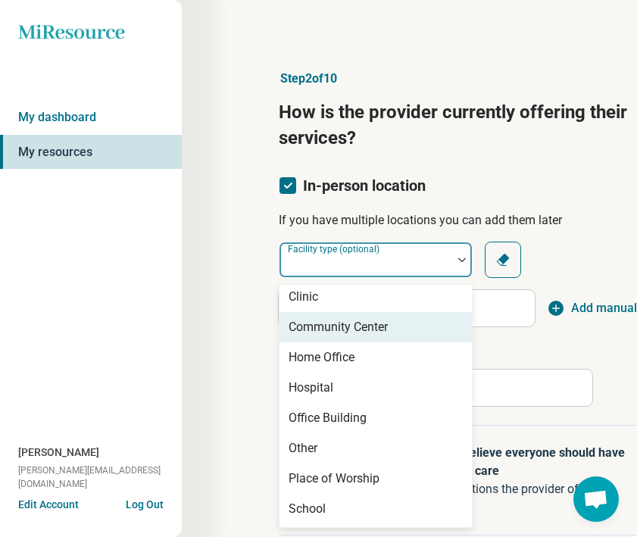
scroll to position [6, 0]
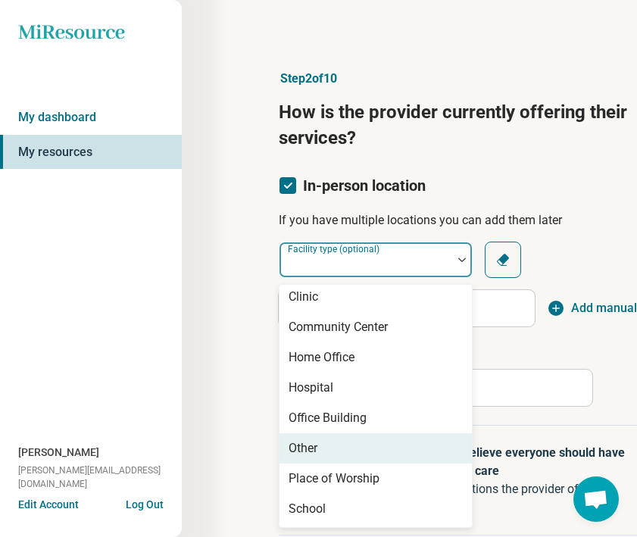
click at [314, 449] on div "Other" at bounding box center [303, 448] width 29 height 18
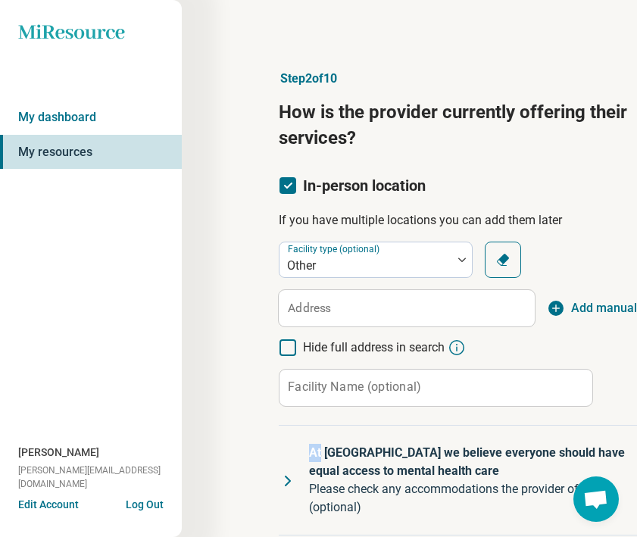
click at [314, 448] on p "At [GEOGRAPHIC_DATA] we believe everyone should have equal access to mental hea…" at bounding box center [471, 462] width 325 height 36
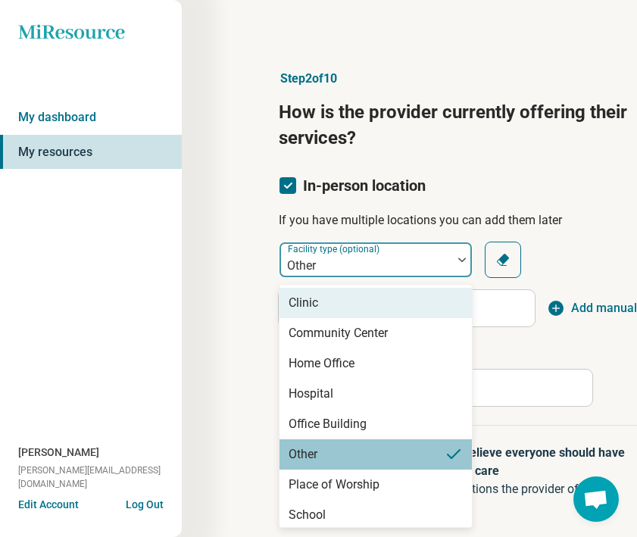
click at [335, 259] on div at bounding box center [366, 265] width 161 height 21
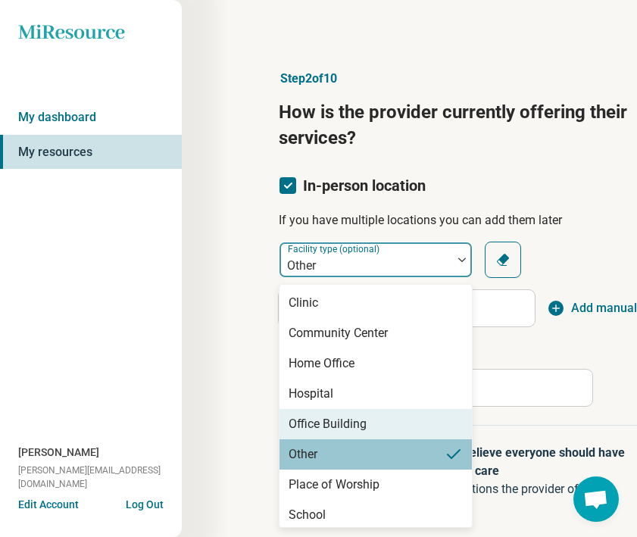
click at [320, 428] on div "Office Building" at bounding box center [328, 424] width 78 height 18
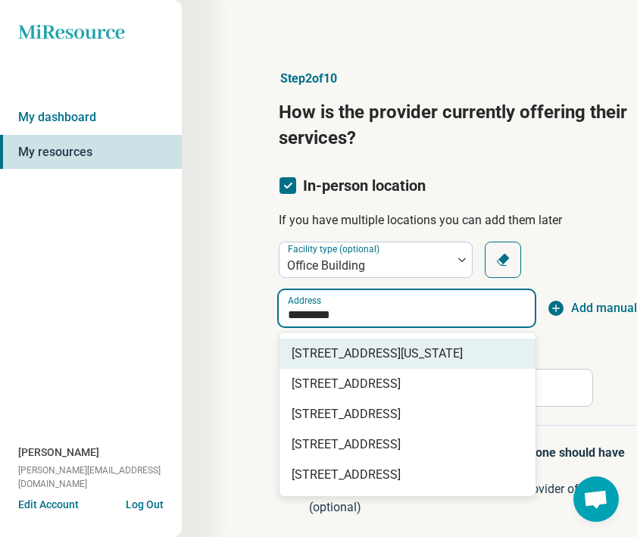
click at [354, 345] on span "[STREET_ADDRESS][US_STATE]" at bounding box center [411, 354] width 238 height 18
type input "**********"
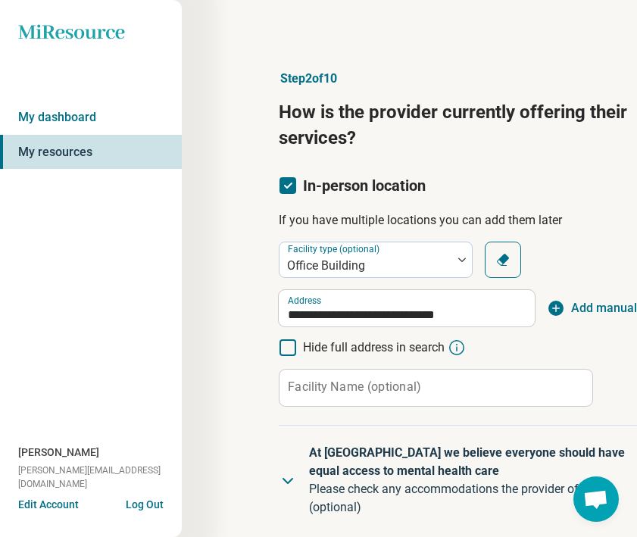
click at [340, 352] on span "Hide full address in search" at bounding box center [374, 348] width 142 height 18
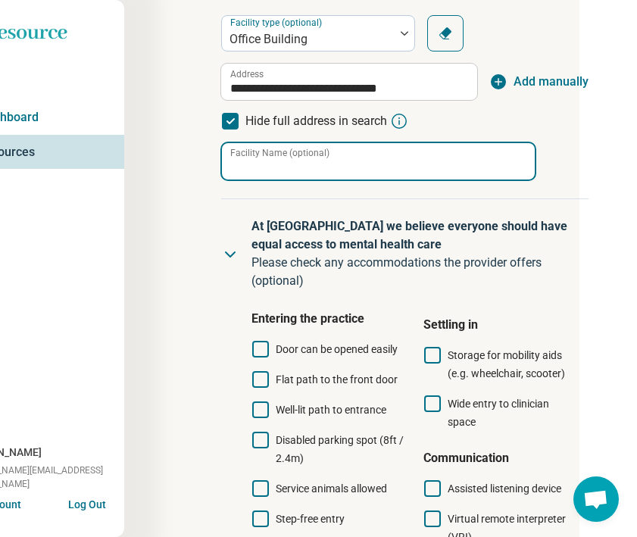
scroll to position [241, 58]
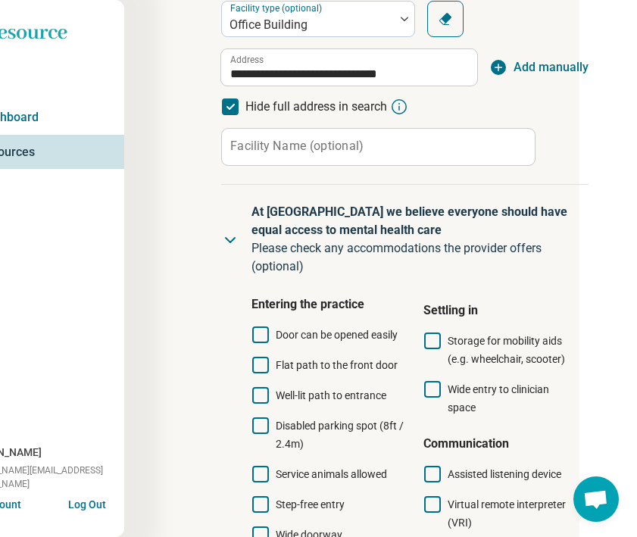
click at [332, 342] on span "Door can be opened easily" at bounding box center [337, 335] width 122 height 18
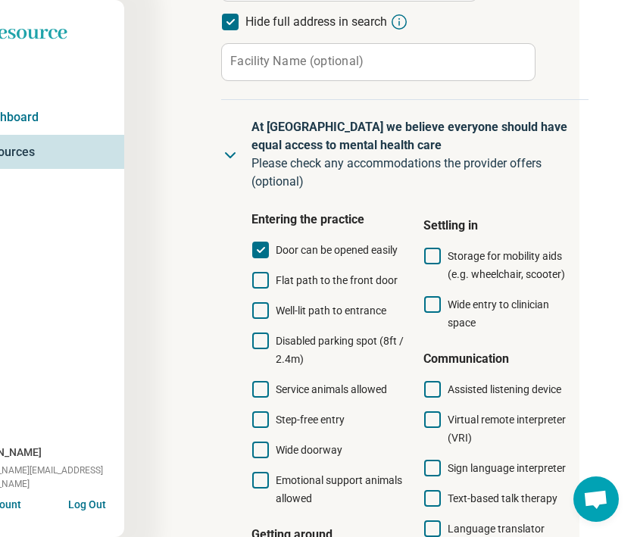
scroll to position [327, 58]
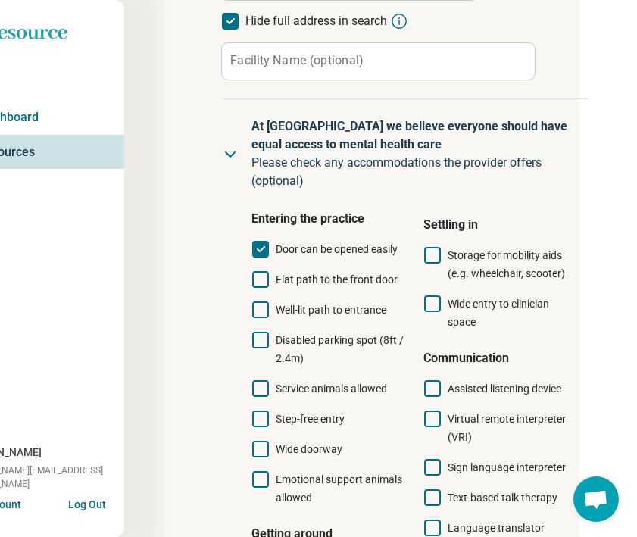
click at [301, 388] on span "Service animals allowed" at bounding box center [331, 389] width 111 height 12
click at [297, 417] on span "Step-free entry" at bounding box center [310, 419] width 69 height 12
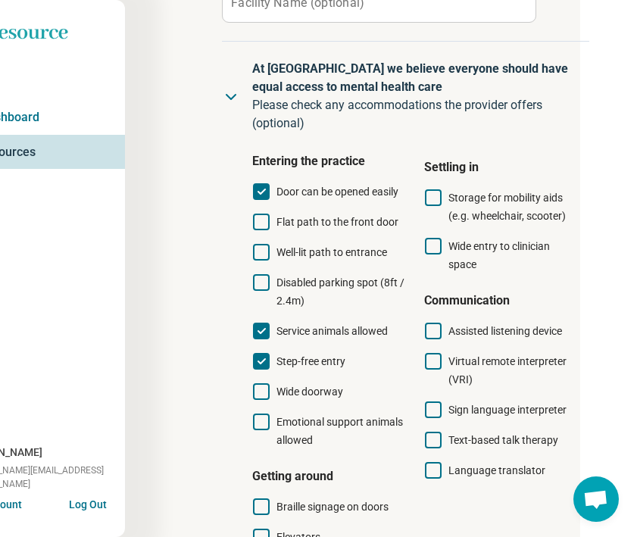
scroll to position [402, 57]
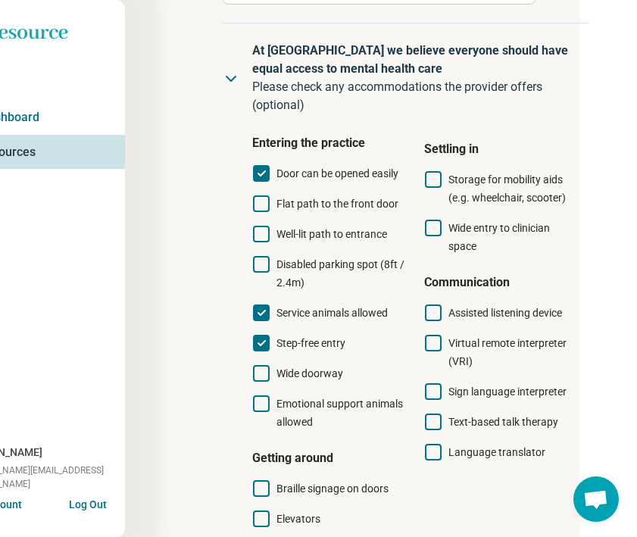
click at [286, 378] on span "Wide doorway" at bounding box center [310, 373] width 67 height 12
click at [281, 398] on span "Emotional support animals allowed" at bounding box center [340, 413] width 127 height 30
click at [432, 227] on icon at bounding box center [433, 228] width 17 height 17
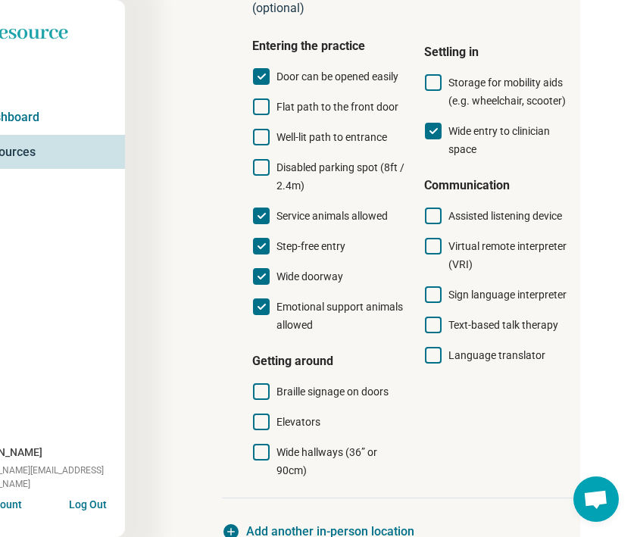
scroll to position [505, 57]
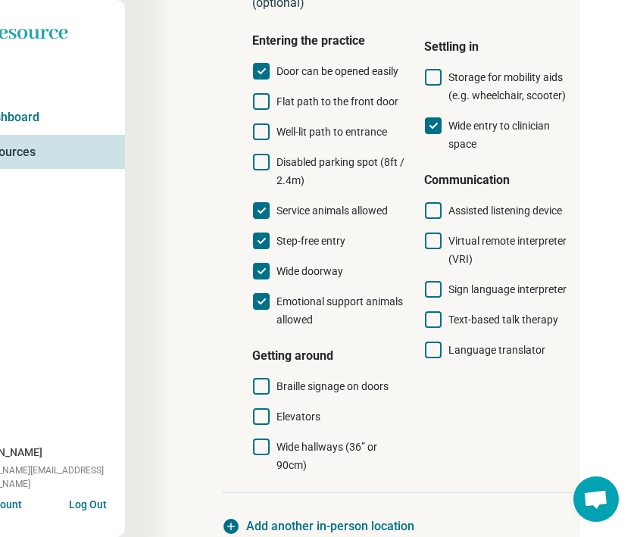
click at [280, 415] on span "Elevators" at bounding box center [299, 417] width 44 height 12
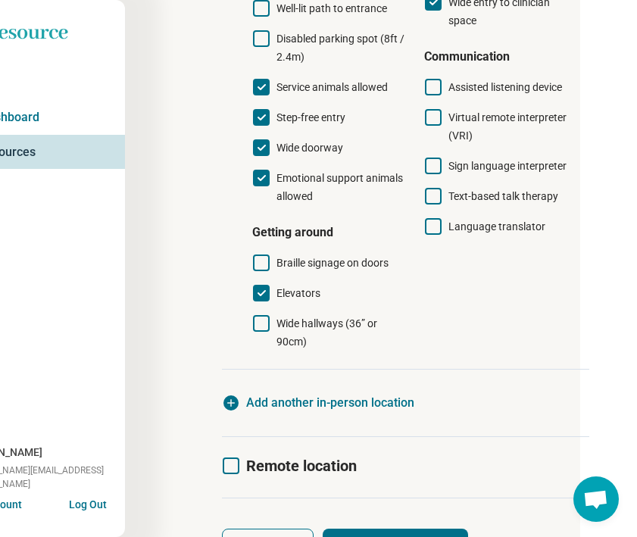
scroll to position [695, 57]
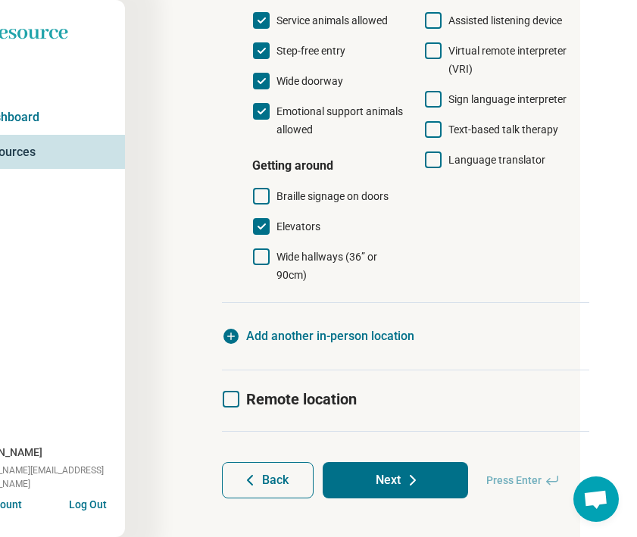
click at [277, 393] on span "Remote location" at bounding box center [301, 399] width 111 height 18
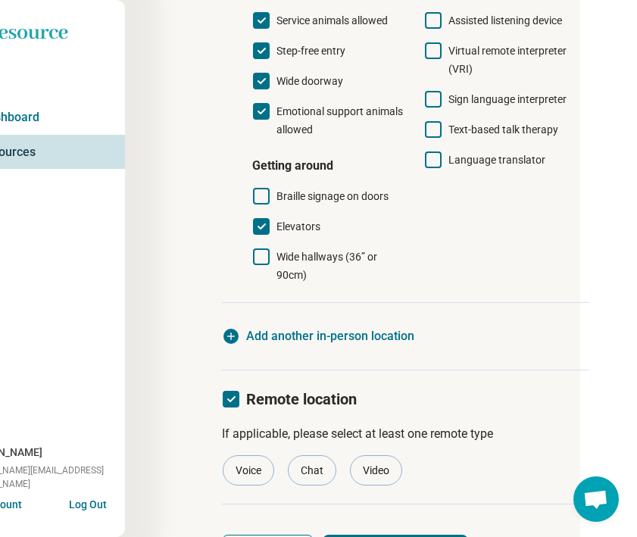
scroll to position [10, 0]
click at [252, 470] on div "Voice" at bounding box center [249, 470] width 52 height 30
click at [375, 478] on div "Video" at bounding box center [376, 470] width 52 height 30
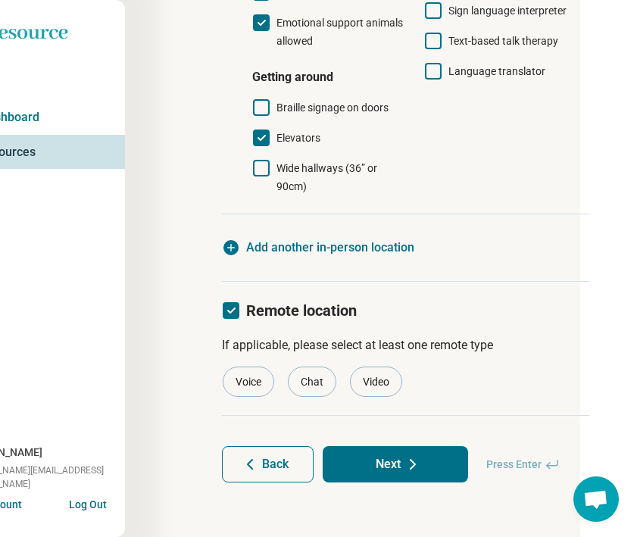
scroll to position [783, 57]
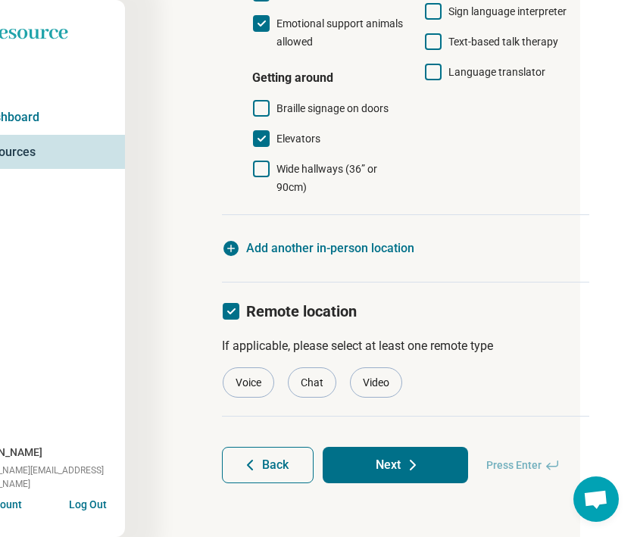
click at [406, 474] on button "Next" at bounding box center [395, 465] width 145 height 36
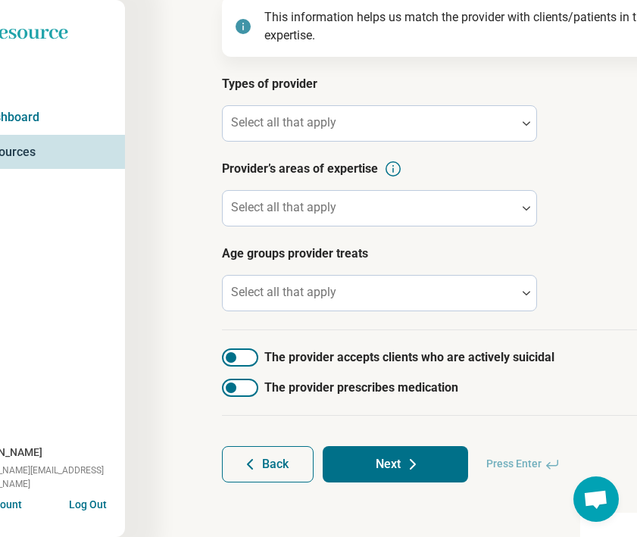
scroll to position [0, 57]
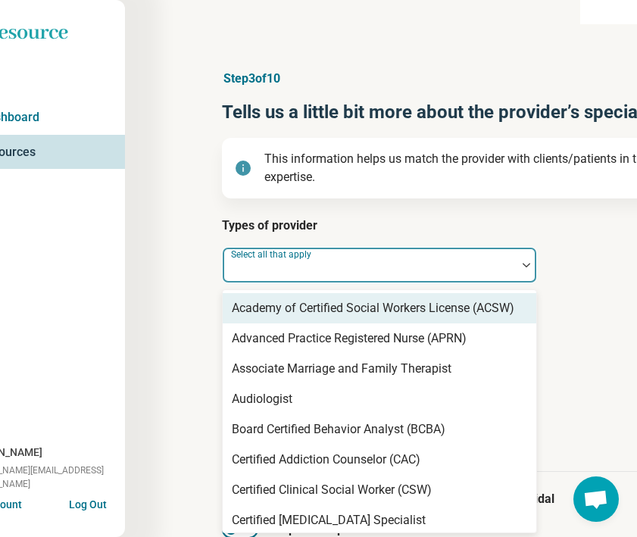
click at [328, 266] on div "Select all that apply" at bounding box center [379, 265] width 315 height 36
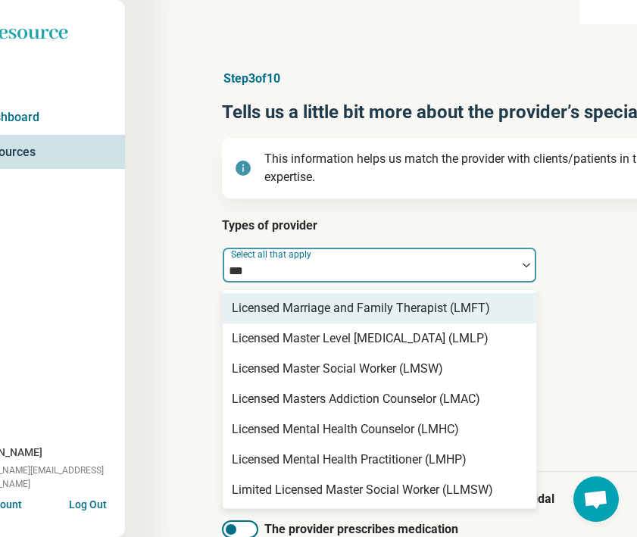
type input "****"
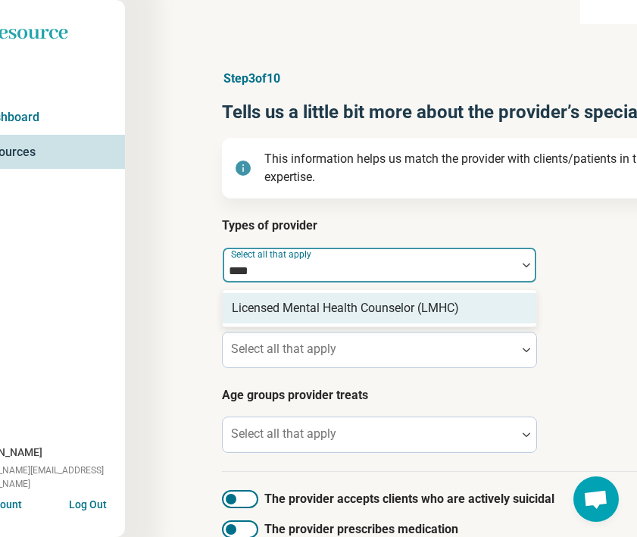
click at [398, 311] on div "Licensed Mental Health Counselor (LMHC)" at bounding box center [345, 308] width 227 height 18
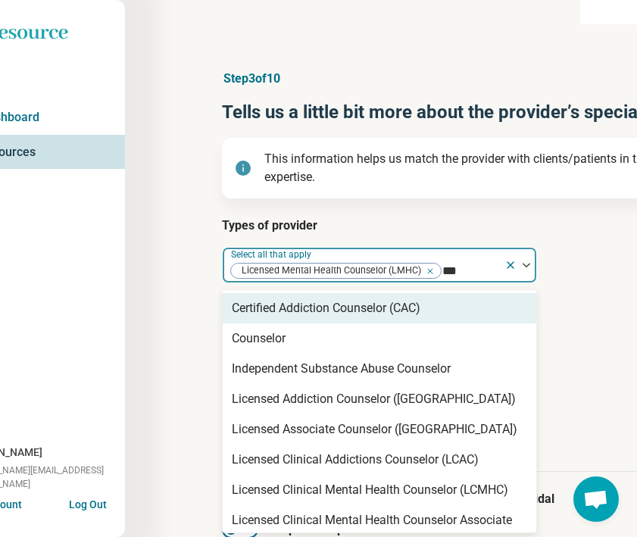
type input "****"
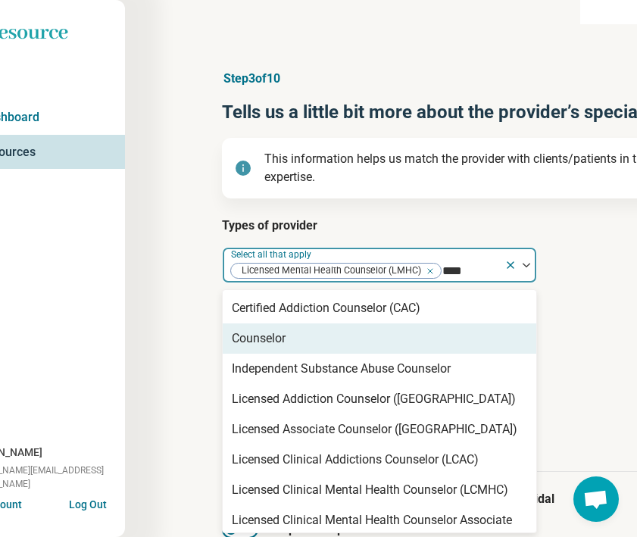
click at [316, 342] on div "Counselor" at bounding box center [380, 339] width 314 height 30
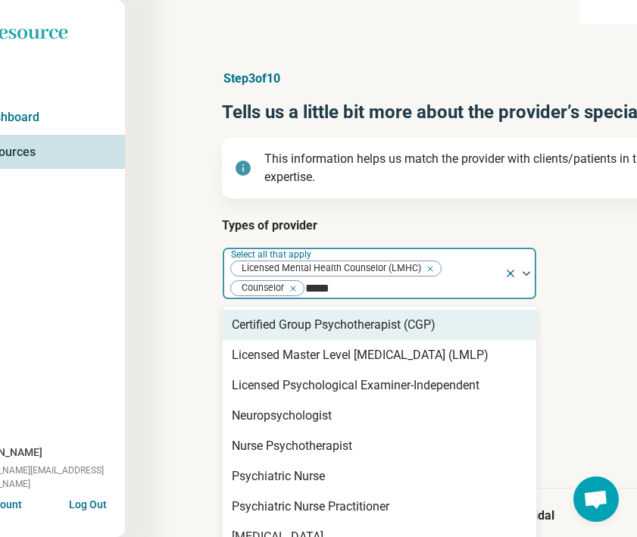
type input "******"
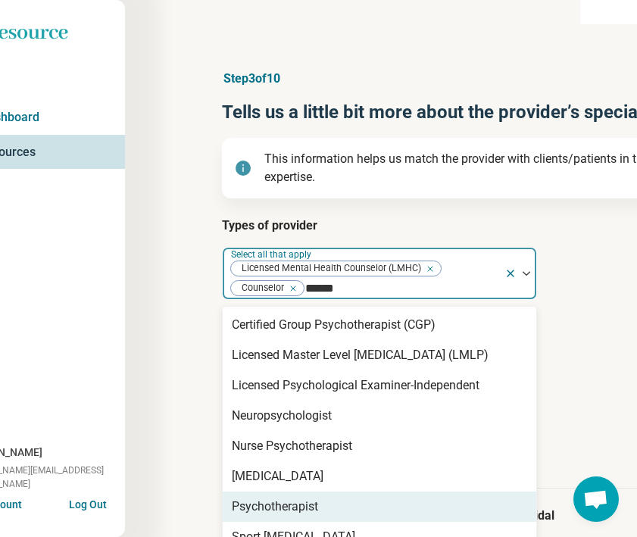
click at [295, 510] on div "Psychotherapist" at bounding box center [275, 507] width 86 height 18
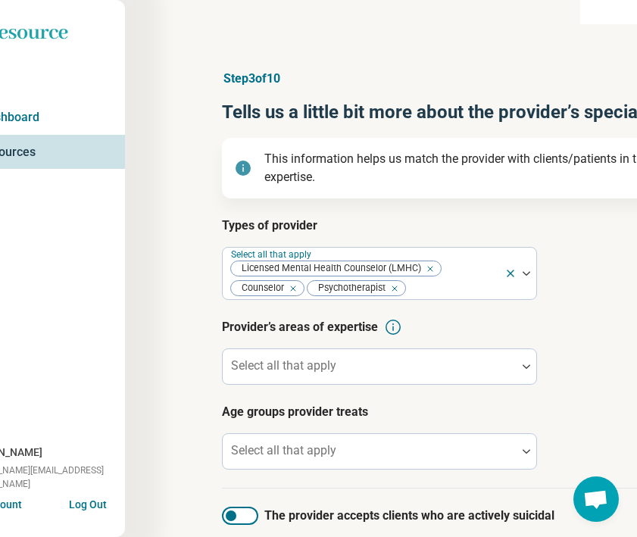
click at [173, 350] on div "Step 3 of 10 Tells us a little bit more about the provider’s specialty areas Th…" at bounding box center [487, 348] width 724 height 696
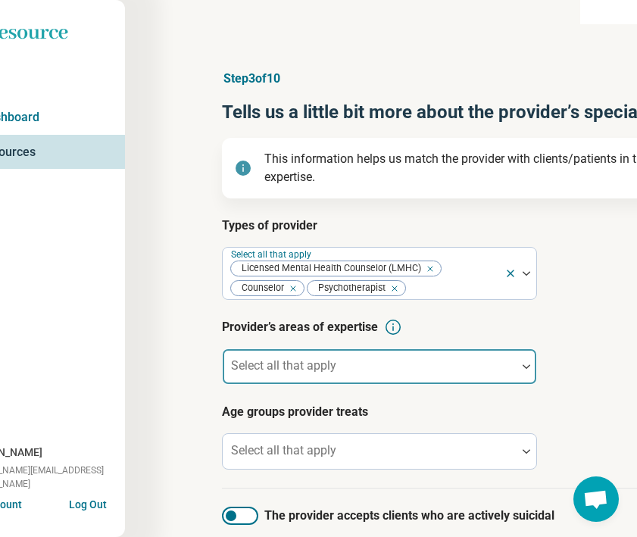
click at [258, 365] on div "Select all that apply" at bounding box center [379, 367] width 315 height 36
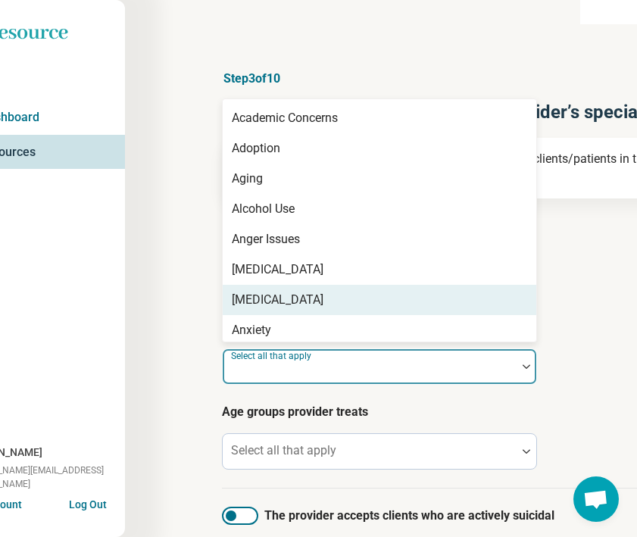
scroll to position [50, 0]
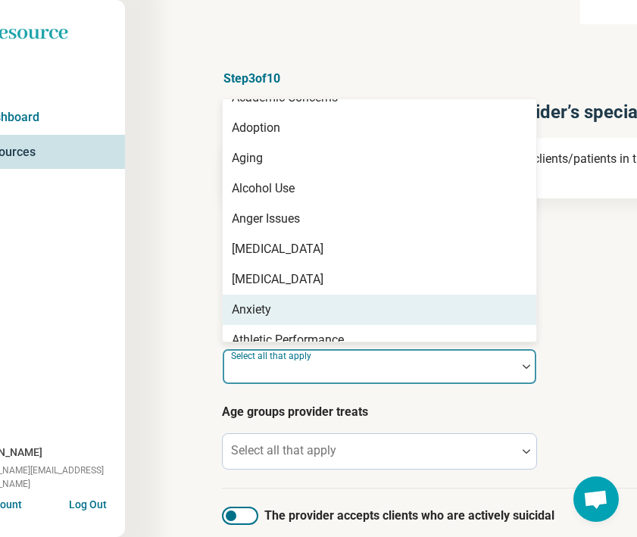
click at [270, 305] on div "Anxiety" at bounding box center [251, 310] width 39 height 18
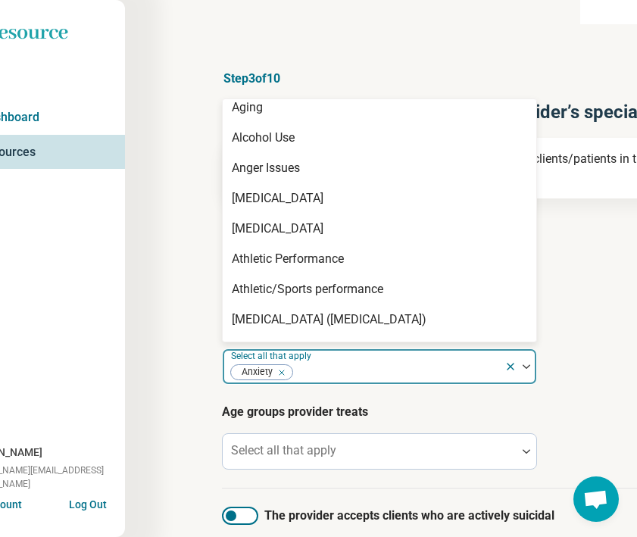
scroll to position [107, 0]
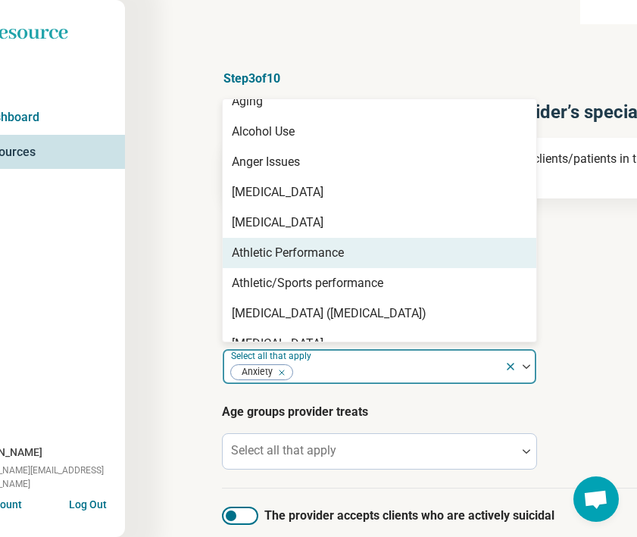
click at [268, 245] on div "Athletic Performance" at bounding box center [288, 253] width 112 height 18
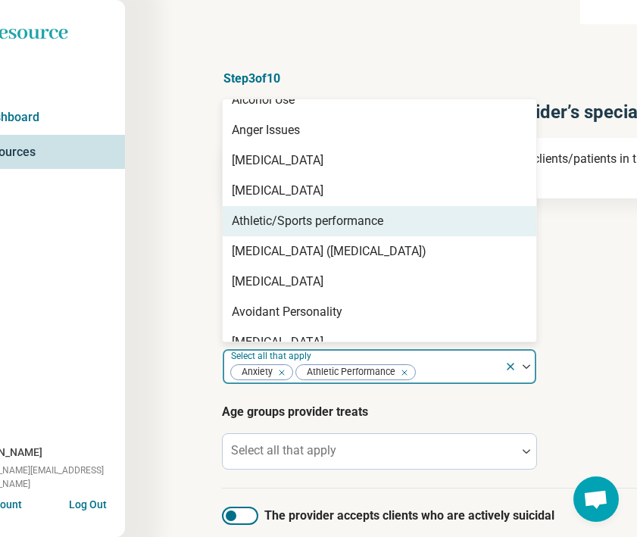
scroll to position [139, 0]
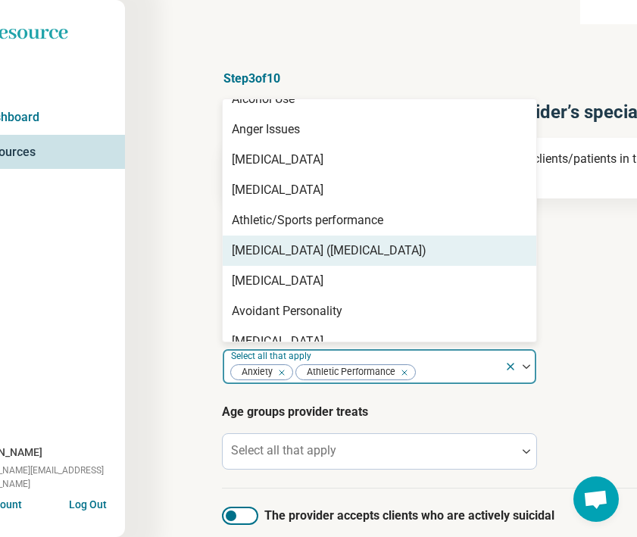
click at [268, 248] on div "[MEDICAL_DATA] ([MEDICAL_DATA])" at bounding box center [329, 251] width 195 height 18
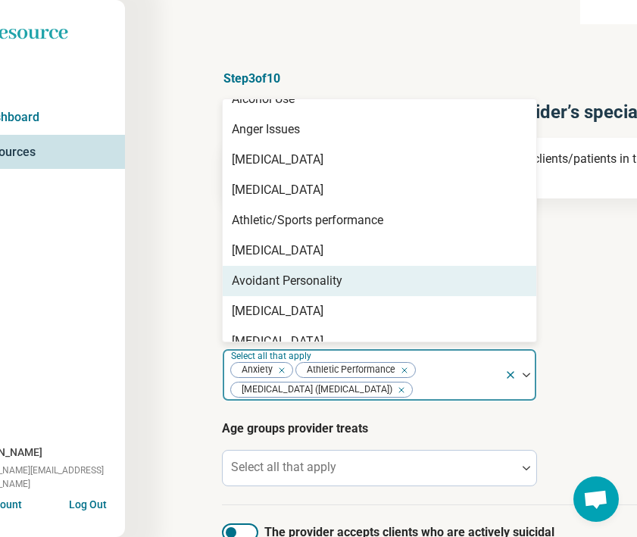
click at [270, 272] on div "Avoidant Personality" at bounding box center [287, 281] width 111 height 18
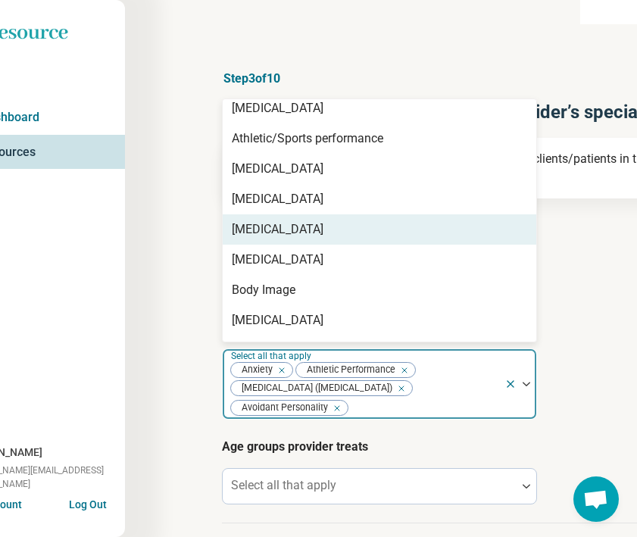
scroll to position [224, 0]
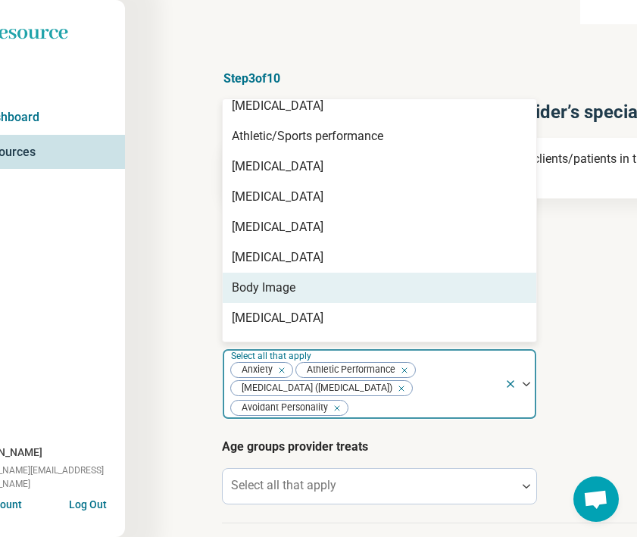
click at [269, 286] on div "Body Image" at bounding box center [264, 288] width 64 height 18
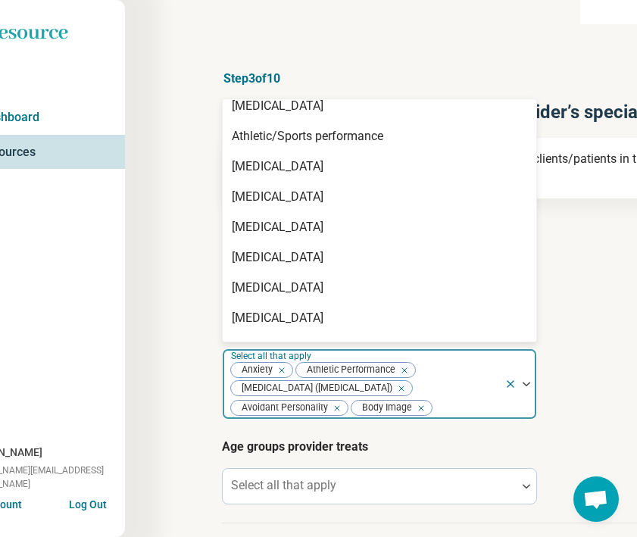
click at [269, 286] on div "[MEDICAL_DATA]" at bounding box center [278, 288] width 92 height 18
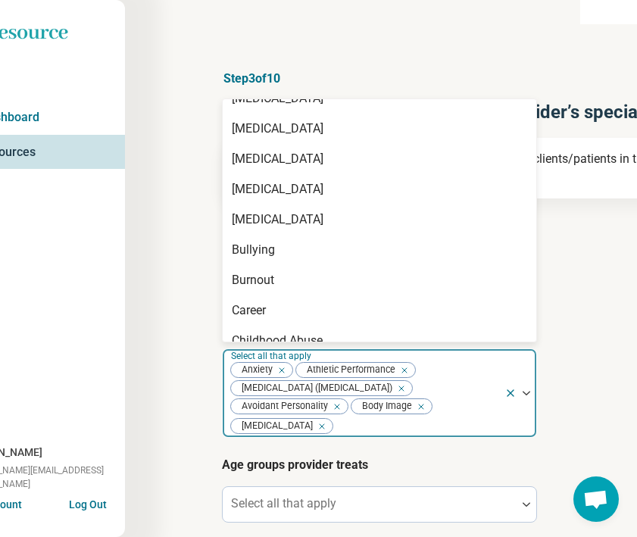
scroll to position [298, 0]
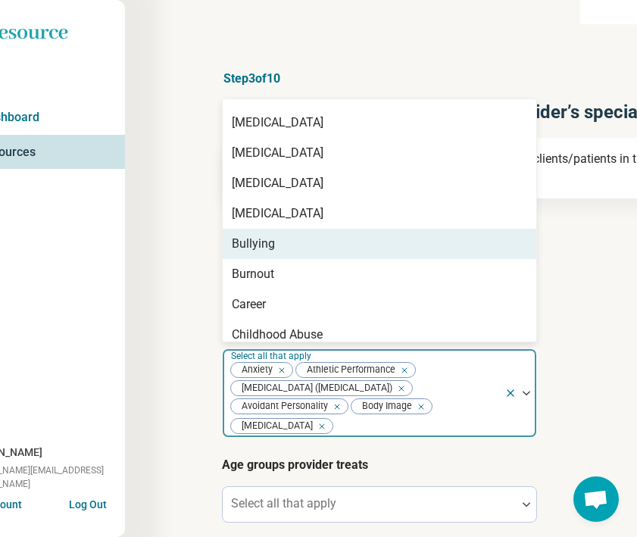
click at [264, 242] on div "Bullying" at bounding box center [253, 244] width 43 height 18
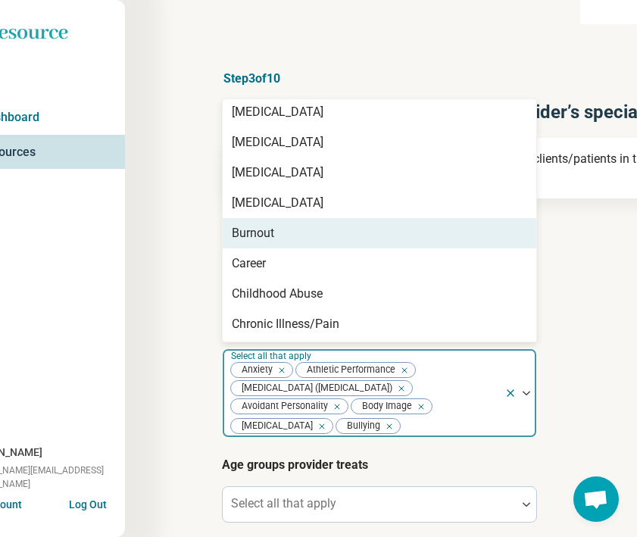
click at [265, 236] on div "Burnout" at bounding box center [253, 233] width 42 height 18
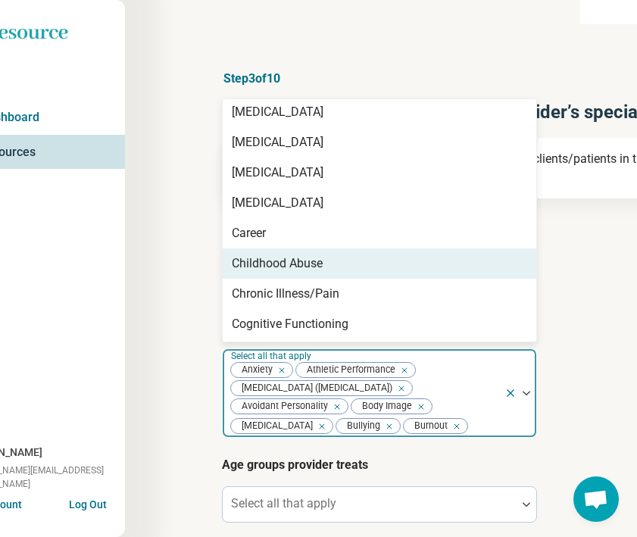
click at [264, 249] on div "Childhood Abuse" at bounding box center [380, 264] width 314 height 30
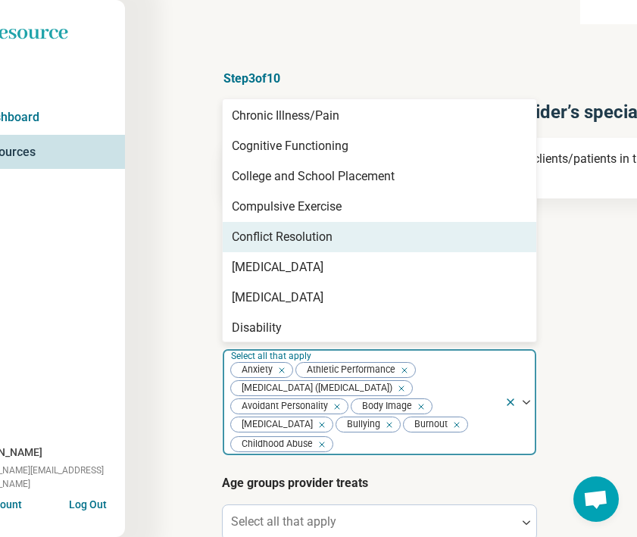
scroll to position [458, 0]
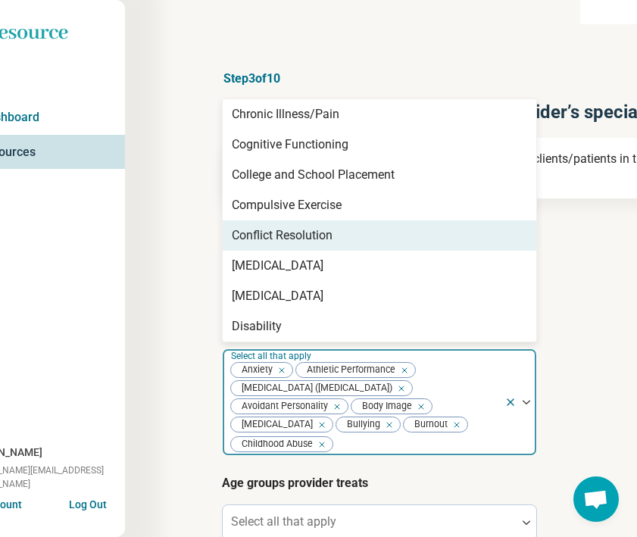
click at [297, 241] on div "Conflict Resolution" at bounding box center [282, 236] width 101 height 18
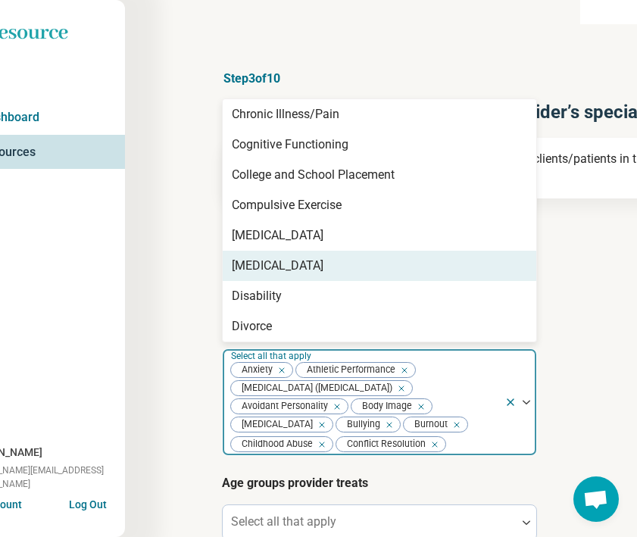
click at [291, 268] on div "[MEDICAL_DATA]" at bounding box center [278, 266] width 92 height 18
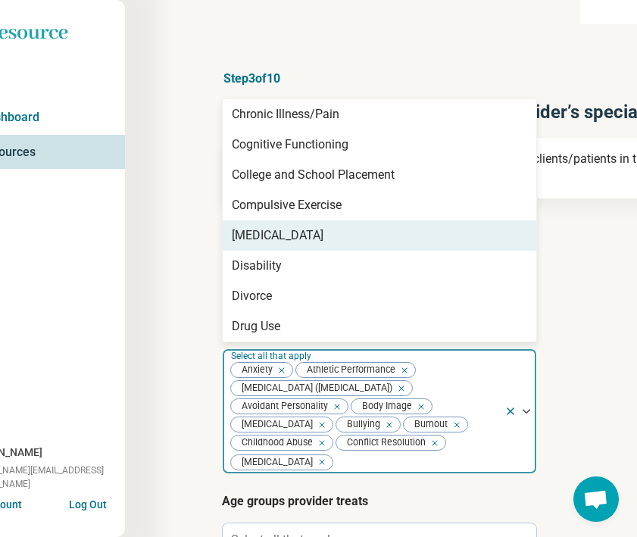
click at [292, 243] on div "[MEDICAL_DATA]" at bounding box center [278, 236] width 92 height 18
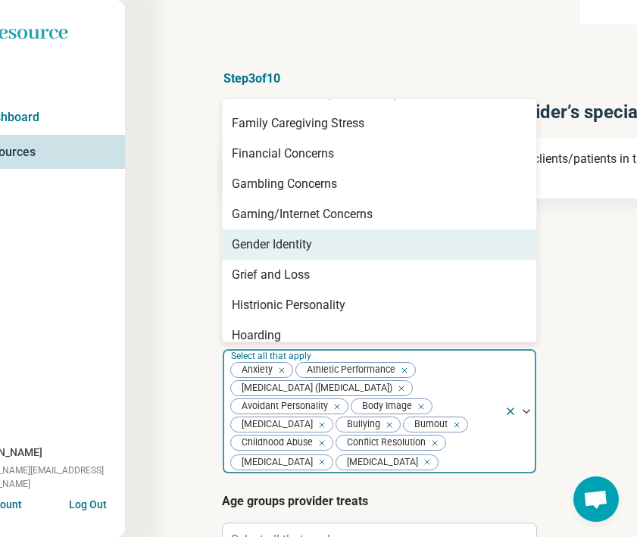
scroll to position [755, 0]
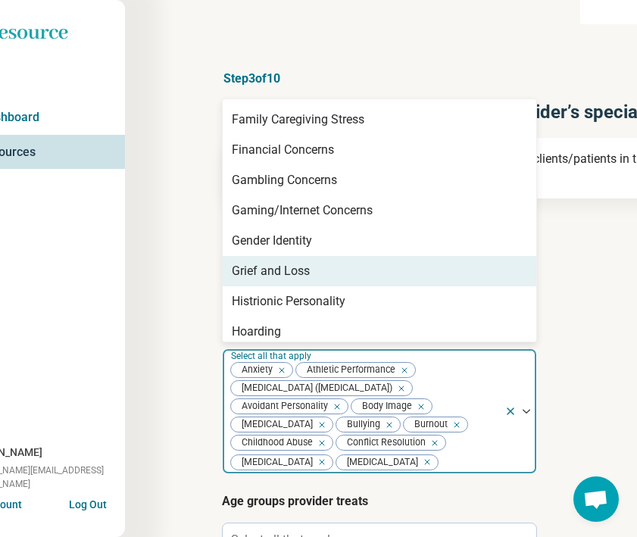
click at [279, 275] on div "Grief and Loss" at bounding box center [271, 271] width 78 height 18
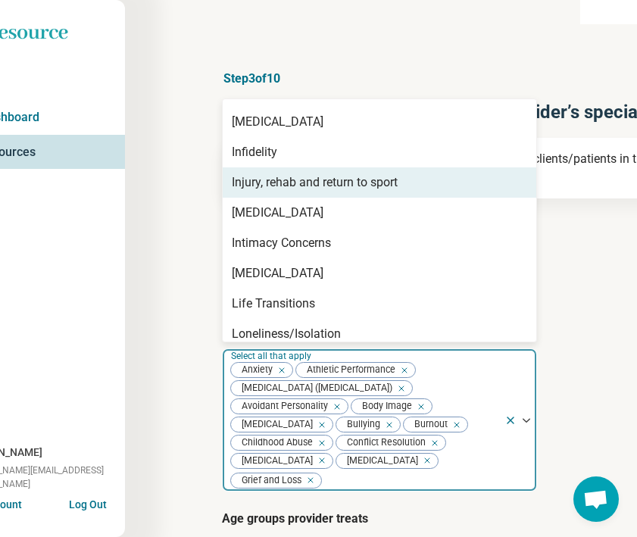
scroll to position [1004, 0]
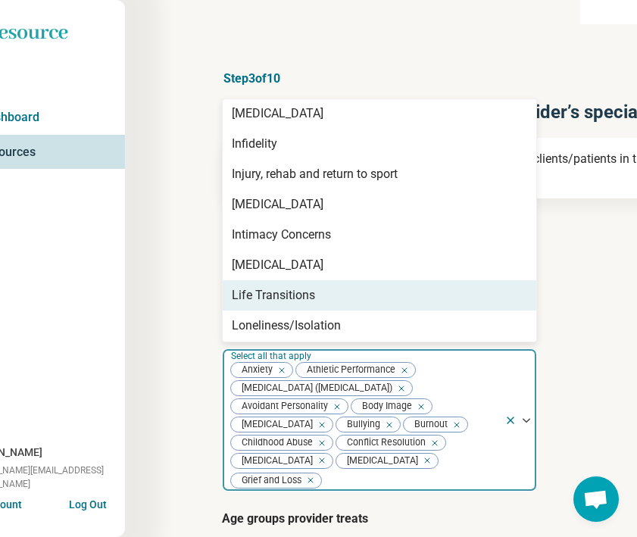
click at [277, 298] on div "Life Transitions" at bounding box center [273, 295] width 83 height 18
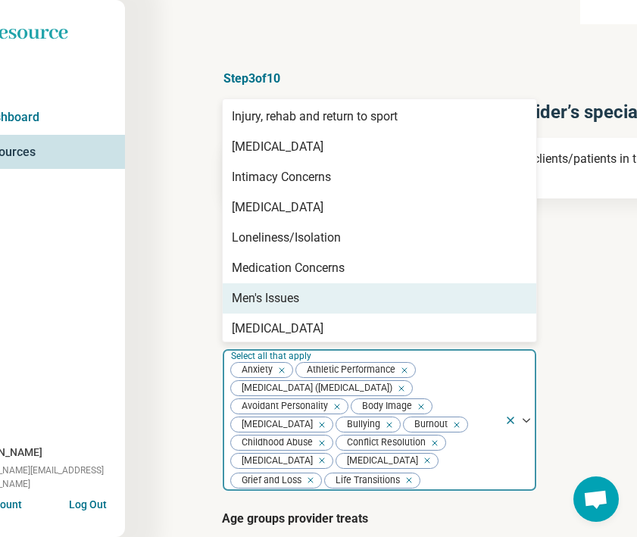
scroll to position [1055, 0]
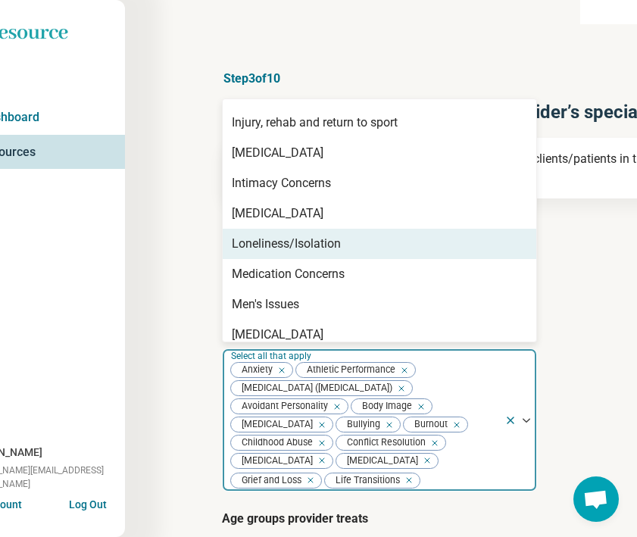
click at [304, 237] on div "Loneliness/Isolation" at bounding box center [286, 244] width 109 height 18
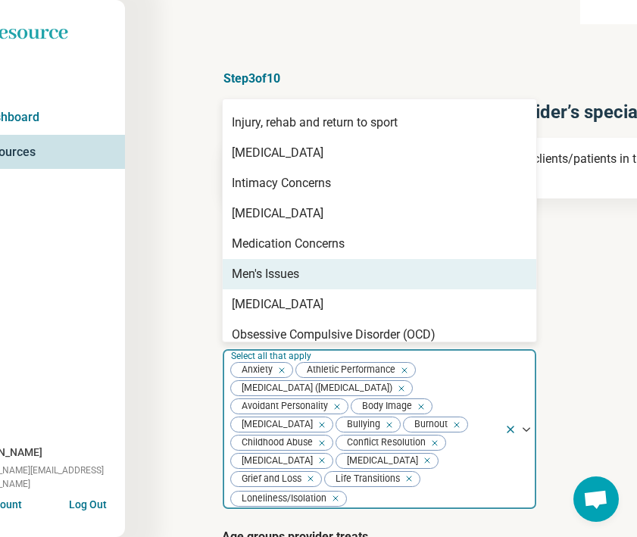
click at [289, 279] on div "Men's Issues" at bounding box center [265, 274] width 67 height 18
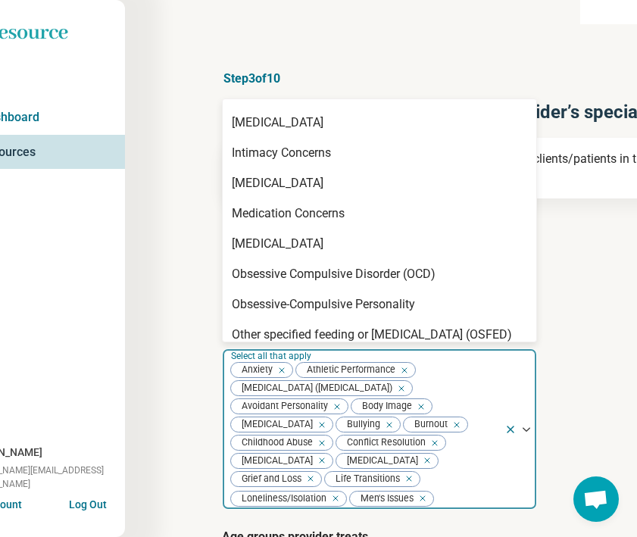
scroll to position [1103, 0]
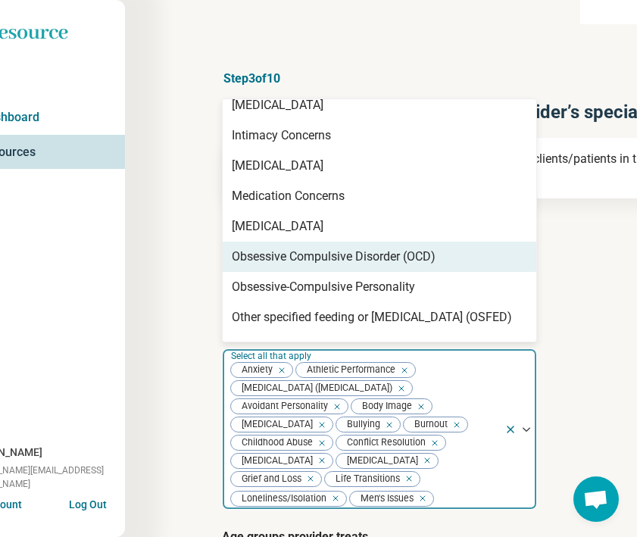
click at [290, 269] on div "Obsessive Compulsive Disorder (OCD)" at bounding box center [380, 257] width 314 height 30
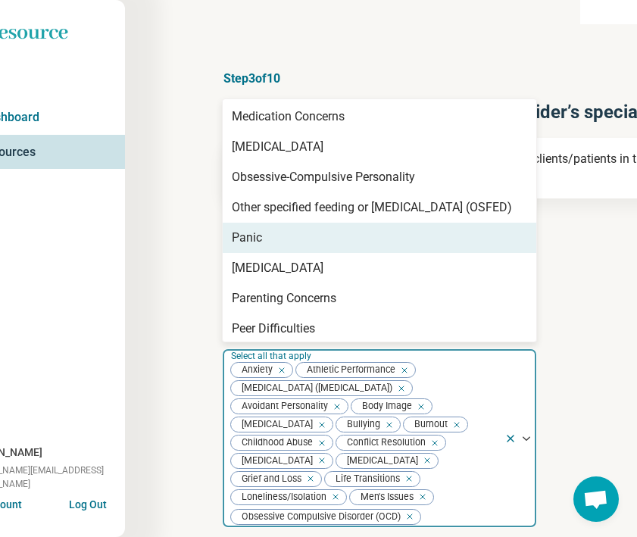
scroll to position [1184, 0]
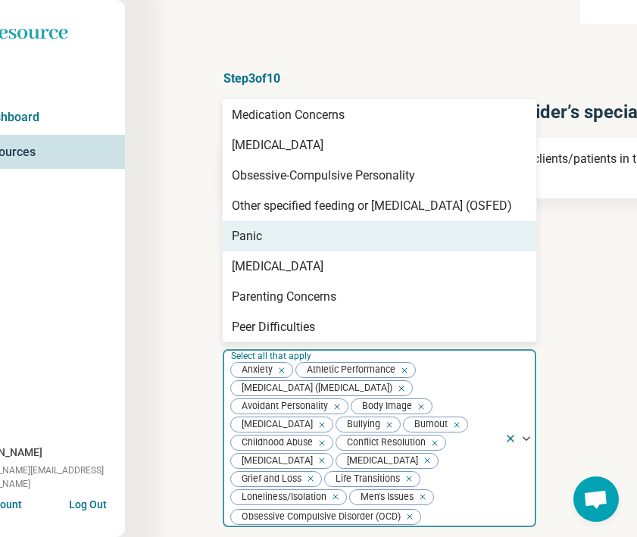
click at [278, 246] on div "Panic" at bounding box center [380, 236] width 314 height 30
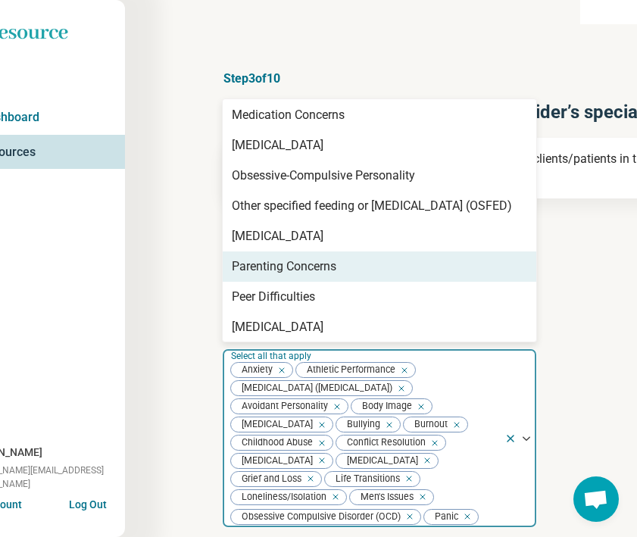
click at [290, 269] on div "Parenting Concerns" at bounding box center [284, 267] width 105 height 18
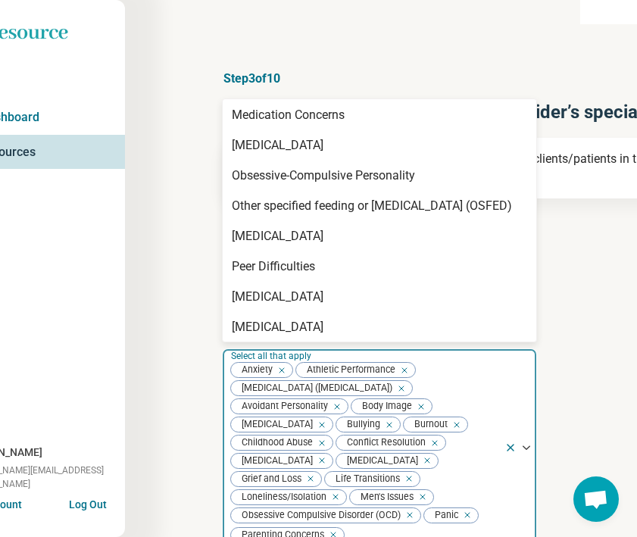
click at [290, 269] on div "Peer Difficulties" at bounding box center [273, 267] width 83 height 18
click at [290, 269] on div "[MEDICAL_DATA]" at bounding box center [278, 267] width 92 height 18
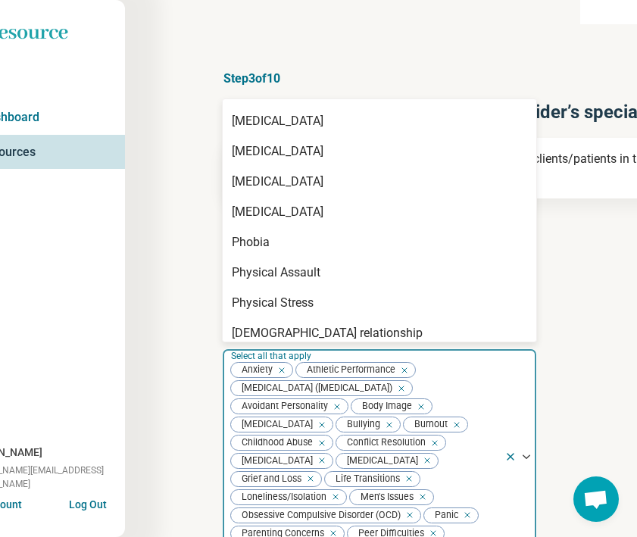
scroll to position [1314, 0]
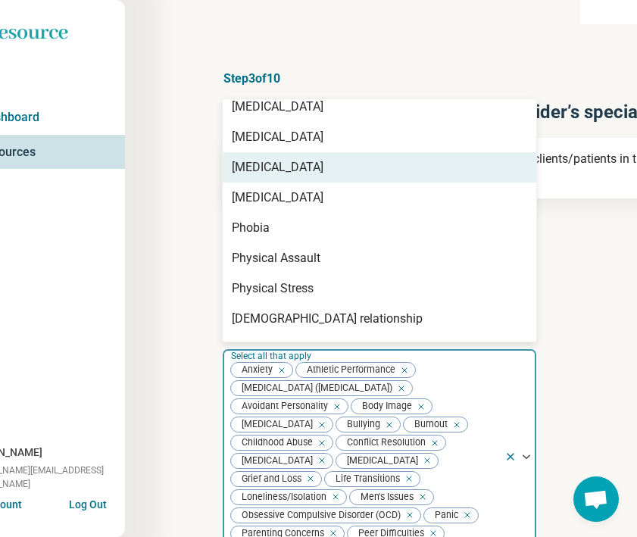
click at [289, 177] on div "[MEDICAL_DATA]" at bounding box center [380, 167] width 314 height 30
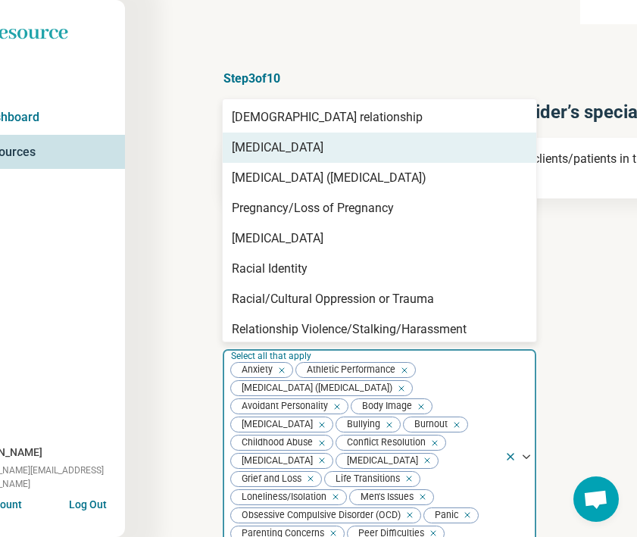
scroll to position [1489, 0]
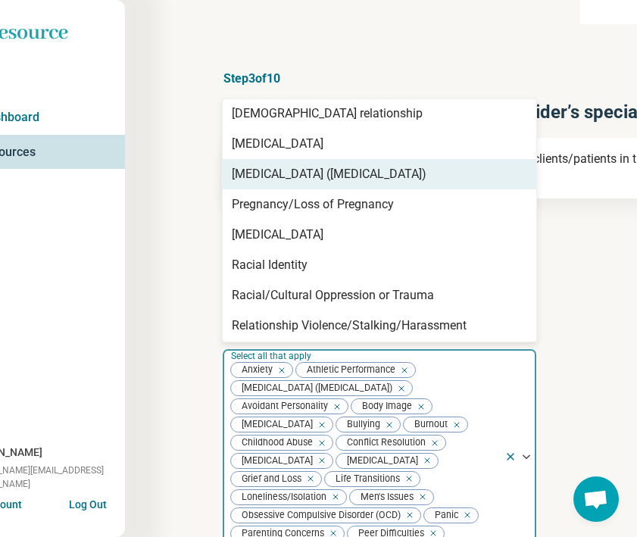
click at [302, 172] on div "[MEDICAL_DATA] ([MEDICAL_DATA])" at bounding box center [329, 174] width 195 height 18
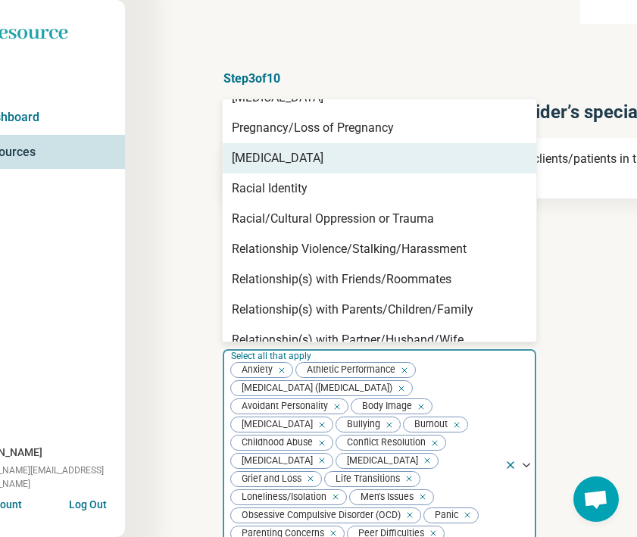
scroll to position [1540, 0]
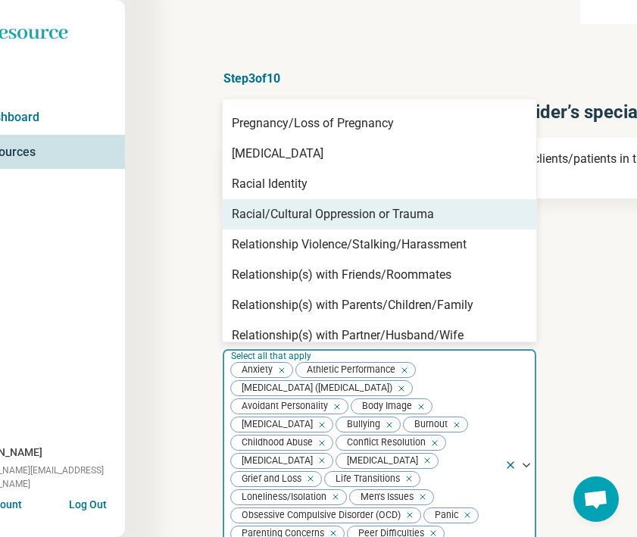
click at [287, 222] on div "Racial/Cultural Oppression or Trauma" at bounding box center [333, 214] width 202 height 18
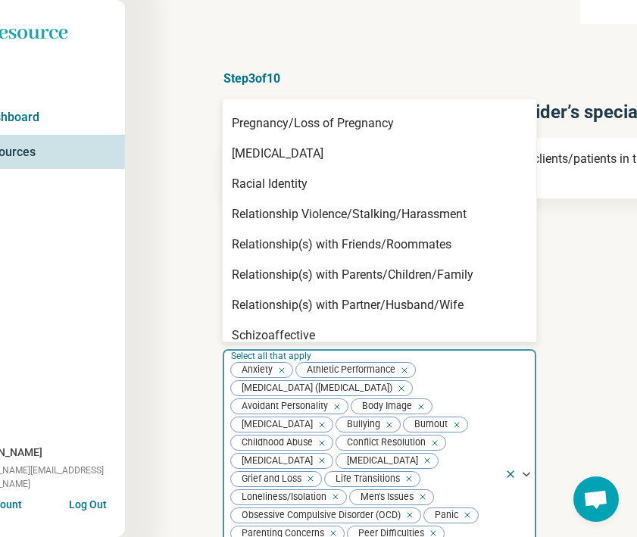
click at [287, 222] on div "Relationship Violence/Stalking/Harassment" at bounding box center [349, 214] width 235 height 18
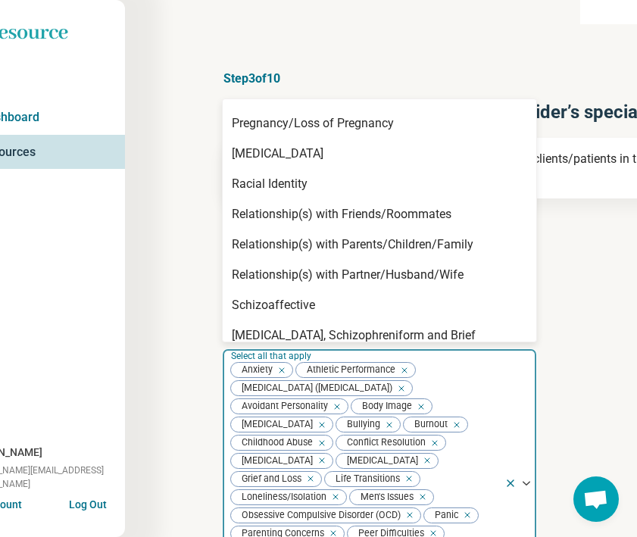
click at [287, 222] on div "Relationship(s) with Friends/Roommates" at bounding box center [342, 214] width 220 height 18
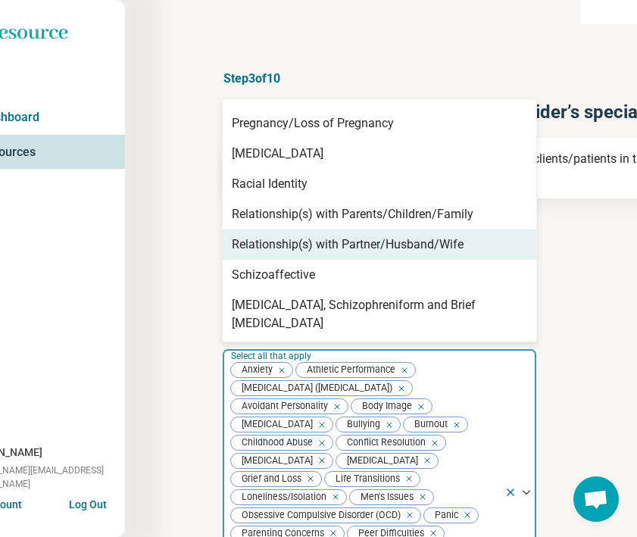
click at [286, 230] on div "Relationship(s) with Partner/Husband/Wife" at bounding box center [380, 245] width 314 height 30
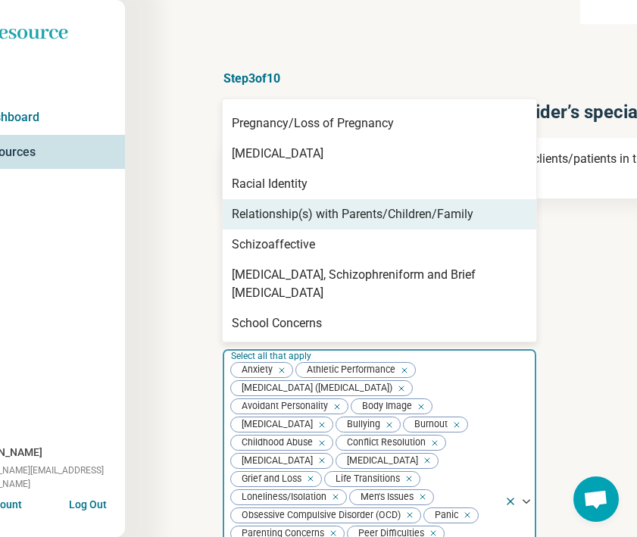
click at [288, 214] on div "Relationship(s) with Parents/Children/Family" at bounding box center [353, 214] width 242 height 18
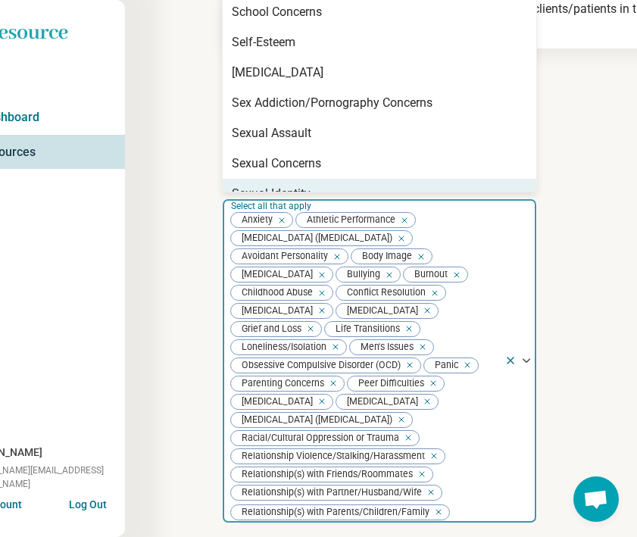
scroll to position [154, 57]
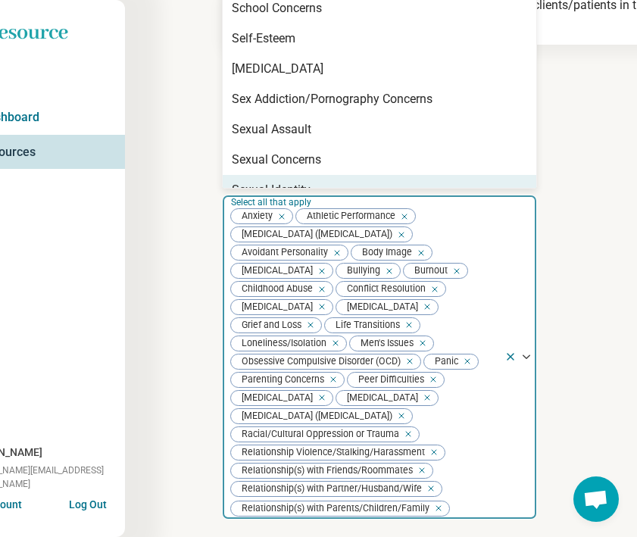
click at [433, 452] on icon "Remove [object Object]" at bounding box center [430, 452] width 11 height 11
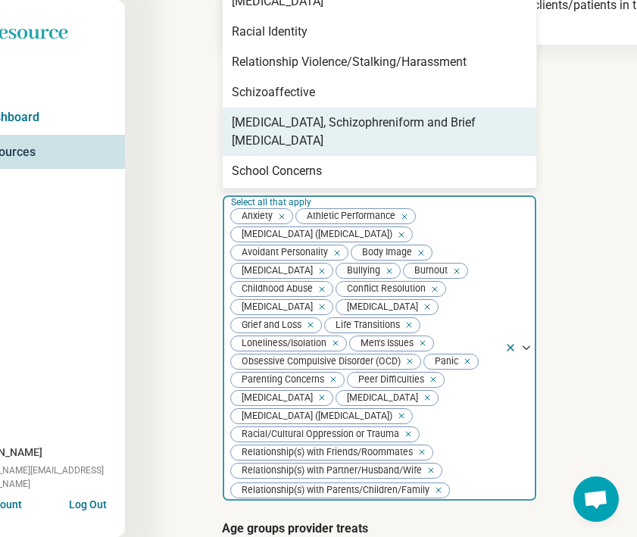
scroll to position [1566, 0]
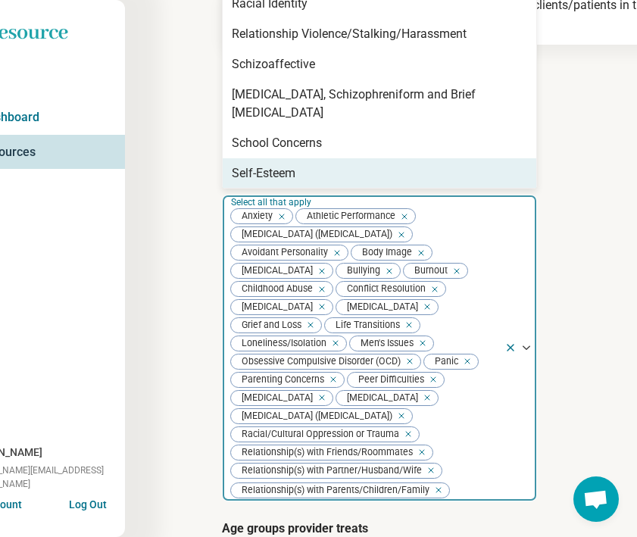
click at [295, 164] on div "Self-Esteem" at bounding box center [264, 173] width 64 height 18
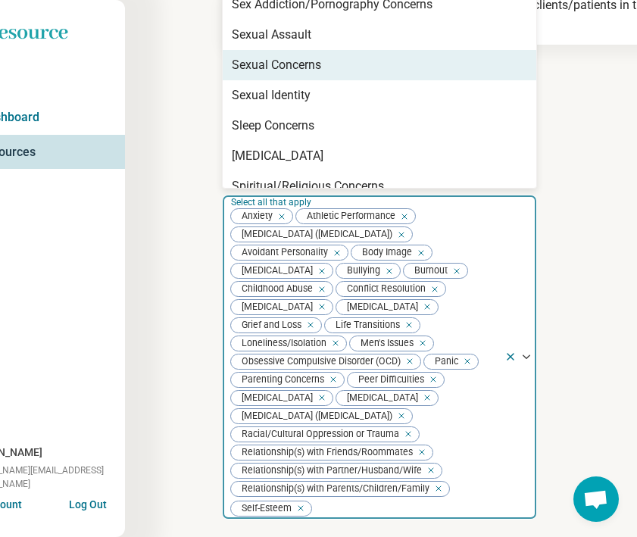
scroll to position [1774, 0]
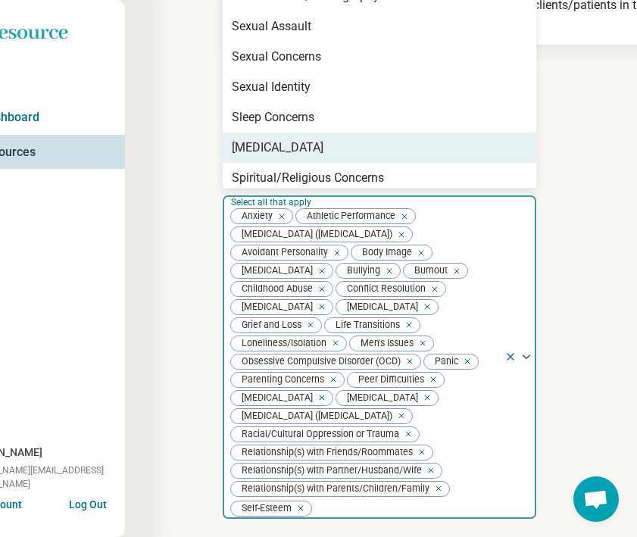
click at [292, 139] on div "[MEDICAL_DATA]" at bounding box center [278, 148] width 92 height 18
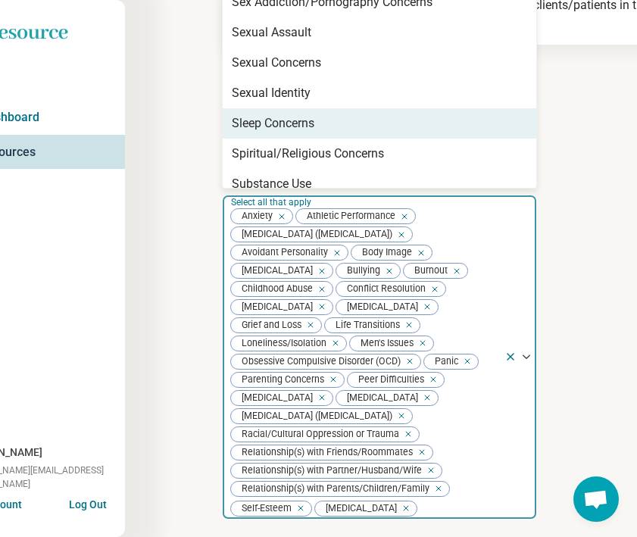
scroll to position [1783, 0]
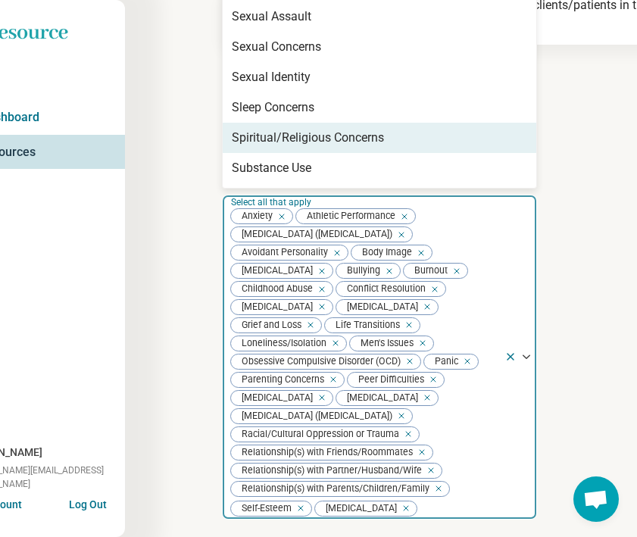
click at [299, 129] on div "Spiritual/Religious Concerns" at bounding box center [308, 138] width 152 height 18
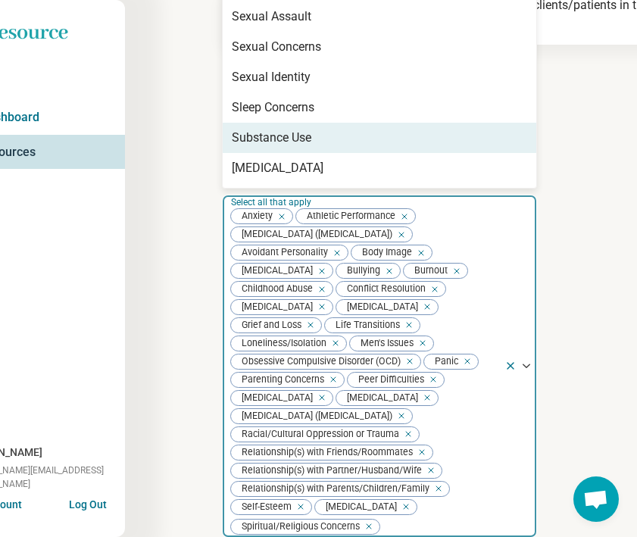
scroll to position [1806, 0]
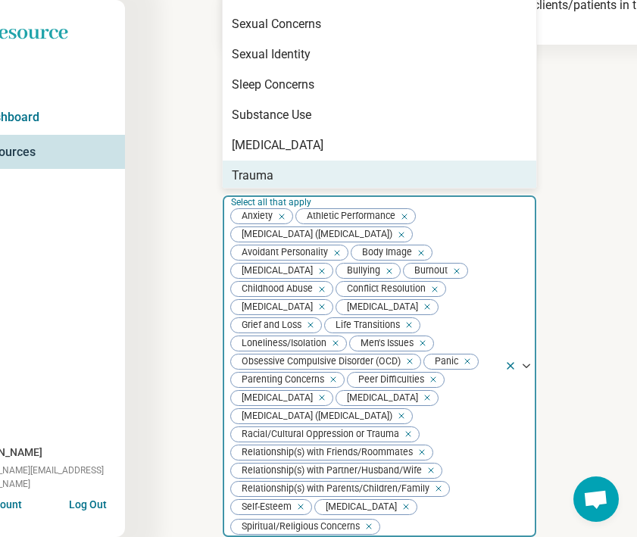
click at [272, 167] on div "Trauma" at bounding box center [253, 176] width 42 height 18
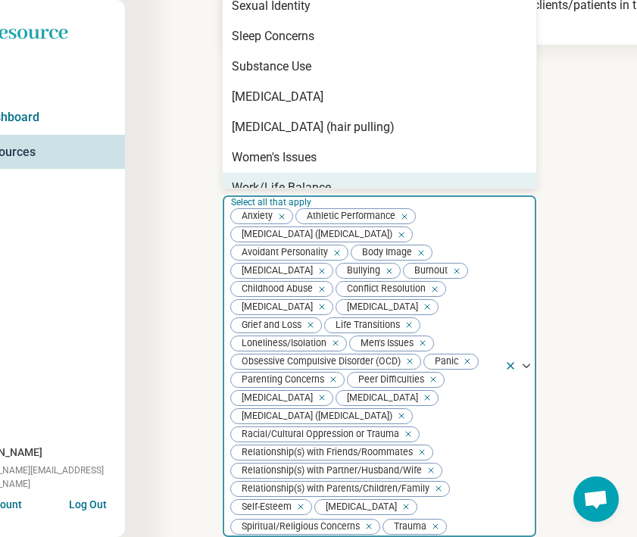
click at [270, 179] on div "Work/Life Balance" at bounding box center [281, 188] width 99 height 18
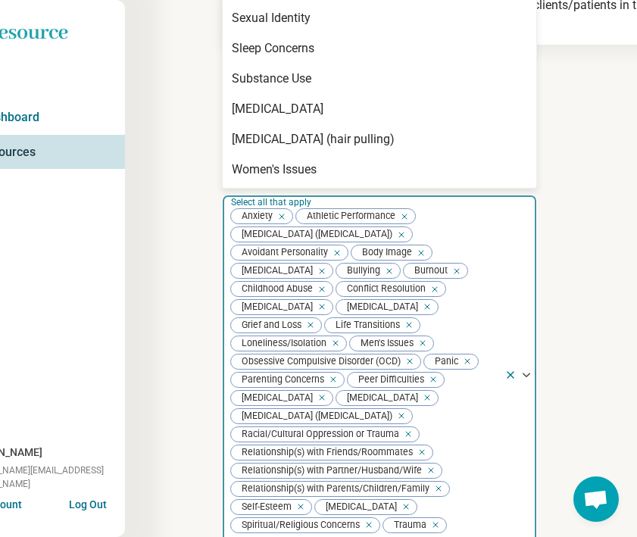
scroll to position [1824, 0]
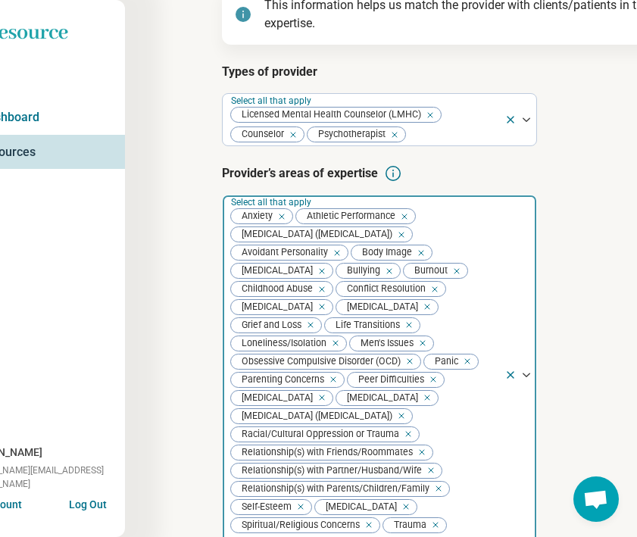
click at [163, 295] on div "Step 3 of 10 Tells us a little bit more about the provider’s specialty areas Th…" at bounding box center [487, 356] width 724 height 1021
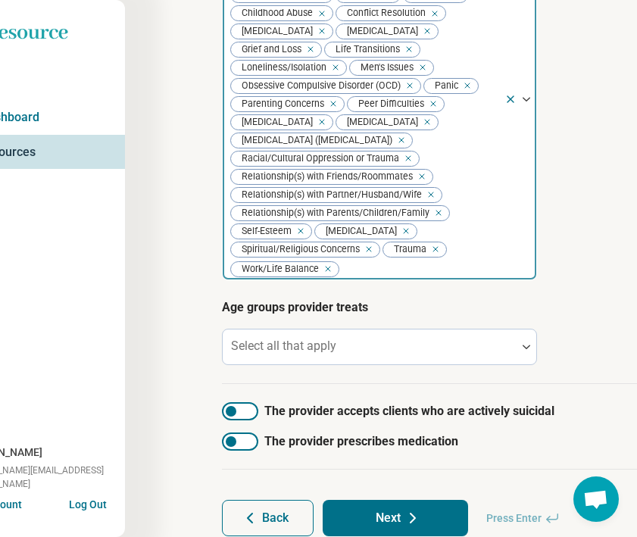
scroll to position [453, 57]
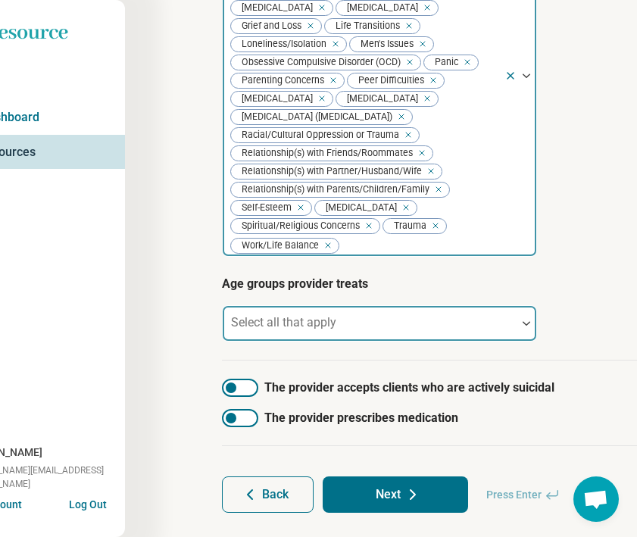
click at [282, 330] on div "Select all that apply" at bounding box center [379, 323] width 315 height 36
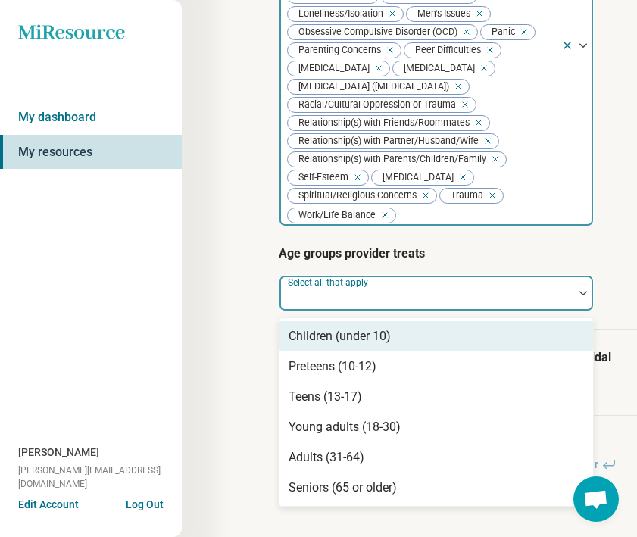
scroll to position [486, 0]
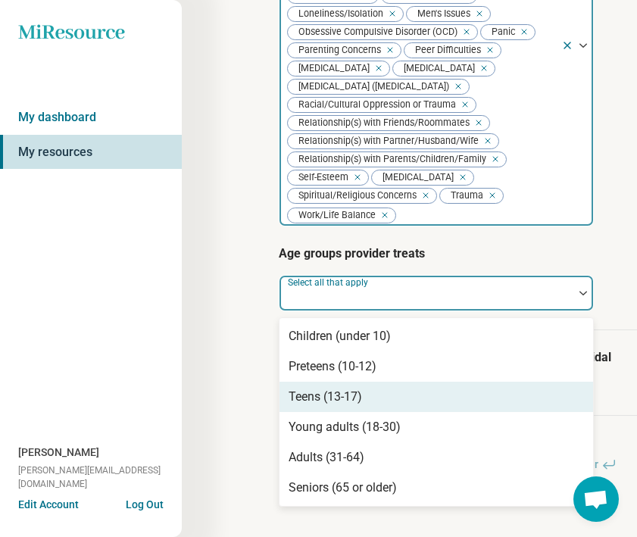
click at [304, 394] on div "Teens (13-17)" at bounding box center [325, 397] width 73 height 18
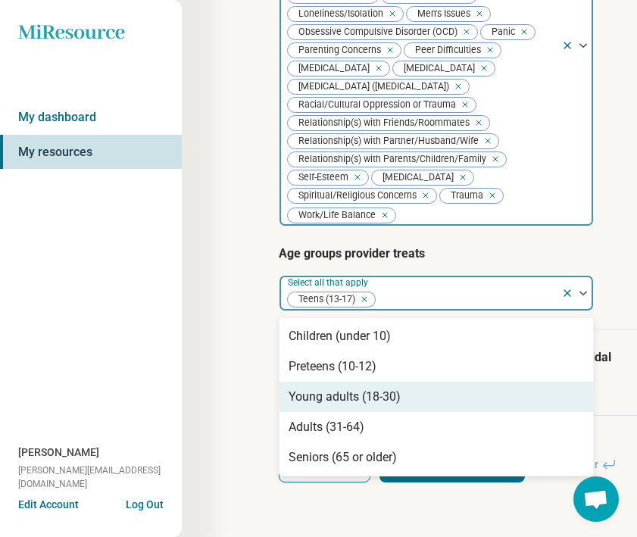
click at [304, 405] on div "Young adults (18-30)" at bounding box center [345, 397] width 112 height 18
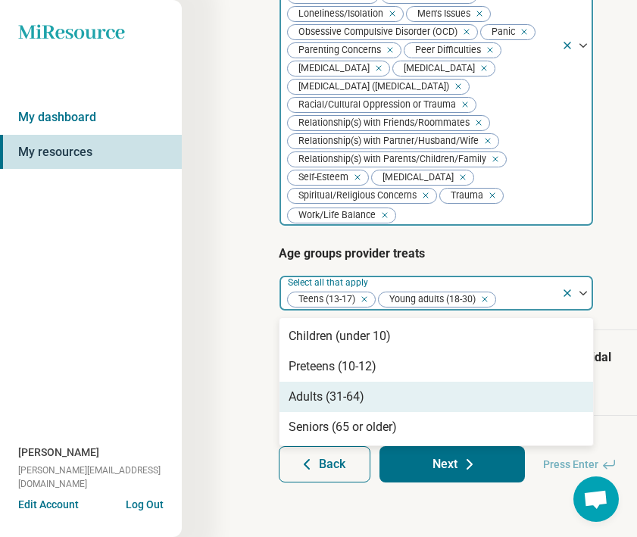
click at [305, 402] on div "Adults (31-64)" at bounding box center [327, 397] width 76 height 18
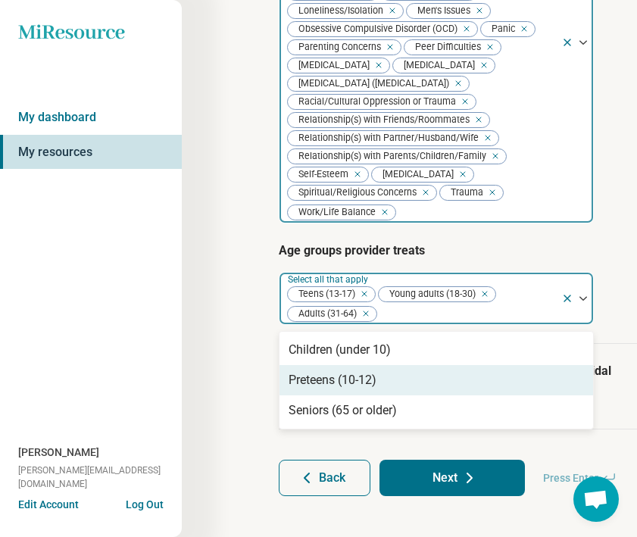
click at [309, 386] on div "Preteens (10-12)" at bounding box center [333, 380] width 88 height 18
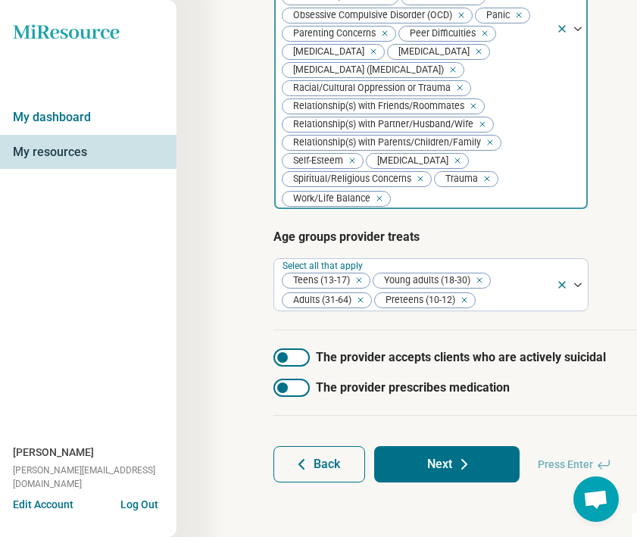
click at [222, 319] on div "Step 3 of 10 Tells us a little bit more about the provider’s specialty areas Th…" at bounding box center [539, 18] width 724 height 1037
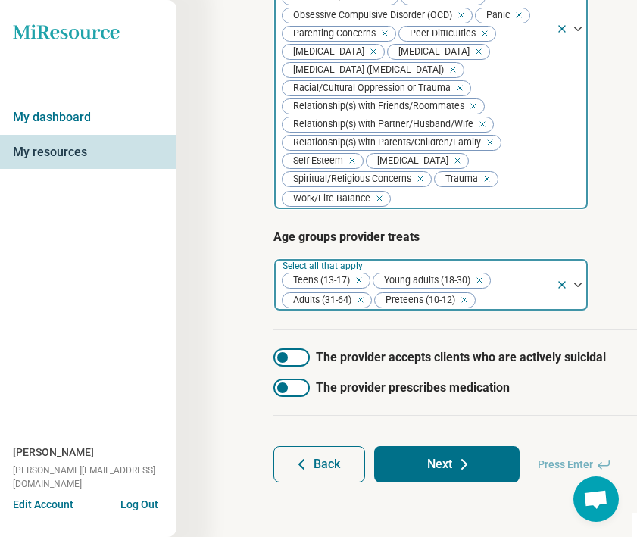
click at [470, 299] on div "Remove [object Object]" at bounding box center [461, 300] width 18 height 18
click at [447, 466] on button "Next" at bounding box center [446, 464] width 145 height 36
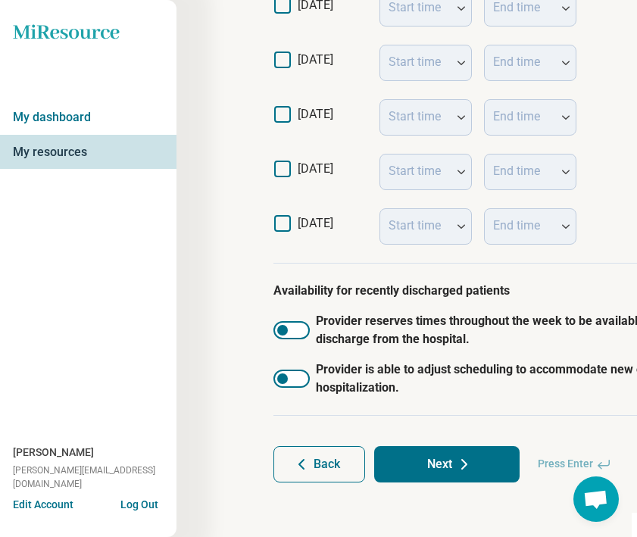
scroll to position [483, 5]
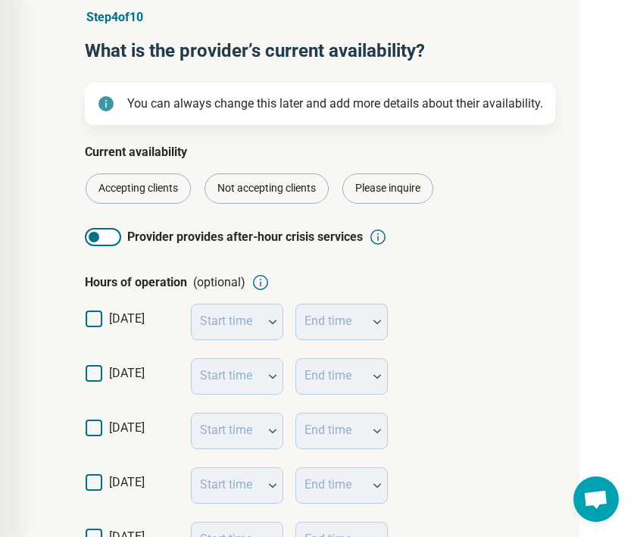
scroll to position [77, 193]
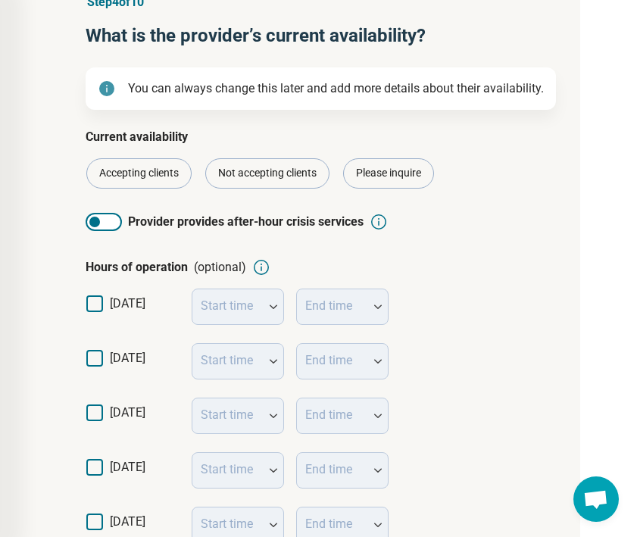
click at [101, 361] on icon at bounding box center [94, 358] width 17 height 17
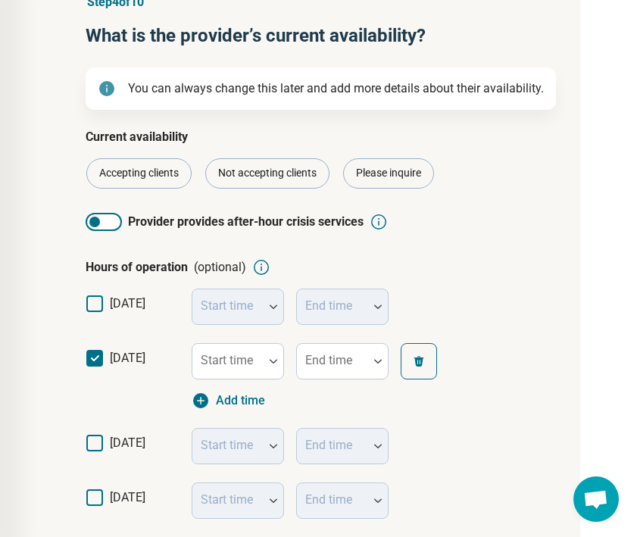
scroll to position [10, 0]
click at [95, 442] on icon at bounding box center [94, 443] width 17 height 17
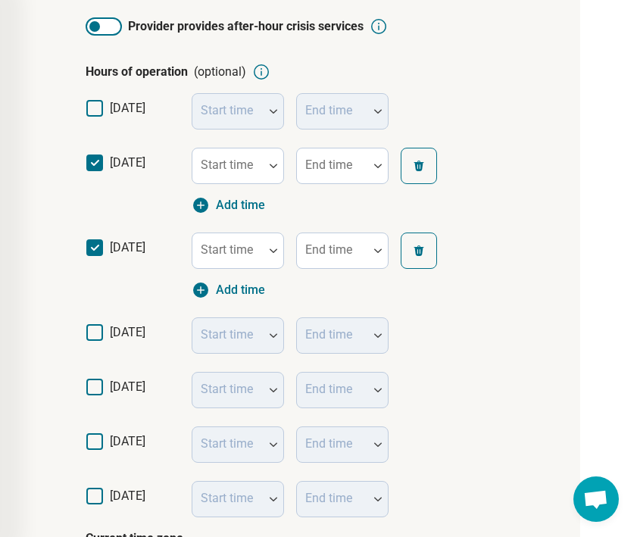
scroll to position [294, 193]
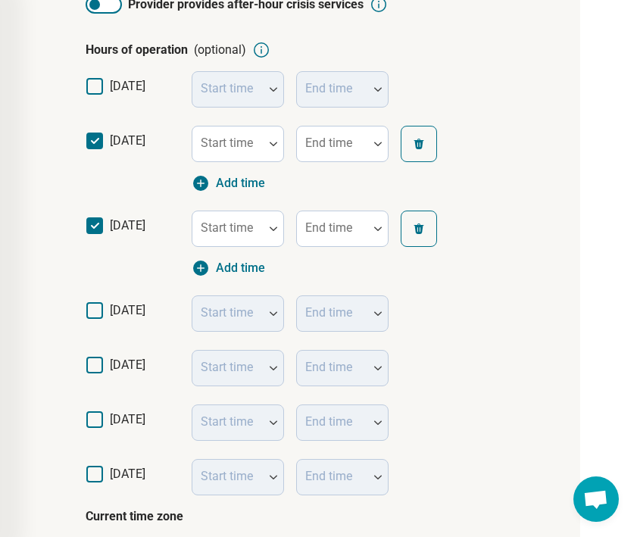
drag, startPoint x: 94, startPoint y: 320, endPoint x: 93, endPoint y: 335, distance: 14.4
click at [94, 320] on label "[DATE]" at bounding box center [133, 317] width 94 height 30
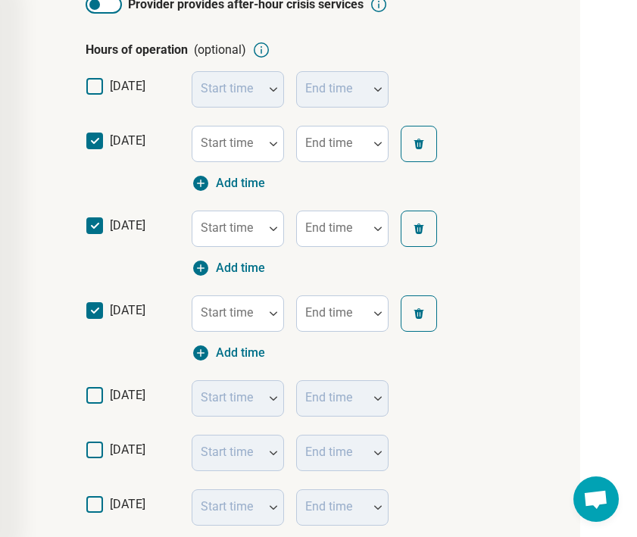
click at [92, 385] on div "[DATE] Start time End time" at bounding box center [345, 398] width 519 height 55
click at [93, 445] on icon at bounding box center [94, 450] width 17 height 17
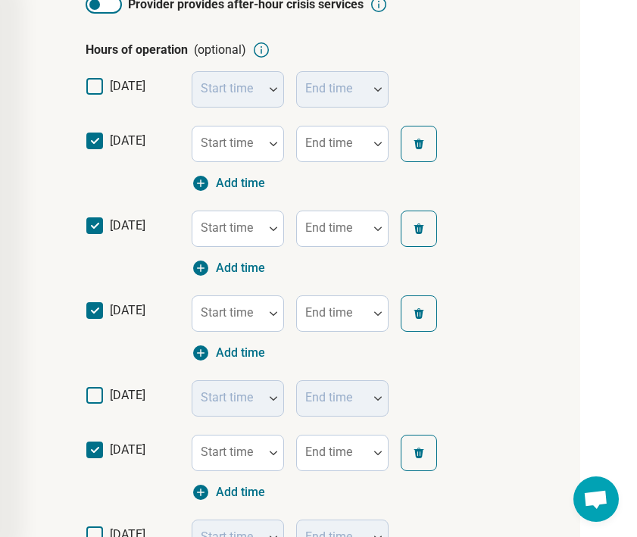
click at [93, 402] on label "[DATE]" at bounding box center [133, 401] width 94 height 30
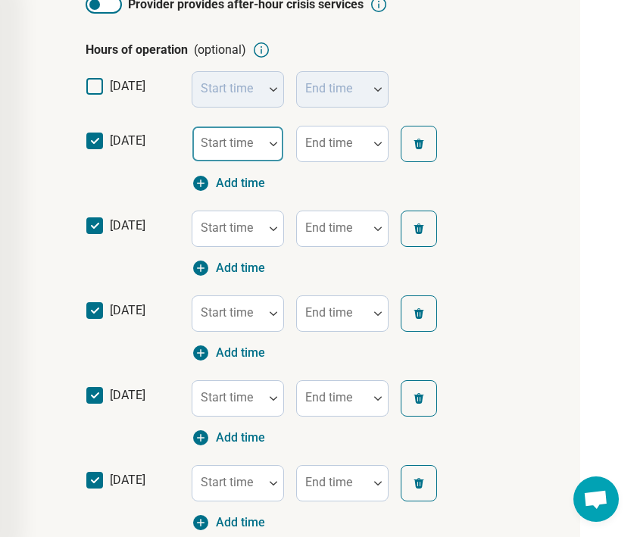
click at [252, 143] on div "Start time" at bounding box center [238, 144] width 92 height 36
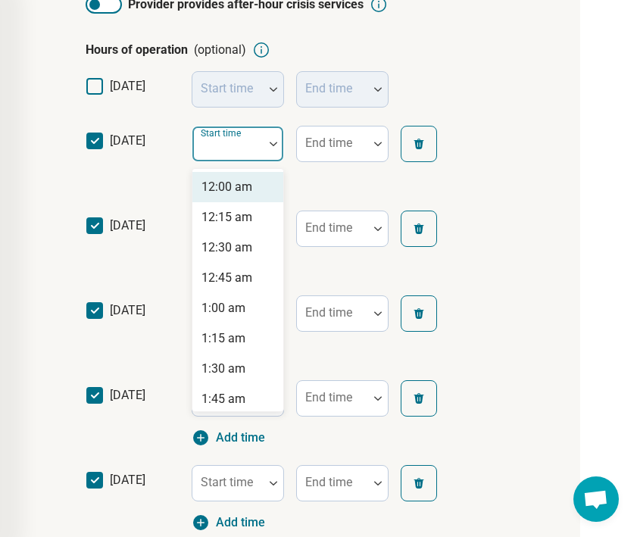
type input "*"
click at [243, 189] on div "9:00 am" at bounding box center [224, 187] width 44 height 18
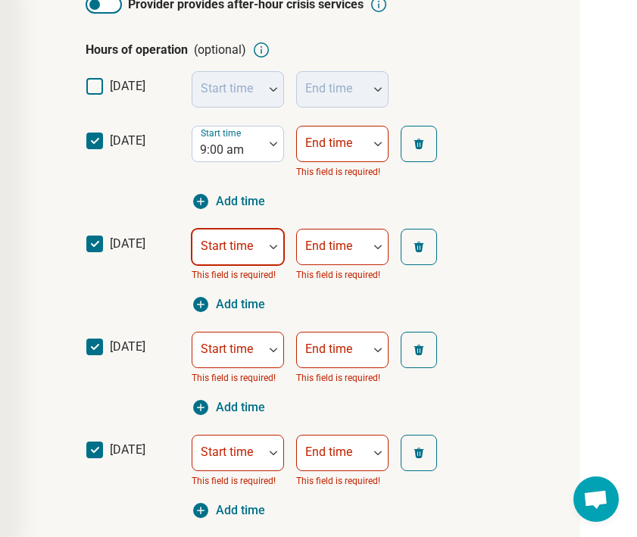
click at [224, 236] on div "Start time" at bounding box center [238, 247] width 92 height 36
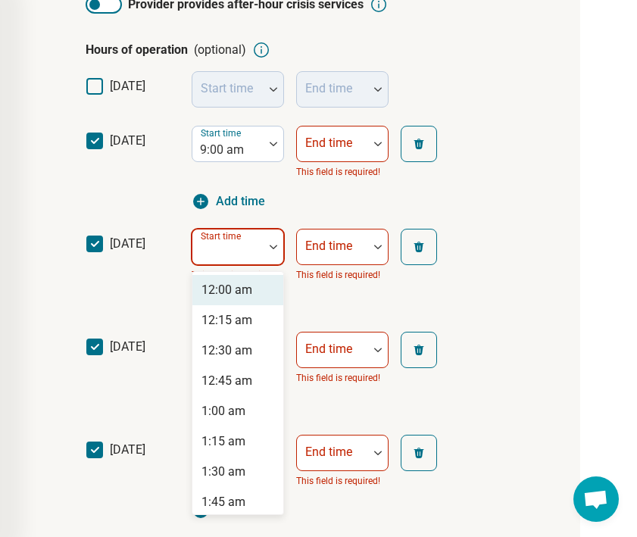
type input "*"
click at [230, 295] on div "9:00 am" at bounding box center [224, 290] width 44 height 18
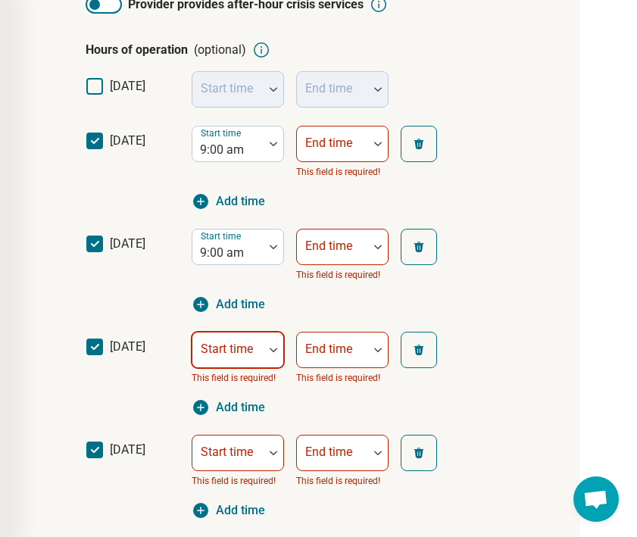
click at [221, 345] on div "Start time" at bounding box center [238, 350] width 92 height 36
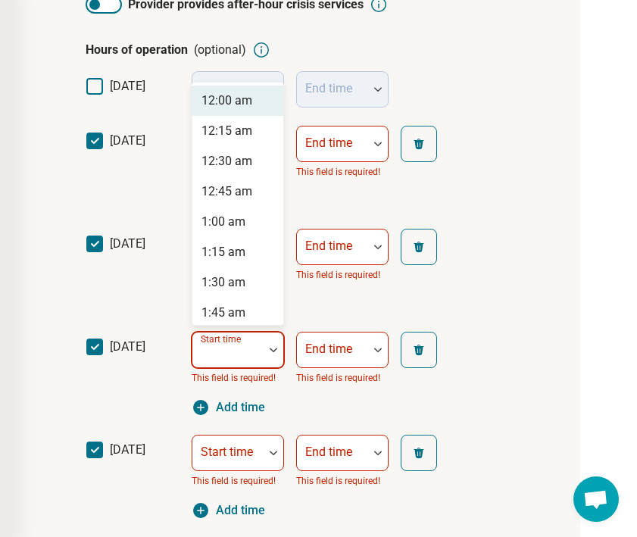
type input "*"
click at [236, 103] on div "9:00 am" at bounding box center [224, 101] width 44 height 18
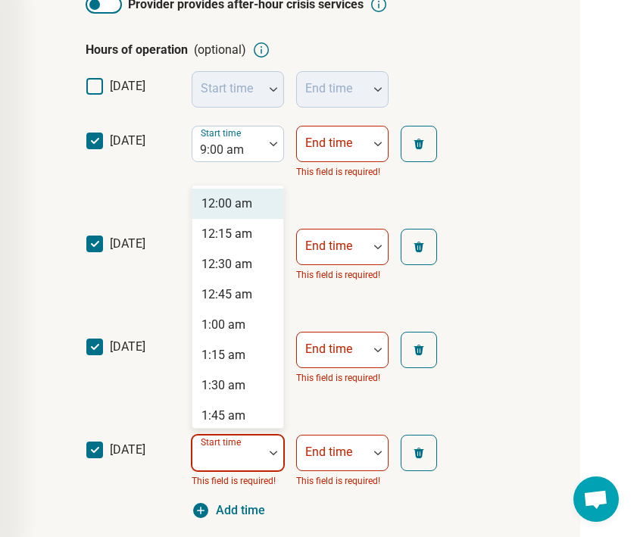
click at [214, 452] on div "Start time" at bounding box center [238, 453] width 92 height 36
type input "*"
click at [225, 201] on div "9:00 am" at bounding box center [224, 204] width 44 height 18
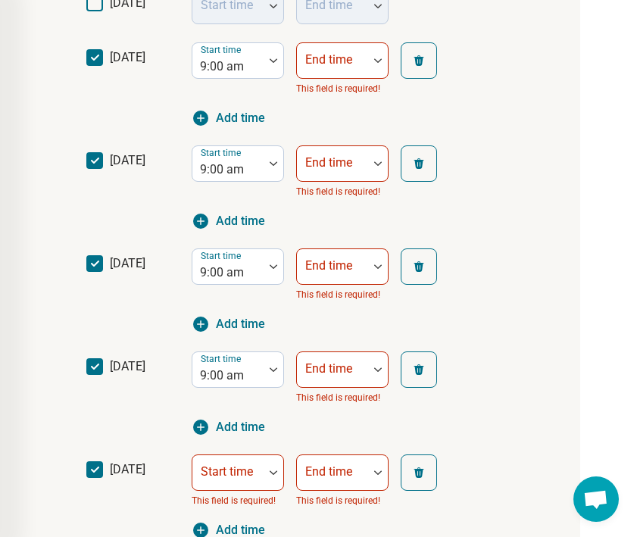
scroll to position [392, 193]
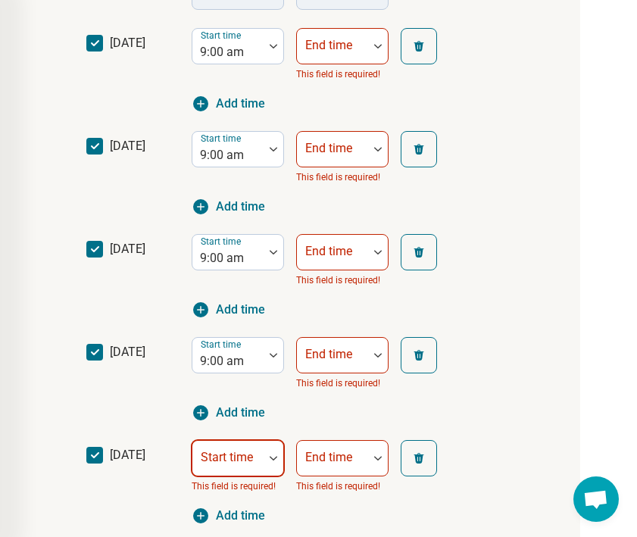
click at [221, 456] on div "Start time" at bounding box center [238, 458] width 92 height 36
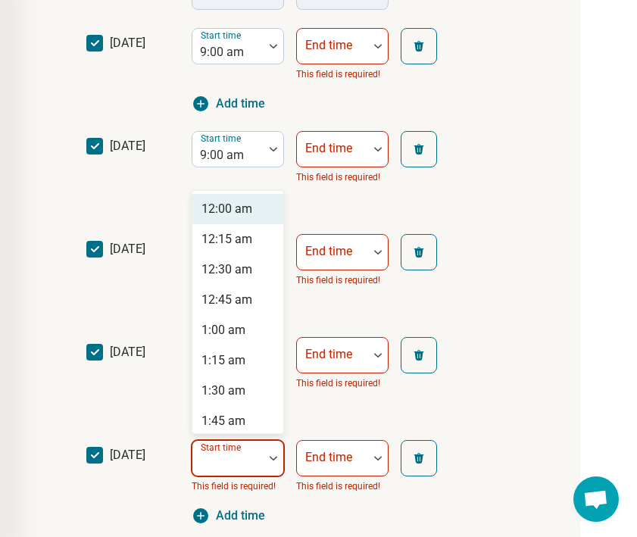
type input "*"
click at [252, 205] on div "9:00 am" at bounding box center [237, 209] width 91 height 30
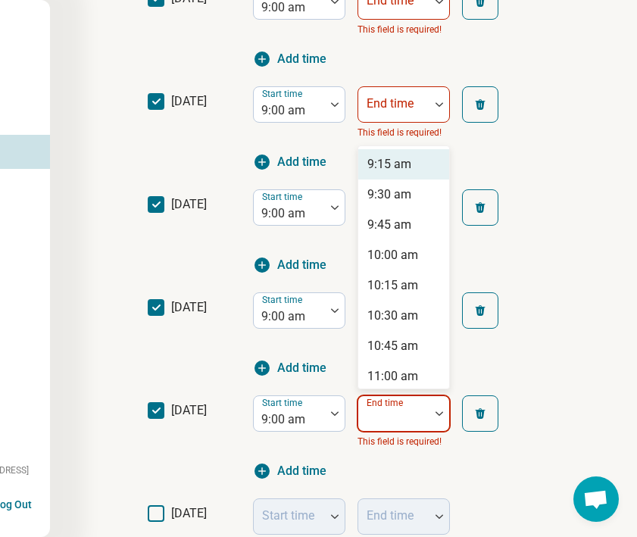
click at [326, 467] on div "Start time 9:00 am 9:15 am, 1 of 59. 59 results available. Use Up and Down to c…" at bounding box center [389, 437] width 273 height 85
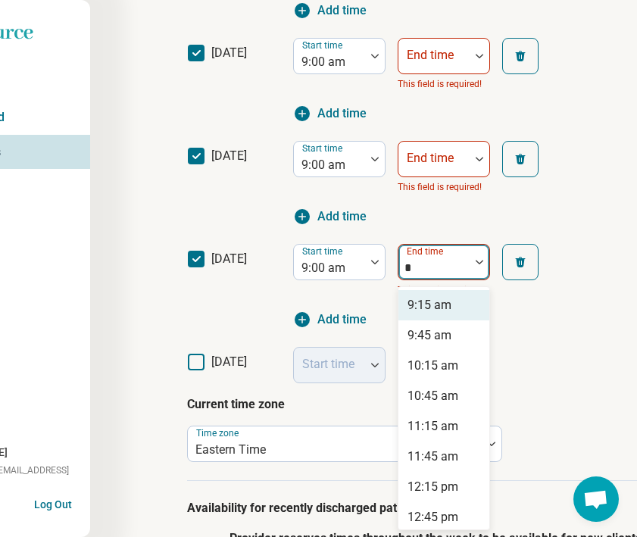
scroll to position [600, 92]
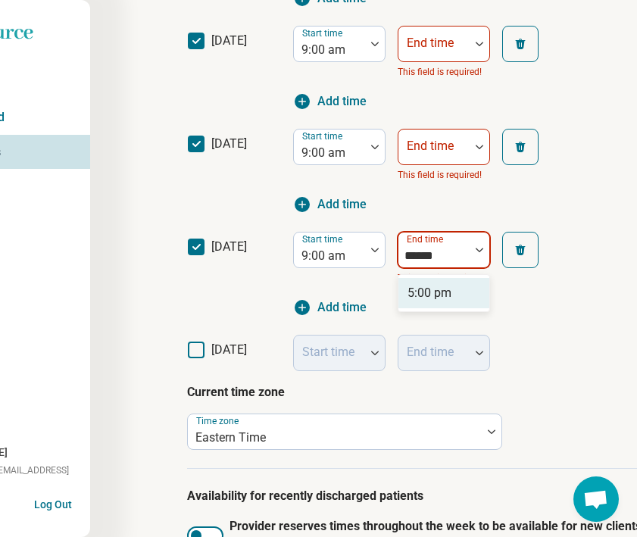
type input "*******"
click at [441, 294] on div "5:00 pm" at bounding box center [430, 293] width 44 height 18
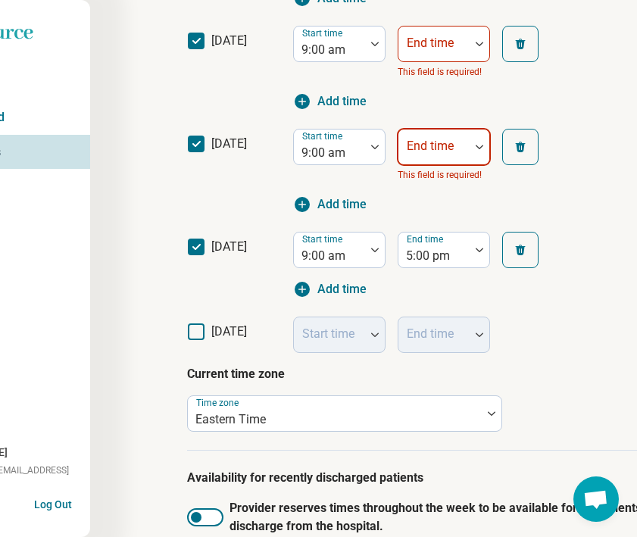
click at [451, 149] on div "End time" at bounding box center [444, 147] width 92 height 36
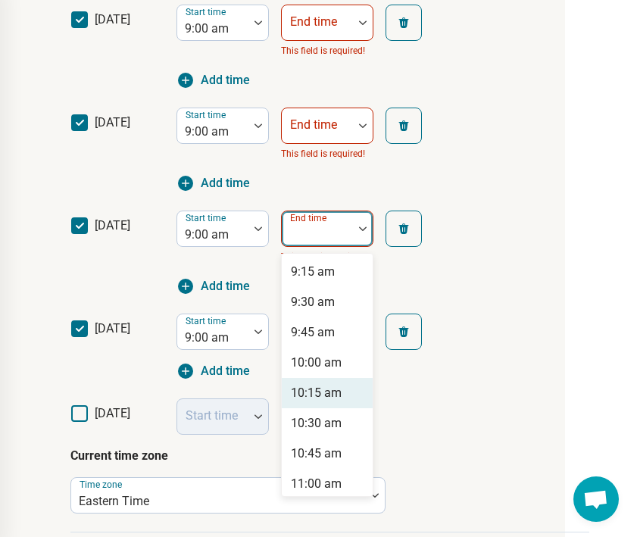
scroll to position [517, 208]
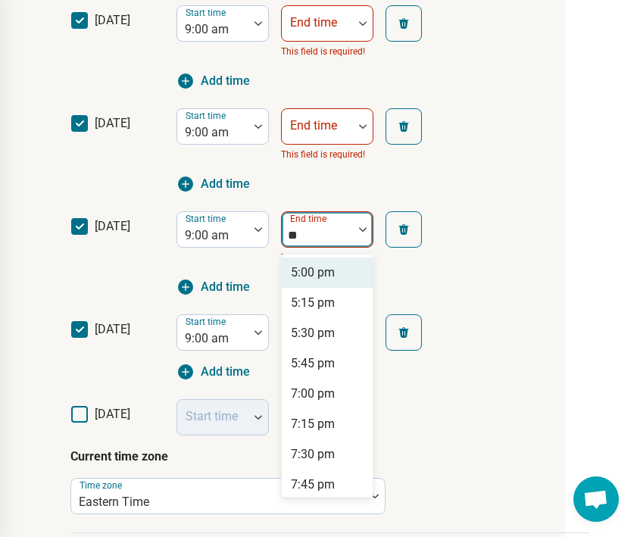
type input "***"
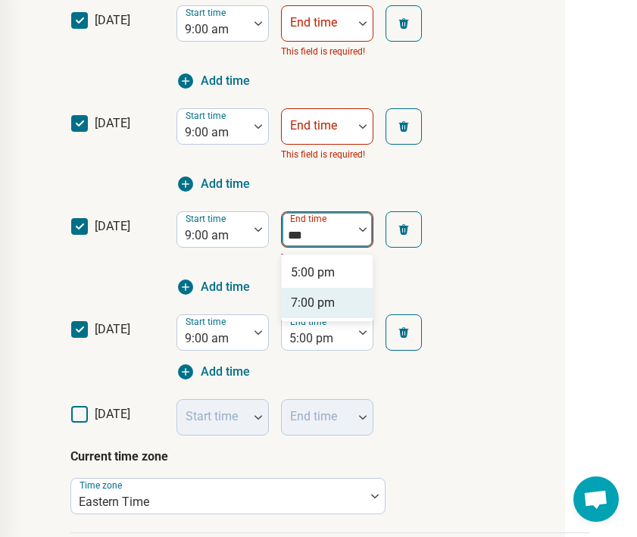
click at [304, 305] on div "7:00 pm" at bounding box center [313, 303] width 44 height 18
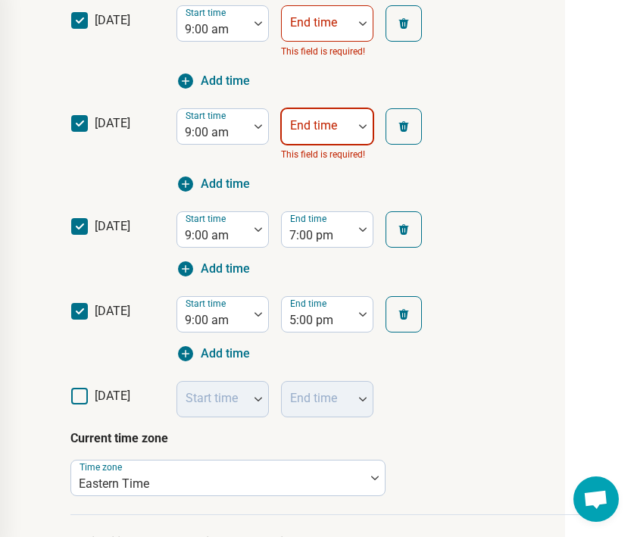
click at [322, 126] on div "End time" at bounding box center [327, 126] width 92 height 36
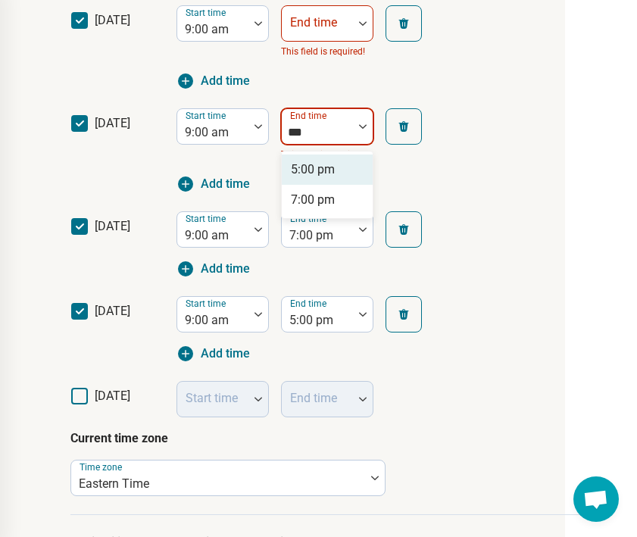
type input "****"
click at [328, 181] on div "5:00 pm" at bounding box center [327, 170] width 91 height 30
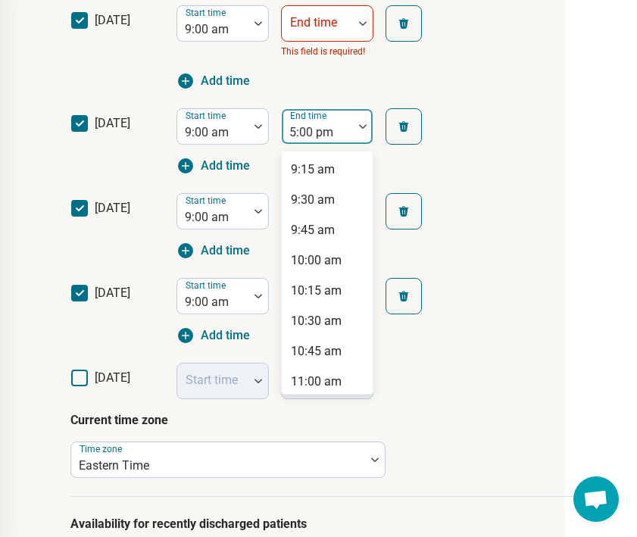
click at [335, 117] on div "5:00 pm" at bounding box center [317, 126] width 71 height 33
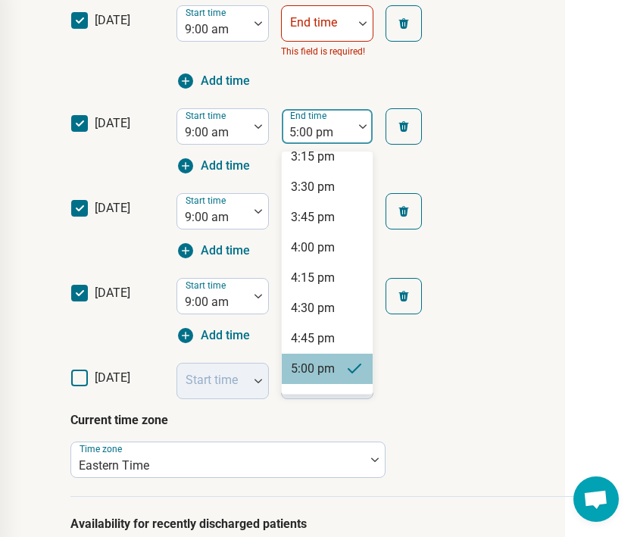
type input "*"
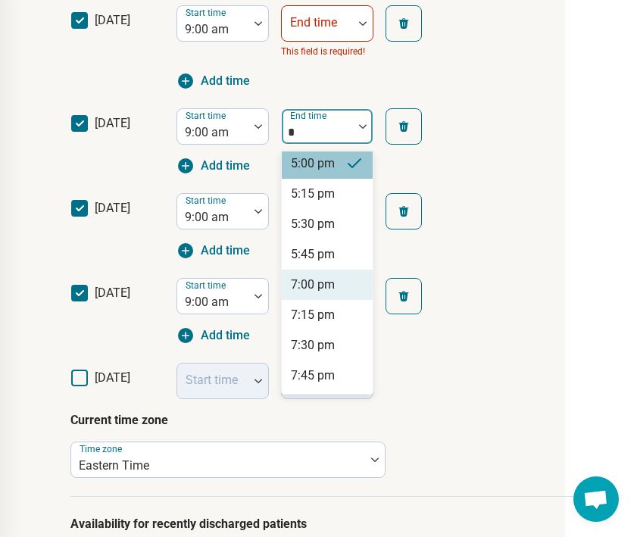
click at [310, 287] on div "7:00 pm" at bounding box center [313, 285] width 44 height 18
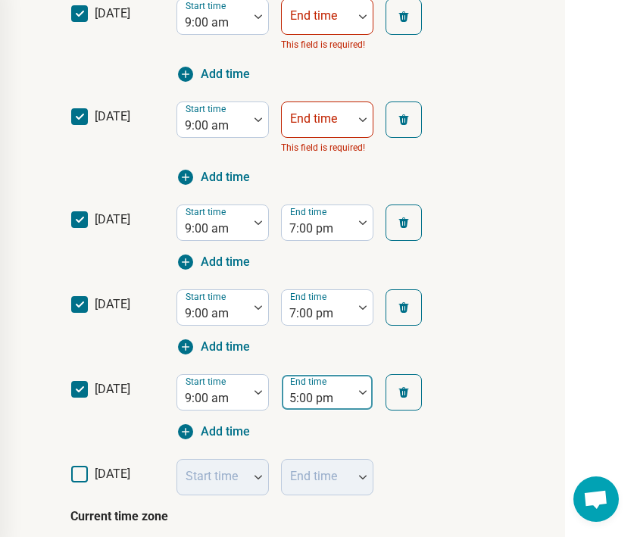
scroll to position [394, 208]
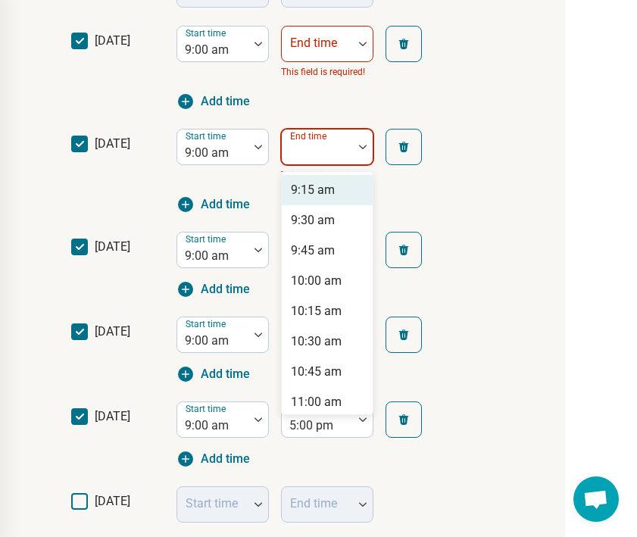
click at [311, 144] on div "End time" at bounding box center [327, 147] width 92 height 36
type input "*"
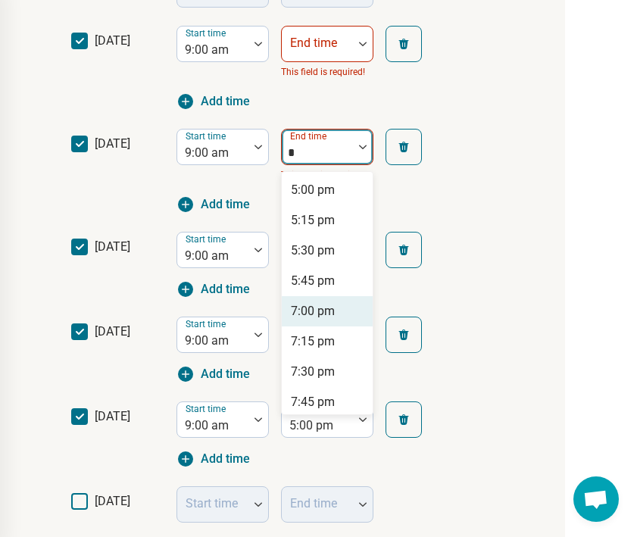
click at [299, 315] on div "7:00 pm" at bounding box center [313, 311] width 44 height 18
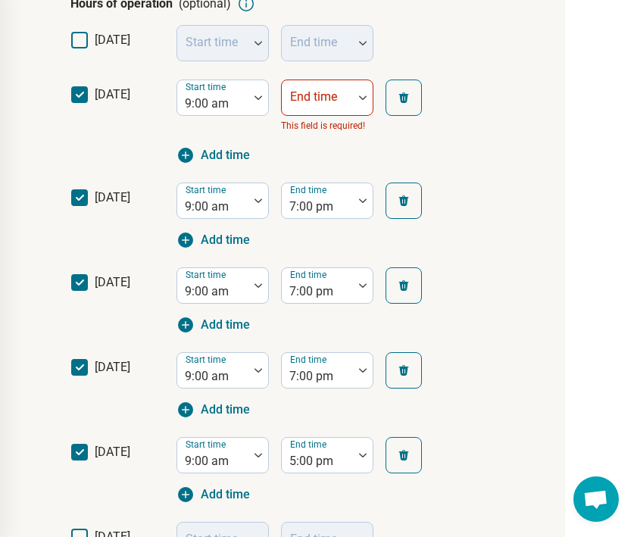
scroll to position [324, 208]
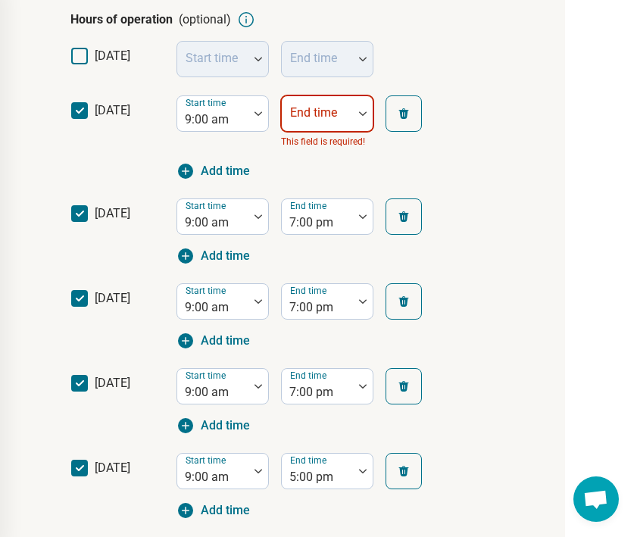
click at [317, 113] on div "End time" at bounding box center [327, 113] width 92 height 36
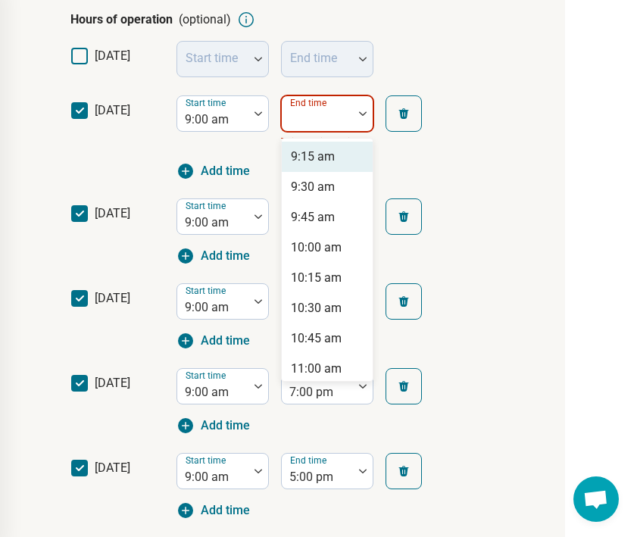
type input "*"
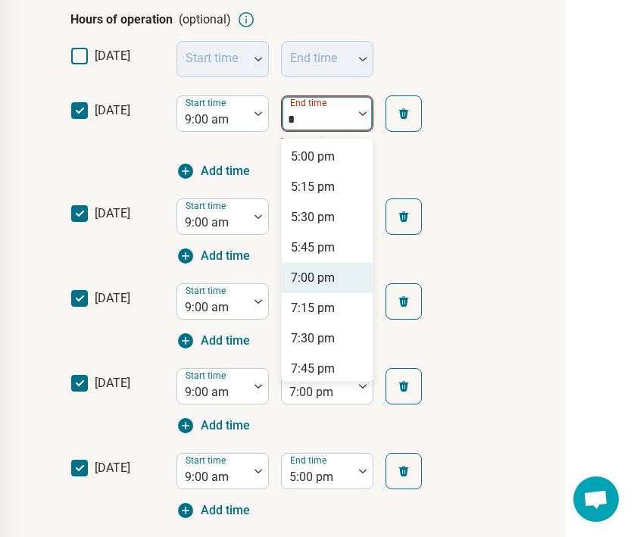
drag, startPoint x: 317, startPoint y: 293, endPoint x: 314, endPoint y: 284, distance: 9.6
click at [314, 285] on div "5:00 pm 5:15 pm 5:30 pm 5:45 pm 7:00 pm 7:15 pm 7:30 pm 7:45 pm" at bounding box center [327, 260] width 91 height 242
click at [314, 284] on div "7:00 pm" at bounding box center [313, 278] width 44 height 18
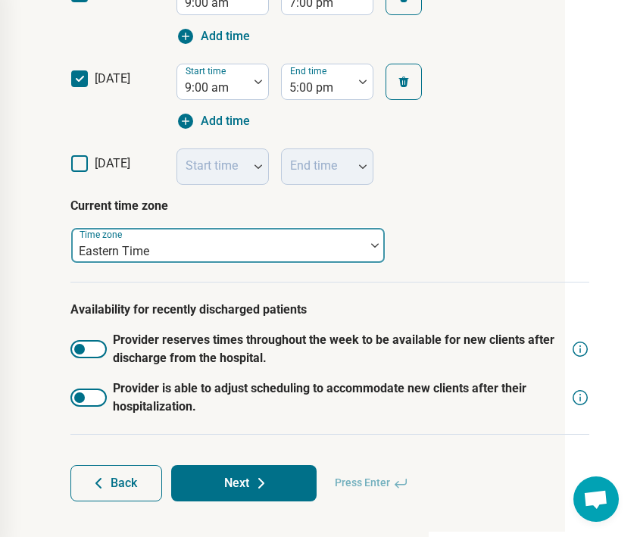
scroll to position [702, 208]
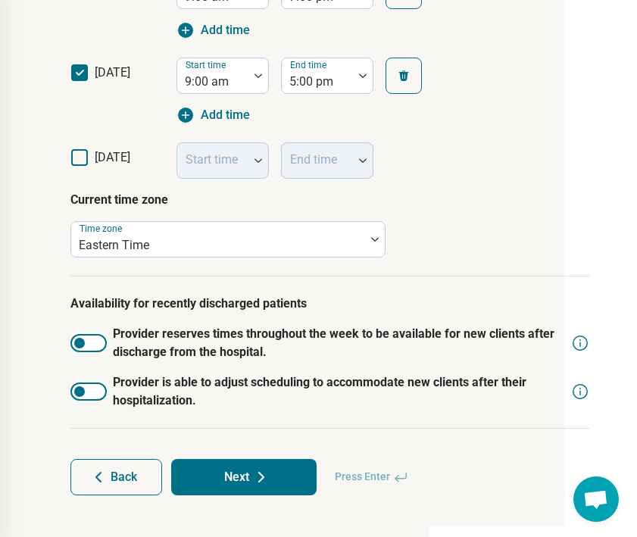
click at [266, 468] on icon at bounding box center [261, 477] width 18 height 18
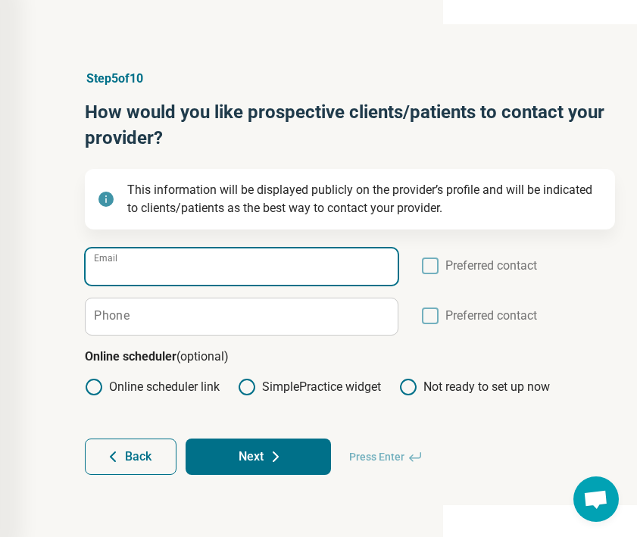
scroll to position [0, 187]
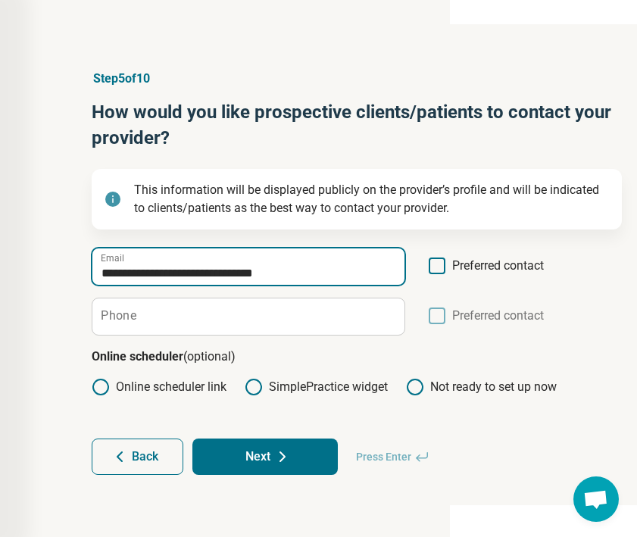
type input "**********"
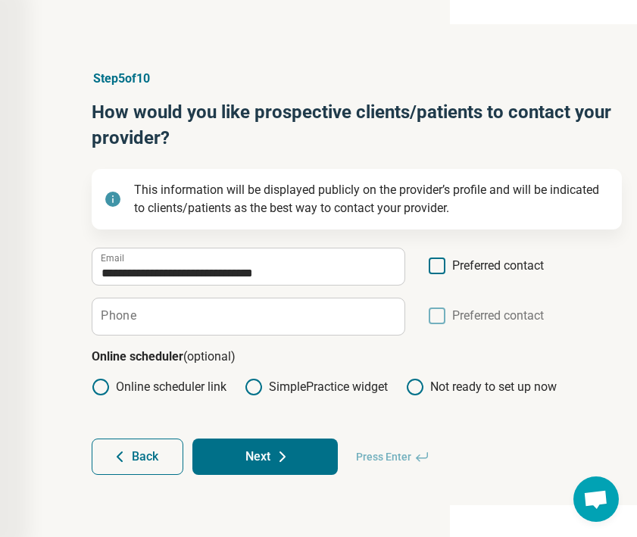
click at [440, 264] on icon at bounding box center [437, 266] width 17 height 17
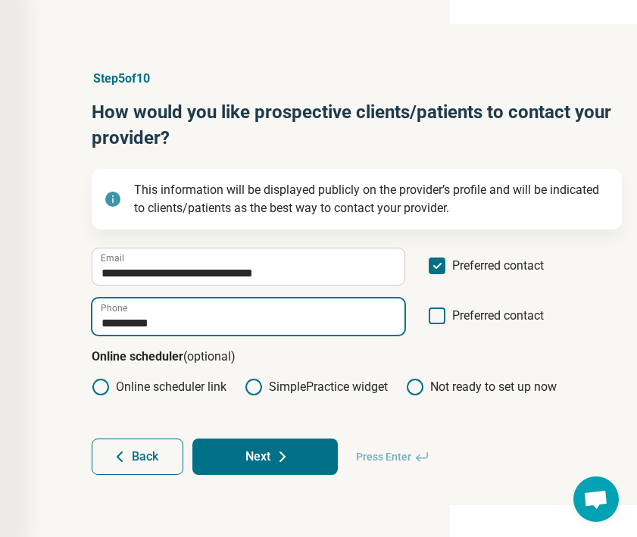
type input "**********"
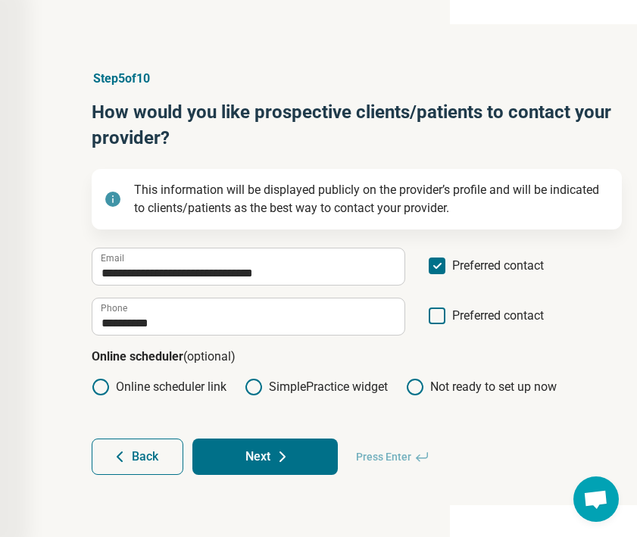
click at [195, 397] on form "**********" at bounding box center [357, 361] width 530 height 227
click at [195, 387] on label "Online scheduler link" at bounding box center [159, 387] width 135 height 18
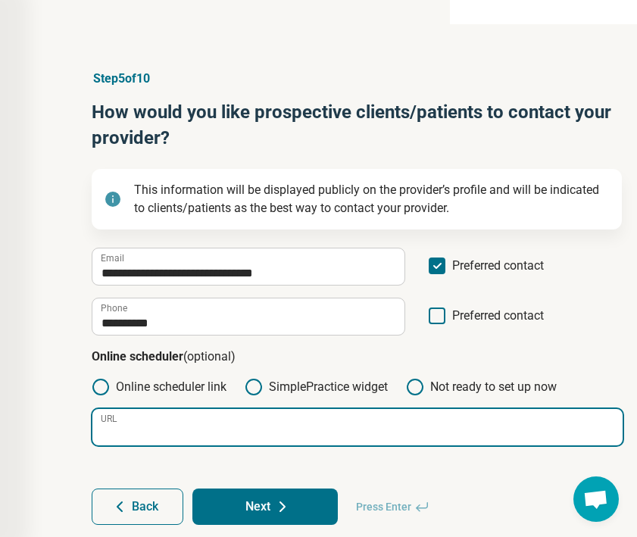
click at [202, 432] on input "URL" at bounding box center [357, 427] width 530 height 36
paste input "**********"
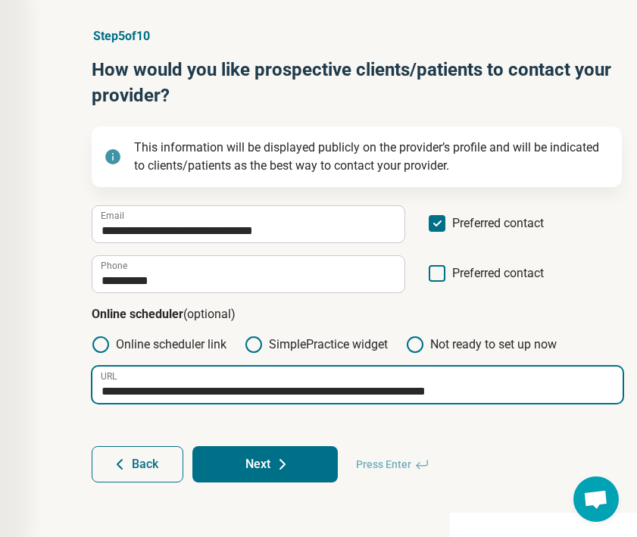
type input "**********"
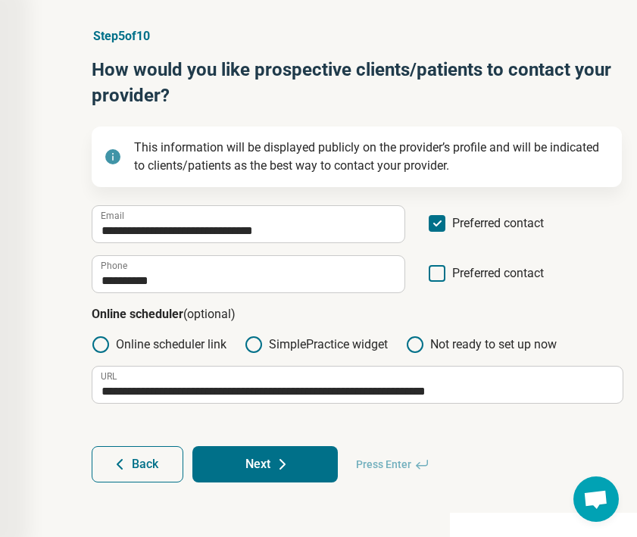
scroll to position [42, 187]
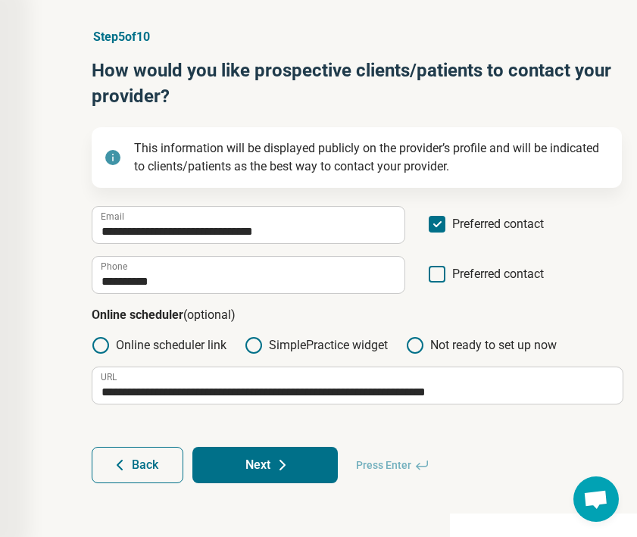
click at [228, 453] on button "Next" at bounding box center [264, 465] width 145 height 36
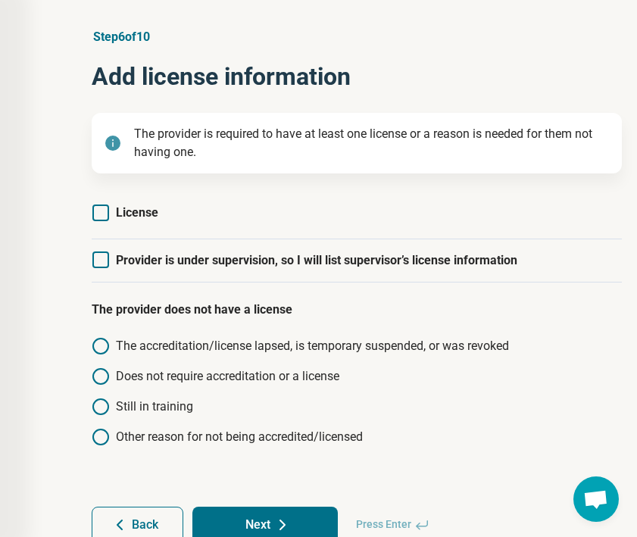
scroll to position [0, 187]
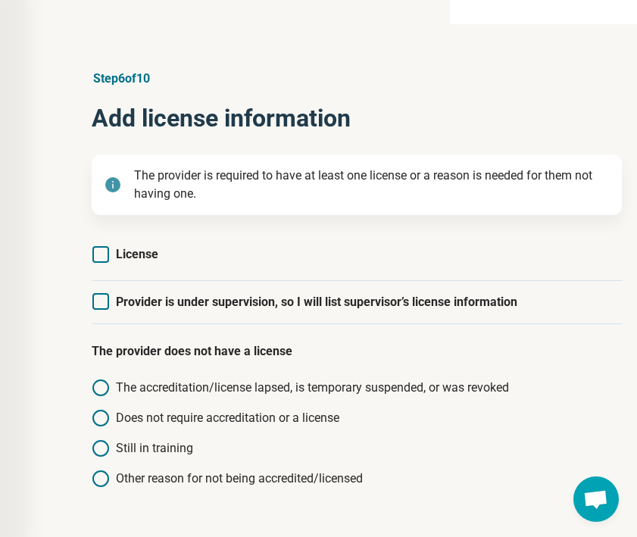
click at [135, 255] on span "License" at bounding box center [137, 254] width 42 height 14
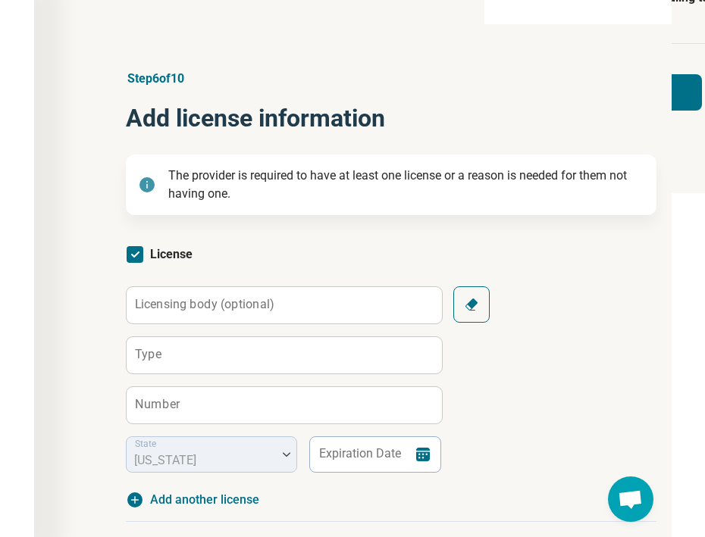
scroll to position [10, 0]
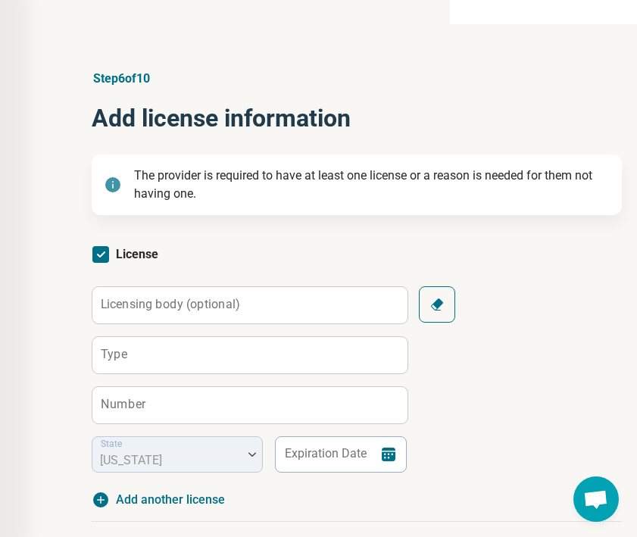
click at [141, 302] on label "Licensing body (optional)" at bounding box center [170, 305] width 139 height 12
click at [141, 302] on input "Licensing body (optional)" at bounding box center [249, 305] width 315 height 36
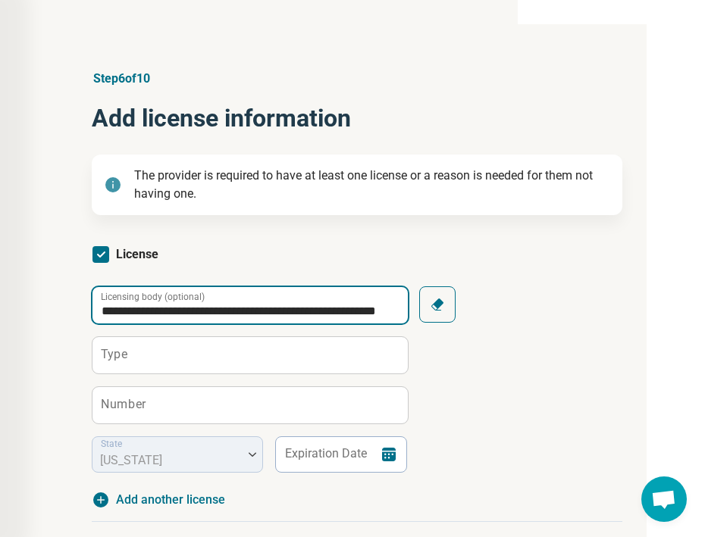
type input "**********"
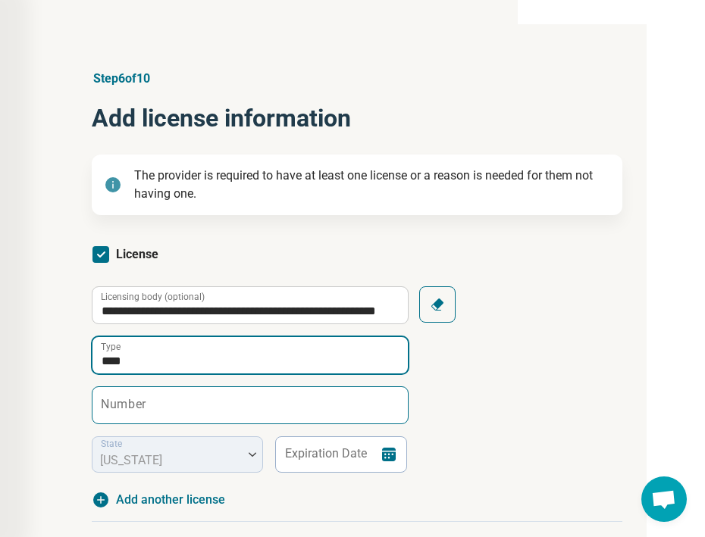
type input "****"
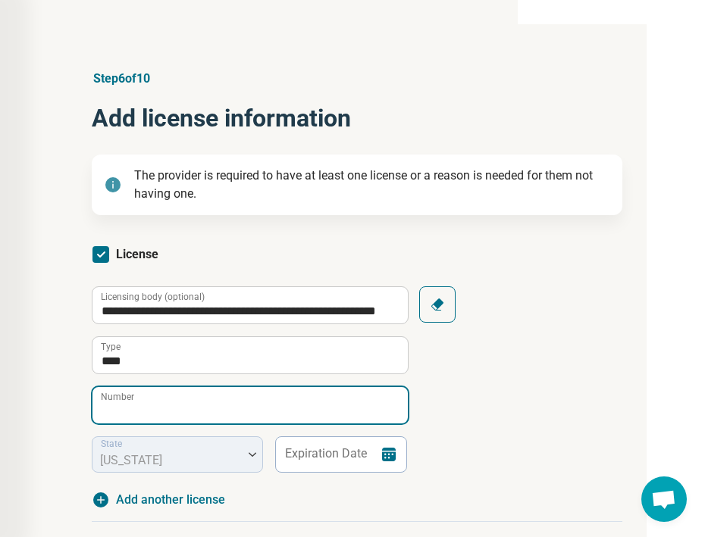
click at [189, 404] on input "Number" at bounding box center [249, 405] width 315 height 36
type input "******"
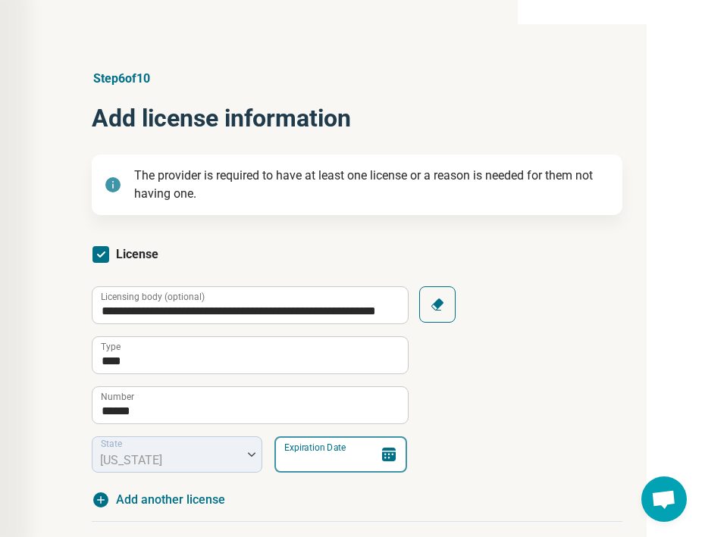
click at [280, 447] on input "Expiration Date" at bounding box center [340, 454] width 133 height 36
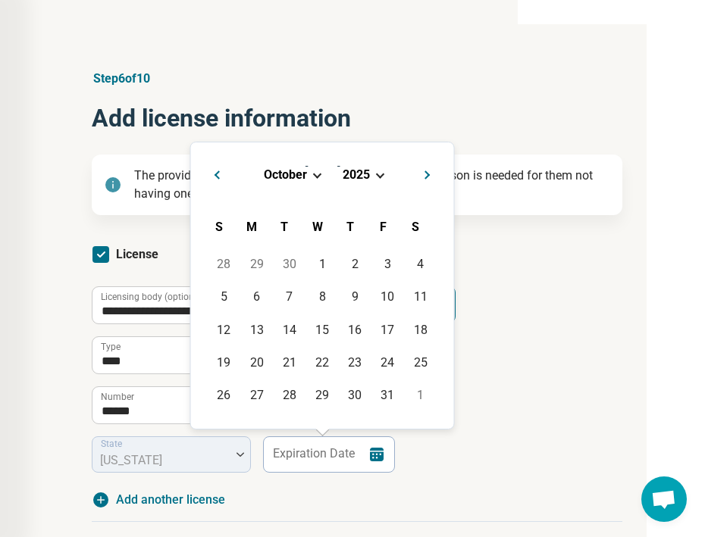
click at [297, 167] on span "October" at bounding box center [285, 174] width 43 height 14
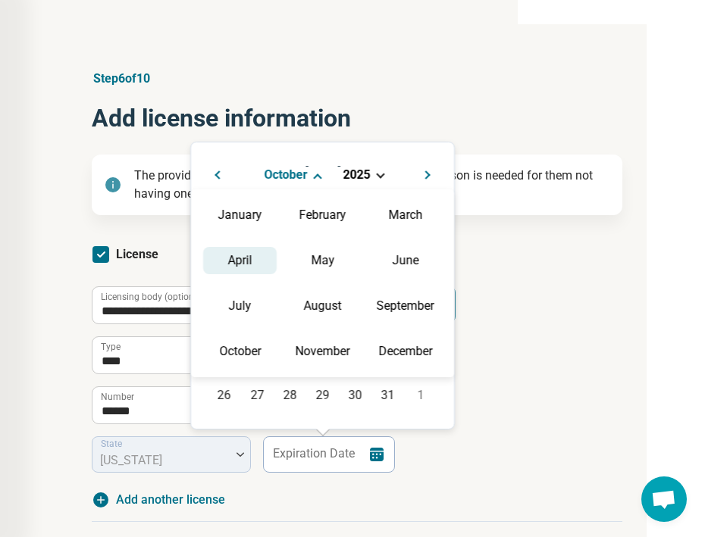
click at [238, 255] on div "April" at bounding box center [239, 260] width 73 height 27
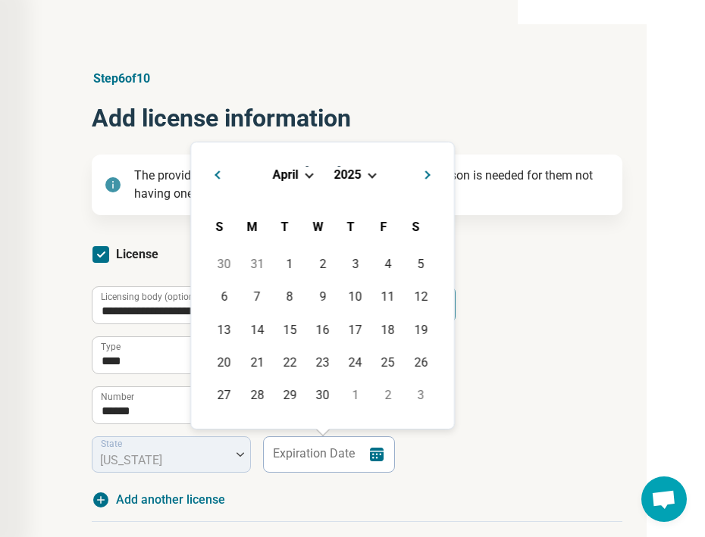
click at [345, 174] on span "2025" at bounding box center [347, 174] width 27 height 14
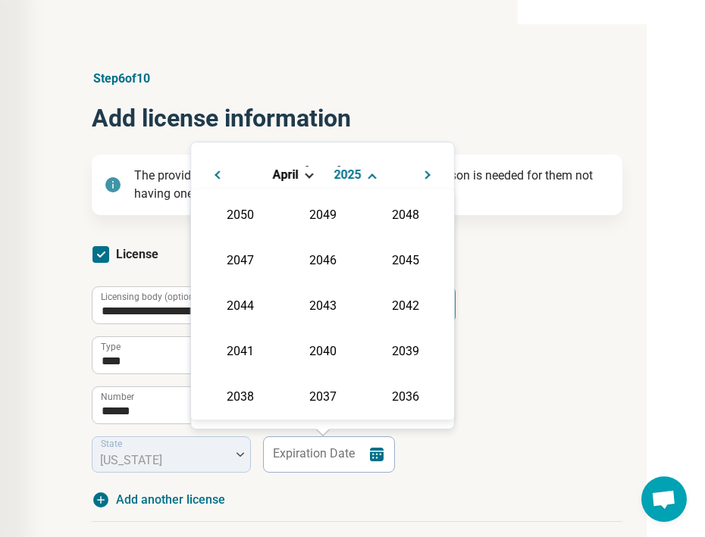
scroll to position [274, 0]
click at [327, 257] on div "2028" at bounding box center [322, 258] width 73 height 27
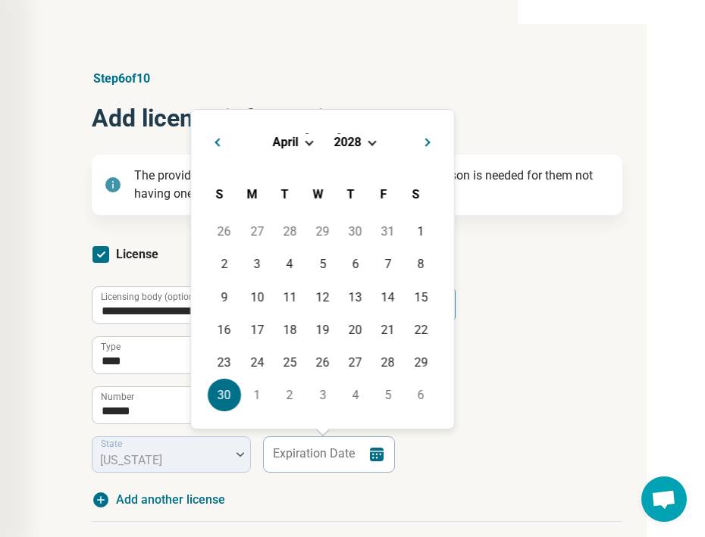
click at [226, 399] on div "30" at bounding box center [224, 395] width 33 height 33
type input "**********"
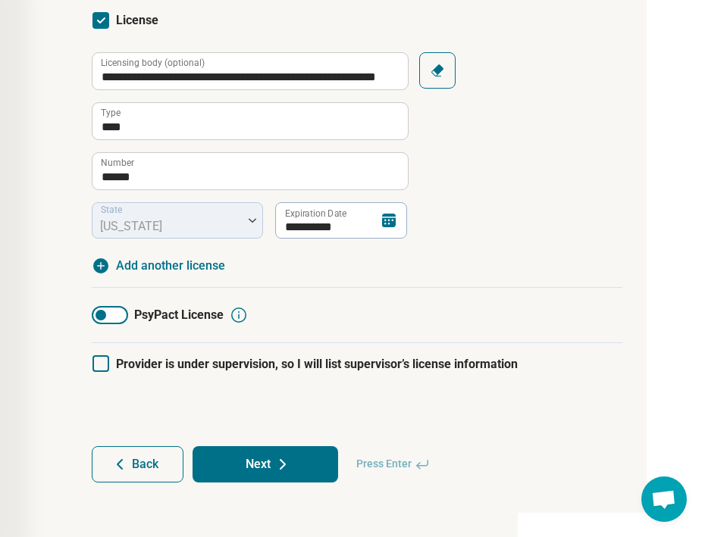
scroll to position [234, 187]
click at [267, 467] on button "Next" at bounding box center [264, 464] width 145 height 36
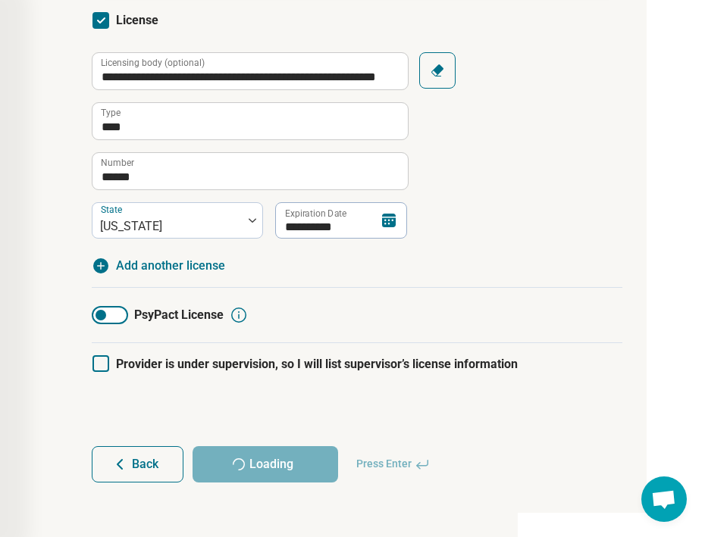
scroll to position [0, 0]
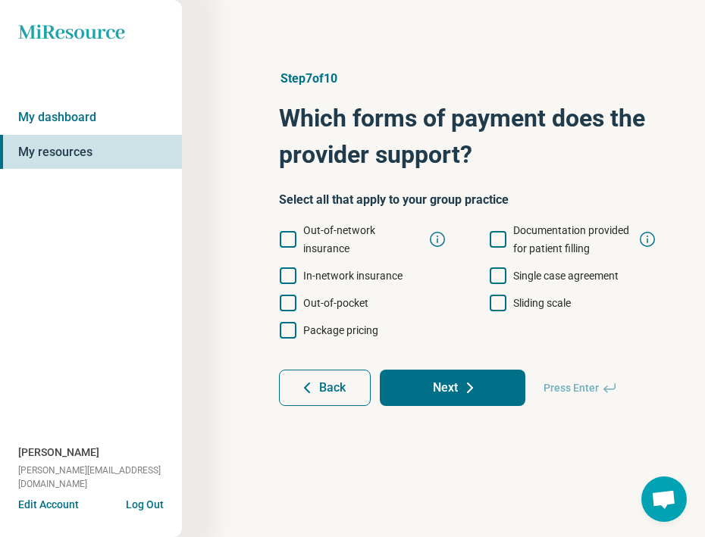
click at [299, 243] on label "Out-of-network insurance" at bounding box center [350, 239] width 143 height 36
click at [292, 281] on icon at bounding box center [288, 275] width 17 height 17
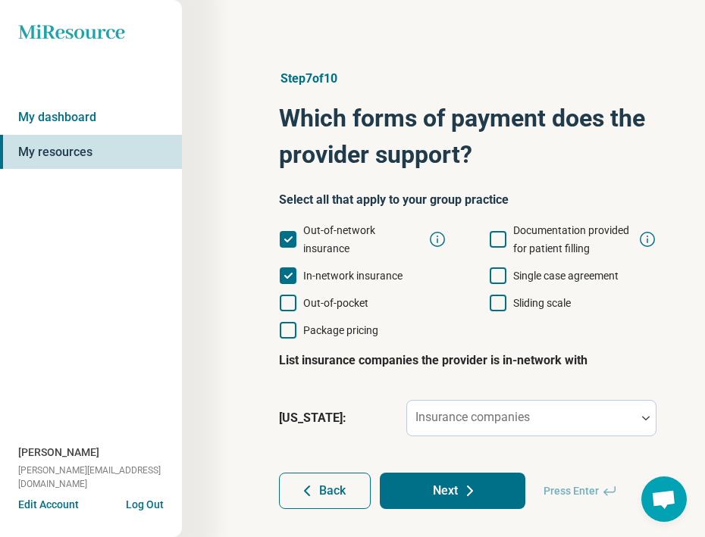
click at [524, 244] on span "Documentation provided for patient filling" at bounding box center [571, 239] width 116 height 30
click at [499, 302] on icon at bounding box center [497, 303] width 17 height 17
click at [329, 306] on span "Out-of-pocket" at bounding box center [335, 303] width 65 height 12
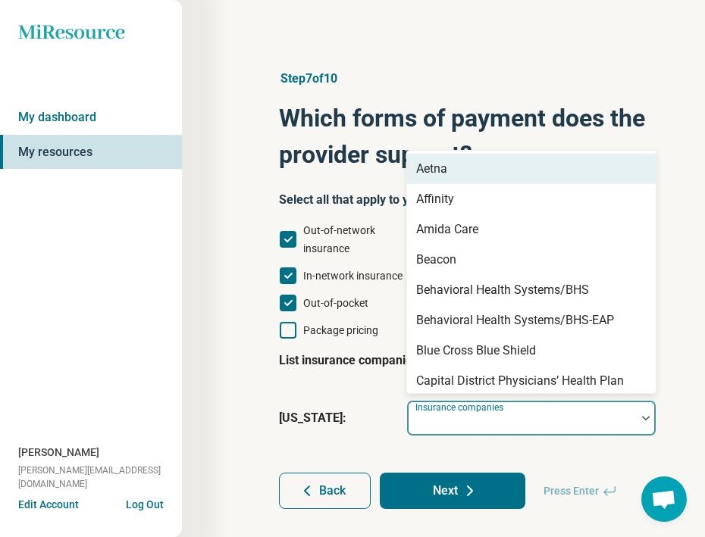
click at [460, 415] on div "Insurance companies" at bounding box center [531, 418] width 250 height 36
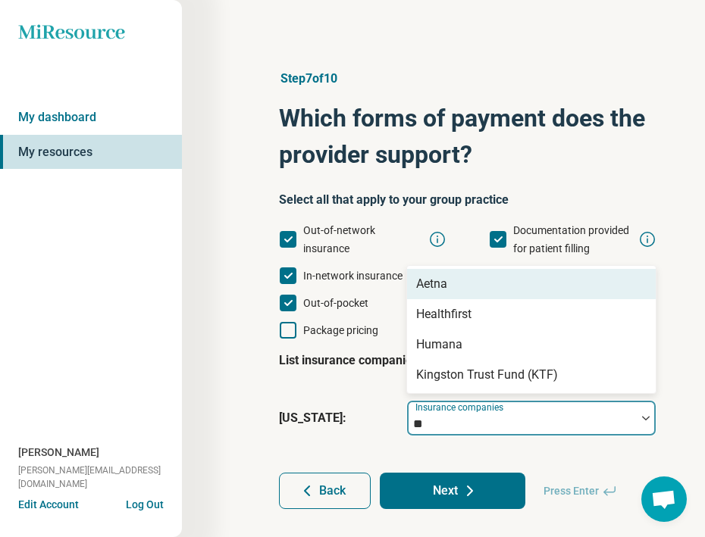
type input "***"
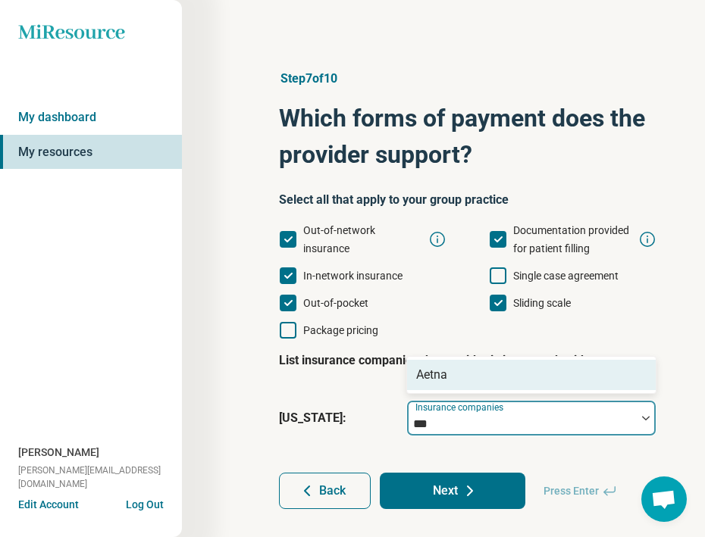
click at [454, 380] on div "Aetna" at bounding box center [531, 375] width 249 height 30
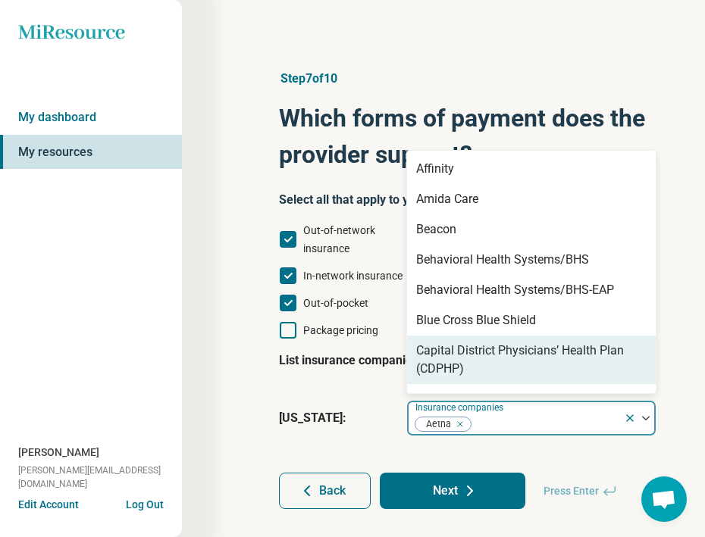
click at [359, 389] on fieldset "List insurance companies the provider is in-network with [US_STATE] : option Ae…" at bounding box center [467, 390] width 377 height 103
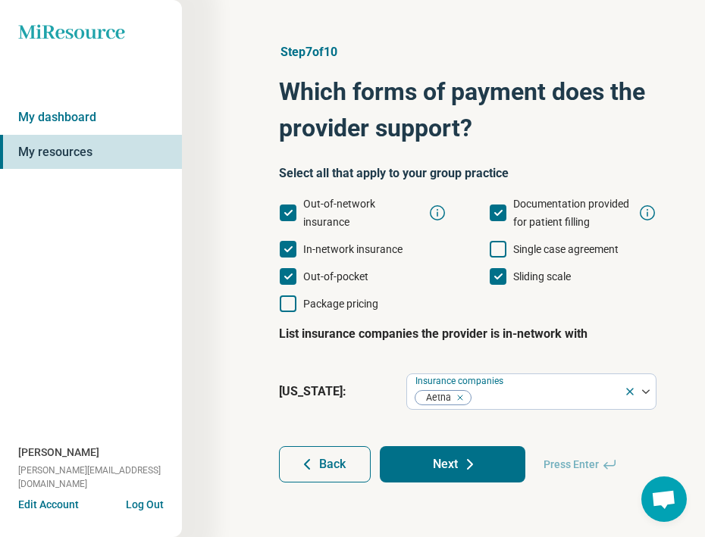
scroll to position [27, 0]
click at [443, 469] on button "Next" at bounding box center [452, 464] width 145 height 36
type textarea "*"
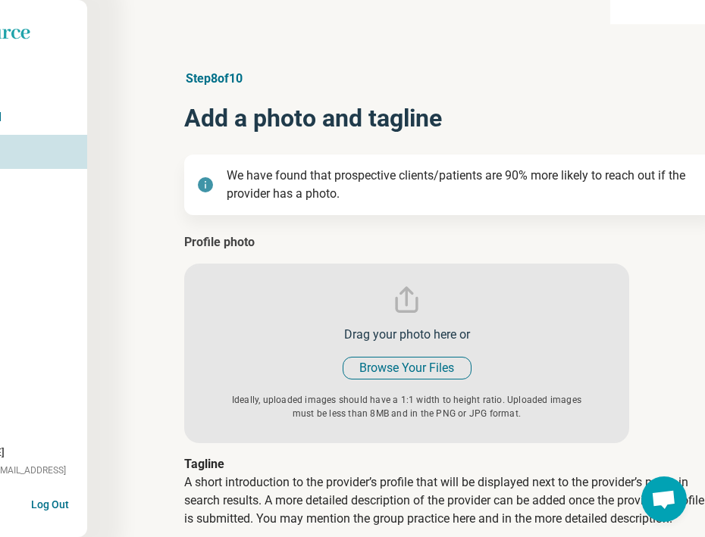
scroll to position [0, 133]
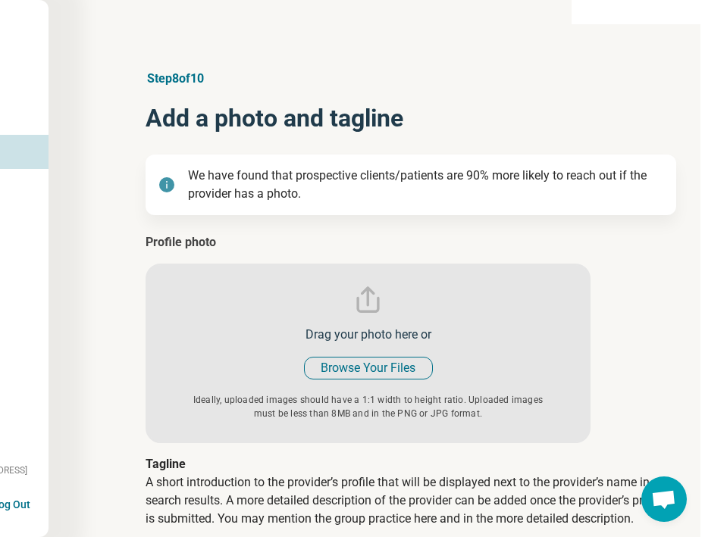
click at [367, 369] on input "file" at bounding box center [367, 338] width 445 height 210
type input "**********"
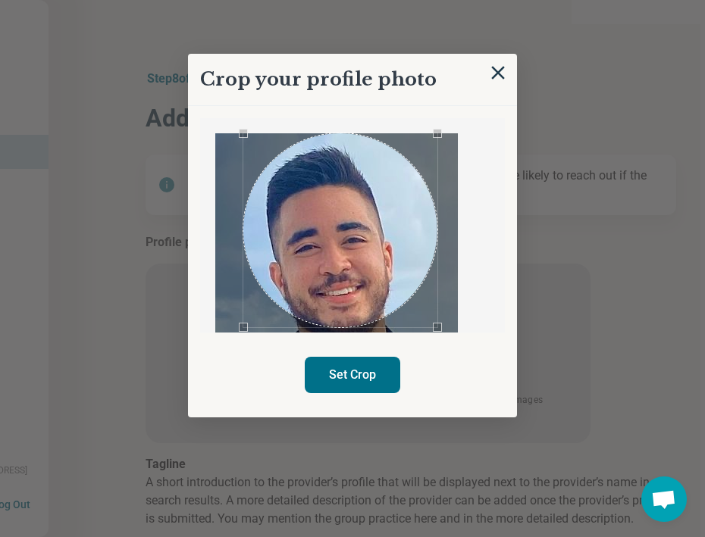
click at [376, 227] on div "Use the arrow keys to move the crop selection area" at bounding box center [340, 230] width 194 height 194
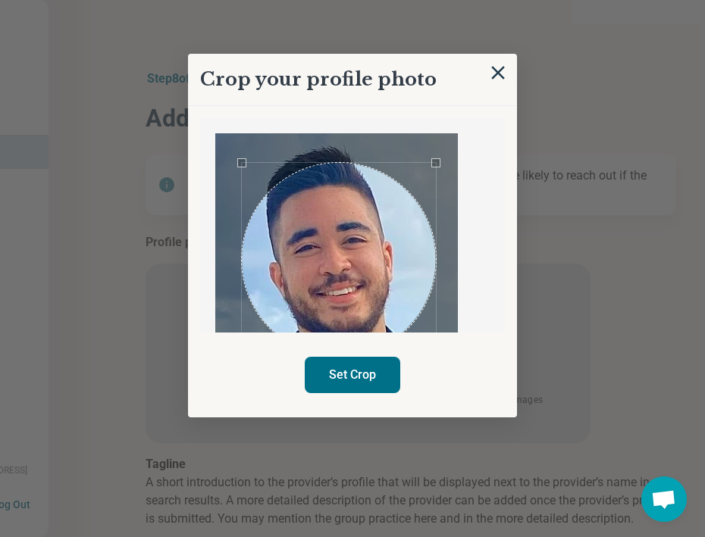
click at [371, 259] on div "Use the arrow keys to move the crop selection area" at bounding box center [339, 260] width 194 height 194
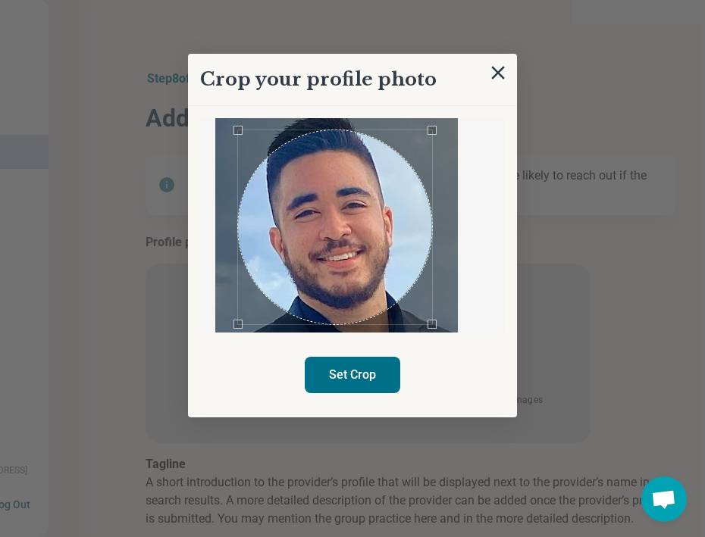
scroll to position [33, 0]
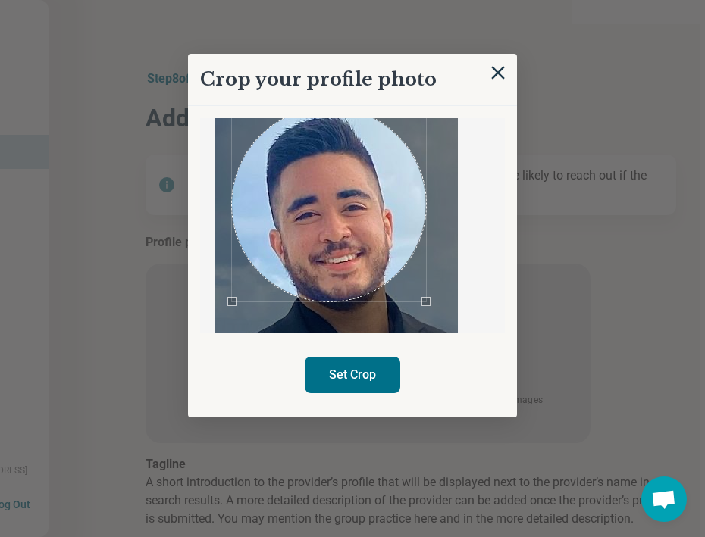
click at [348, 200] on div "Use the arrow keys to move the crop selection area" at bounding box center [329, 205] width 194 height 194
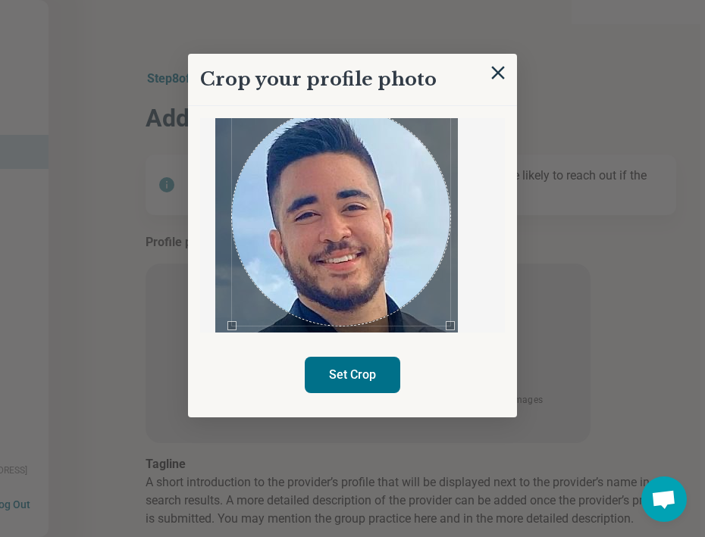
click at [450, 336] on div "Crop your profile photo Set Crop" at bounding box center [352, 236] width 329 height 364
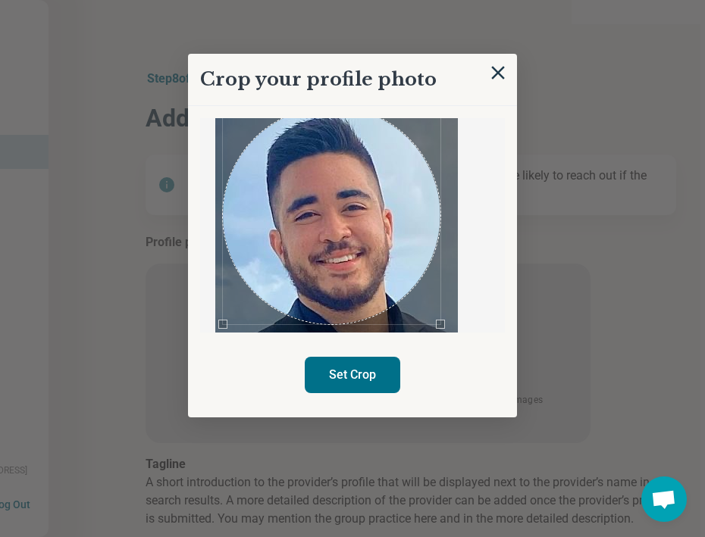
click at [345, 277] on div "Use the arrow keys to move the crop selection area" at bounding box center [331, 215] width 217 height 217
click at [356, 375] on button "Set Crop" at bounding box center [352, 375] width 95 height 36
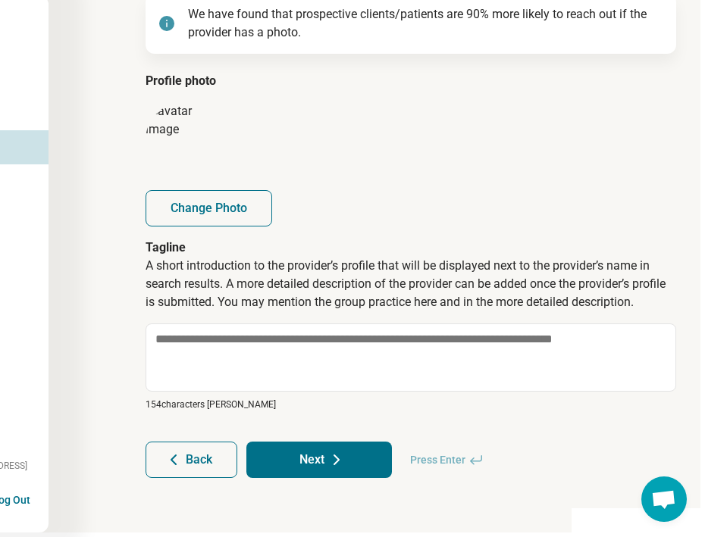
scroll to position [161, 133]
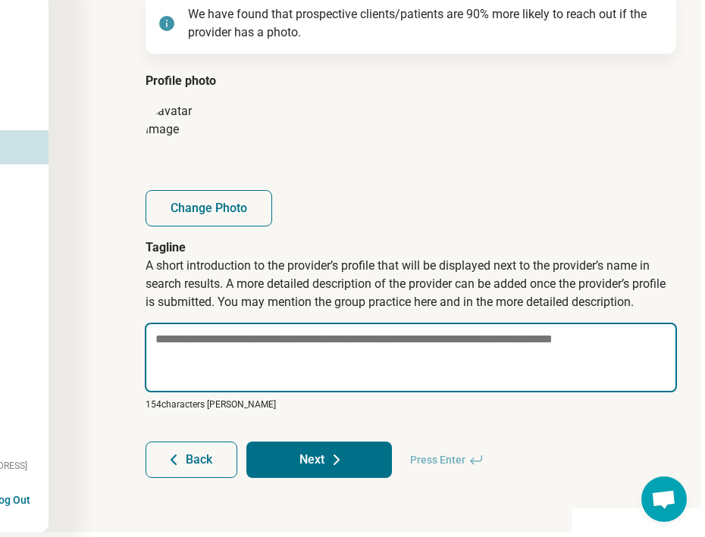
click at [374, 324] on textarea at bounding box center [411, 358] width 532 height 70
paste textarea "**********"
type textarea "*"
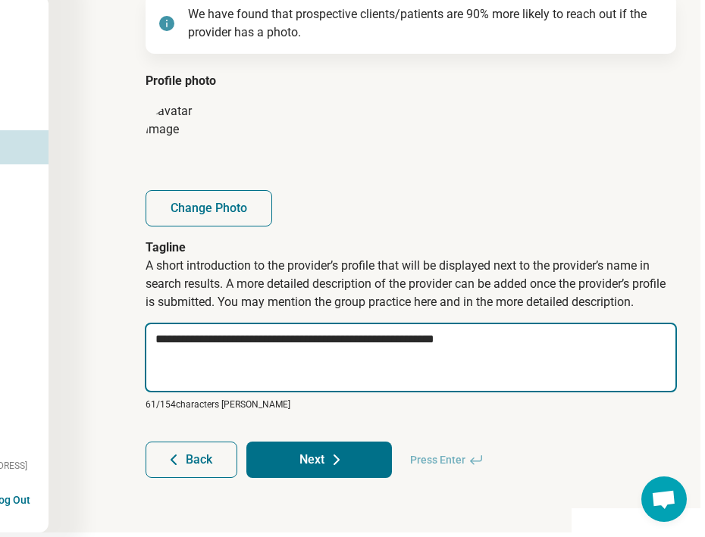
click at [474, 332] on textarea "**********" at bounding box center [411, 358] width 532 height 70
type textarea "**********"
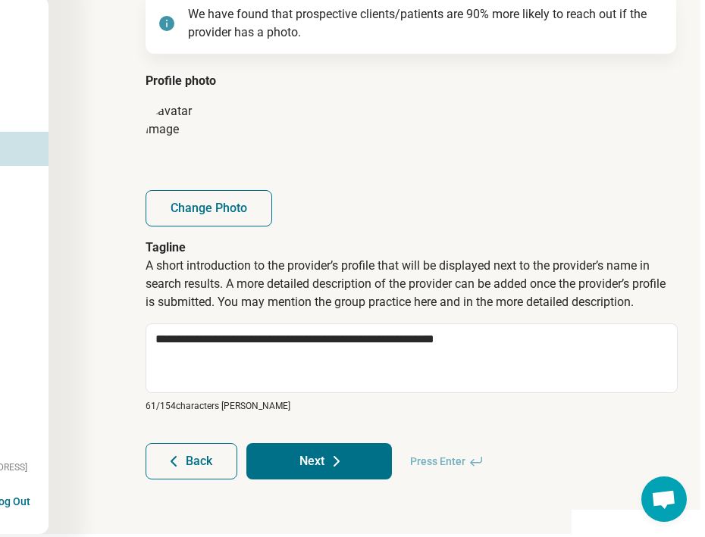
click at [307, 459] on button "Next" at bounding box center [318, 461] width 145 height 36
type textarea "*"
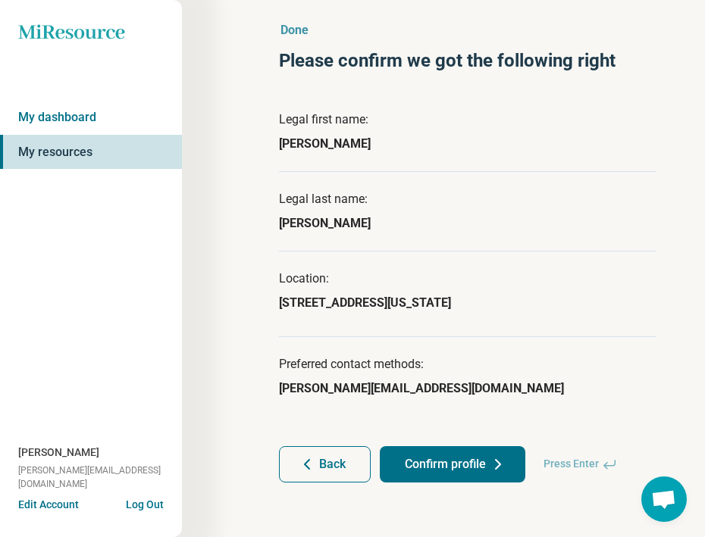
scroll to position [48, 0]
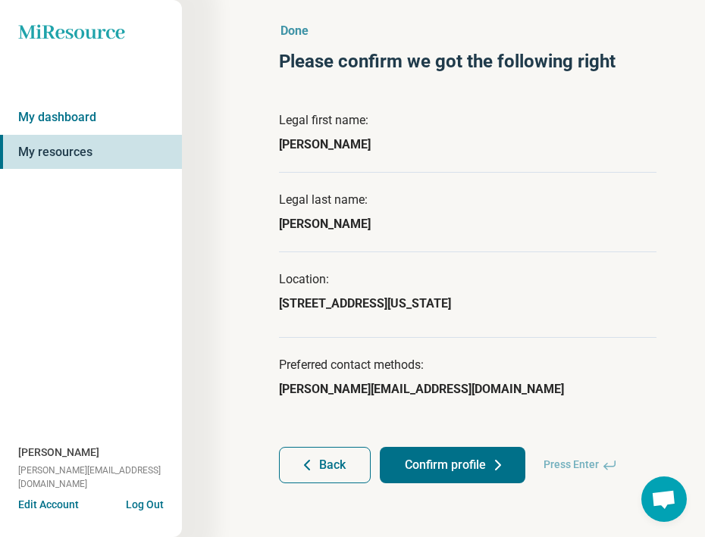
click at [420, 462] on button "Confirm profile" at bounding box center [452, 465] width 145 height 36
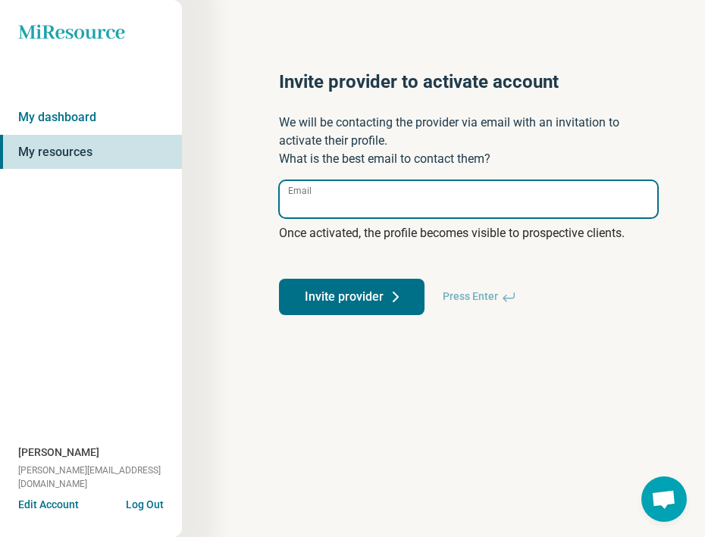
click at [394, 214] on input "Email" at bounding box center [468, 199] width 377 height 36
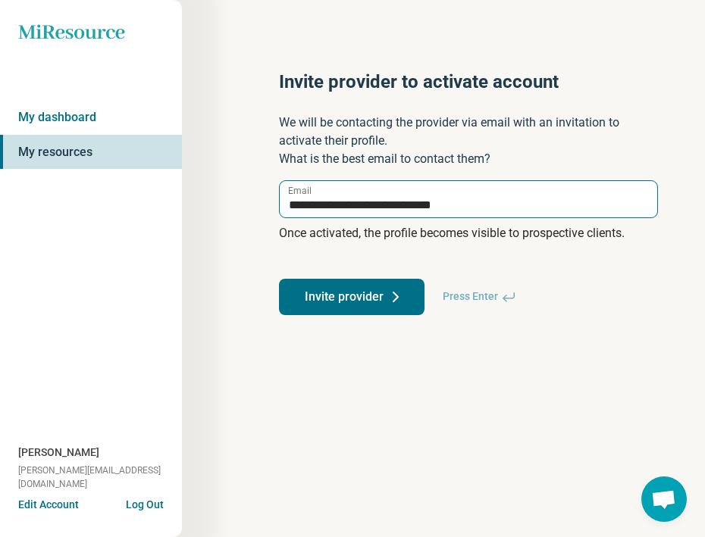
click at [290, 211] on input "**********" at bounding box center [468, 199] width 377 height 36
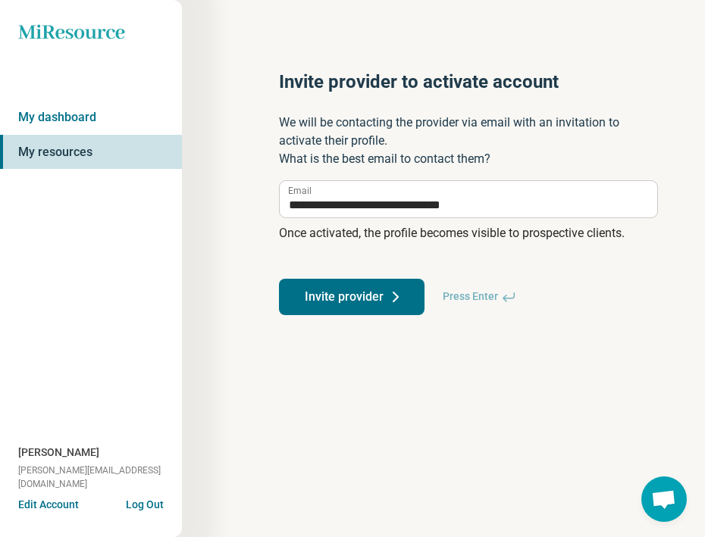
type input "**********"
click at [342, 283] on button "Invite provider" at bounding box center [351, 297] width 145 height 36
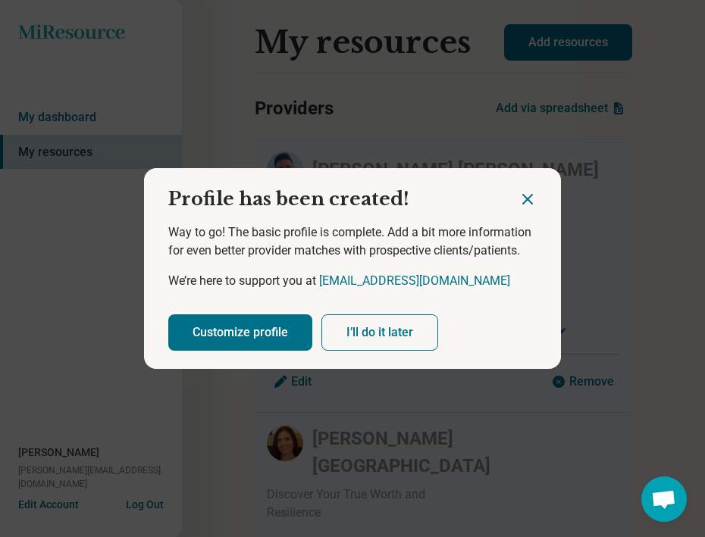
click at [275, 333] on button "Customize profile" at bounding box center [240, 332] width 144 height 36
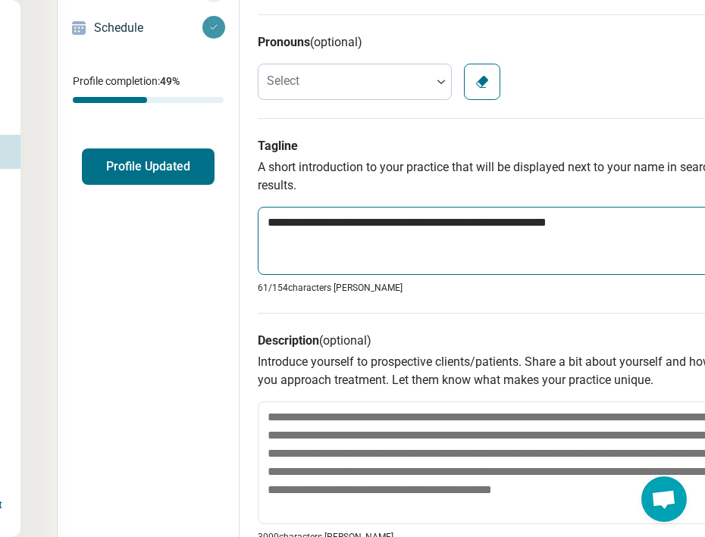
scroll to position [234, 161]
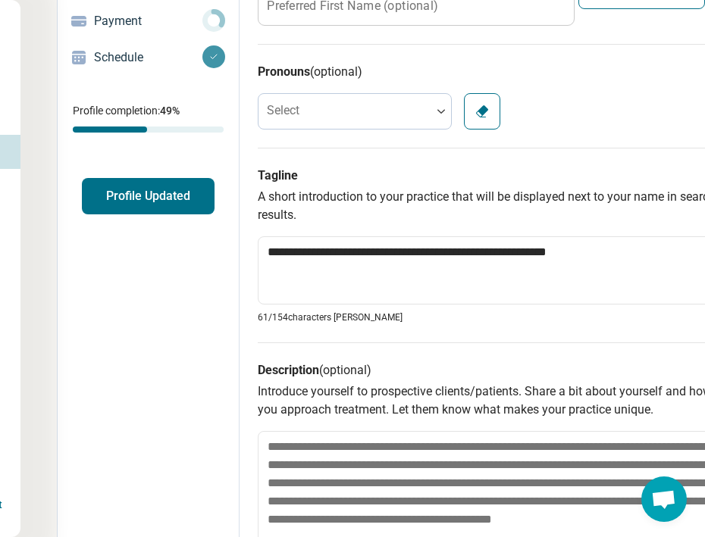
click at [361, 130] on div "Pronouns (optional) Select Clear" at bounding box center [494, 96] width 473 height 104
click at [354, 113] on div at bounding box center [344, 111] width 173 height 30
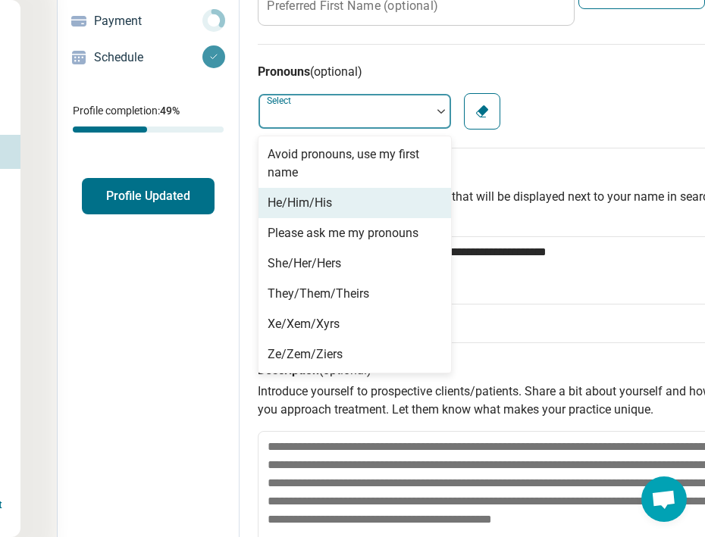
click at [318, 202] on div "He/Him/His" at bounding box center [299, 203] width 64 height 18
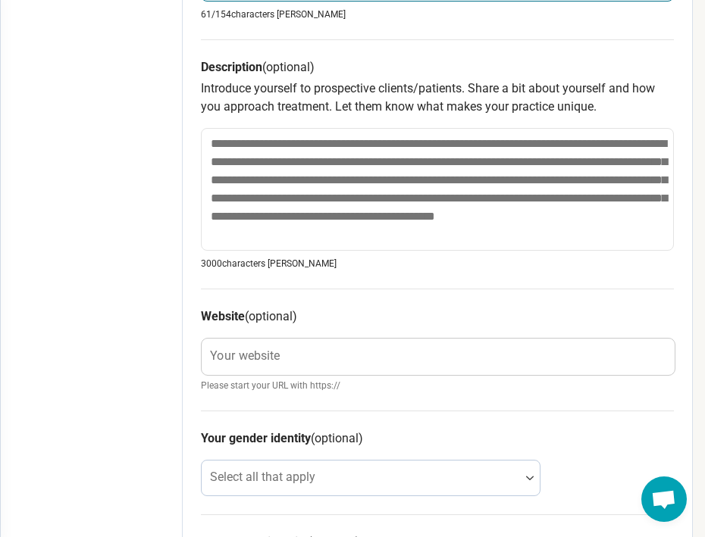
scroll to position [578, 218]
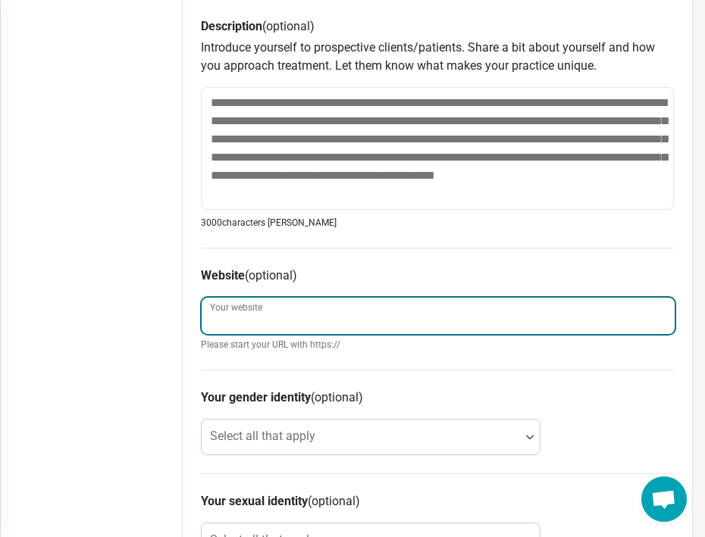
click at [338, 320] on input "Your website" at bounding box center [438, 316] width 473 height 36
paste input "**********"
type textarea "*"
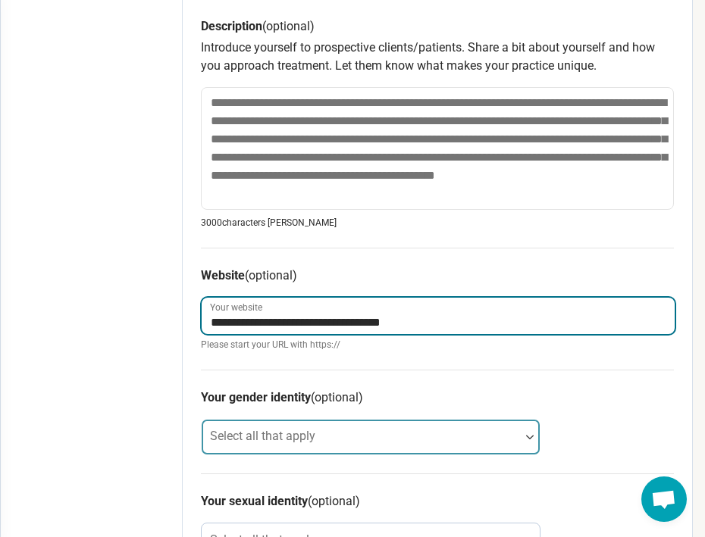
type input "**********"
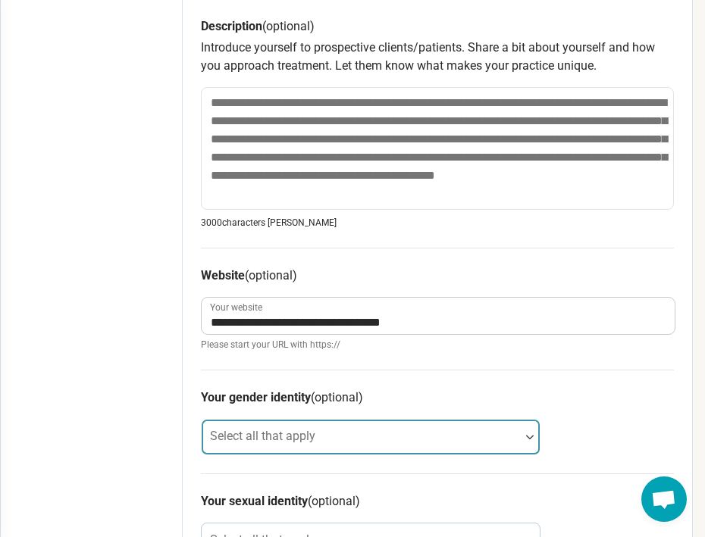
click at [272, 436] on div "Select all that apply" at bounding box center [370, 437] width 339 height 36
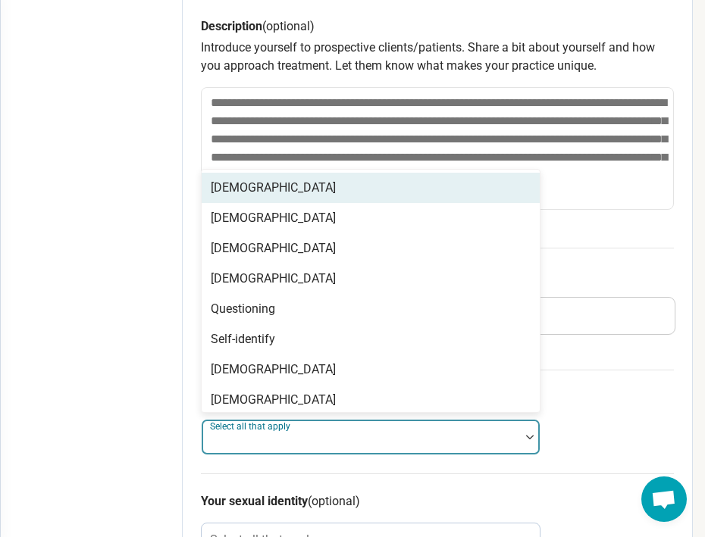
click at [283, 197] on div "[DEMOGRAPHIC_DATA]" at bounding box center [371, 188] width 338 height 30
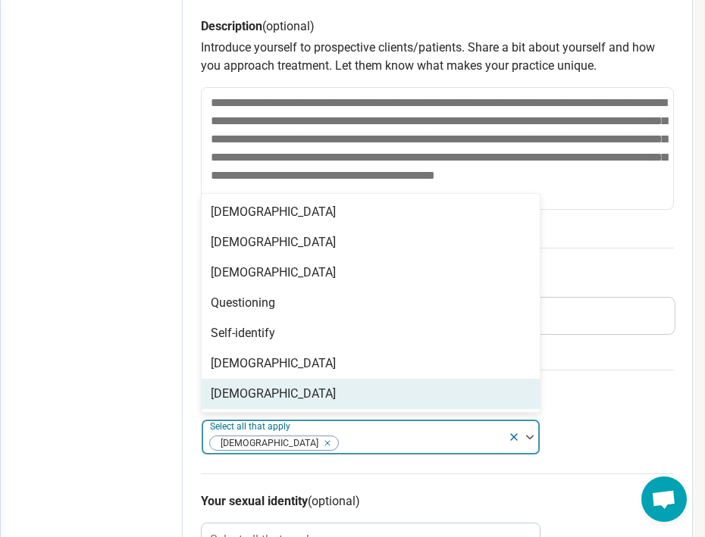
click at [127, 467] on div "Edit profile General Specialty Credentials Location Payment Schedule Profile co…" at bounding box center [92, 176] width 182 height 1363
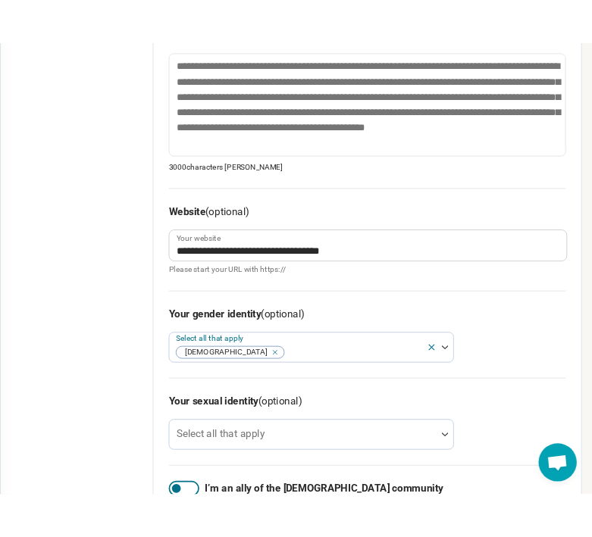
scroll to position [678, 218]
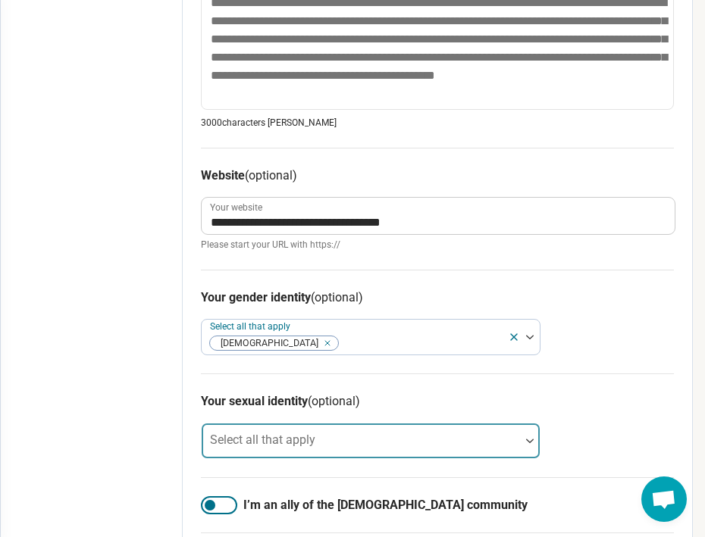
click at [249, 439] on div "Select all that apply" at bounding box center [370, 441] width 339 height 36
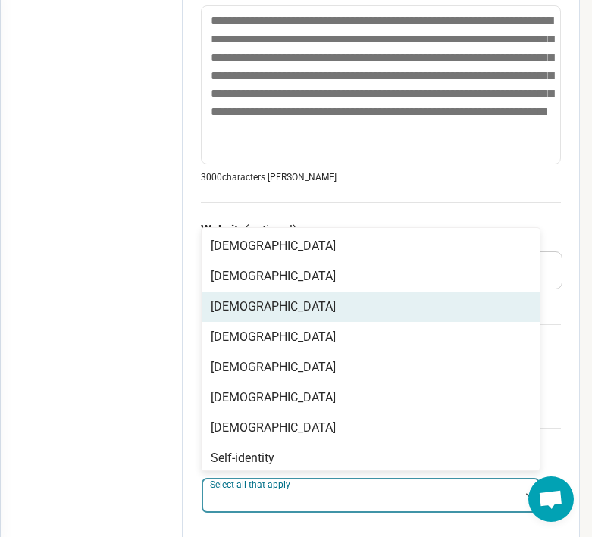
scroll to position [0, 0]
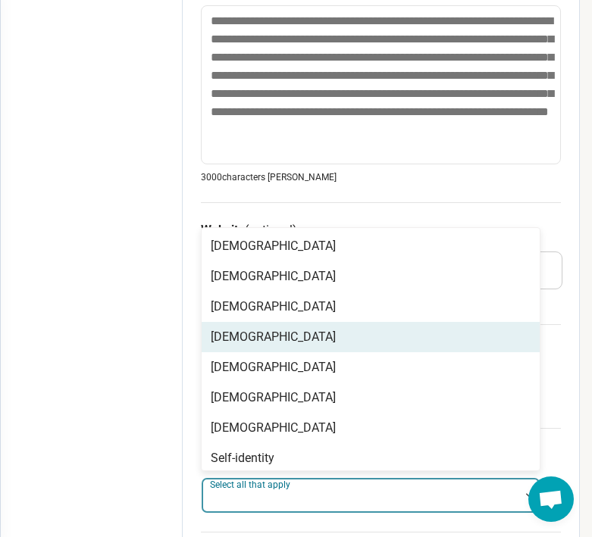
click at [242, 342] on div "[DEMOGRAPHIC_DATA]" at bounding box center [273, 337] width 125 height 18
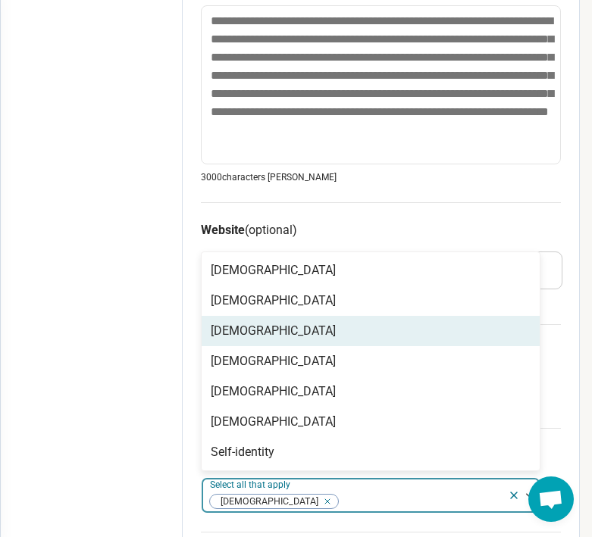
click at [102, 401] on div "Edit profile General Specialty Credentials Location Payment Schedule Profile co…" at bounding box center [92, 104] width 182 height 1418
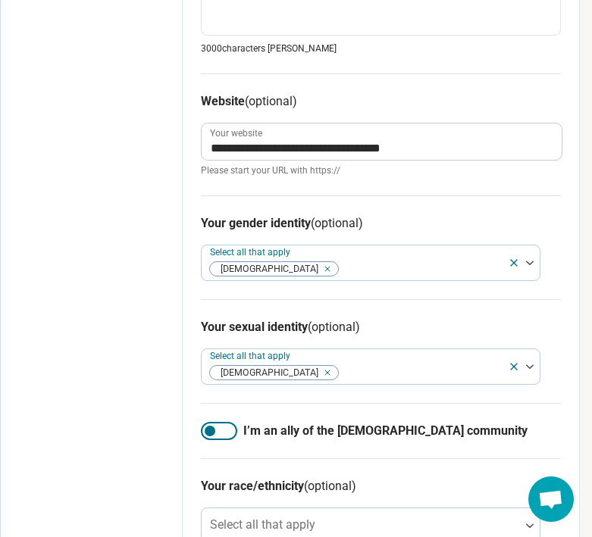
scroll to position [808, 218]
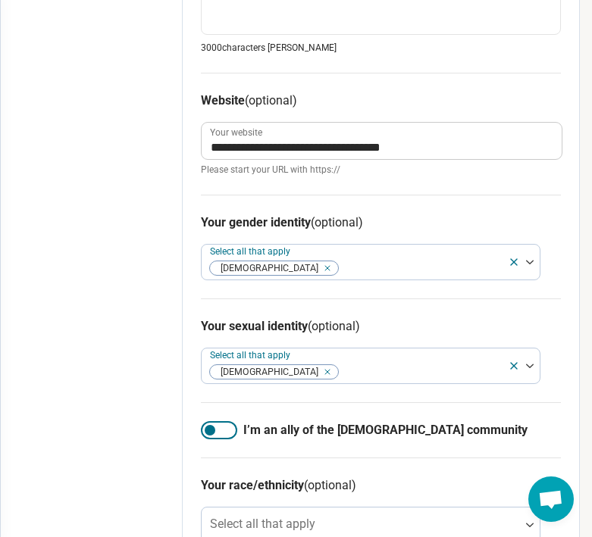
click at [217, 435] on div at bounding box center [219, 430] width 36 height 18
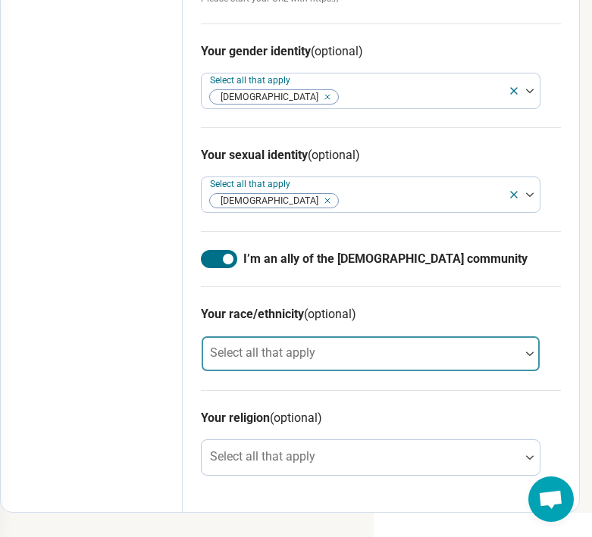
scroll to position [979, 218]
click at [247, 342] on div "Select all that apply" at bounding box center [370, 354] width 339 height 36
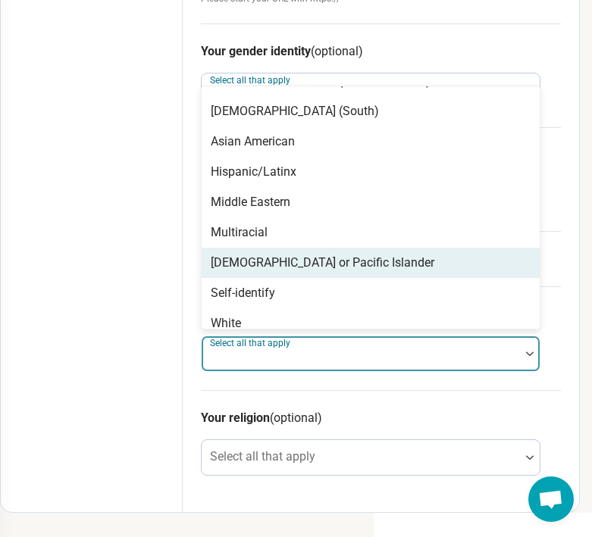
scroll to position [85, 0]
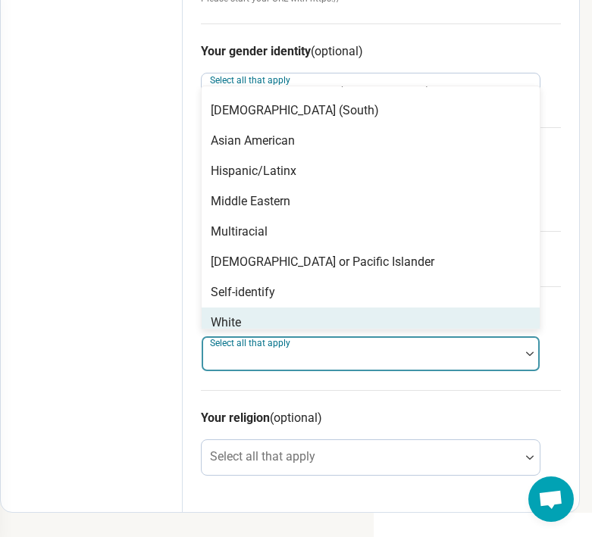
click at [241, 314] on div "White" at bounding box center [371, 323] width 338 height 30
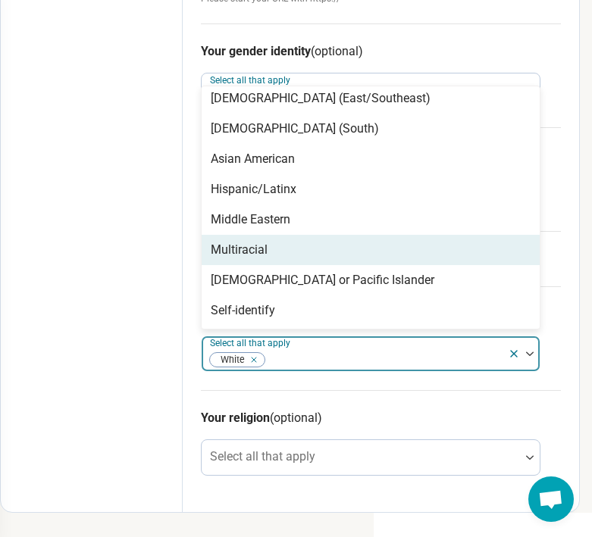
scroll to position [0, 0]
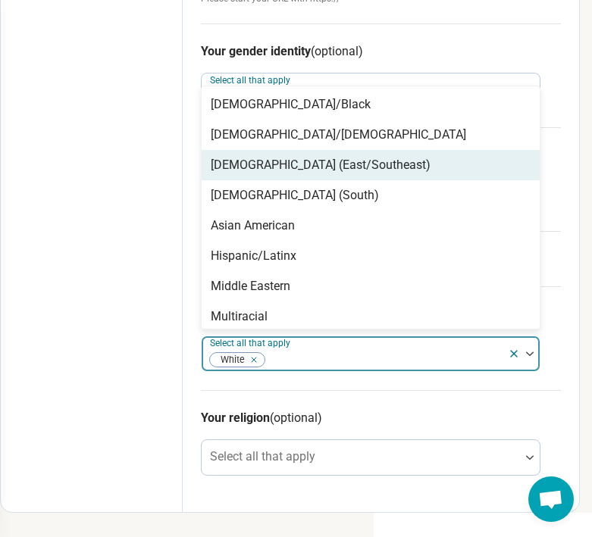
click at [270, 163] on div "[DEMOGRAPHIC_DATA] (East/Southeast)" at bounding box center [321, 165] width 220 height 18
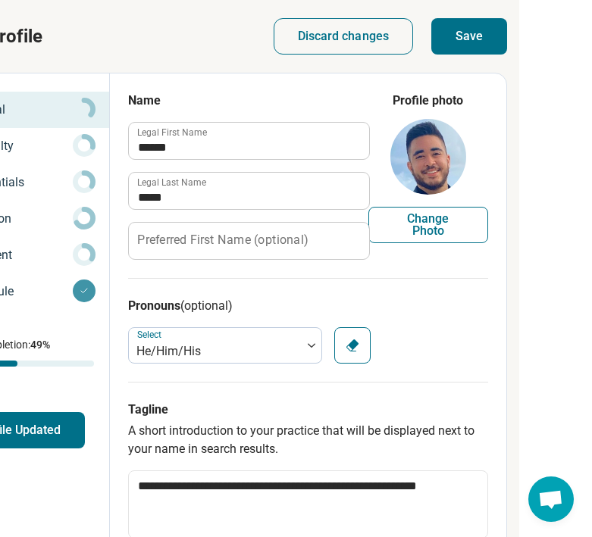
scroll to position [0, 291]
click at [467, 43] on button "Save" at bounding box center [469, 36] width 76 height 36
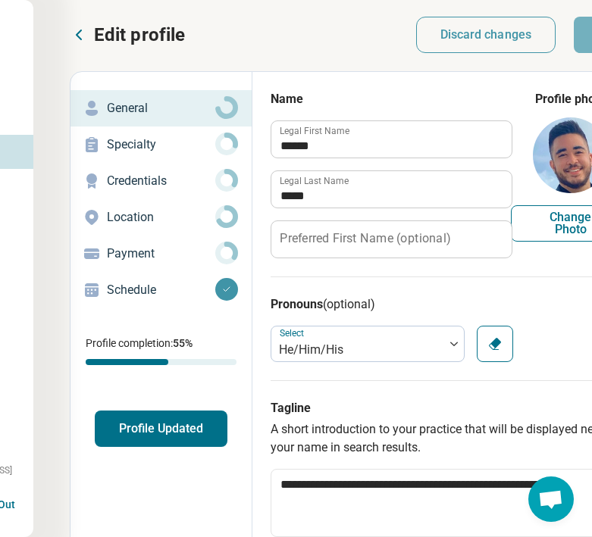
scroll to position [2, 136]
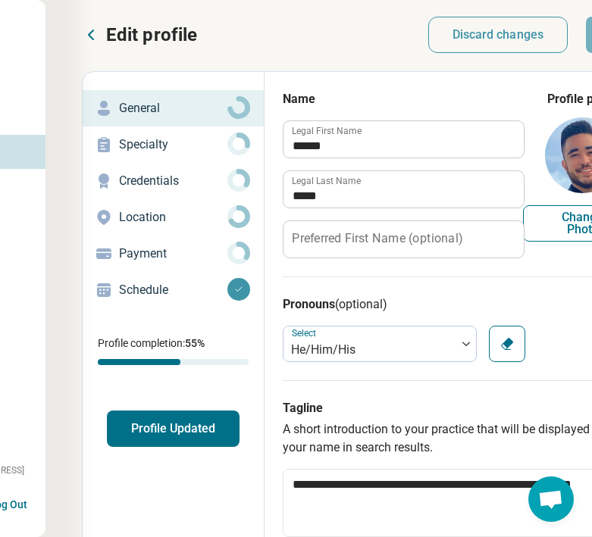
click at [203, 142] on p "Specialty" at bounding box center [173, 145] width 108 height 18
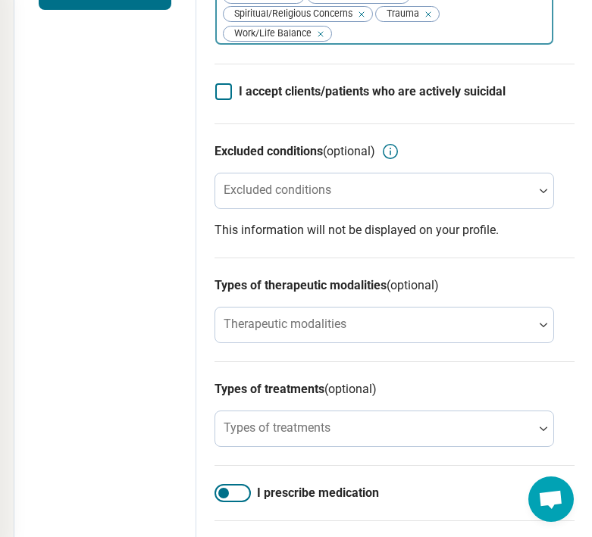
scroll to position [442, 205]
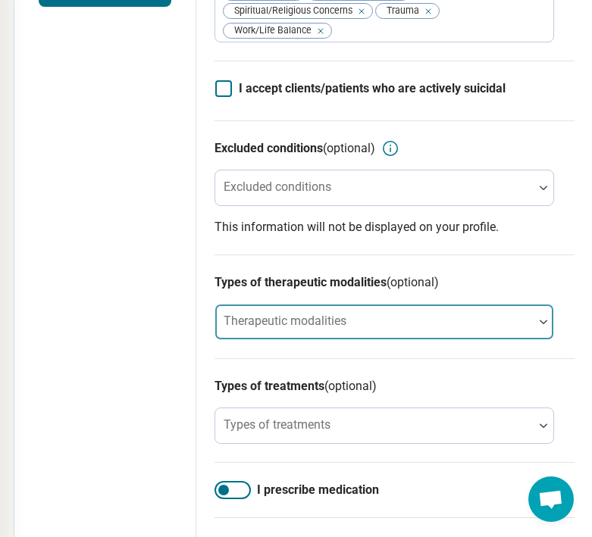
click at [250, 319] on label "Therapeutic modalities" at bounding box center [285, 321] width 123 height 14
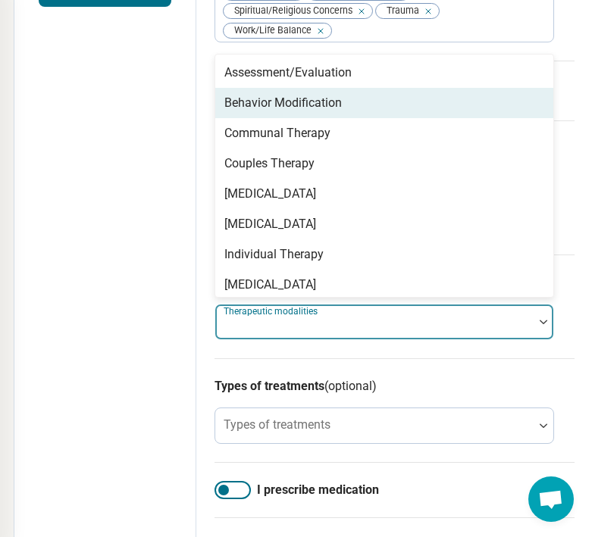
click at [308, 106] on div "Behavior Modification" at bounding box center [282, 103] width 117 height 18
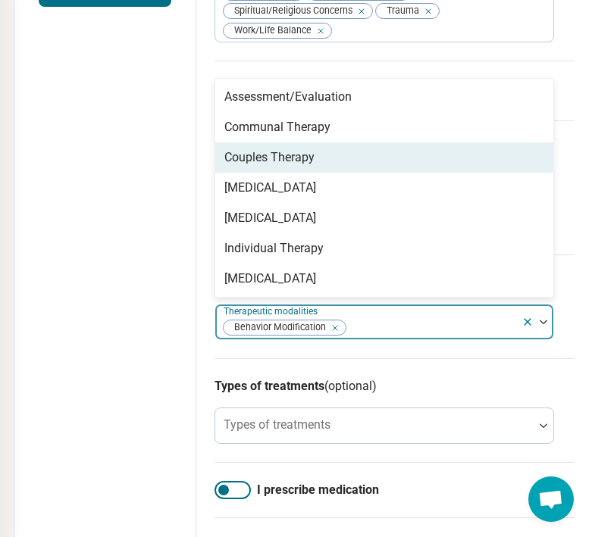
click at [301, 163] on div "Couples Therapy" at bounding box center [269, 157] width 90 height 18
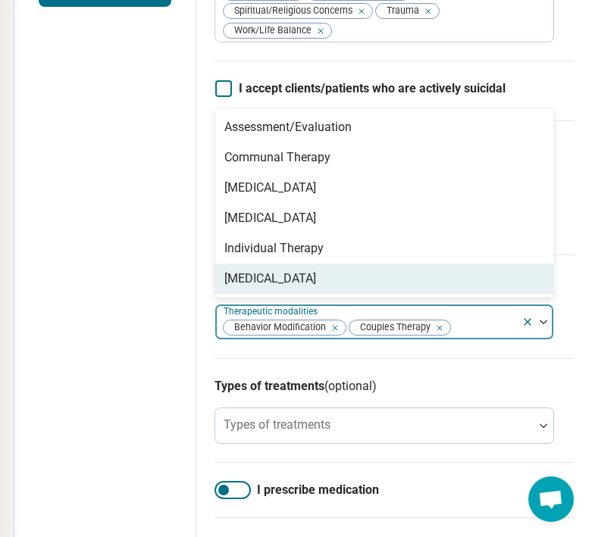
click at [440, 330] on icon "Remove [object Object]" at bounding box center [435, 328] width 11 height 11
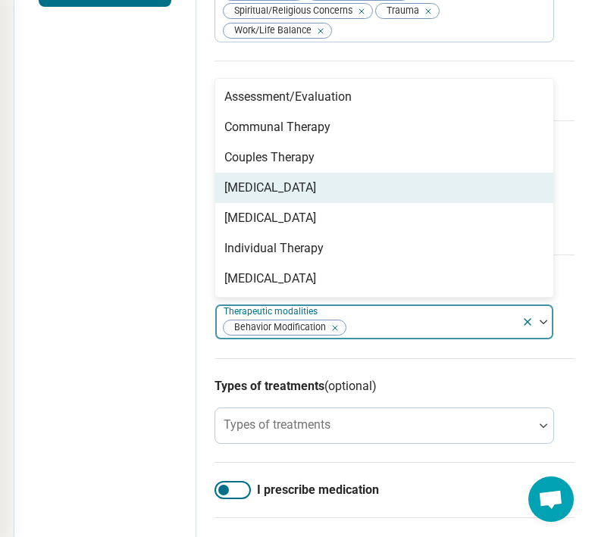
click at [305, 187] on div "[MEDICAL_DATA]" at bounding box center [270, 188] width 92 height 18
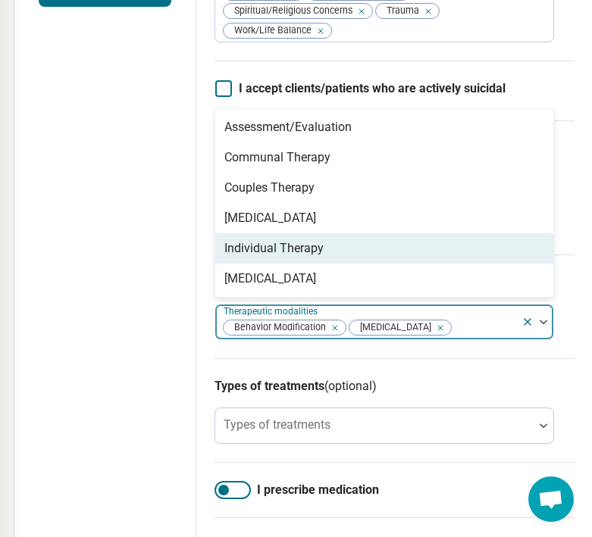
click at [283, 253] on div "Individual Therapy" at bounding box center [273, 248] width 99 height 18
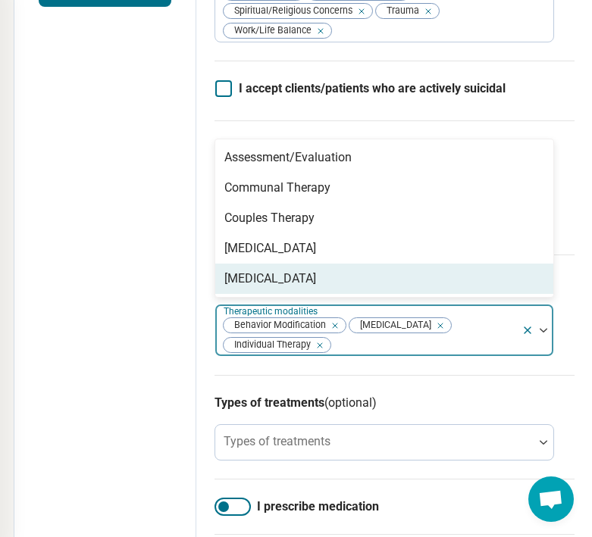
click at [164, 367] on div "Edit profile General Specialty Credentials Location Payment Schedule Profile co…" at bounding box center [105, 256] width 182 height 1249
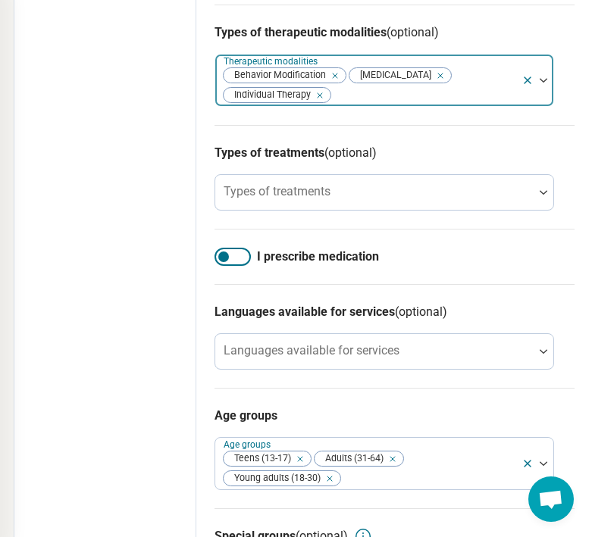
scroll to position [692, 205]
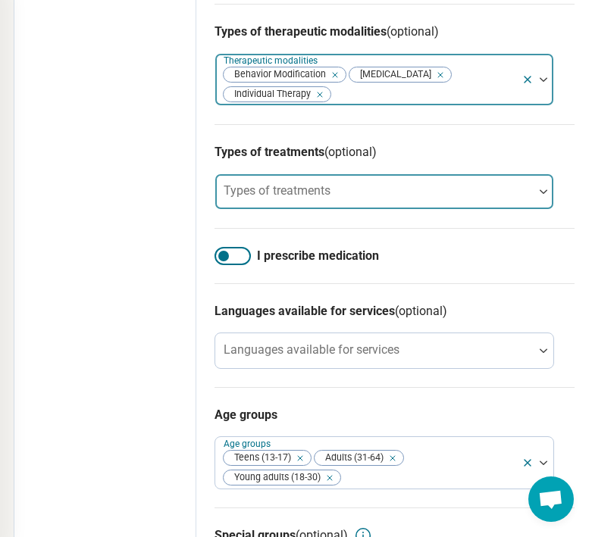
click at [405, 192] on div at bounding box center [374, 197] width 306 height 21
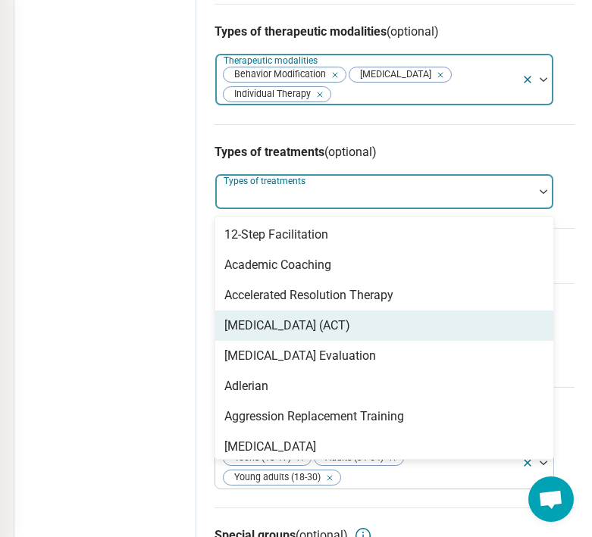
click at [344, 319] on div "[MEDICAL_DATA] (ACT)" at bounding box center [287, 326] width 126 height 18
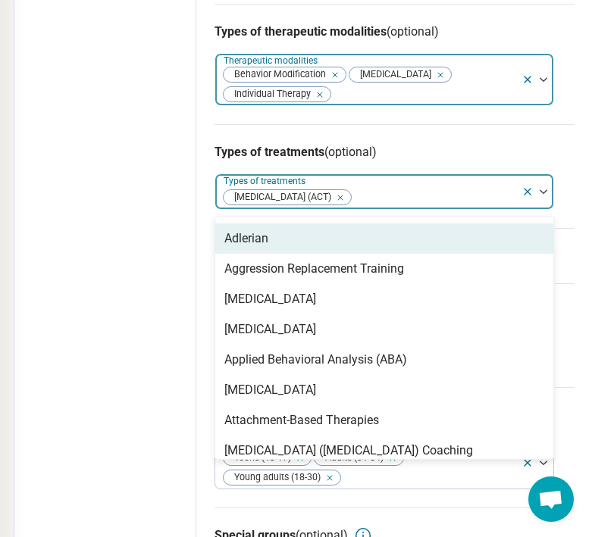
scroll to position [146, 0]
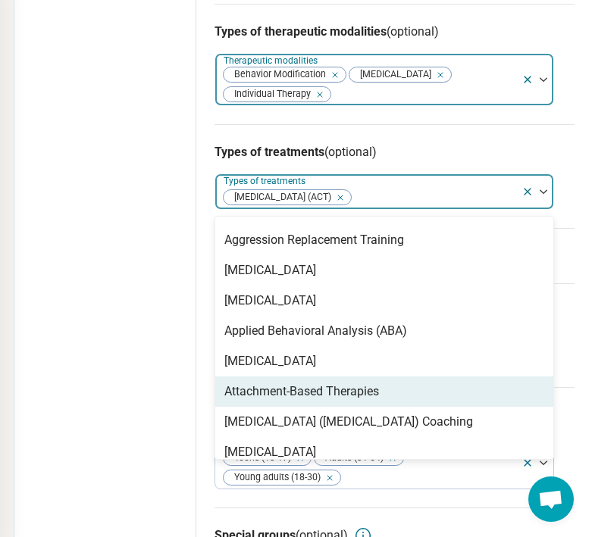
click at [294, 392] on div "Attachment-Based Therapies" at bounding box center [301, 392] width 155 height 18
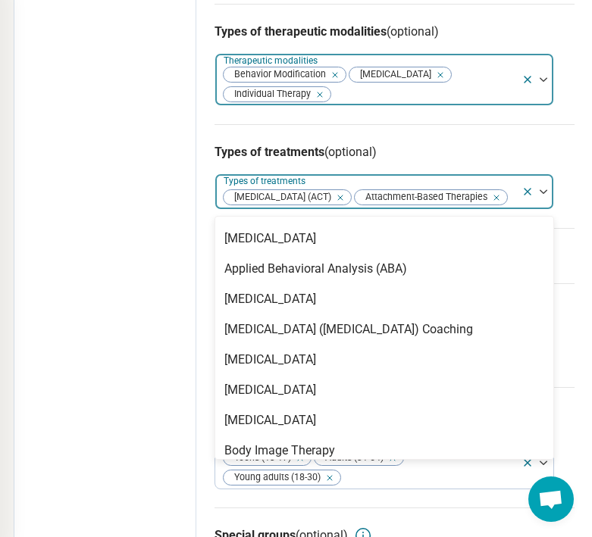
scroll to position [215, 0]
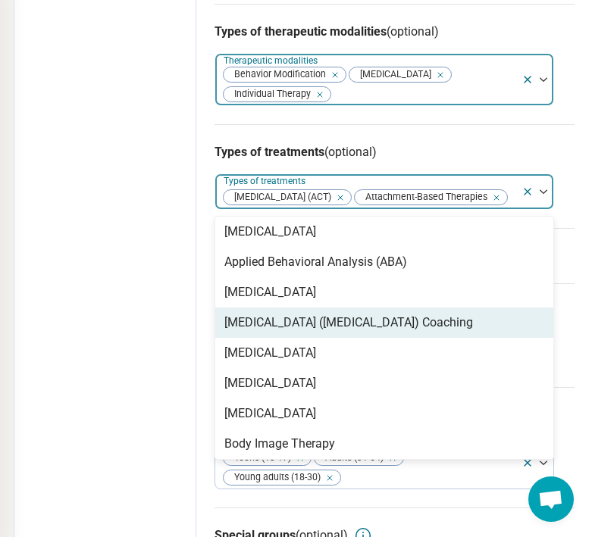
click at [307, 332] on div "[MEDICAL_DATA] ([MEDICAL_DATA]) Coaching" at bounding box center [348, 323] width 249 height 18
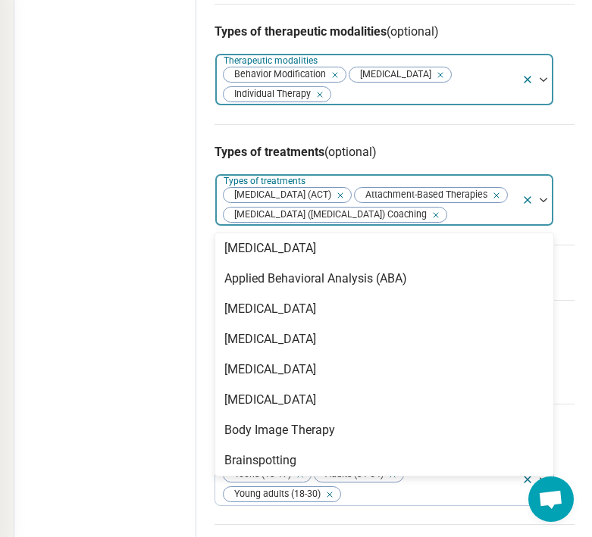
scroll to position [264, 0]
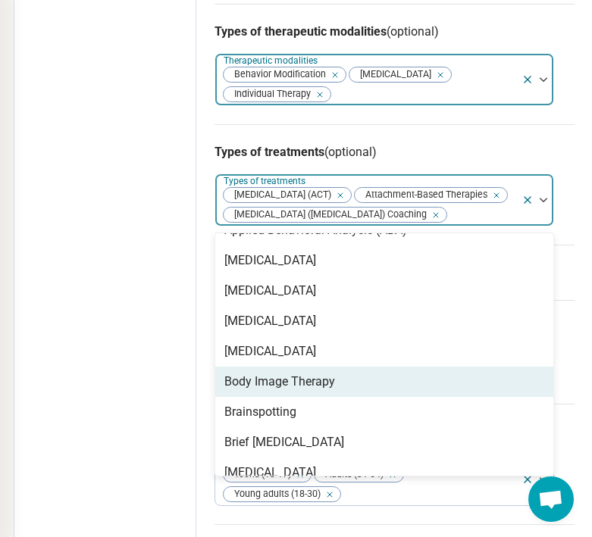
click at [283, 391] on div "Body Image Therapy" at bounding box center [279, 382] width 111 height 18
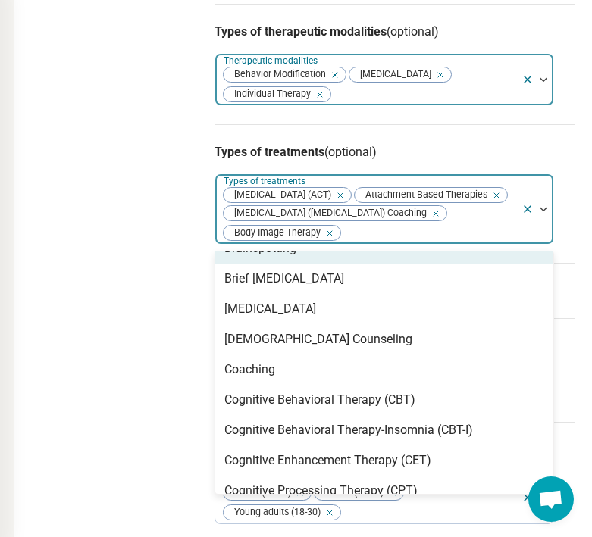
scroll to position [419, 0]
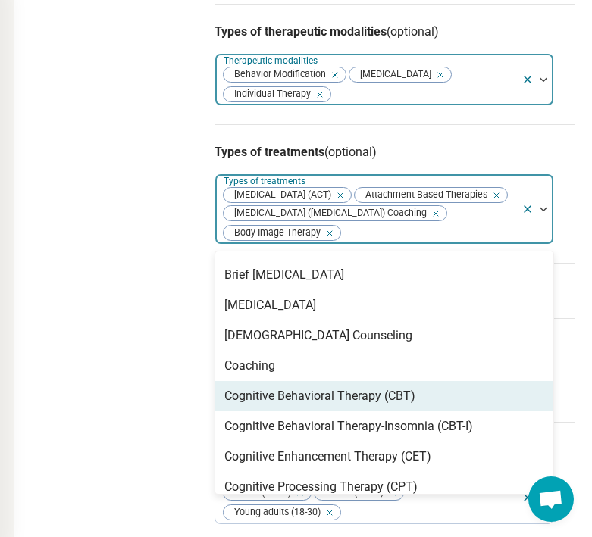
click at [270, 405] on div "Cognitive Behavioral Therapy (CBT)" at bounding box center [319, 396] width 191 height 18
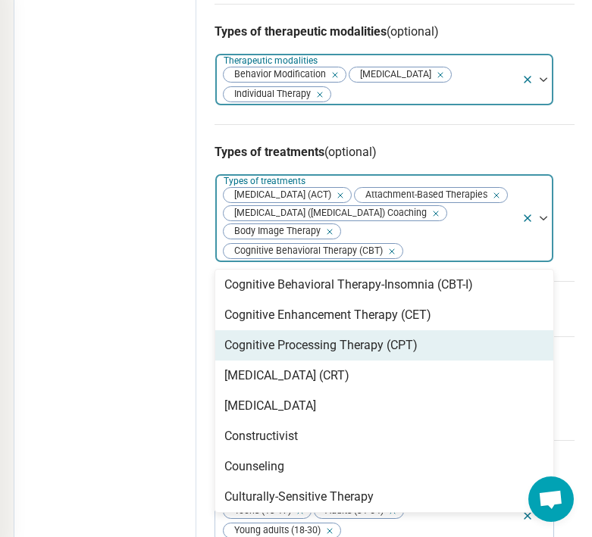
scroll to position [558, 0]
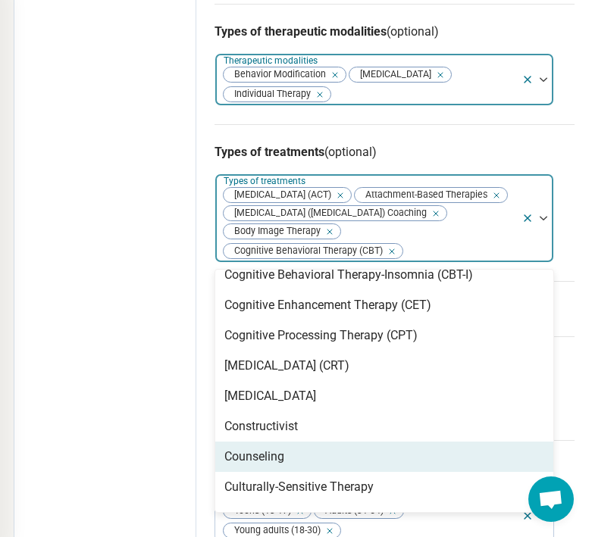
click at [292, 472] on div "Counseling" at bounding box center [384, 457] width 338 height 30
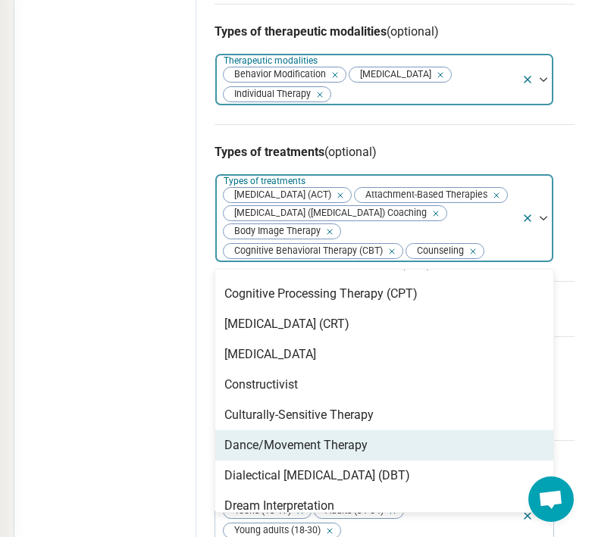
scroll to position [599, 0]
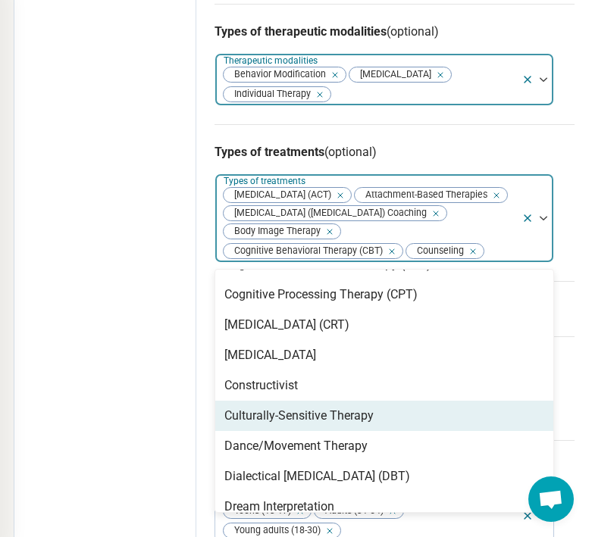
click at [286, 425] on div "Culturally-Sensitive Therapy" at bounding box center [298, 416] width 149 height 18
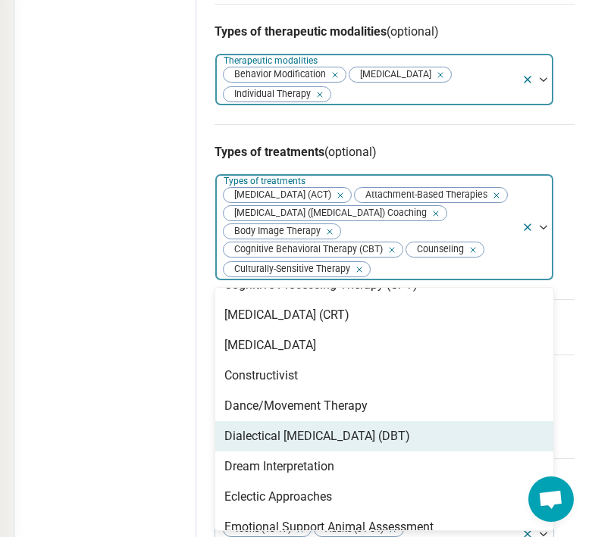
click at [282, 445] on div "Dialectical [MEDICAL_DATA] (DBT)" at bounding box center [317, 436] width 186 height 18
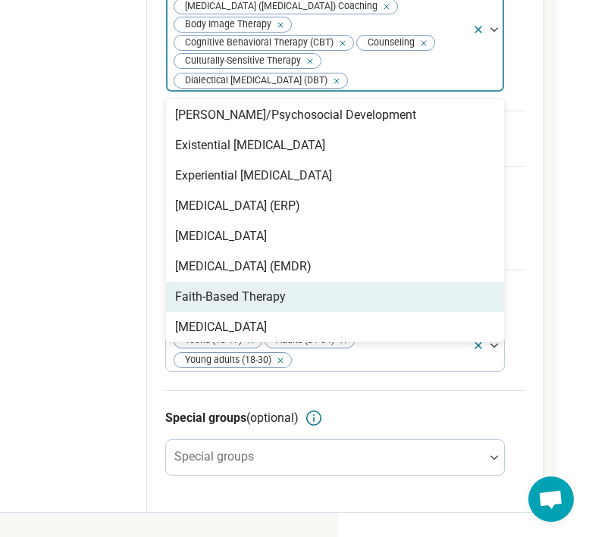
scroll to position [921, 255]
click at [325, 302] on div "Faith-Based Therapy" at bounding box center [334, 297] width 338 height 30
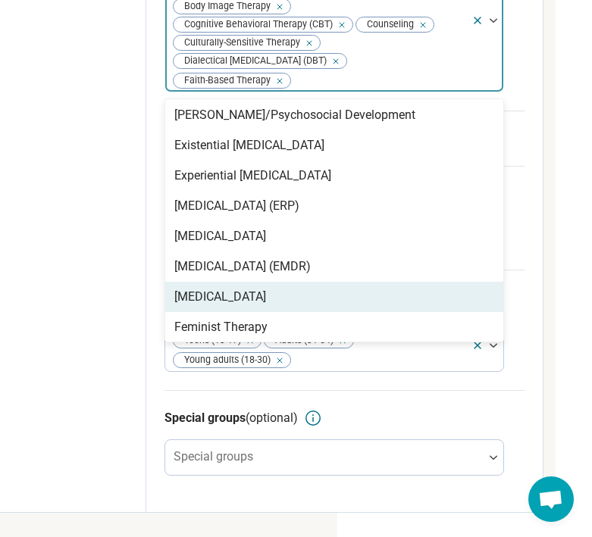
click at [266, 306] on div "[MEDICAL_DATA]" at bounding box center [220, 297] width 92 height 18
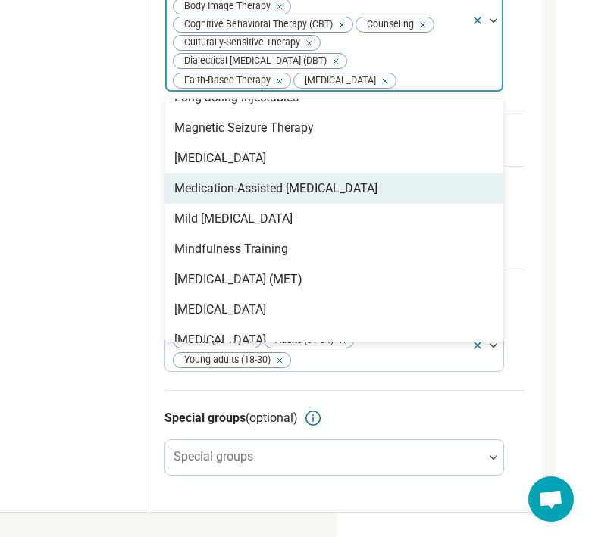
scroll to position [1635, 0]
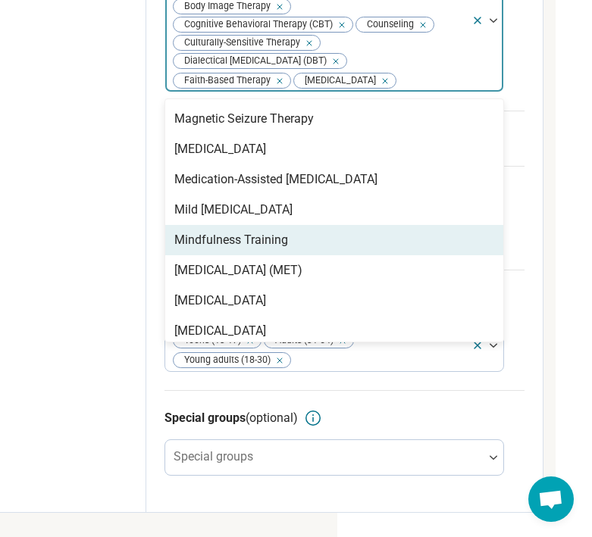
click at [272, 249] on div "Mindfulness Training" at bounding box center [231, 240] width 114 height 18
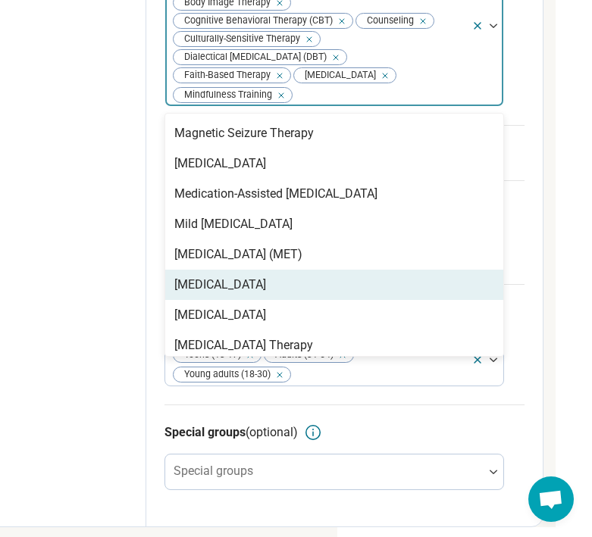
click at [259, 294] on div "[MEDICAL_DATA]" at bounding box center [220, 285] width 92 height 18
click at [252, 294] on div "[MEDICAL_DATA]" at bounding box center [220, 285] width 92 height 18
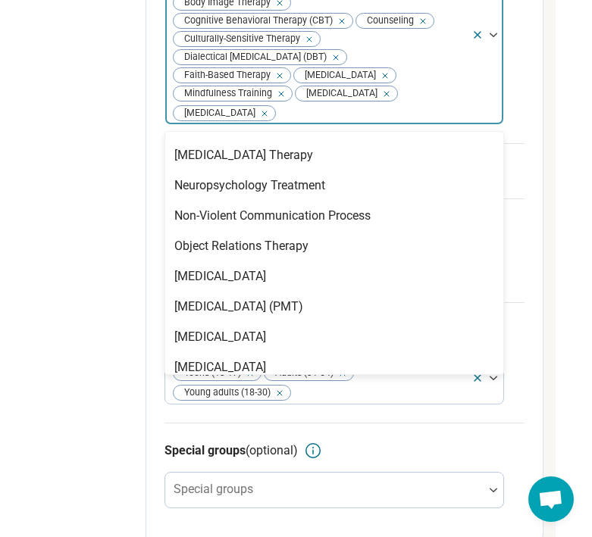
scroll to position [1783, 0]
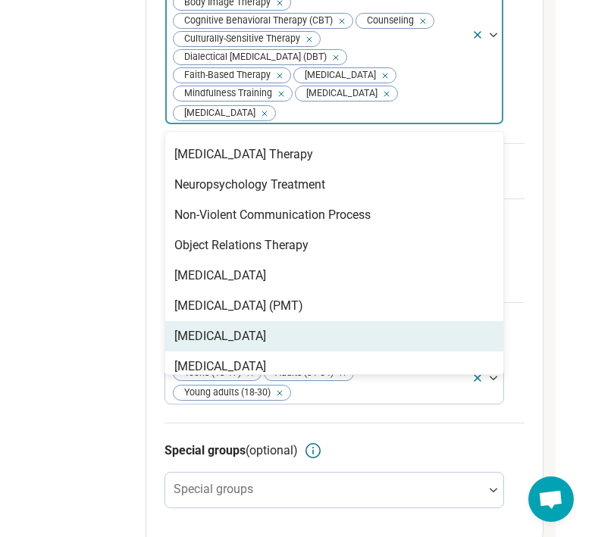
click at [242, 345] on div "[MEDICAL_DATA]" at bounding box center [220, 336] width 92 height 18
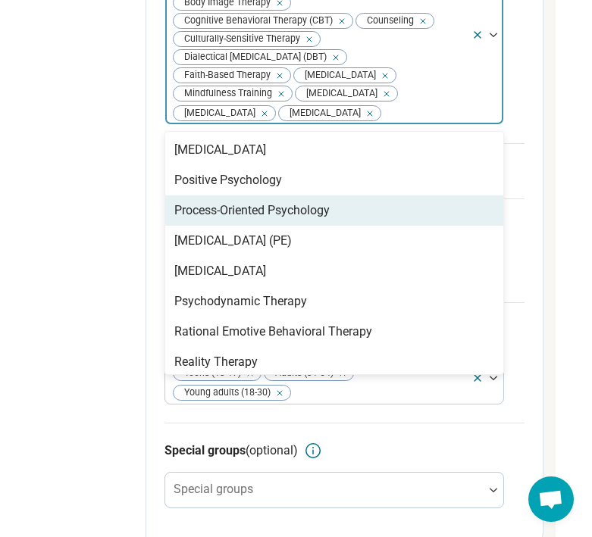
scroll to position [1980, 0]
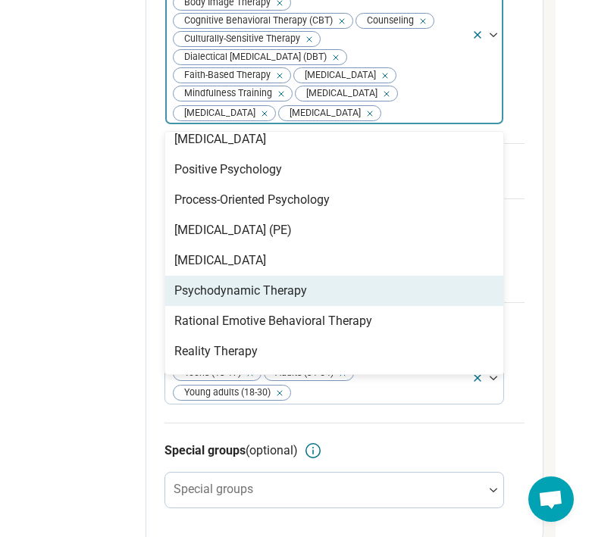
click at [223, 300] on div "Psychodynamic Therapy" at bounding box center [240, 291] width 133 height 18
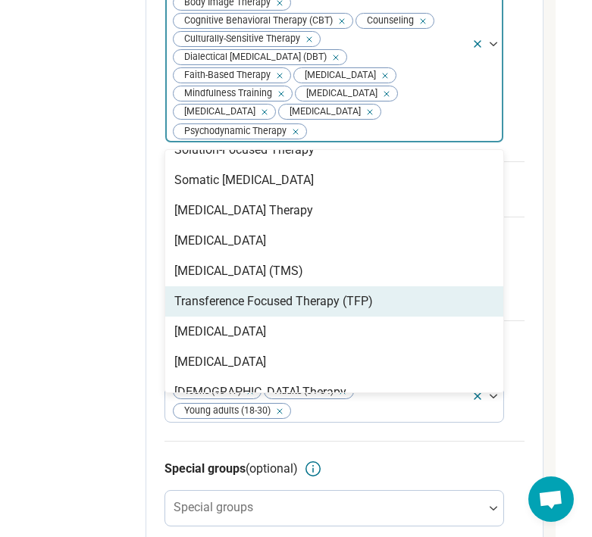
scroll to position [2447, 0]
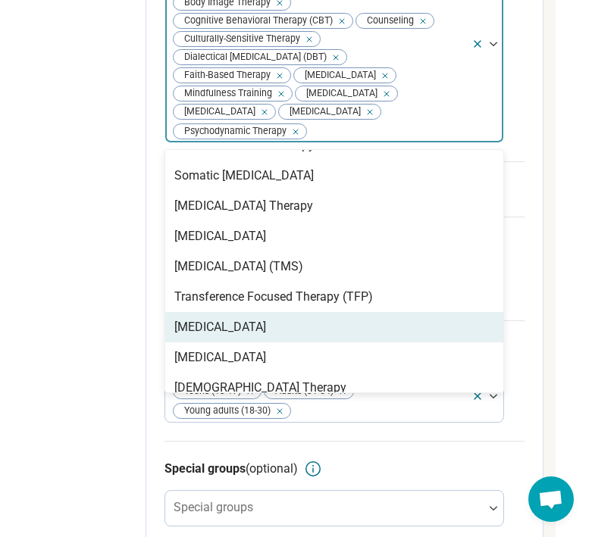
click at [207, 336] on div "[MEDICAL_DATA]" at bounding box center [220, 327] width 92 height 18
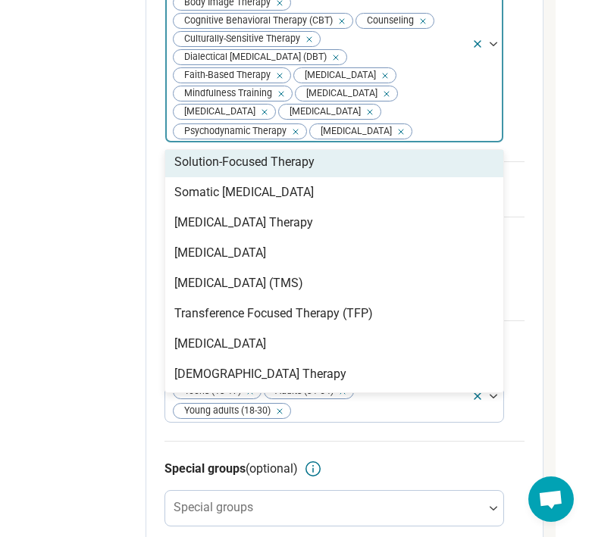
click at [226, 171] on div "Solution-Focused Therapy" at bounding box center [244, 162] width 140 height 18
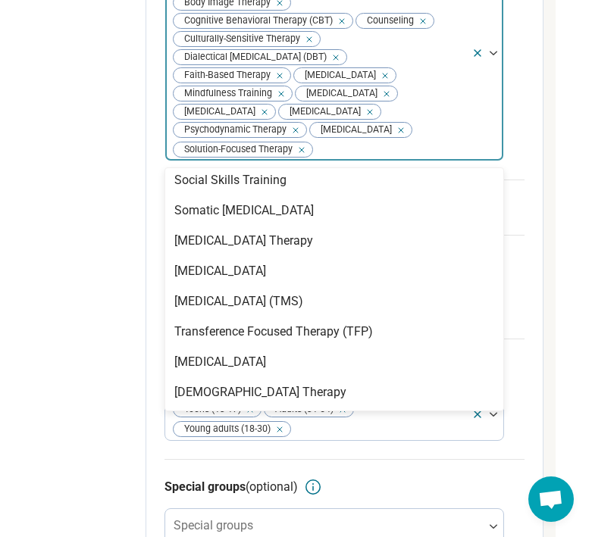
scroll to position [2400, 0]
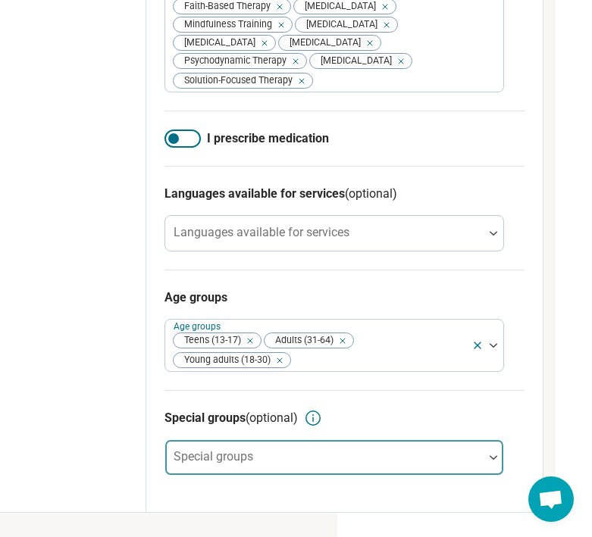
scroll to position [1031, 255]
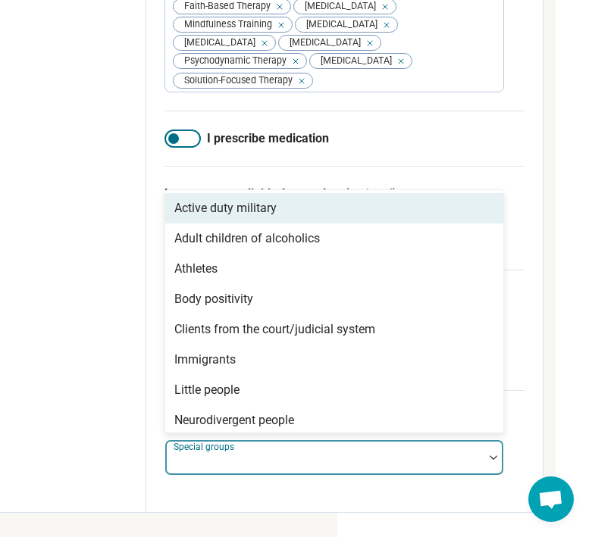
click at [207, 459] on div "Special groups" at bounding box center [333, 457] width 339 height 36
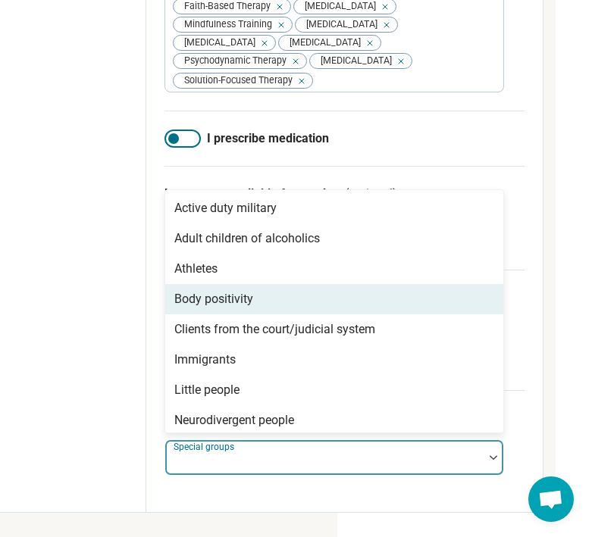
click at [235, 290] on div "Body positivity" at bounding box center [213, 299] width 79 height 18
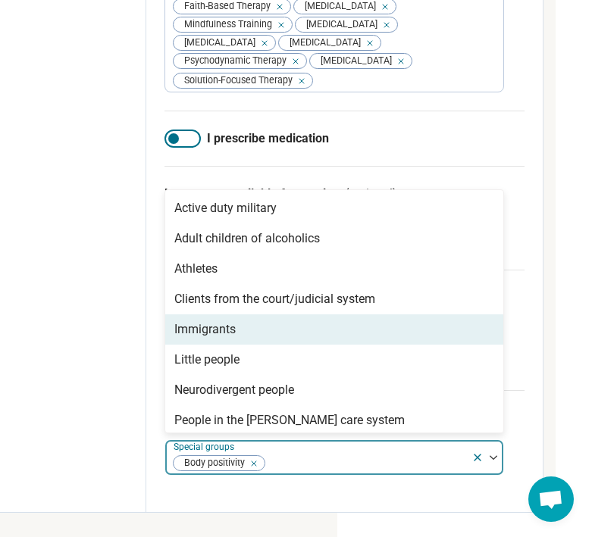
click at [227, 331] on div "Immigrants" at bounding box center [204, 329] width 61 height 18
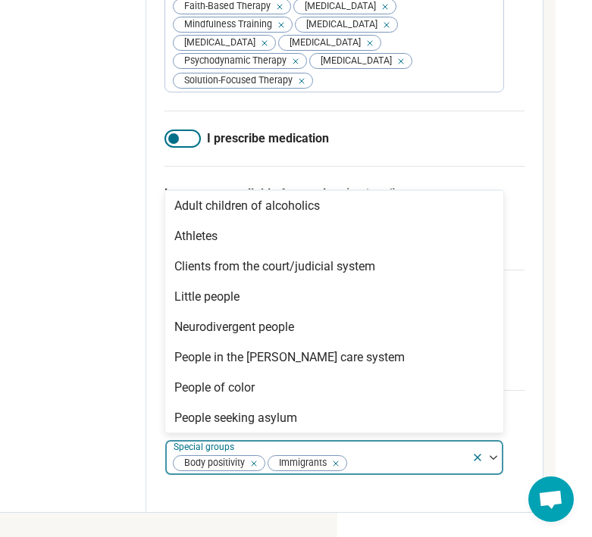
scroll to position [45, 0]
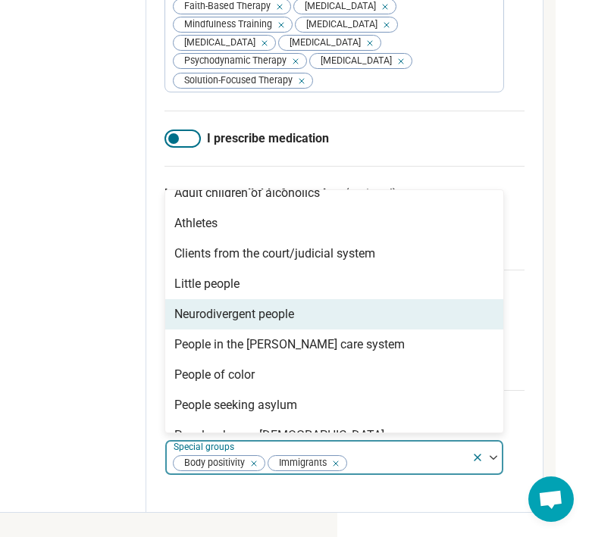
click at [227, 313] on div "Neurodivergent people" at bounding box center [234, 314] width 120 height 18
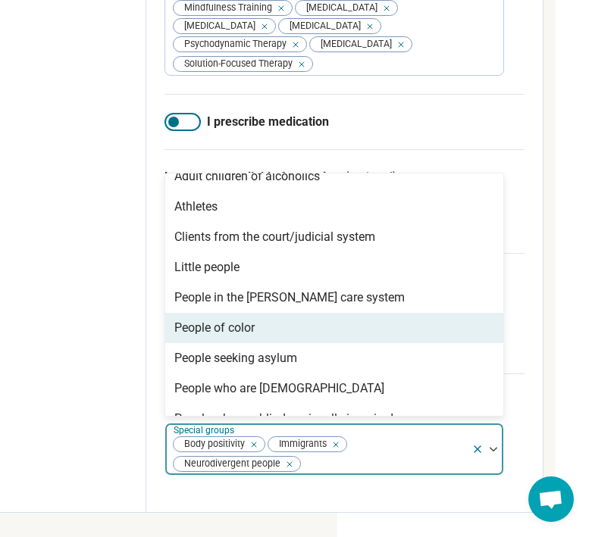
click at [222, 337] on div "People of color" at bounding box center [214, 328] width 80 height 18
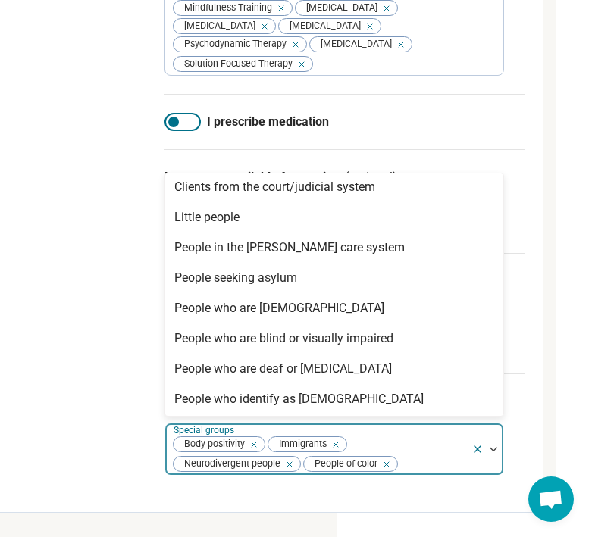
scroll to position [111, 0]
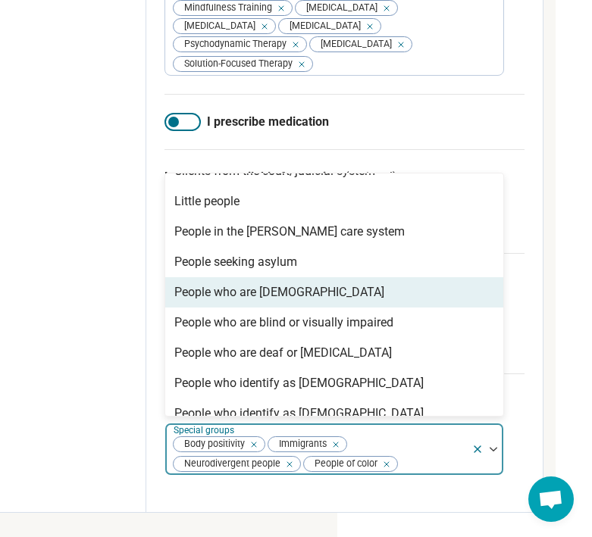
click at [221, 302] on div "People who are [DEMOGRAPHIC_DATA]" at bounding box center [279, 292] width 210 height 18
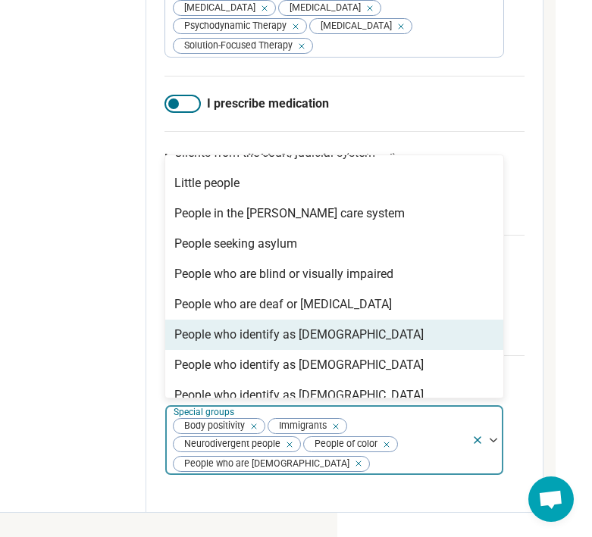
click at [212, 344] on div "People who identify as [DEMOGRAPHIC_DATA]" at bounding box center [298, 335] width 249 height 18
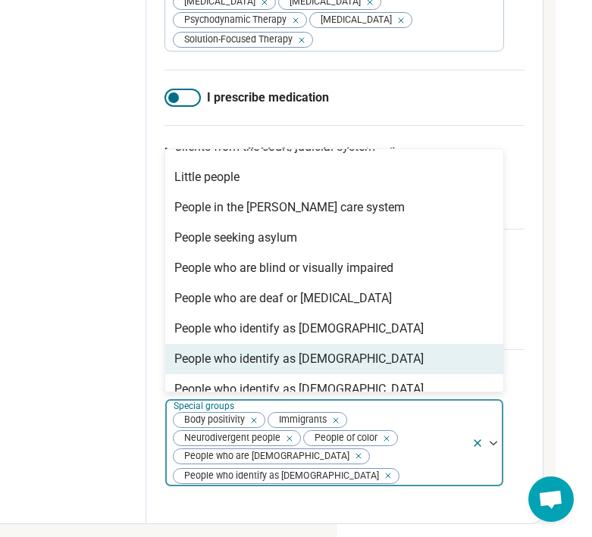
click at [211, 374] on div "People who identify as [DEMOGRAPHIC_DATA]" at bounding box center [334, 359] width 338 height 30
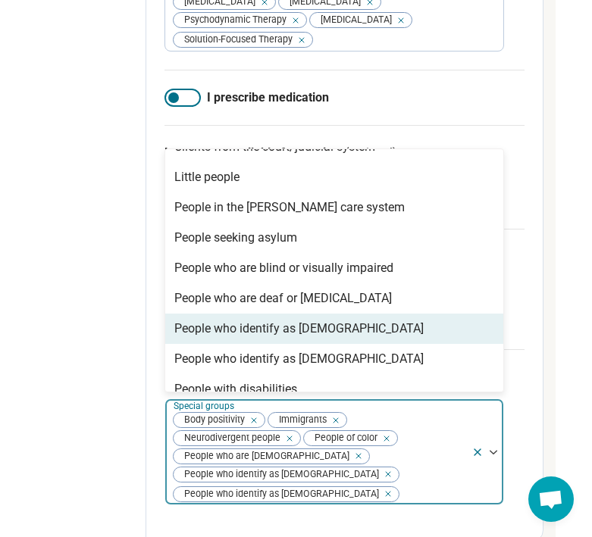
click at [211, 338] on div "People who identify as [DEMOGRAPHIC_DATA]" at bounding box center [298, 329] width 249 height 18
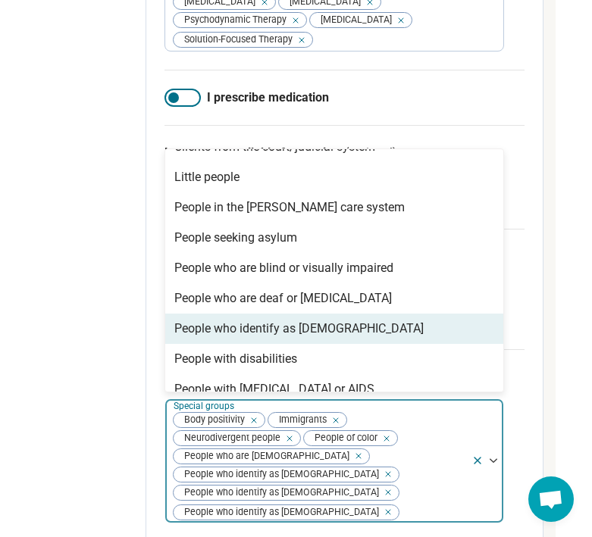
click at [211, 344] on div "People who identify as [DEMOGRAPHIC_DATA]" at bounding box center [334, 329] width 338 height 30
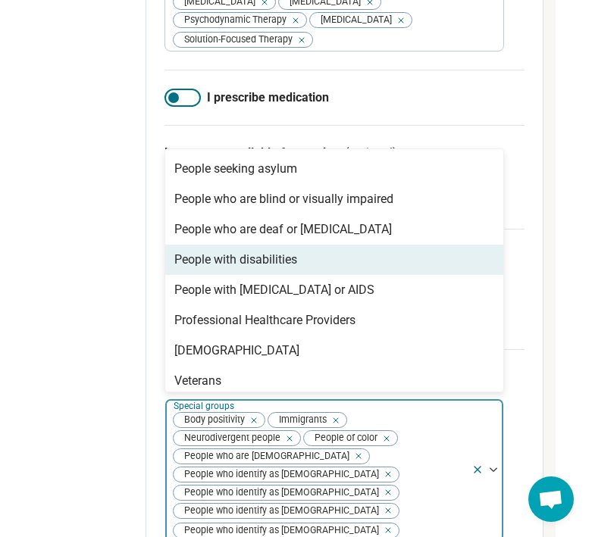
scroll to position [188, 0]
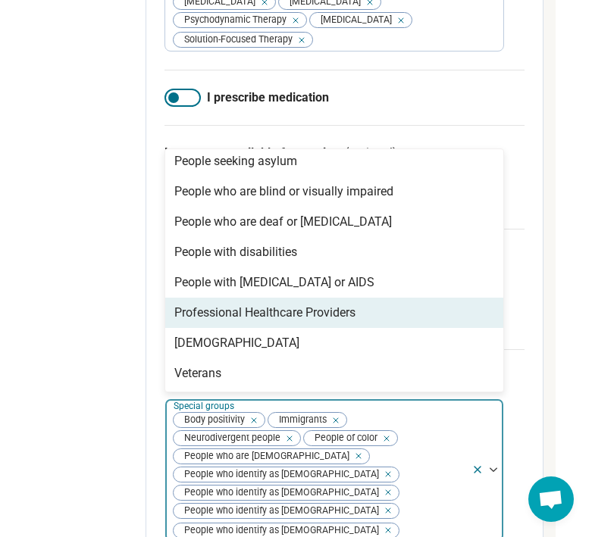
click at [220, 322] on div "Professional Healthcare Providers" at bounding box center [264, 313] width 181 height 18
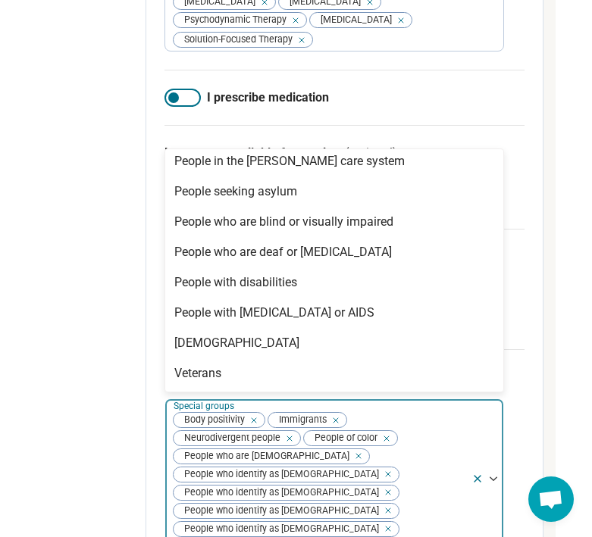
scroll to position [158, 0]
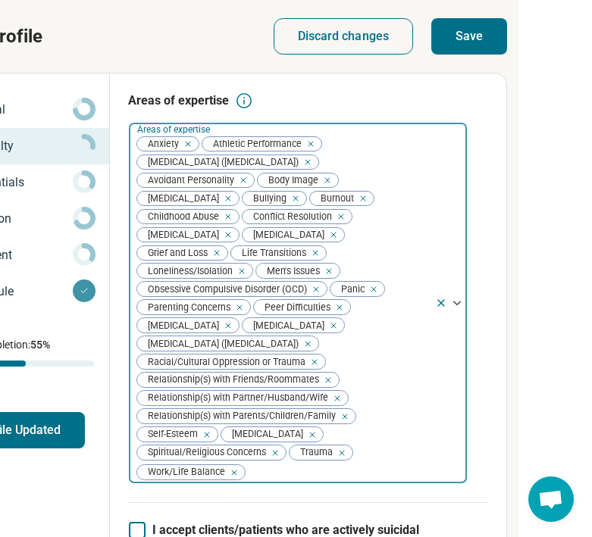
scroll to position [0, 291]
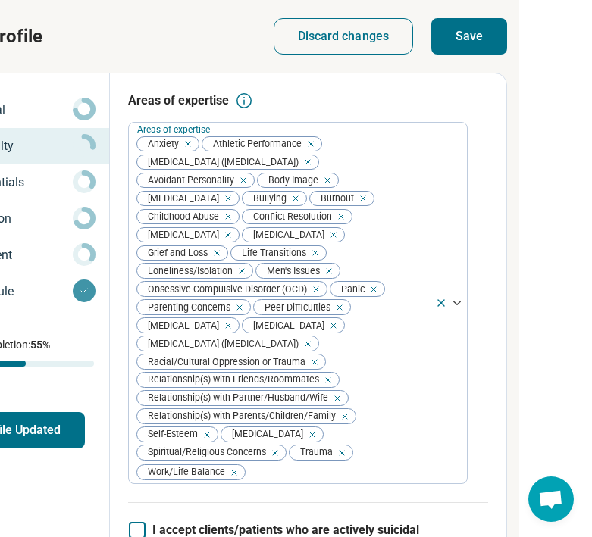
click at [467, 33] on button "Save" at bounding box center [469, 36] width 76 height 36
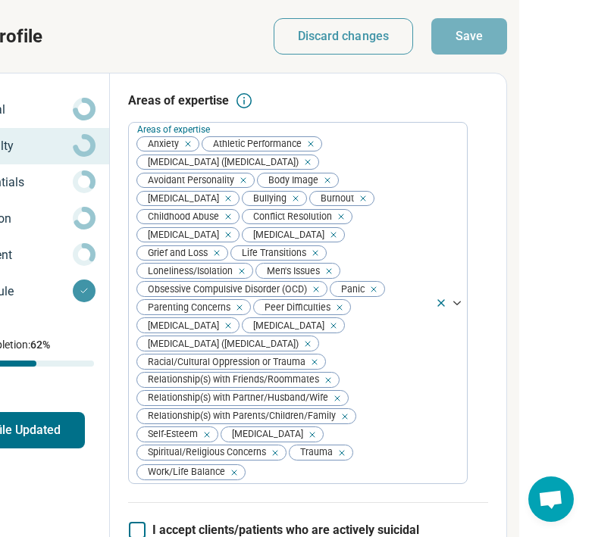
click at [62, 192] on div "Credentials" at bounding box center [18, 182] width 157 height 24
type textarea "*"
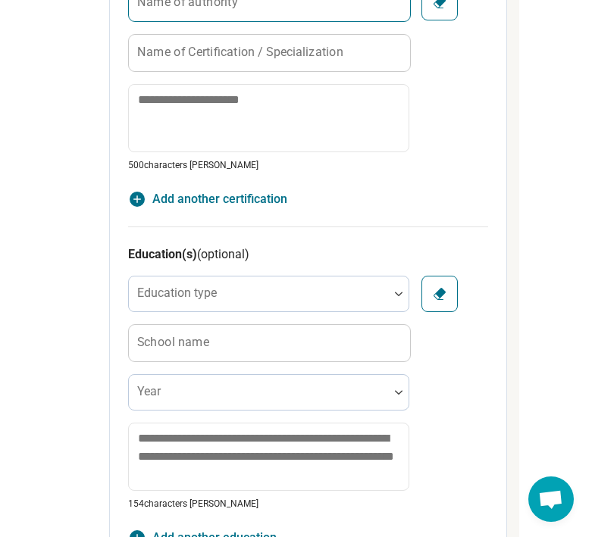
scroll to position [899, 291]
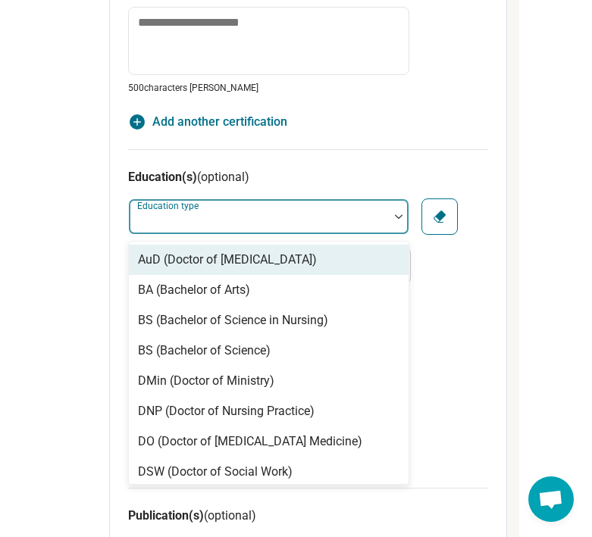
click at [244, 221] on div at bounding box center [259, 222] width 248 height 21
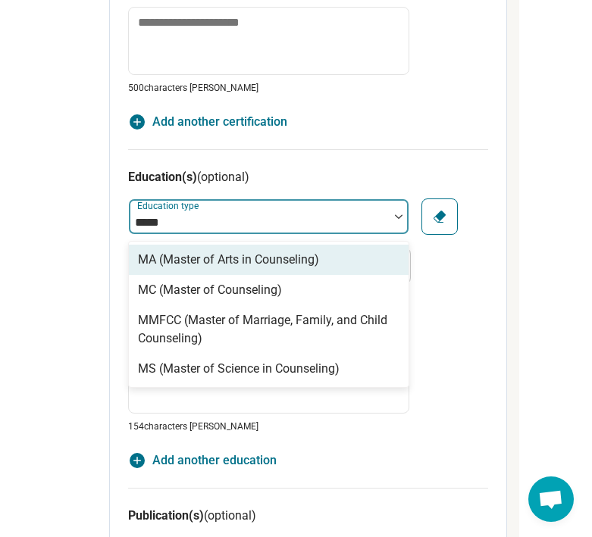
type input "******"
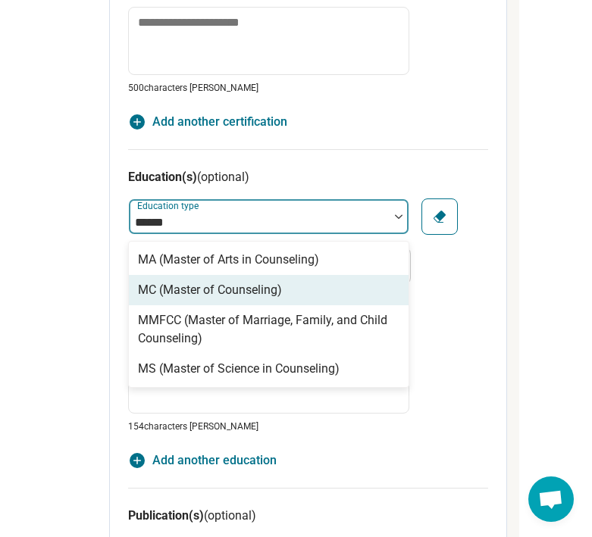
click at [220, 284] on div "MC (Master of Counseling)" at bounding box center [210, 290] width 144 height 18
type textarea "*"
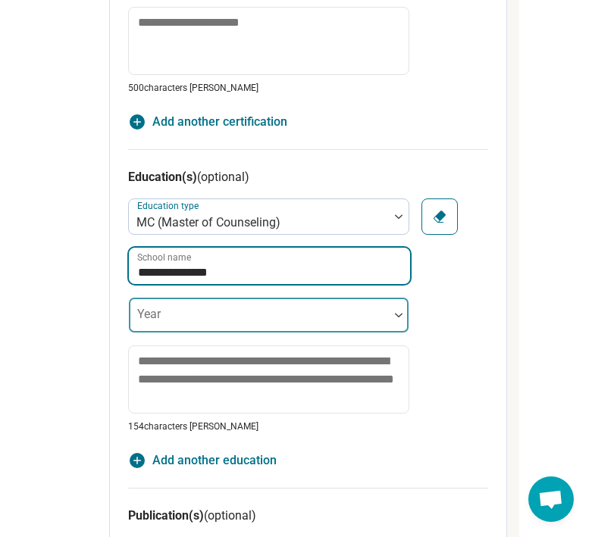
type input "**********"
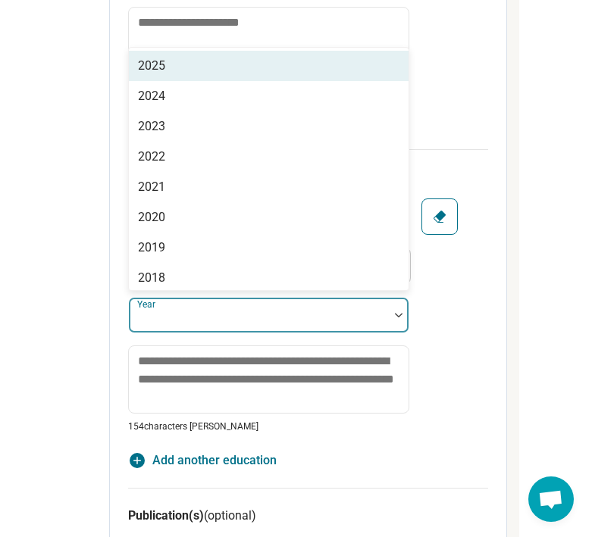
click at [190, 322] on div at bounding box center [259, 321] width 248 height 21
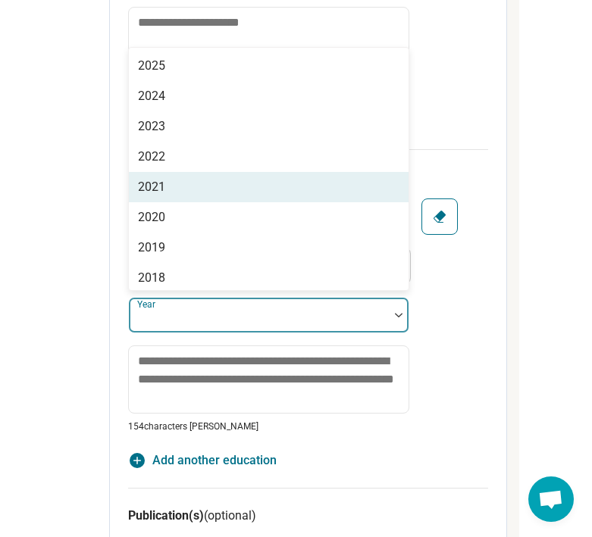
click at [179, 186] on div "2021" at bounding box center [269, 187] width 280 height 30
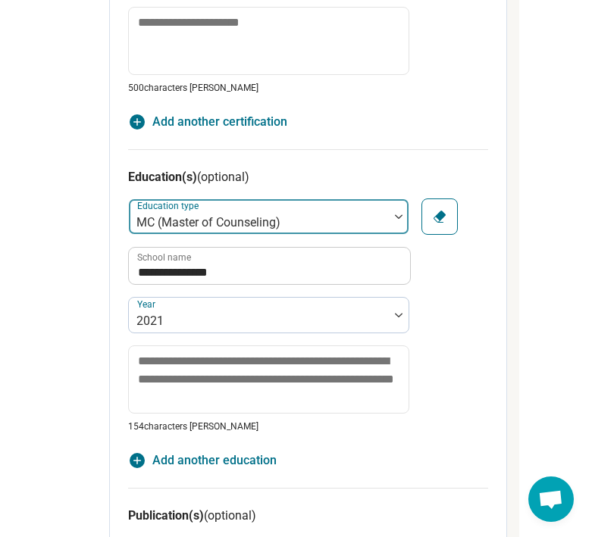
click at [173, 227] on div "MC (Master of Counseling)" at bounding box center [258, 223] width 245 height 18
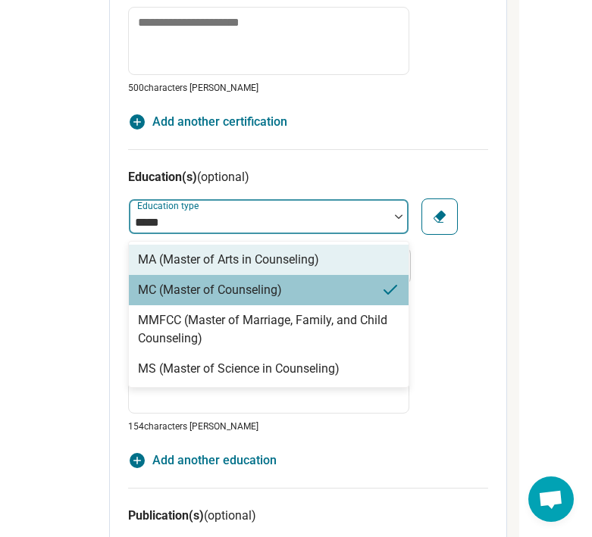
type input "******"
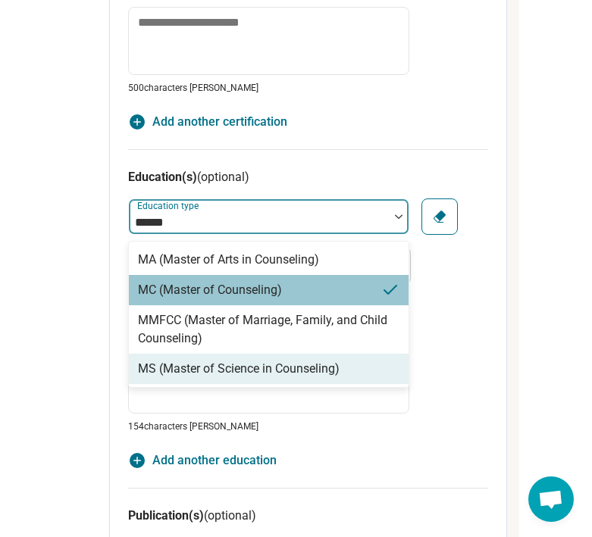
click at [211, 370] on div "MS (Master of Science in Counseling)" at bounding box center [239, 369] width 202 height 18
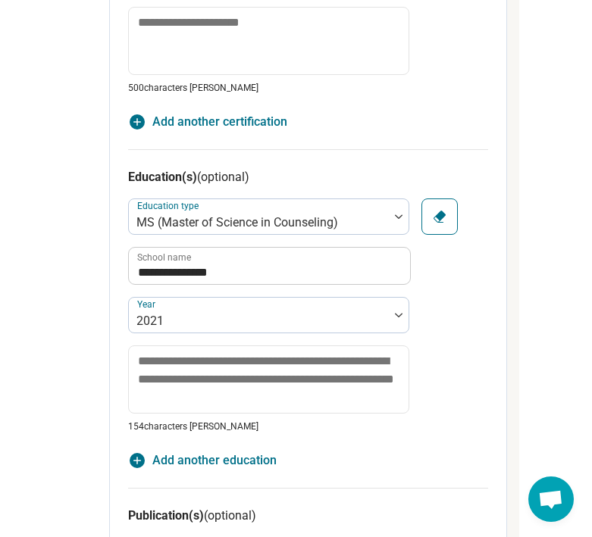
click at [452, 301] on div "**********" at bounding box center [308, 315] width 360 height 235
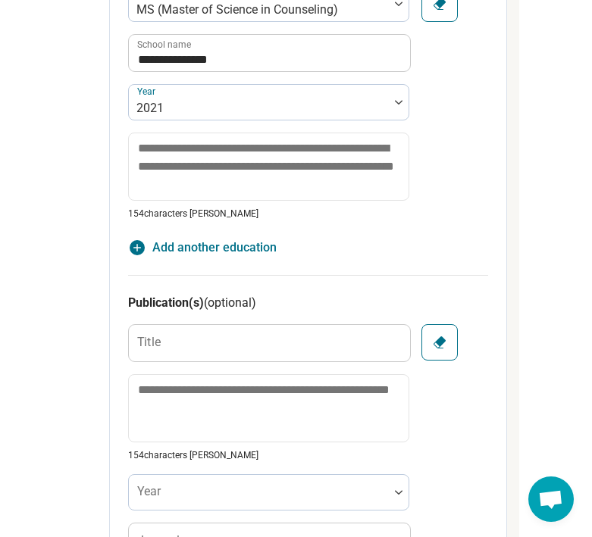
scroll to position [1182, 291]
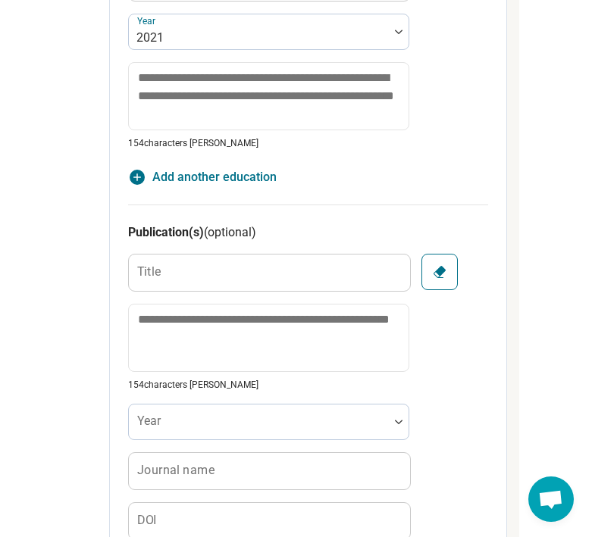
click at [205, 176] on span "Add another education" at bounding box center [214, 177] width 124 height 18
type textarea "*"
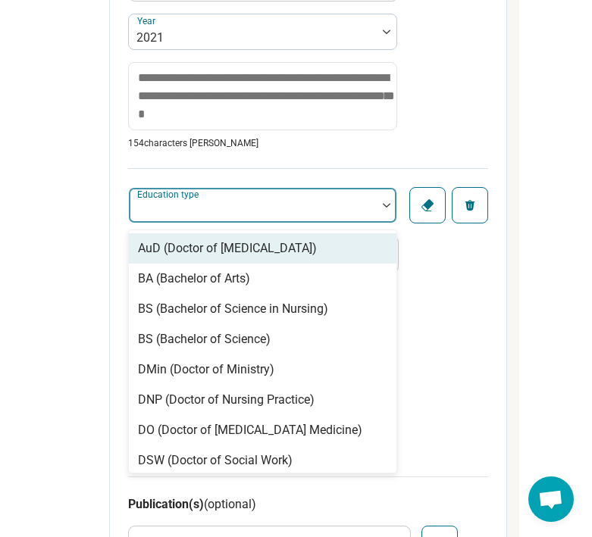
click at [193, 209] on div "Education type" at bounding box center [262, 205] width 269 height 36
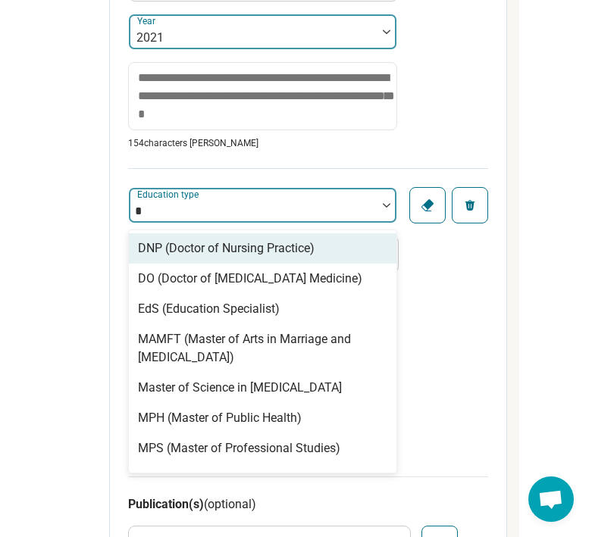
type input "**"
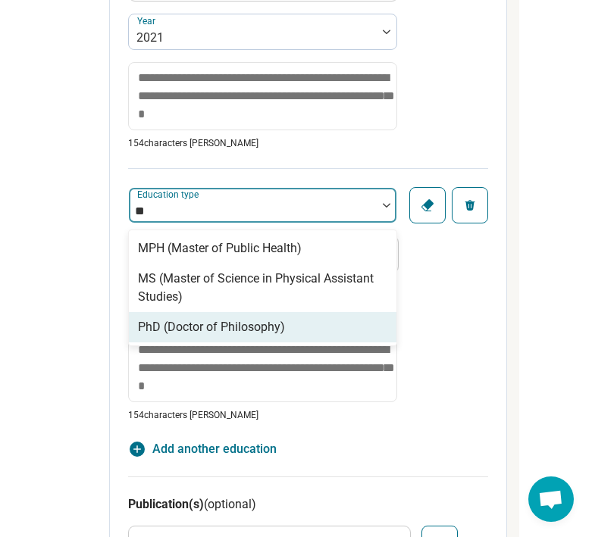
click at [268, 315] on div "PhD (Doctor of Philosophy)" at bounding box center [262, 327] width 267 height 30
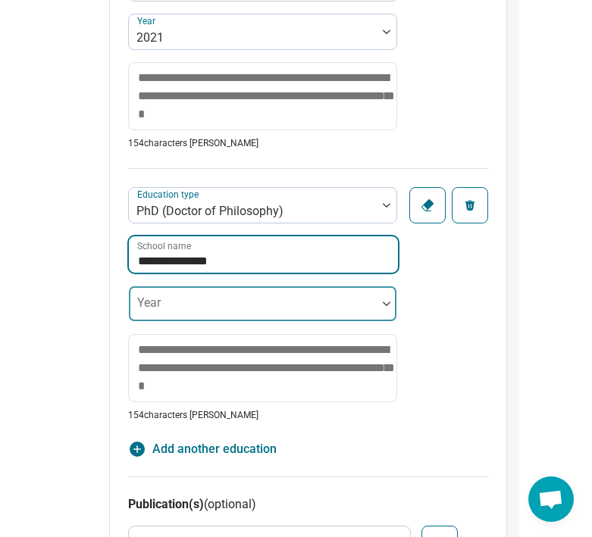
type input "**********"
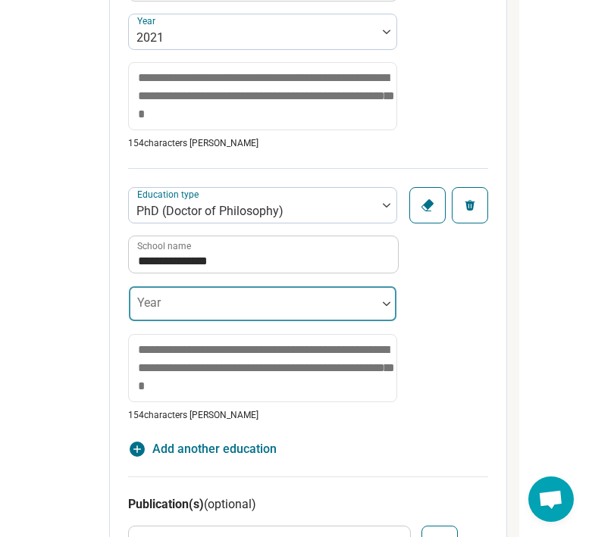
click at [223, 302] on div at bounding box center [253, 309] width 236 height 21
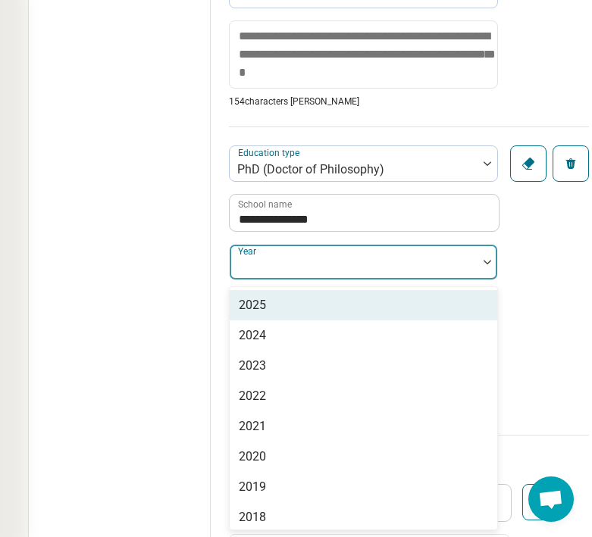
scroll to position [1224, 204]
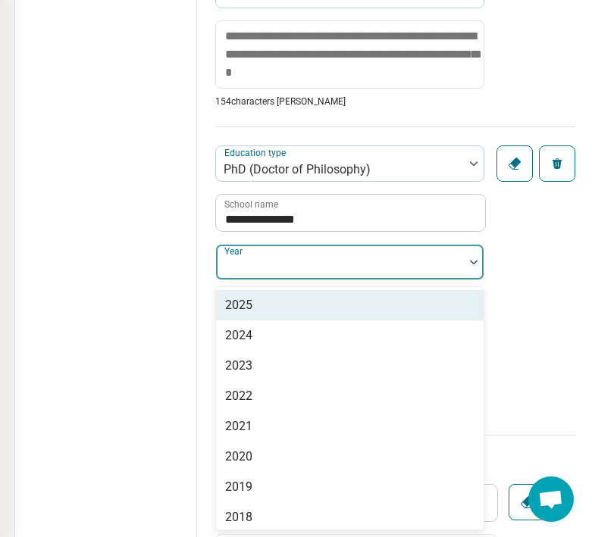
click at [282, 308] on div "2025" at bounding box center [349, 305] width 267 height 30
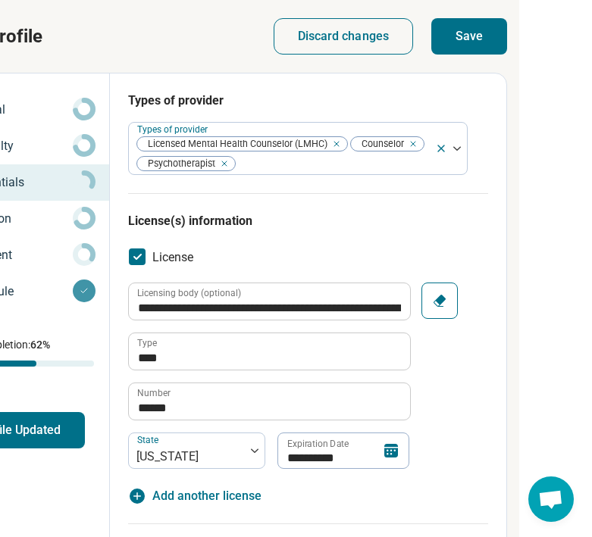
scroll to position [0, 291]
click at [477, 32] on button "Save" at bounding box center [469, 36] width 76 height 36
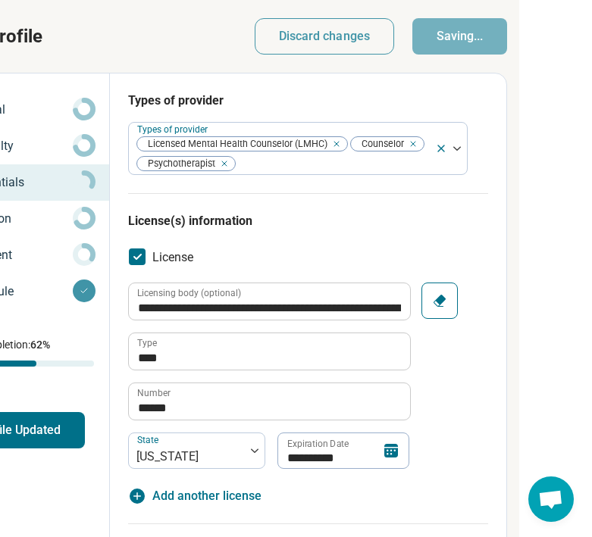
type textarea "*"
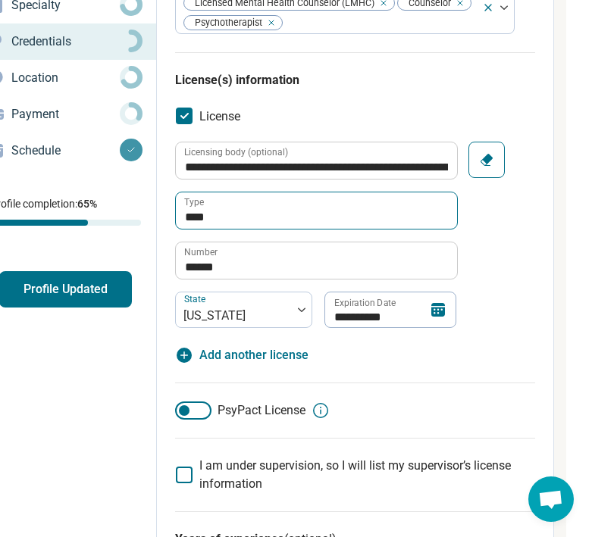
scroll to position [45, 244]
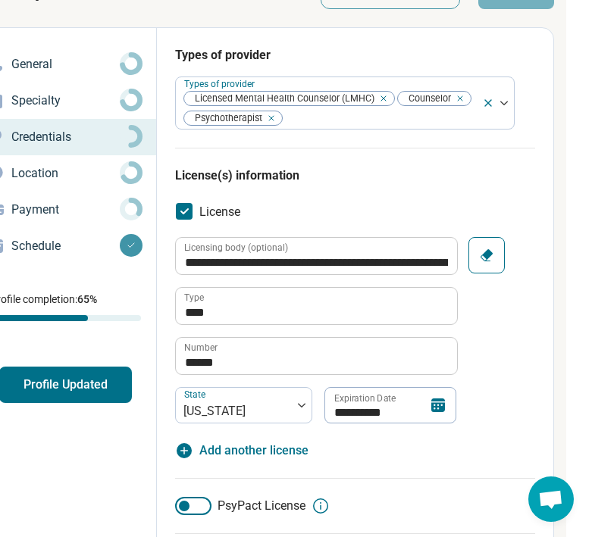
click at [127, 173] on icon at bounding box center [131, 172] width 23 height 23
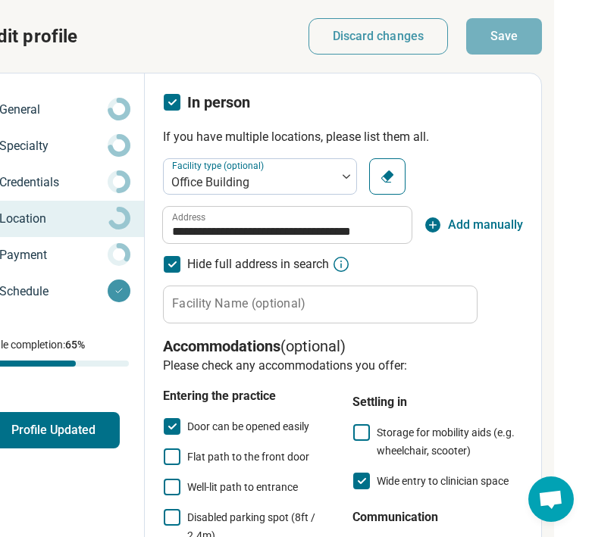
scroll to position [0, 256]
click at [82, 252] on p "Payment" at bounding box center [53, 255] width 108 height 18
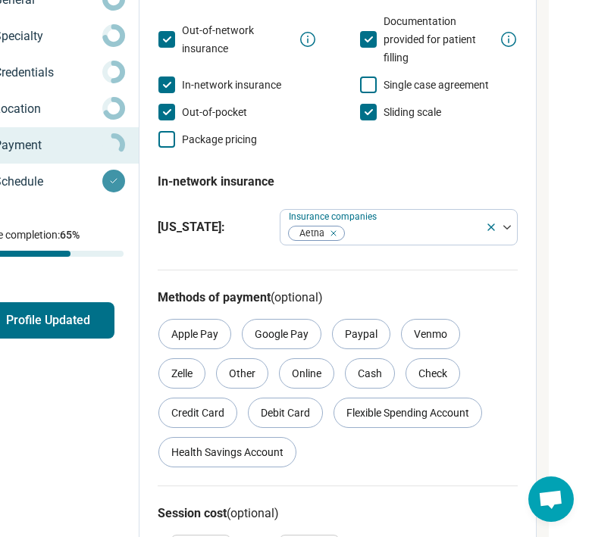
scroll to position [167, 261]
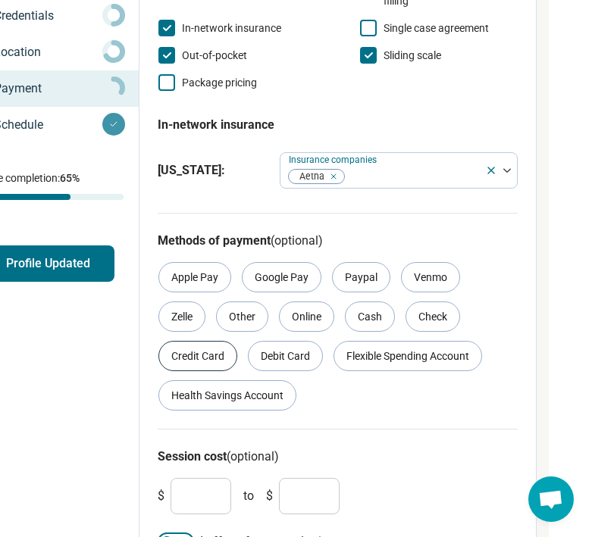
click at [189, 358] on div "Credit Card" at bounding box center [197, 356] width 79 height 30
click at [266, 360] on div "Debit Card" at bounding box center [285, 356] width 75 height 30
click at [305, 318] on div "Online" at bounding box center [306, 317] width 55 height 30
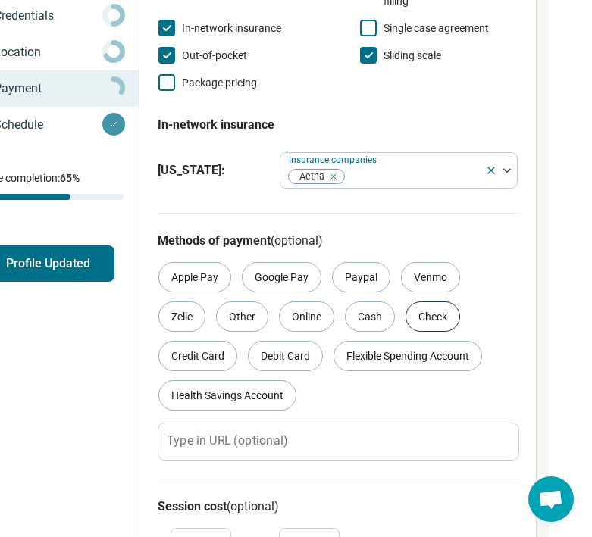
click at [427, 311] on div "Check" at bounding box center [432, 317] width 55 height 30
click at [382, 362] on div "Flexible Spending Account" at bounding box center [407, 356] width 148 height 30
click at [252, 402] on div "Health Savings Account" at bounding box center [227, 395] width 138 height 30
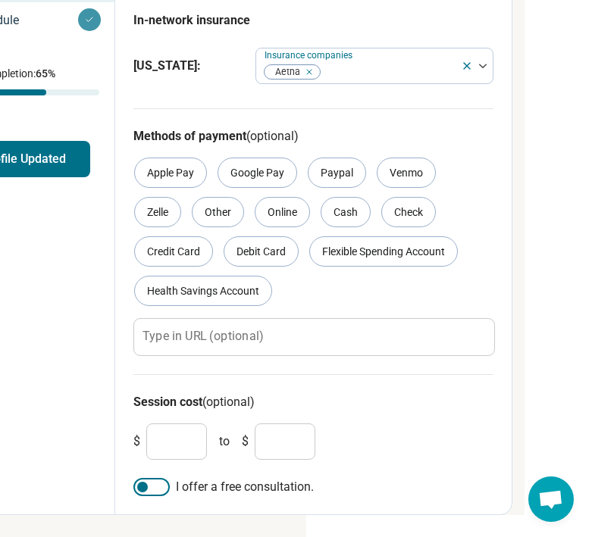
scroll to position [270, 286]
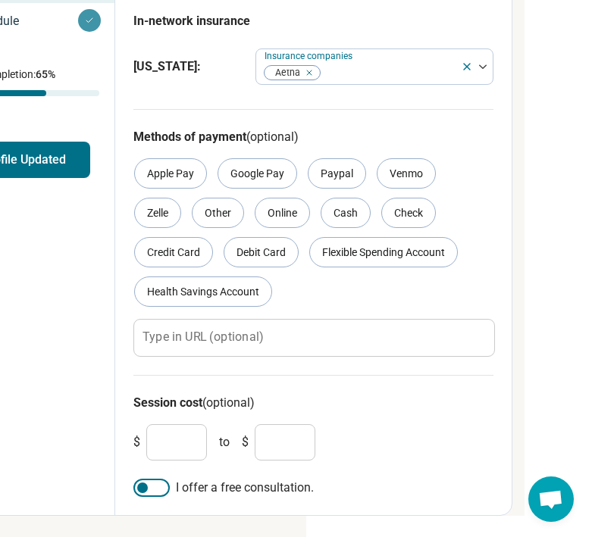
click at [156, 487] on div at bounding box center [151, 488] width 36 height 18
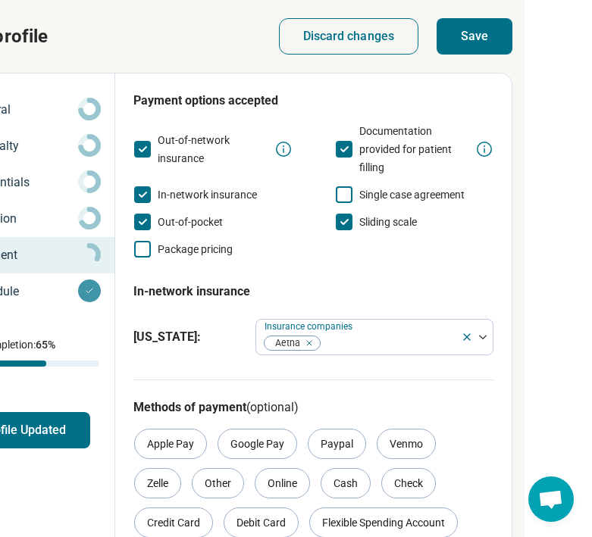
scroll to position [0, 286]
click at [462, 36] on button "Save" at bounding box center [474, 36] width 76 height 36
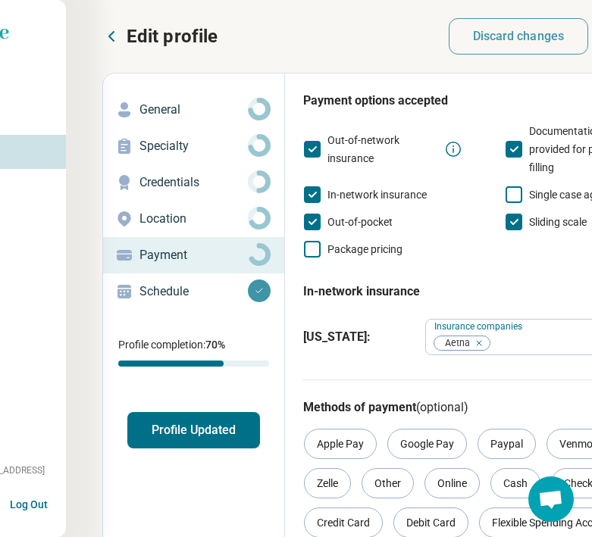
scroll to position [0, 57]
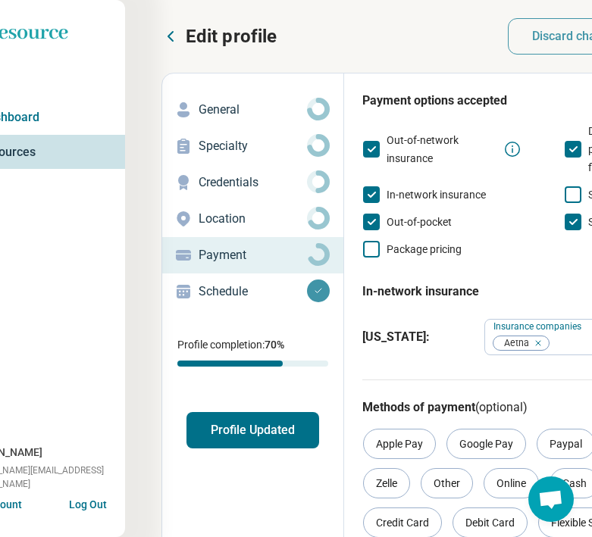
click at [252, 435] on button "Profile Updated" at bounding box center [252, 430] width 133 height 36
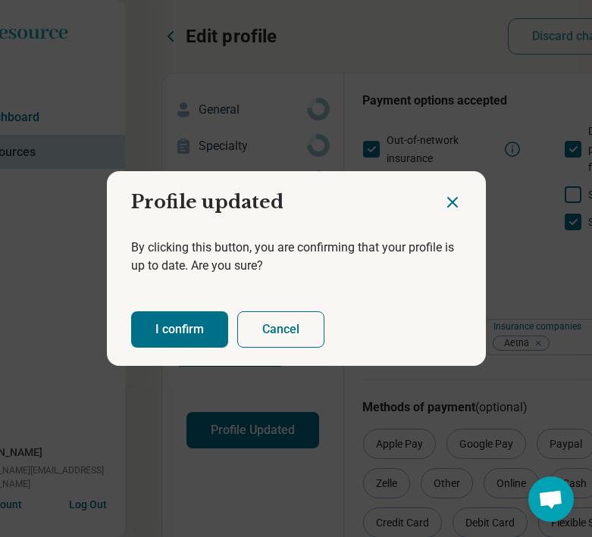
click at [182, 321] on button "I confirm" at bounding box center [179, 329] width 97 height 36
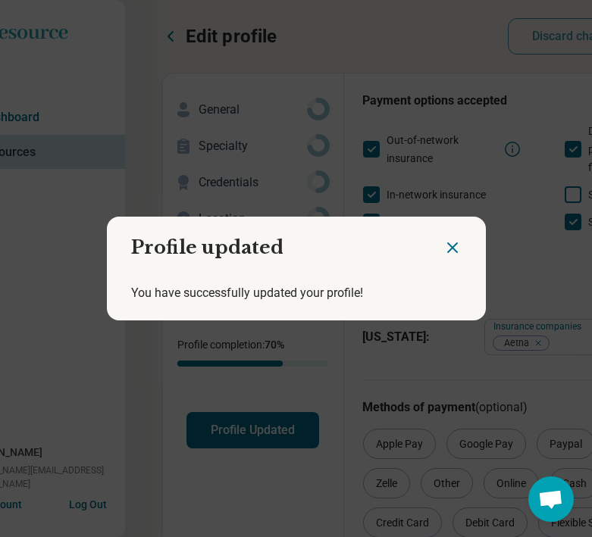
click at [458, 247] on icon "Close dialog" at bounding box center [452, 248] width 18 height 18
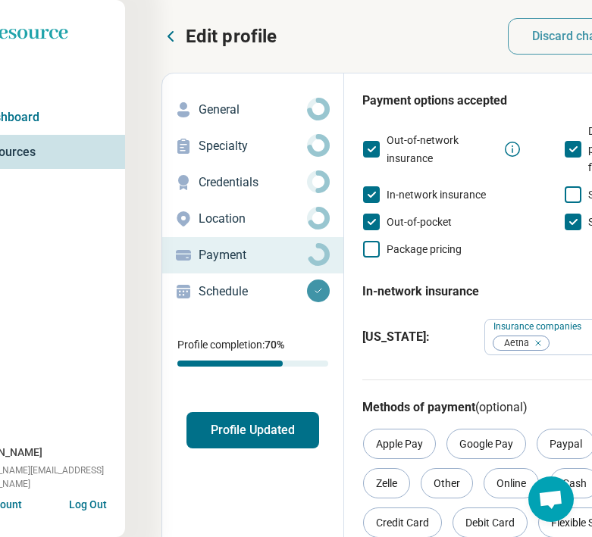
click at [210, 42] on p "Edit profile" at bounding box center [231, 36] width 91 height 24
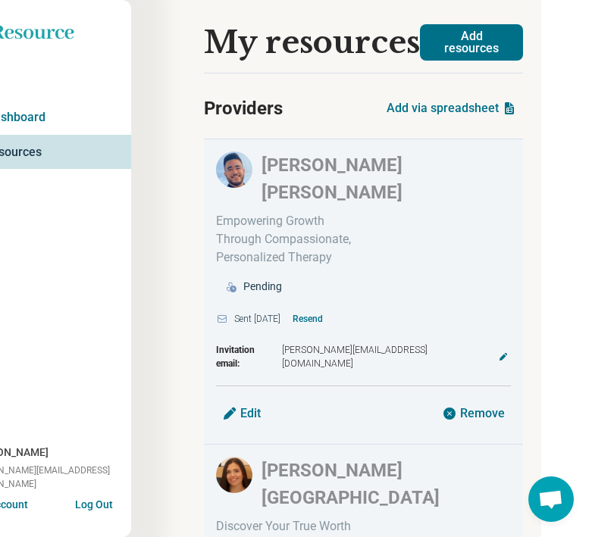
scroll to position [0, 51]
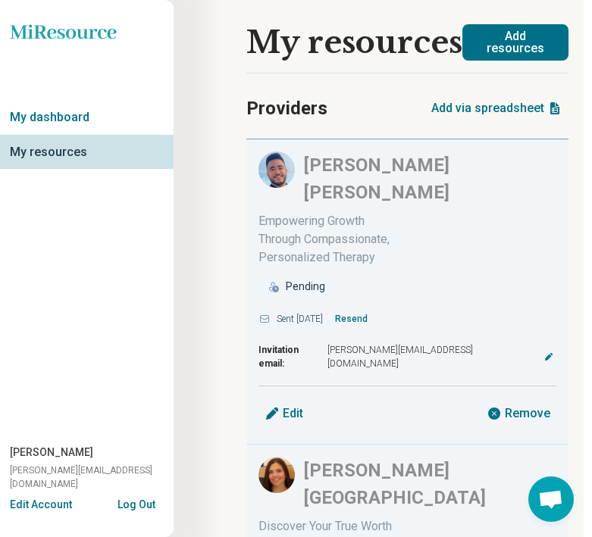
scroll to position [0, 8]
click at [72, 115] on link "My dashboard" at bounding box center [83, 117] width 182 height 35
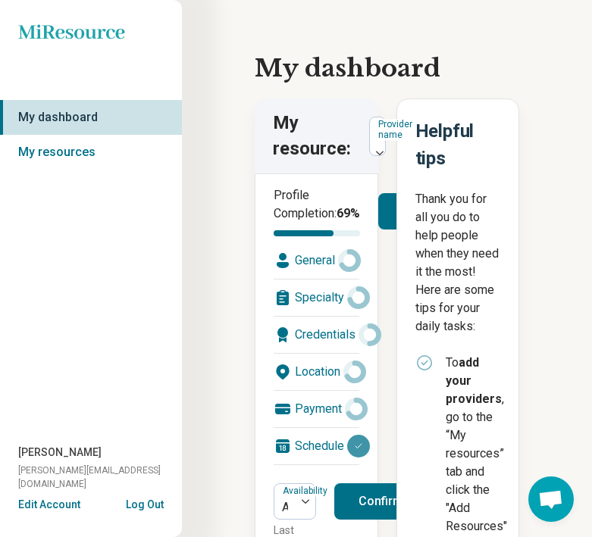
click at [65, 30] on icon "Miresource logo" at bounding box center [71, 31] width 107 height 15
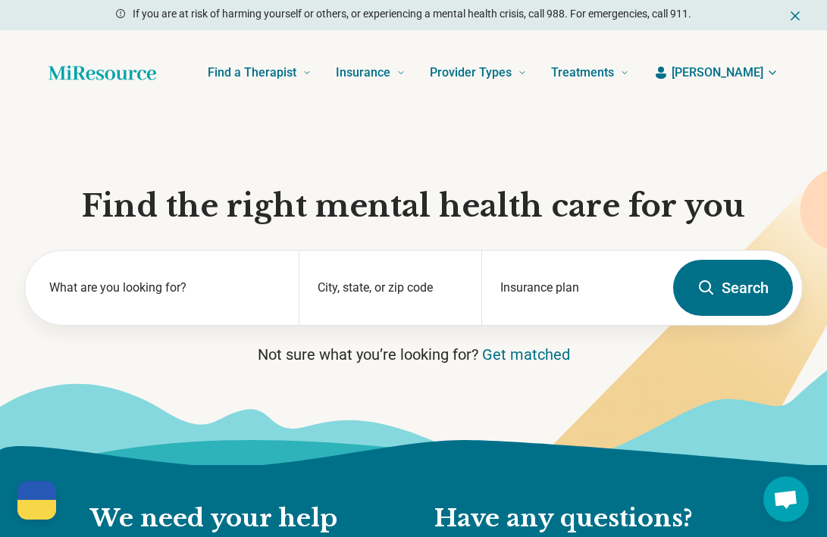
click at [591, 68] on span "[PERSON_NAME]" at bounding box center [717, 73] width 92 height 18
click at [591, 70] on span "[PERSON_NAME]" at bounding box center [717, 73] width 92 height 18
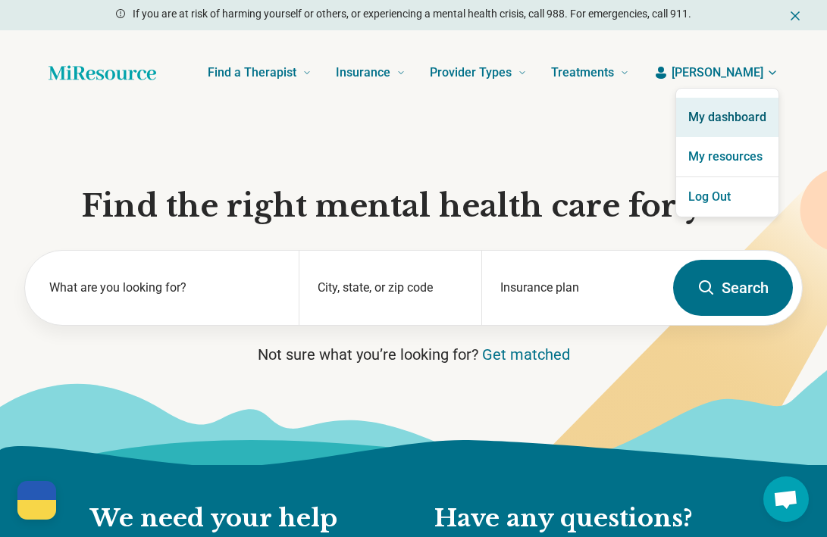
click at [591, 114] on link "My dashboard" at bounding box center [727, 117] width 102 height 39
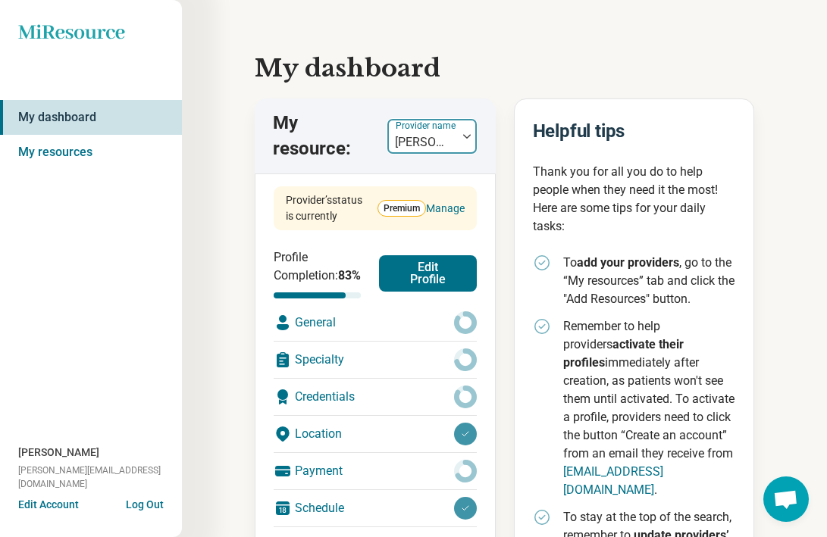
click at [415, 134] on div "[PERSON_NAME]" at bounding box center [422, 142] width 55 height 18
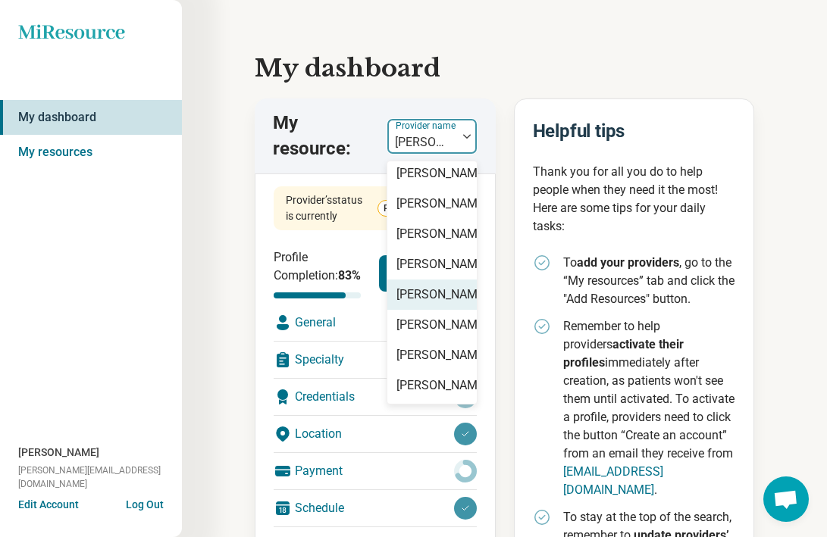
scroll to position [394, 0]
click at [417, 286] on div "Samantha Sundborg" at bounding box center [441, 295] width 91 height 18
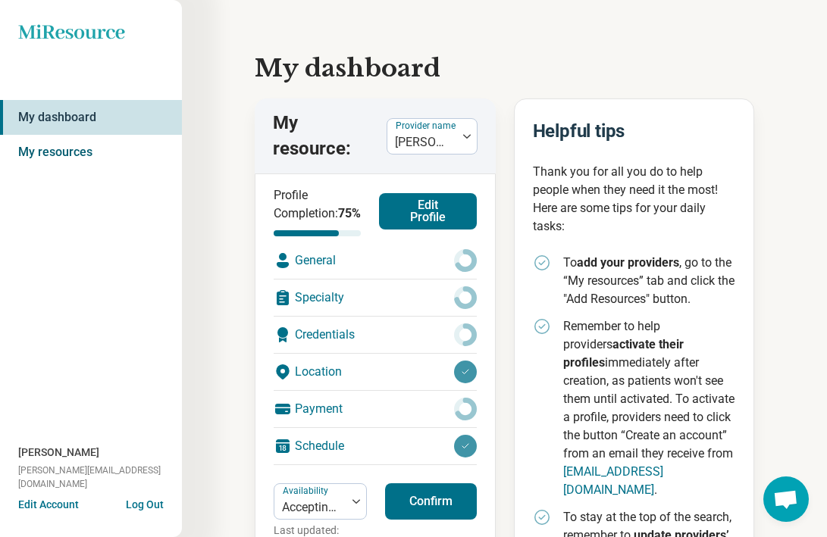
click at [75, 154] on link "My resources" at bounding box center [91, 152] width 182 height 35
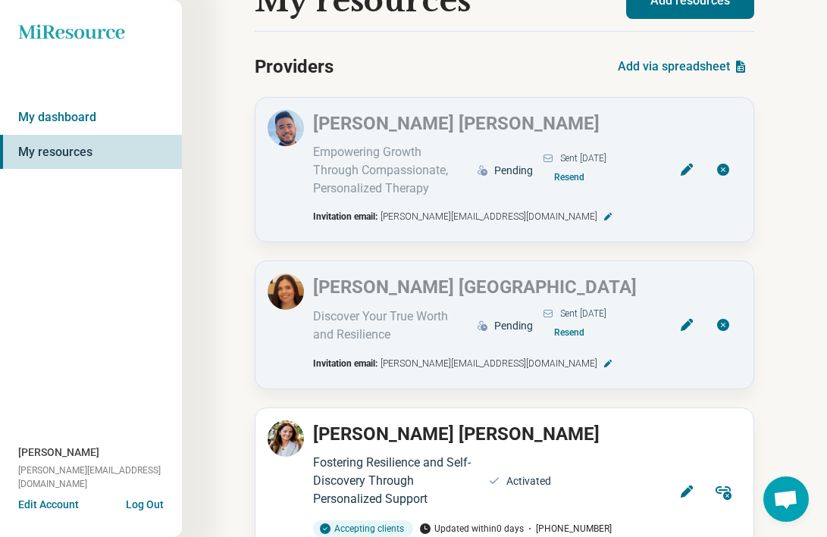
scroll to position [48, 0]
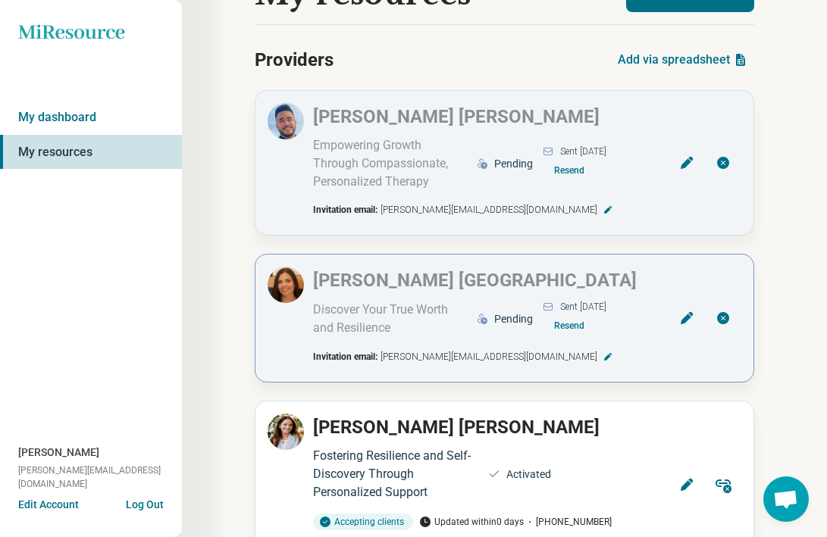
click at [561, 327] on button "Resend" at bounding box center [569, 326] width 42 height 24
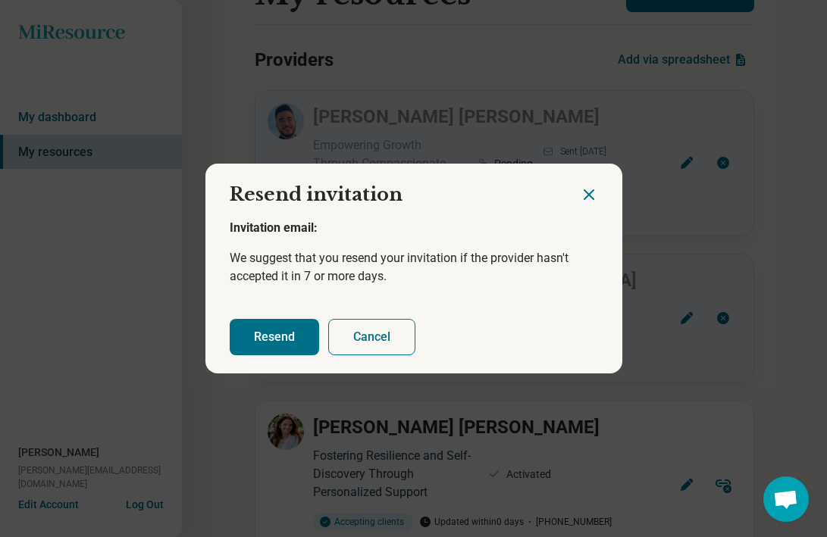
click at [274, 351] on button "Resend" at bounding box center [274, 337] width 89 height 36
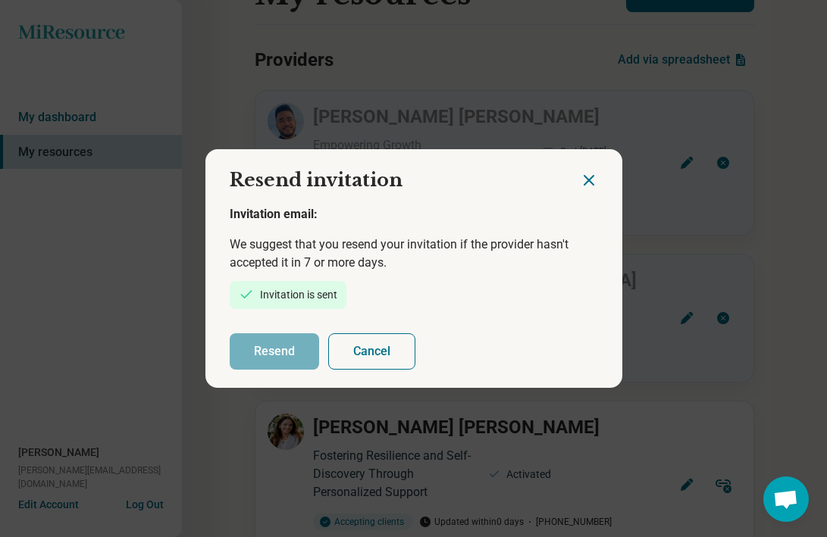
click at [590, 181] on icon "Close dialog" at bounding box center [589, 180] width 18 height 18
